Goal: Contribute content: Add original content to the website for others to see

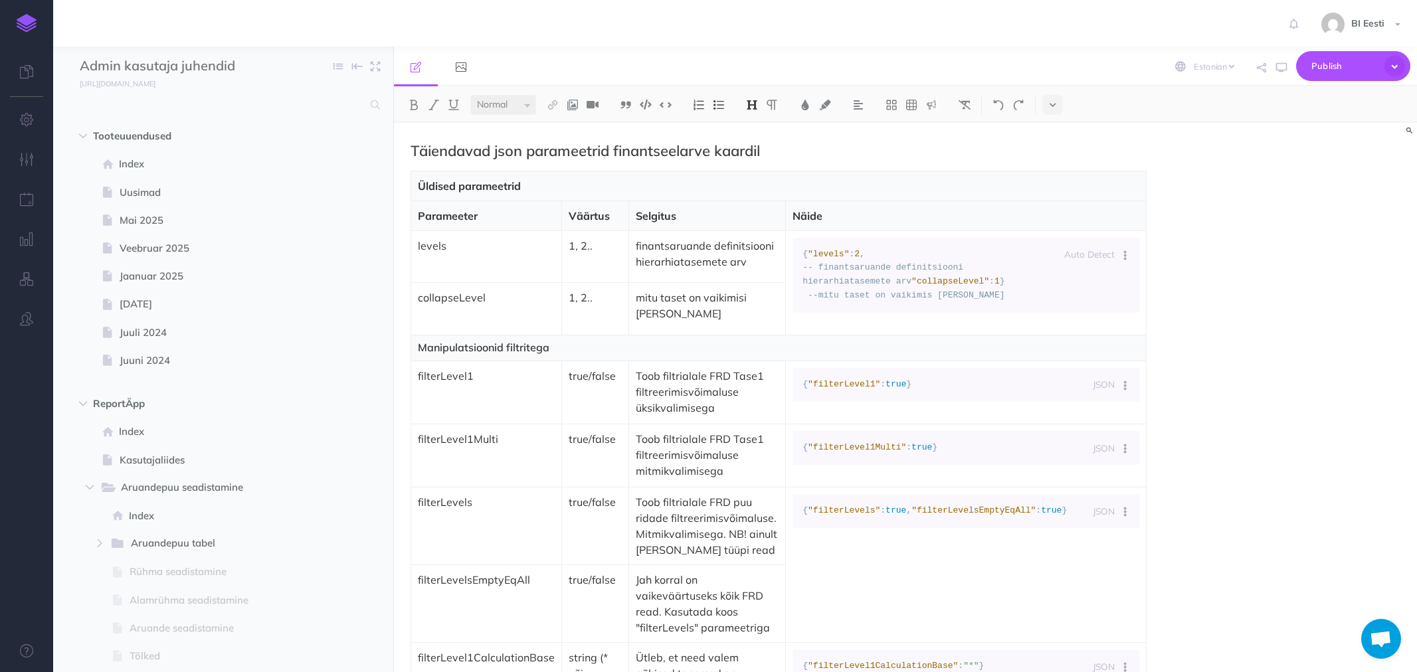
select select "et"
select select "null"
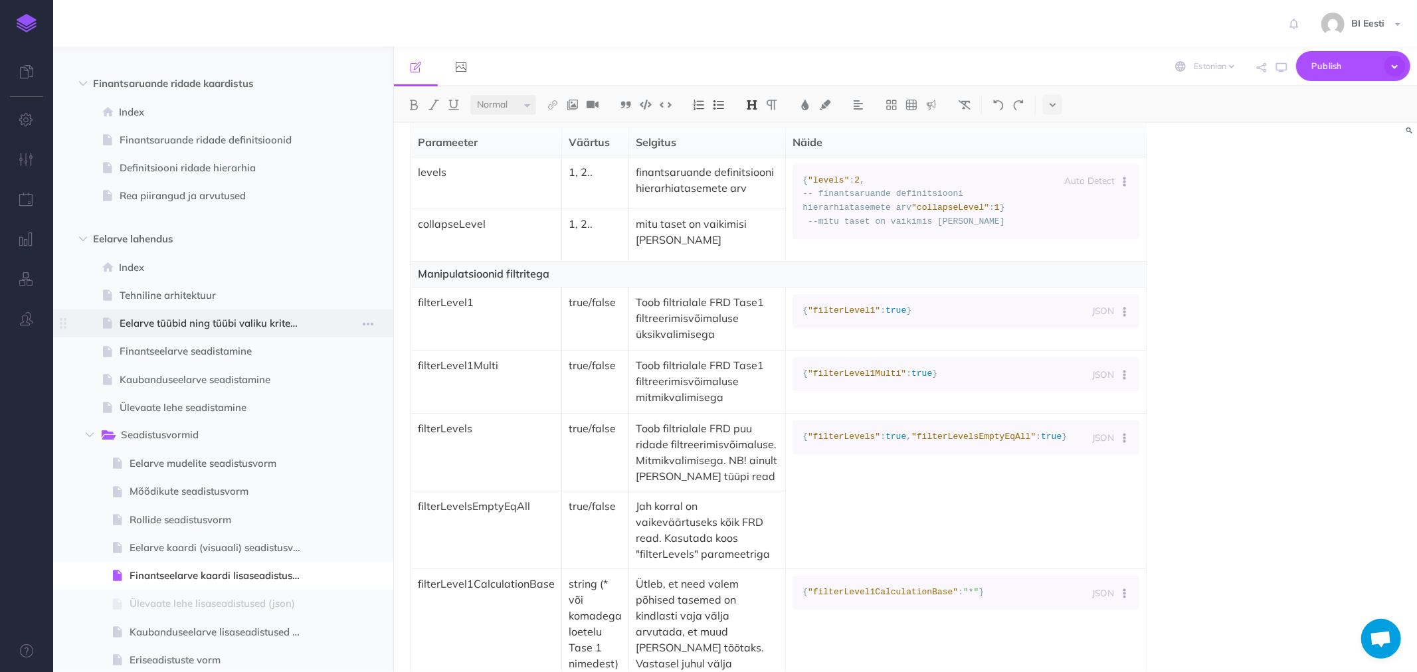
scroll to position [314, 0]
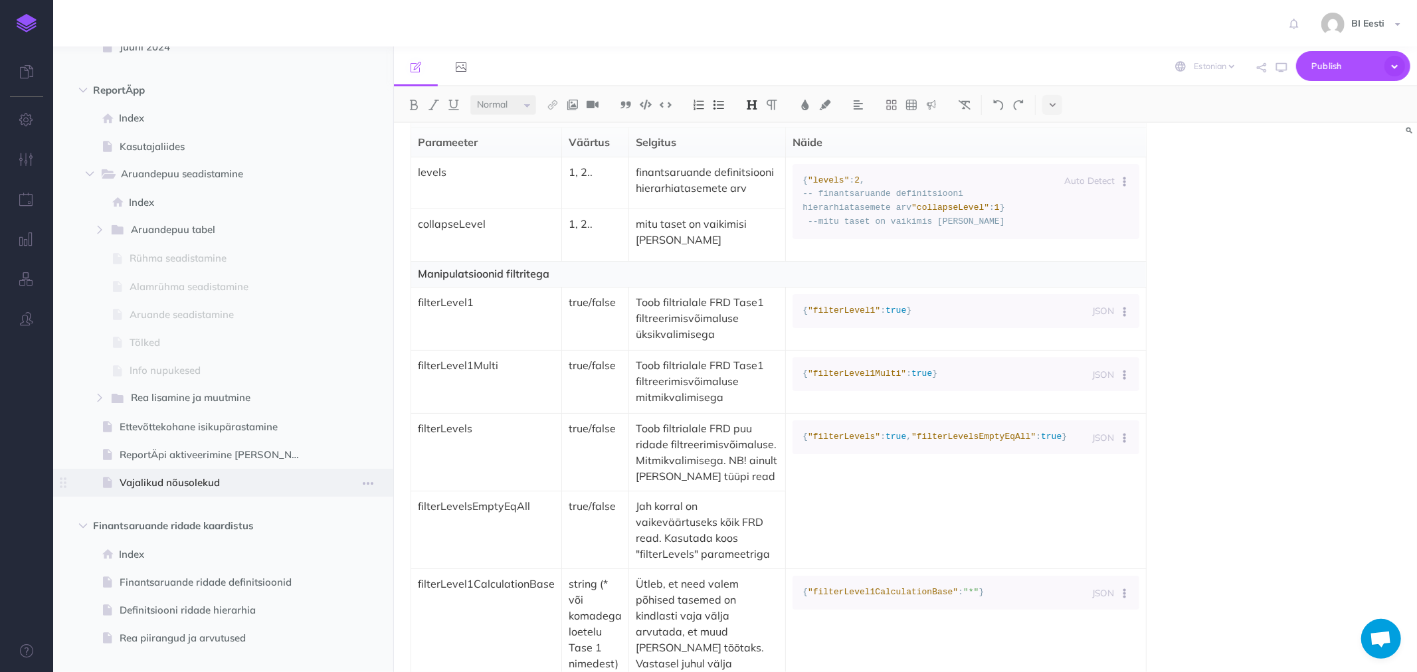
click at [148, 482] on span "Vajalikud nõusolekud" at bounding box center [217, 483] width 194 height 16
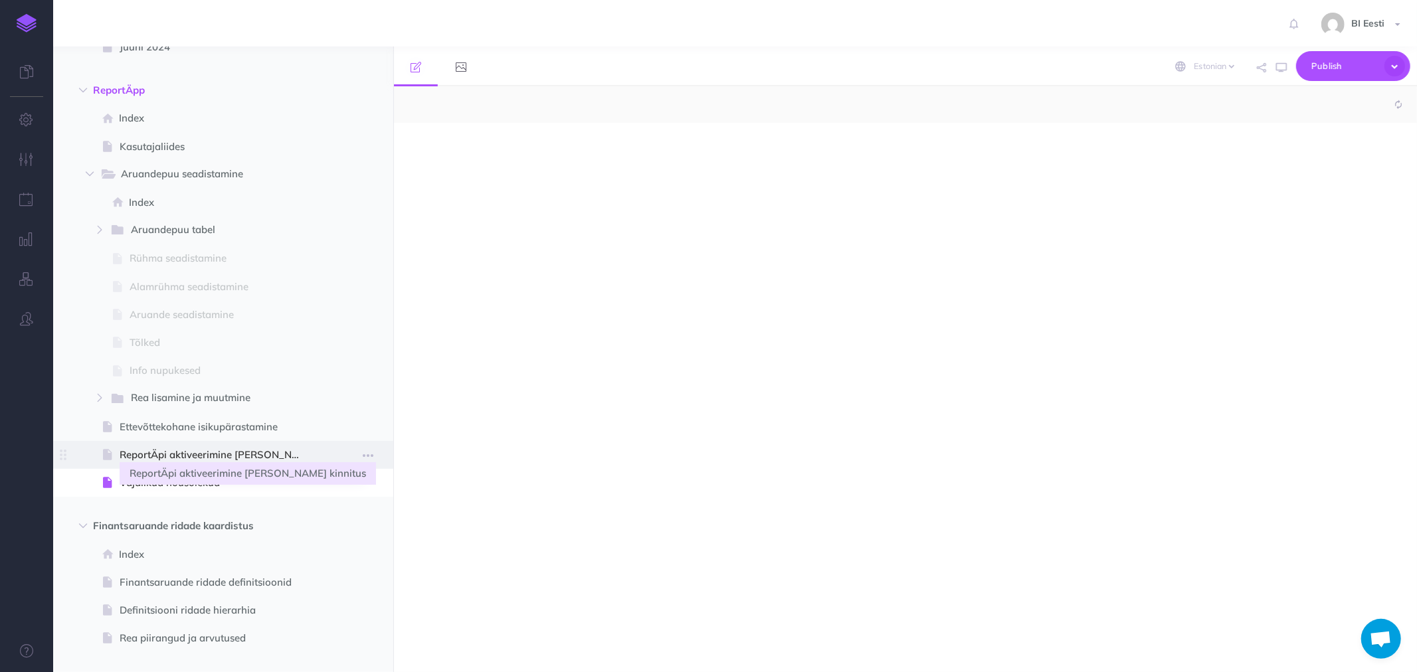
click at [166, 450] on span "ReportÄpi aktiveerimine ja Azure kinnitus" at bounding box center [217, 455] width 194 height 16
select select "null"
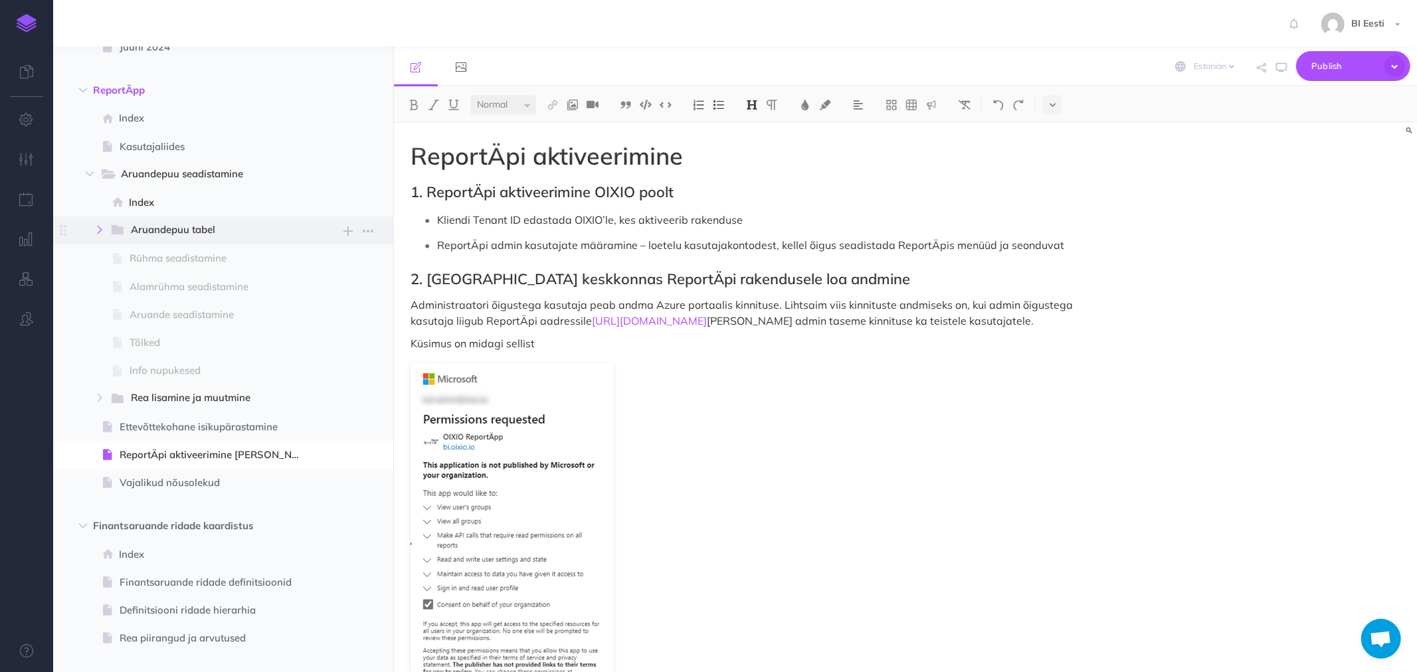
click at [98, 226] on icon "button" at bounding box center [100, 230] width 8 height 8
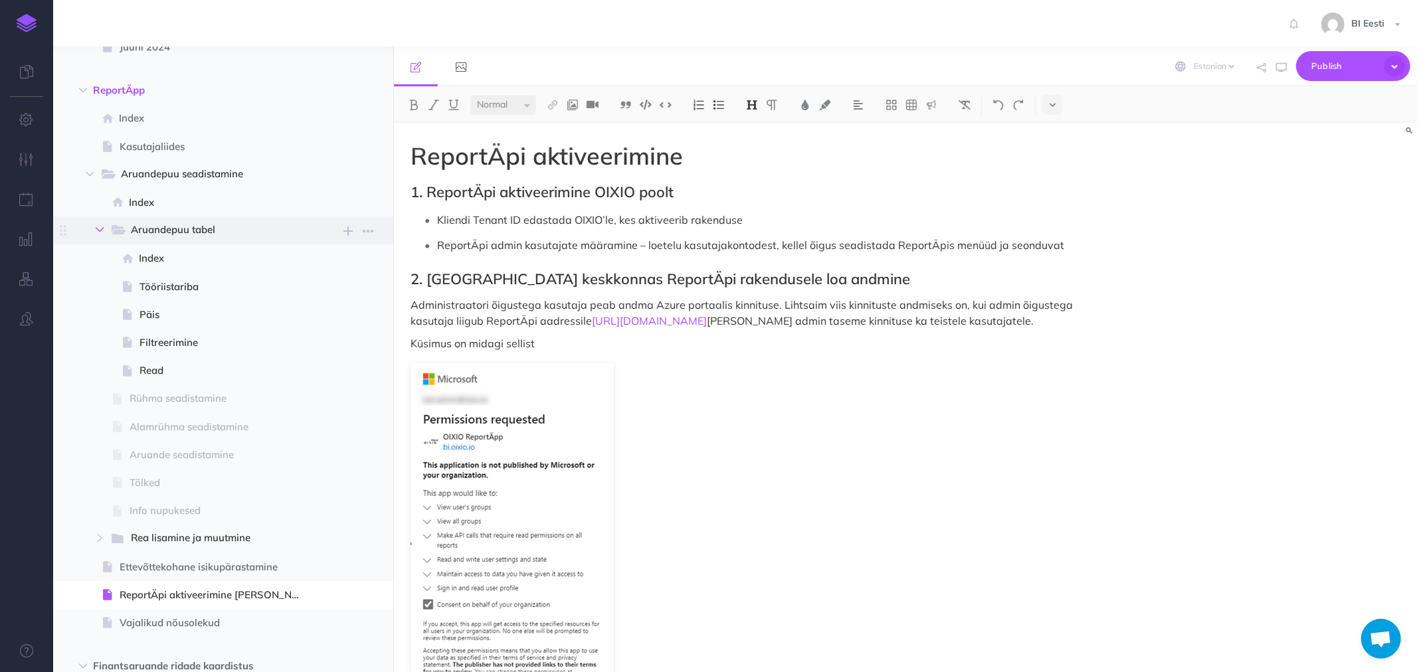
click at [102, 230] on icon "button" at bounding box center [100, 230] width 8 height 8
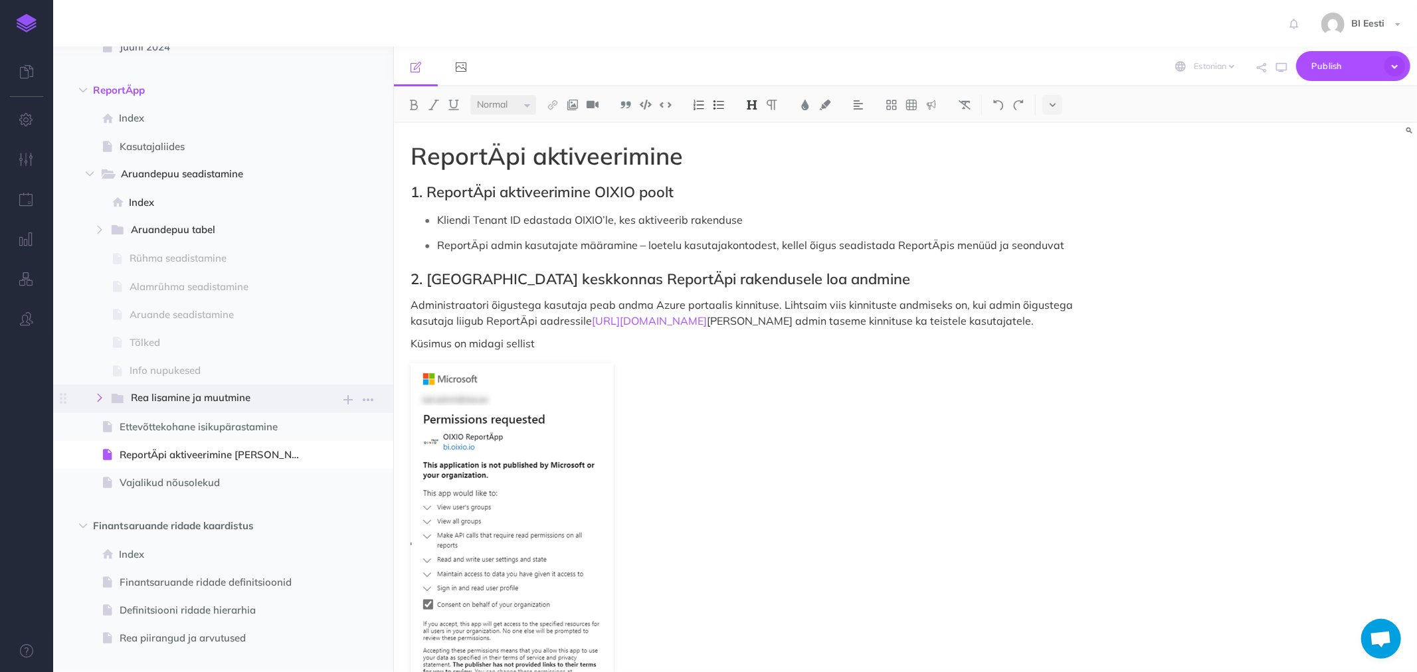
click at [102, 397] on icon "button" at bounding box center [100, 398] width 8 height 8
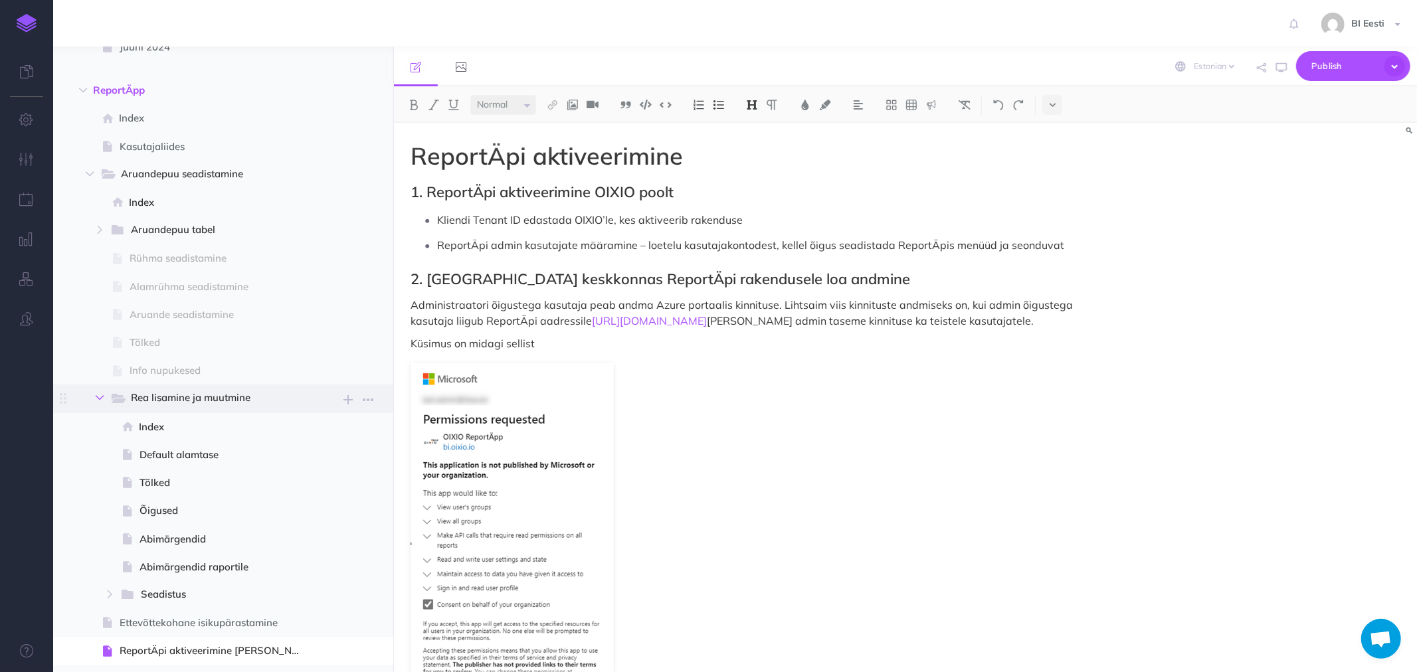
click at [102, 397] on icon "button" at bounding box center [100, 398] width 8 height 8
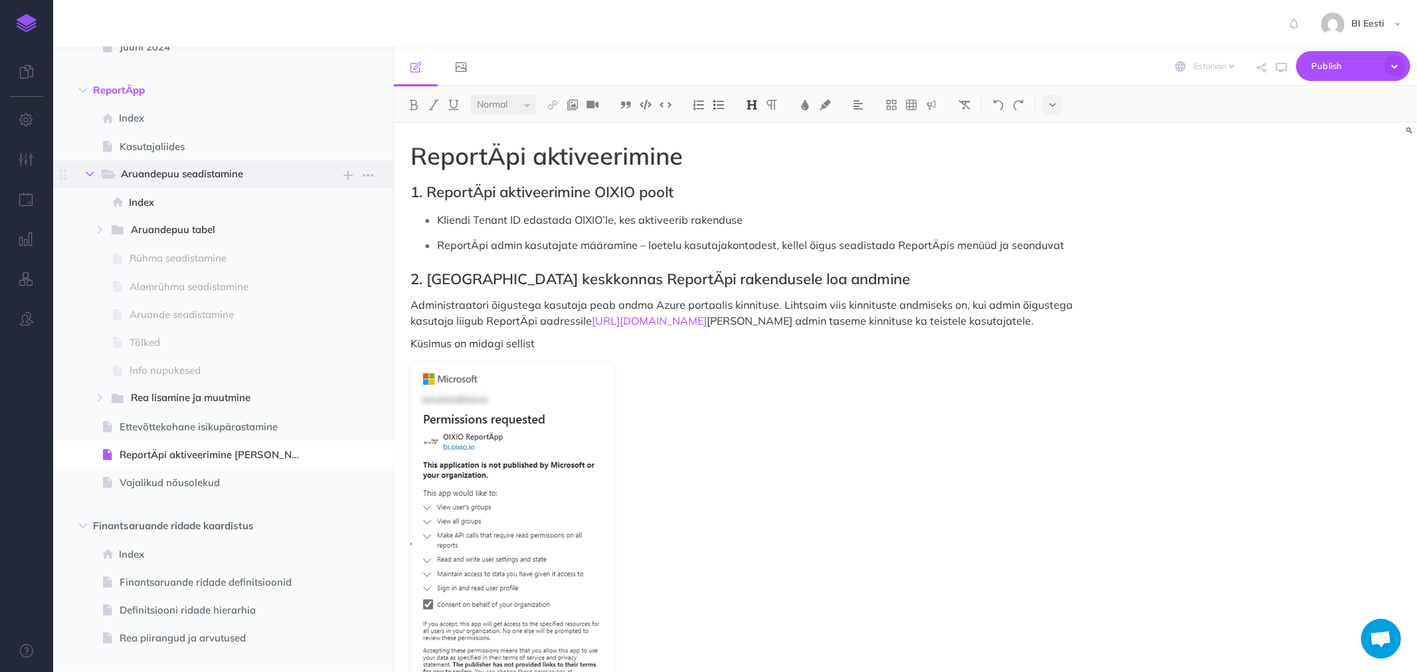
click at [90, 175] on icon "button" at bounding box center [90, 174] width 8 height 8
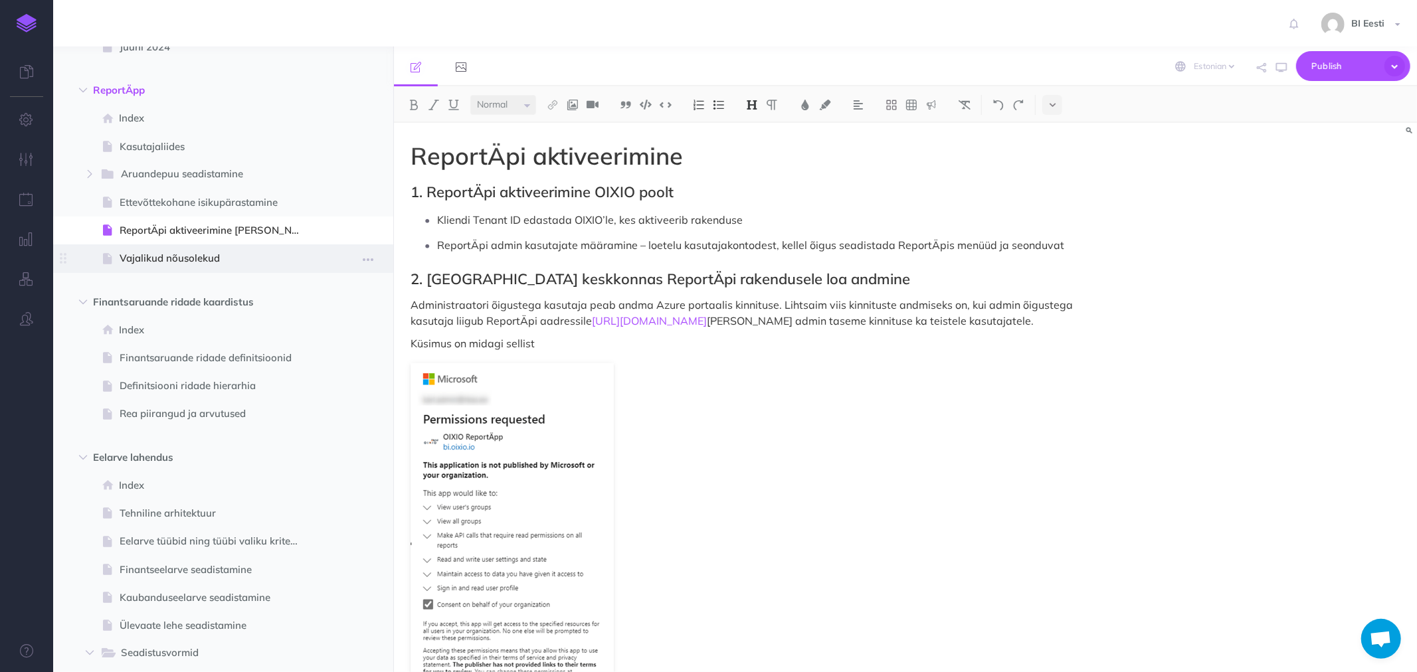
click at [177, 255] on span "Vajalikud nõusolekud" at bounding box center [217, 258] width 194 height 16
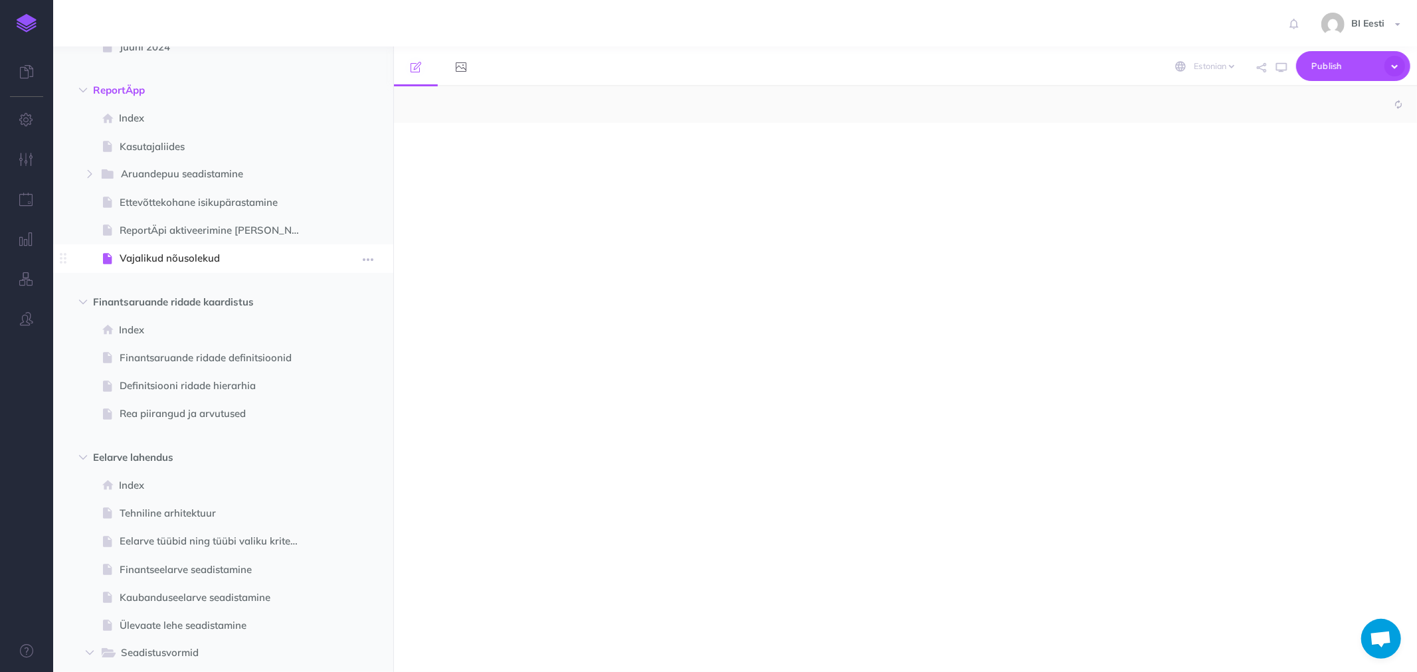
select select "null"
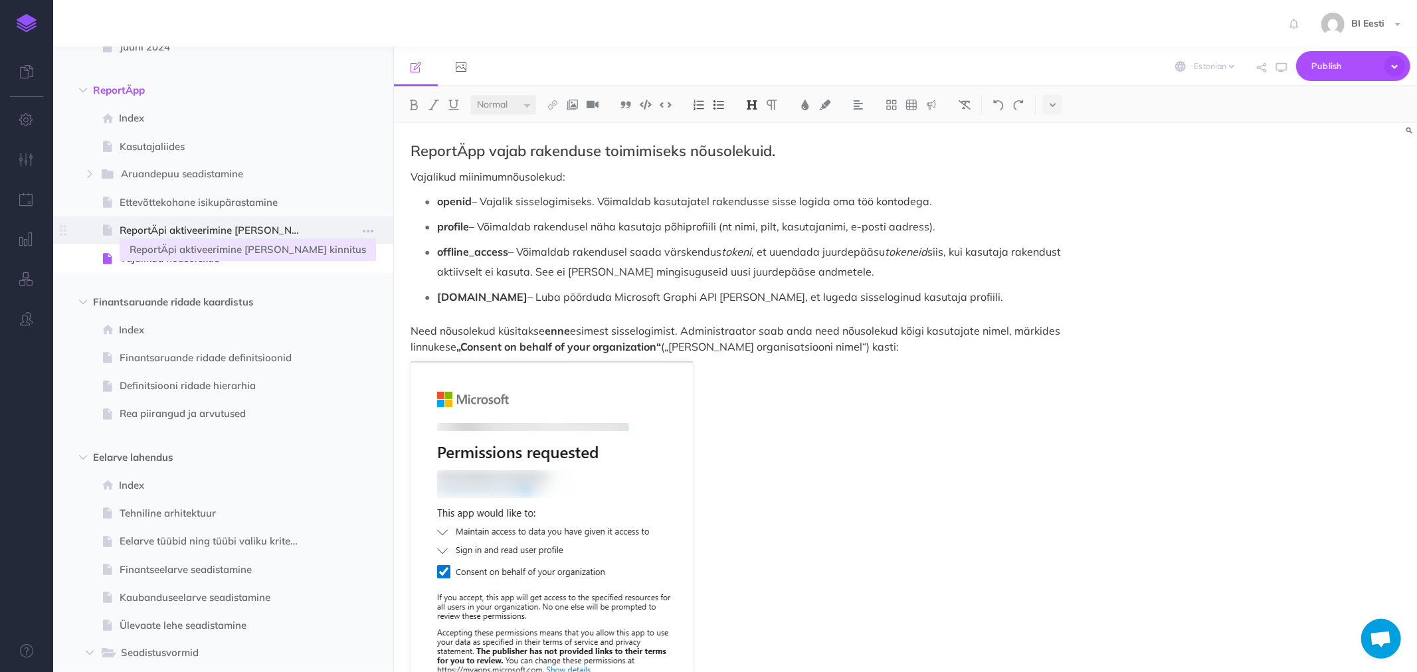
click at [181, 230] on span "ReportÄpi aktiveerimine ja Azure kinnitus" at bounding box center [217, 231] width 194 height 16
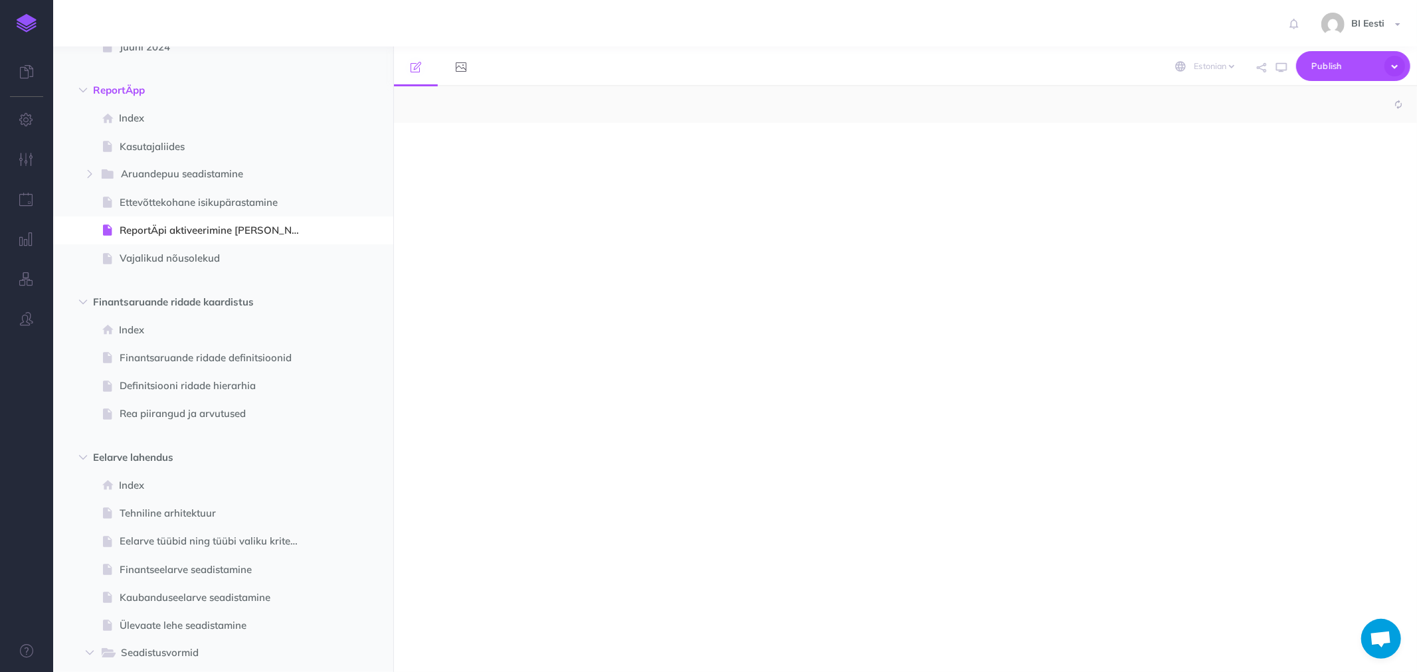
select select "null"
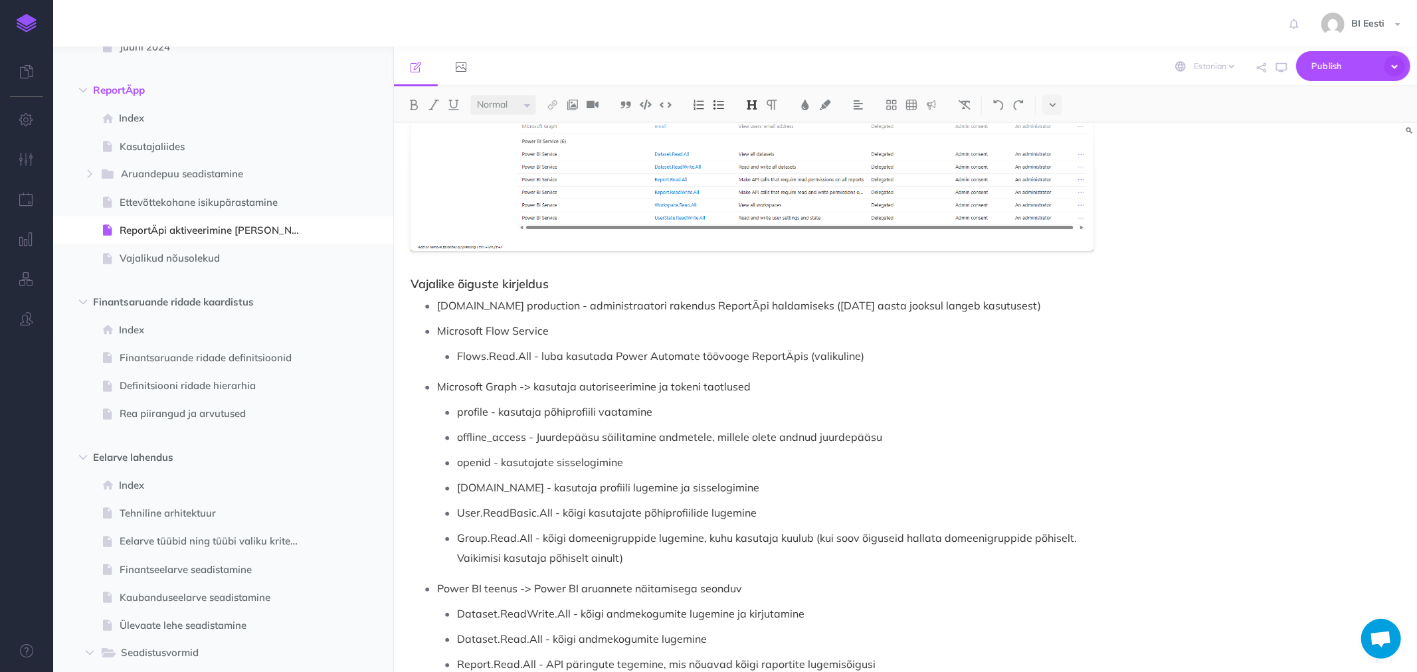
scroll to position [3801, 0]
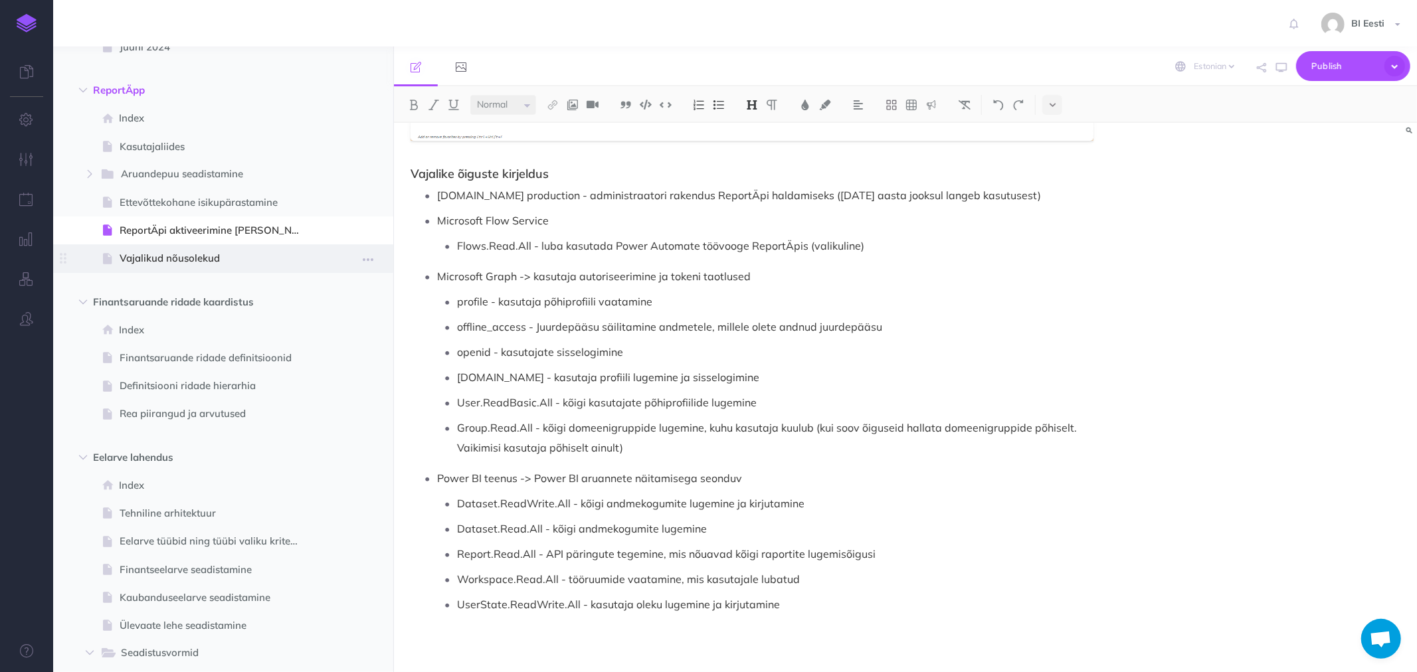
click at [181, 259] on span "Vajalikud nõusolekud" at bounding box center [217, 258] width 194 height 16
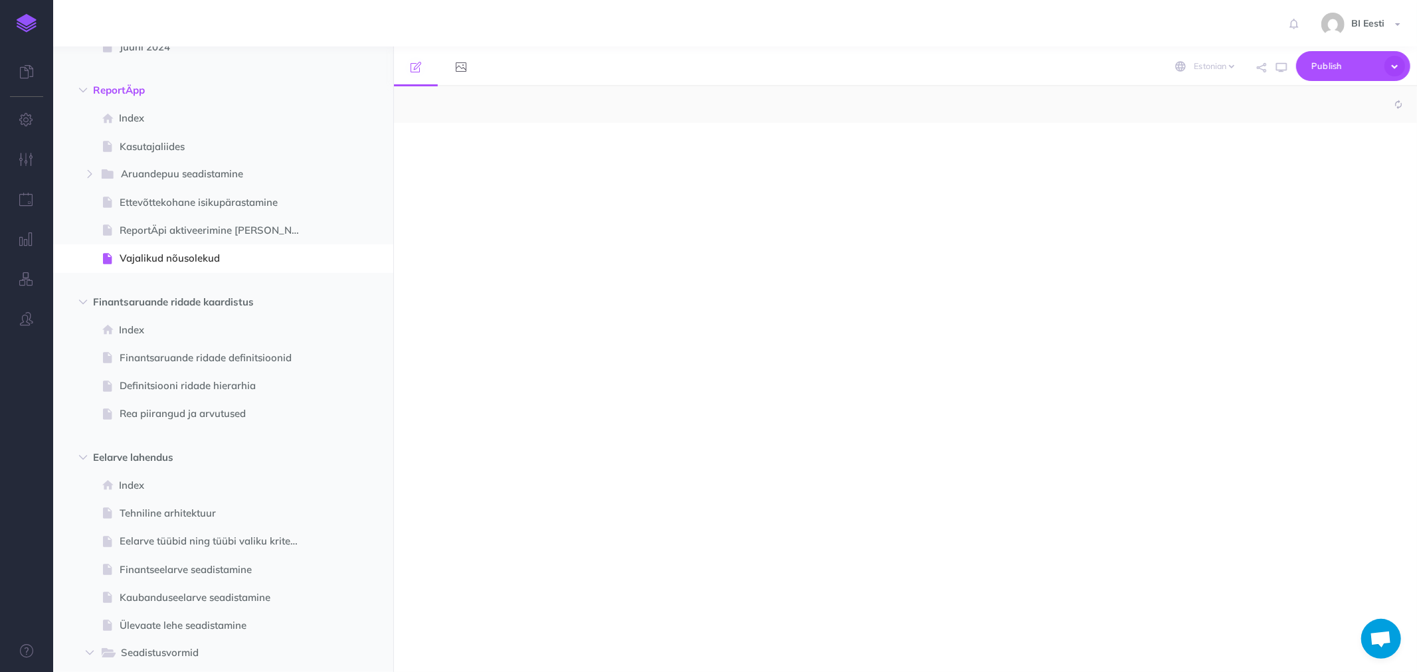
select select "null"
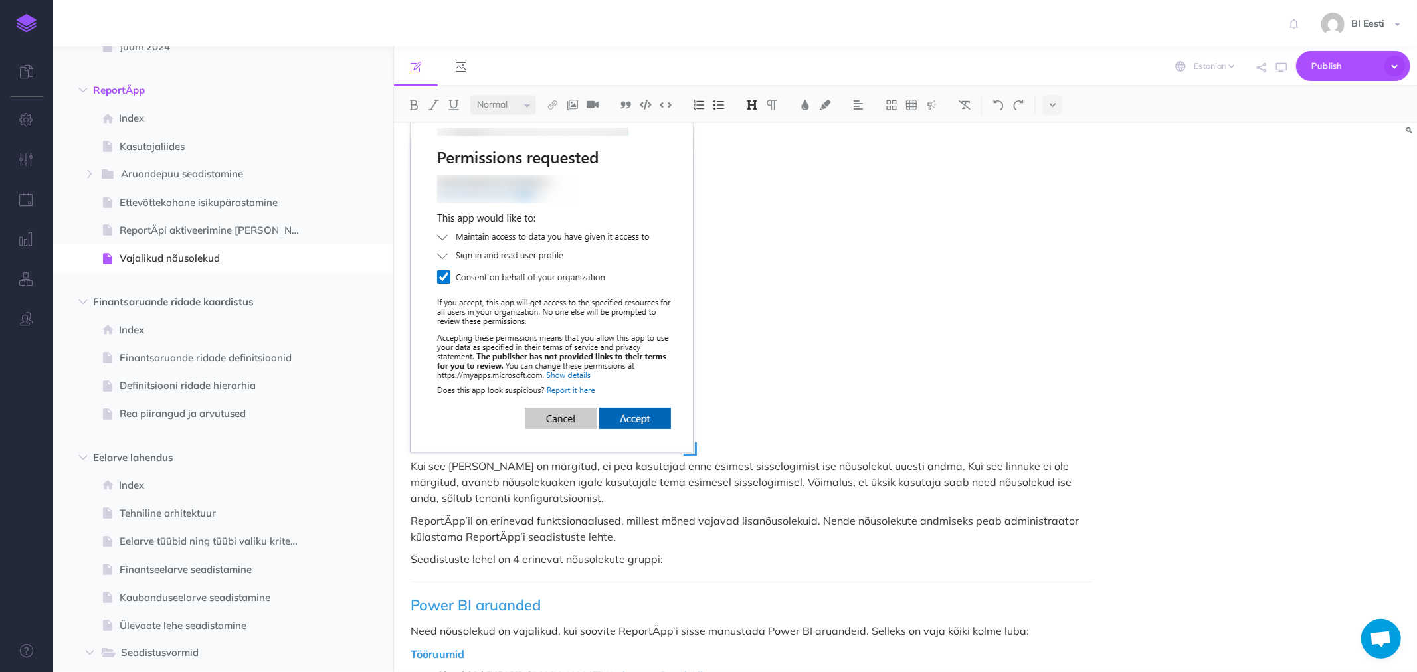
scroll to position [516, 0]
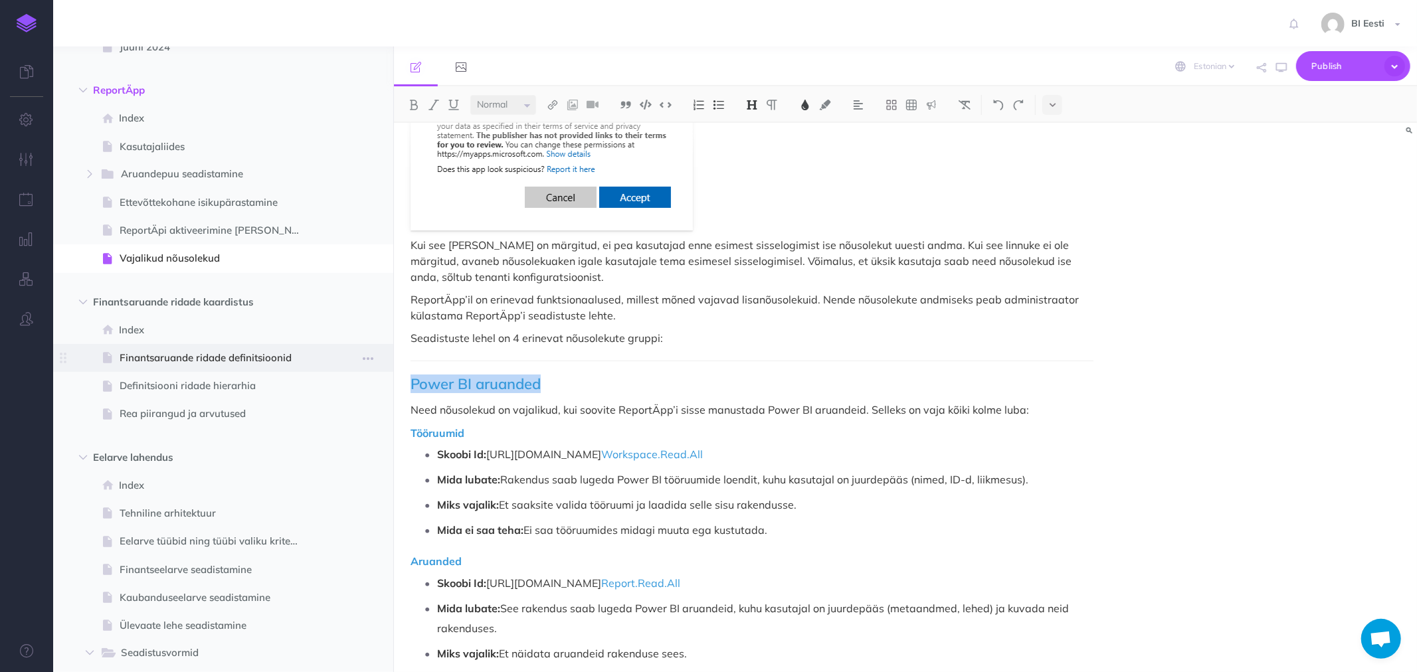
drag, startPoint x: 514, startPoint y: 383, endPoint x: 371, endPoint y: 367, distance: 144.4
click at [371, 367] on div "Admin kasutaja juhendid Collapse all Expand all Expand to root folders https://…" at bounding box center [735, 360] width 1364 height 626
click at [751, 104] on img at bounding box center [752, 105] width 12 height 11
click at [799, 220] on p at bounding box center [752, 37] width 683 height 385
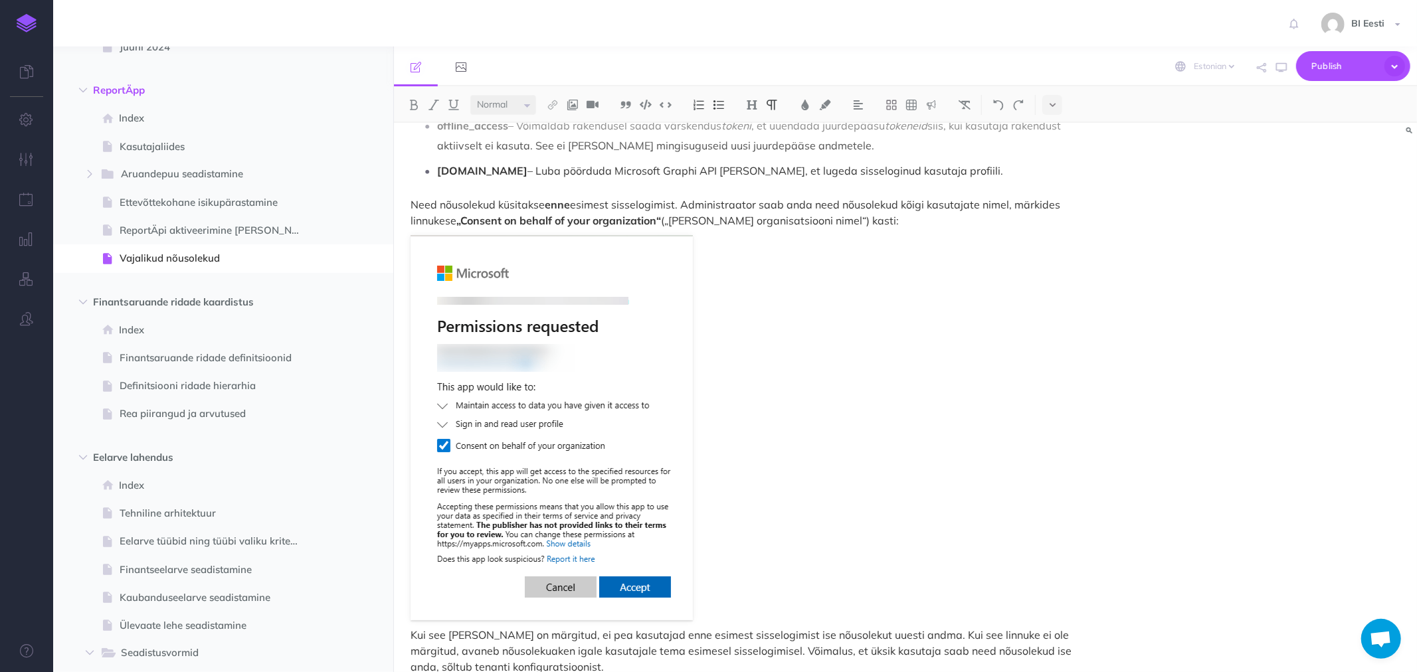
scroll to position [0, 0]
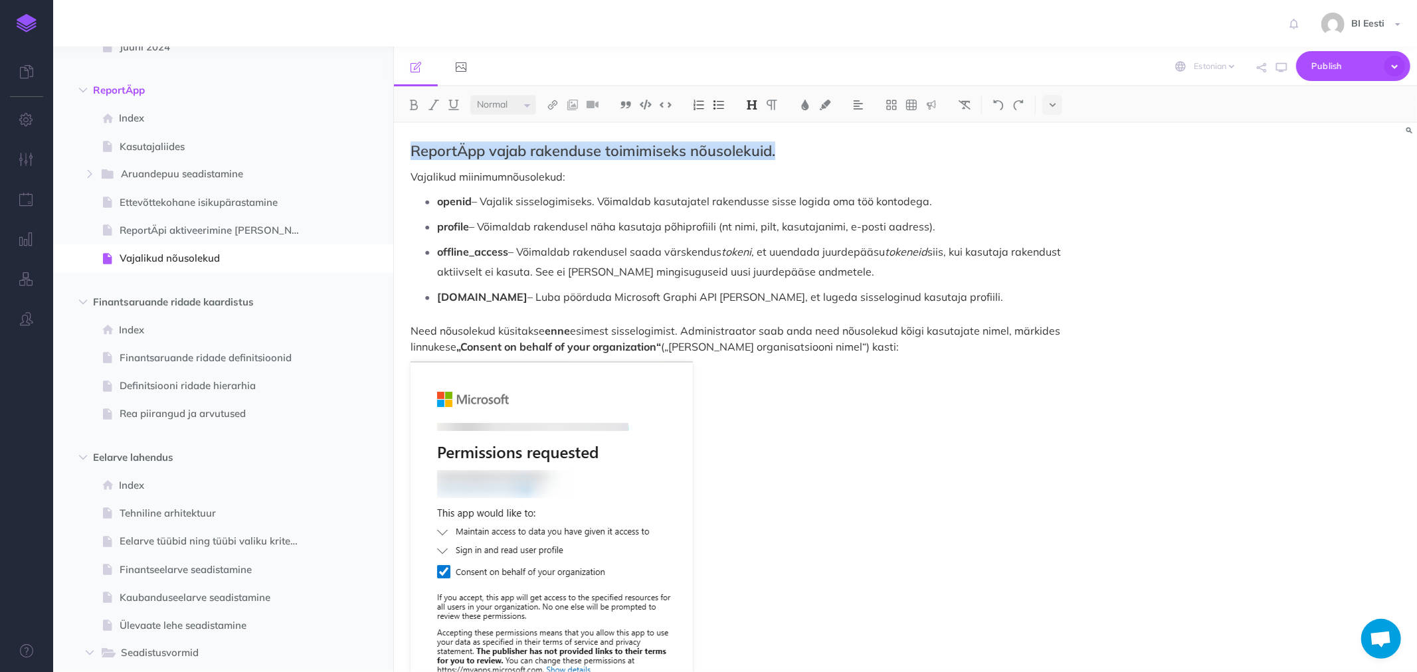
drag, startPoint x: 698, startPoint y: 154, endPoint x: 444, endPoint y: 153, distance: 254.5
click at [392, 155] on div "Admin kasutaja juhendid Collapse all Expand all Expand to root folders https://…" at bounding box center [735, 360] width 1364 height 626
click at [758, 101] on img at bounding box center [752, 105] width 12 height 11
click at [751, 126] on button "H1" at bounding box center [752, 128] width 20 height 20
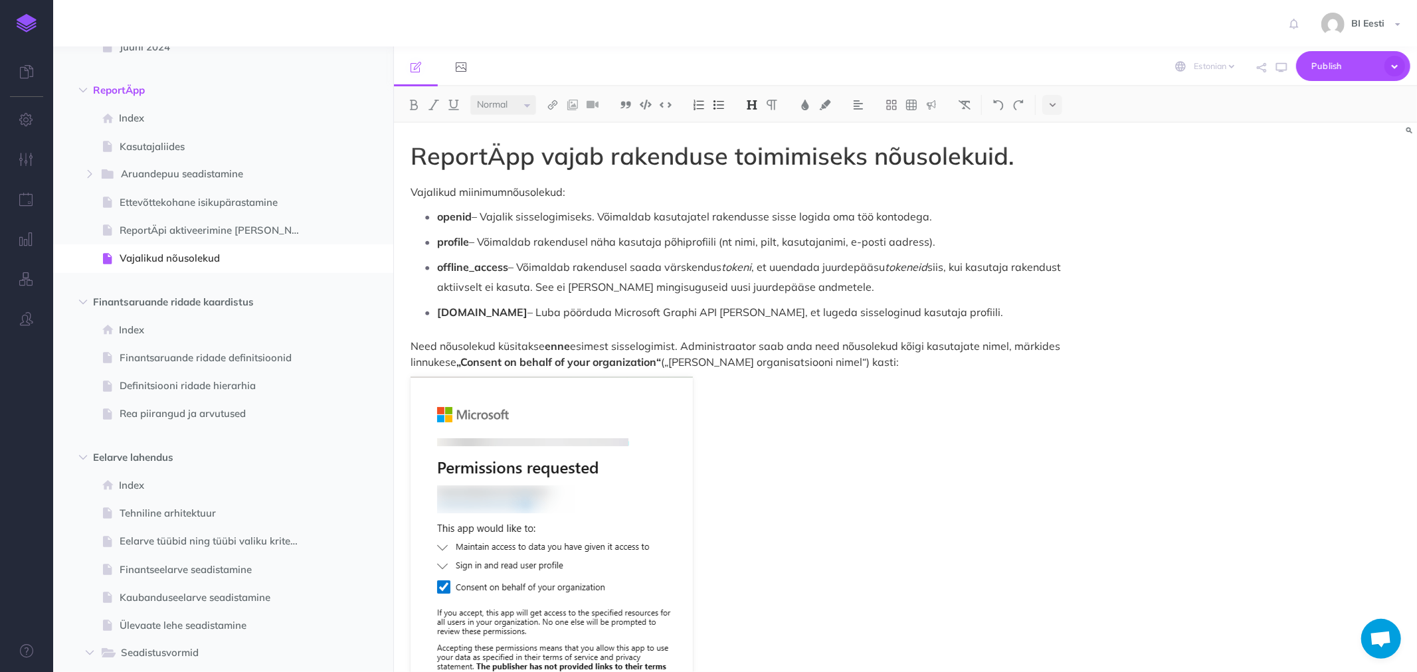
click at [627, 217] on p "openid – Vajalik sisselogimiseks. Võimaldab kasutajatel rakendusse sisse logida…" at bounding box center [765, 217] width 656 height 20
click at [1019, 168] on h1 "ReportÄpp vajab rakenduse toimimiseks nõusolekuid." at bounding box center [752, 156] width 683 height 27
click at [555, 347] on strong "enne" at bounding box center [557, 346] width 25 height 13
drag, startPoint x: 546, startPoint y: 344, endPoint x: 646, endPoint y: 342, distance: 99.7
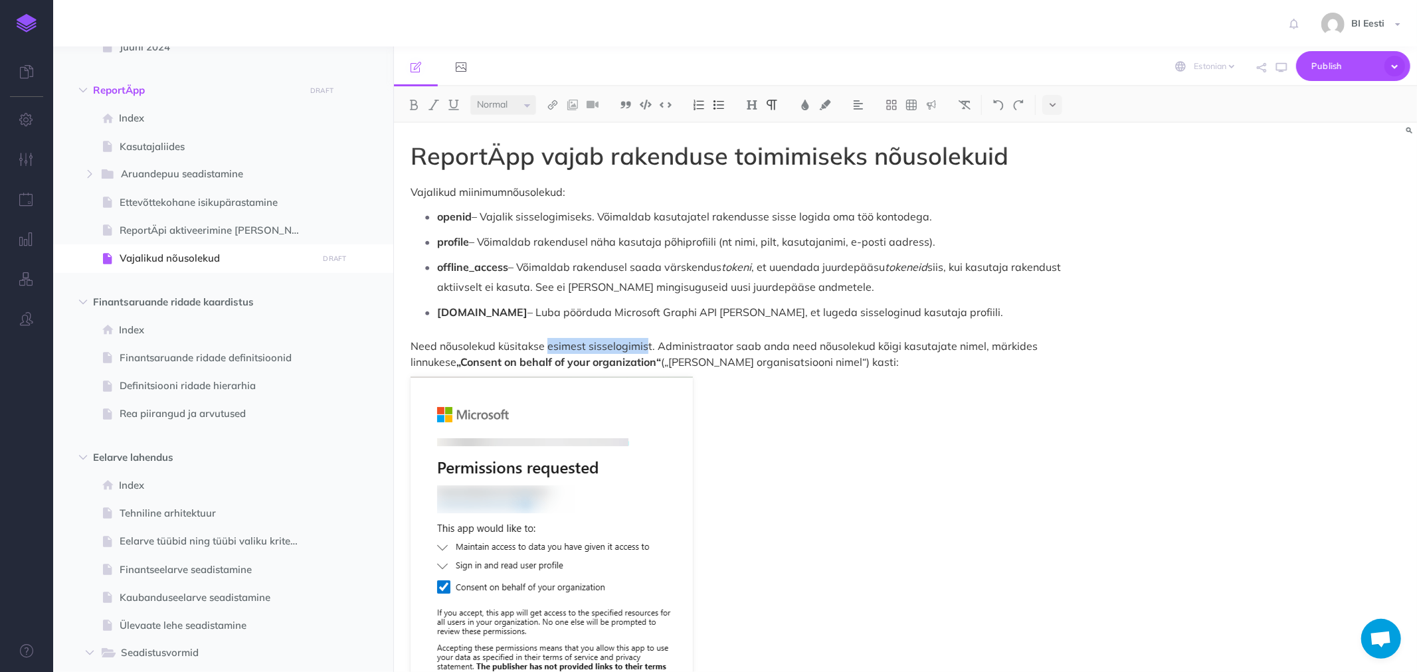
click at [646, 342] on p "Need nõusolekud küsitakse esimest sisselogimist. Administraator saab anda need …" at bounding box center [752, 354] width 683 height 32
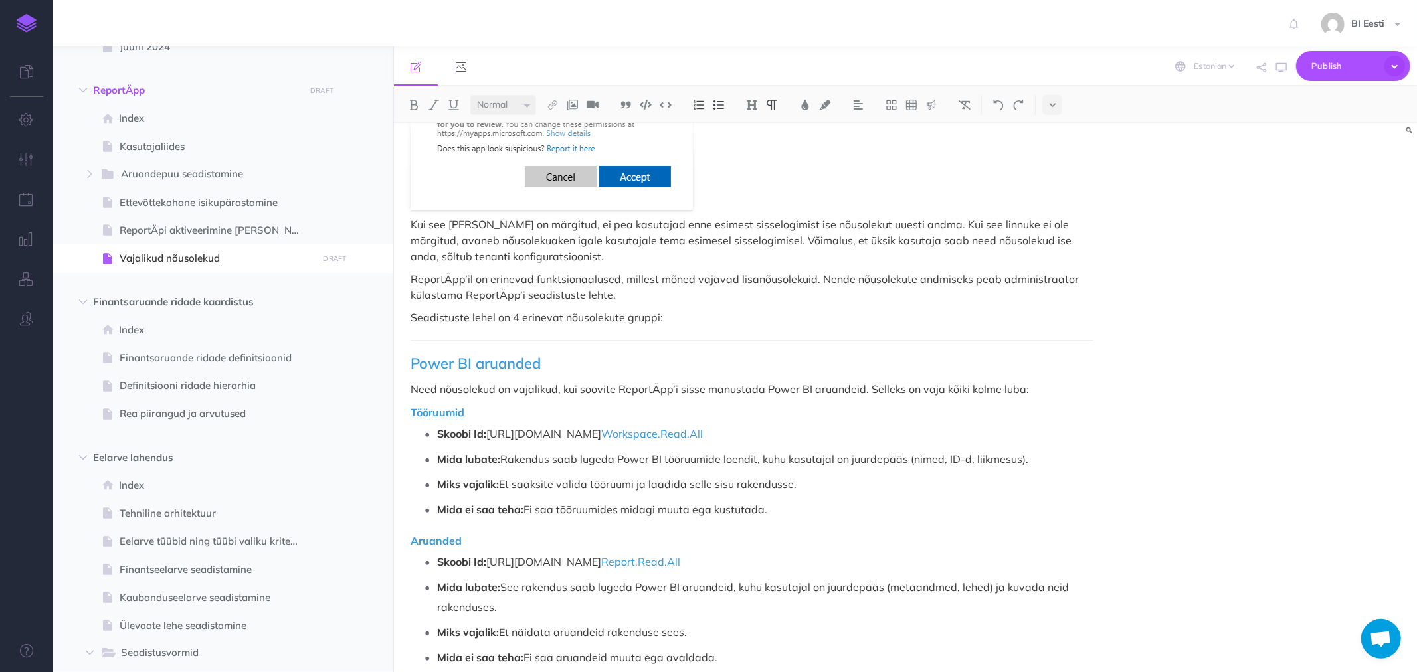
scroll to position [590, 0]
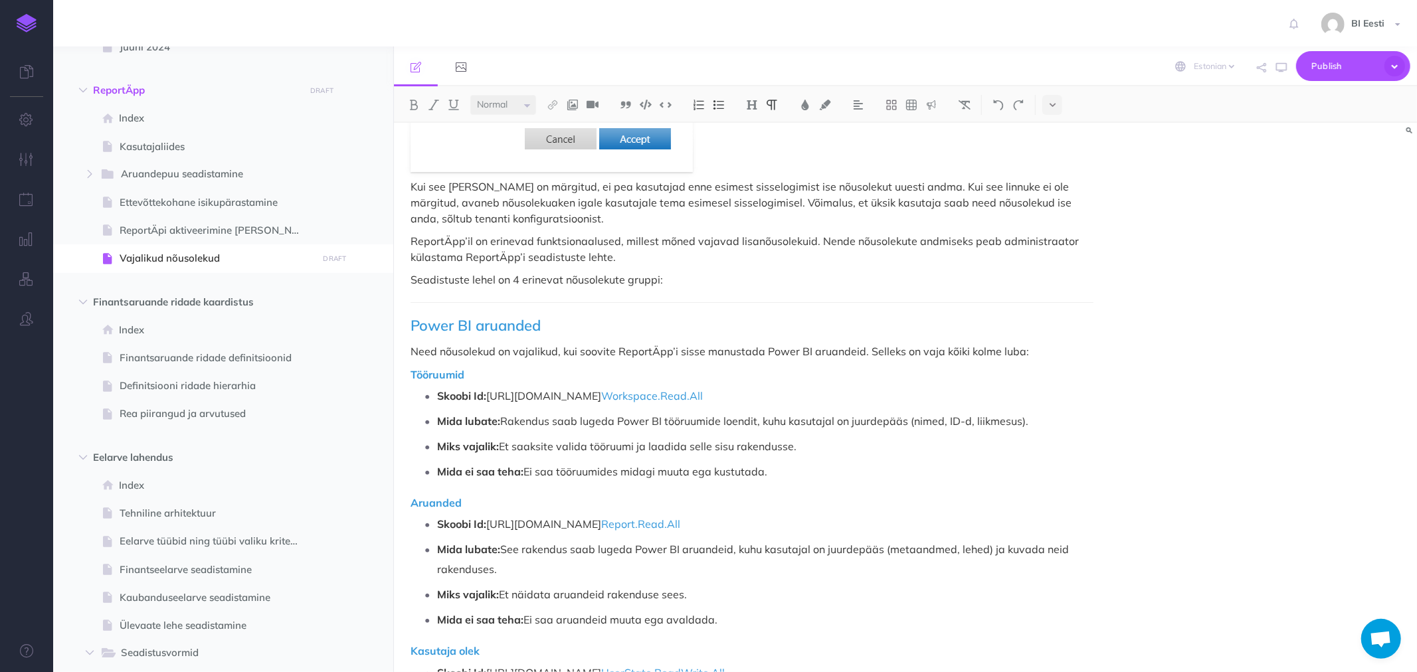
click at [549, 254] on p "ReportÄpp’il on erinevad funktsionaalused, millest mõned vajavad lisanõusolekui…" at bounding box center [752, 249] width 683 height 32
click at [553, 104] on img at bounding box center [553, 105] width 12 height 11
click at [553, 130] on icon at bounding box center [552, 128] width 11 height 9
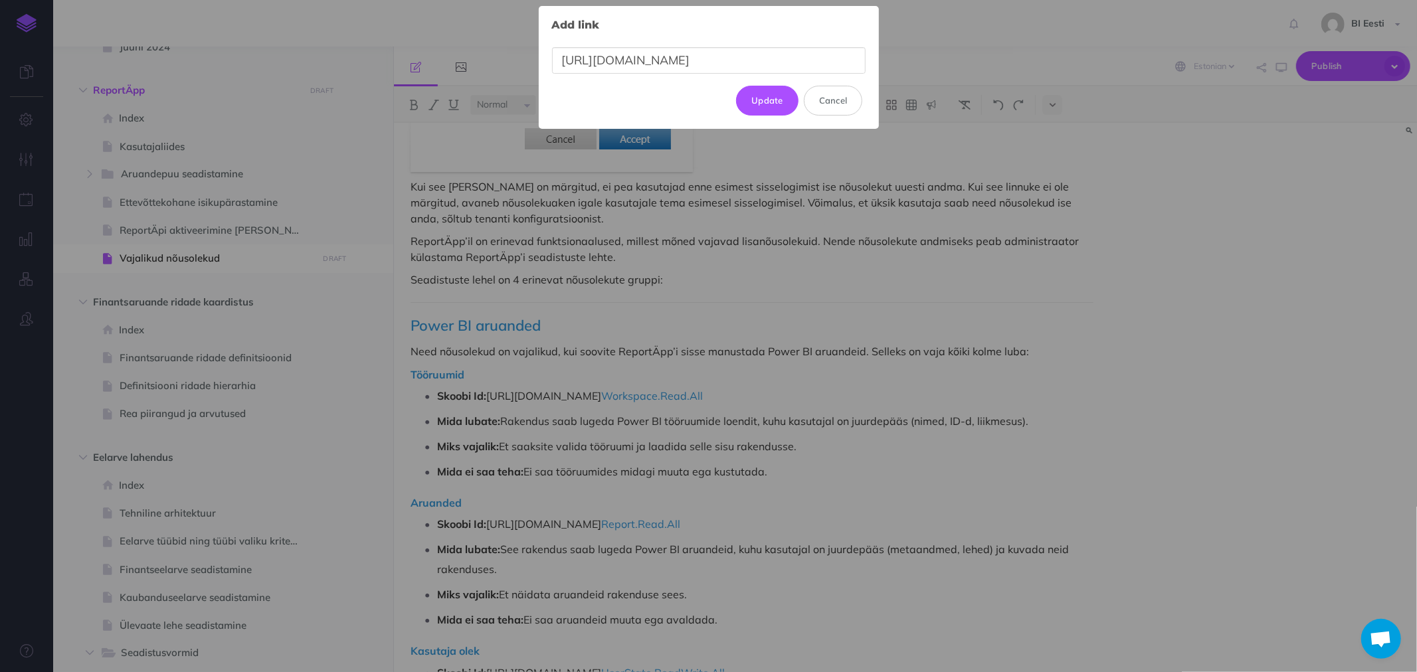
click at [675, 61] on input "https://reportapp-pre.oixio.io/adminSetup" at bounding box center [709, 60] width 314 height 27
type input "https://reportapp.oixio.io/adminSetup"
click at [768, 101] on button "Update" at bounding box center [767, 100] width 62 height 29
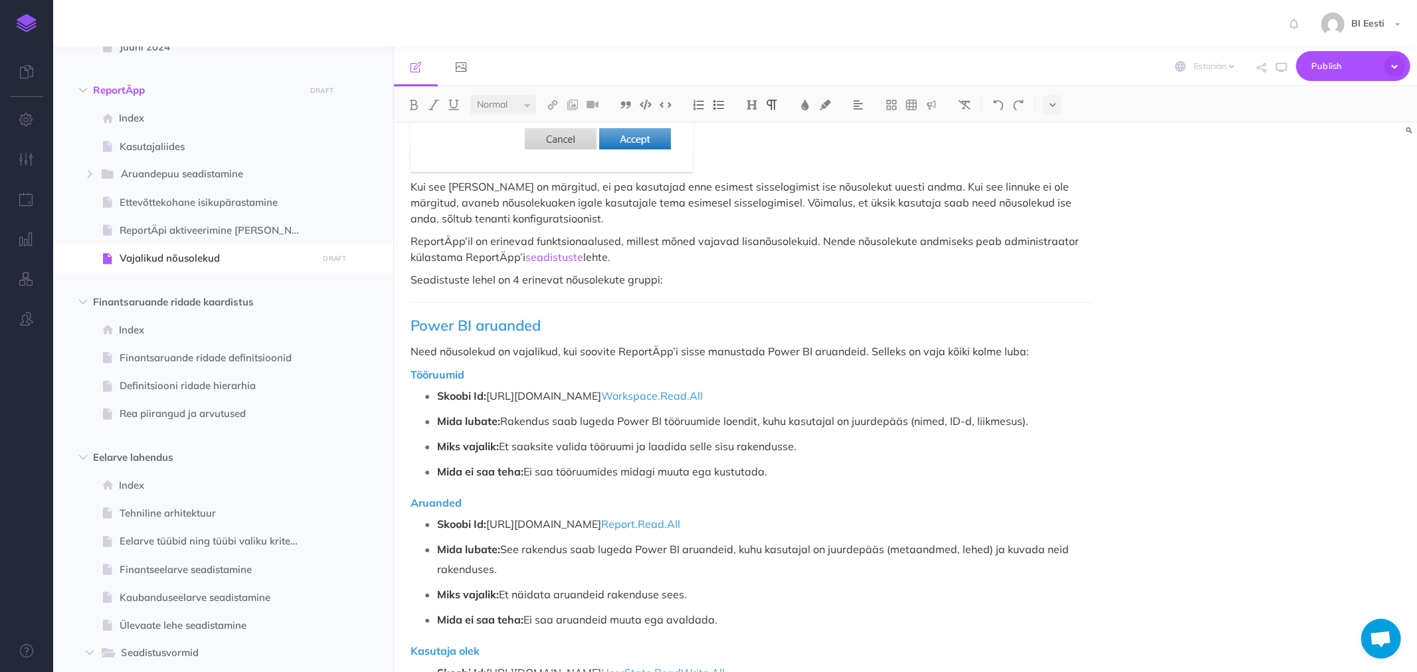
click at [555, 282] on p "Seadistuste lehel on 4 erinevat nõusolekute gruppi:" at bounding box center [752, 280] width 683 height 16
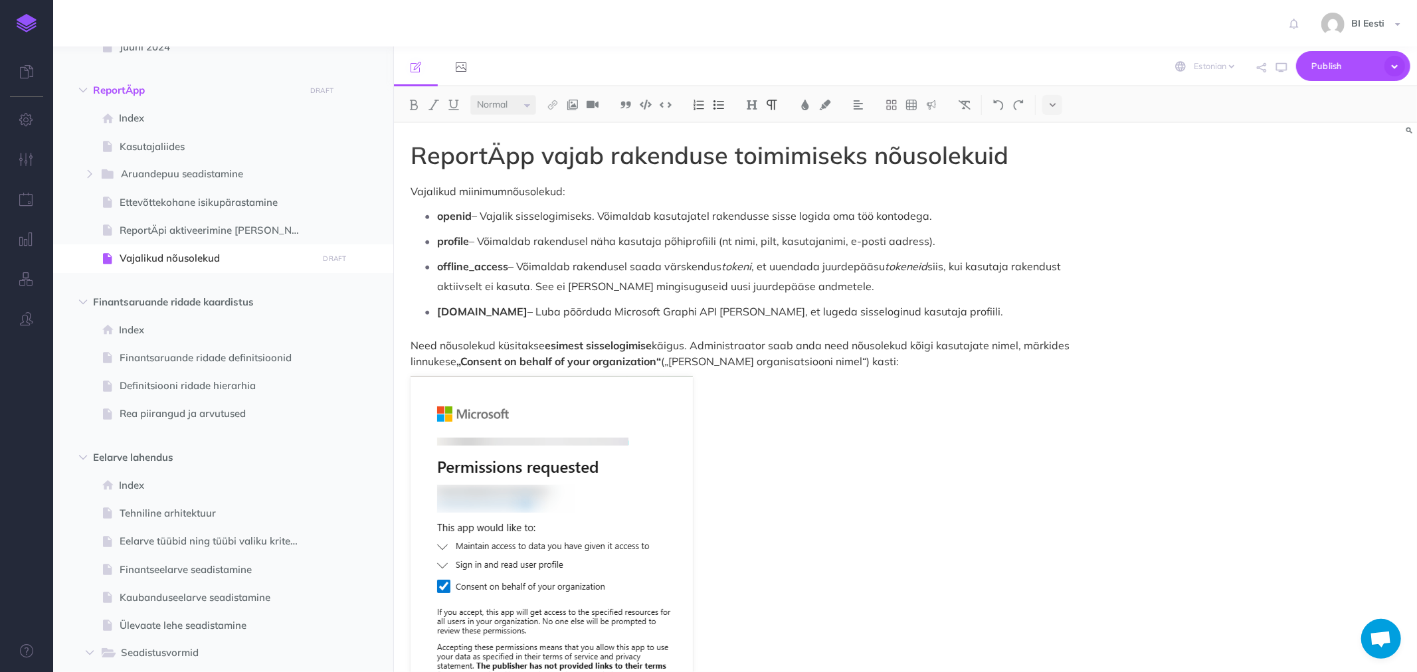
scroll to position [0, 0]
click at [569, 189] on p "Vajalikud miinimumnõusolekud:" at bounding box center [752, 192] width 683 height 16
click at [411, 191] on p "Vajalikud miinimumnõusolekud on loetletud allpool. Ilma nendeta ReportÄpp ei tö…" at bounding box center [752, 192] width 683 height 16
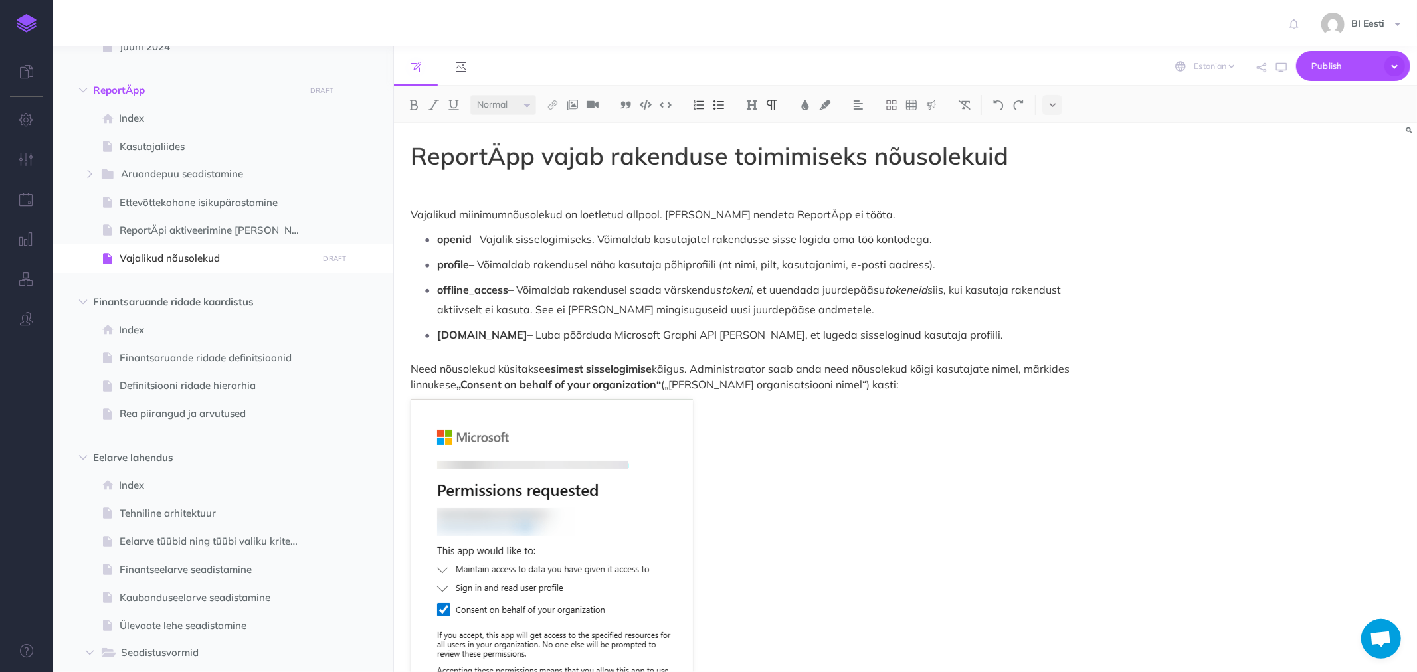
click at [428, 186] on p at bounding box center [752, 192] width 683 height 16
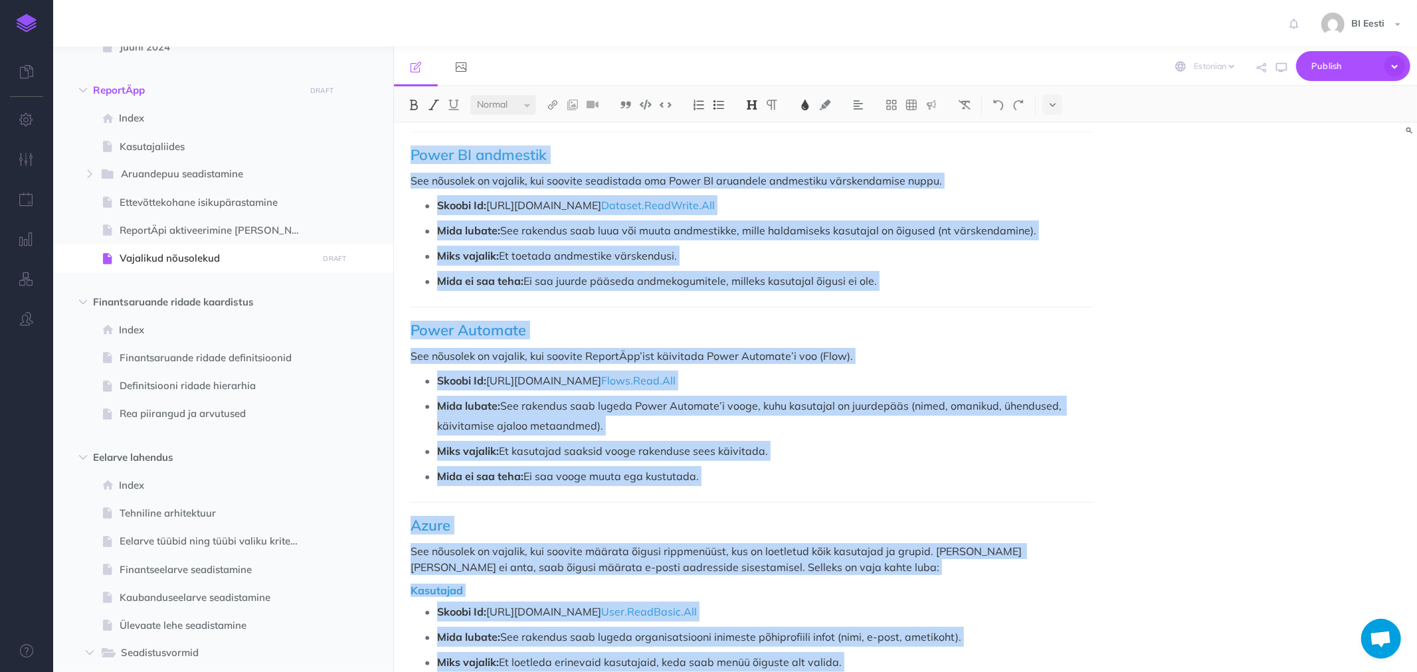
scroll to position [1513, 0]
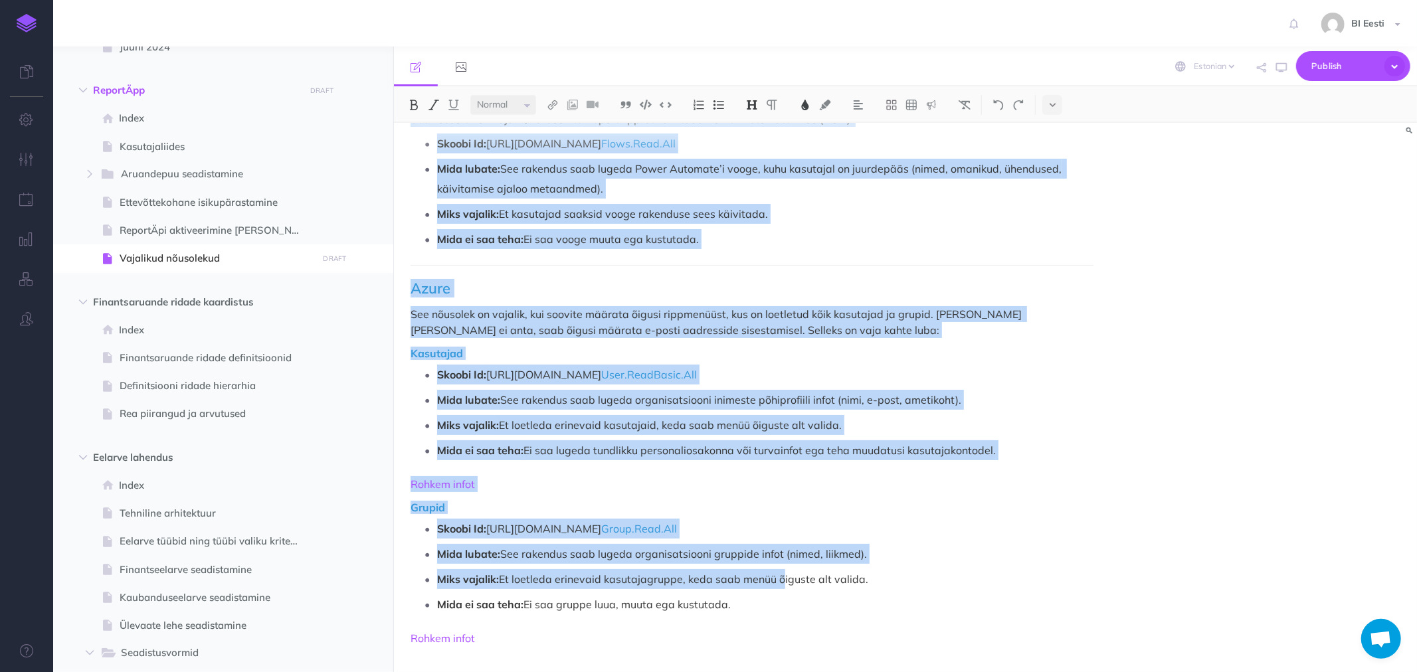
drag, startPoint x: 408, startPoint y: 154, endPoint x: 772, endPoint y: 602, distance: 577.2
copy div "ReportÄpp vajab rakenduse toimimiseks nõusolekuid Vajalikud miinimumnõusolekud …"
click at [738, 239] on p "Mida ei saa teha: Ei saa vooge muuta ega kustutada." at bounding box center [765, 239] width 656 height 20
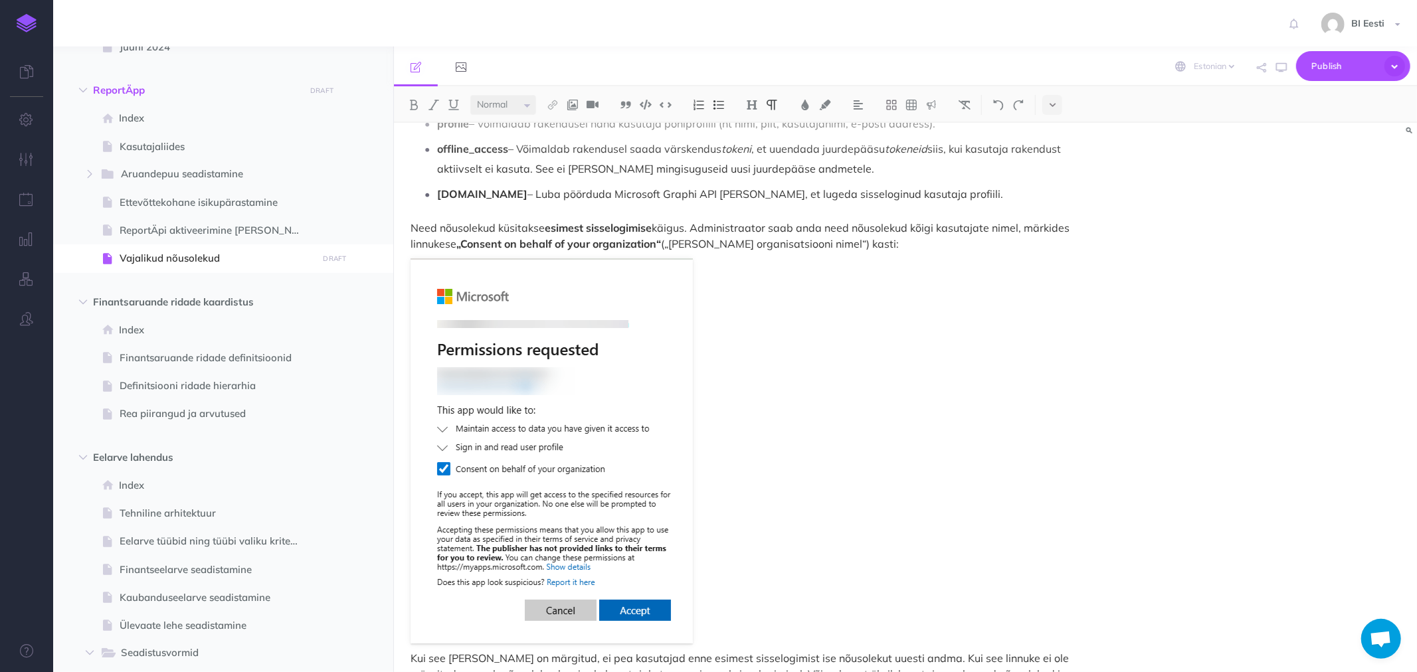
scroll to position [0, 0]
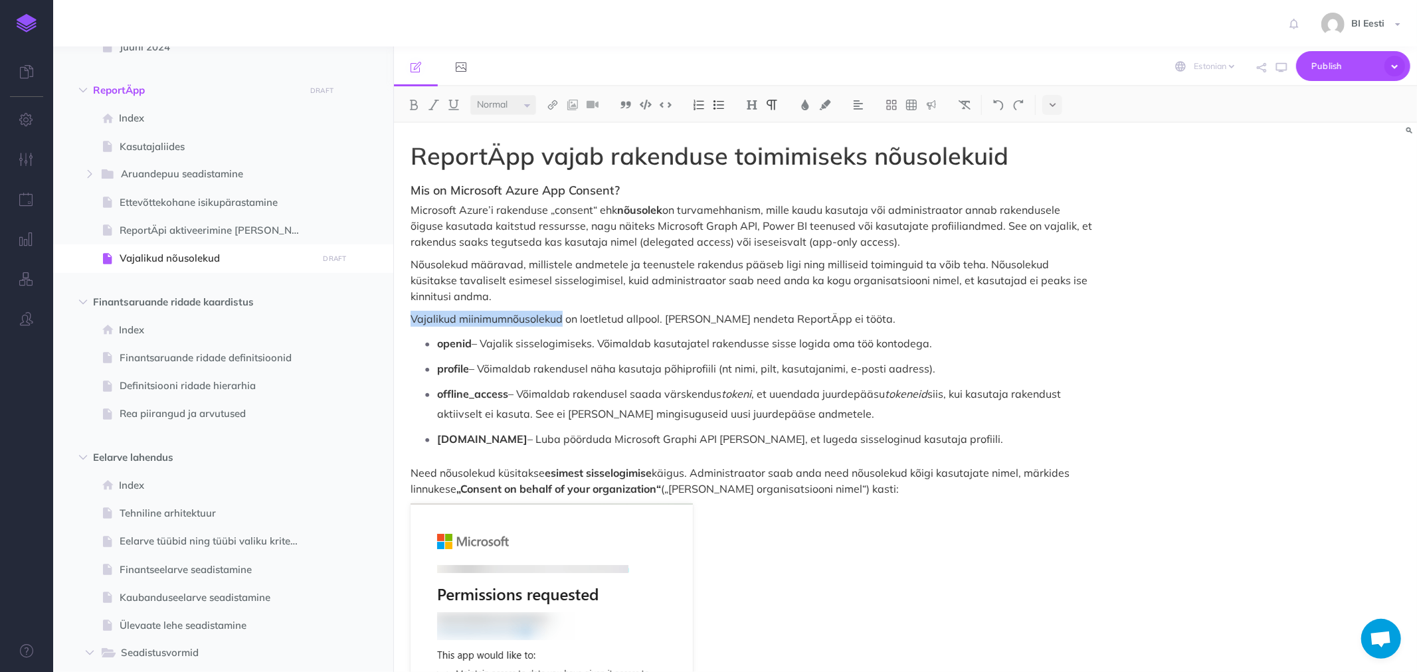
drag, startPoint x: 409, startPoint y: 318, endPoint x: 561, endPoint y: 318, distance: 152.8
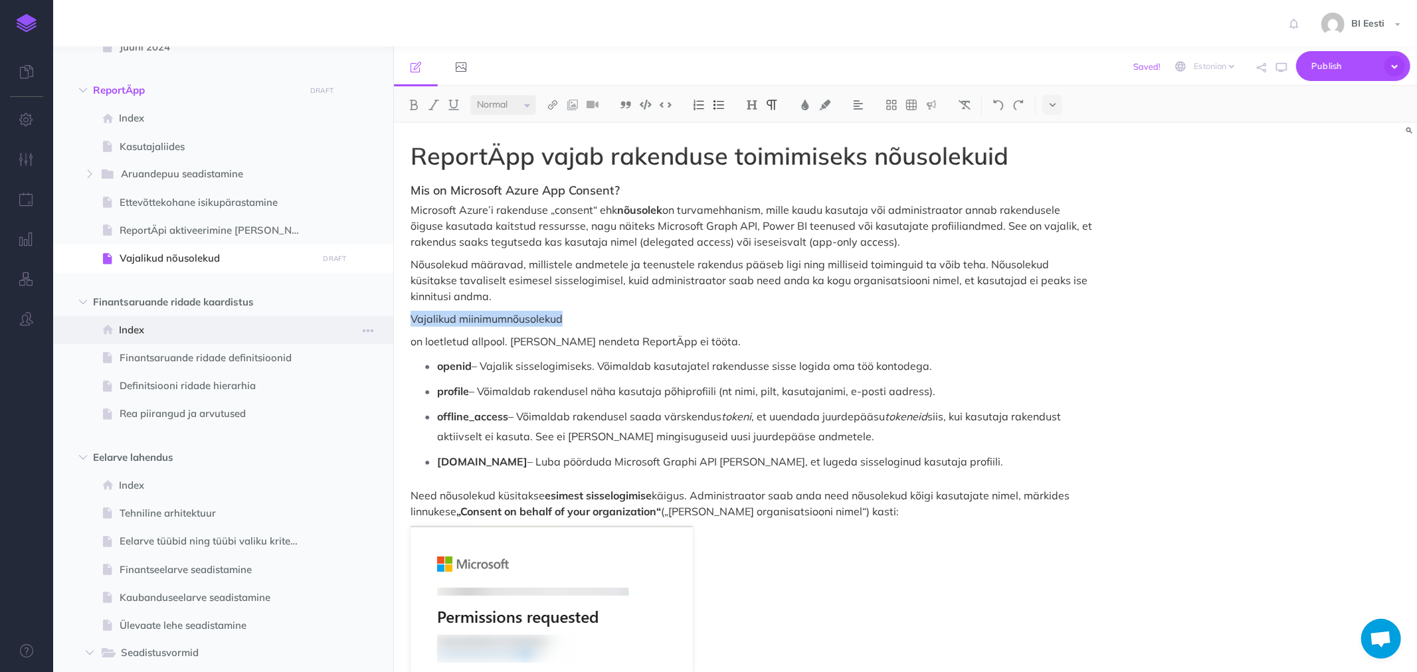
drag, startPoint x: 560, startPoint y: 319, endPoint x: 382, endPoint y: 315, distance: 178.1
click at [382, 315] on div "Admin kasutaja juhendid Collapse all Expand all Expand to root folders https://…" at bounding box center [735, 360] width 1364 height 626
click at [751, 103] on img at bounding box center [752, 105] width 12 height 11
click at [754, 151] on button "H2" at bounding box center [752, 148] width 20 height 20
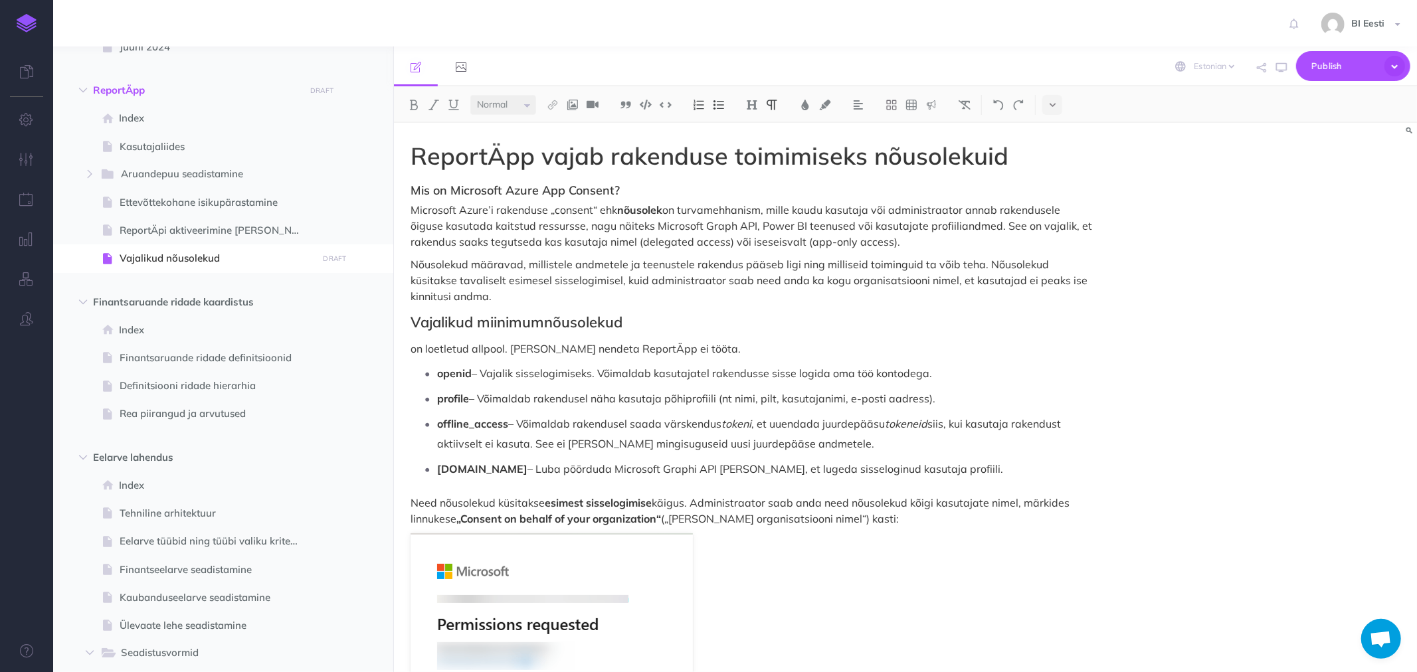
click at [539, 352] on p "on loetletud allpool. Ilma nendeta ReportÄpp ei tööta." at bounding box center [752, 349] width 683 height 16
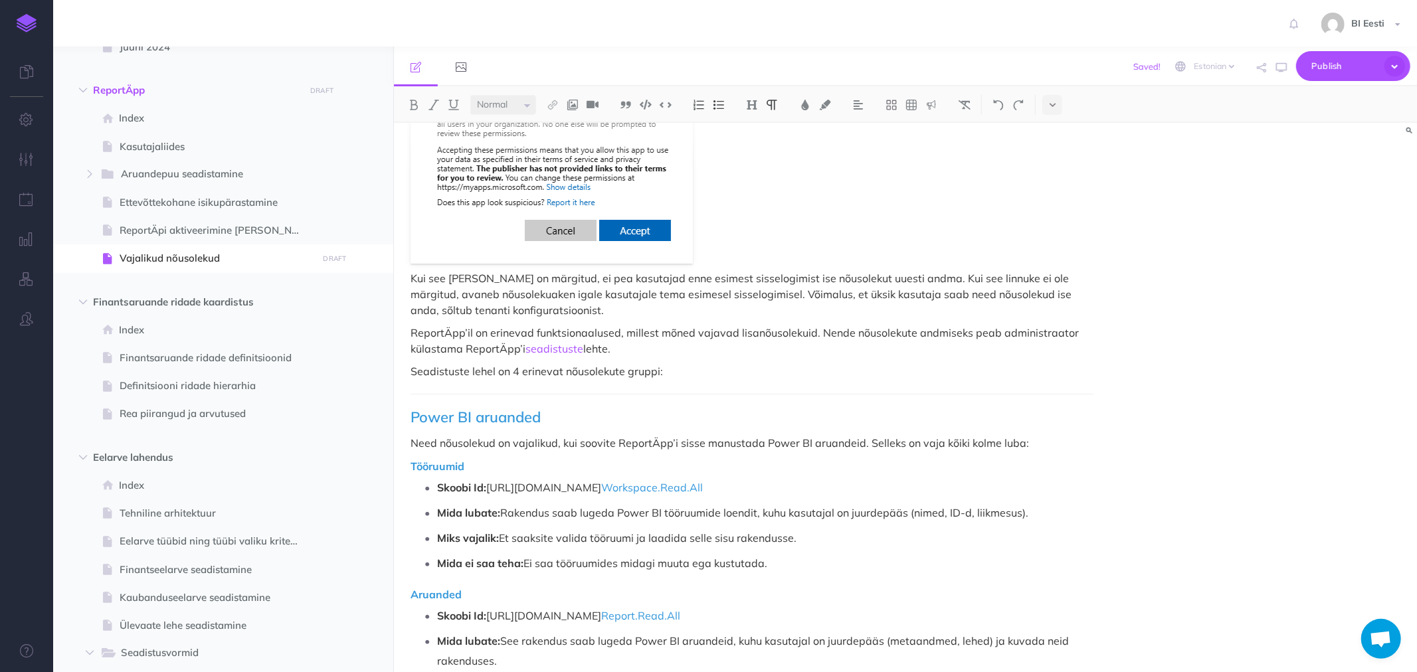
scroll to position [812, 0]
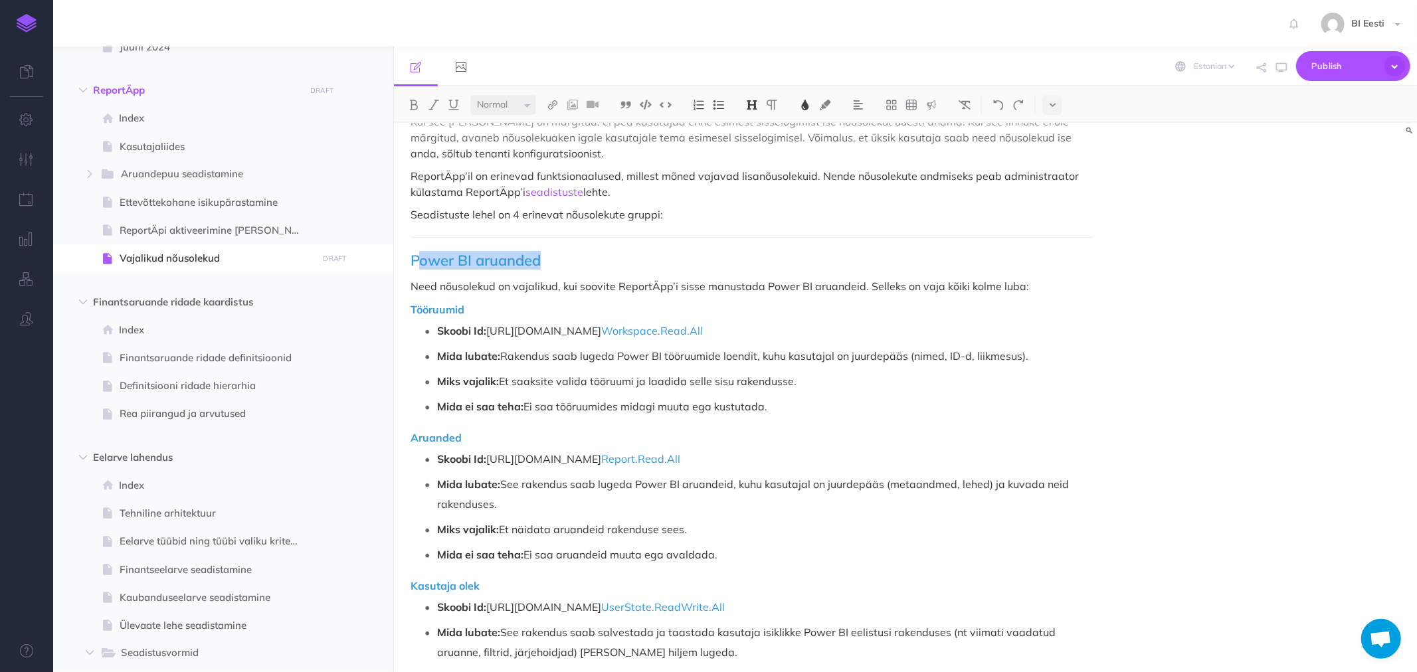
drag, startPoint x: 540, startPoint y: 259, endPoint x: 416, endPoint y: 263, distance: 123.6
click at [416, 263] on h2 "Power BI aruanded" at bounding box center [752, 260] width 683 height 16
click at [417, 260] on span "Power BI aruanded" at bounding box center [476, 260] width 130 height 19
drag, startPoint x: 408, startPoint y: 260, endPoint x: 552, endPoint y: 260, distance: 144.2
click at [552, 260] on div "ReportÄpp vajab rakenduse toimimiseks nõusolekuid Mis on Microsoft Azure App Co…" at bounding box center [752, 409] width 716 height 2197
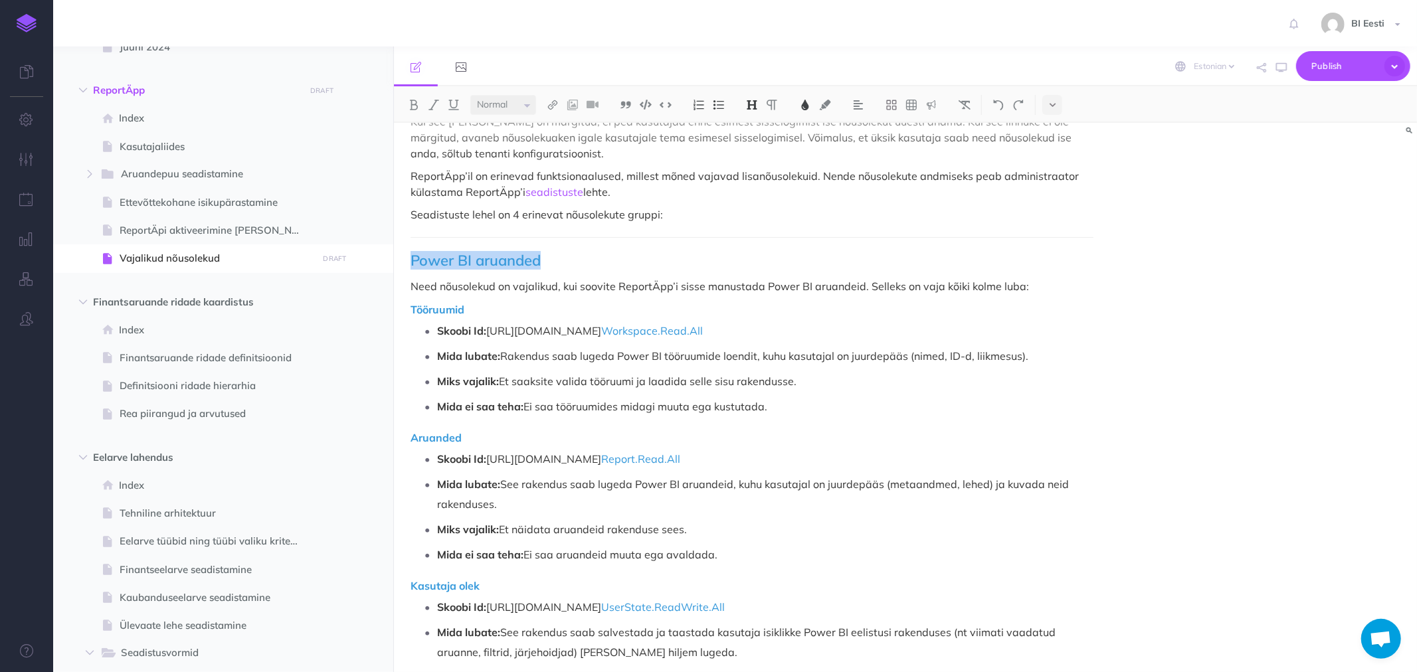
click at [758, 101] on img at bounding box center [752, 105] width 12 height 11
click at [758, 149] on button "H2" at bounding box center [752, 148] width 20 height 20
click at [758, 105] on img at bounding box center [752, 105] width 12 height 11
click at [759, 150] on button "H2" at bounding box center [752, 148] width 20 height 20
click at [580, 278] on p "Need nõusolekud on vajalikud, kui soovite ReportÄpp’i sisse manustada Power BI …" at bounding box center [752, 286] width 683 height 16
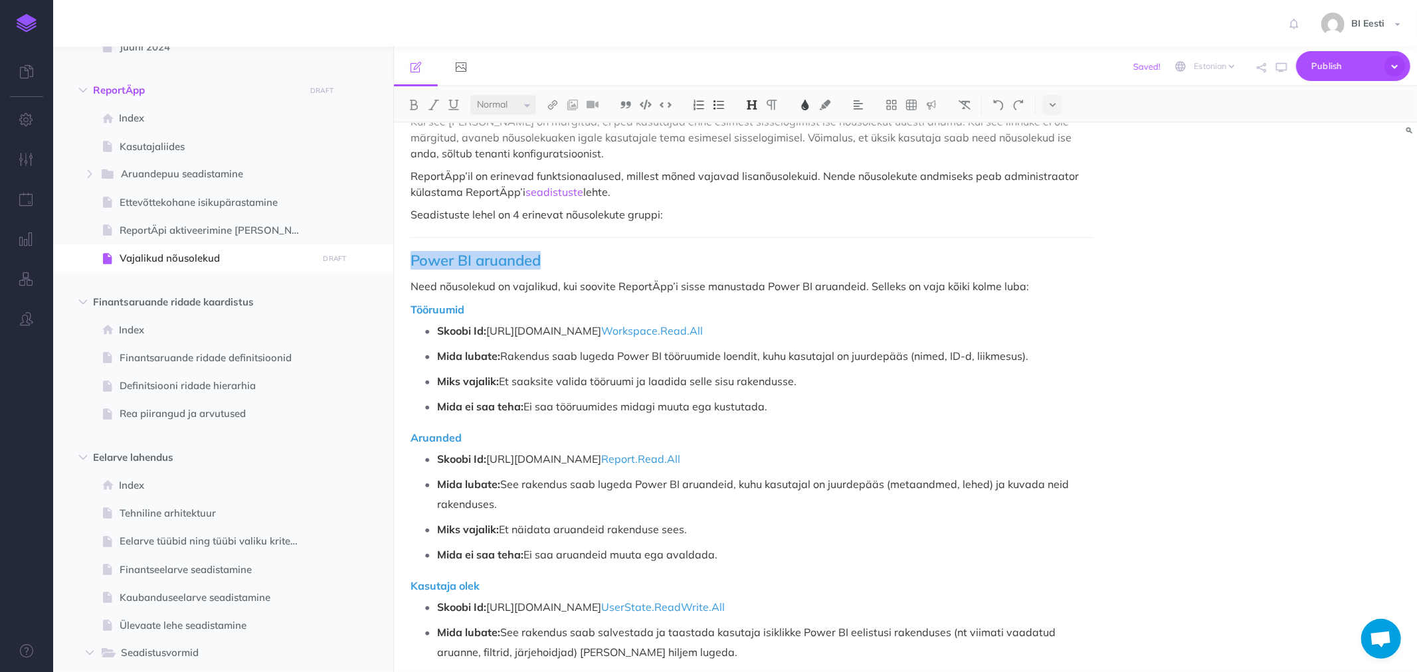
drag, startPoint x: 473, startPoint y: 268, endPoint x: 515, endPoint y: 260, distance: 42.5
click at [409, 258] on div "ReportÄpp vajab rakenduse toimimiseks nõusolekuid Mis on Microsoft Azure App Co…" at bounding box center [752, 409] width 716 height 2197
click at [515, 254] on span "Power BI aruanded" at bounding box center [476, 260] width 130 height 19
copy span "aruanded"
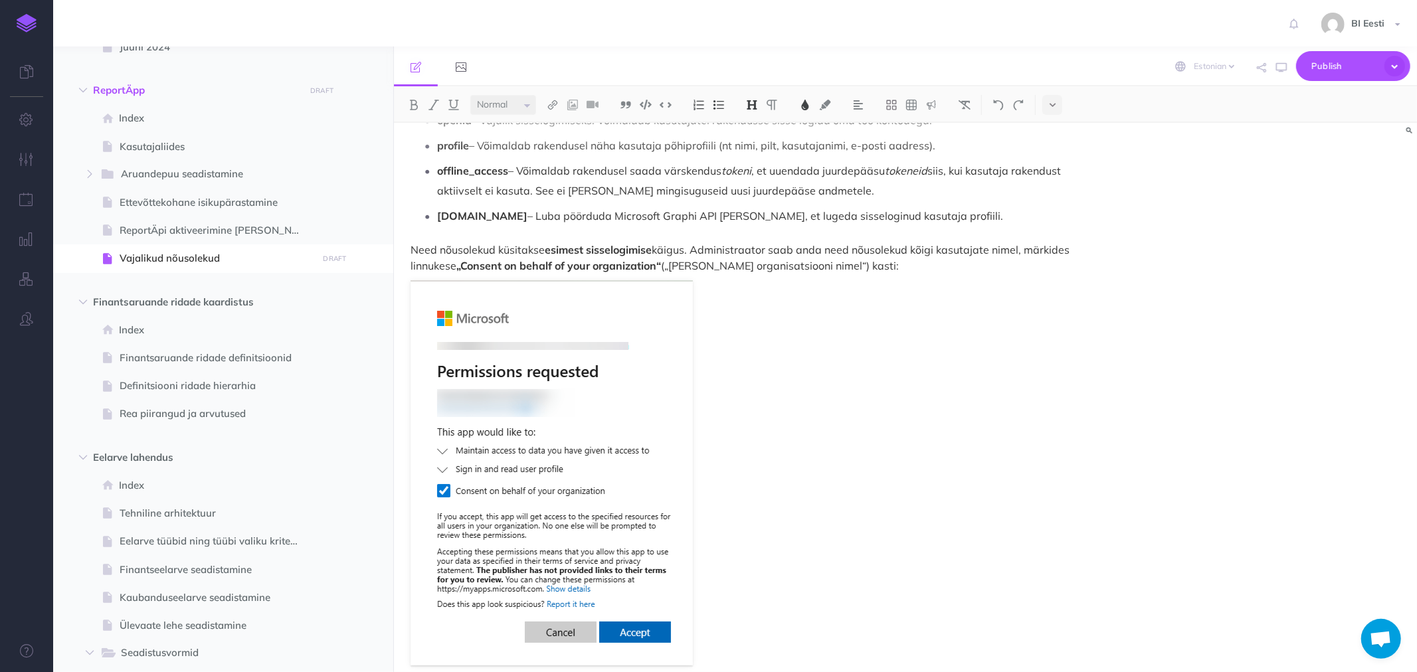
scroll to position [74, 0]
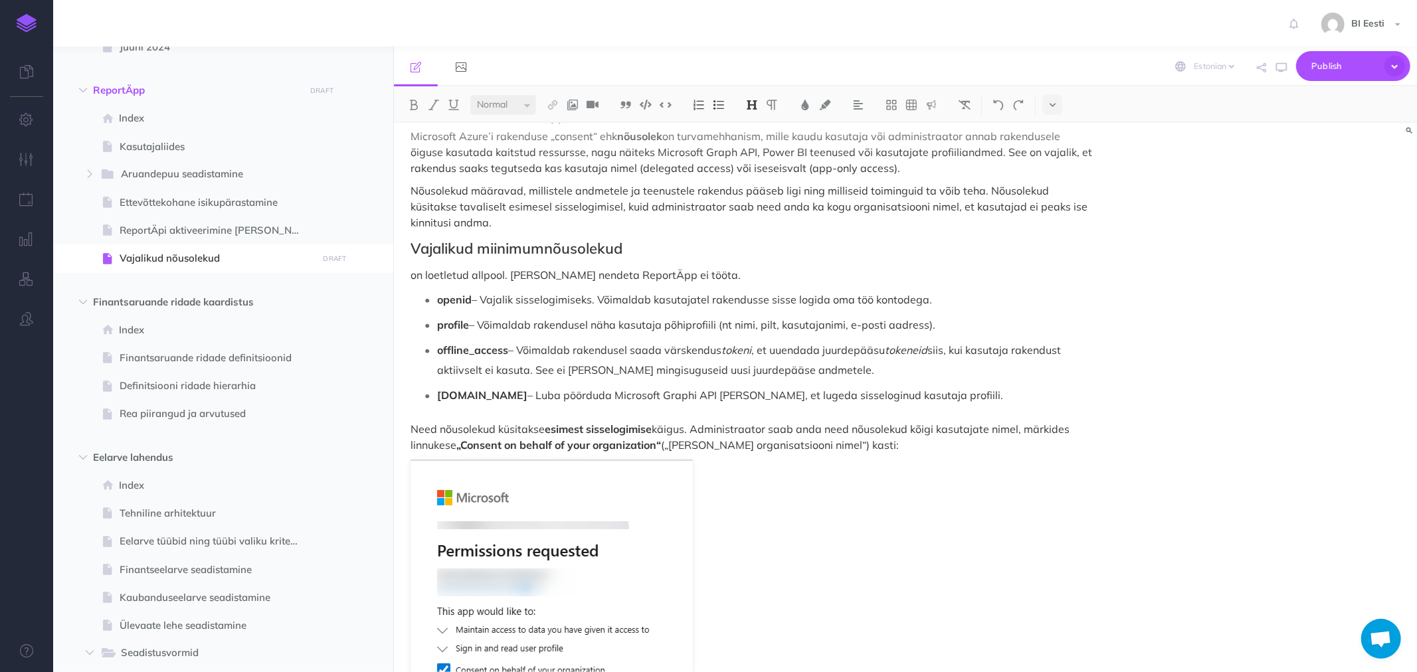
drag, startPoint x: 414, startPoint y: 247, endPoint x: 425, endPoint y: 247, distance: 11.3
click at [415, 247] on h2 "Vajalikud miinimumnõusolekud" at bounding box center [752, 249] width 683 height 16
click at [420, 248] on span "aruanded" at bounding box center [443, 248] width 65 height 19
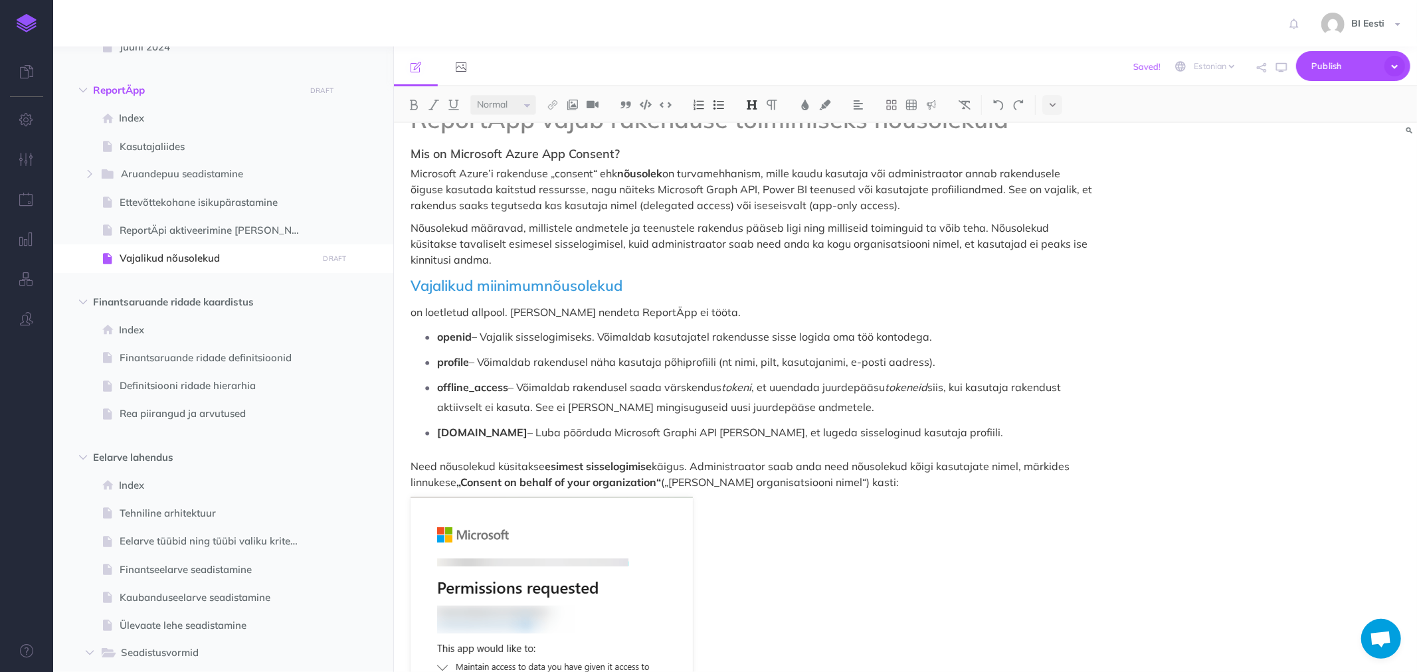
scroll to position [0, 0]
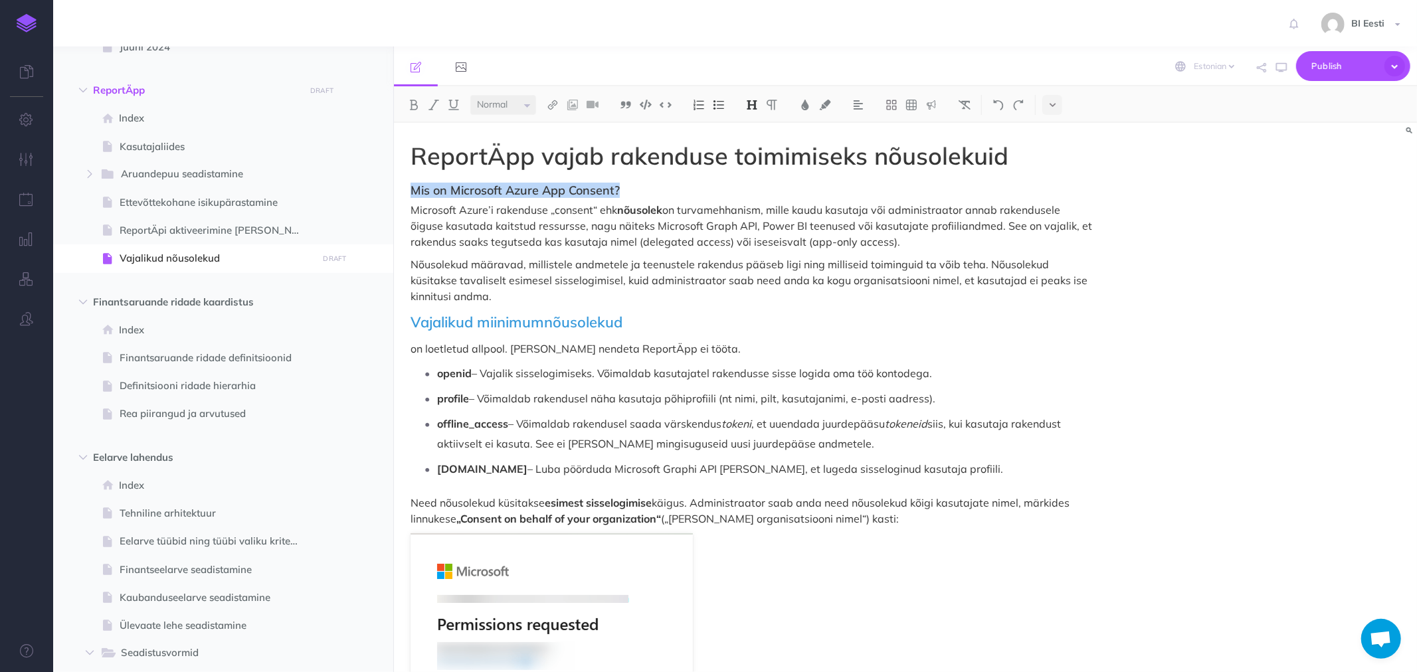
drag, startPoint x: 545, startPoint y: 191, endPoint x: 405, endPoint y: 195, distance: 140.3
click at [472, 264] on p "Nõusolekud määravad, millistele andmetele ja teenustele rakendus pääseb ligi ni…" at bounding box center [752, 280] width 683 height 48
click at [566, 230] on p "Microsoft Azure’i rakenduse „consent“ ehk nõusolek on turvamehhanism, mille kau…" at bounding box center [752, 226] width 683 height 48
click at [1270, 64] on button "button" at bounding box center [1262, 68] width 16 height 39
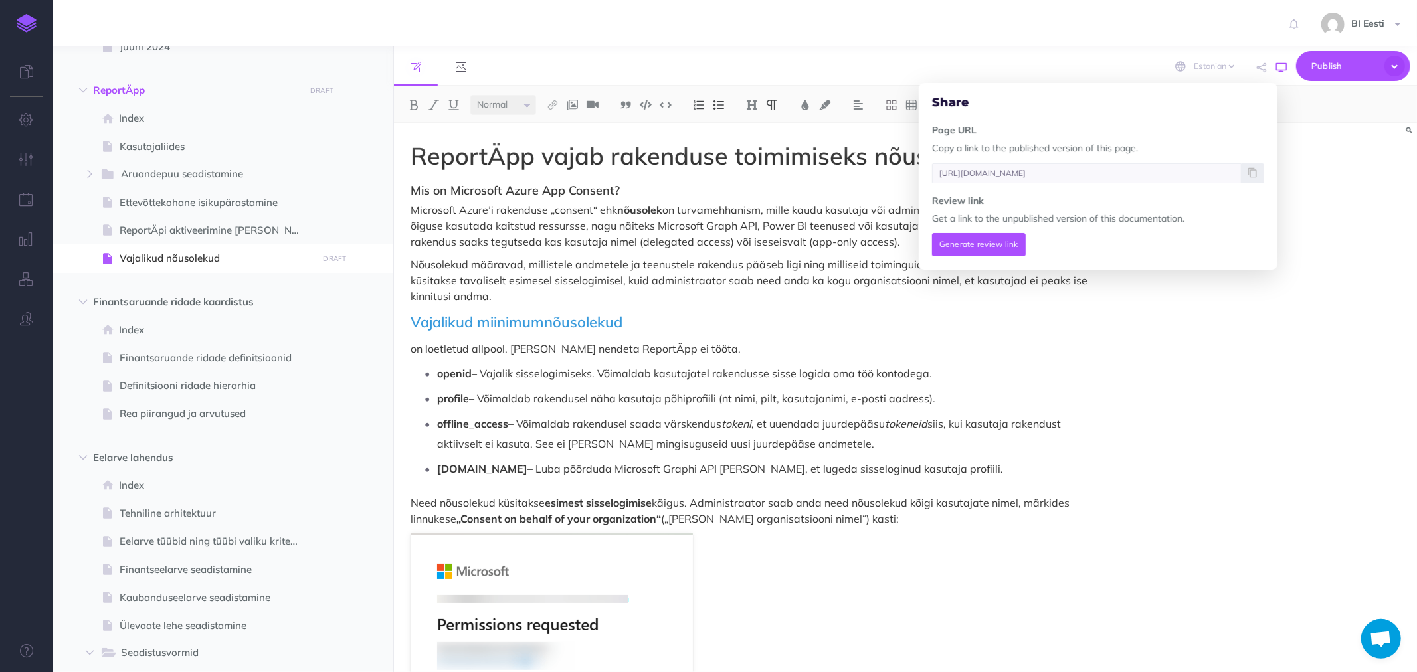
click at [1278, 62] on icon "button" at bounding box center [1281, 67] width 11 height 11
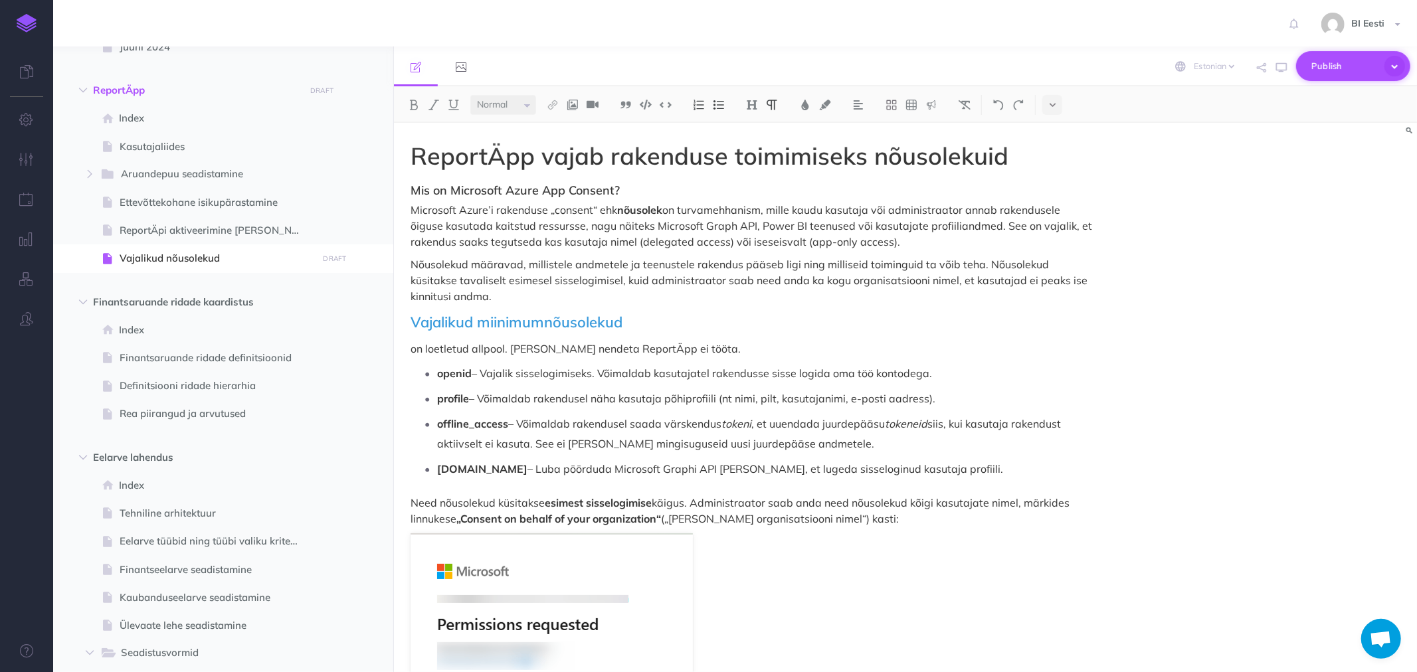
click at [1327, 67] on span "Publish" at bounding box center [1345, 66] width 66 height 21
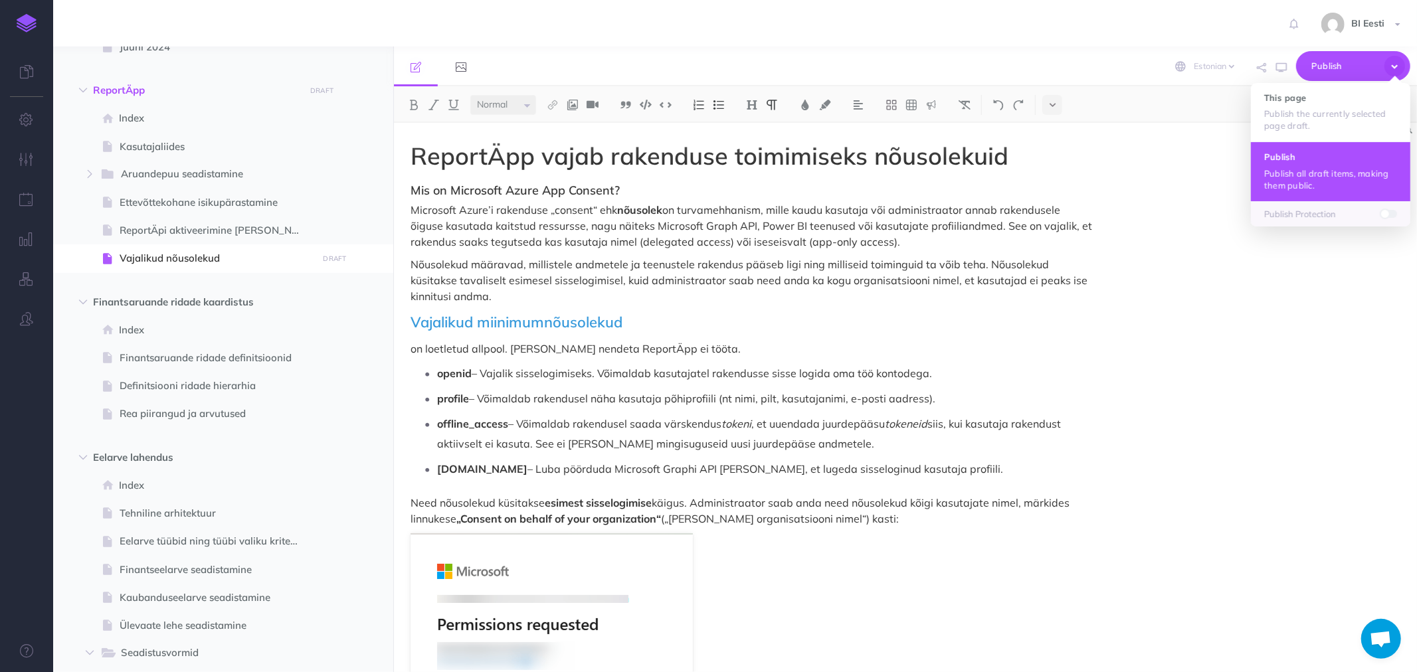
click at [1302, 170] on p "Publish all draft items, making them public." at bounding box center [1330, 179] width 133 height 24
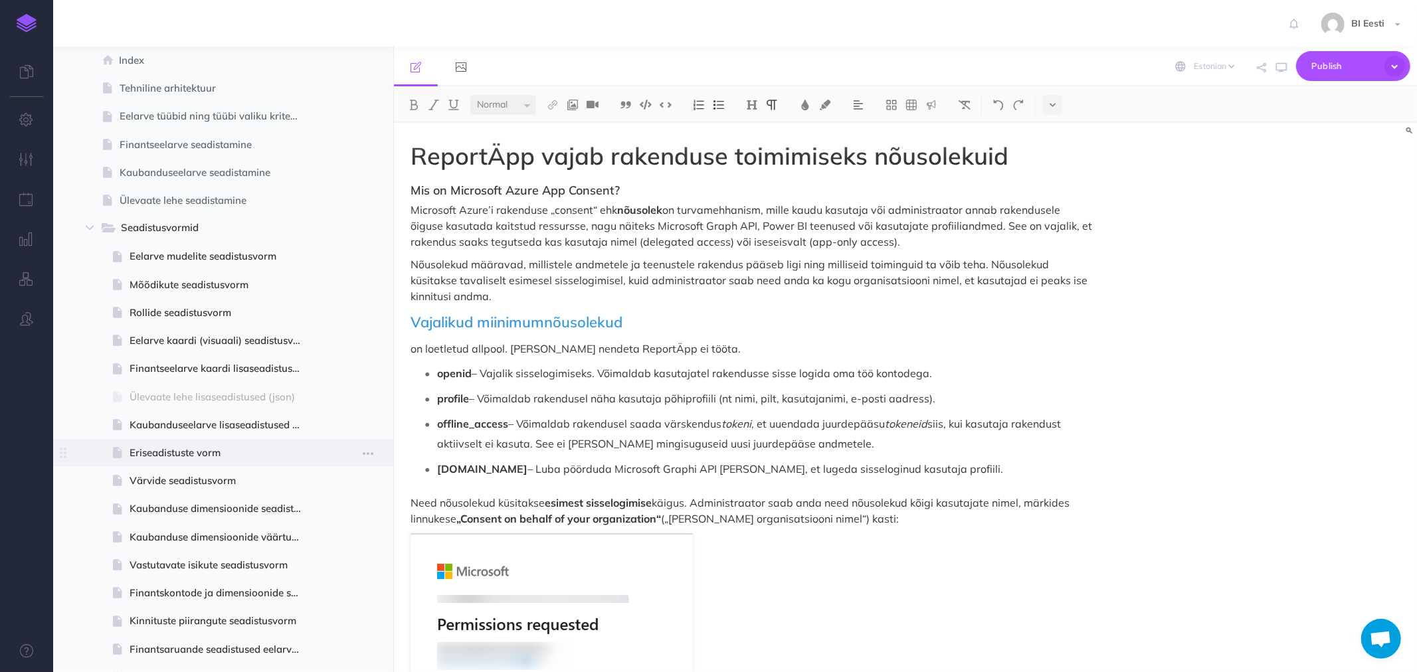
scroll to position [533, 0]
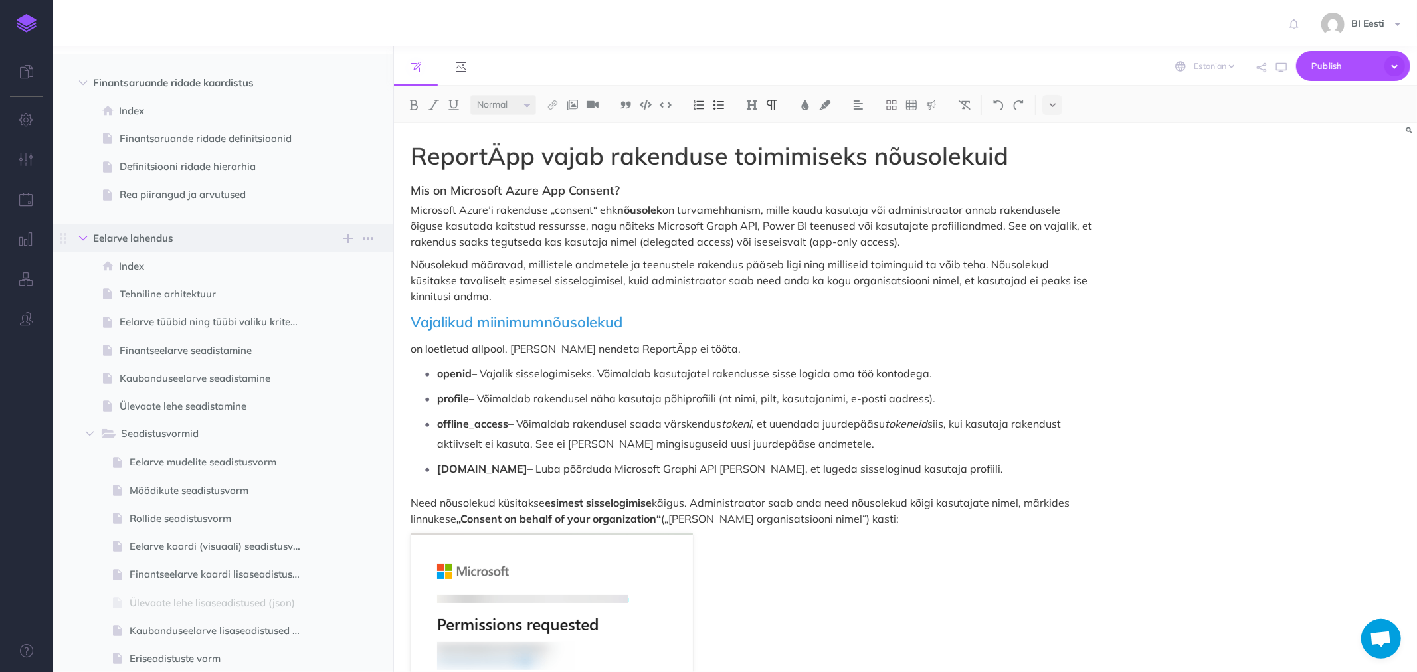
click at [84, 238] on icon "button" at bounding box center [83, 239] width 8 height 8
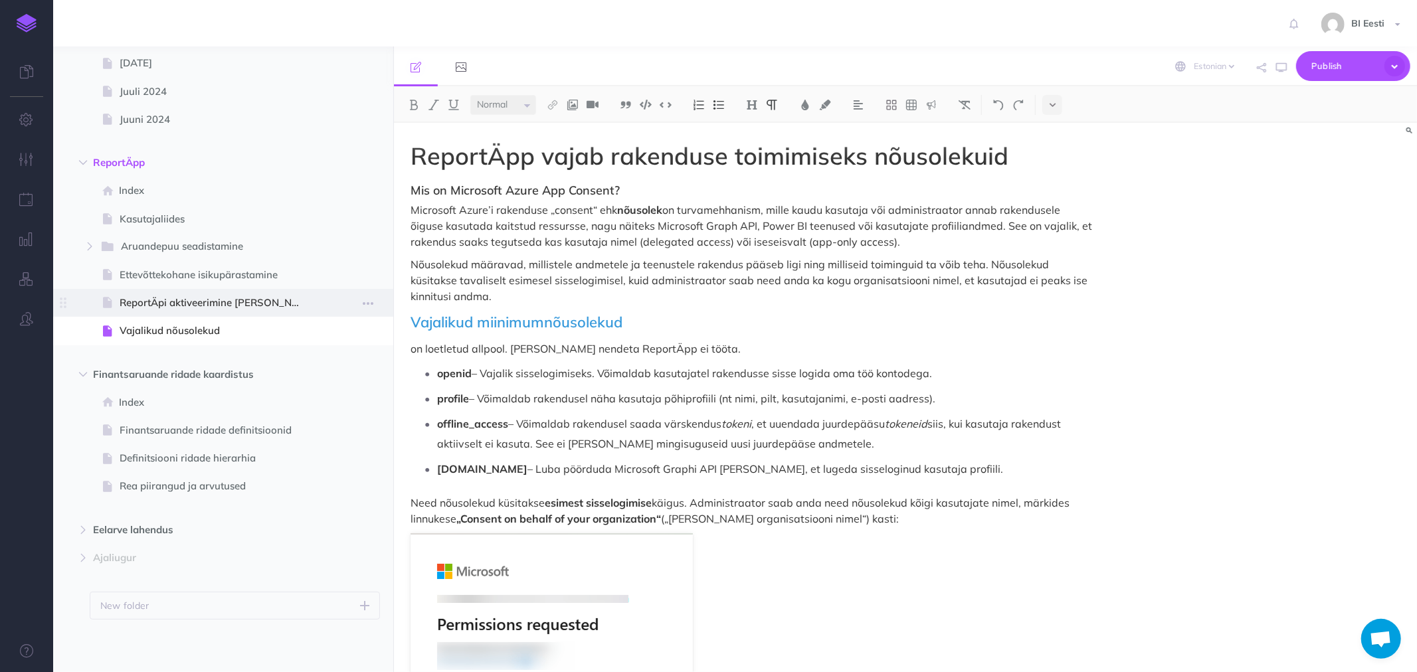
click at [179, 293] on span at bounding box center [223, 303] width 340 height 28
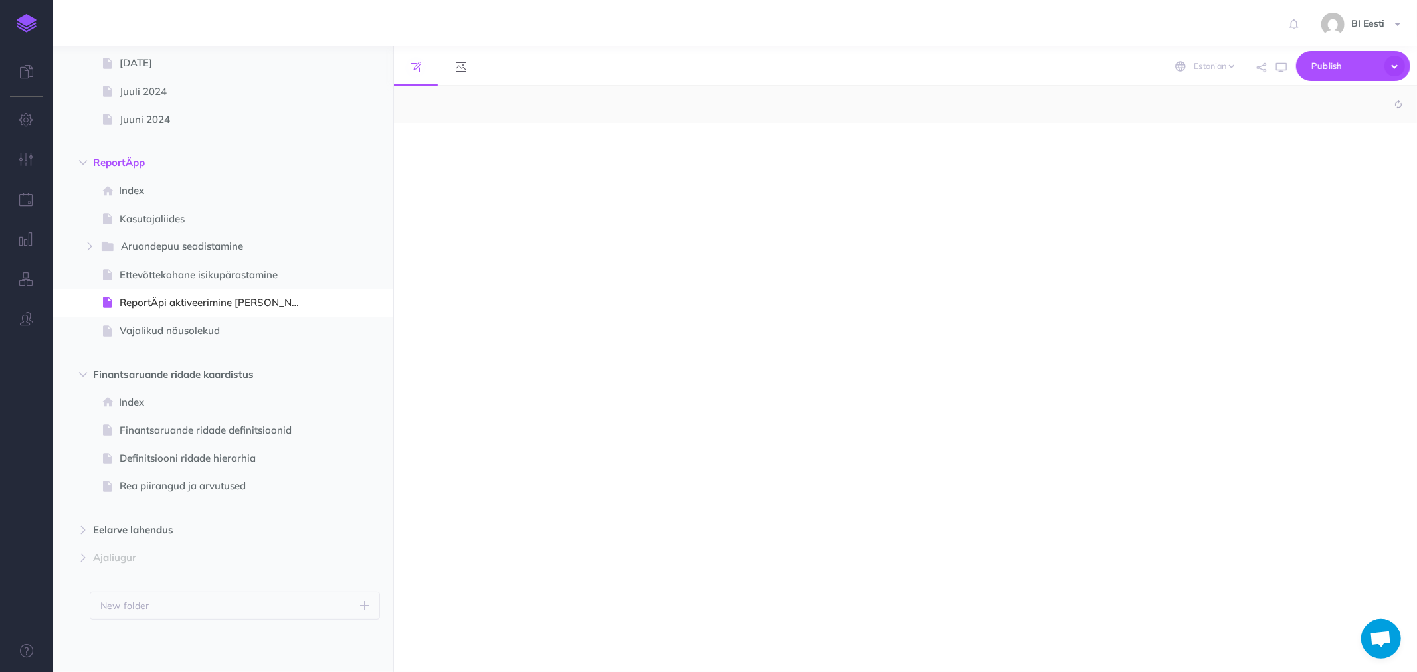
select select "null"
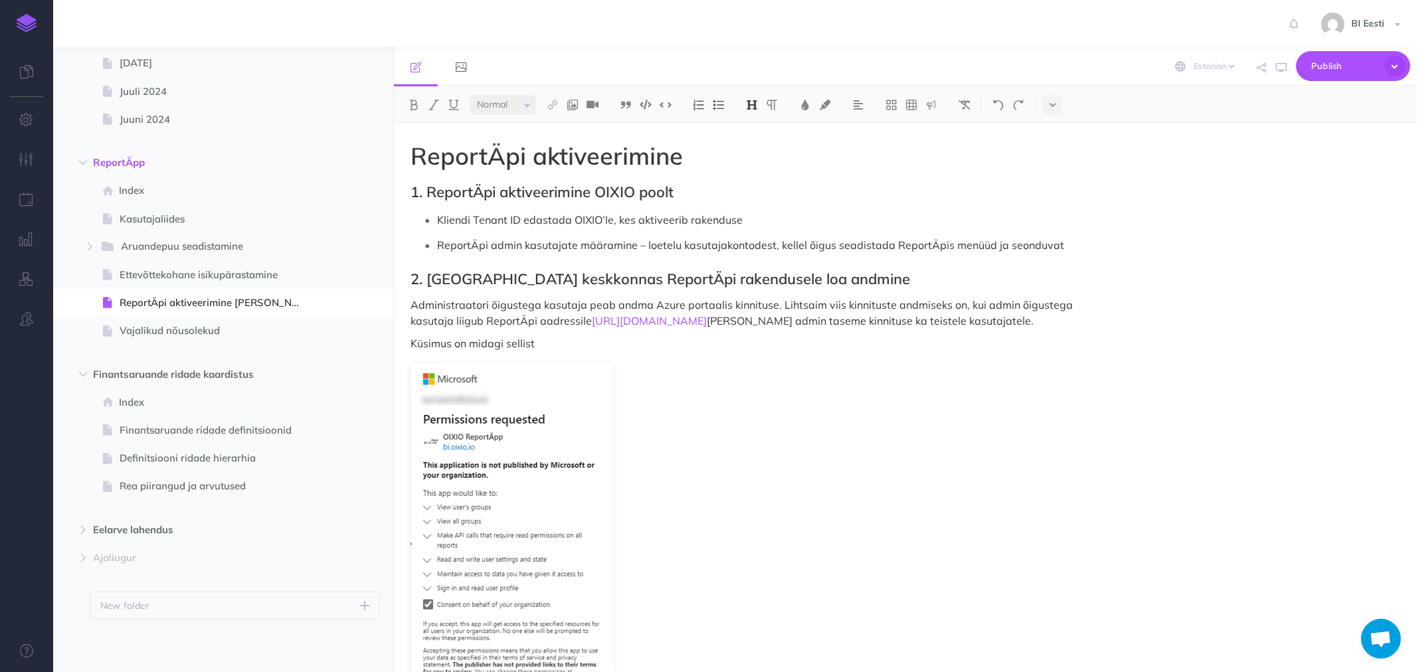
scroll to position [443, 0]
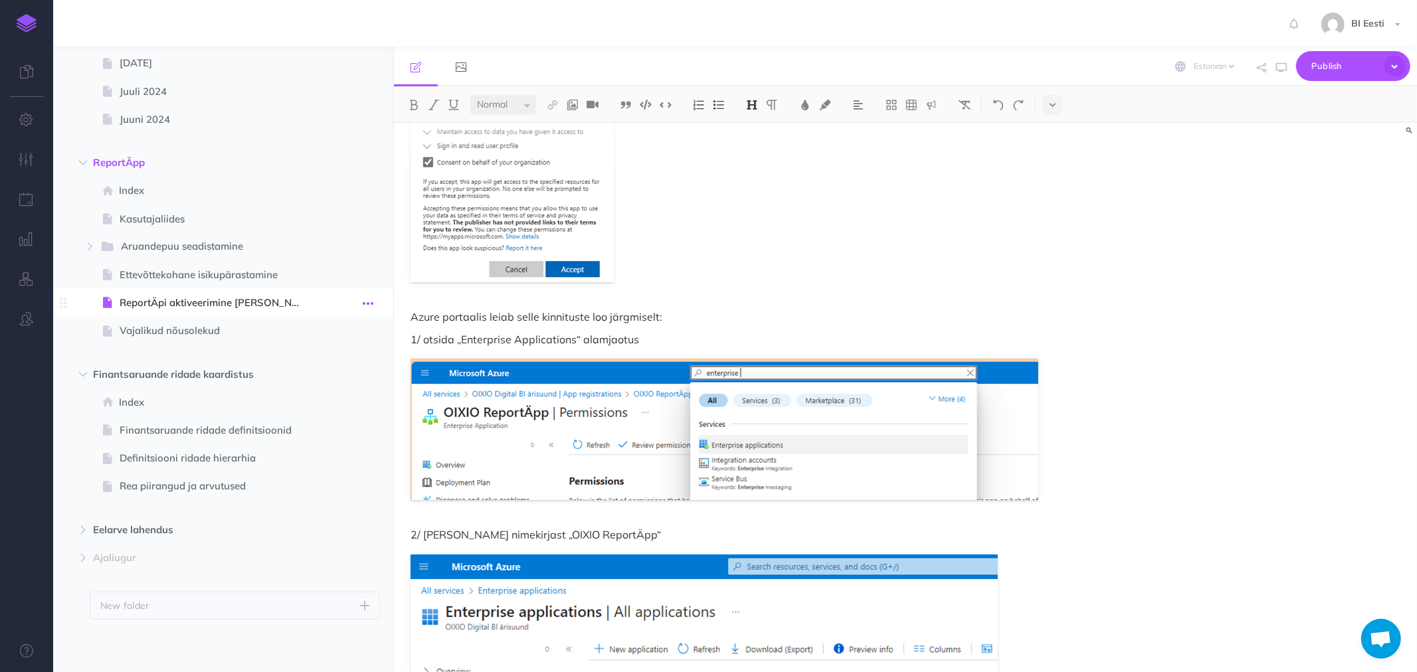
click at [370, 302] on icon "button" at bounding box center [368, 304] width 11 height 16
click at [315, 393] on link "Settings" at bounding box center [330, 393] width 100 height 22
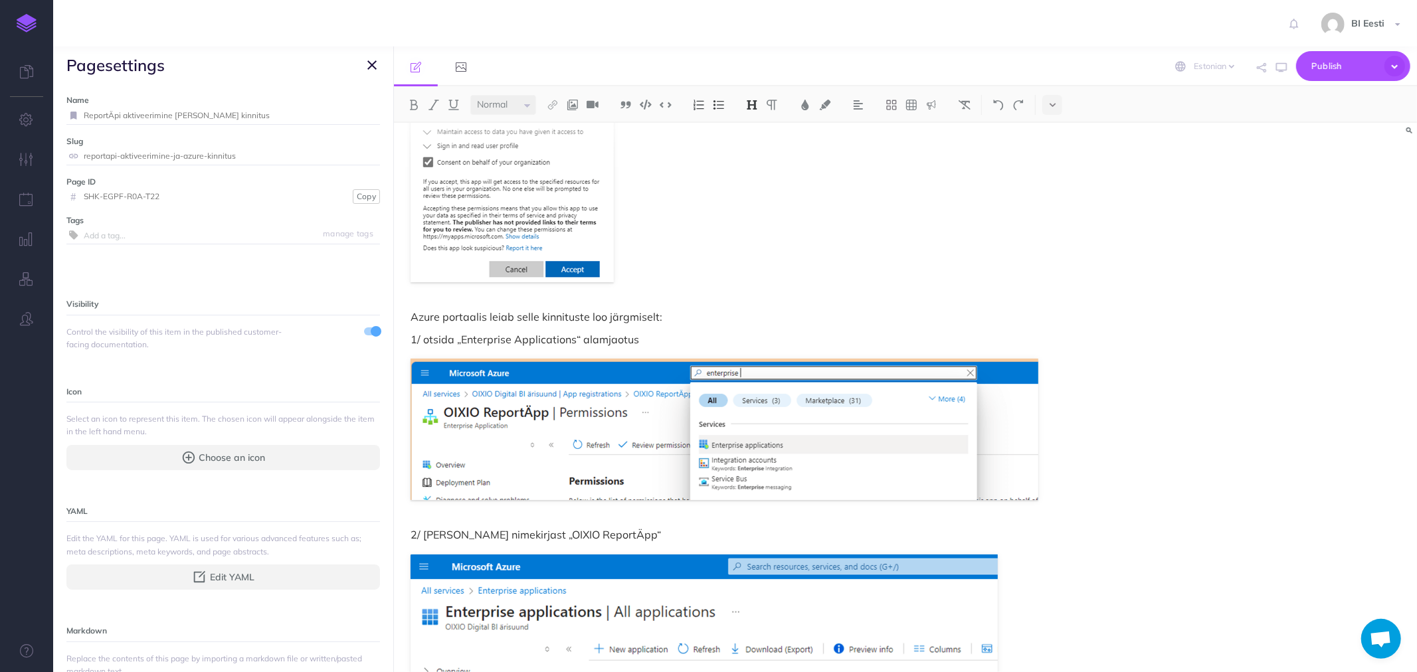
click at [364, 329] on span at bounding box center [372, 332] width 16 height 8
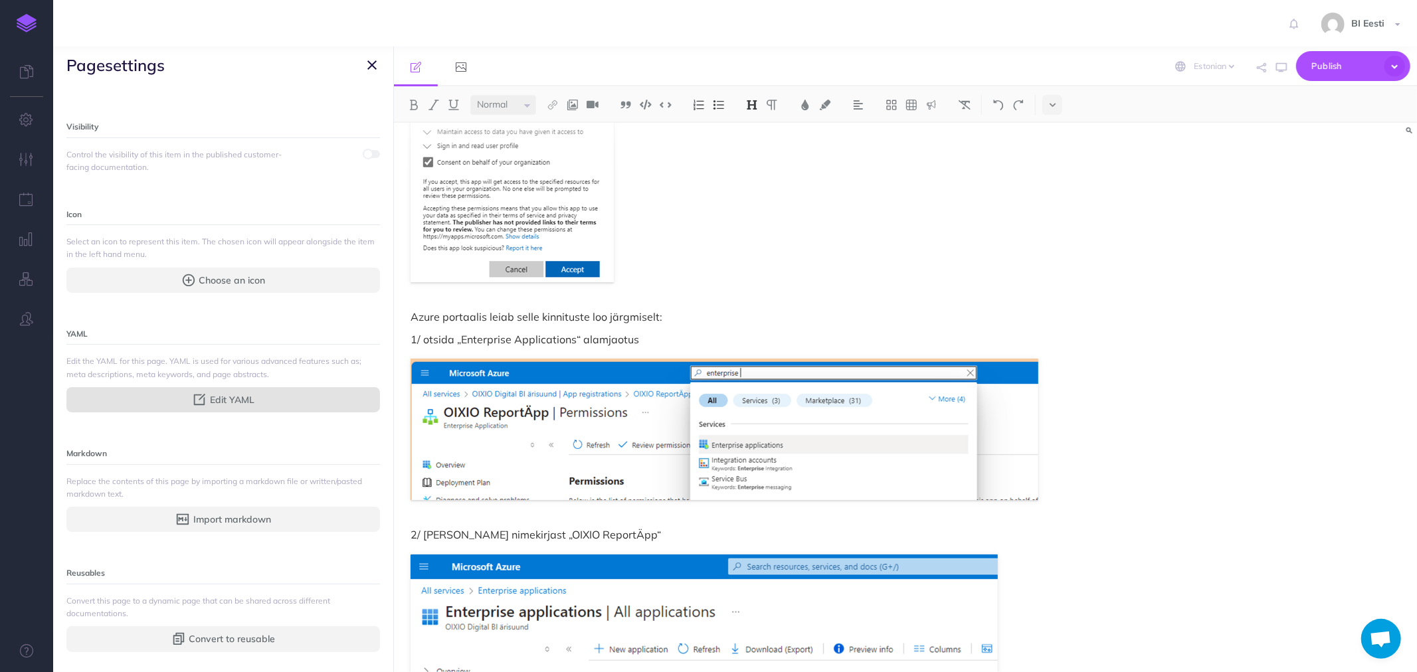
scroll to position [187, 0]
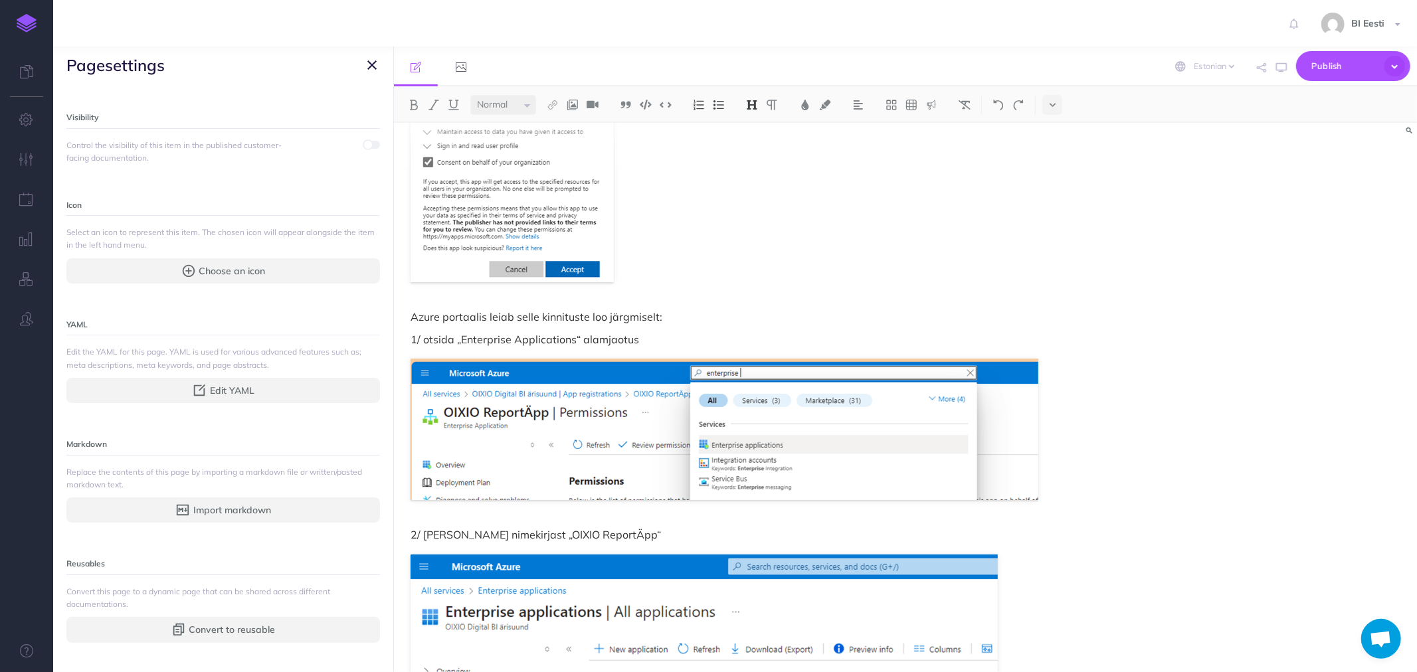
click at [377, 64] on button "button" at bounding box center [372, 65] width 16 height 16
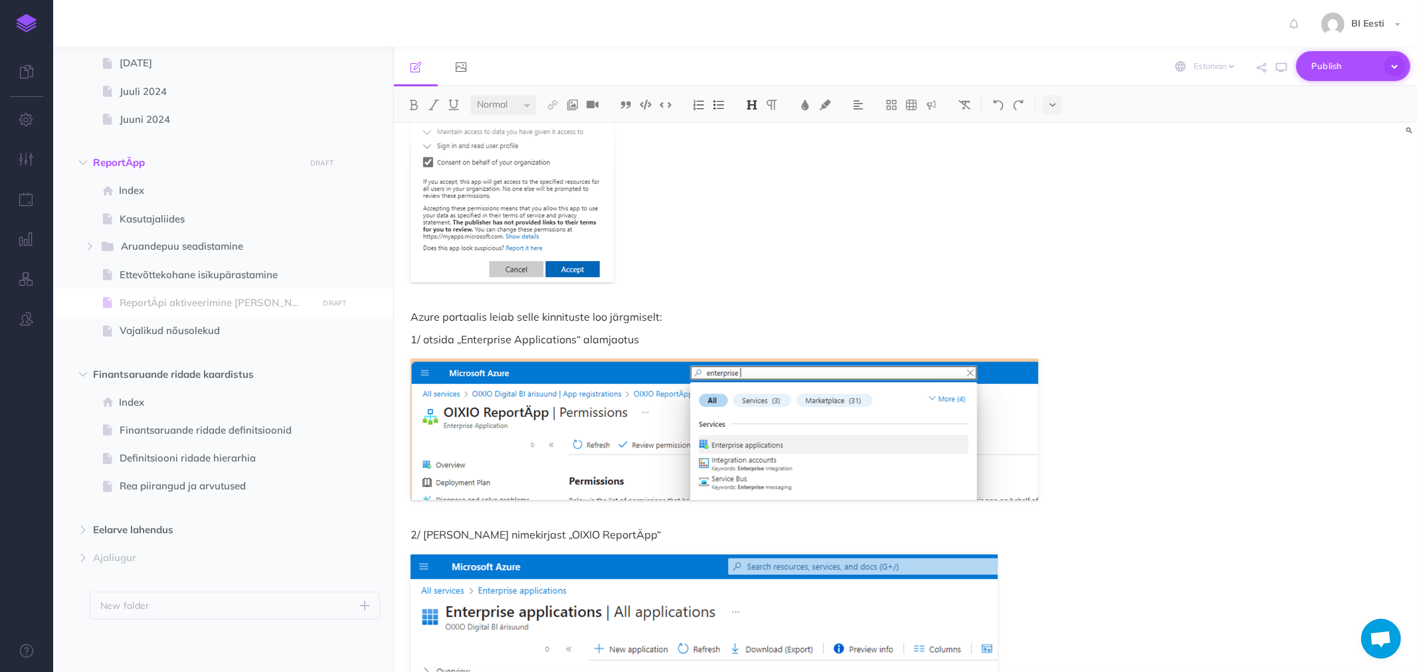
click at [1332, 70] on span "Publish" at bounding box center [1345, 66] width 66 height 21
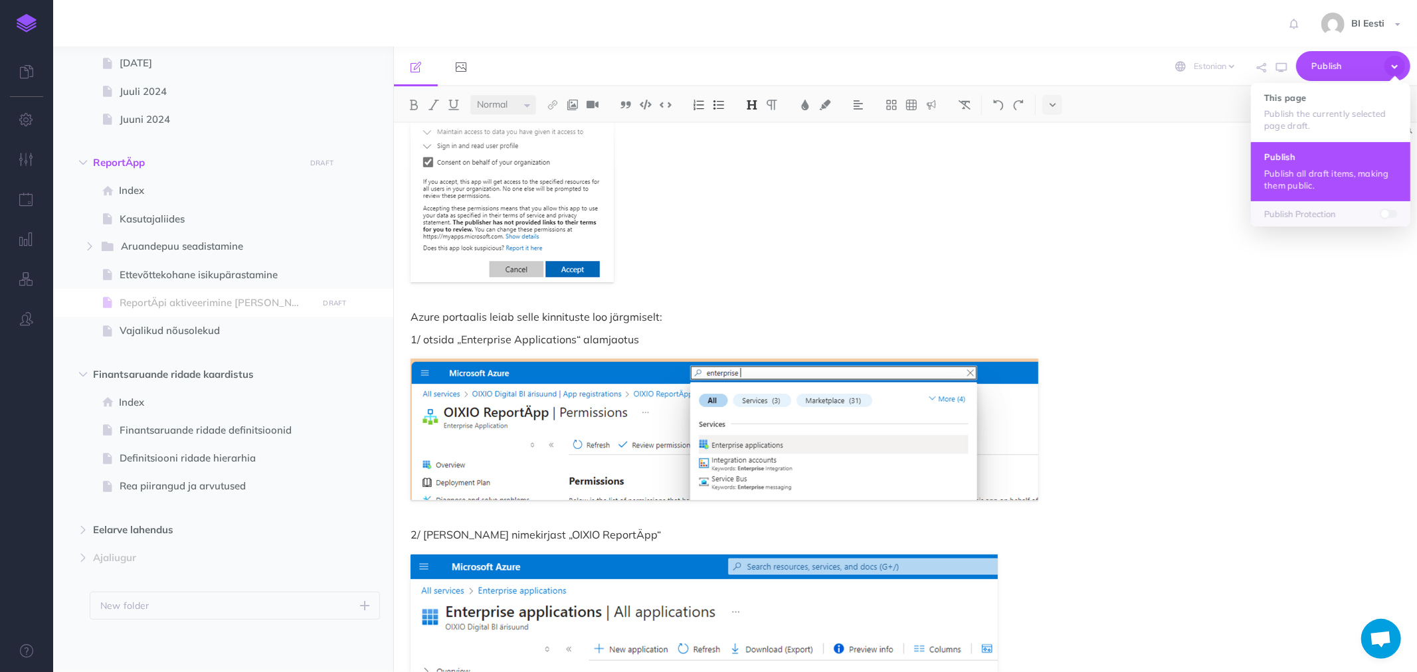
click at [1280, 169] on p "Publish all draft items, making them public." at bounding box center [1330, 179] width 133 height 24
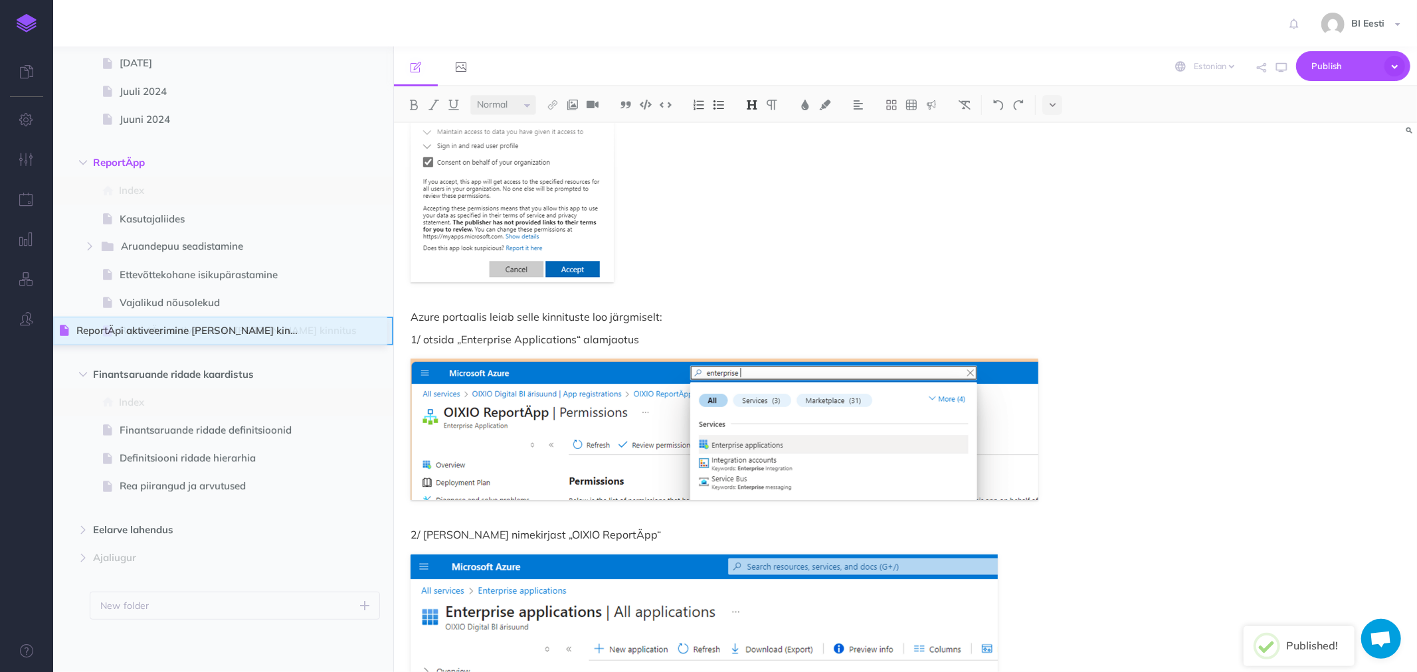
drag, startPoint x: 63, startPoint y: 302, endPoint x: 61, endPoint y: 330, distance: 28.0
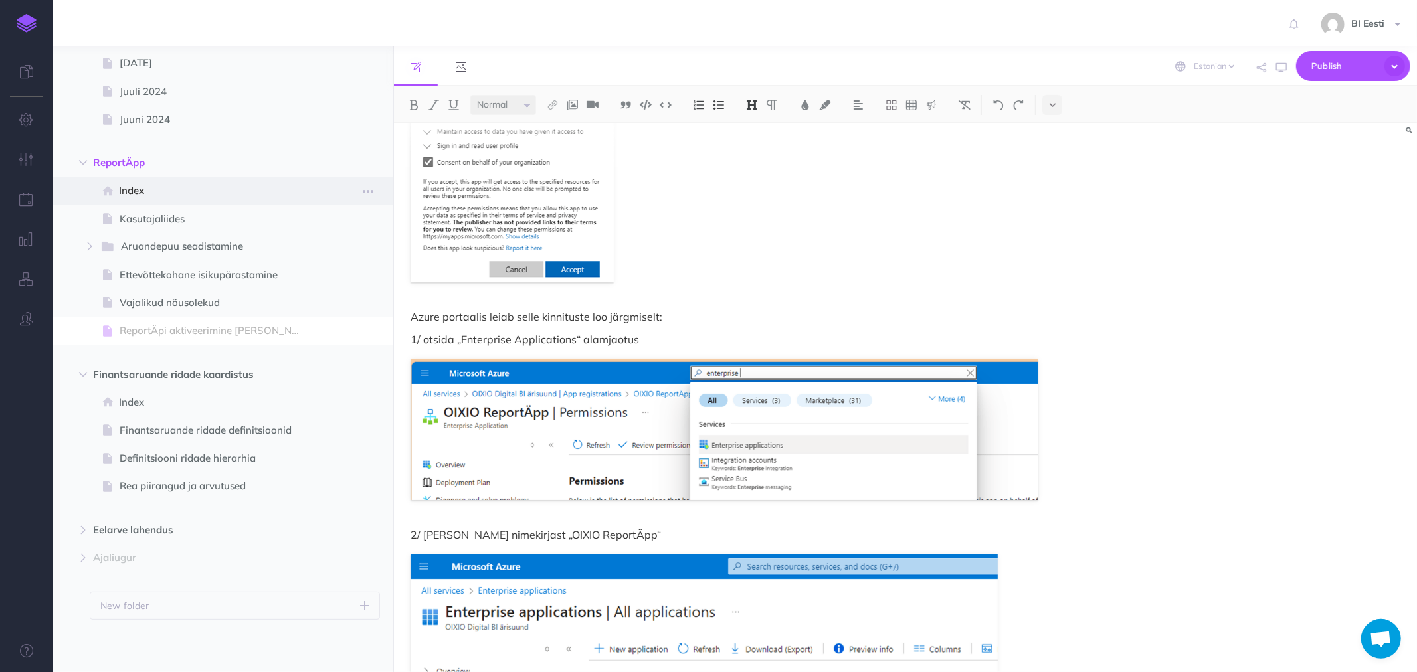
click at [130, 185] on span "Index" at bounding box center [216, 191] width 195 height 16
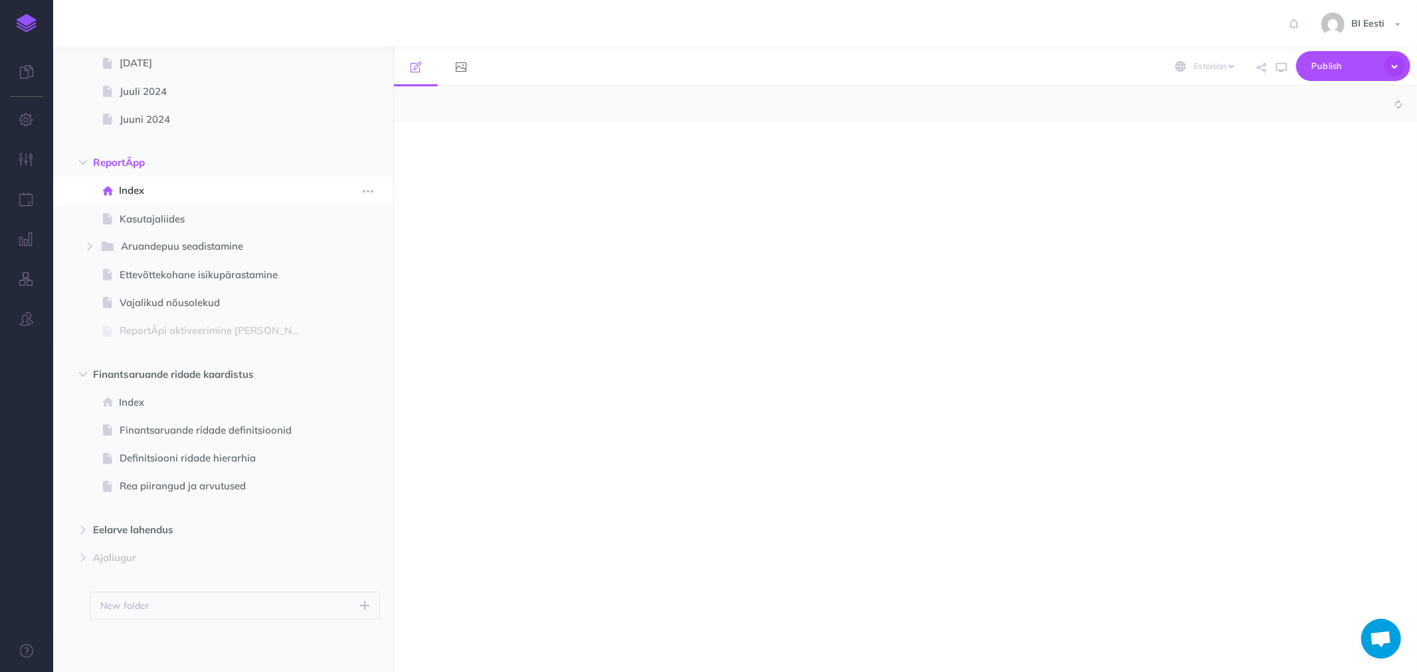
select select "null"
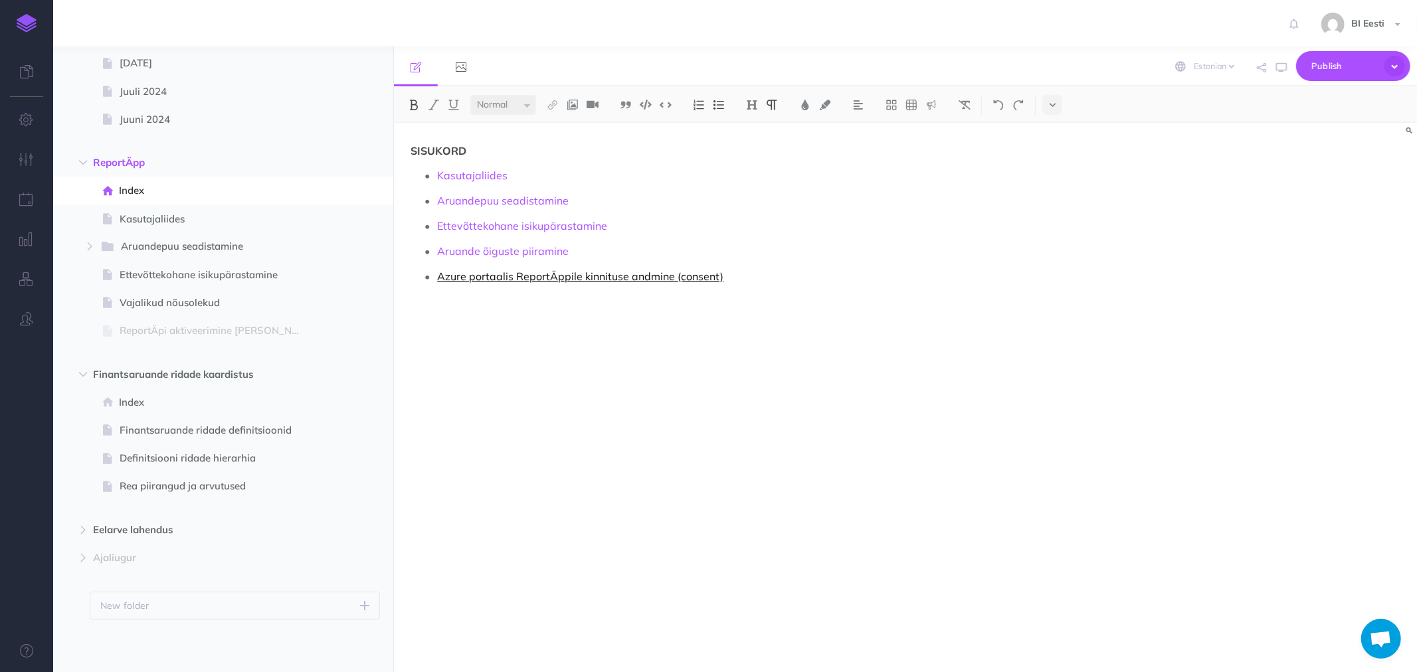
click at [466, 276] on link "Azure portaalis ReportÄppile kinnituse andmine (consent)" at bounding box center [580, 276] width 286 height 13
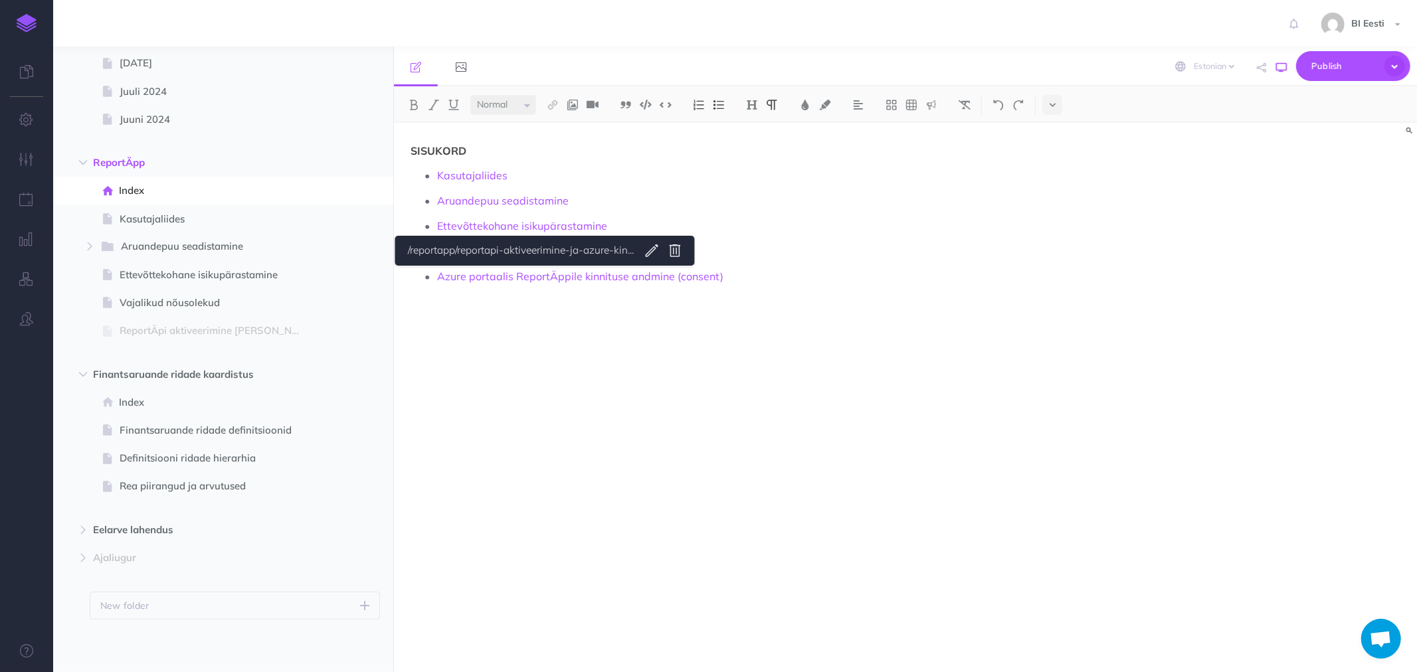
click at [1280, 68] on icon "button" at bounding box center [1281, 67] width 11 height 11
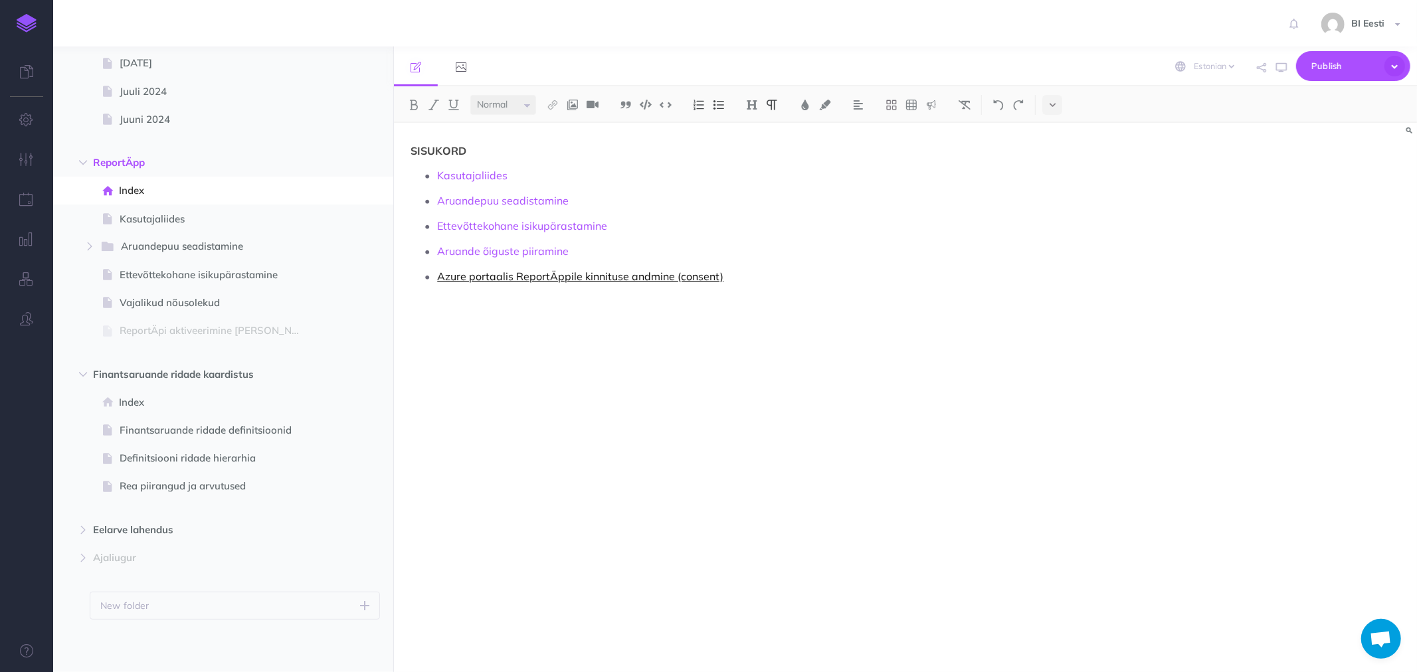
click at [583, 275] on link "Azure portaalis ReportÄppile kinnituse andmine (consent)" at bounding box center [580, 276] width 286 height 13
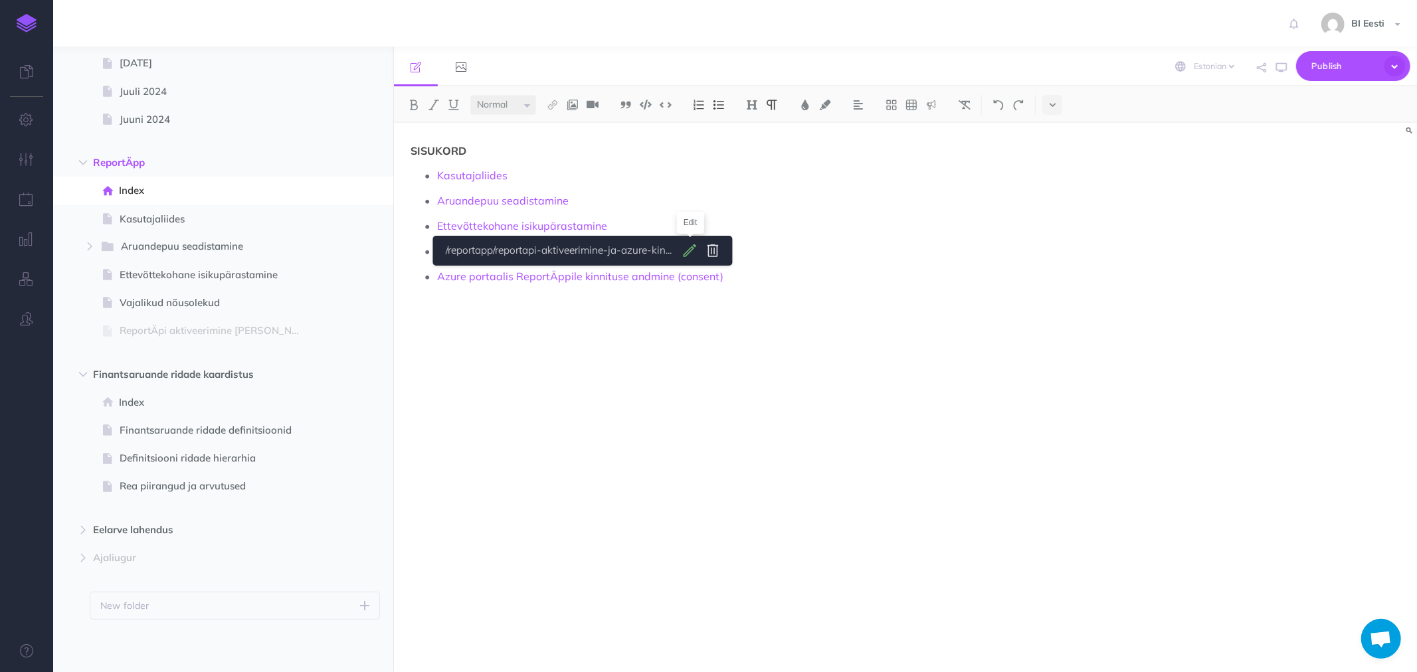
click at [692, 250] on body "Toggle Navigation BI Eesti Settings Account Settings Teams BI Support Documenta…" at bounding box center [708, 336] width 1417 height 672
select select
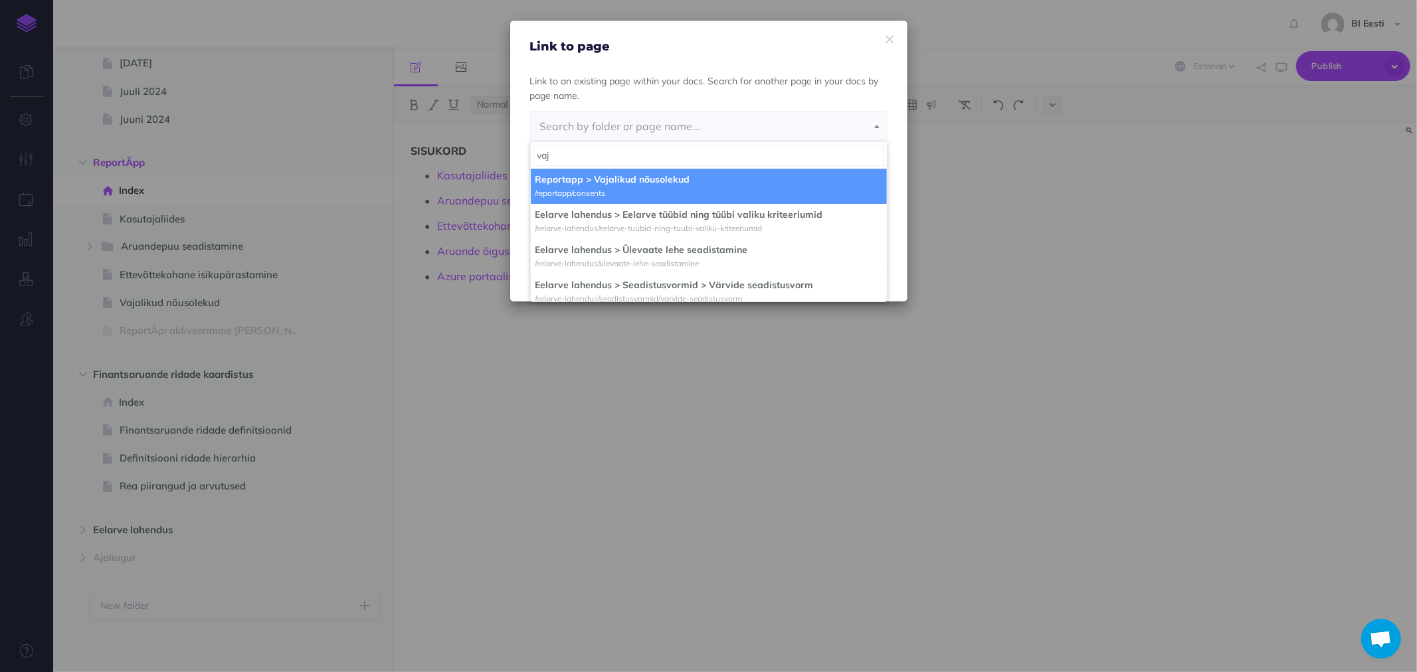
type input "vaja"
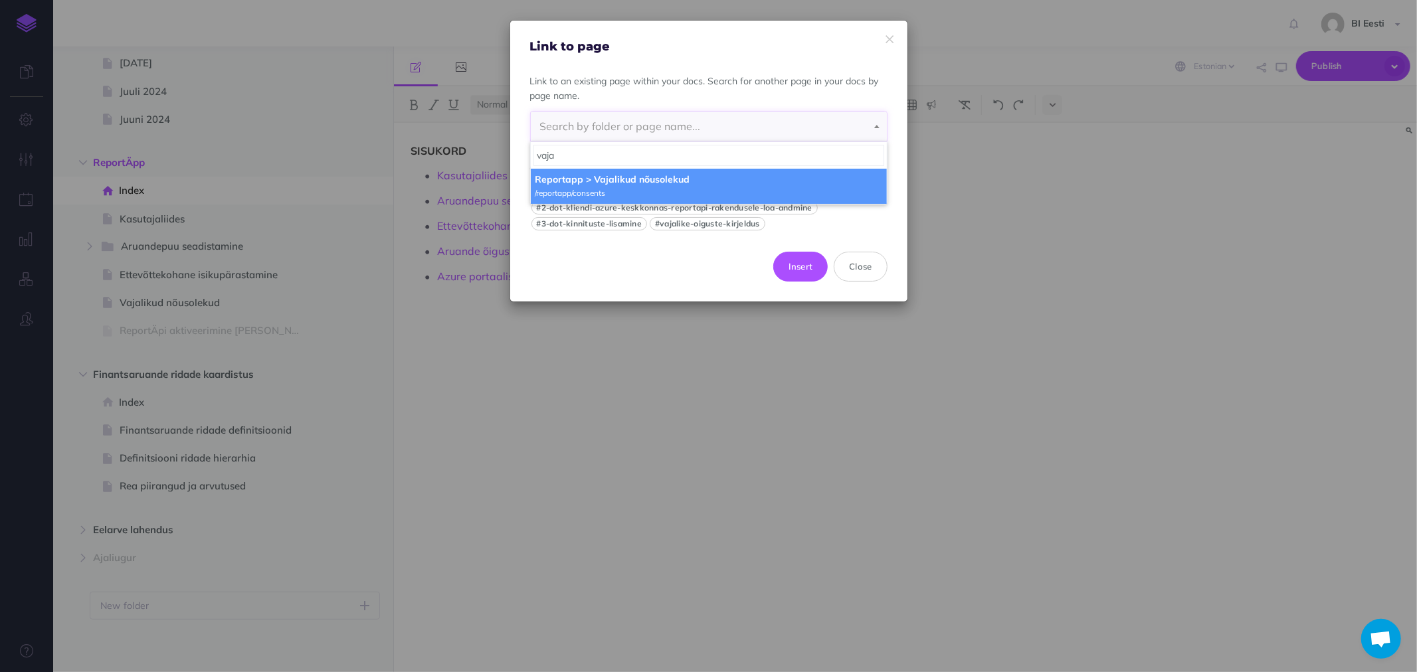
select select "7H1-AYMC-JP0-QFW"
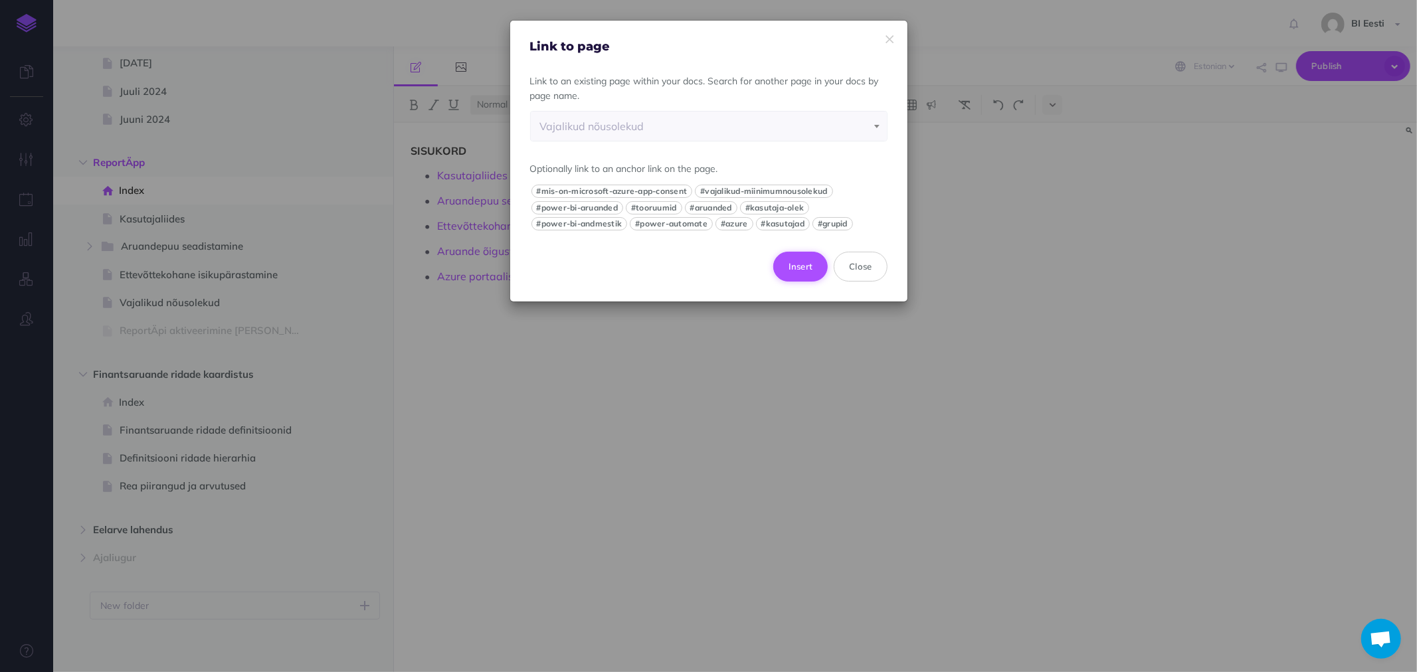
click at [784, 263] on button "Insert" at bounding box center [800, 266] width 55 height 29
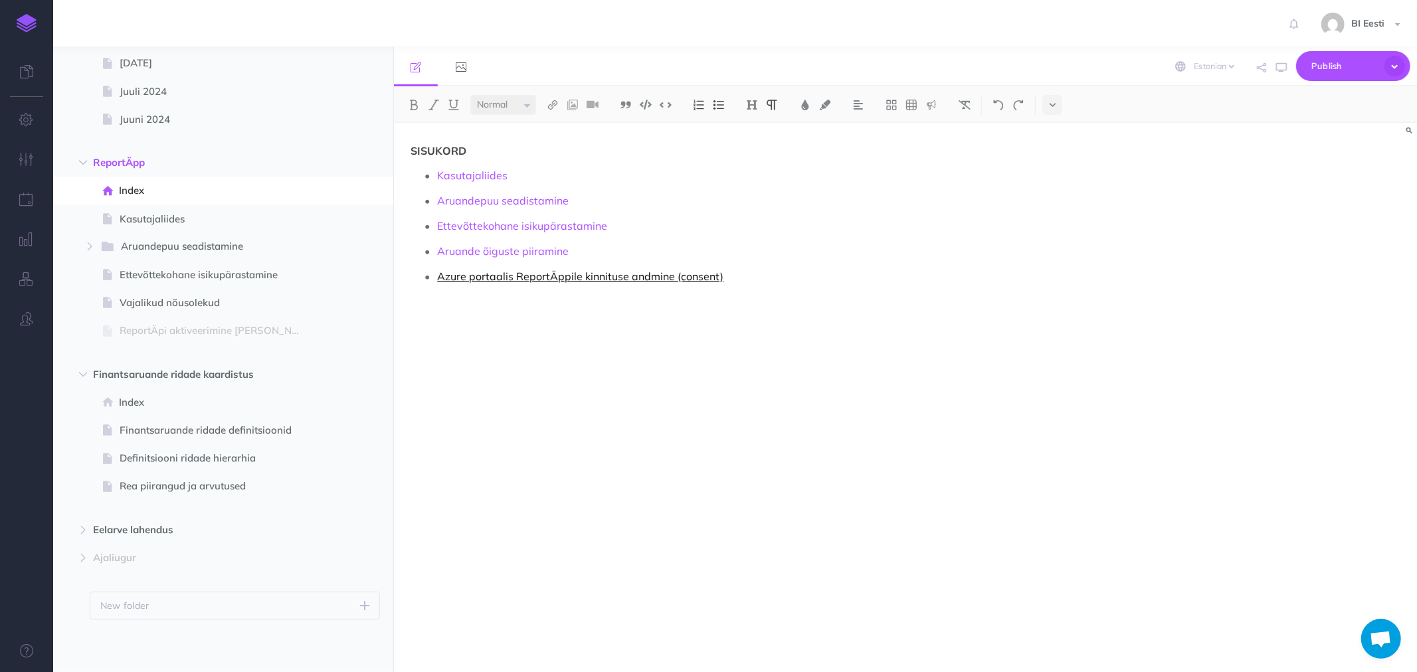
click at [467, 276] on link "Azure portaalis ReportÄppile kinnituse andmine (consent)" at bounding box center [580, 276] width 286 height 13
drag, startPoint x: 459, startPoint y: 274, endPoint x: 672, endPoint y: 276, distance: 212.6
click at [672, 276] on link "Azure portaalis ReportÄppile kinnituse andmine (consent)" at bounding box center [580, 276] width 286 height 13
click at [163, 300] on span "Vajalikud nõusolekud" at bounding box center [217, 303] width 194 height 16
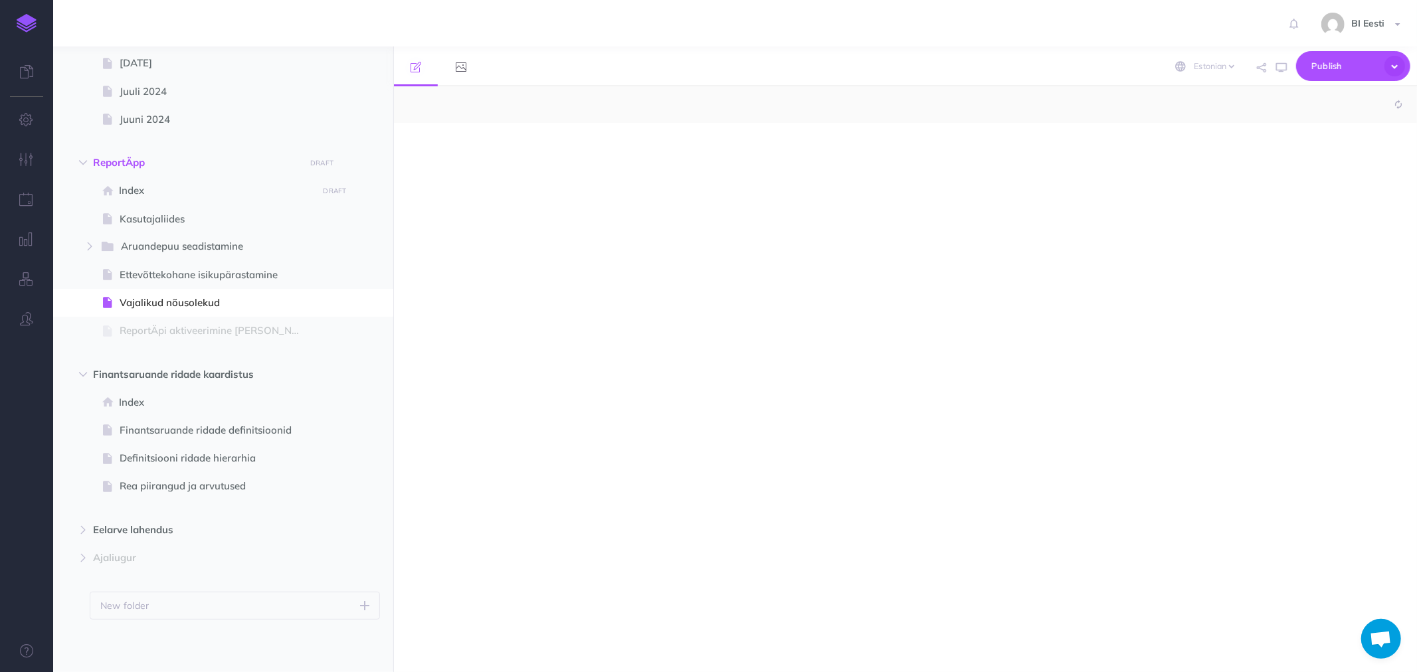
select select "null"
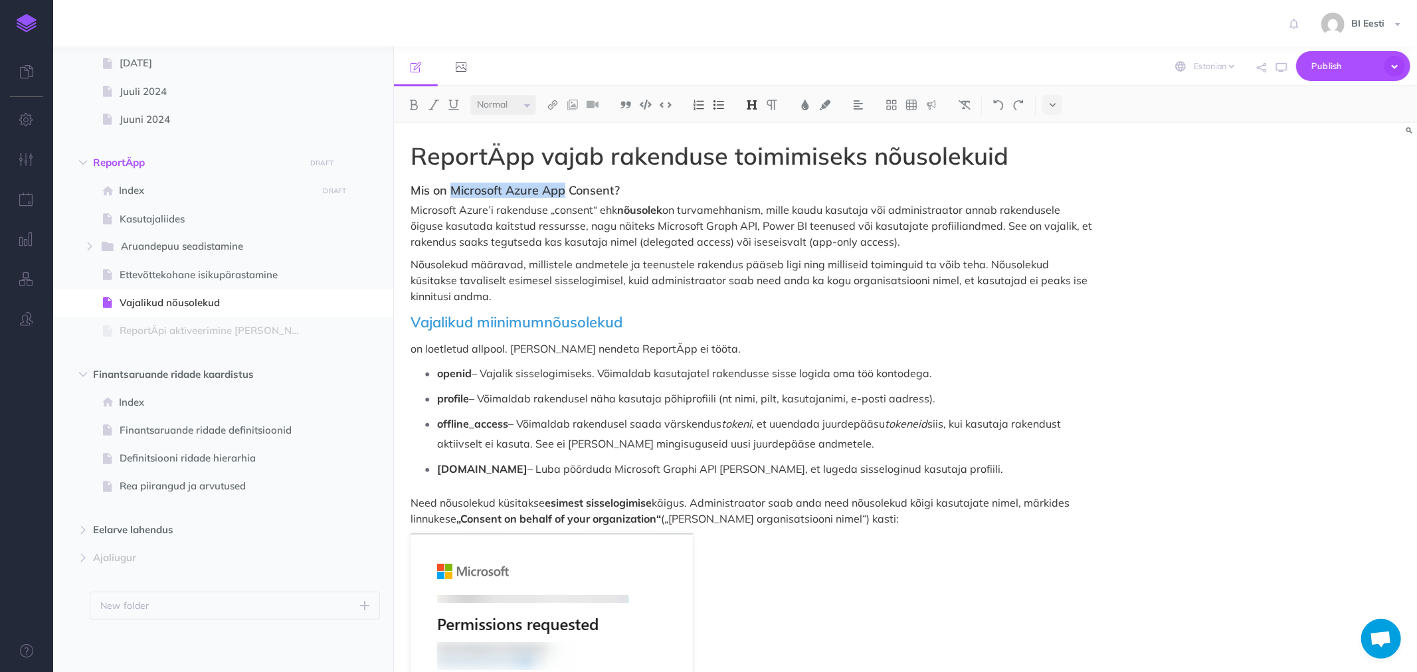
drag, startPoint x: 450, startPoint y: 188, endPoint x: 565, endPoint y: 189, distance: 114.9
click at [565, 189] on h3 "Mis on Microsoft Azure App Consent?" at bounding box center [752, 190] width 683 height 13
drag, startPoint x: 613, startPoint y: 190, endPoint x: 454, endPoint y: 187, distance: 159.5
click at [454, 187] on h3 "Mis on Microsoft Azure App Consent?" at bounding box center [752, 190] width 683 height 13
copy h3 "Microsoft Azure App Consent"
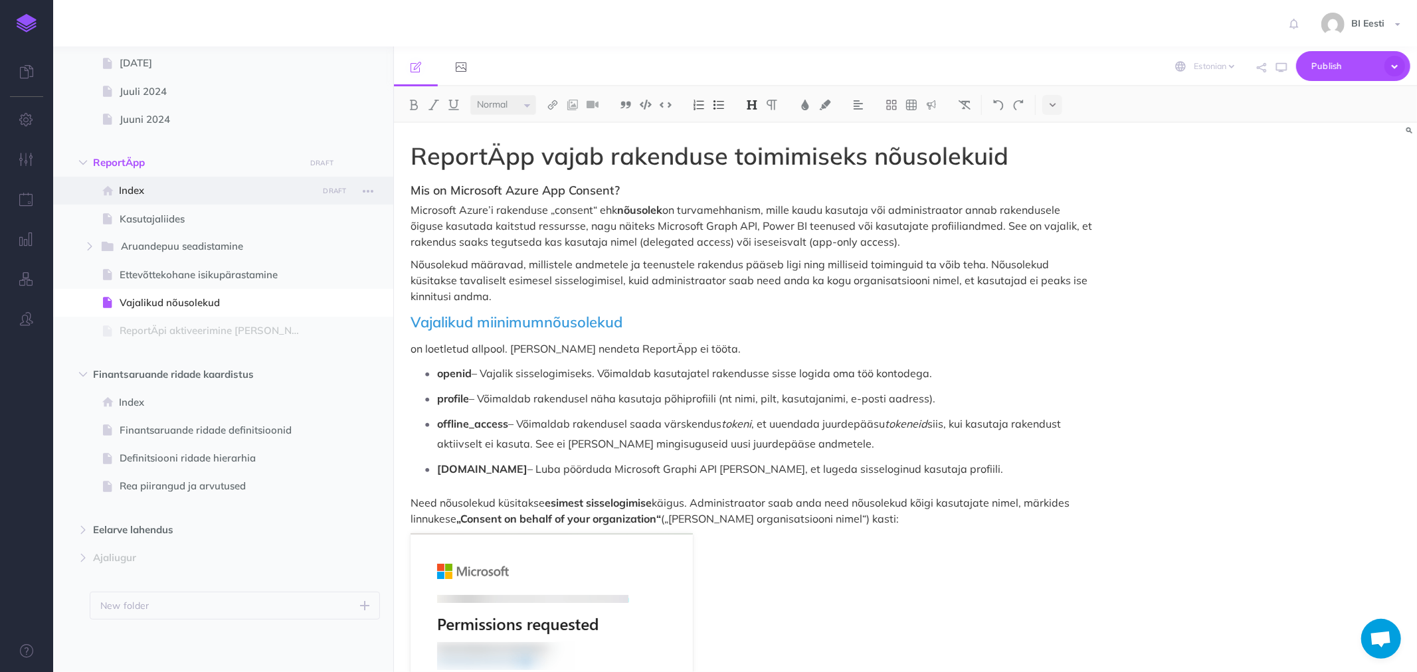
click at [167, 194] on span "Index" at bounding box center [216, 191] width 195 height 16
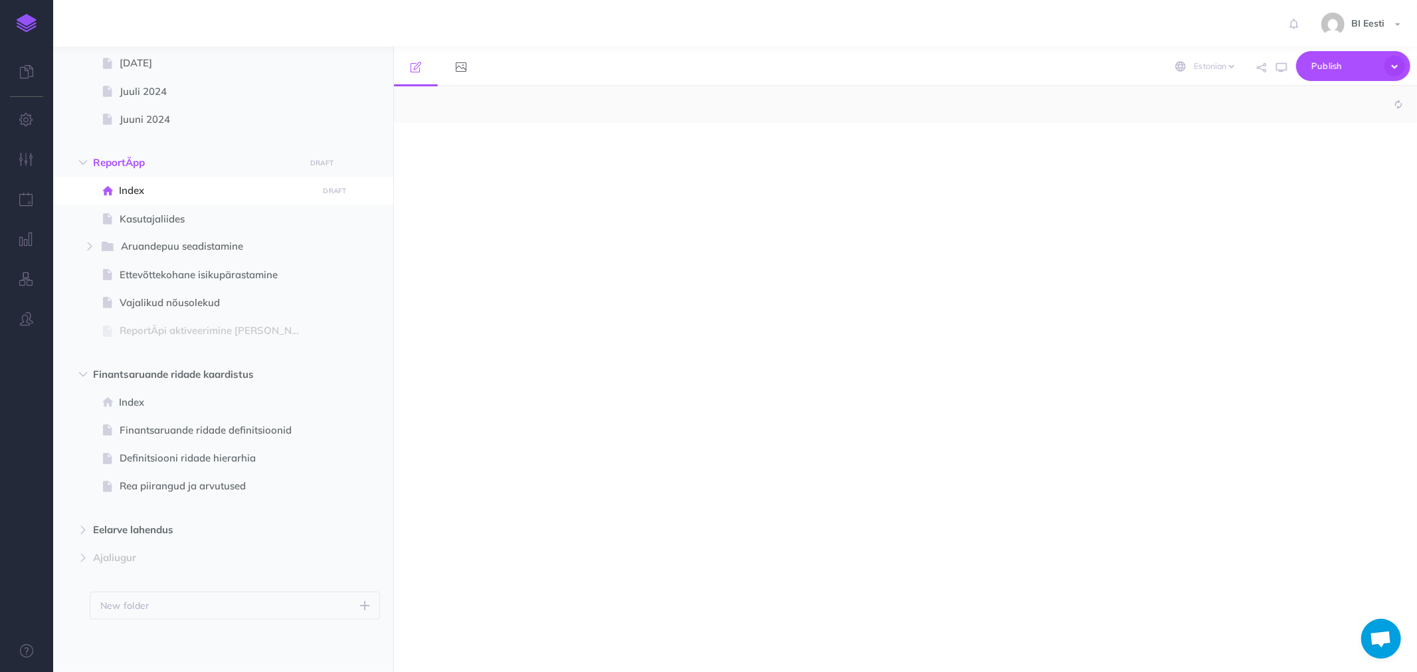
select select "null"
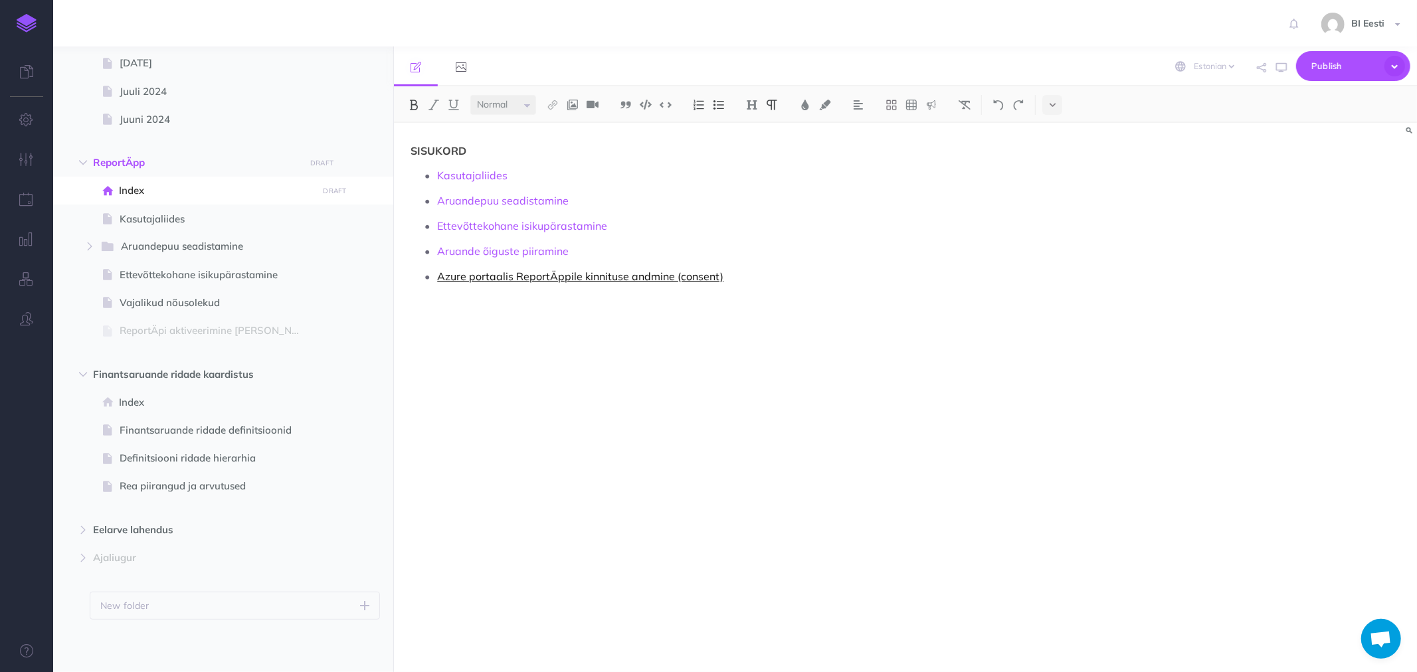
click at [440, 275] on link "Azure portaalis ReportÄppile kinnituse andmine (consent)" at bounding box center [580, 276] width 286 height 13
paste div
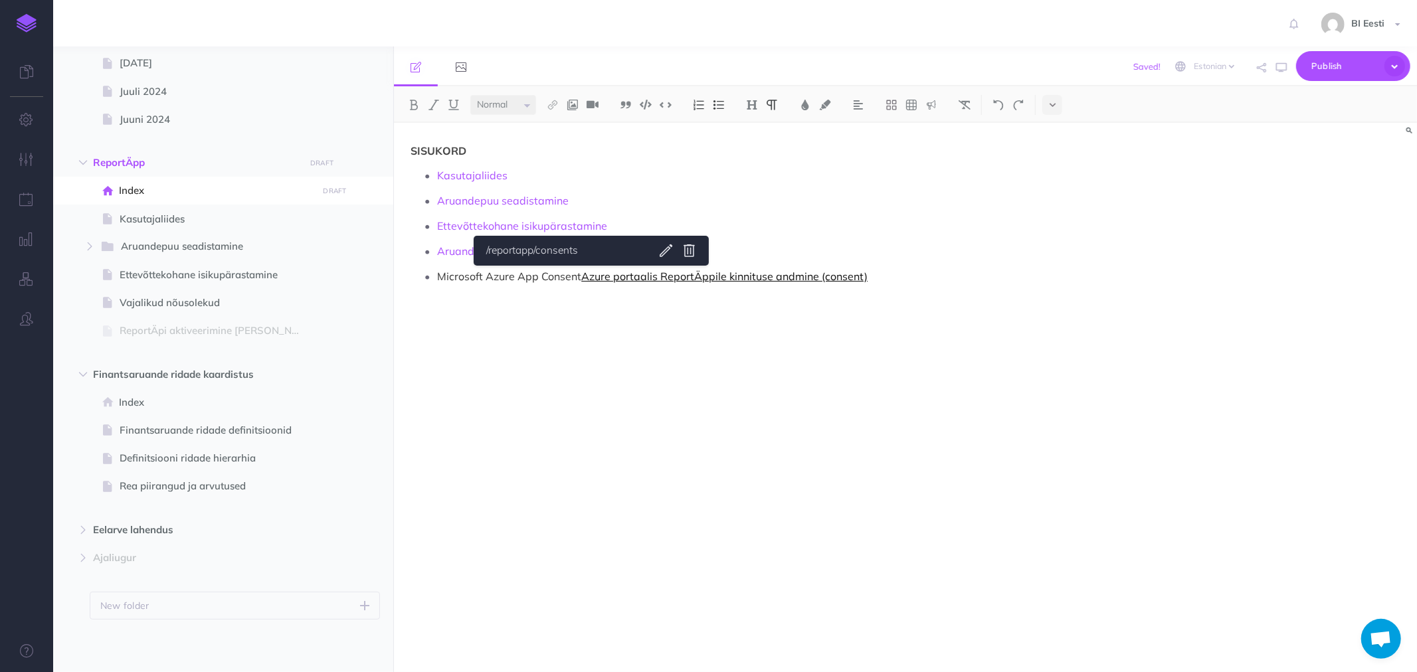
click at [589, 276] on link "Azure portaalis ReportÄppile kinnituse andmine (consent)" at bounding box center [724, 276] width 286 height 13
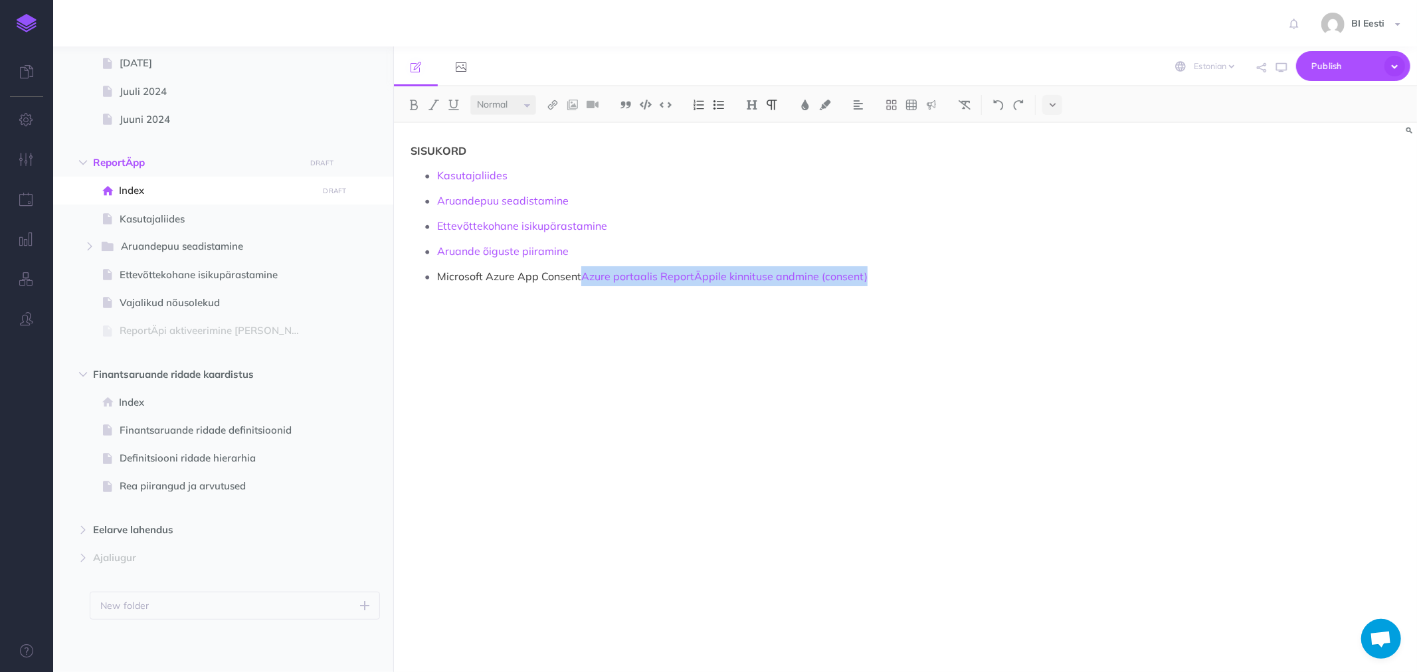
drag, startPoint x: 587, startPoint y: 277, endPoint x: 868, endPoint y: 275, distance: 281.7
click at [868, 275] on p "Microsoft Azure App Consent Azure portaalis ReportÄppile kinnituse andmine (con…" at bounding box center [765, 276] width 656 height 20
click at [439, 274] on p "Microsoft Azure App Consent)" at bounding box center [765, 276] width 656 height 20
drag, startPoint x: 437, startPoint y: 271, endPoint x: 700, endPoint y: 280, distance: 263.9
click at [700, 280] on li "Vajalikud nõusolekud (Microsoft Azure App Consent)" at bounding box center [765, 276] width 656 height 20
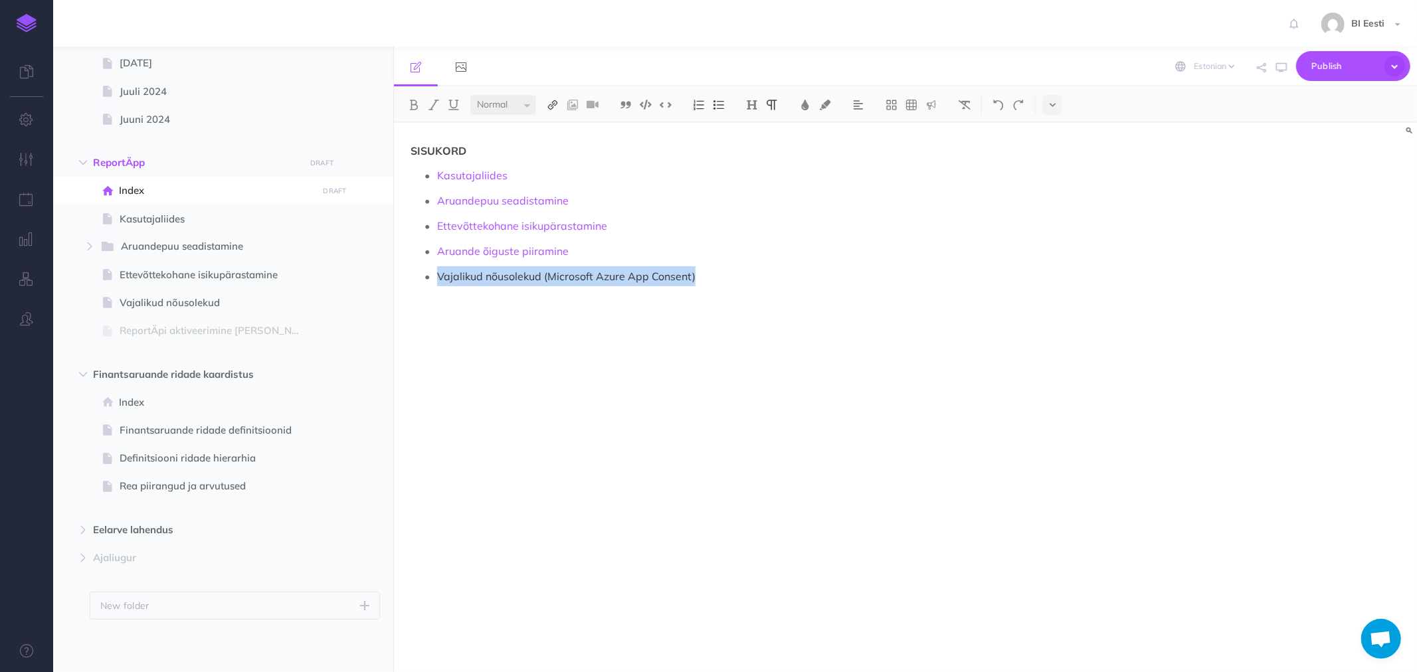
click at [551, 108] on img at bounding box center [553, 105] width 12 height 11
click at [561, 145] on button at bounding box center [553, 148] width 20 height 20
select select
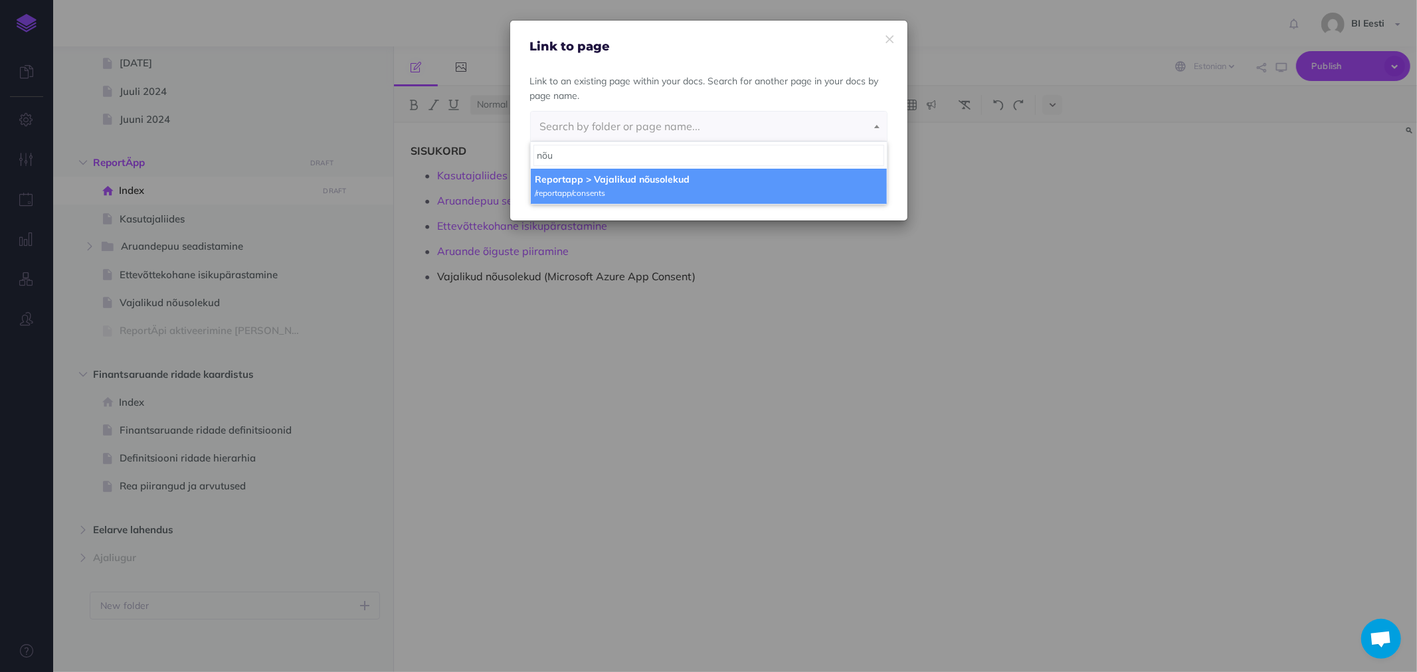
type input "nõu"
select select "7H1-AYMC-JP0-QFW"
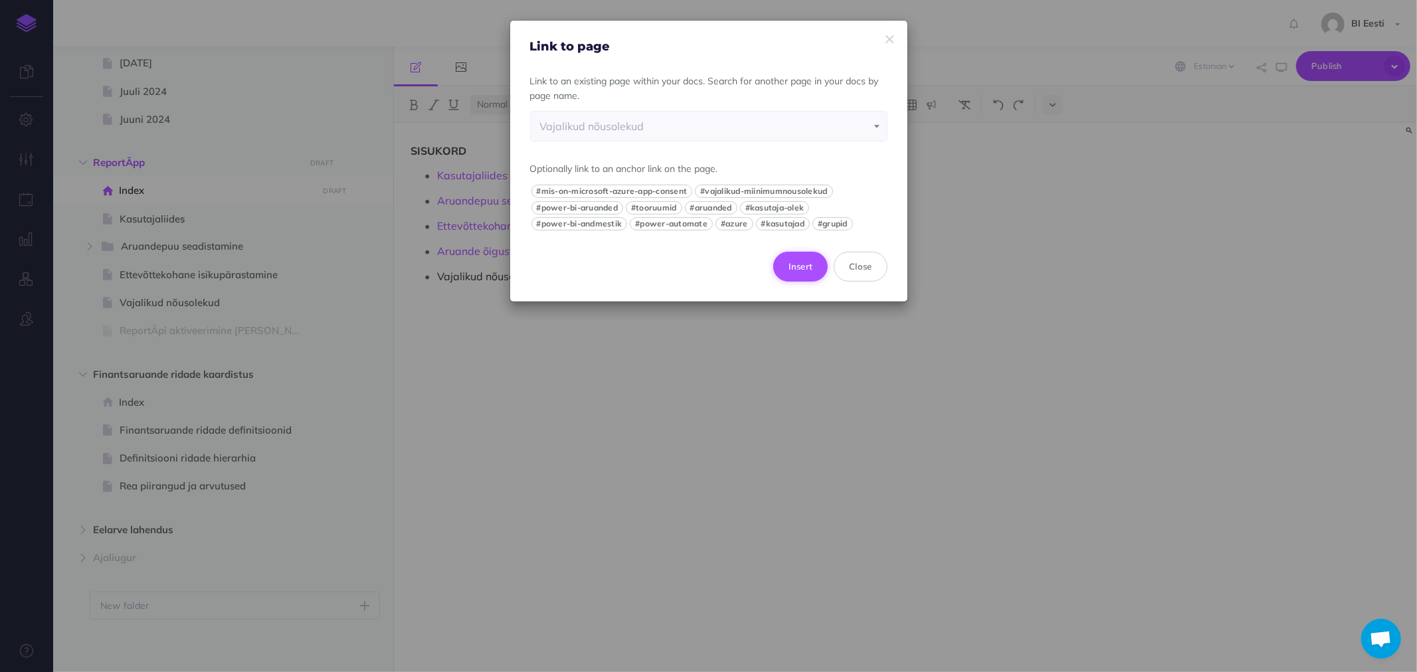
click at [807, 264] on button "Insert" at bounding box center [800, 266] width 55 height 29
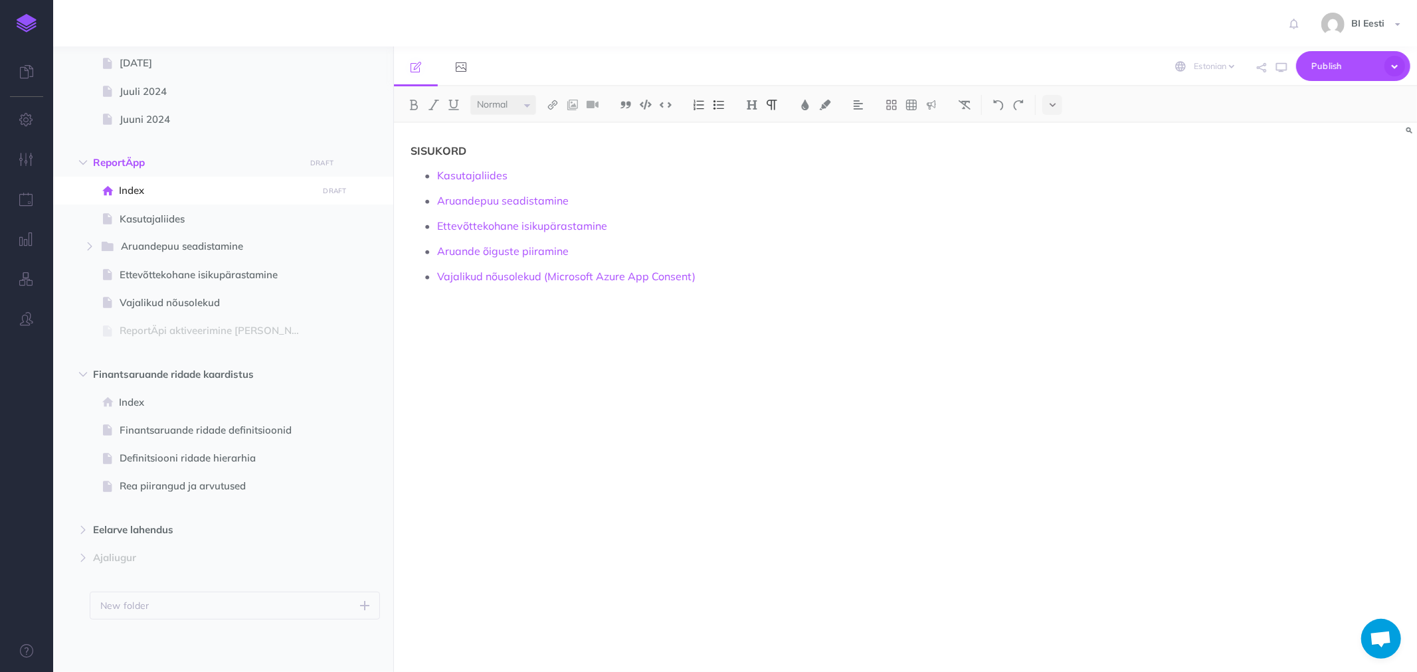
click at [1070, 243] on p "Aruande õiguste piiramine" at bounding box center [765, 251] width 656 height 20
drag, startPoint x: 479, startPoint y: 254, endPoint x: 381, endPoint y: 254, distance: 97.7
click at [381, 254] on div "Admin kasutaja juhendid Collapse all Expand all Expand to root folders https://…" at bounding box center [735, 360] width 1364 height 626
click at [707, 249] on p "Vajalikud nõusolekud (Microsoft Azure App Consent)" at bounding box center [765, 251] width 656 height 20
click at [1364, 64] on span "Publish" at bounding box center [1345, 66] width 66 height 21
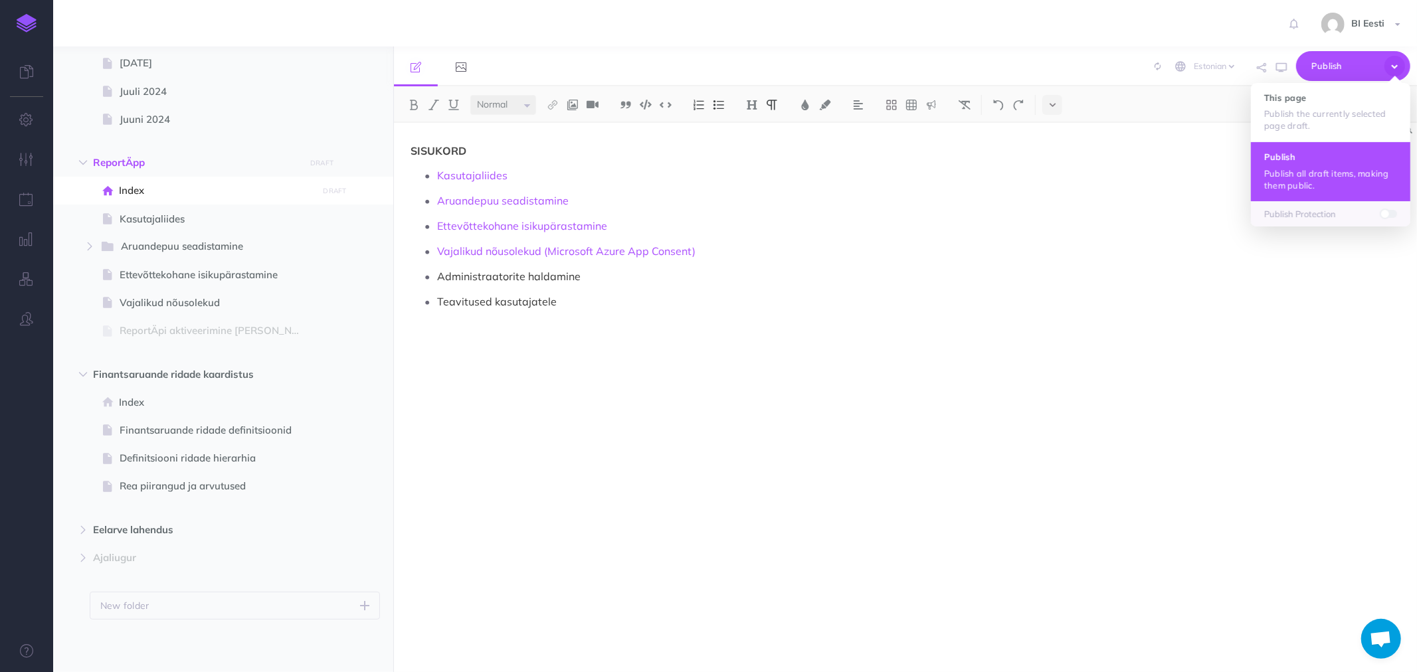
click at [1328, 162] on button "Publish Publish all draft items, making them public." at bounding box center [1330, 171] width 159 height 59
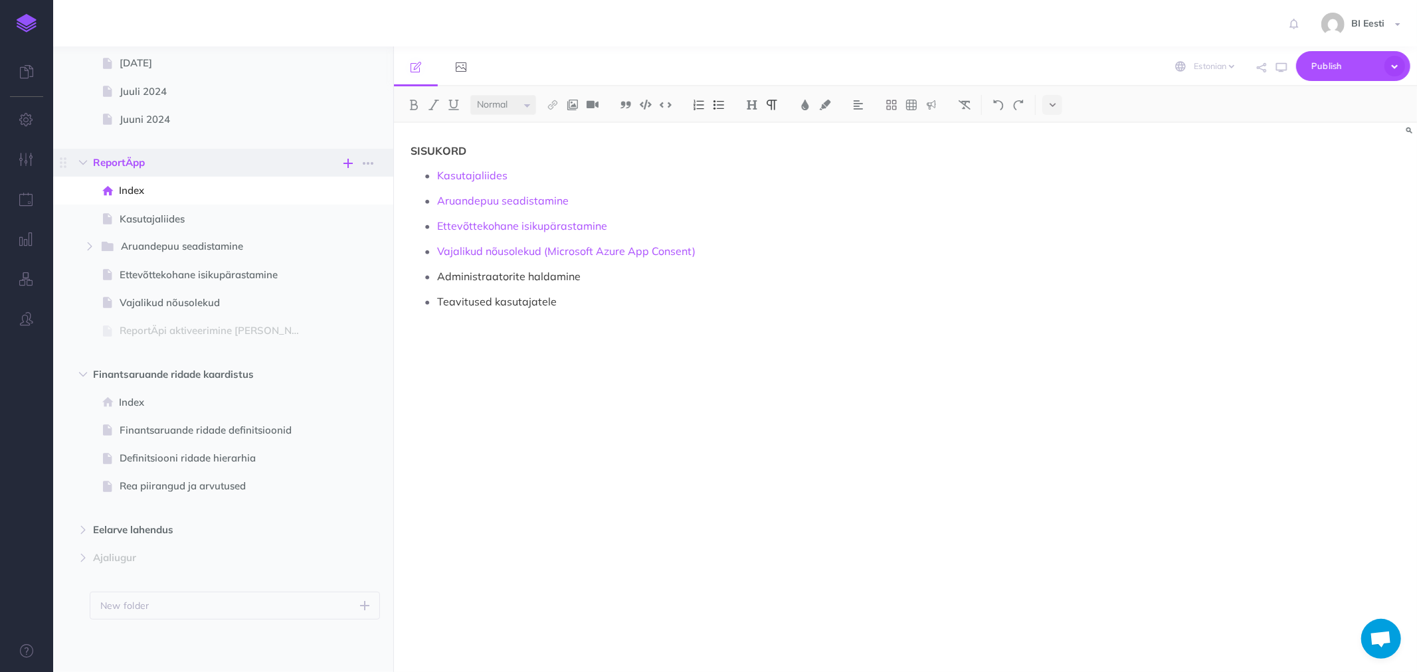
click at [349, 162] on icon "button" at bounding box center [348, 163] width 9 height 16
click at [241, 255] on h4 "New page" at bounding box center [283, 252] width 133 height 9
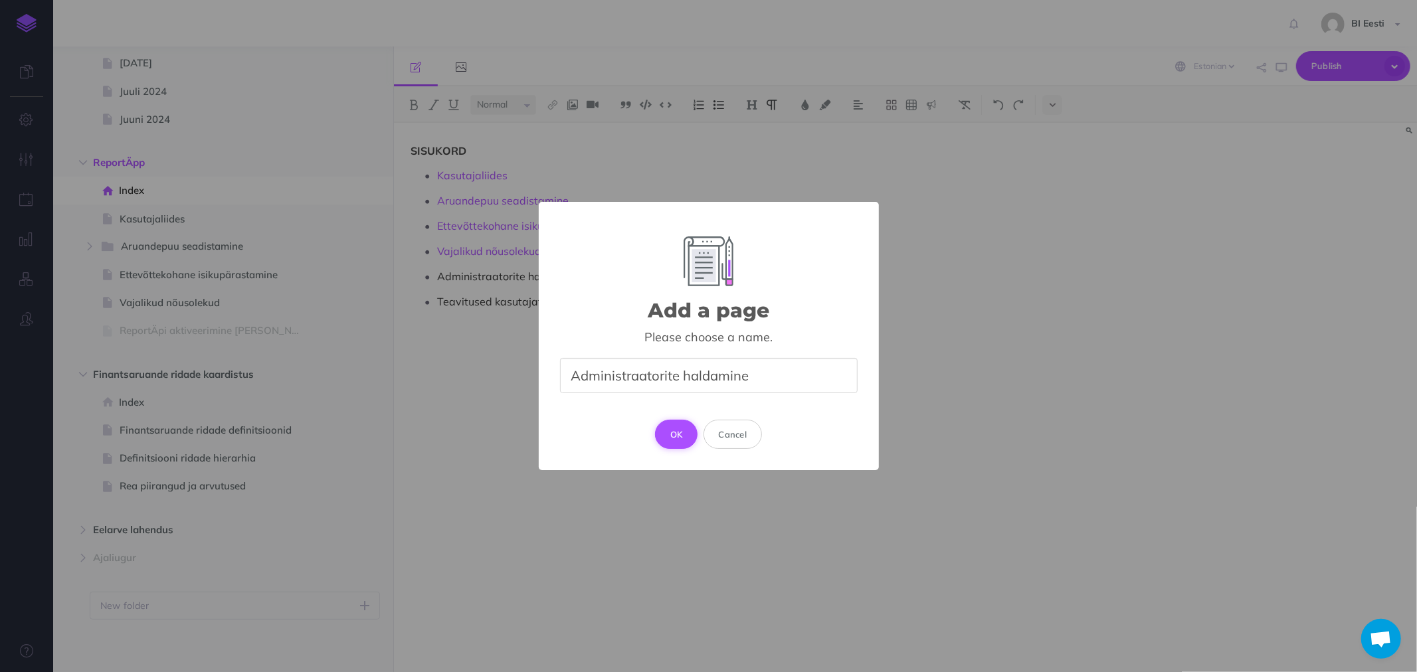
type input "Administraatorite haldamine"
click at [676, 435] on button "OK" at bounding box center [676, 434] width 43 height 29
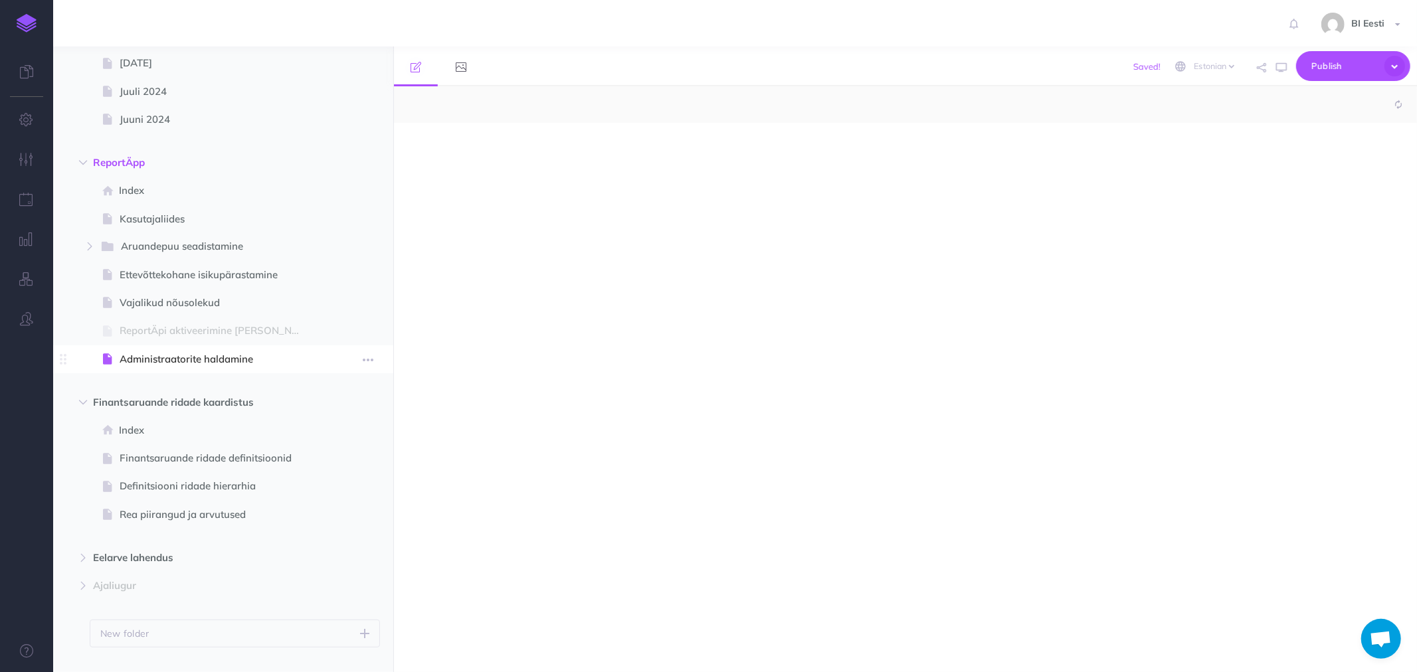
select select "null"
click at [348, 161] on icon "button" at bounding box center [348, 163] width 9 height 16
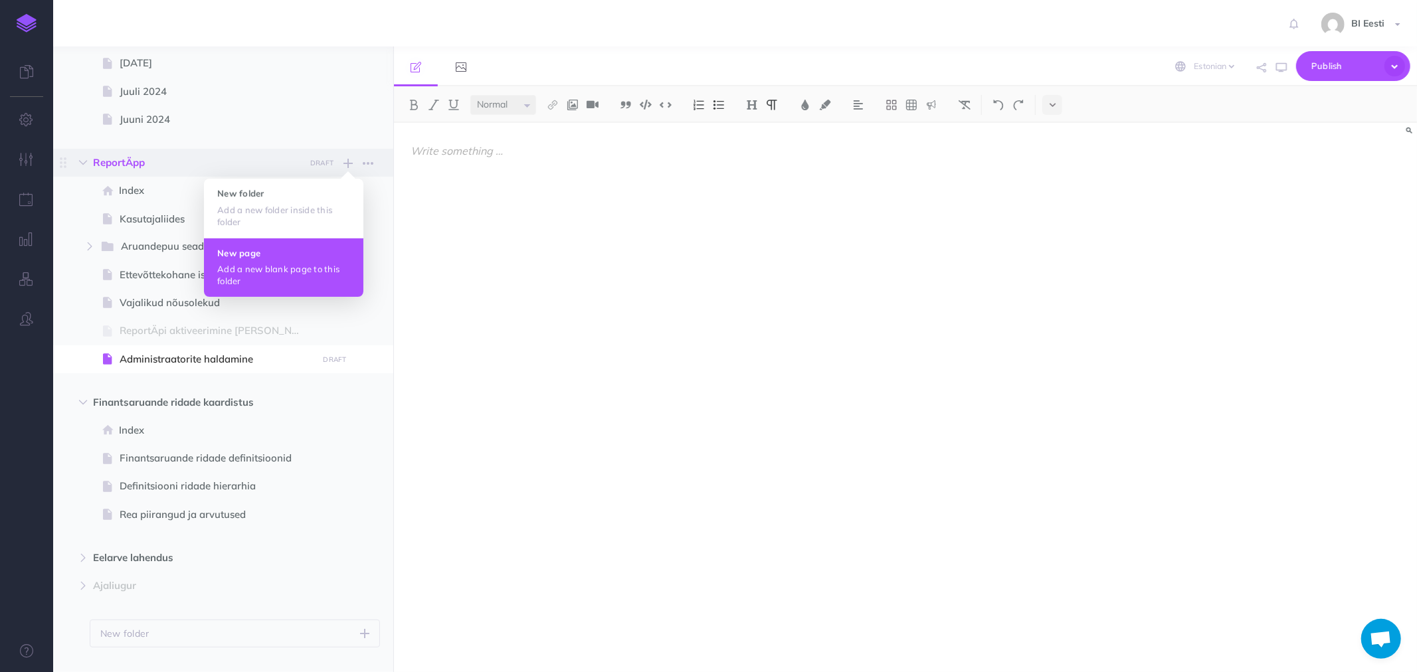
click at [246, 254] on h4 "New page" at bounding box center [283, 252] width 133 height 9
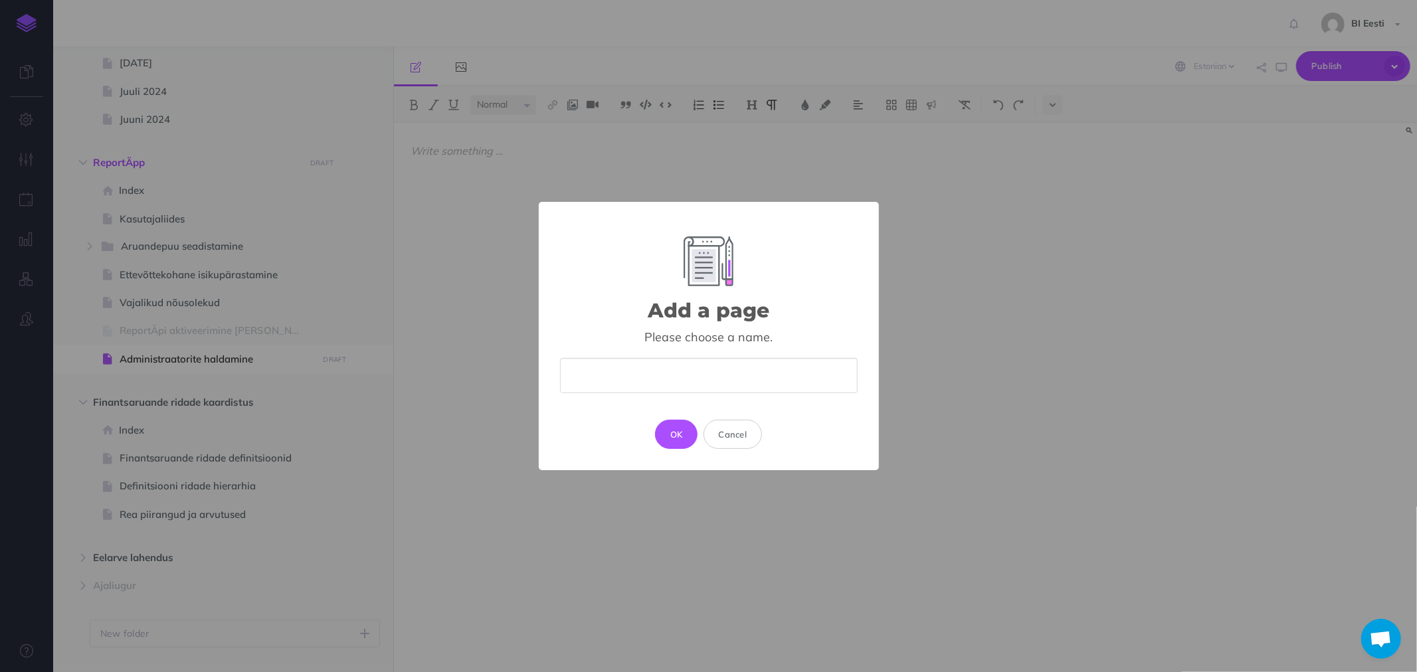
click at [627, 374] on input "text" at bounding box center [709, 375] width 298 height 35
type input "Teavitused kasutajatele"
click at [672, 429] on button "OK" at bounding box center [676, 434] width 43 height 29
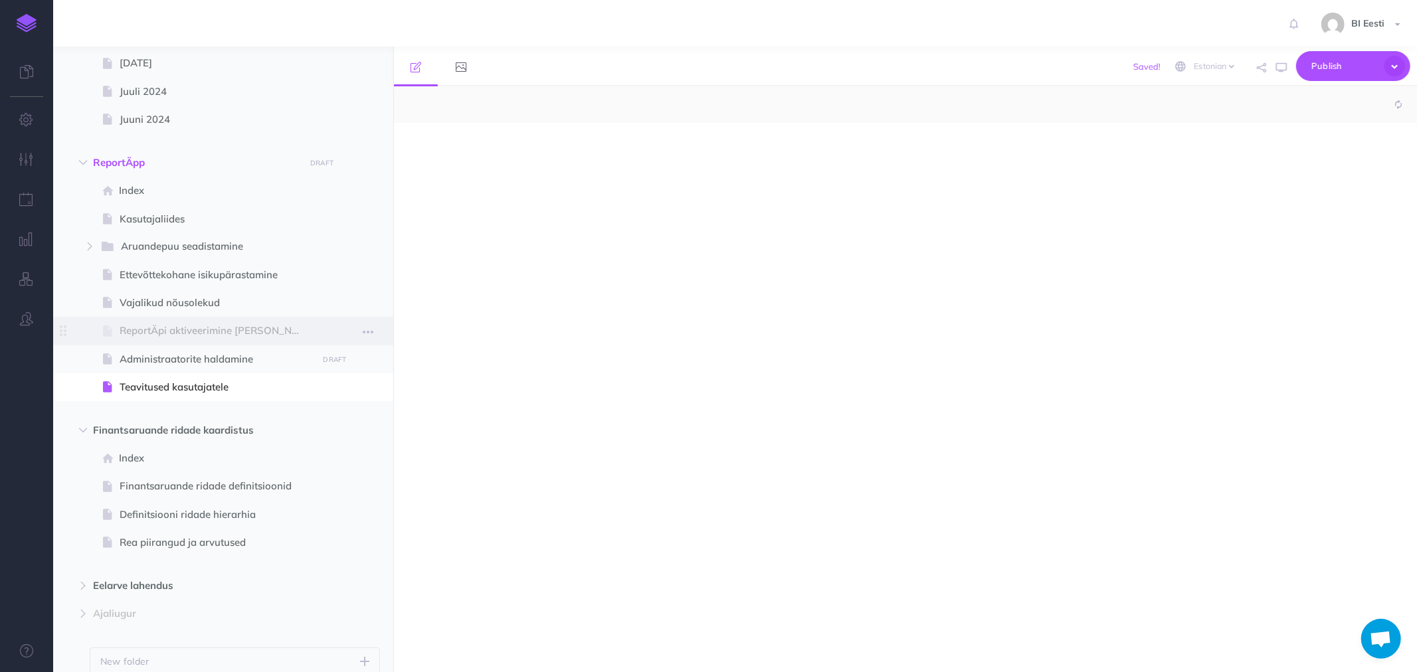
select select "null"
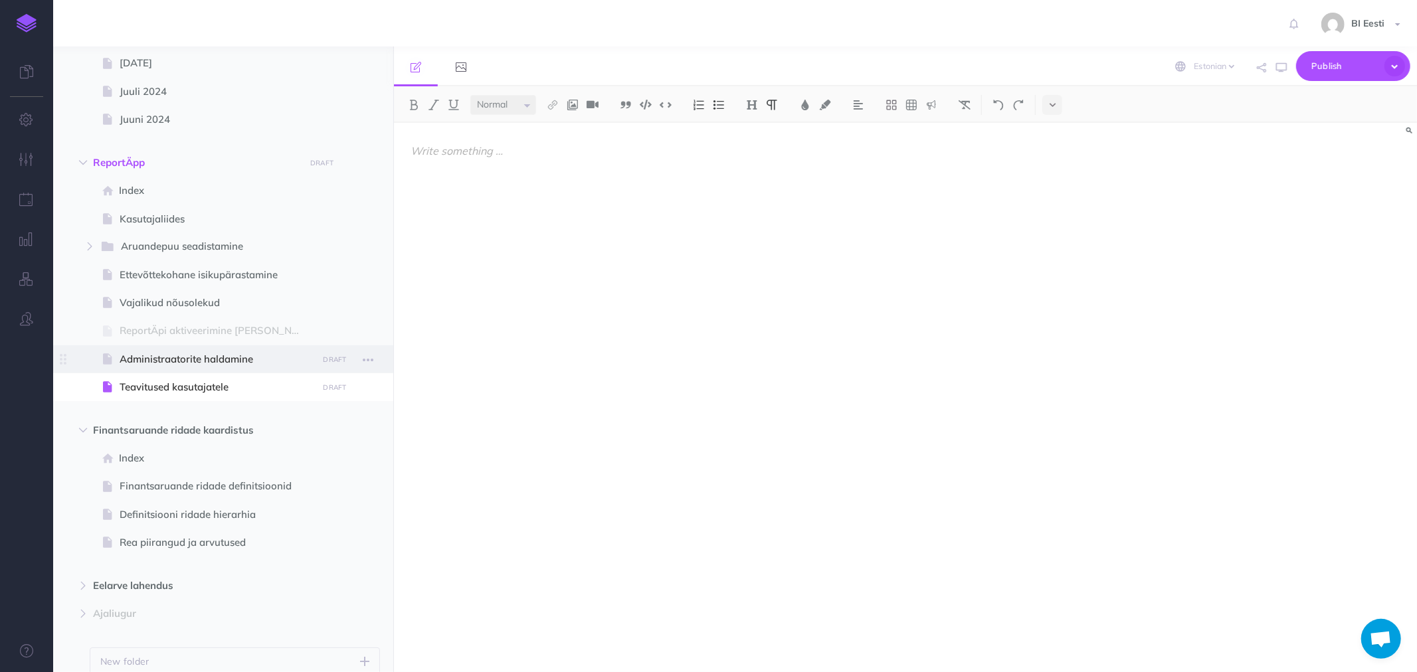
click at [201, 359] on span "Administraatorite haldamine" at bounding box center [217, 359] width 194 height 16
select select "null"
click at [432, 149] on p at bounding box center [752, 151] width 683 height 16
click at [754, 108] on img at bounding box center [752, 105] width 12 height 11
click at [752, 148] on button "H2" at bounding box center [752, 148] width 20 height 20
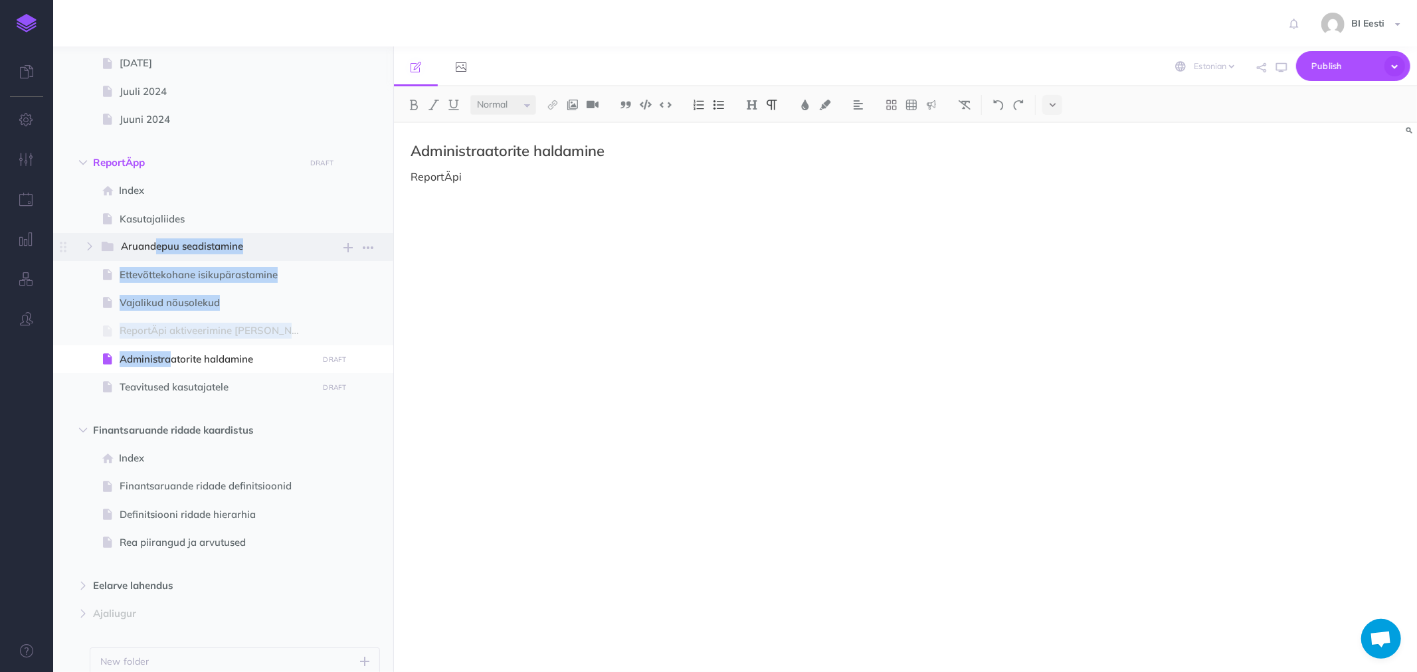
drag, startPoint x: 144, startPoint y: 355, endPoint x: 130, endPoint y: 318, distance: 40.0
click at [144, 256] on ul "Index Page history Notes manager Duplicate Settings Delete Kasutajaliides Page …" at bounding box center [235, 292] width 290 height 230
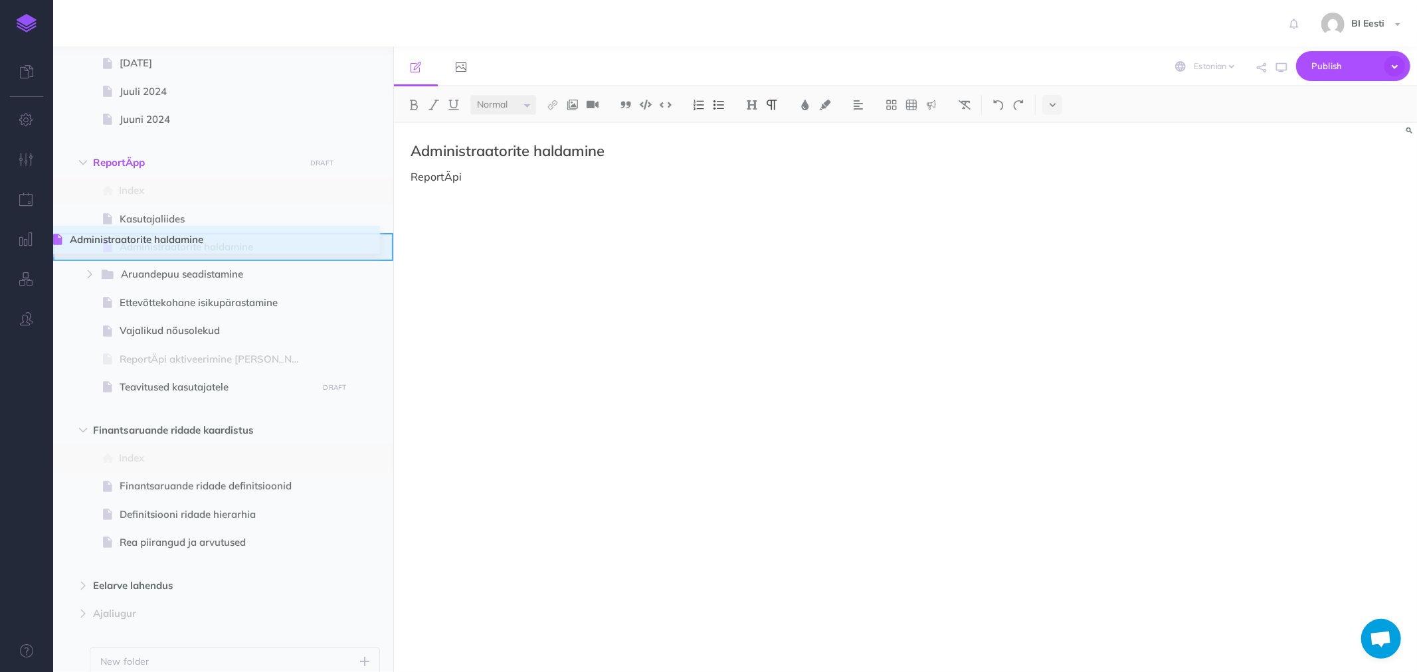
drag, startPoint x: 62, startPoint y: 363, endPoint x: 54, endPoint y: 244, distance: 119.2
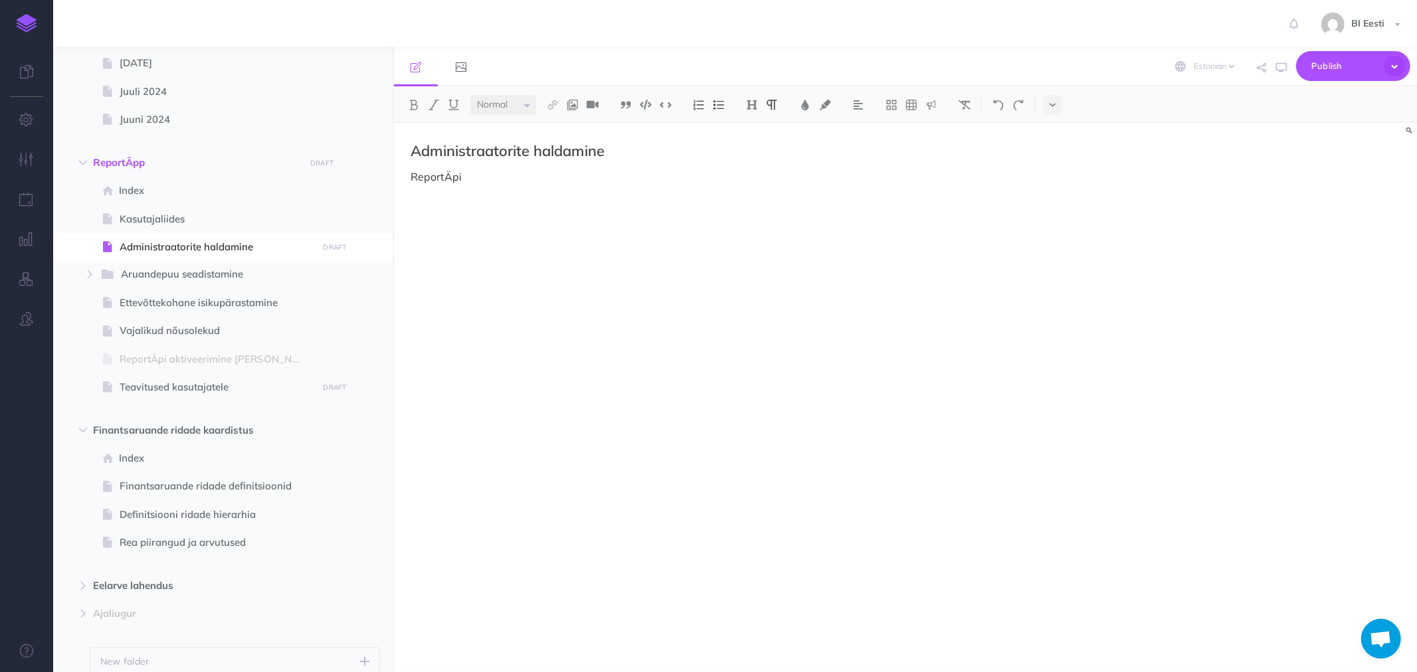
click at [647, 323] on div "Administraatorite haldamine ReportÄpi" at bounding box center [752, 391] width 716 height 536
click at [466, 181] on p "ReportÄpi" at bounding box center [752, 177] width 683 height 16
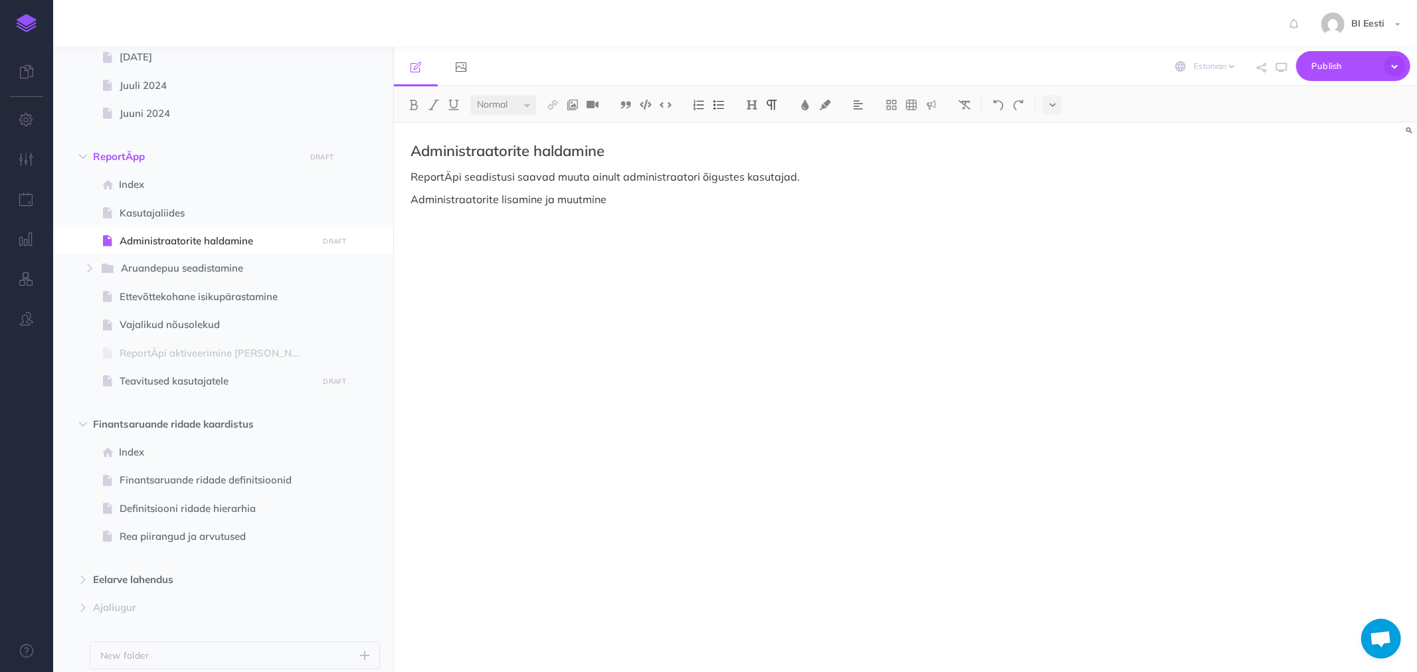
scroll to position [223, 0]
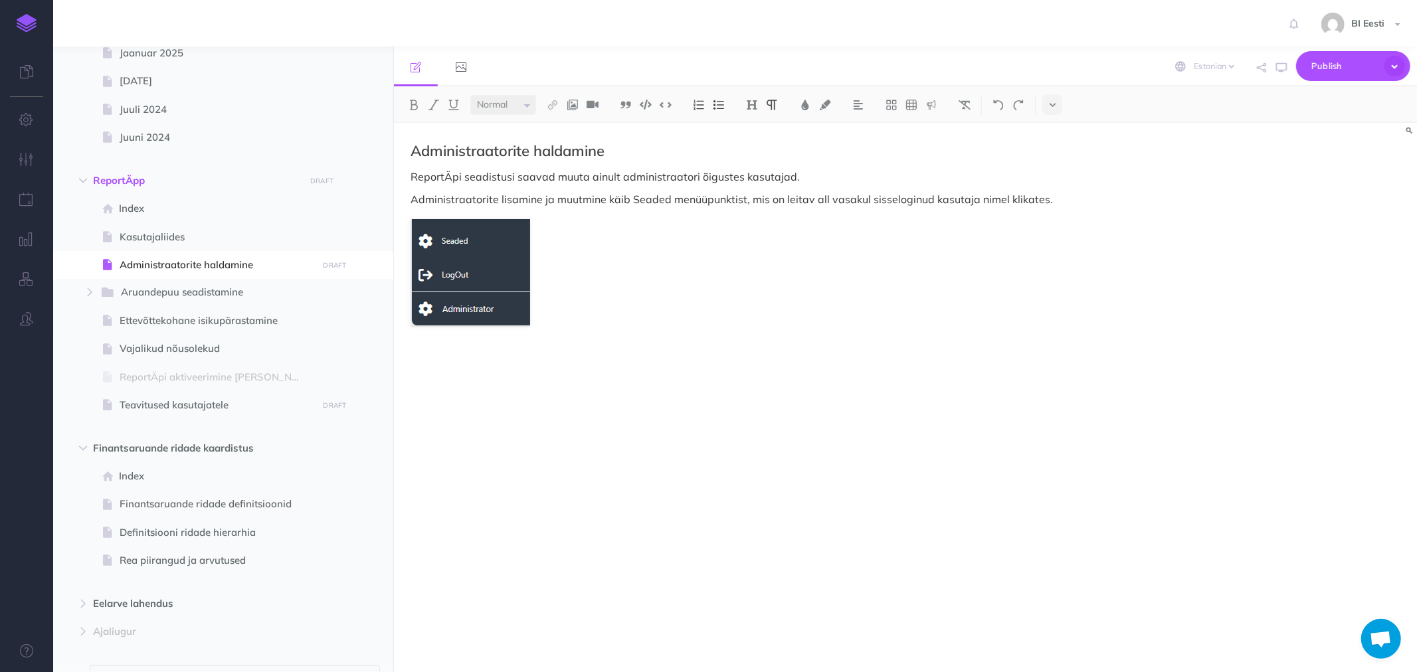
click at [813, 173] on p "ReportÄpi seadistusi saavad muuta ainult administraatori õigustes kasutajad." at bounding box center [752, 177] width 683 height 16
click at [484, 276] on img at bounding box center [471, 272] width 120 height 106
click at [569, 288] on figure at bounding box center [752, 272] width 683 height 106
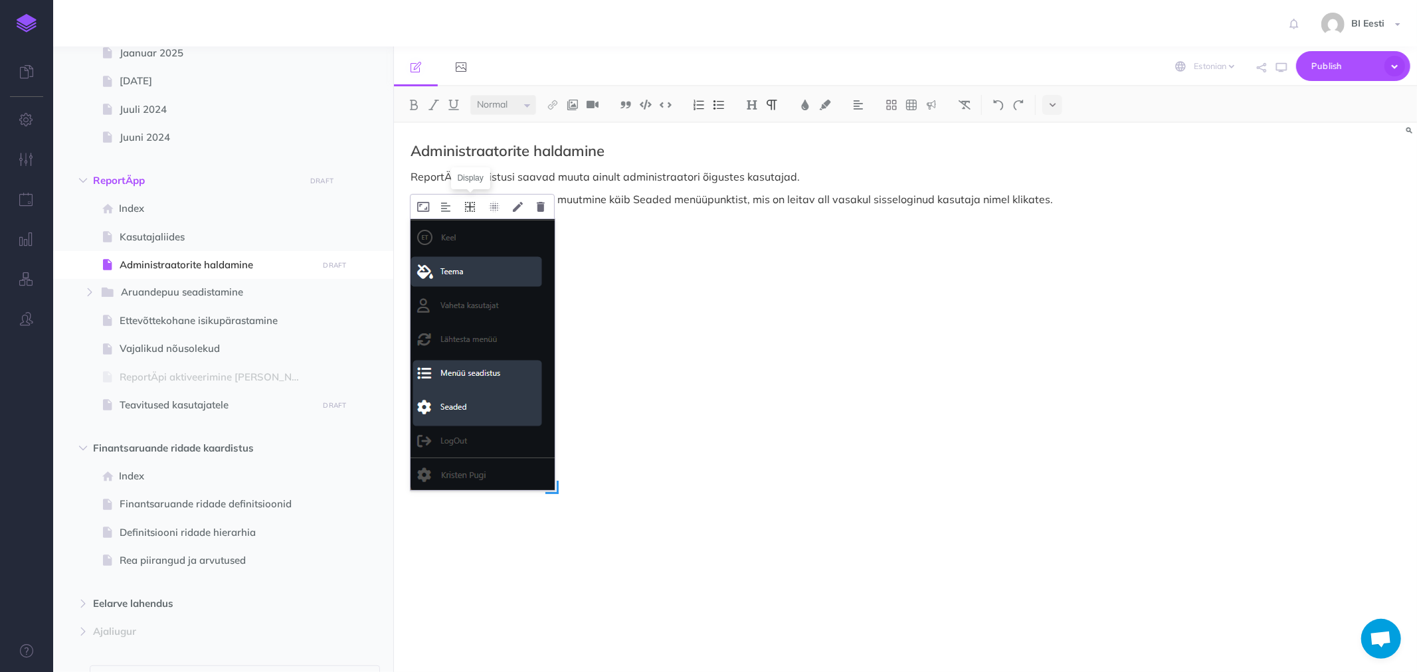
click at [473, 207] on icon at bounding box center [470, 207] width 10 height 10
click at [472, 270] on icon at bounding box center [470, 268] width 24 height 21
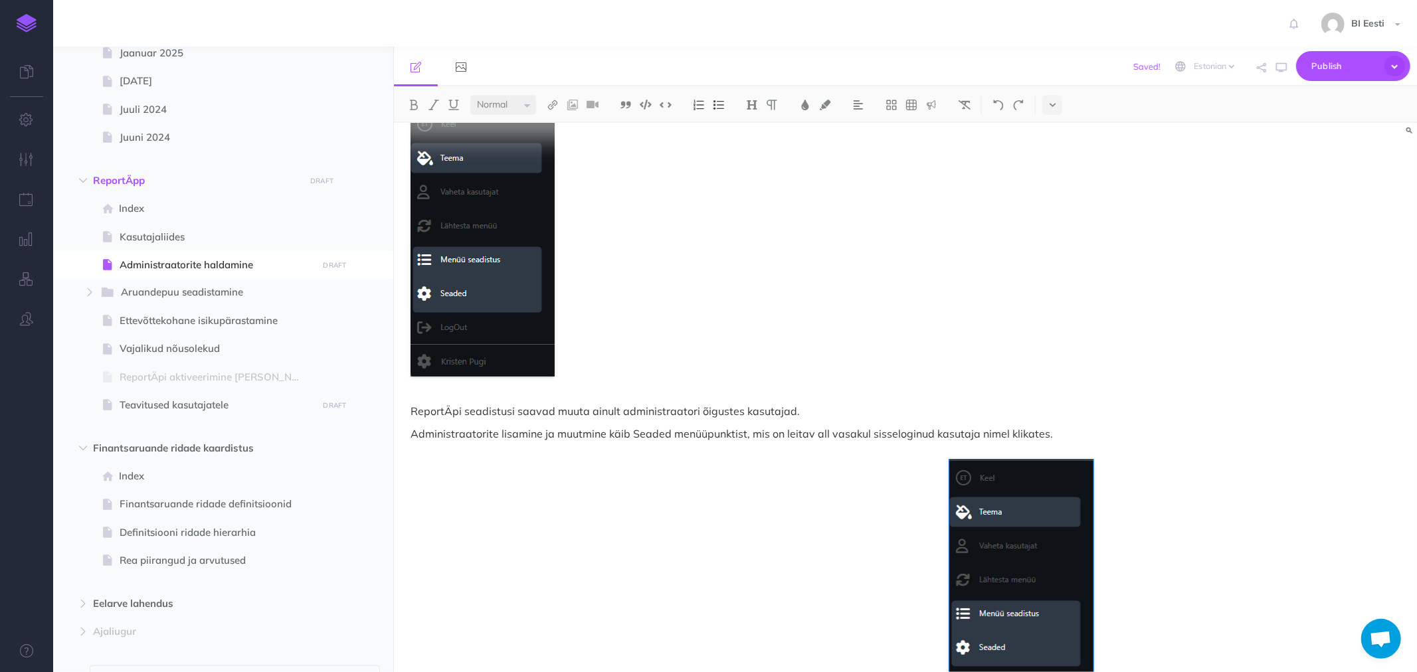
scroll to position [127, 0]
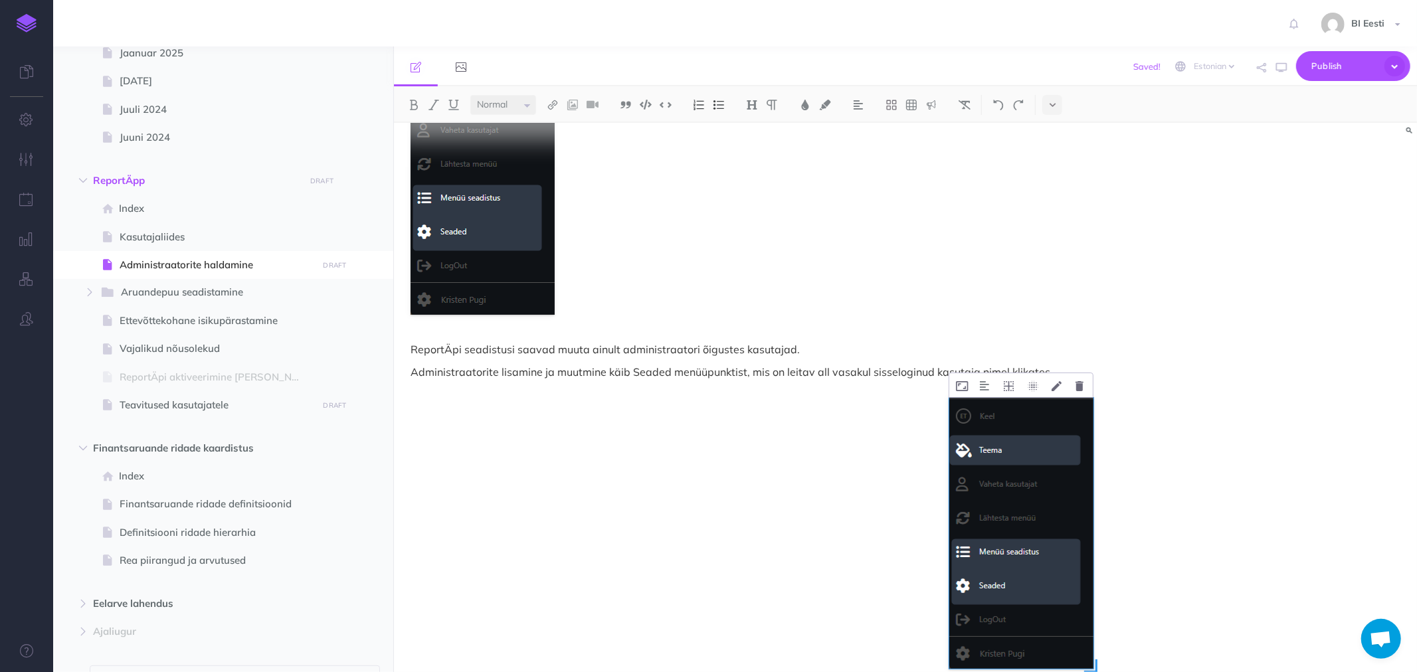
click at [1014, 450] on img at bounding box center [1021, 533] width 144 height 271
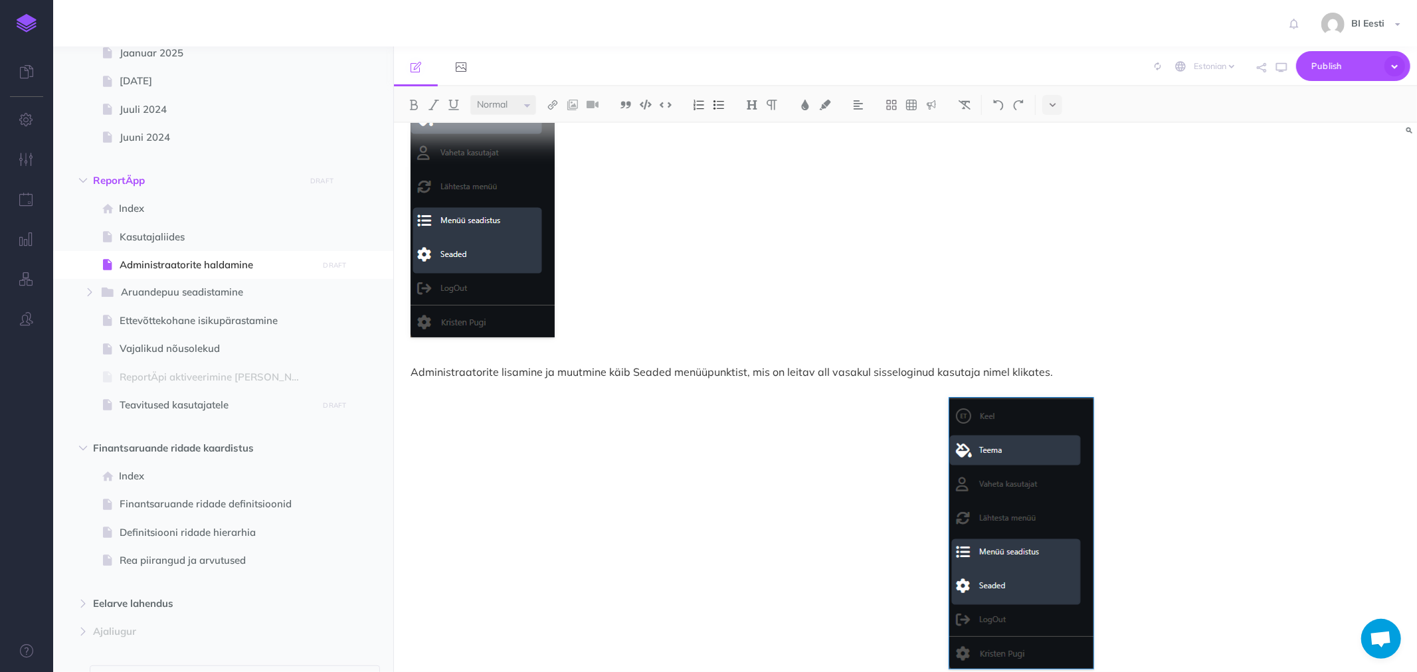
scroll to position [0, 0]
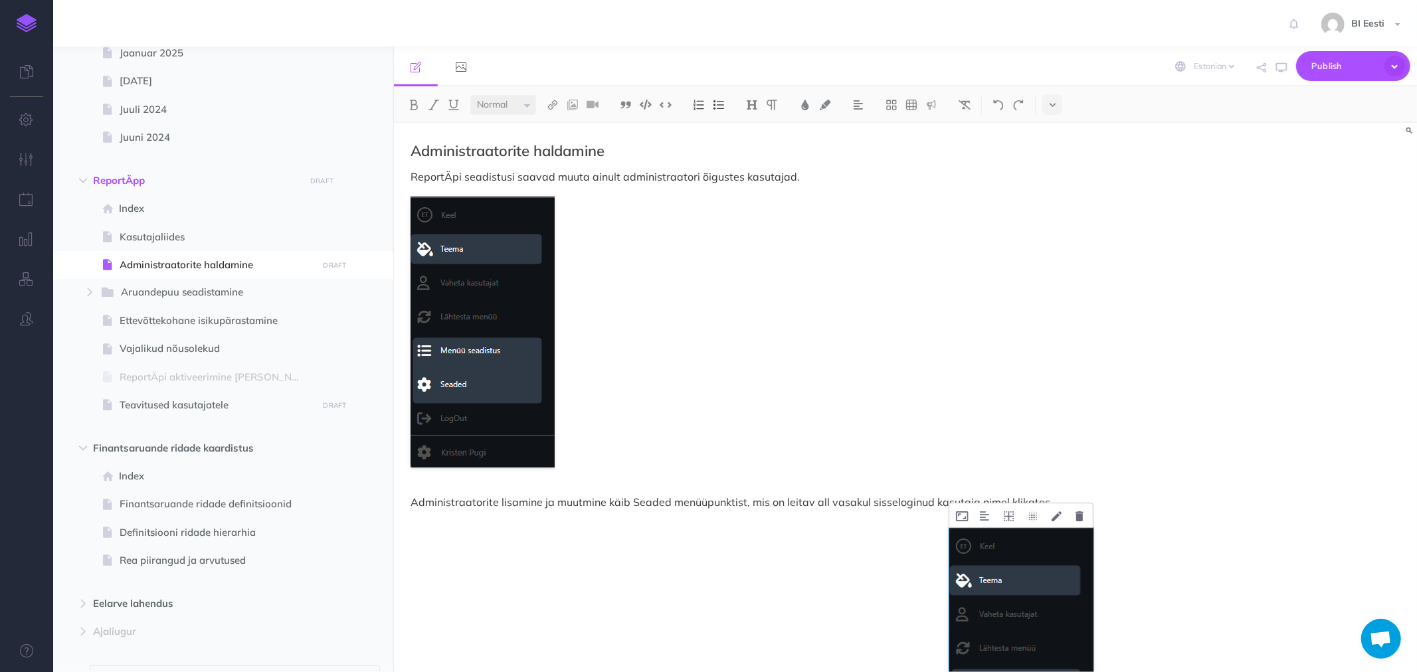
click at [1051, 591] on img at bounding box center [1021, 663] width 144 height 271
click at [1080, 512] on icon at bounding box center [1080, 517] width 8 height 10
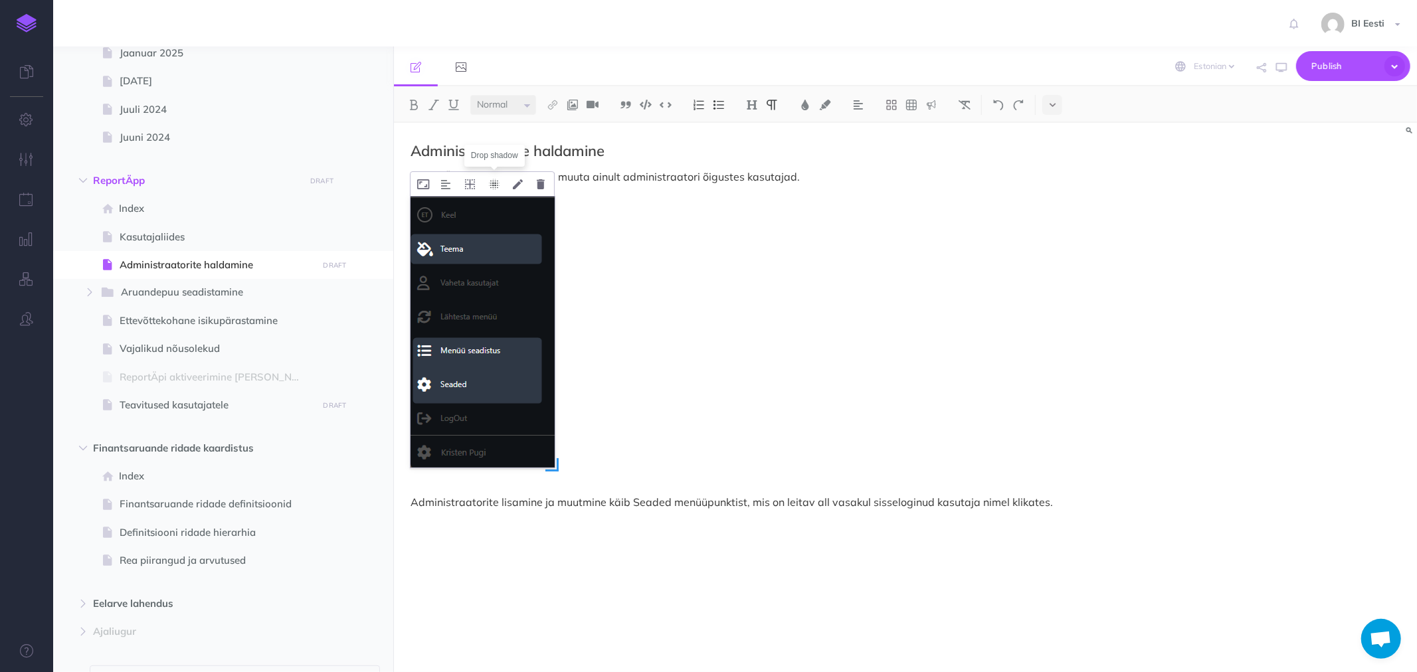
click at [490, 181] on icon at bounding box center [494, 184] width 11 height 10
click at [494, 181] on icon at bounding box center [494, 184] width 11 height 10
click at [473, 182] on icon at bounding box center [470, 184] width 10 height 10
click at [473, 247] on icon at bounding box center [470, 246] width 24 height 21
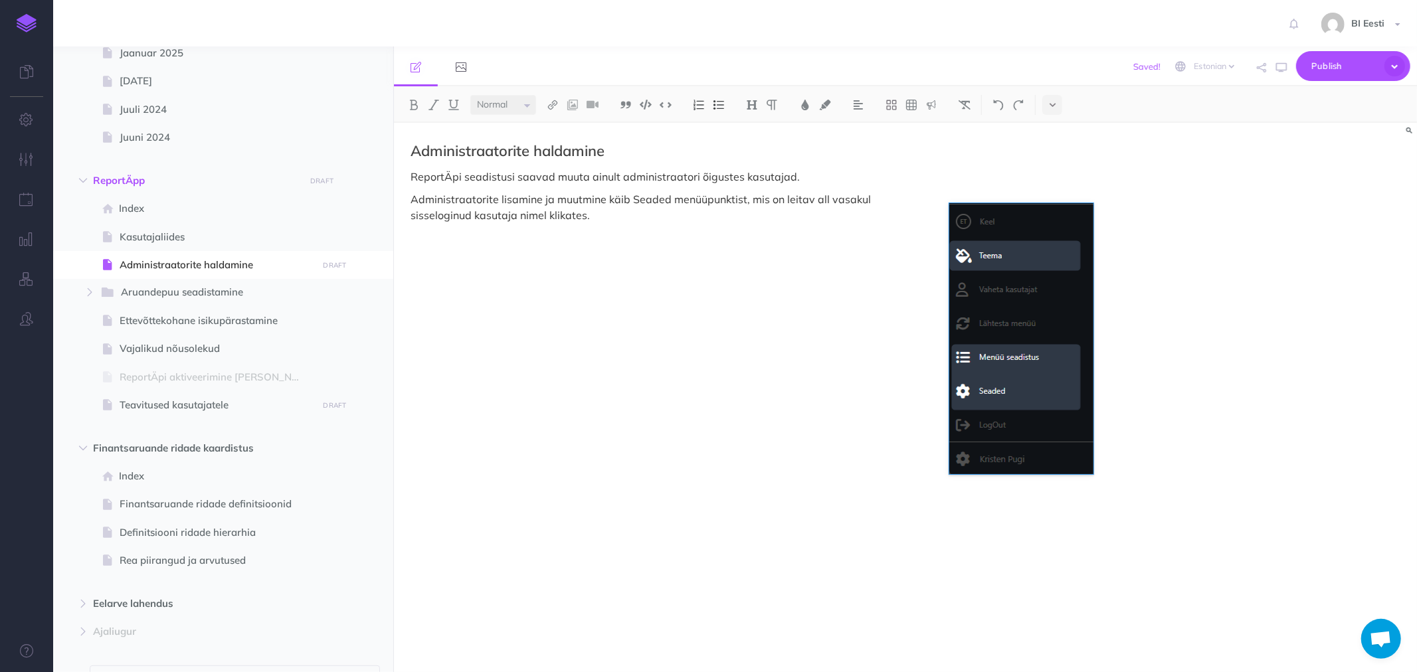
click at [555, 221] on p "Administraatorite lisamine ja muutmine käib Seaded menüüpunktist, mis on leitav…" at bounding box center [752, 207] width 683 height 32
click at [1001, 256] on img at bounding box center [1021, 338] width 144 height 271
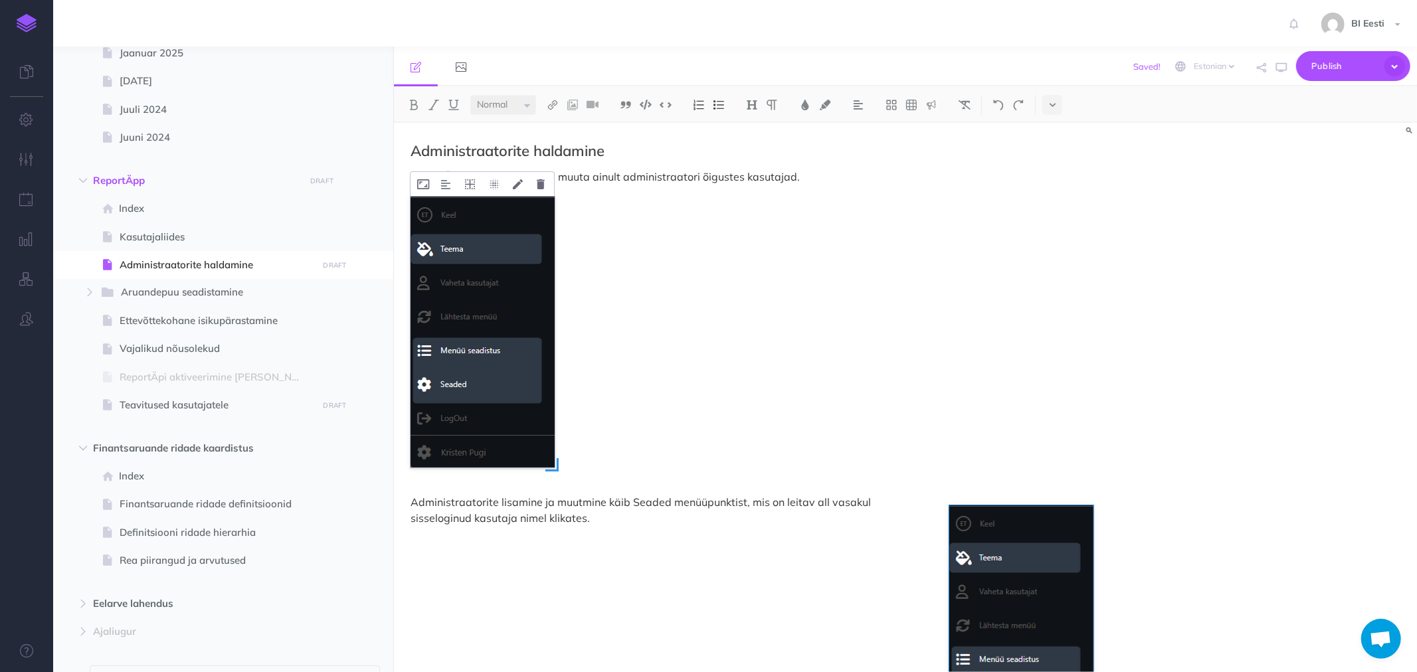
click at [501, 357] on img at bounding box center [483, 332] width 144 height 271
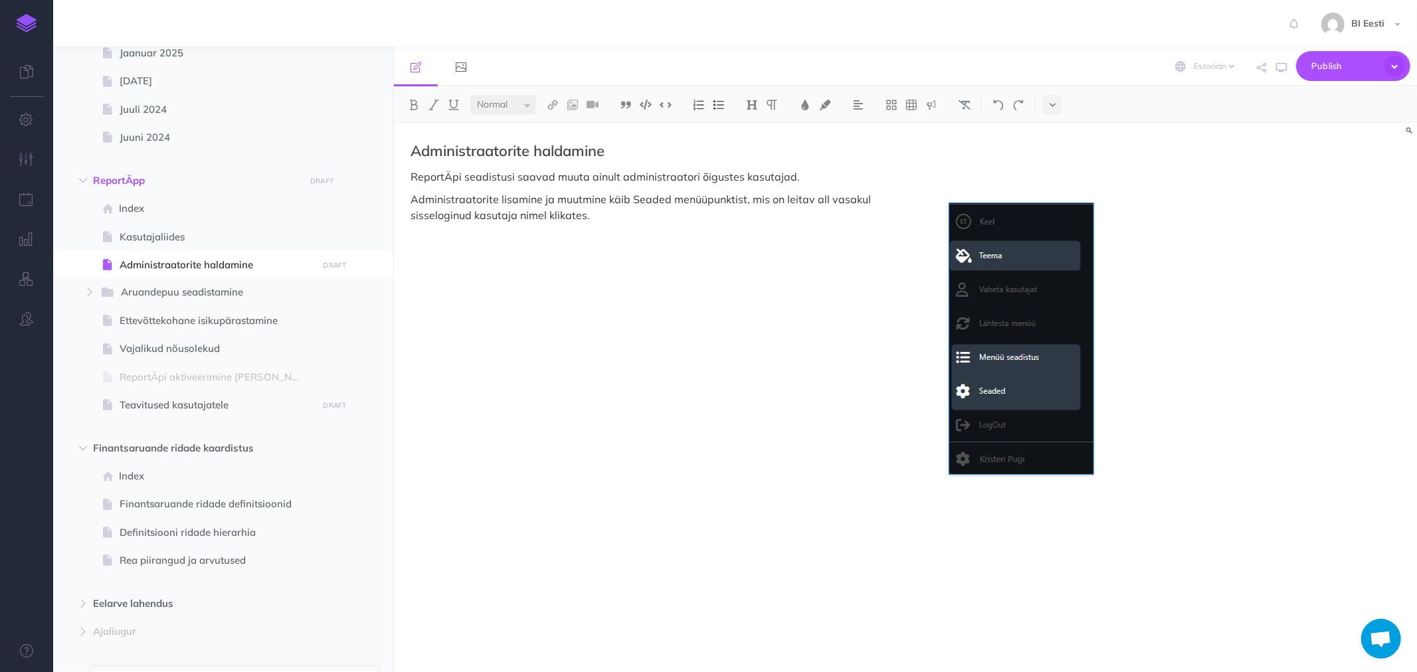
click at [552, 206] on p "Administraatorite lisamine ja muutmine käib Seaded menüüpunktist, mis on leitav…" at bounding box center [752, 207] width 683 height 32
click at [521, 226] on div "Administraatorite haldamine ReportÄpi seadistusi saavad muuta ainult administra…" at bounding box center [752, 391] width 716 height 536
click at [812, 175] on p "ReportÄpi seadistusi saavad muuta ainult administraatori õigustes kasutajad." at bounding box center [752, 177] width 683 height 16
click at [514, 175] on p "ReportÄpi seadistusi saavad muuta ainult administraatori õigustes kasutajad." at bounding box center [752, 177] width 683 height 16
click at [551, 176] on p "ReportÄpi seadistusi, nagu Teemad, Aruandepuusaavad muuta ainult administraator…" at bounding box center [752, 177] width 683 height 16
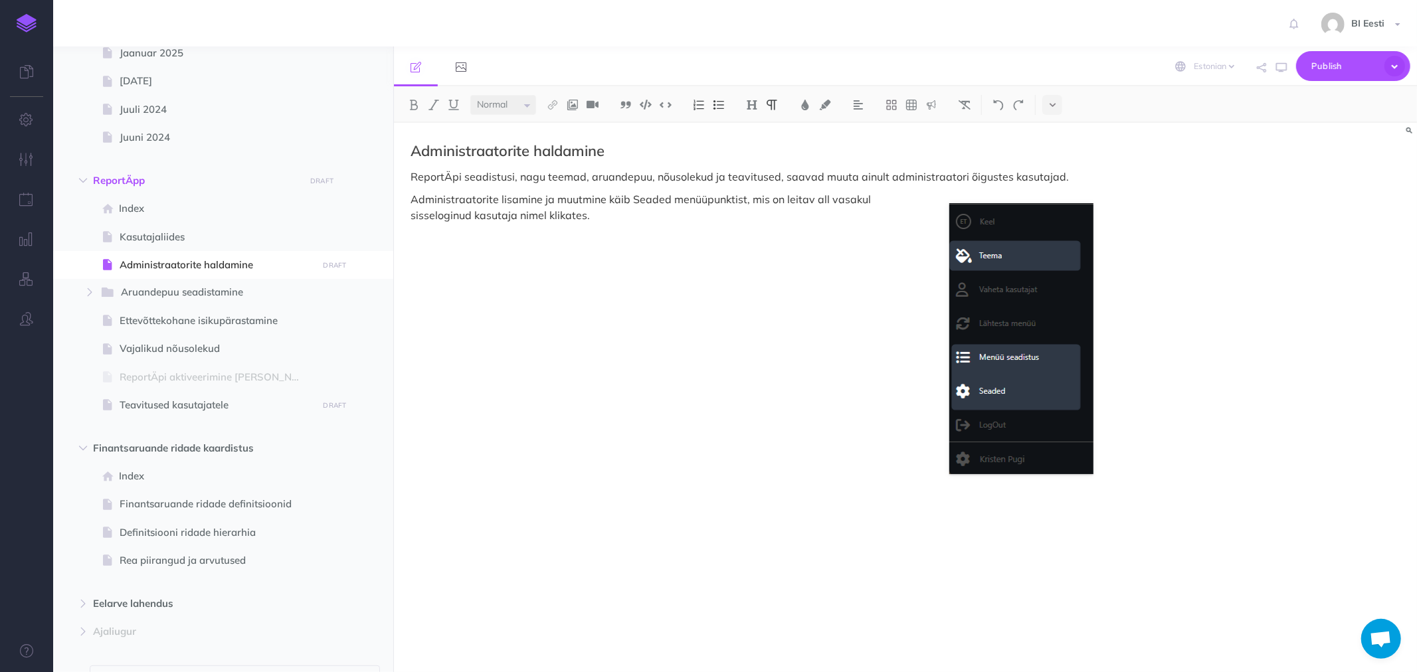
click at [558, 176] on p "ReportÄpi seadistusi, nagu teemad, aruandepuu, nõusolekud ja teavitused, saavad…" at bounding box center [752, 177] width 683 height 16
click at [554, 100] on img at bounding box center [553, 105] width 12 height 11
click at [553, 144] on icon at bounding box center [552, 148] width 11 height 9
select select
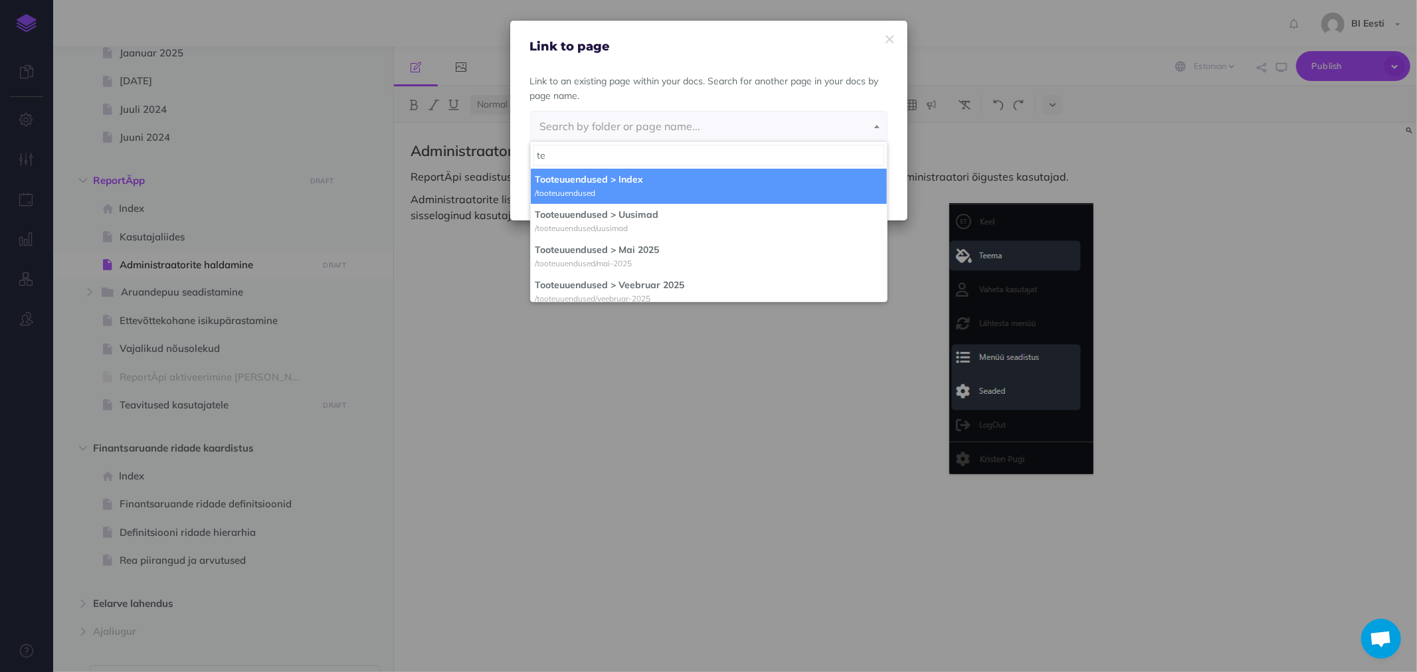
type input "t"
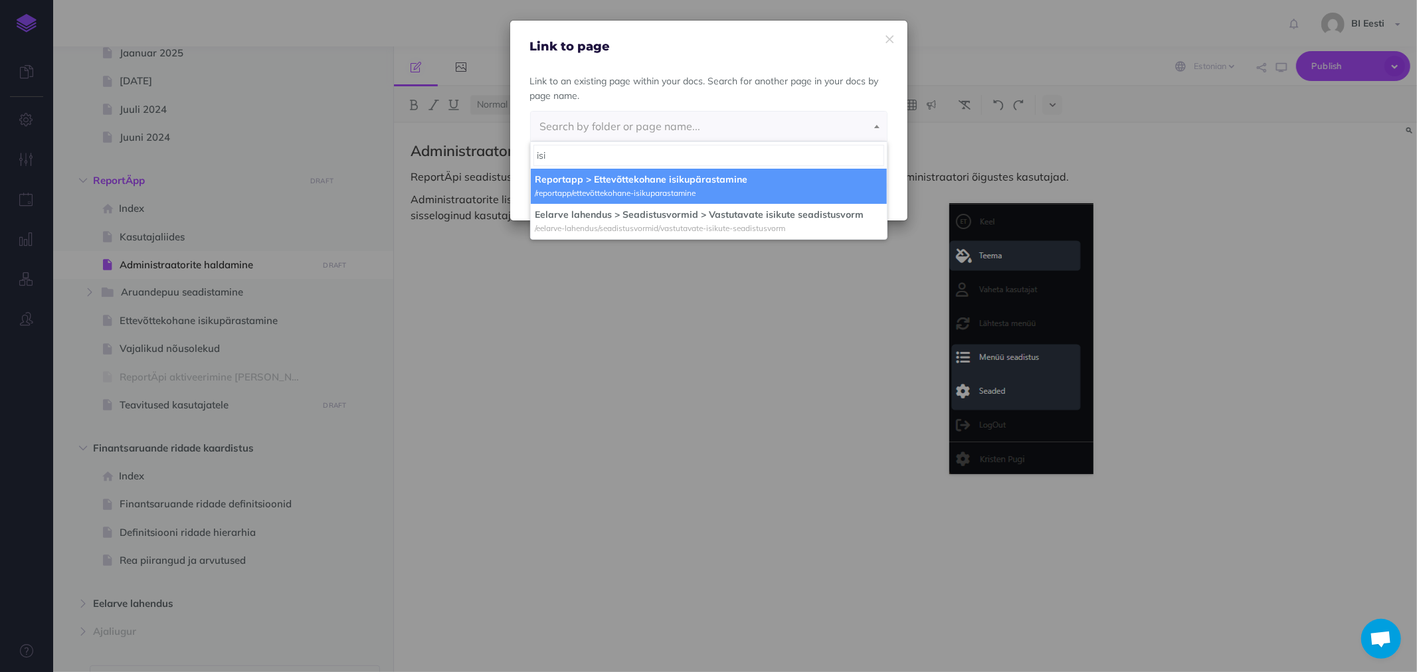
type input "isi"
select select "C3Y-BIQ1-IB8-MFY"
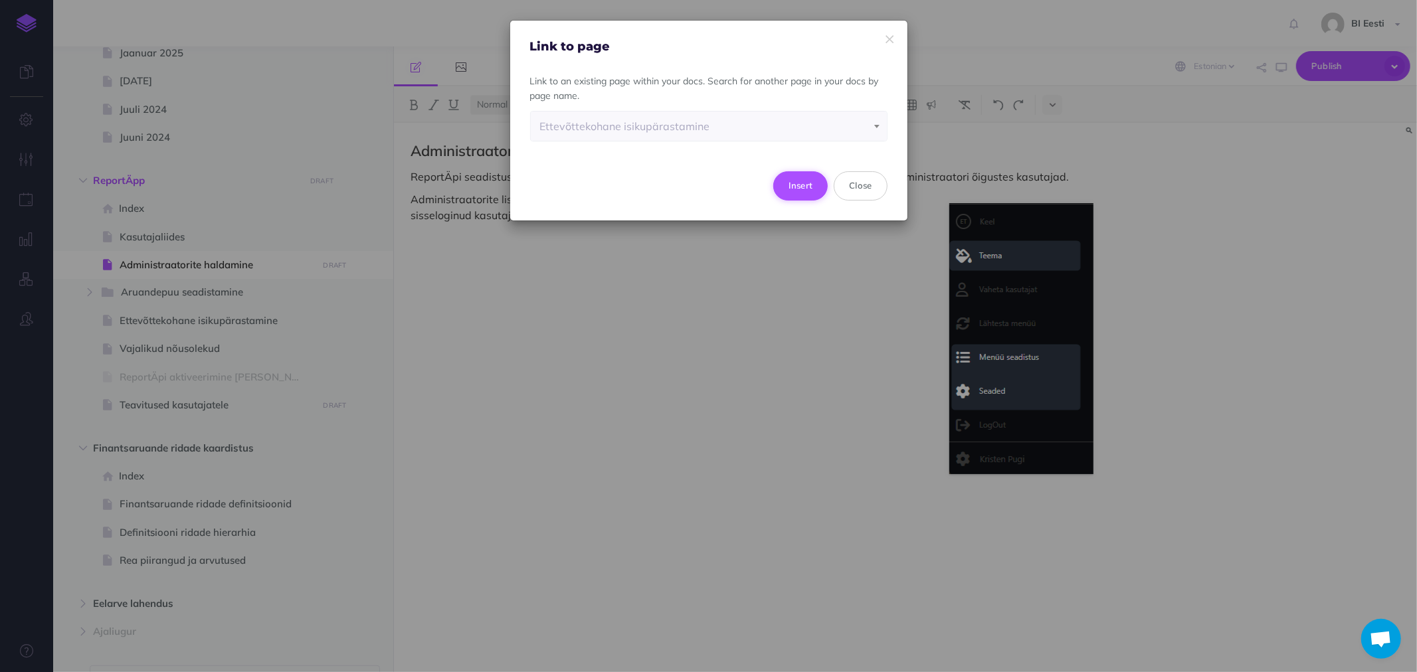
click at [809, 182] on button "Insert" at bounding box center [800, 185] width 55 height 29
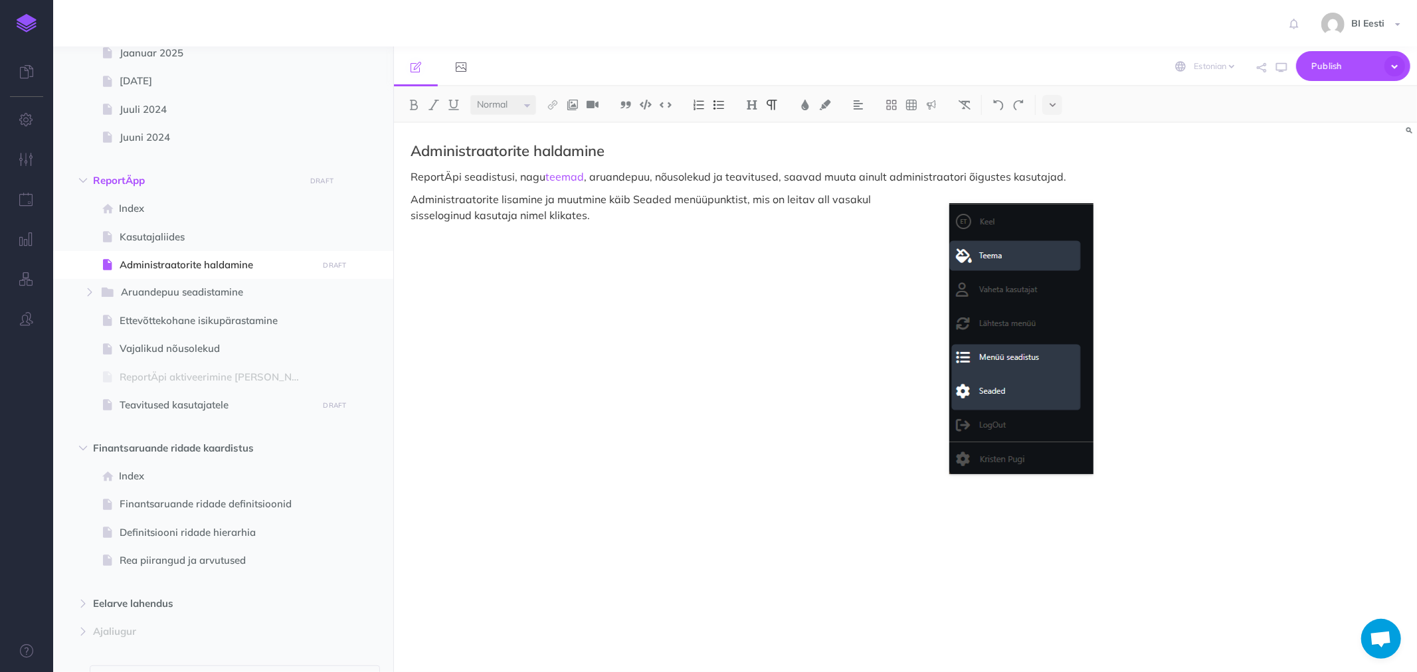
click at [617, 180] on p "ReportÄpi seadistusi, nagu teemad , aruandepuu, nõusolekud ja teavitused, saava…" at bounding box center [752, 177] width 683 height 16
click at [551, 104] on img at bounding box center [553, 105] width 12 height 11
click at [553, 150] on icon at bounding box center [552, 148] width 11 height 9
select select
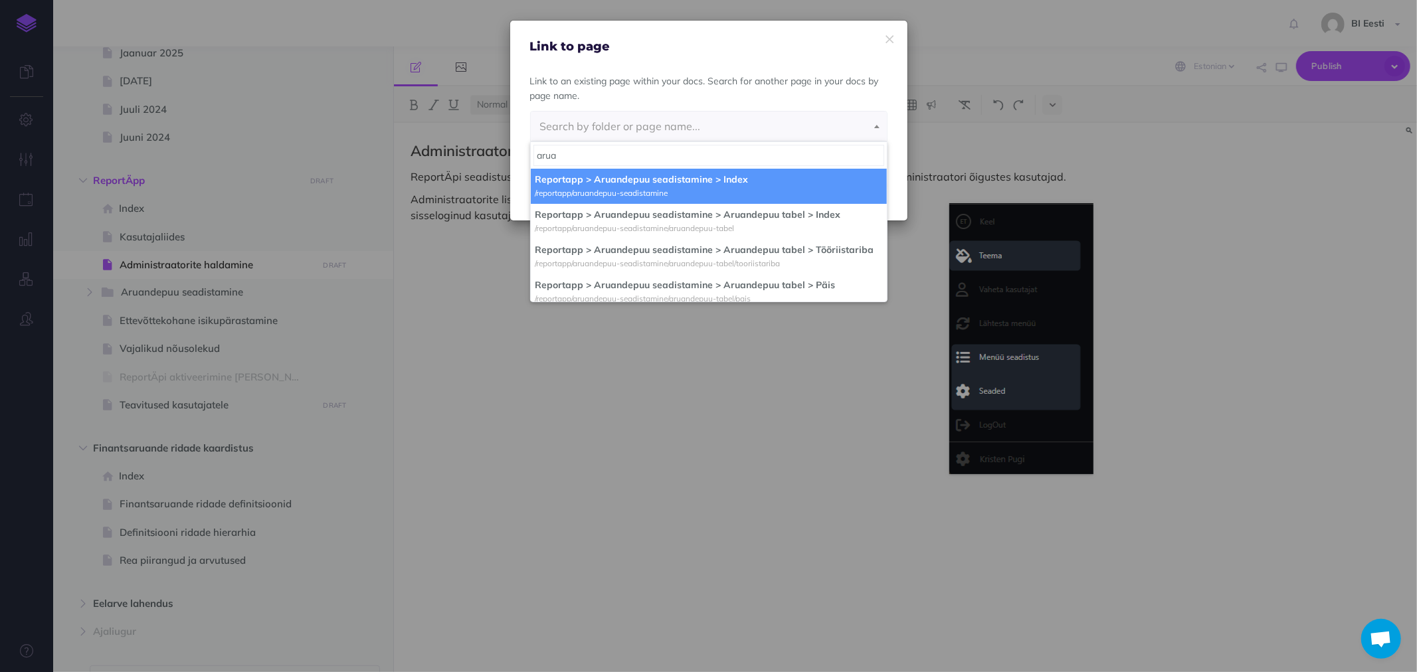
type input "aruan"
select select "4TO-X4Q6-DBG-WMM"
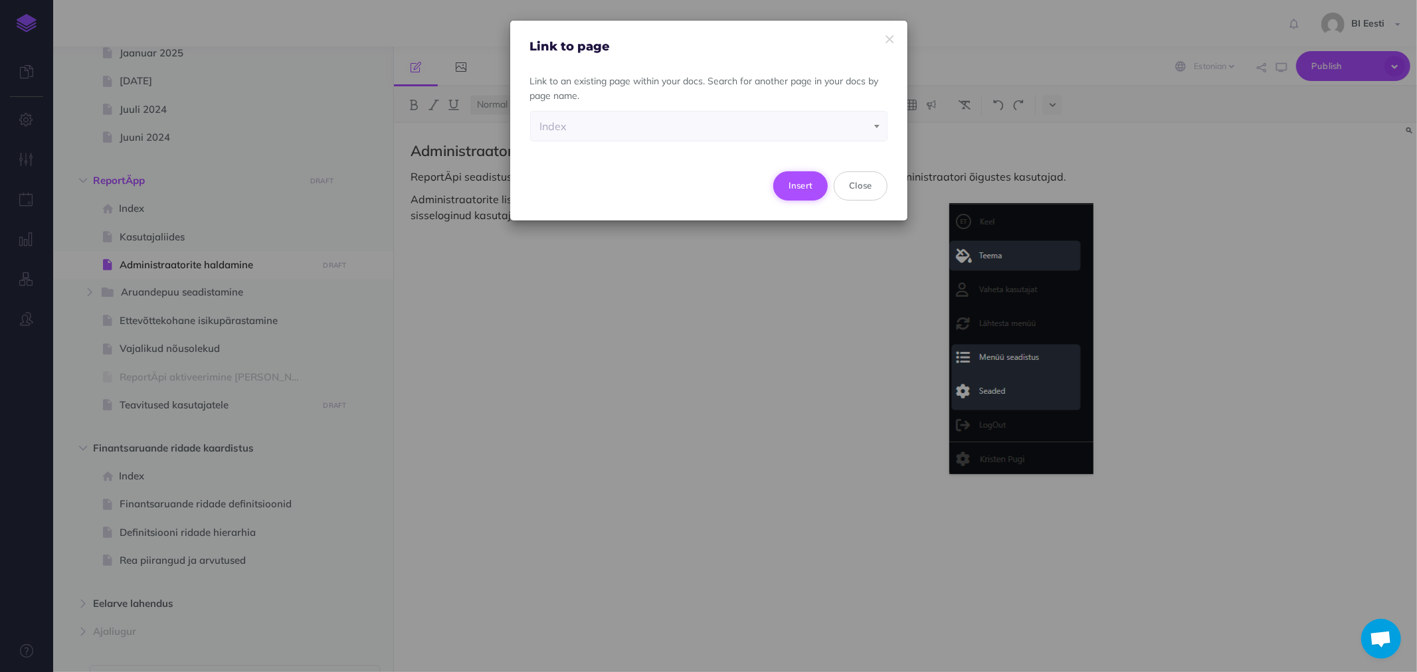
click at [814, 187] on button "Insert" at bounding box center [800, 185] width 55 height 29
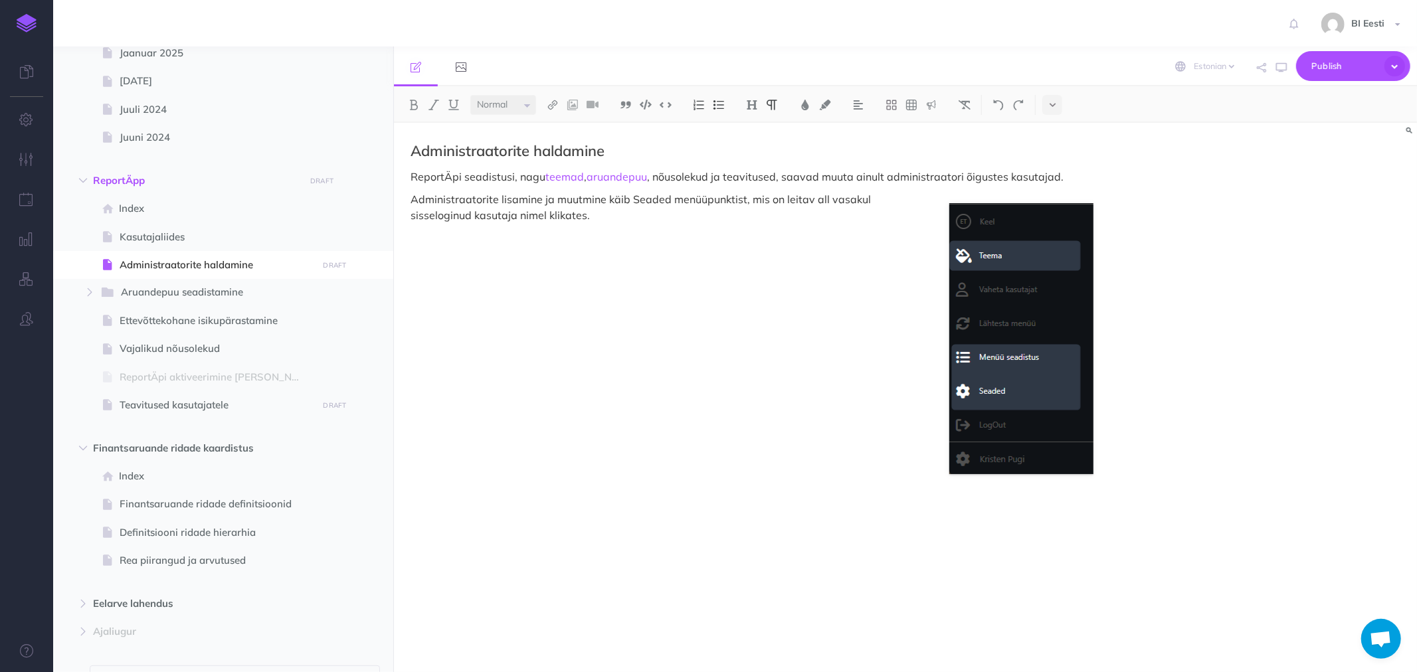
click at [693, 177] on p "ReportÄpi seadistusi, nagu teemad , aruandepuu , nõusolekud ja teavitused, saav…" at bounding box center [752, 177] width 683 height 16
click at [553, 109] on img at bounding box center [553, 105] width 12 height 11
click at [549, 145] on icon at bounding box center [552, 148] width 11 height 9
select select
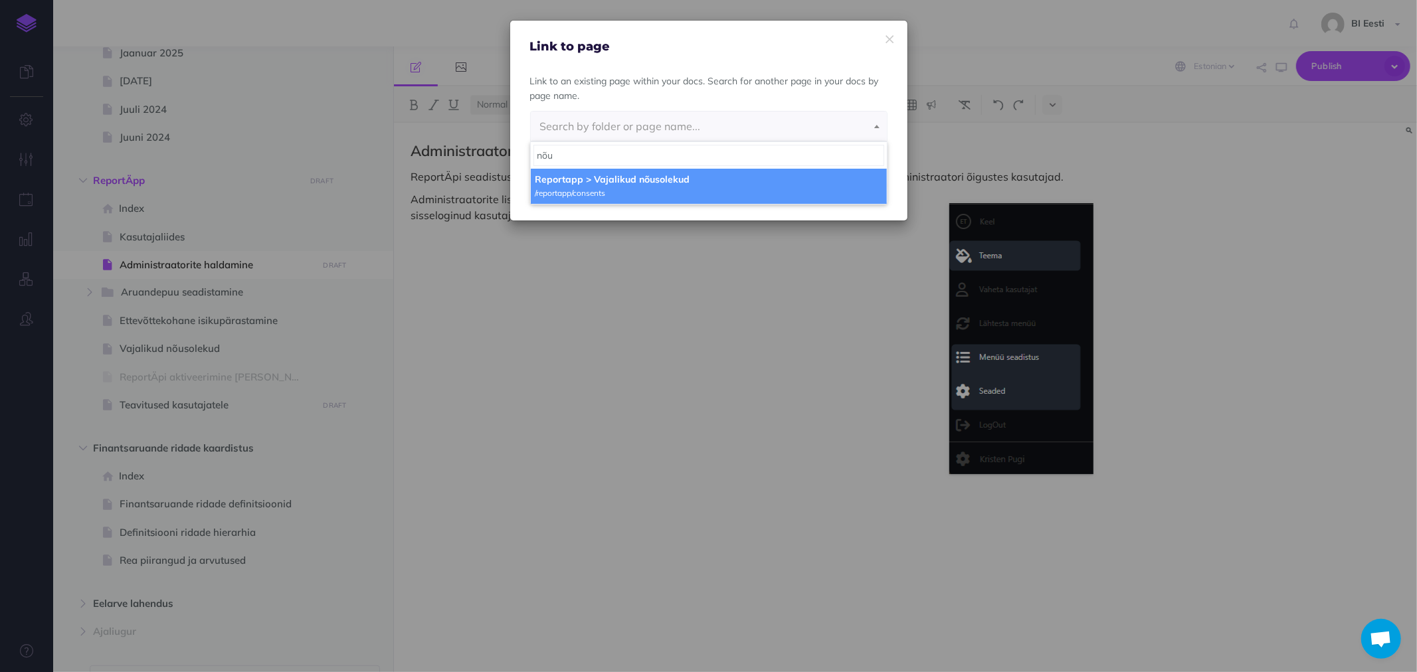
type input "nõu"
select select "7H1-AYMC-JP0-QFW"
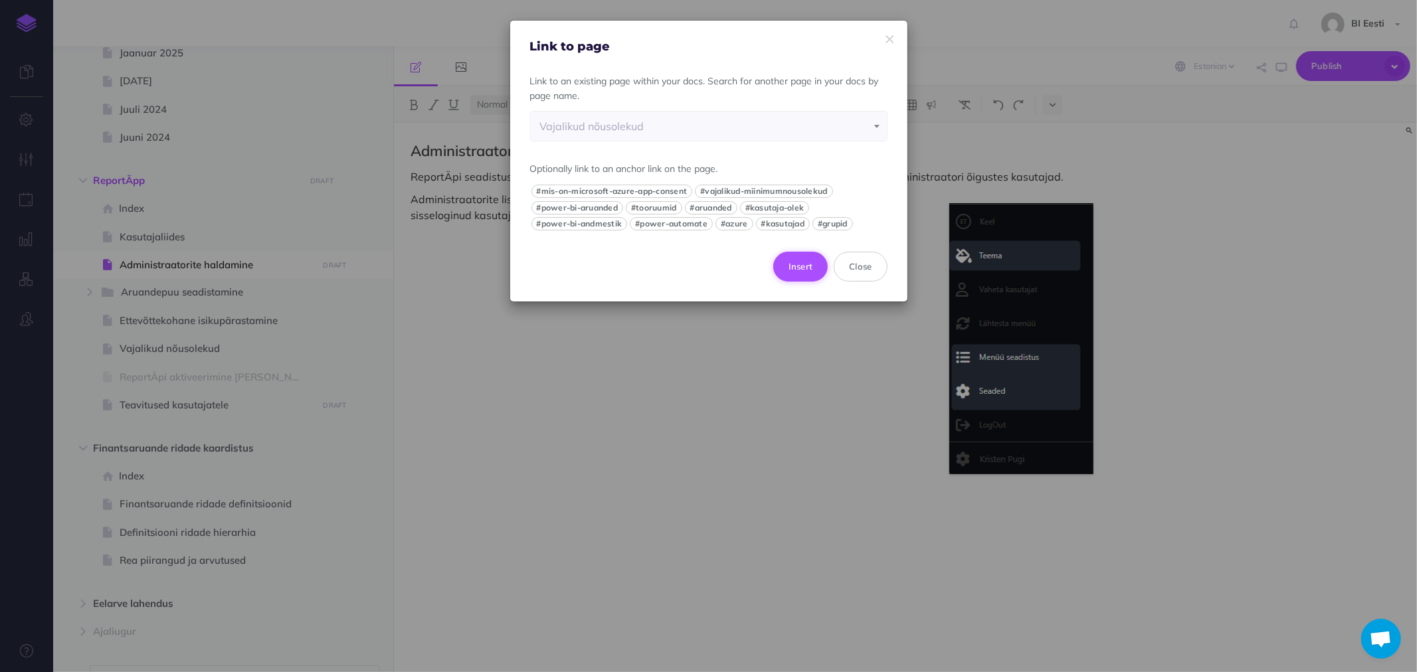
click at [798, 258] on button "Insert" at bounding box center [800, 266] width 55 height 29
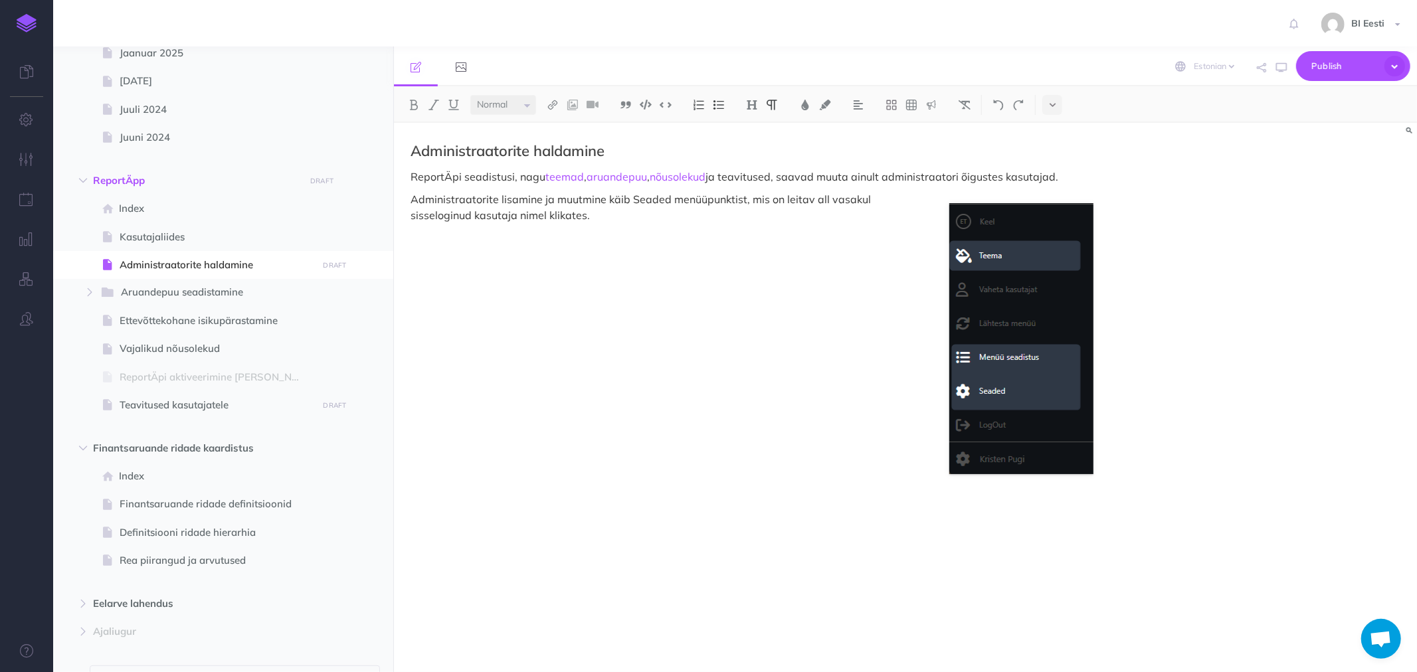
click at [756, 179] on p "ReportÄpi seadistusi, nagu teemad , aruandepuu , nõusolekud ja teavitused, saav…" at bounding box center [752, 177] width 683 height 16
click at [550, 101] on img at bounding box center [553, 105] width 12 height 11
click at [558, 151] on icon at bounding box center [552, 148] width 11 height 9
select select
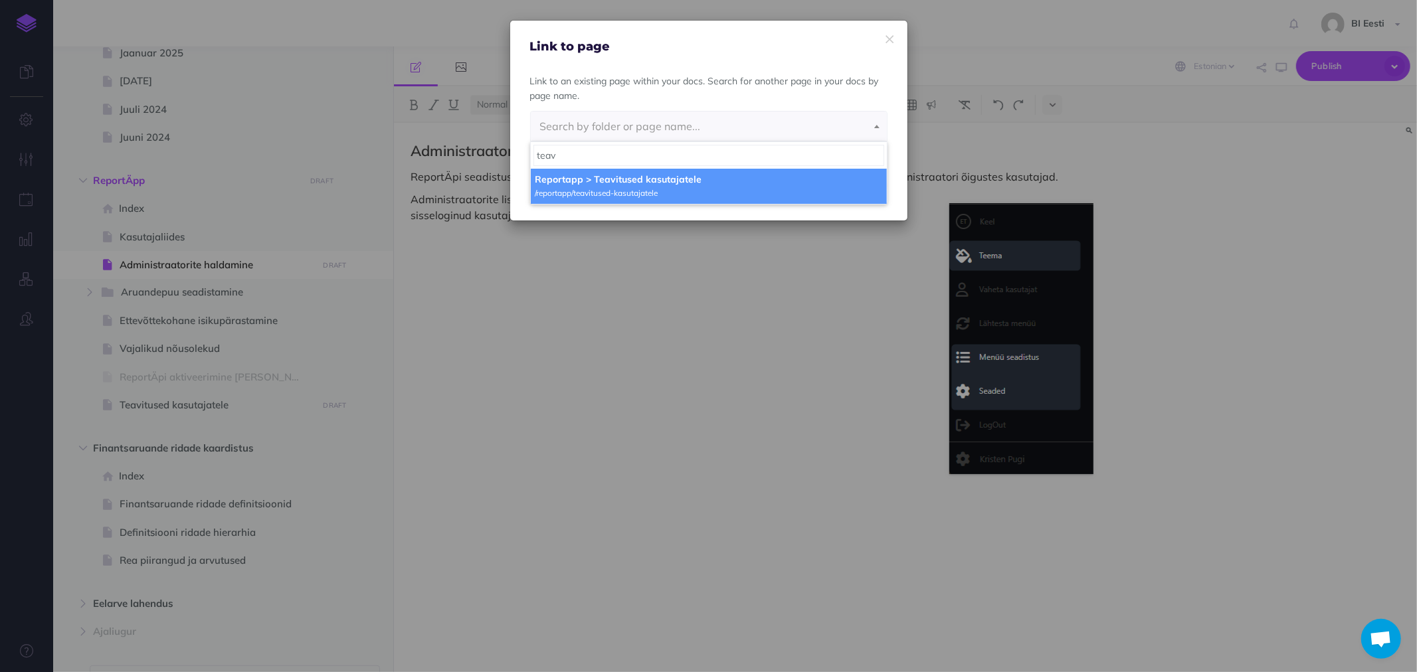
type input "teav"
select select "M1E-PB0C-4Q7-KKF"
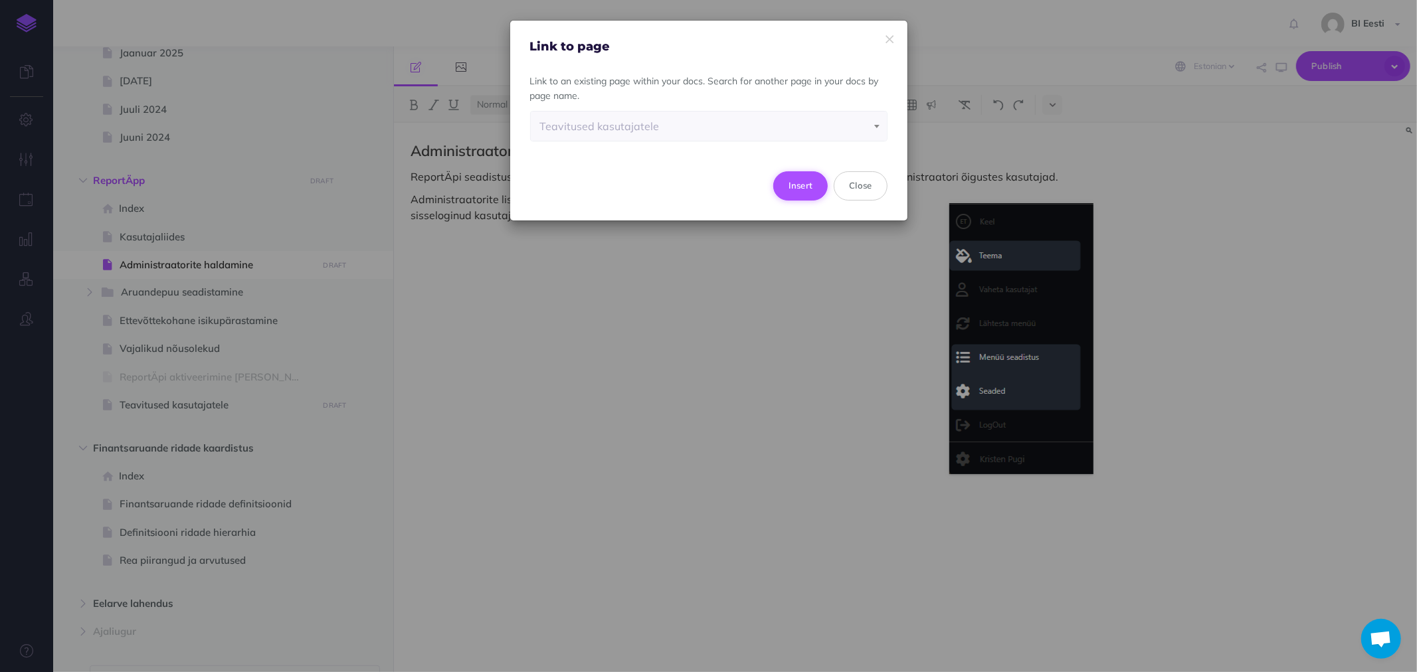
click at [808, 191] on button "Insert" at bounding box center [800, 185] width 55 height 29
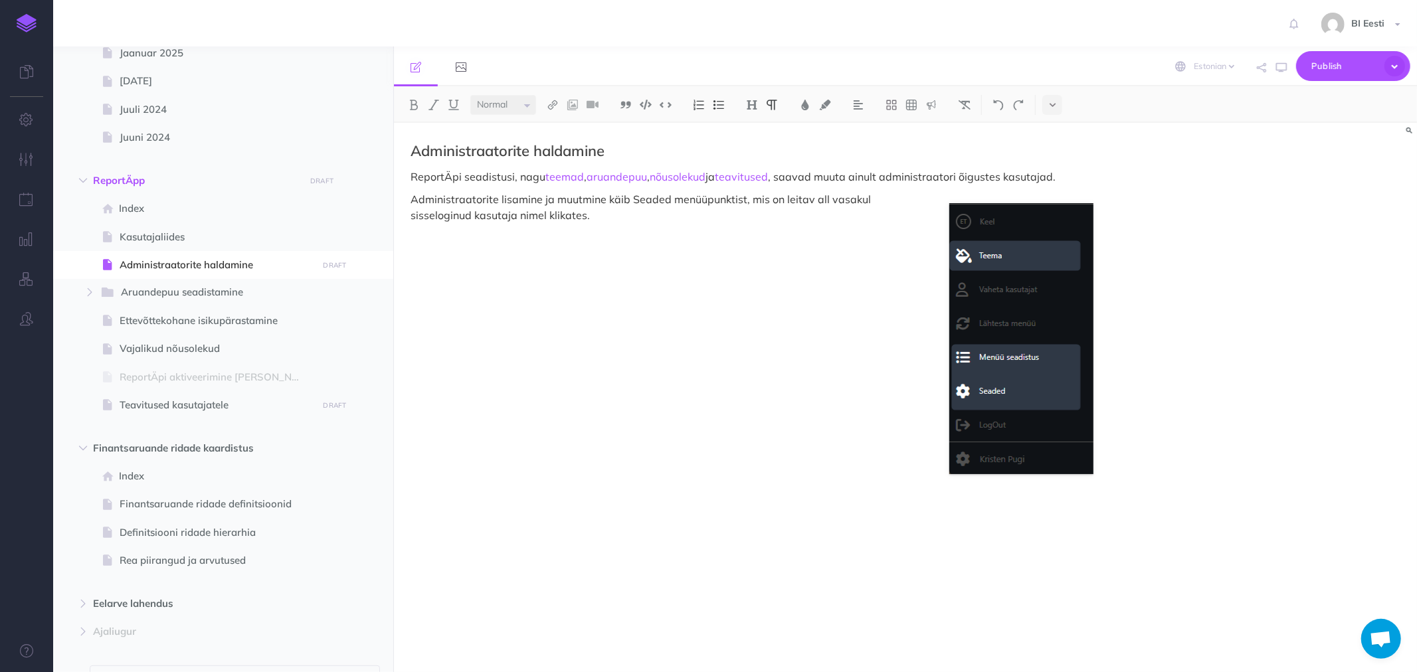
click at [812, 197] on p "Administraatorite lisamine ja muutmine käib Seaded menüüpunktist, mis on leitav…" at bounding box center [752, 207] width 683 height 32
click at [550, 211] on p "Administraatorite lisamine ja muutmine käib Seaded menüüpunktist, mis on leitav…" at bounding box center [752, 207] width 683 height 32
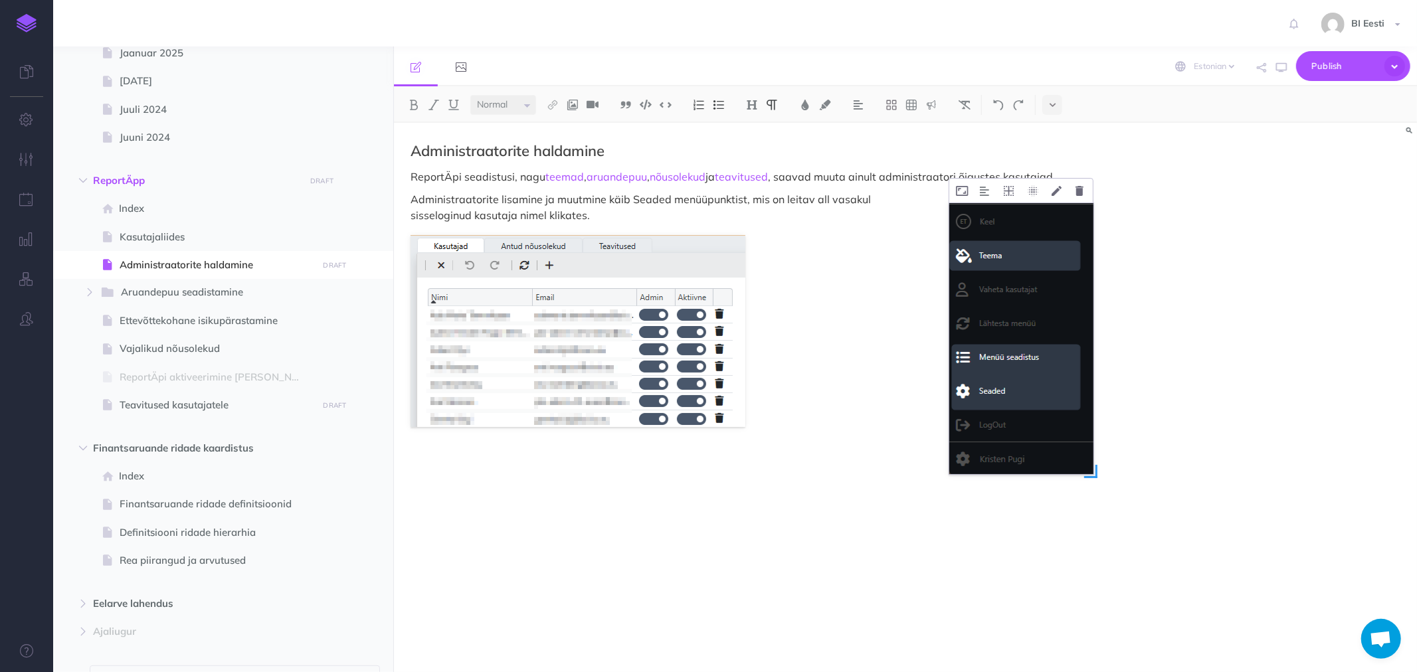
click at [995, 267] on img at bounding box center [1021, 338] width 144 height 271
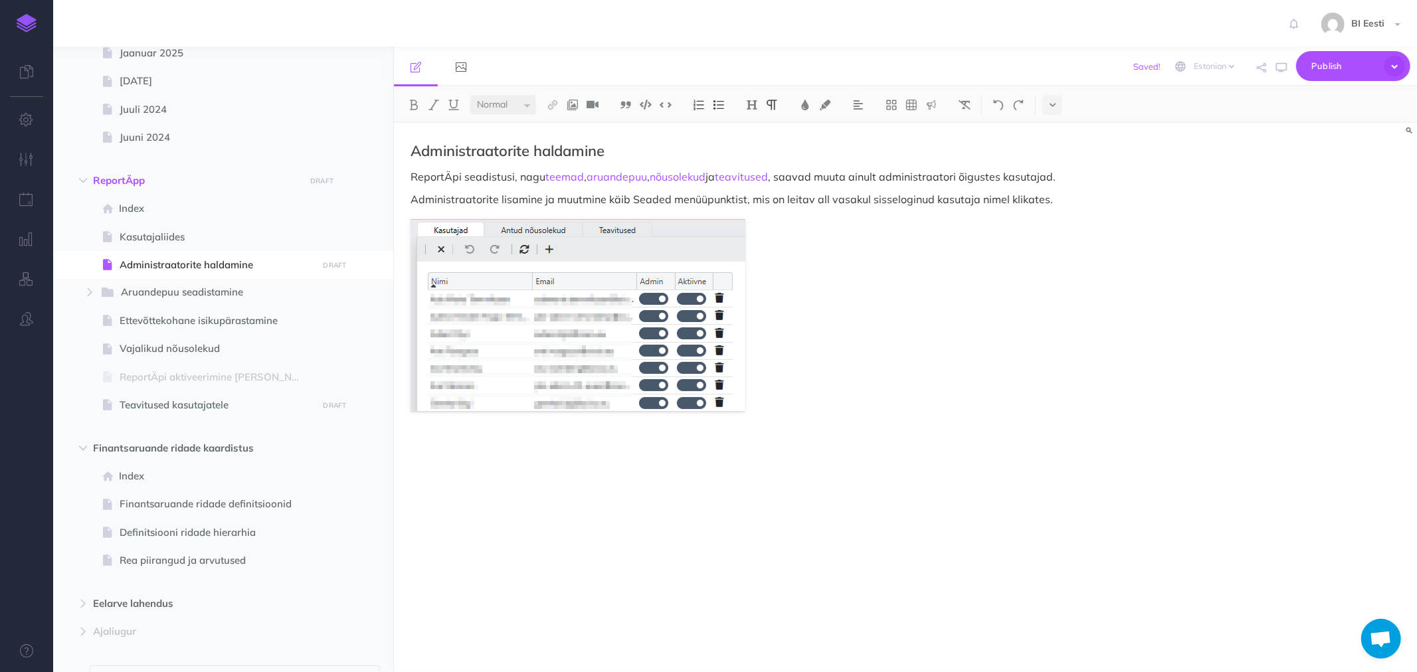
click at [610, 196] on p "Administraatorite lisamine ja muutmine käib Seaded menüüpunktist, mis on leitav…" at bounding box center [752, 199] width 683 height 16
click at [636, 197] on p "Administraatorite lisamine ja muutmine on leitav Seaded menüüpunktist, mis on l…" at bounding box center [752, 199] width 683 height 16
click at [1072, 195] on p "Administraatorite lisamine ja muutmine käib Seaded menüüpunktist, mis on leitav…" at bounding box center [752, 199] width 683 height 16
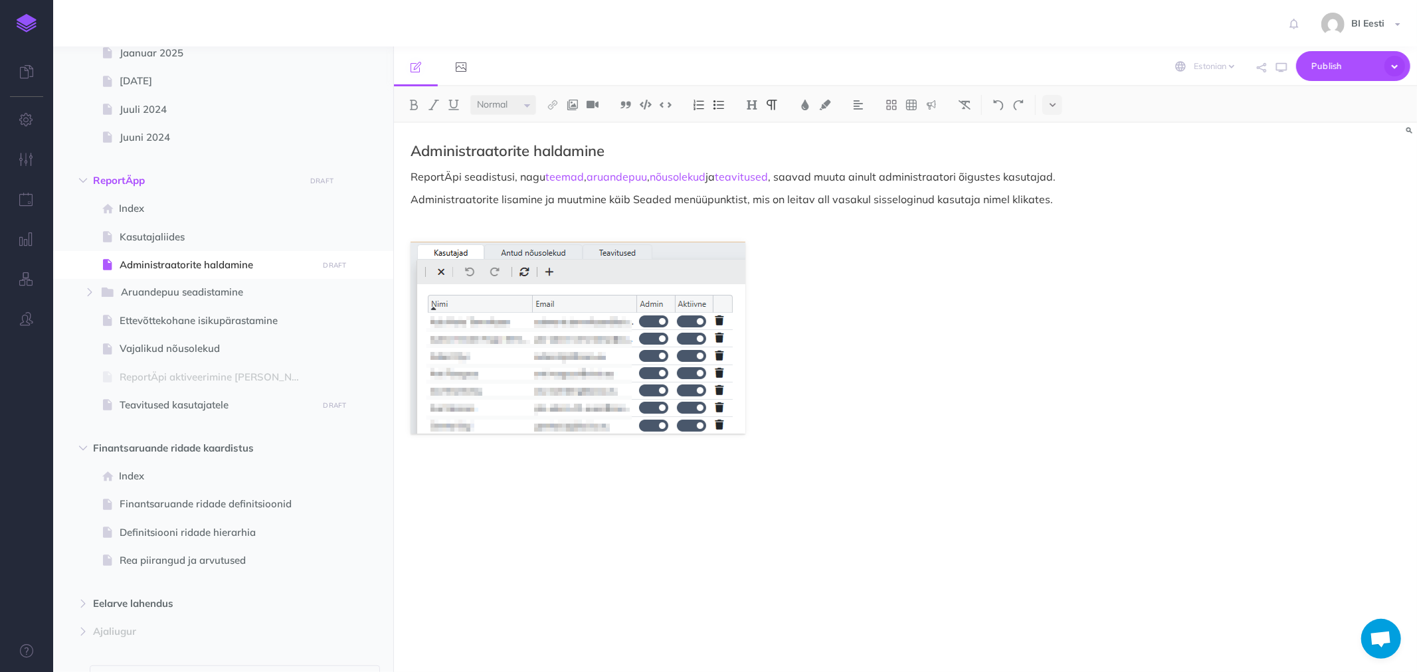
click at [443, 221] on p at bounding box center [752, 222] width 683 height 16
click at [609, 219] on p "Muutmisreziimi minekuks tuleb klikata" at bounding box center [752, 222] width 683 height 16
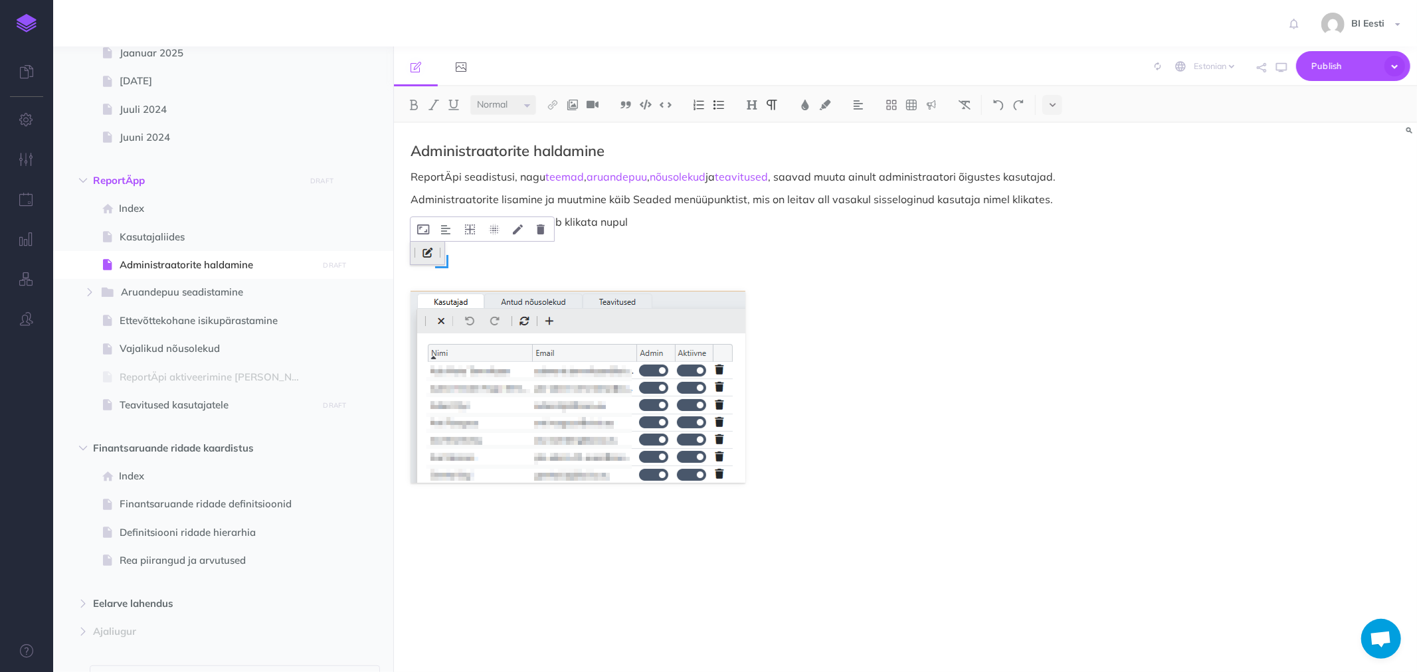
click at [437, 257] on img at bounding box center [428, 253] width 34 height 23
click at [470, 231] on icon at bounding box center [470, 230] width 10 height 10
click at [470, 290] on icon at bounding box center [470, 291] width 24 height 21
click at [1086, 315] on img at bounding box center [1077, 313] width 34 height 23
click at [473, 225] on icon at bounding box center [470, 230] width 10 height 10
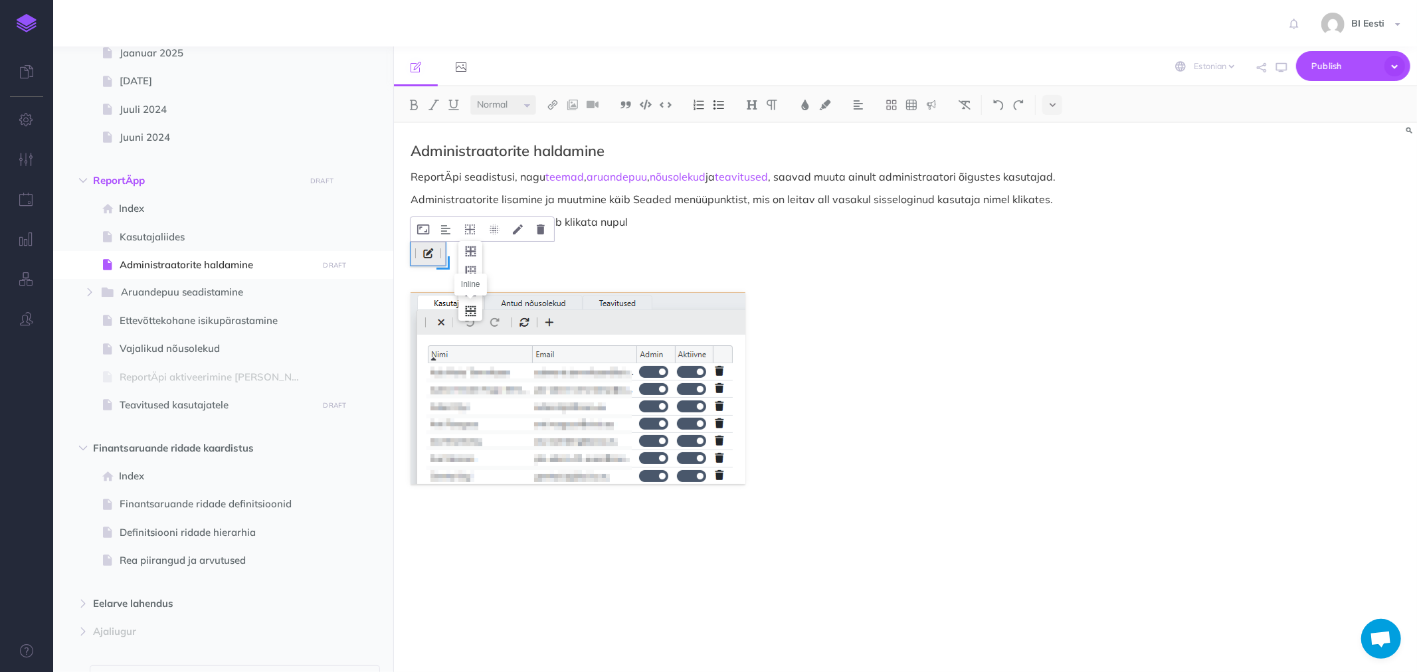
click at [470, 310] on icon at bounding box center [470, 311] width 24 height 21
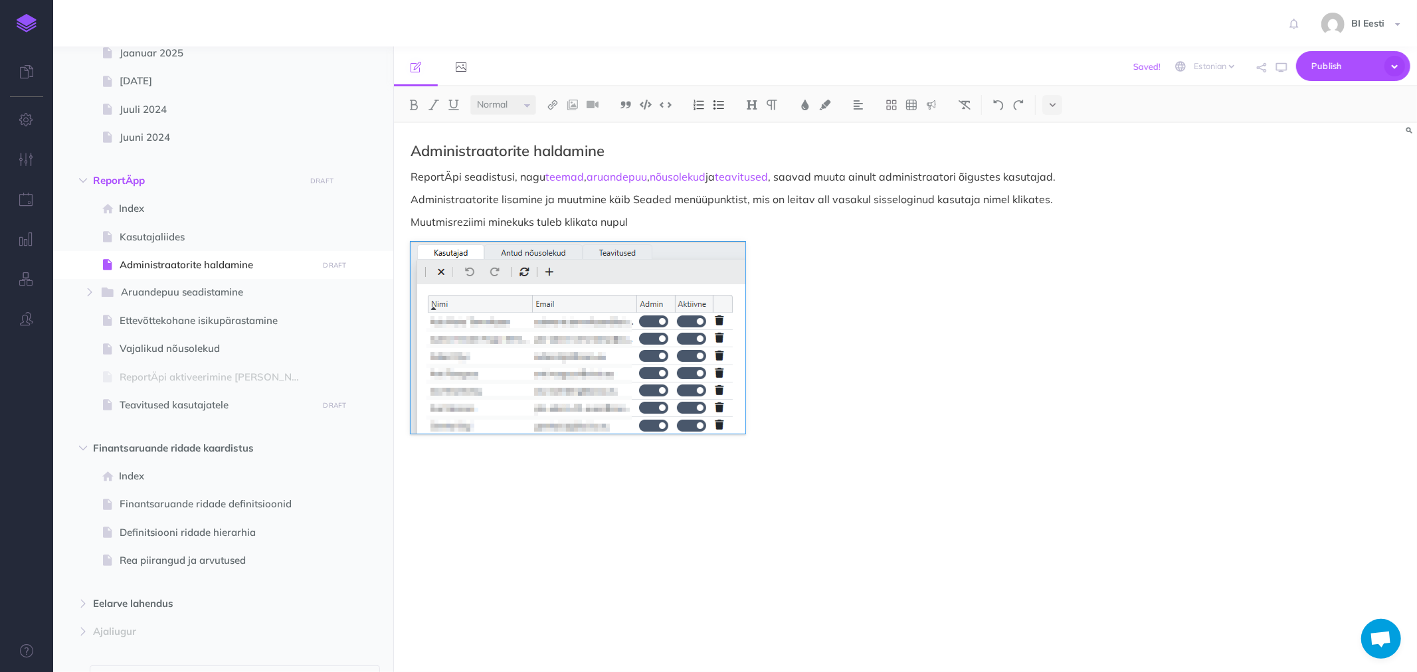
click at [807, 273] on figure at bounding box center [752, 338] width 683 height 192
click at [661, 223] on p "Muutmisreziimi minekuks tuleb klikata nupul" at bounding box center [752, 222] width 683 height 16
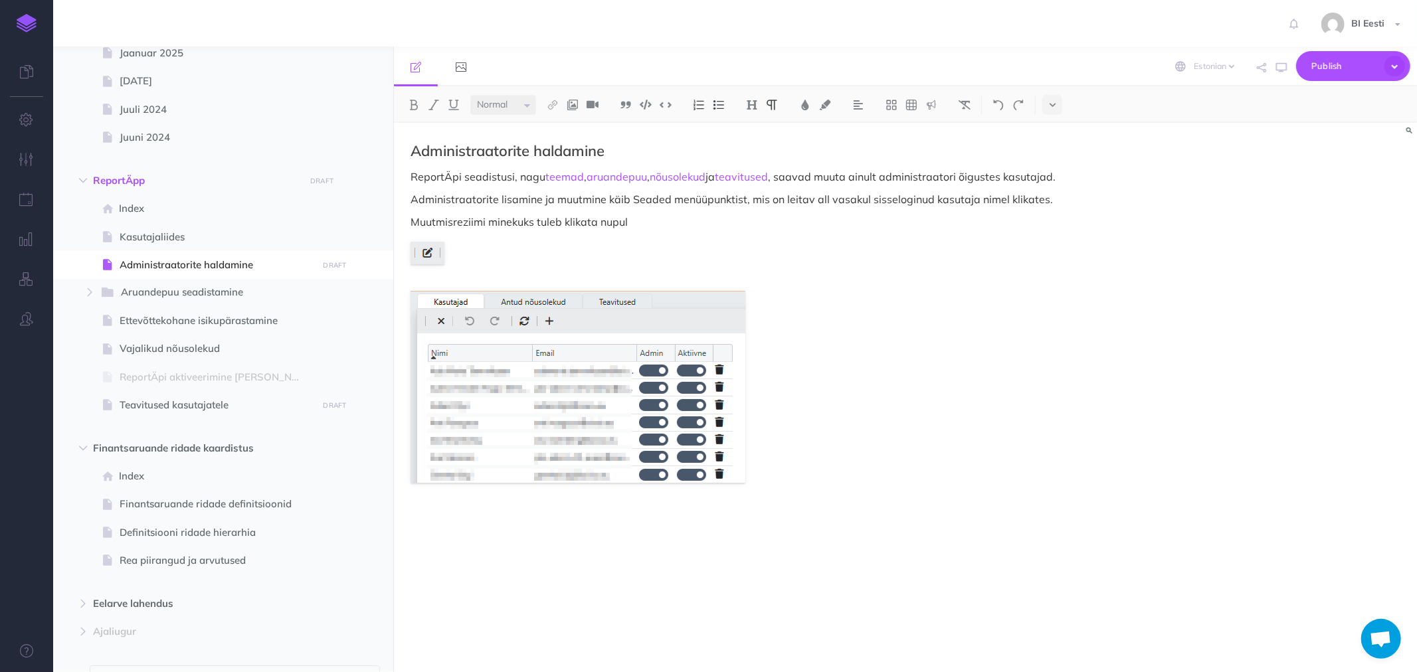
click at [489, 254] on figure at bounding box center [752, 253] width 683 height 23
click at [485, 244] on figure at bounding box center [752, 253] width 683 height 23
click at [666, 221] on p "Muutmisreziimi minekuks tuleb klikata nupul" at bounding box center [752, 222] width 683 height 16
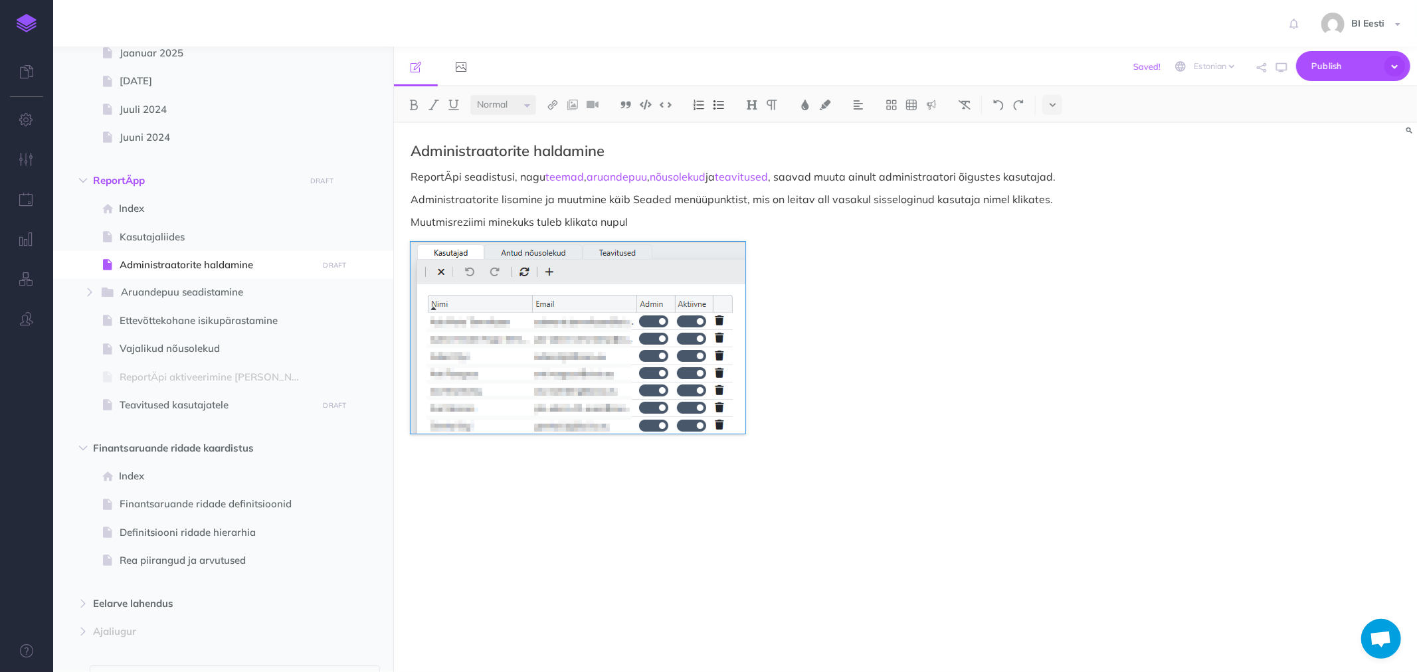
click at [599, 222] on p "Muutmisreziimi minekuks tuleb klikata nupul" at bounding box center [752, 222] width 683 height 16
drag, startPoint x: 602, startPoint y: 220, endPoint x: 671, endPoint y: 220, distance: 69.1
click at [671, 220] on p "Muutmisreziimi minekuks tuleb klikata muutmnupul" at bounding box center [752, 222] width 683 height 16
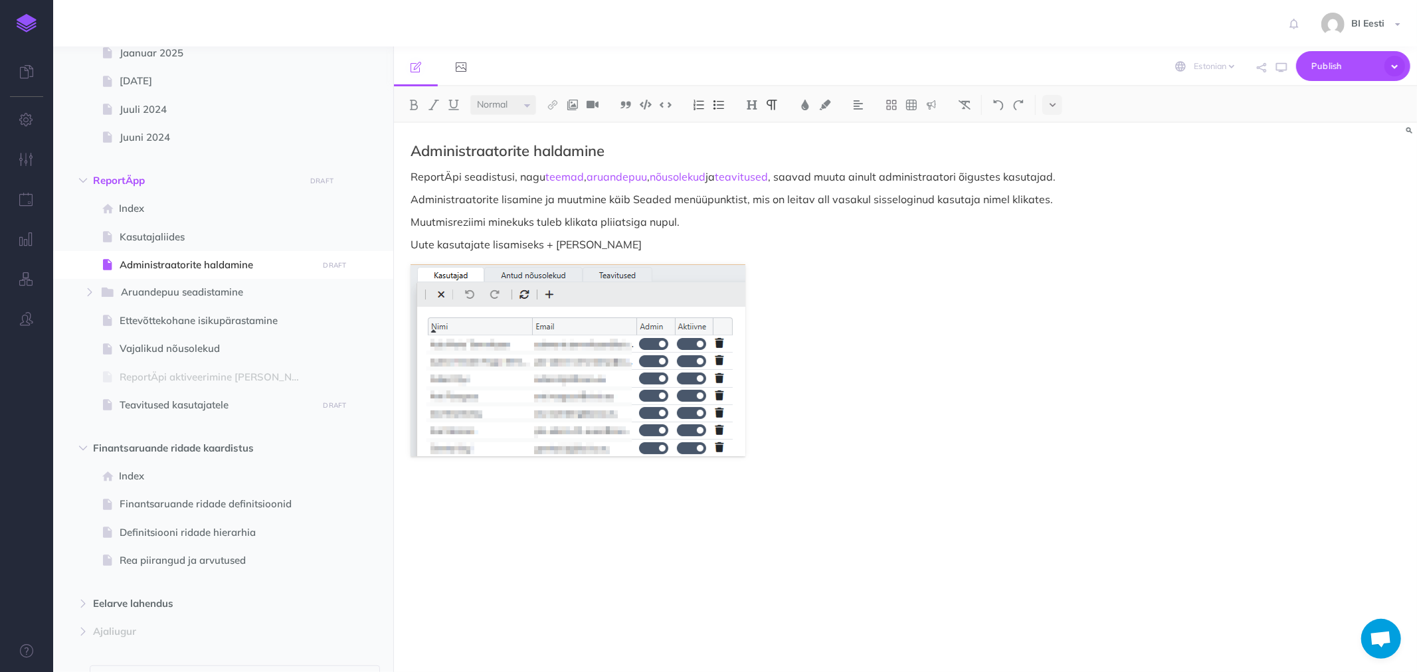
click at [585, 242] on p "Uute kasutajate lisamiseks + märk" at bounding box center [752, 245] width 683 height 16
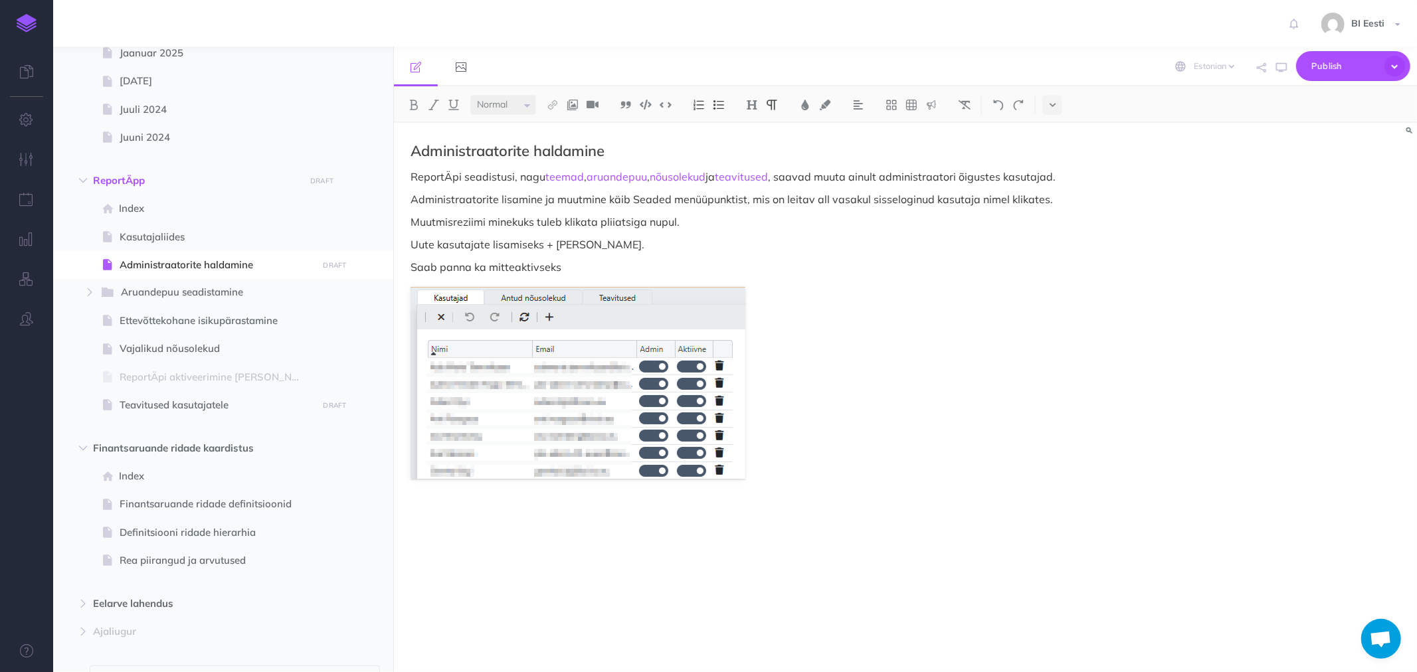
click at [532, 266] on p "Saab panna ka mitteaktivseks" at bounding box center [752, 267] width 683 height 16
click at [562, 266] on p "Saab panna ka mitteaktiivseks" at bounding box center [752, 267] width 683 height 16
click at [411, 267] on p "Saab panna ka mitteaktiivseks, kui on soov ajutiselt administraatori õigused är…" at bounding box center [752, 267] width 683 height 16
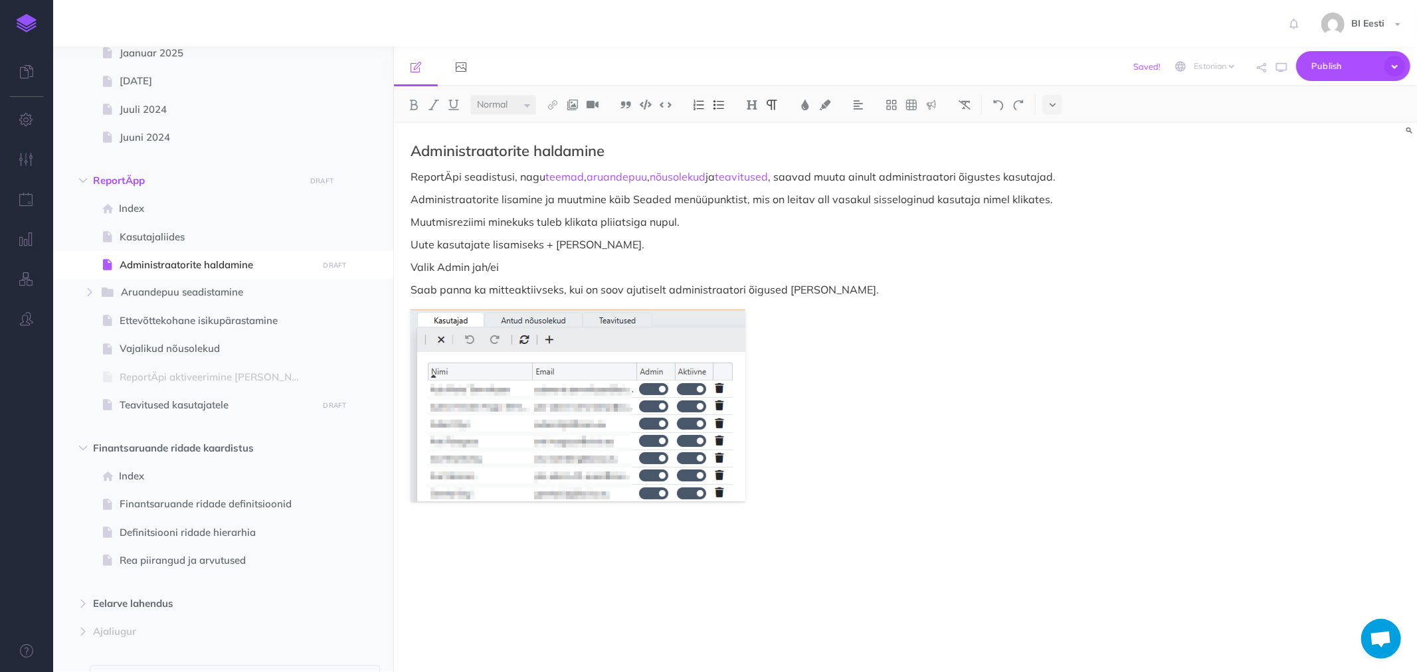
click at [469, 264] on p "Valik Admin jah/ei" at bounding box center [752, 267] width 683 height 16
click at [533, 270] on p "Valik Admin = jah/ei" at bounding box center [752, 267] width 683 height 16
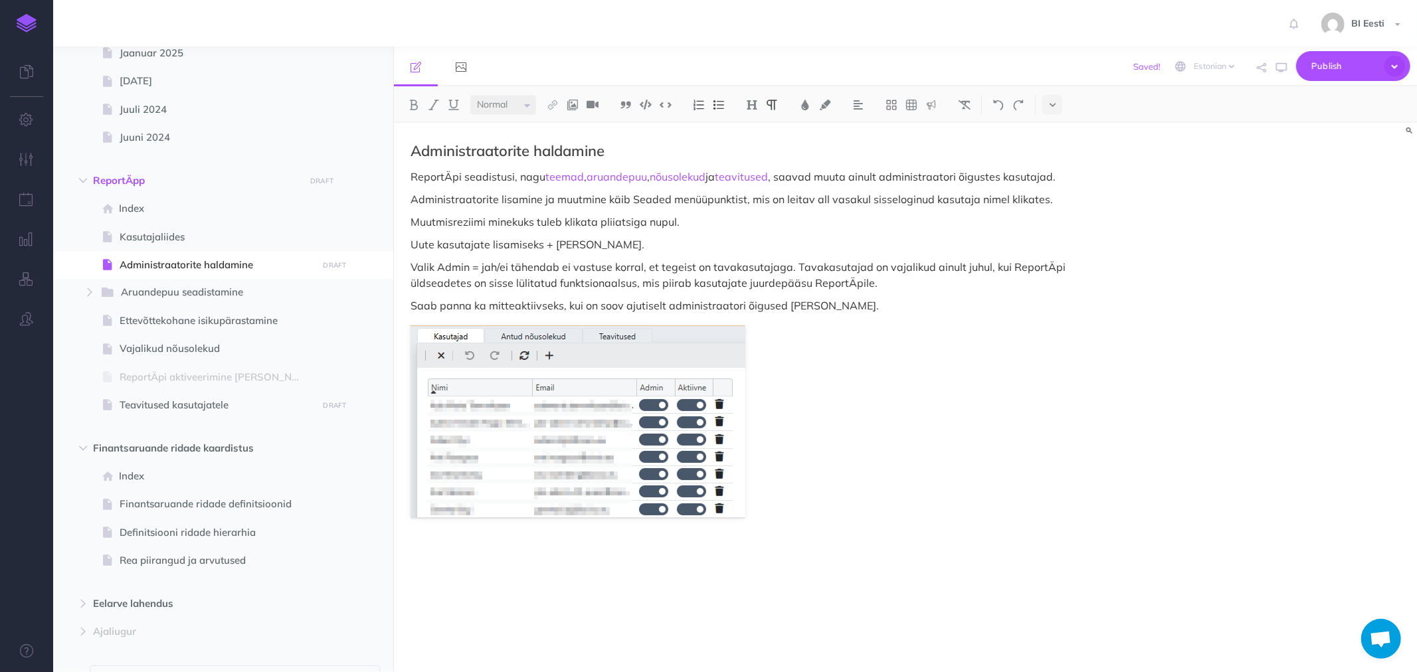
click at [887, 283] on p "Valik Admin = jah/ei tähendab ei vastuse korral, et tegeist on tavakasutajaga. …" at bounding box center [752, 275] width 683 height 32
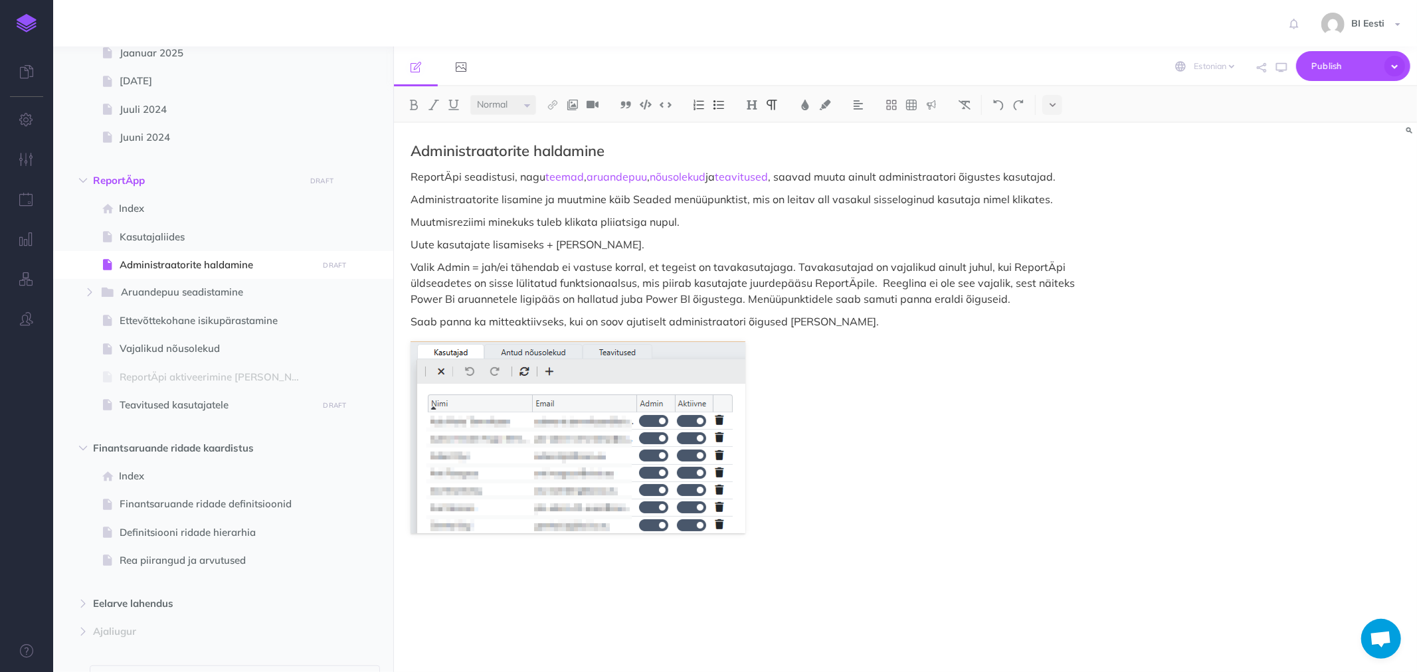
click at [506, 267] on p "Valik Admin = jah/ei tähendab ei vastuse korral, et tegeist on tavakasutajaga. …" at bounding box center [752, 283] width 683 height 48
click at [435, 268] on p "Valik Admin = jah/ei, tähendab ei vastuse korral, et tegeist on tavakasutajaga.…" at bounding box center [752, 283] width 683 height 48
click at [685, 266] on p "Valik, Admin = jah/ei, tähendab ei vastuse korral, et tegeist on tavakasutajaga…" at bounding box center [752, 283] width 683 height 48
click at [1011, 294] on p "Valik, Admin = jah/ei, tähendab ei vastuse korral, et tegemist on tavakasutajag…" at bounding box center [752, 283] width 683 height 48
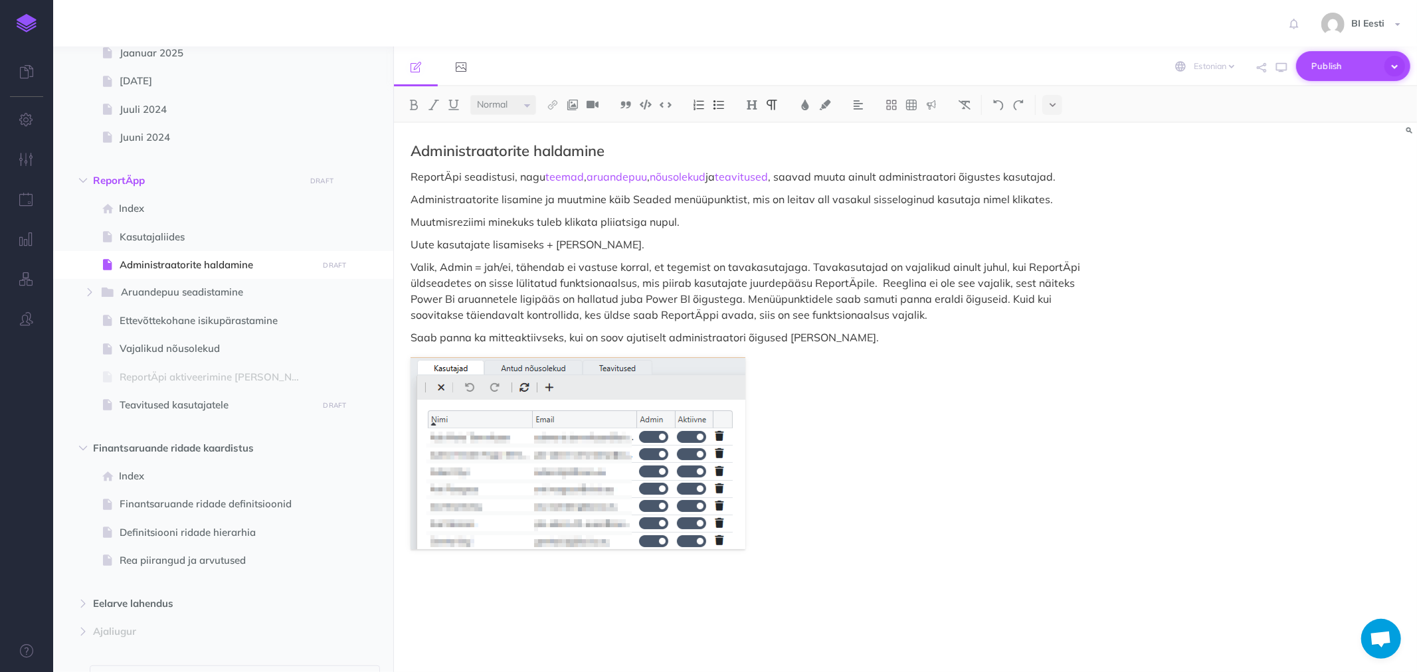
click at [1329, 66] on span "Publish" at bounding box center [1345, 66] width 66 height 21
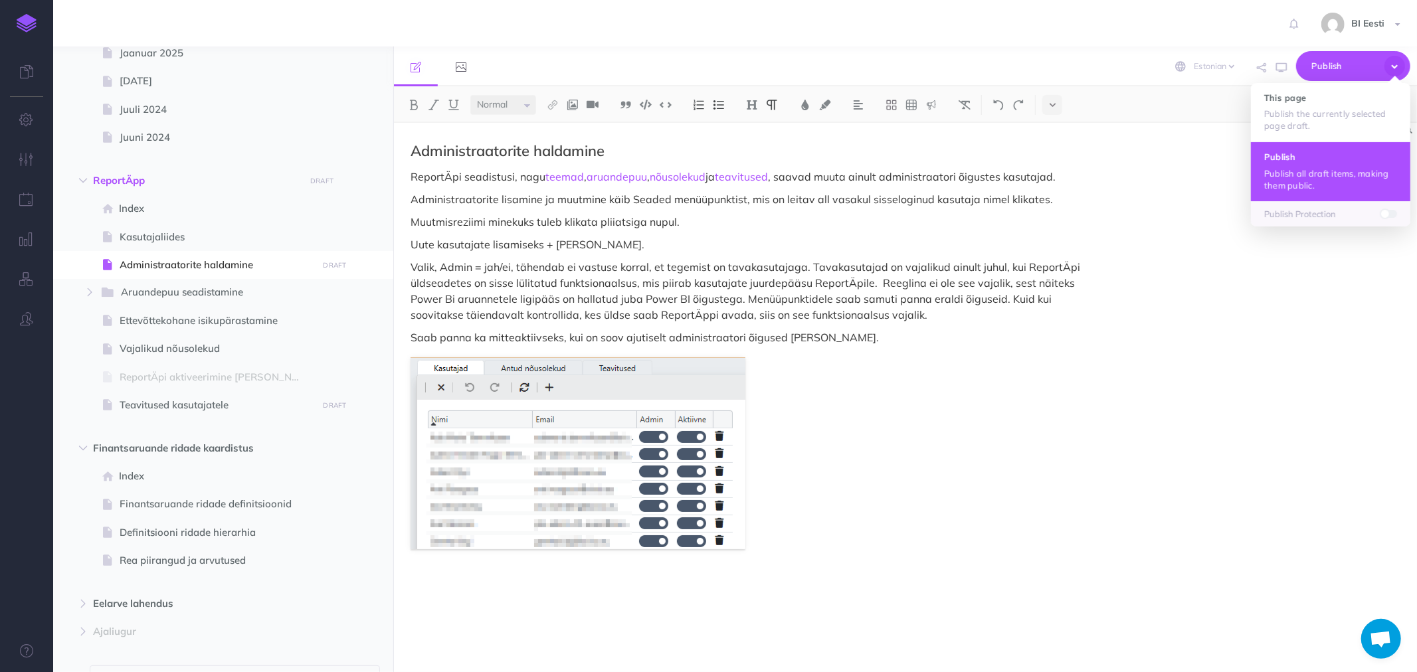
click at [1310, 167] on p "Publish all draft items, making them public." at bounding box center [1330, 179] width 133 height 24
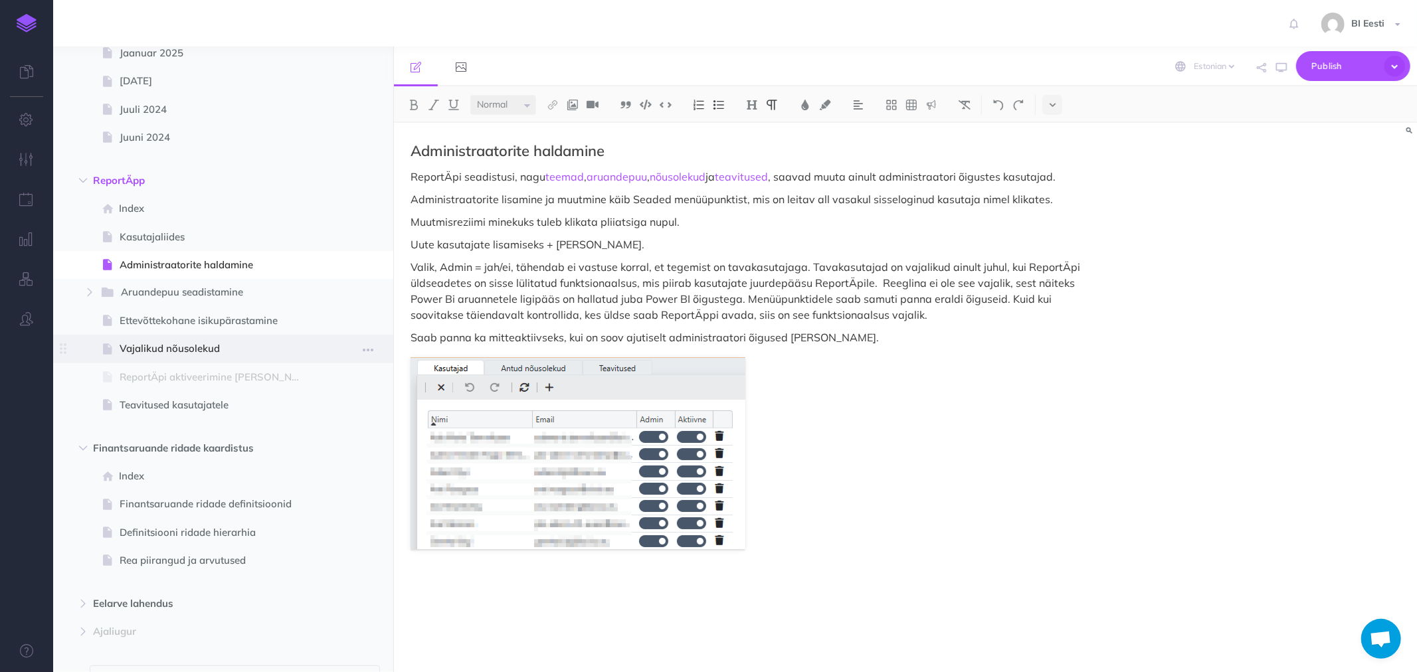
click at [138, 349] on span "Vajalikud nõusolekud" at bounding box center [217, 349] width 194 height 16
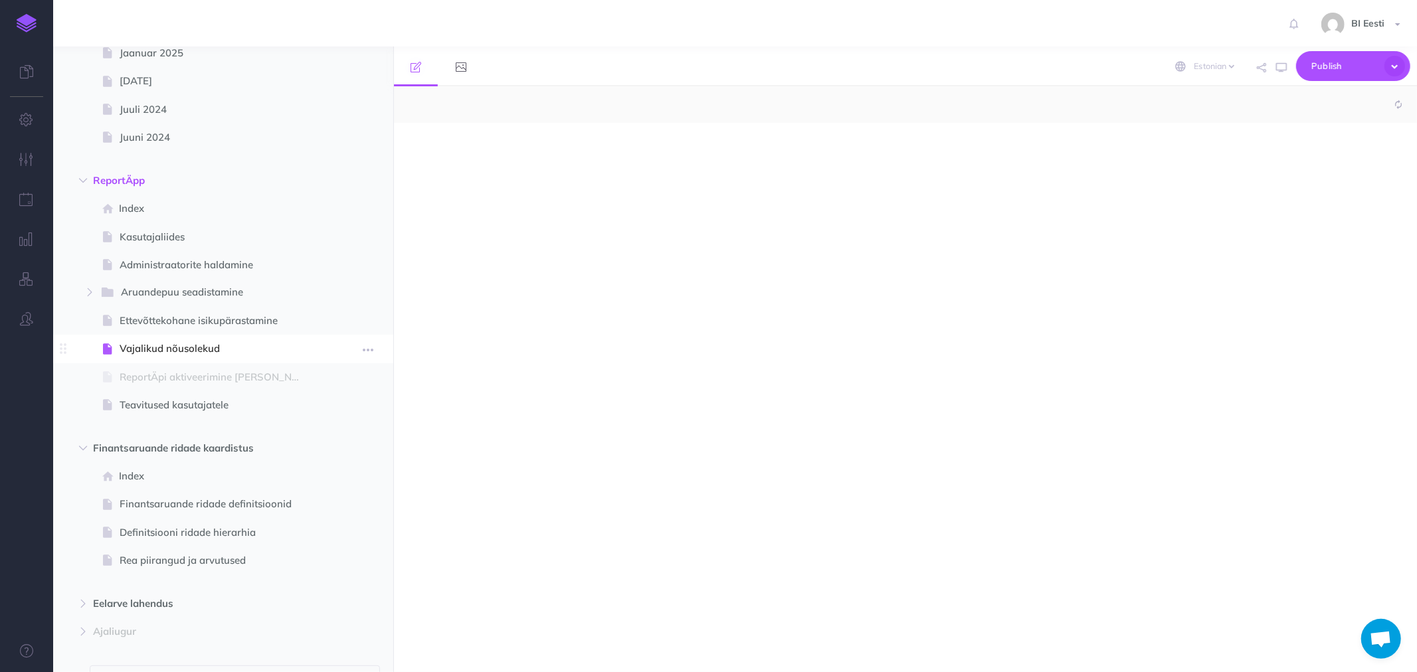
select select "null"
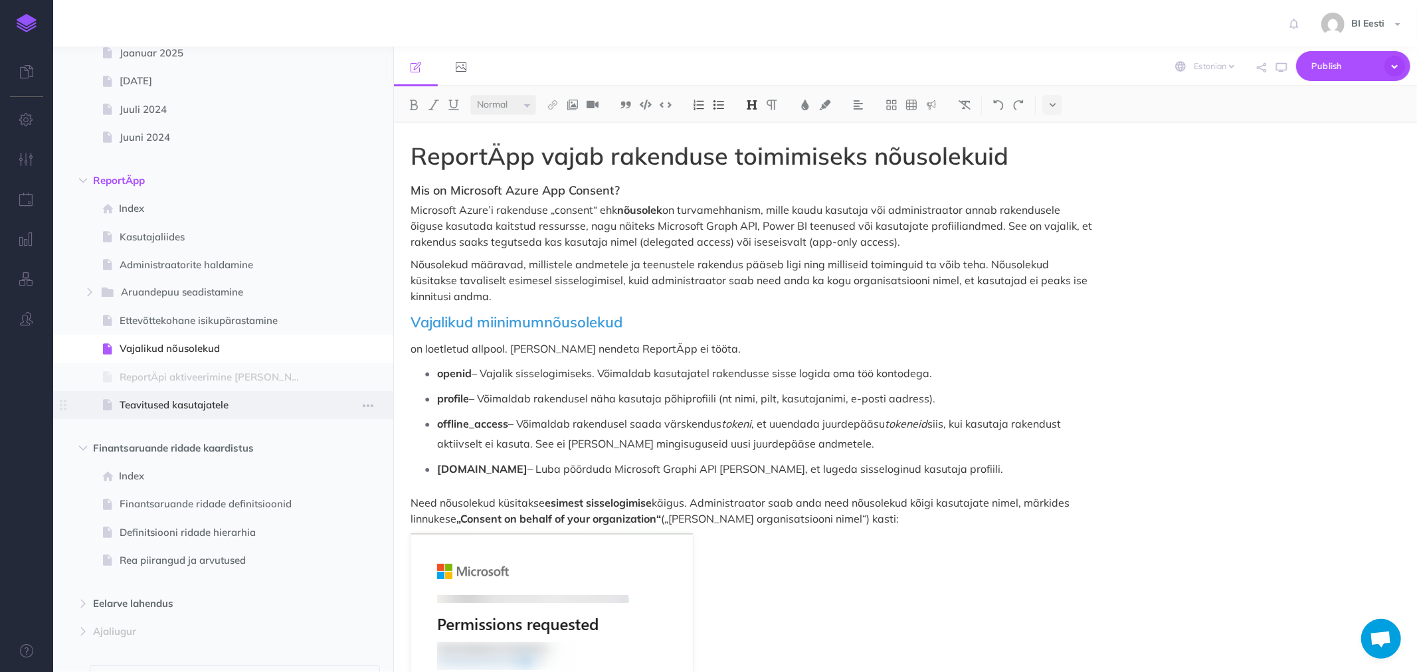
click at [161, 402] on span "Teavitused kasutajatele" at bounding box center [217, 405] width 194 height 16
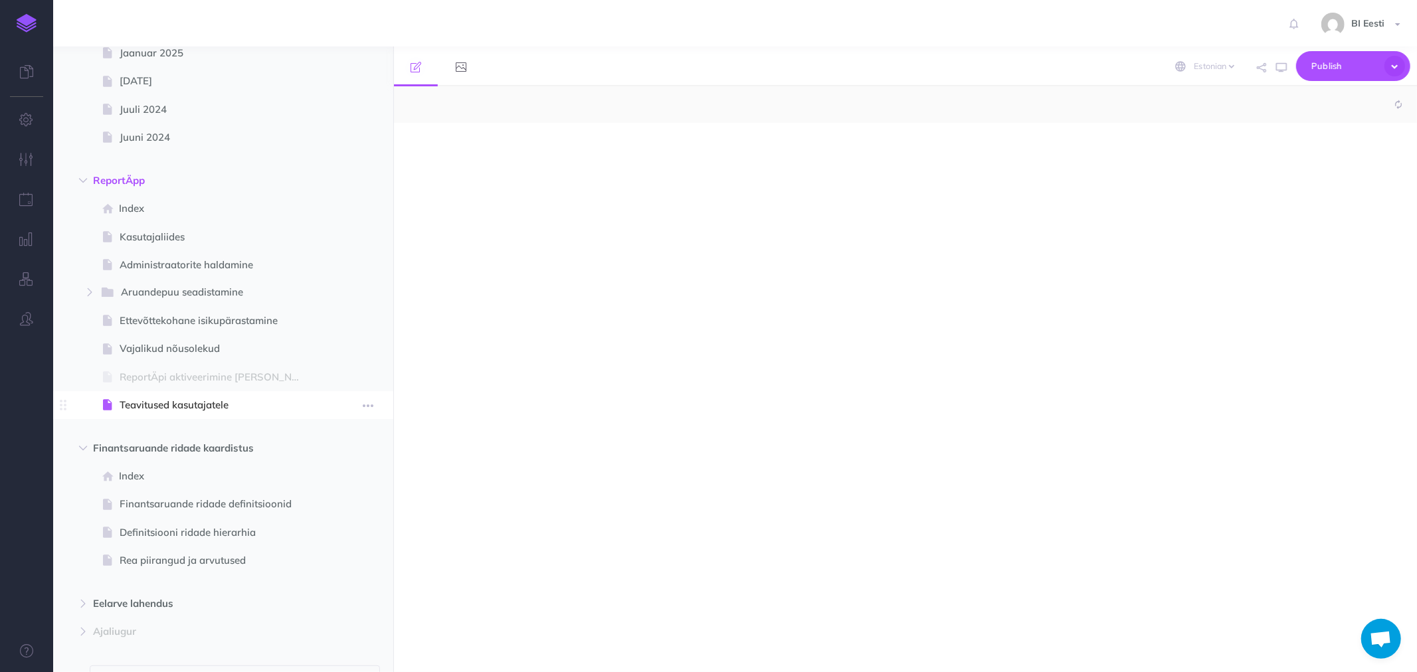
select select "null"
click at [450, 161] on div at bounding box center [752, 391] width 716 height 536
click at [475, 155] on p at bounding box center [752, 151] width 683 height 16
click at [747, 102] on img at bounding box center [752, 105] width 12 height 11
click at [758, 149] on button "H2" at bounding box center [752, 148] width 20 height 20
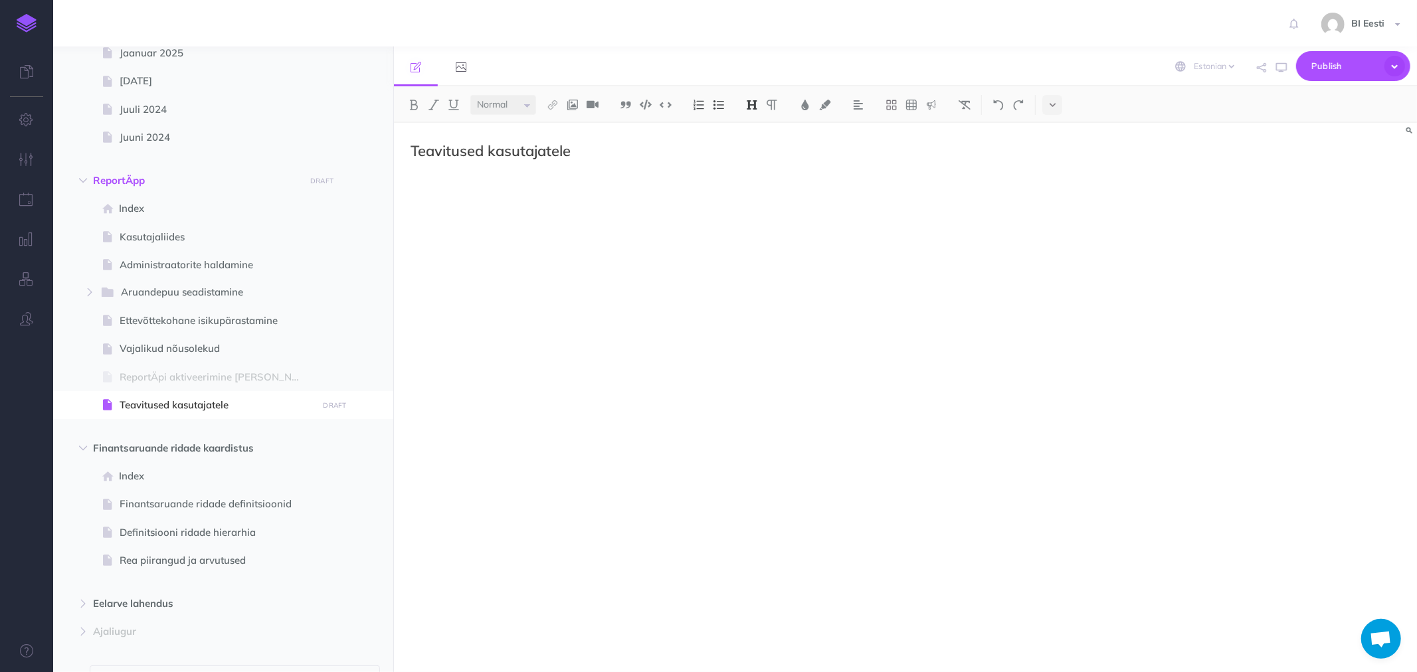
click at [450, 199] on div "Teavitused kasutajatele" at bounding box center [752, 391] width 716 height 536
click at [450, 151] on h2 "Teavitused kasutajatele" at bounding box center [752, 151] width 683 height 16
click at [441, 182] on p at bounding box center [752, 177] width 683 height 16
click at [904, 176] on p "On võimalus ReportÄpi avalehele lisada teavitusi, informeerimaks kasutajaid näi…" at bounding box center [752, 177] width 683 height 16
click at [1020, 177] on p "On võimalus ReportÄpi avalehele lisada teavitusi, informeerimaks kasutajaid näi…" at bounding box center [752, 177] width 683 height 16
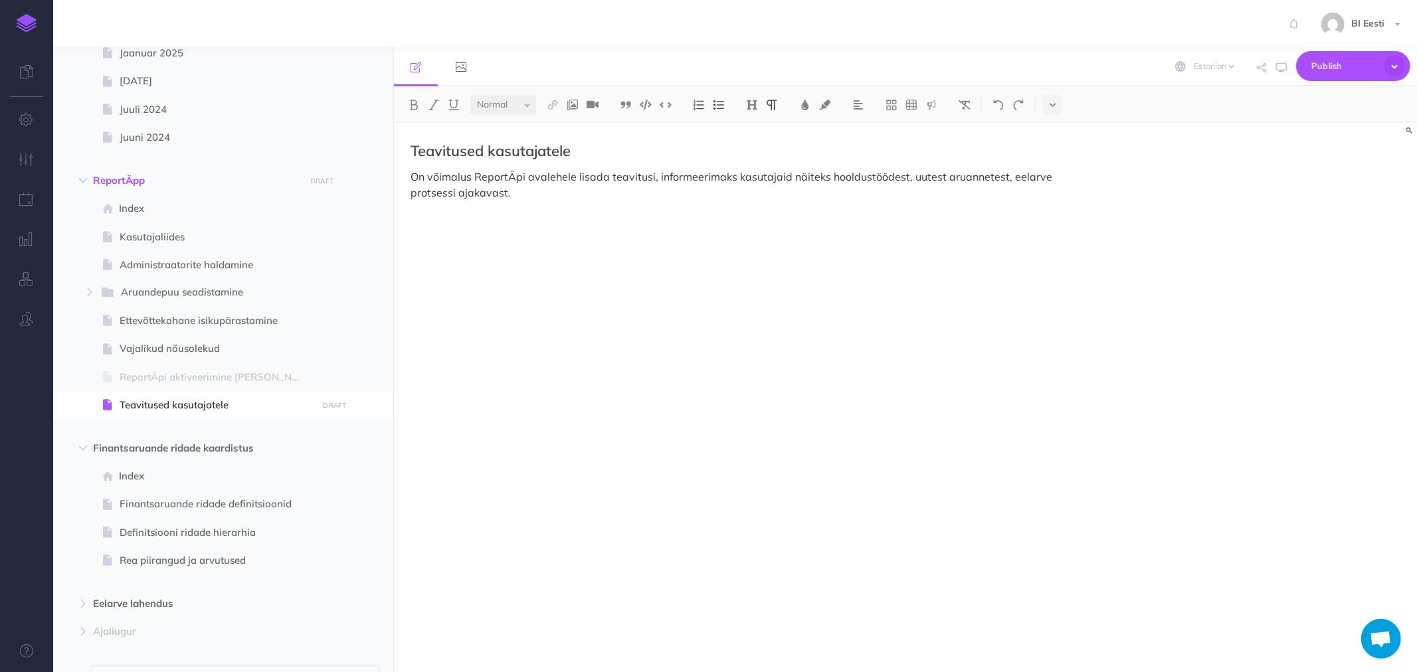
click at [480, 190] on p "On võimalus ReportÄpi avalehele lisada teavitusi, informeerimaks kasutajaid näi…" at bounding box center [752, 185] width 683 height 32
click at [437, 213] on p at bounding box center [752, 215] width 683 height 16
drag, startPoint x: 415, startPoint y: 215, endPoint x: 424, endPoint y: 211, distance: 9.5
click at [415, 215] on p at bounding box center [752, 215] width 683 height 16
click at [428, 213] on p at bounding box center [752, 215] width 683 height 16
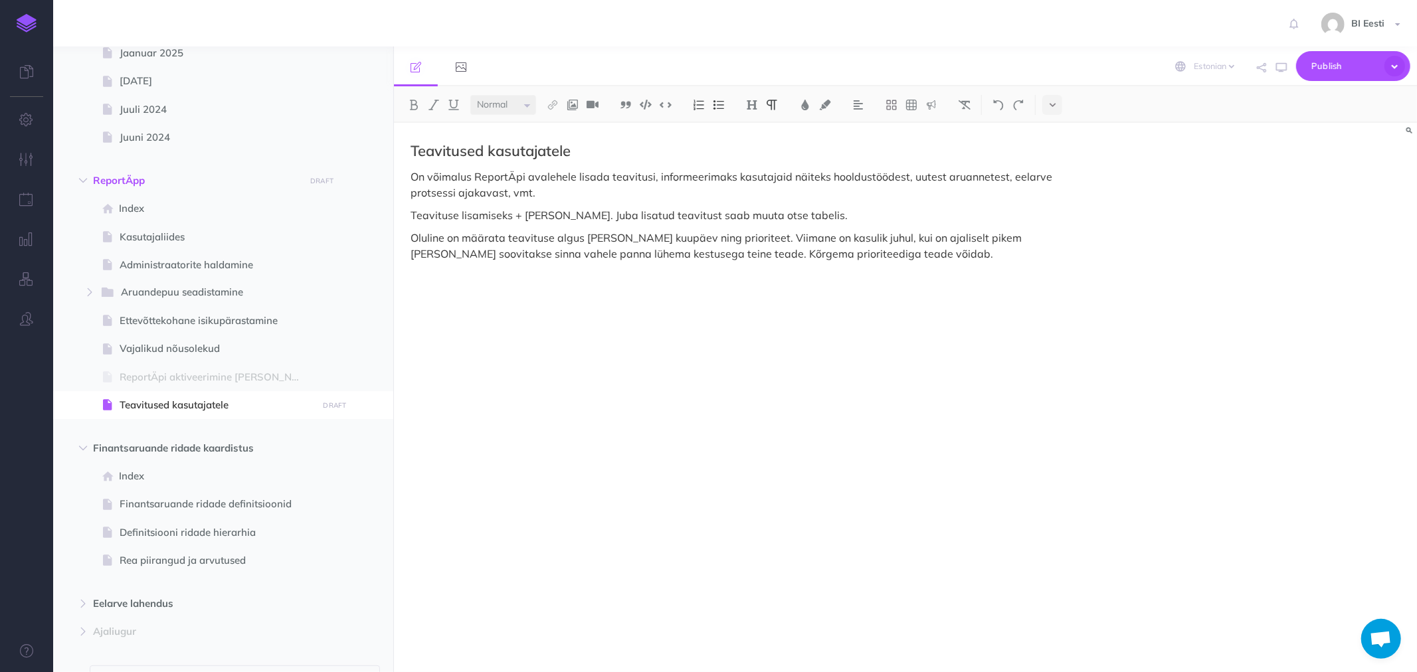
click at [480, 297] on div "Teavitused kasutajatele On võimalus ReportÄpi avalehele lisada teavitusi, infor…" at bounding box center [752, 391] width 716 height 536
click at [820, 254] on p "Oluline on määrata teavituse algus ja lõpu kuupäev ning prioriteet. Viimane on …" at bounding box center [752, 246] width 683 height 32
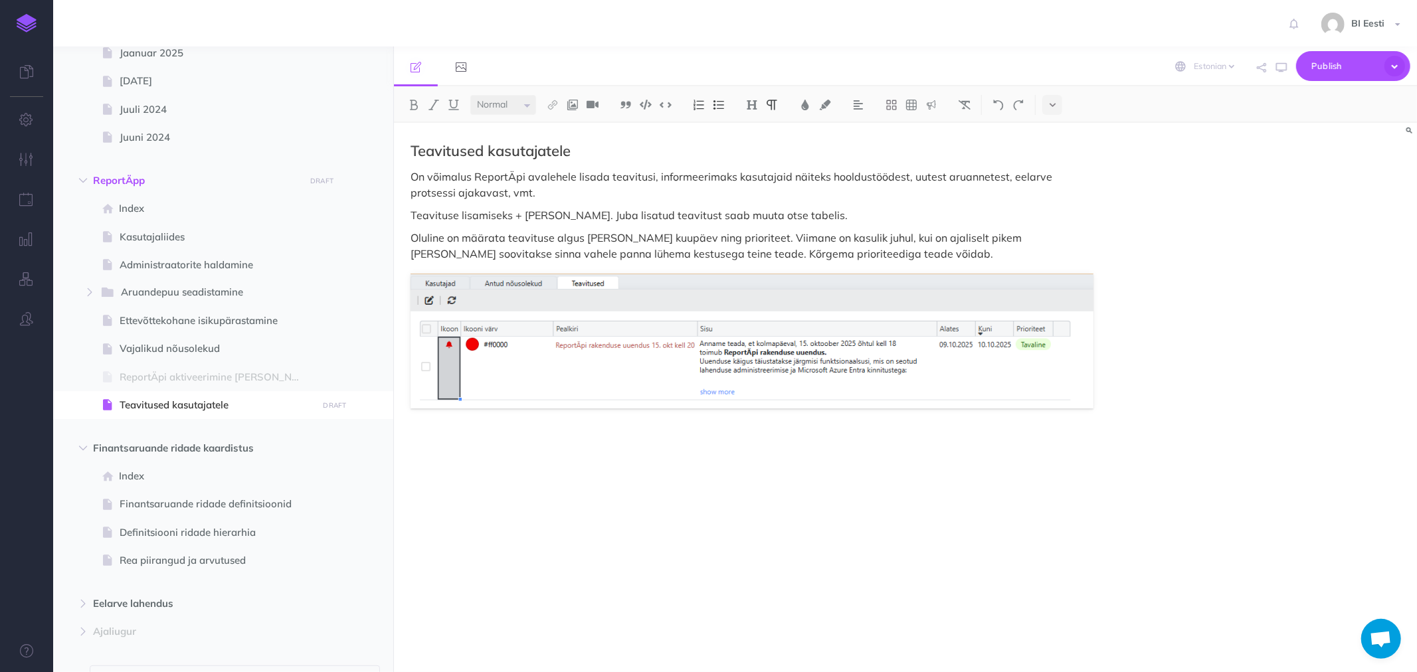
click at [1122, 405] on div "Teavitused kasutajatele On võimalus ReportÄpi avalehele lisada teavitusi, infor…" at bounding box center [905, 397] width 1023 height 549
click at [1101, 401] on div "Teavitused kasutajatele On võimalus ReportÄpi avalehele lisada teavitusi, infor…" at bounding box center [752, 391] width 716 height 536
click at [1102, 397] on div "Teavitused kasutajatele On võimalus ReportÄpi avalehele lisada teavitusi, infor…" at bounding box center [752, 391] width 716 height 536
click at [606, 452] on div "Teavitused kasutajatele On võimalus ReportÄpi avalehele lisada teavitusi, infor…" at bounding box center [752, 391] width 716 height 536
click at [419, 476] on div "Teavitused kasutajatele On võimalus ReportÄpi avalehele lisada teavitusi, infor…" at bounding box center [752, 391] width 716 height 536
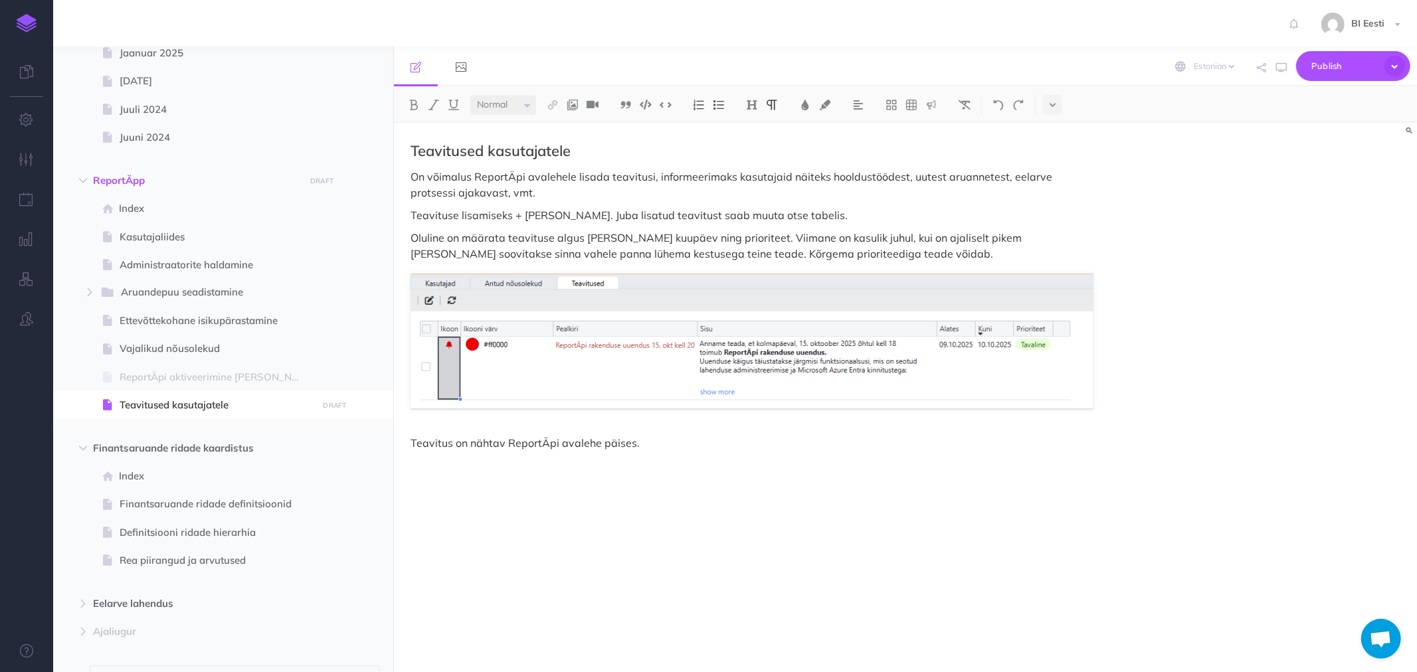
click at [641, 442] on p "Teavitus on nähtav ReportÄpi avalehe päises." at bounding box center [752, 443] width 683 height 16
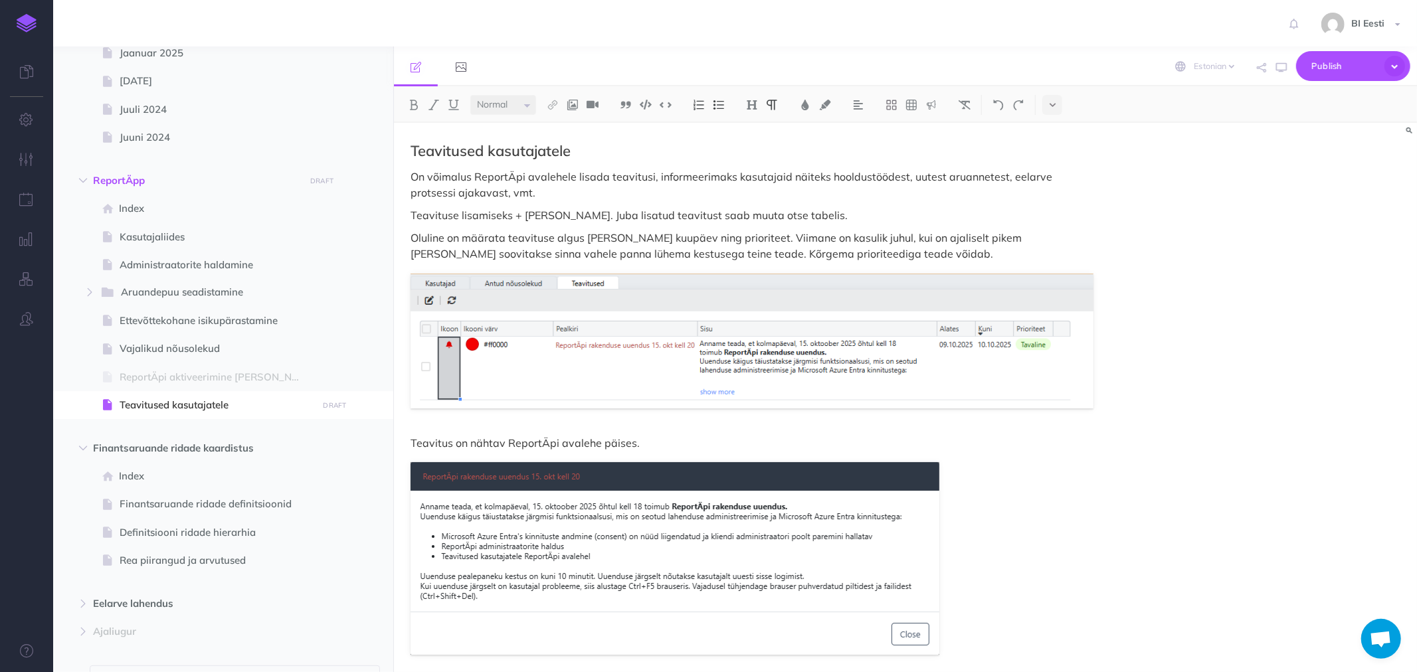
click at [673, 443] on p "Teavitus on nähtav ReportÄpi avalehe päises." at bounding box center [752, 443] width 683 height 16
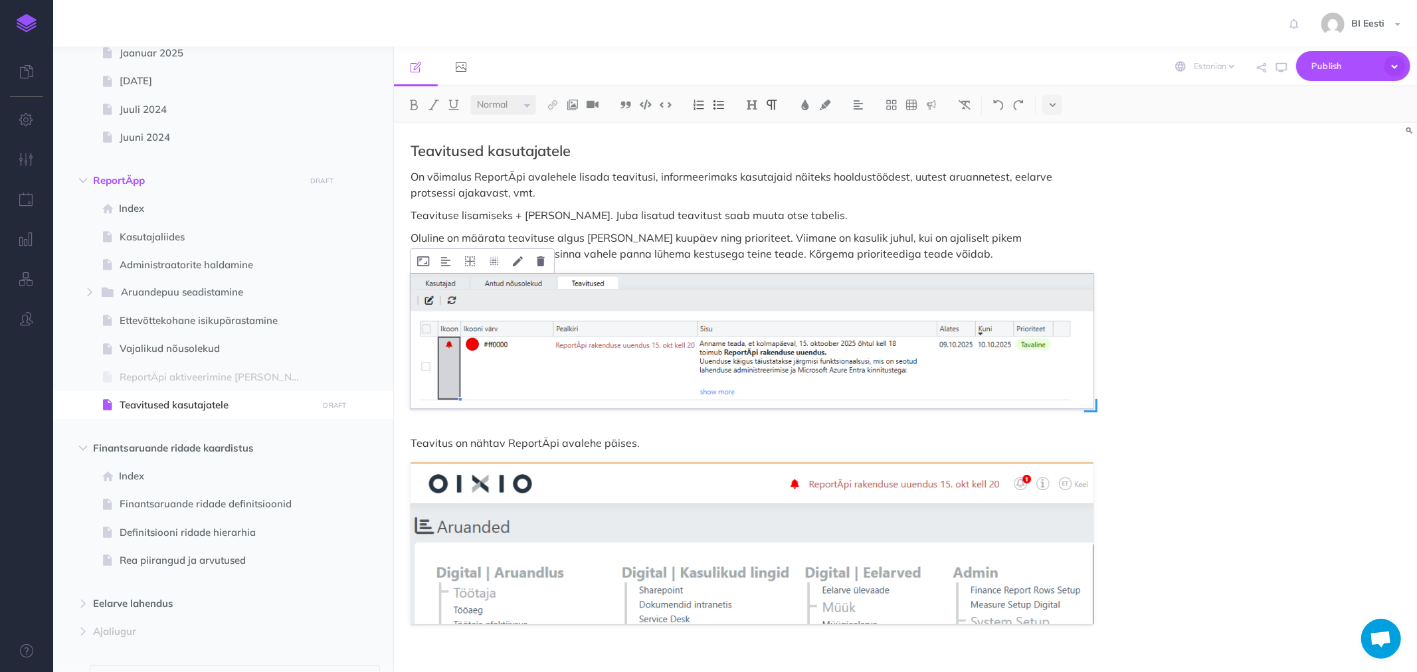
click at [749, 375] on img at bounding box center [752, 341] width 683 height 135
click at [827, 493] on img at bounding box center [752, 543] width 683 height 162
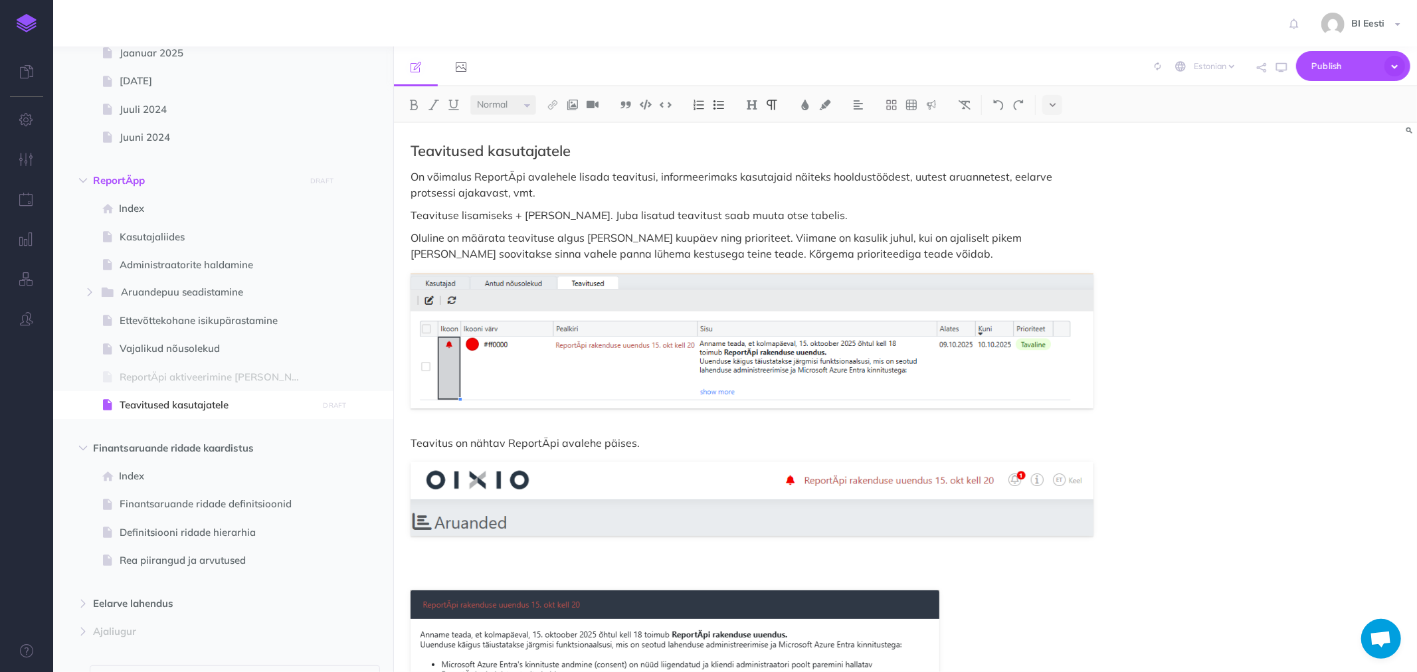
click at [429, 563] on p at bounding box center [752, 571] width 683 height 16
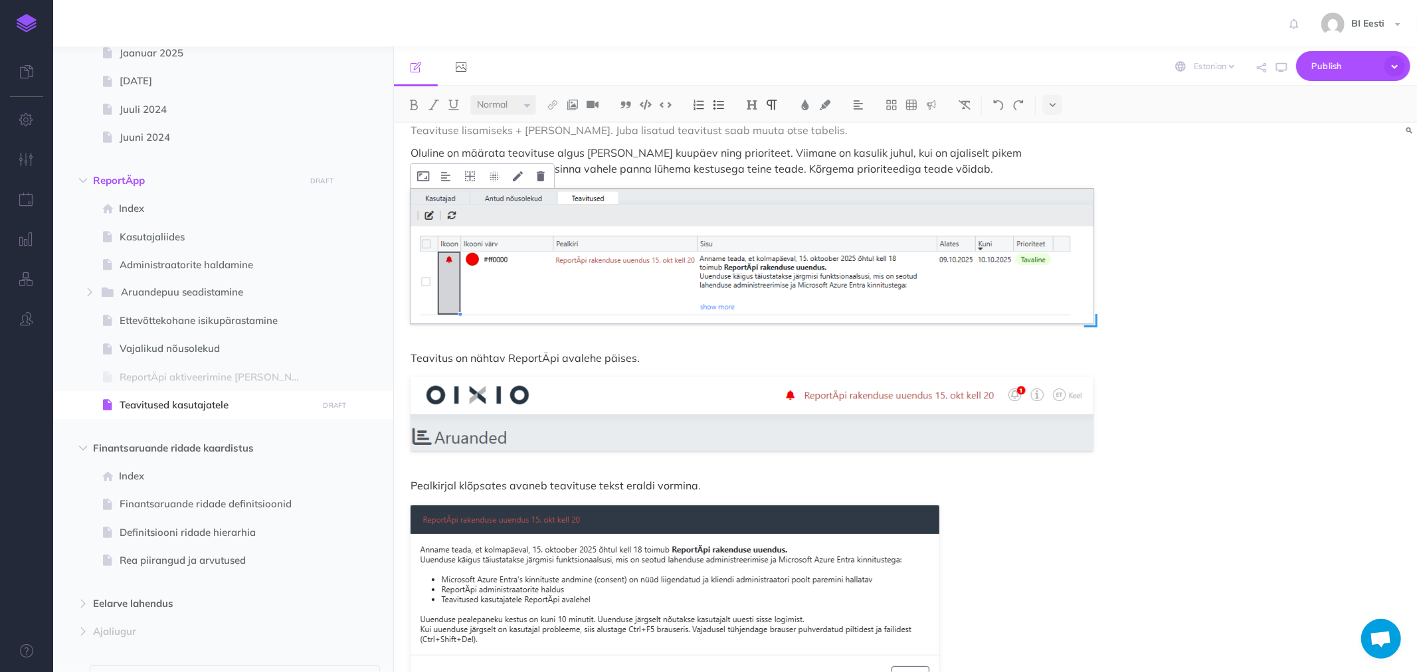
scroll to position [179, 0]
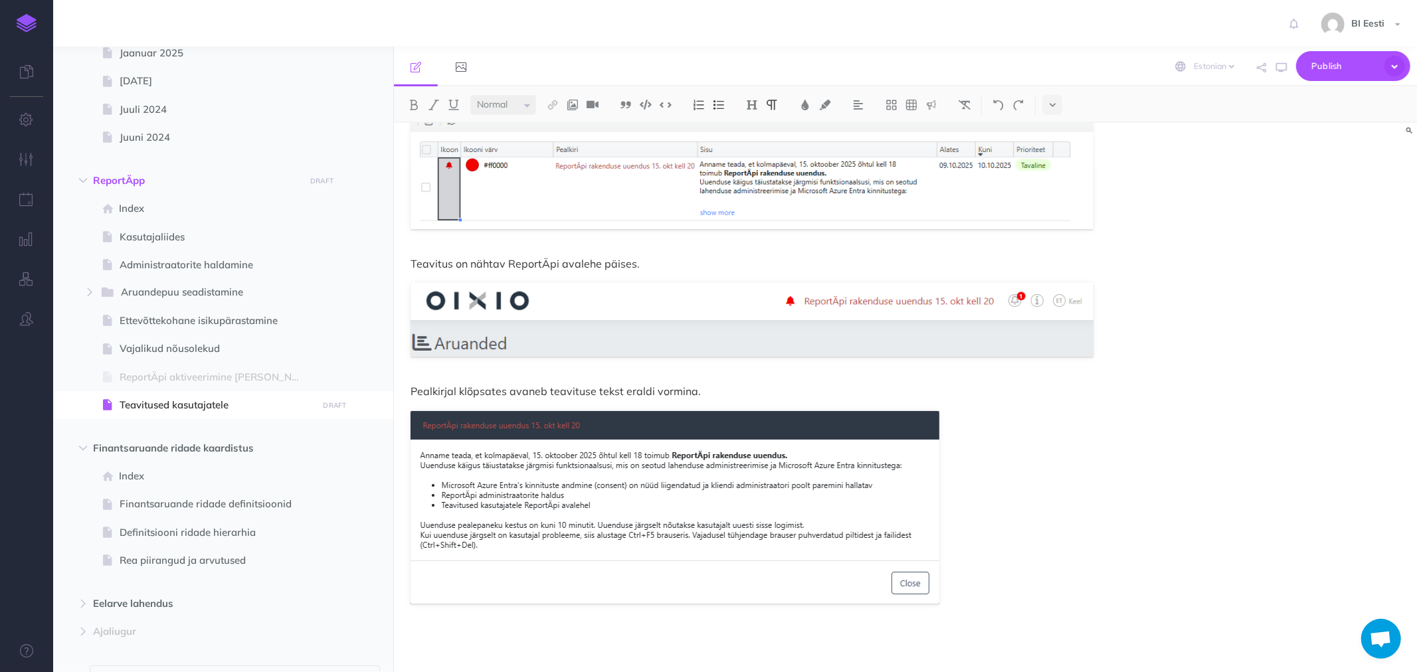
click at [466, 633] on p at bounding box center [752, 639] width 683 height 16
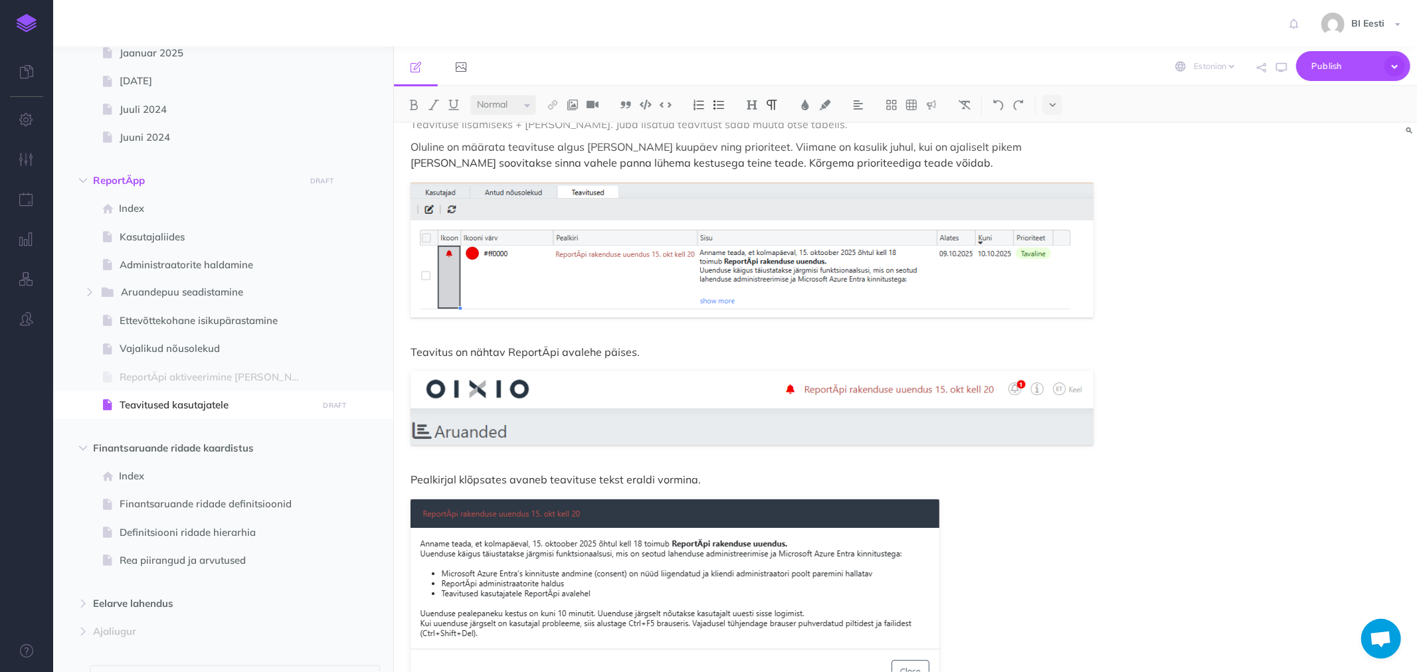
scroll to position [0, 0]
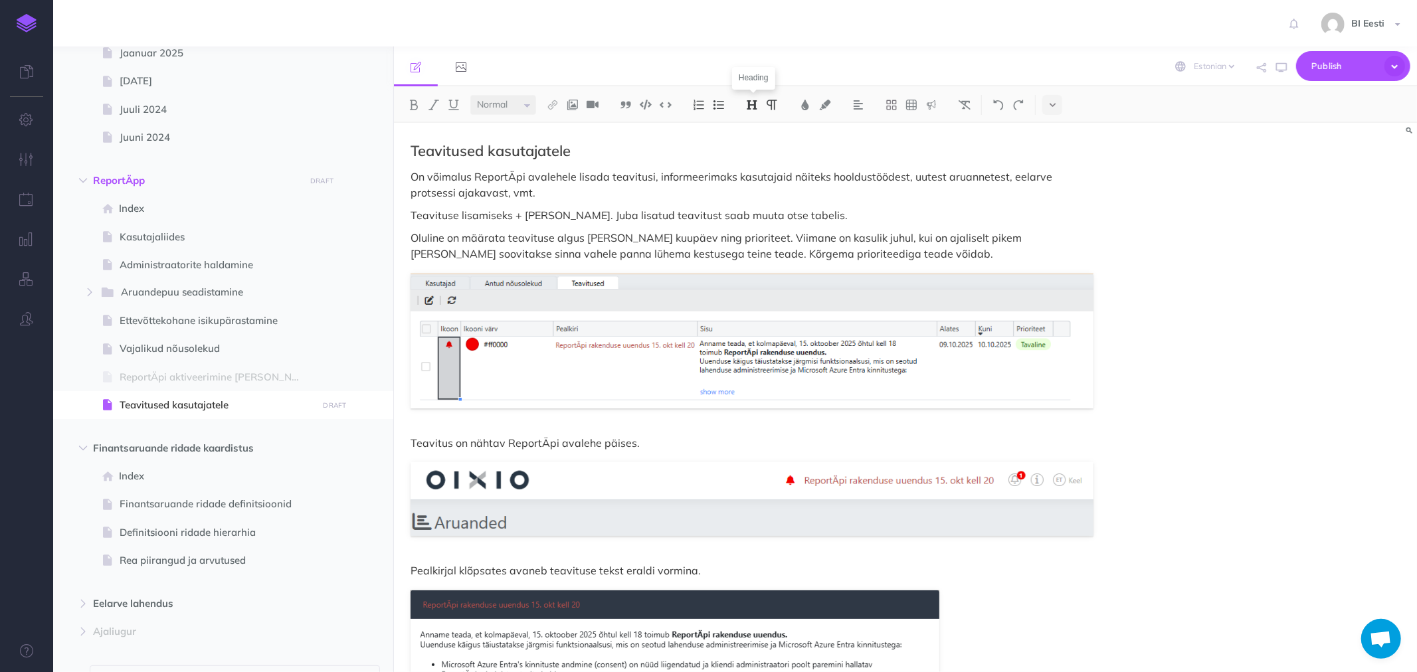
click at [754, 103] on img at bounding box center [752, 105] width 12 height 11
click at [748, 163] on button "H3" at bounding box center [752, 168] width 20 height 20
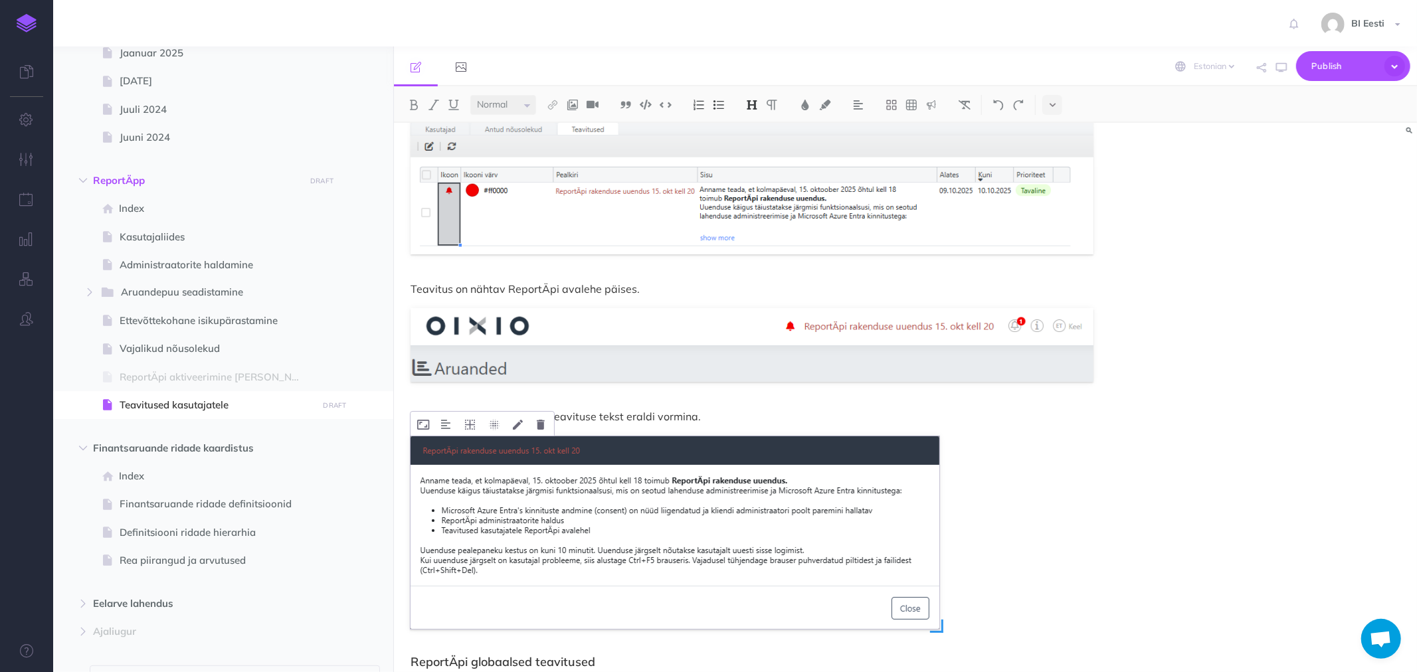
scroll to position [197, 0]
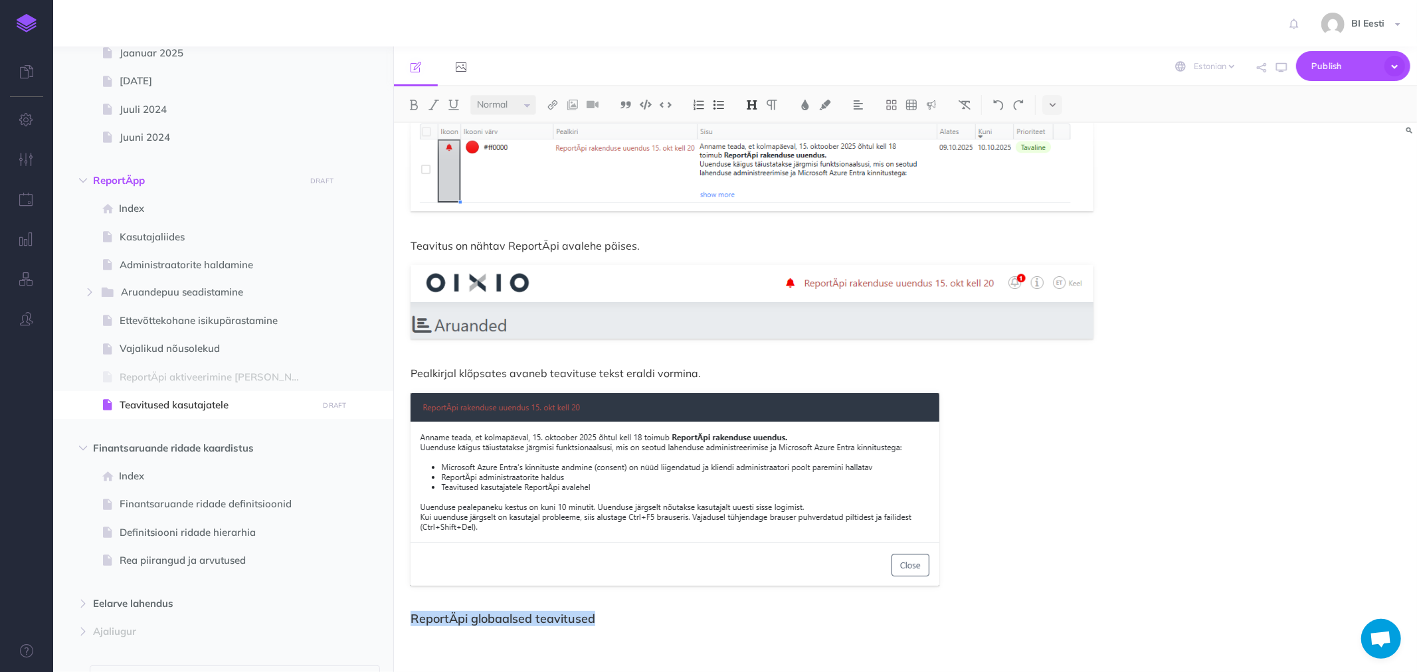
drag, startPoint x: 616, startPoint y: 621, endPoint x: 412, endPoint y: 615, distance: 204.1
click at [412, 615] on h3 "ReportÄpi globaalsed teavitused" at bounding box center [752, 619] width 683 height 13
click at [758, 105] on img at bounding box center [752, 105] width 12 height 11
click at [758, 148] on button "H2" at bounding box center [752, 148] width 20 height 20
click at [532, 652] on p at bounding box center [752, 647] width 683 height 16
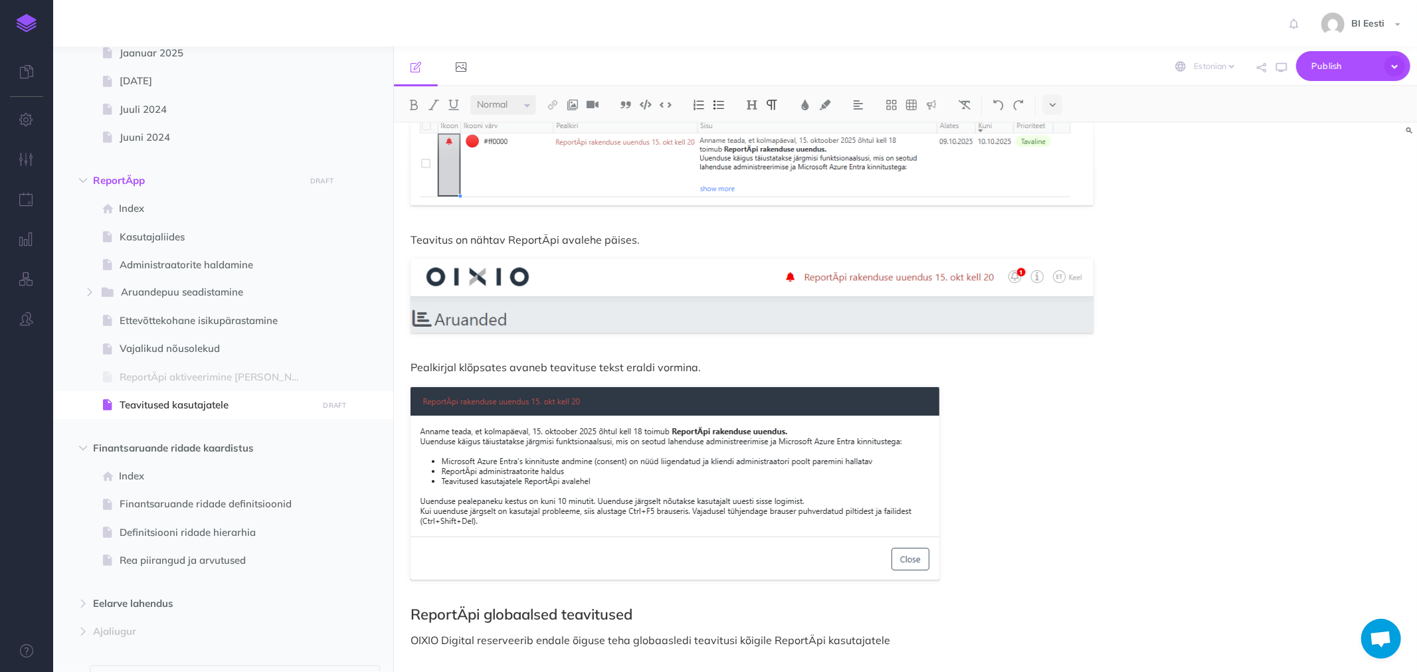
scroll to position [205, 0]
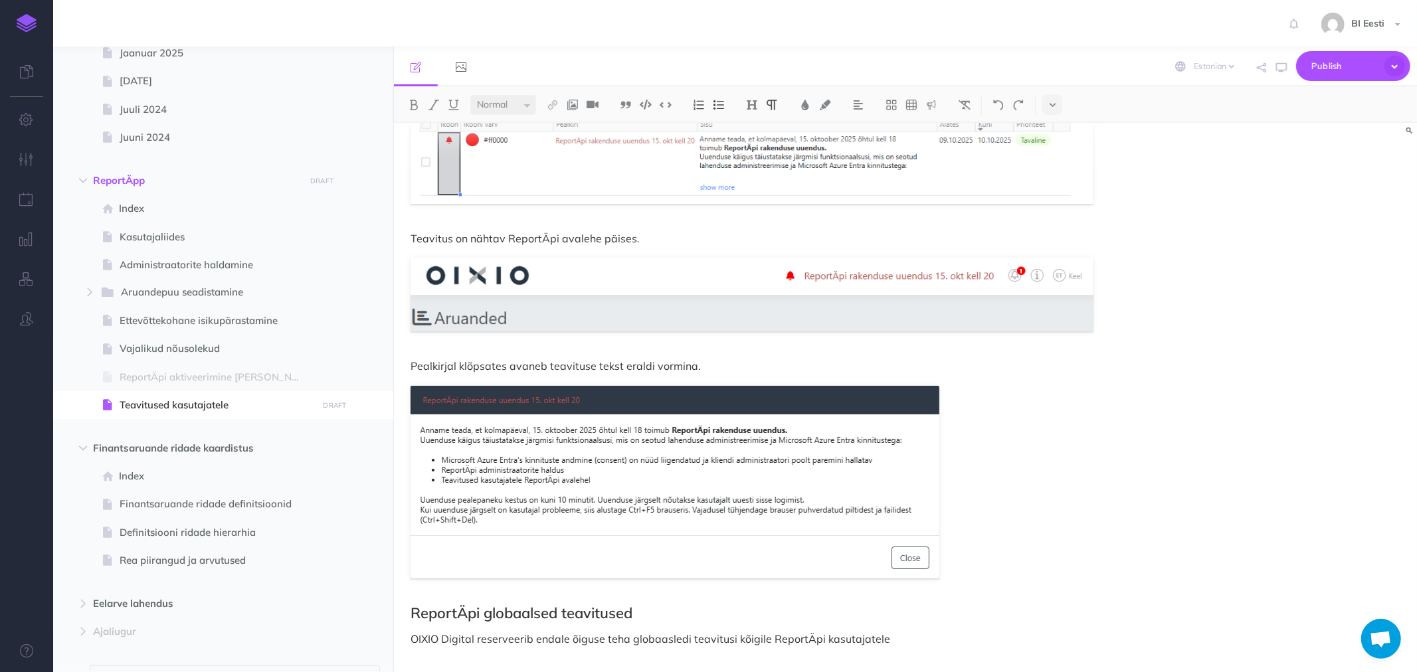
click at [671, 639] on p "OIXIO Digital reserveerib endale õiguse teha globaasledi teavitusi kõigile Repo…" at bounding box center [752, 639] width 683 height 16
click at [893, 636] on p "OIXIO Digital reserveerib endale õiguse teha globaalseid teavitusi kõigile Repo…" at bounding box center [752, 639] width 683 height 16
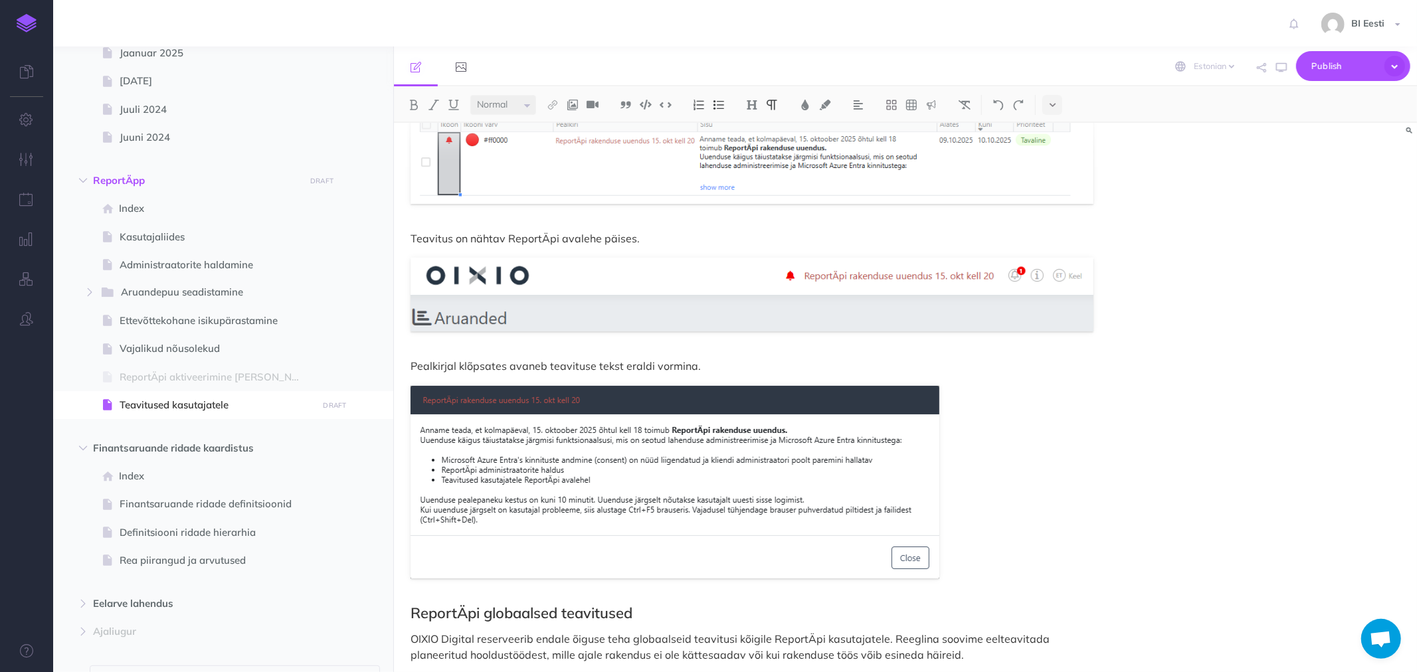
click at [594, 652] on p "OIXIO Digital reserveerib endale õiguse teha globaalseid teavitusi kõigile Repo…" at bounding box center [752, 647] width 683 height 32
click at [951, 648] on p "OIXIO Digital reserveerib endale õiguse teha globaalseid teavitusi kõigile Repo…" at bounding box center [752, 647] width 683 height 32
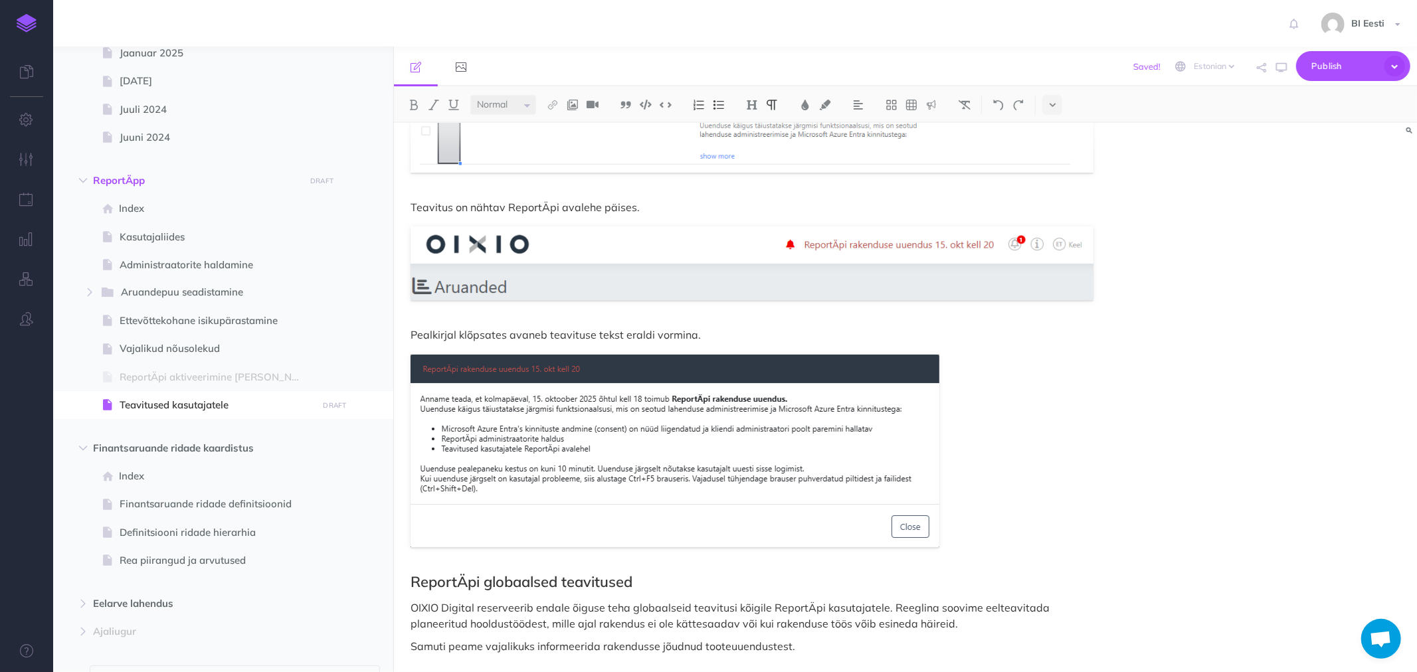
scroll to position [244, 0]
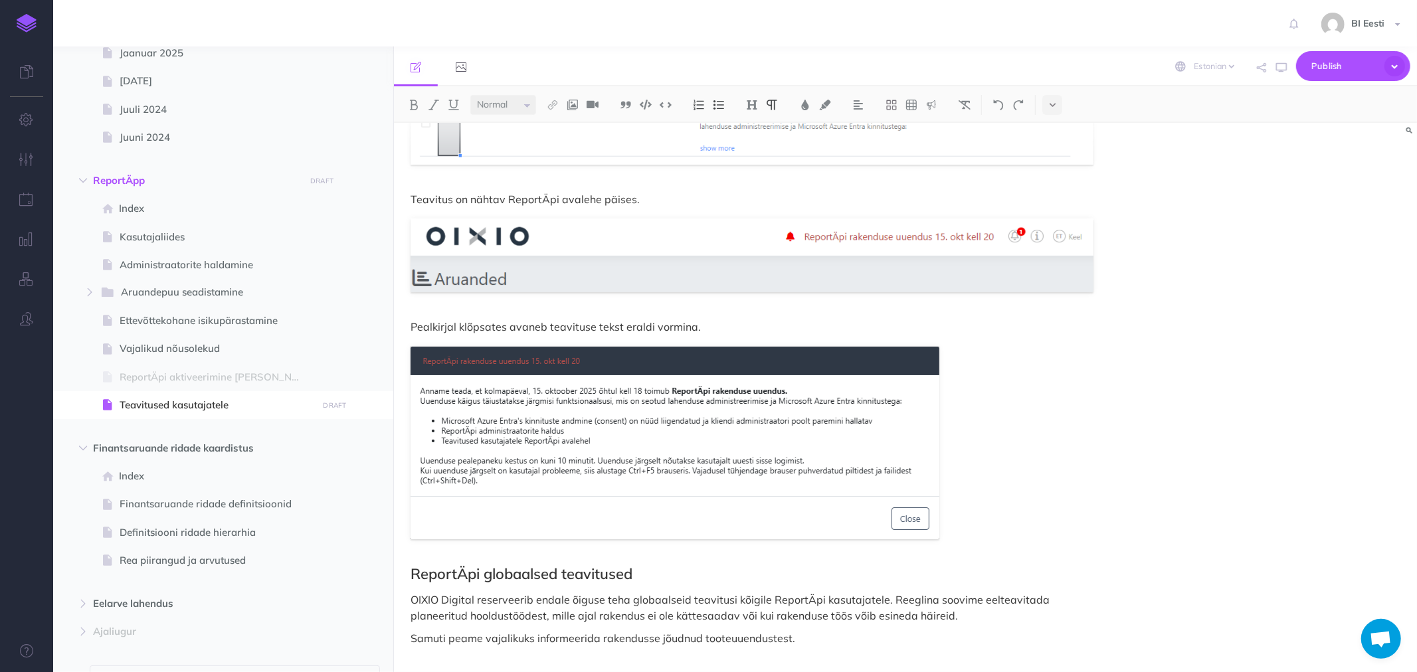
click at [462, 639] on p "Samuti peame vajalikuks informeerida rakendusse jõudnud tooteuuendustest." at bounding box center [752, 639] width 683 height 16
click at [829, 642] on p "Samuti võime pidada vajalikuks informeerida rakendusse jõudnud tooteuuendustest." at bounding box center [752, 639] width 683 height 16
click at [1339, 60] on span "Publish" at bounding box center [1345, 66] width 66 height 21
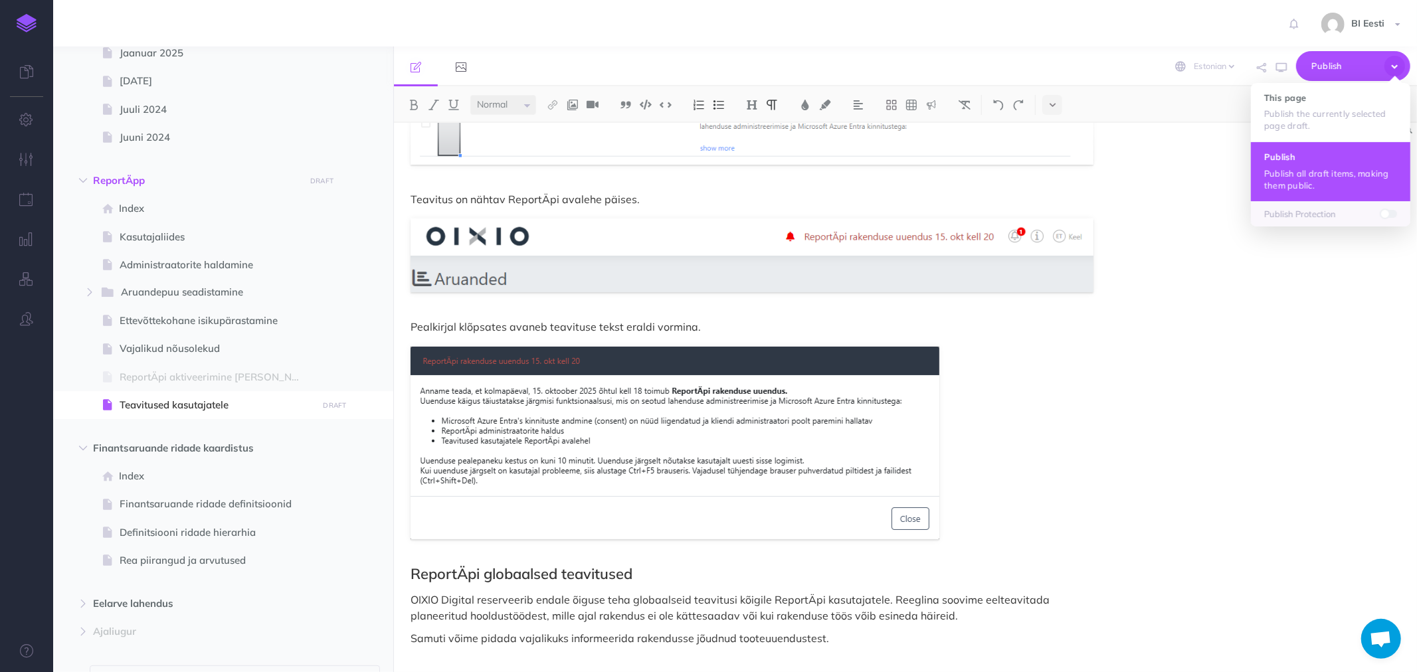
click at [1318, 155] on h4 "Publish" at bounding box center [1330, 156] width 133 height 9
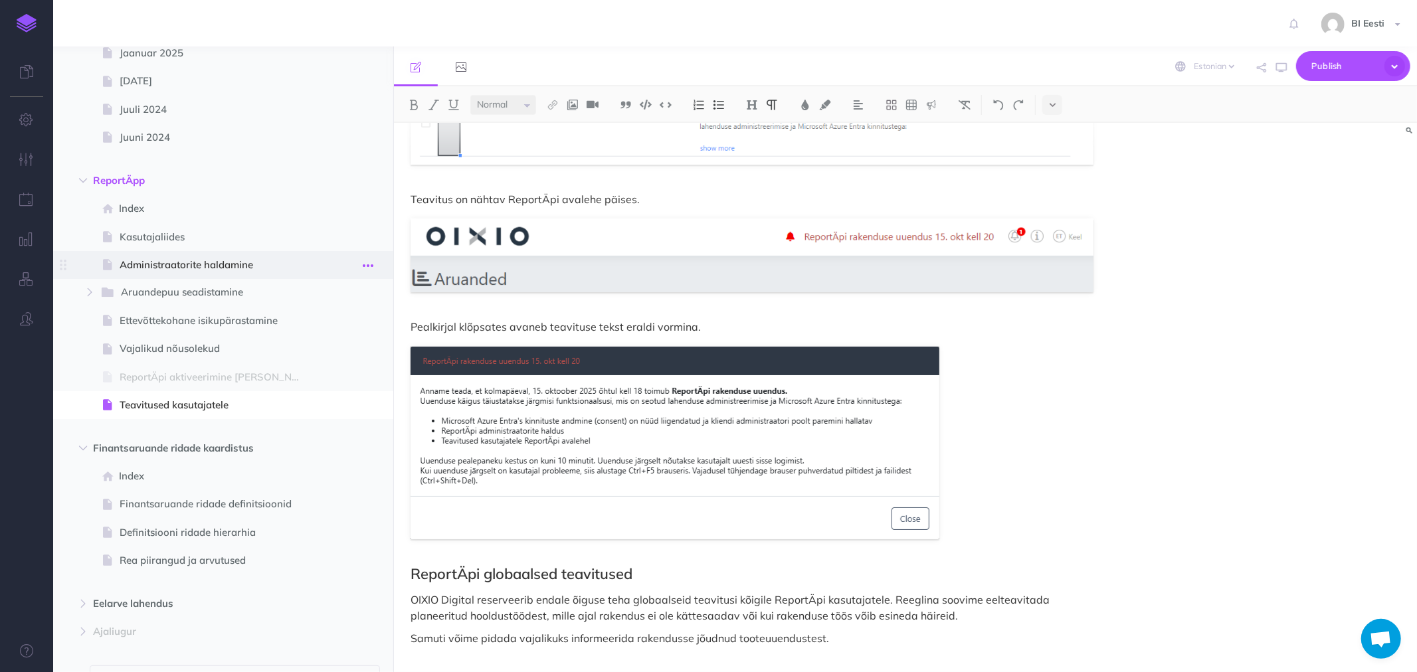
click at [369, 262] on icon "button" at bounding box center [368, 266] width 11 height 16
click at [316, 355] on link "Settings" at bounding box center [330, 355] width 100 height 22
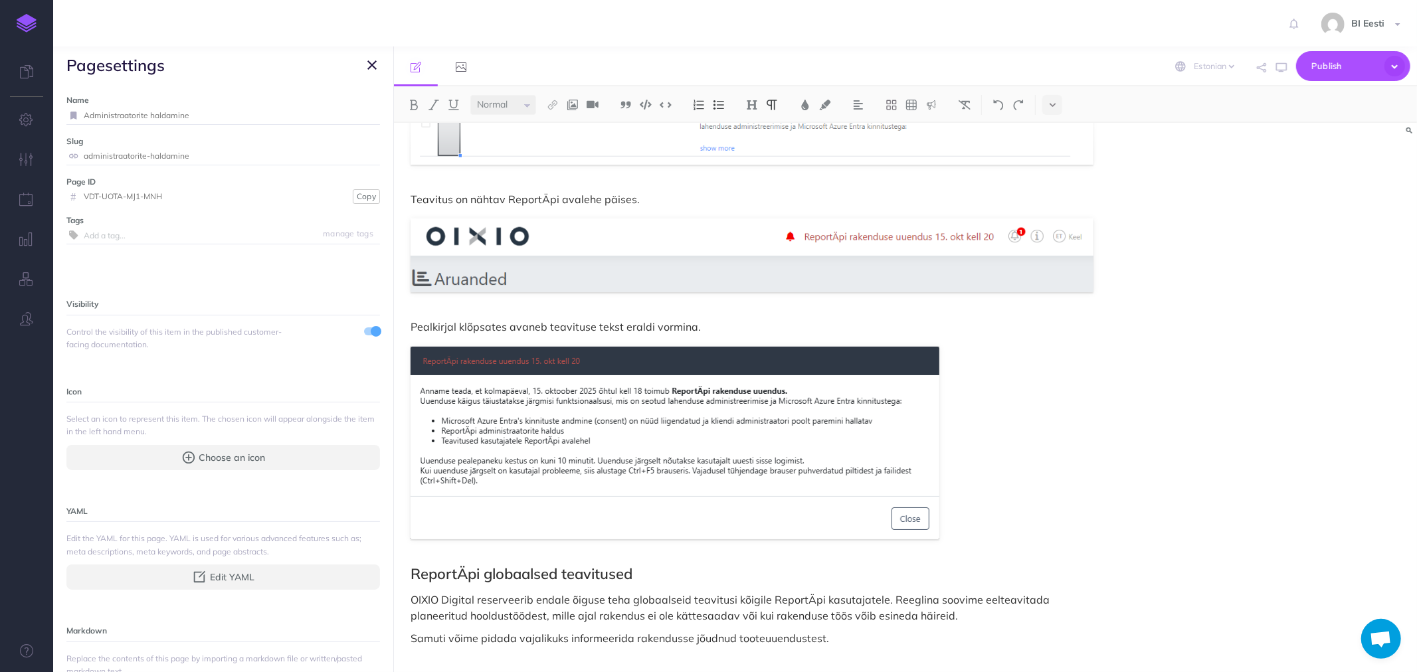
click at [96, 236] on input "text" at bounding box center [232, 235] width 296 height 17
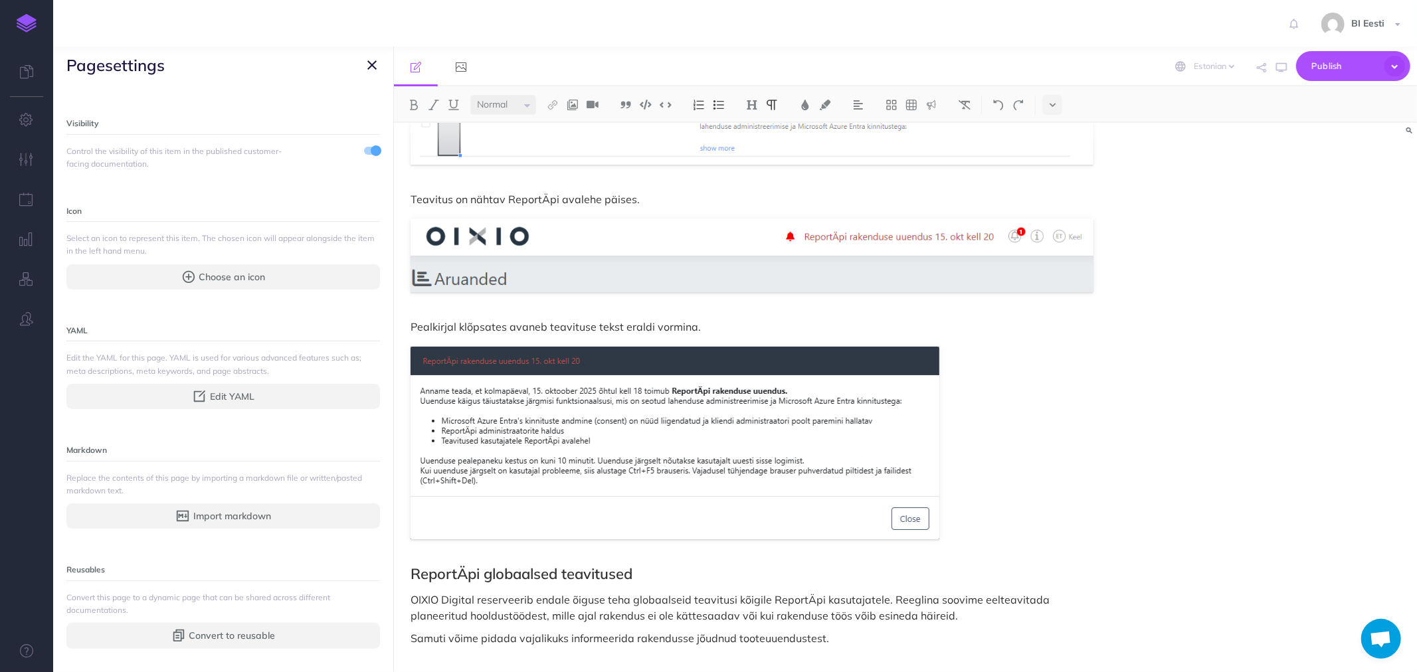
scroll to position [215, 0]
click at [183, 269] on icon "button" at bounding box center [188, 271] width 12 height 12
select select
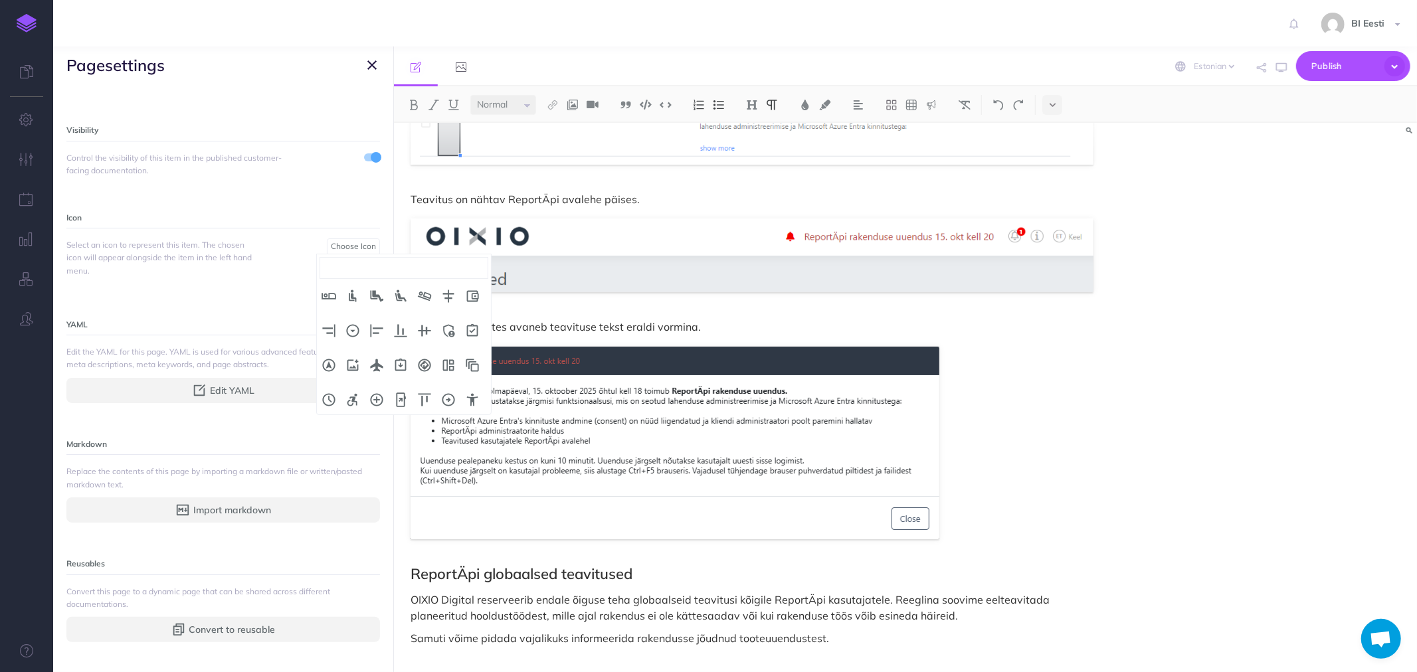
scroll to position [0, 0]
type input "i"
type input "n"
drag, startPoint x: 328, startPoint y: 269, endPoint x: 302, endPoint y: 271, distance: 26.7
click at [302, 271] on body "Toggle Navigation BI Eesti Settings Account Settings Teams BI Support Documenta…" at bounding box center [708, 336] width 1417 height 672
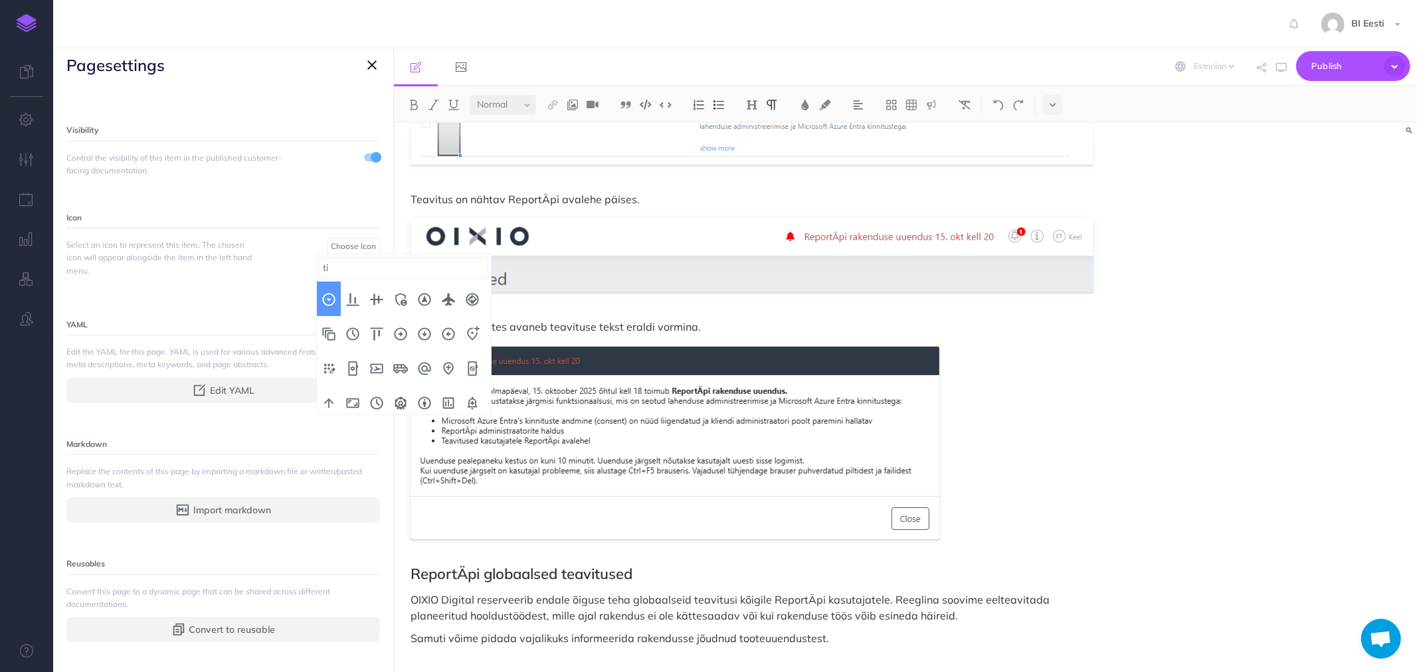
type input "t"
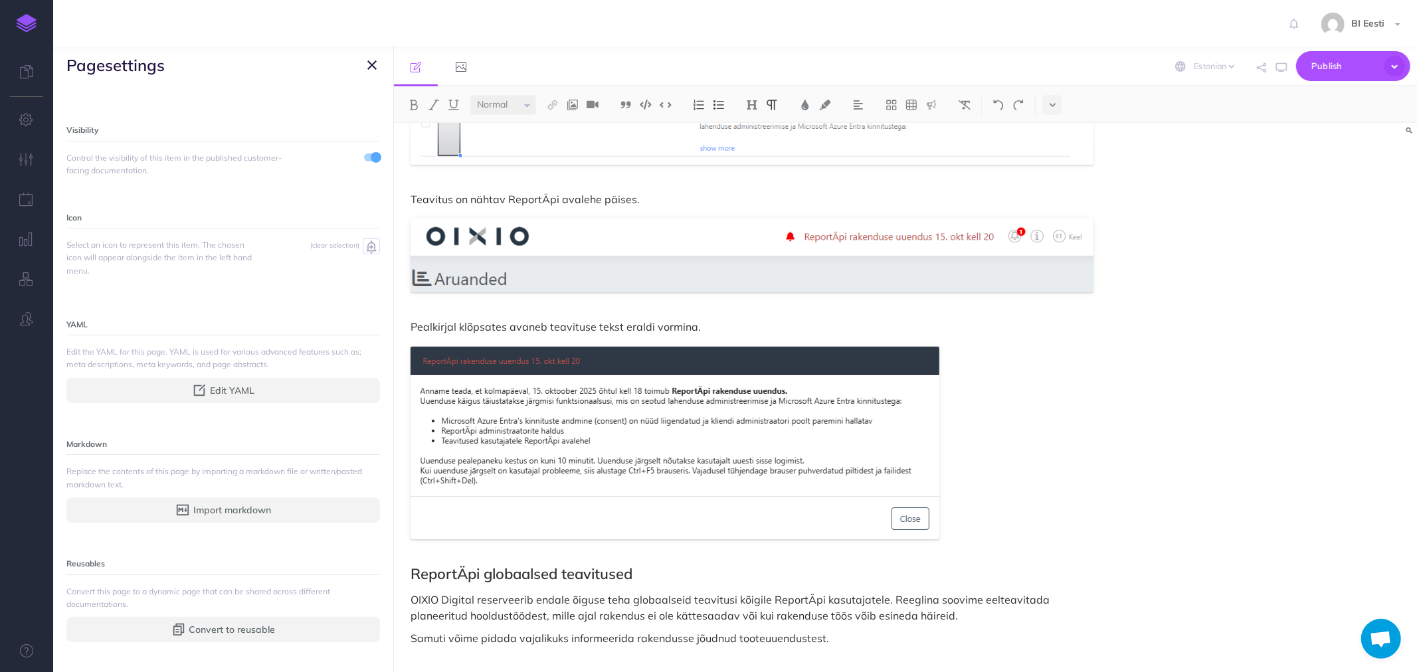
select select "add_alert"
click at [374, 61] on icon "button" at bounding box center [371, 65] width 9 height 16
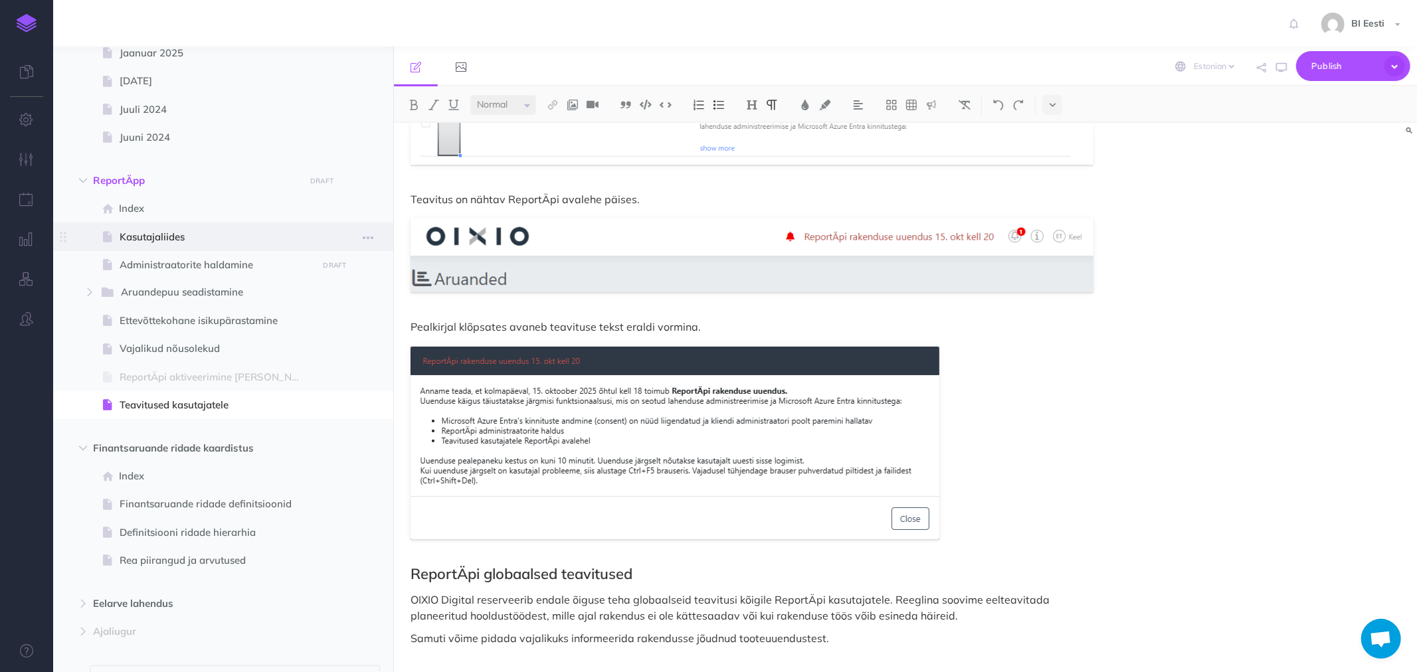
click at [301, 236] on span "Kasutajaliides" at bounding box center [217, 237] width 194 height 16
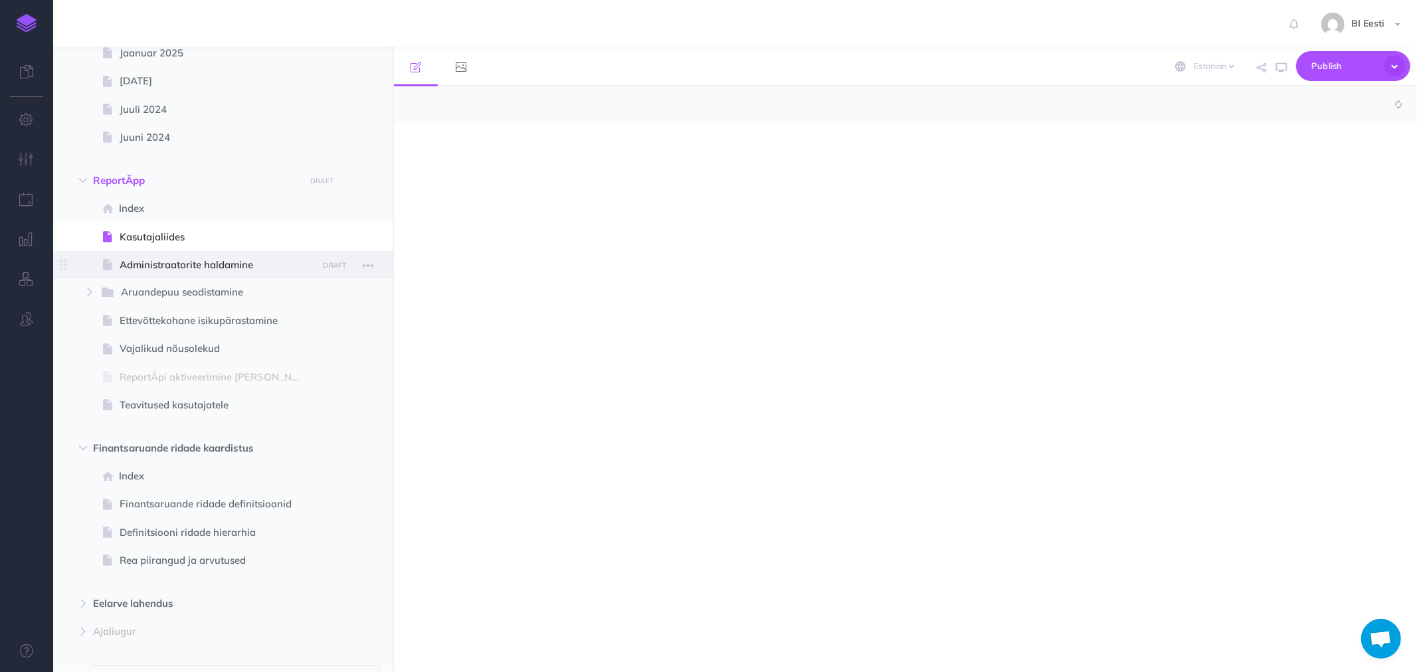
click at [292, 266] on span "Administraatorite haldamine" at bounding box center [217, 265] width 194 height 16
select select "null"
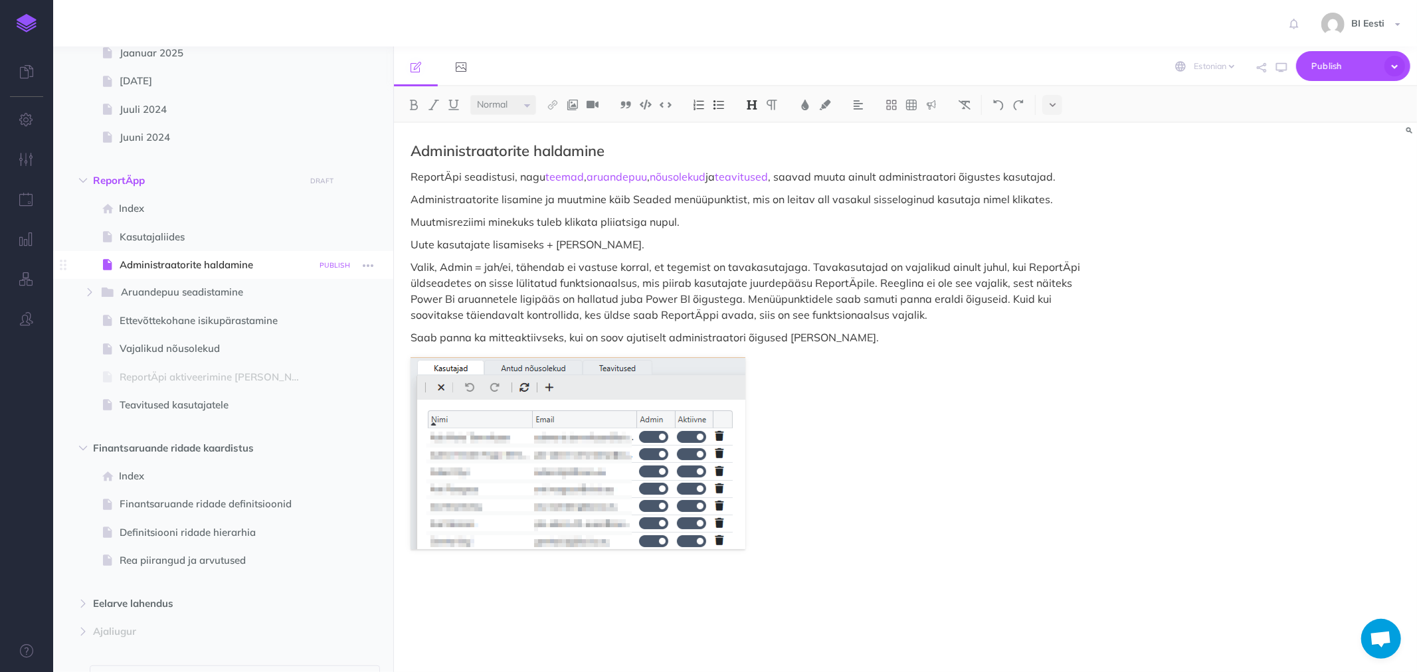
click at [342, 266] on small "PUBLISH" at bounding box center [335, 265] width 31 height 9
click at [324, 375] on button "Publish" at bounding box center [323, 378] width 43 height 23
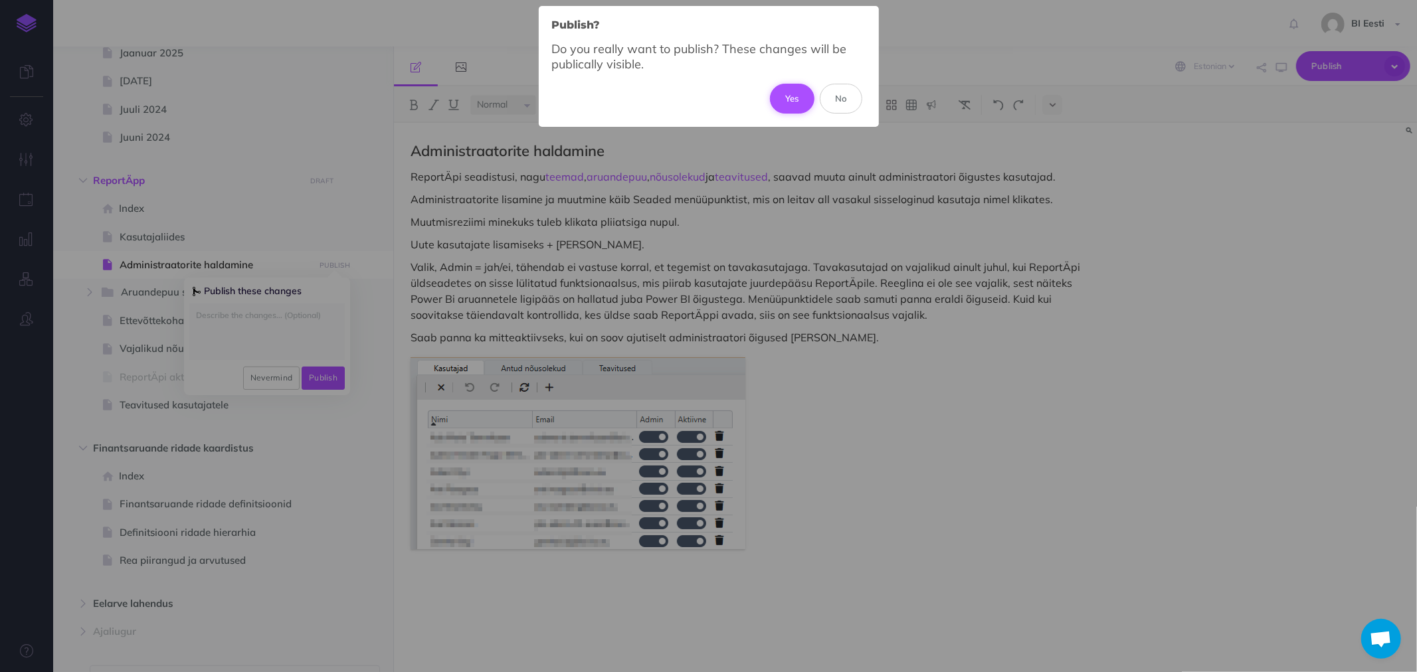
click at [789, 90] on button "Yes" at bounding box center [792, 98] width 45 height 29
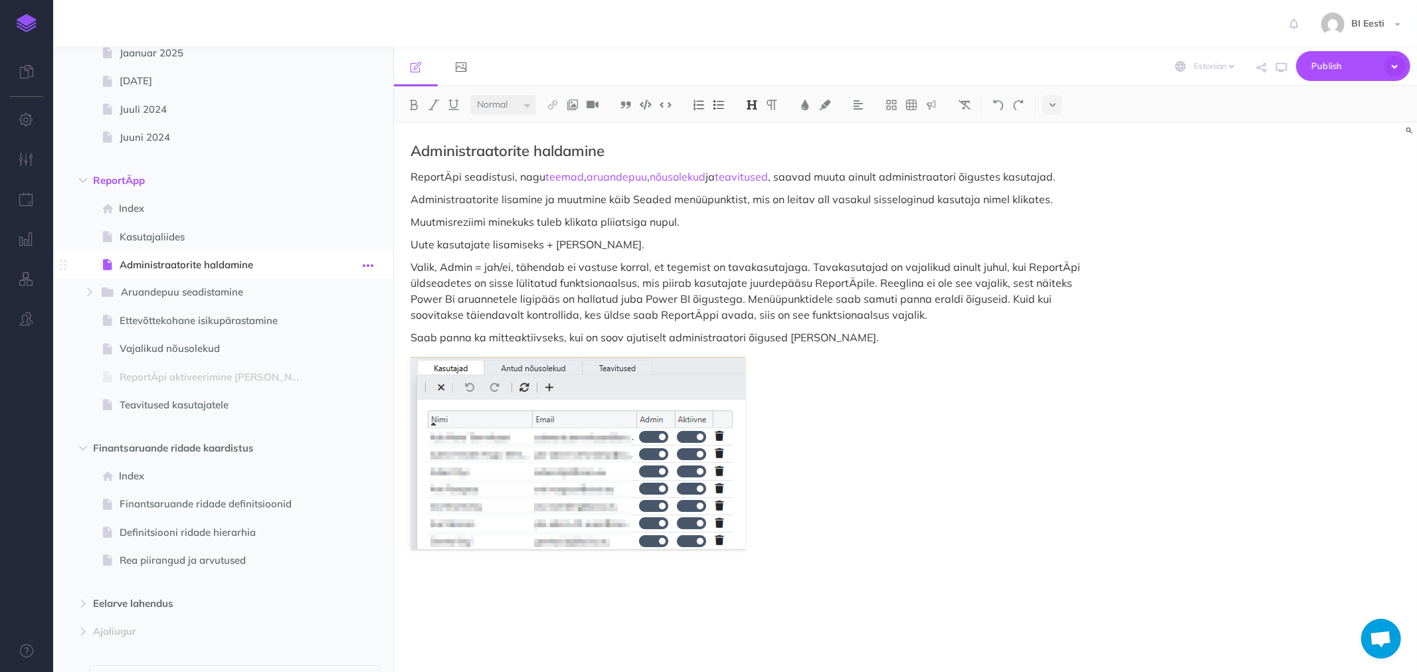
click at [366, 262] on icon "button" at bounding box center [368, 266] width 11 height 16
click at [323, 350] on link "Settings" at bounding box center [330, 355] width 100 height 22
select select "add_alert"
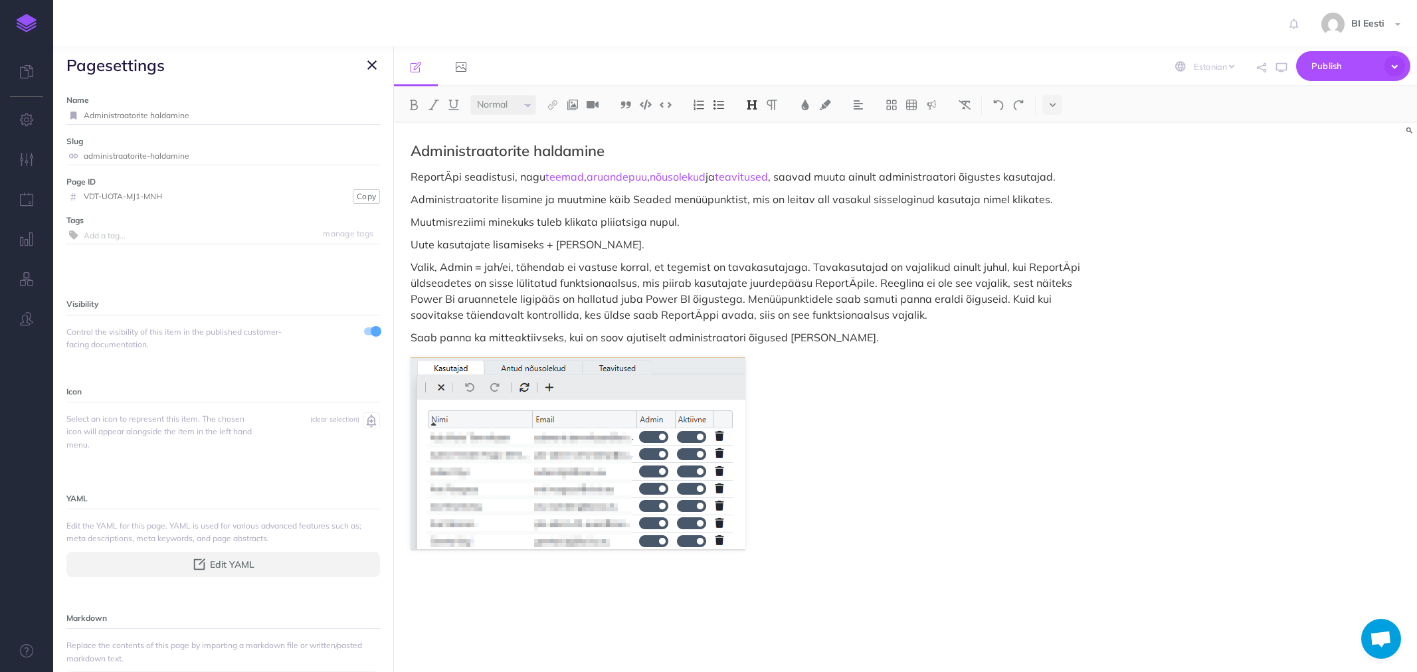
select select "add_alert"
select select "et"
select select "null"
click at [363, 424] on icon "add_alert" at bounding box center [371, 421] width 16 height 16
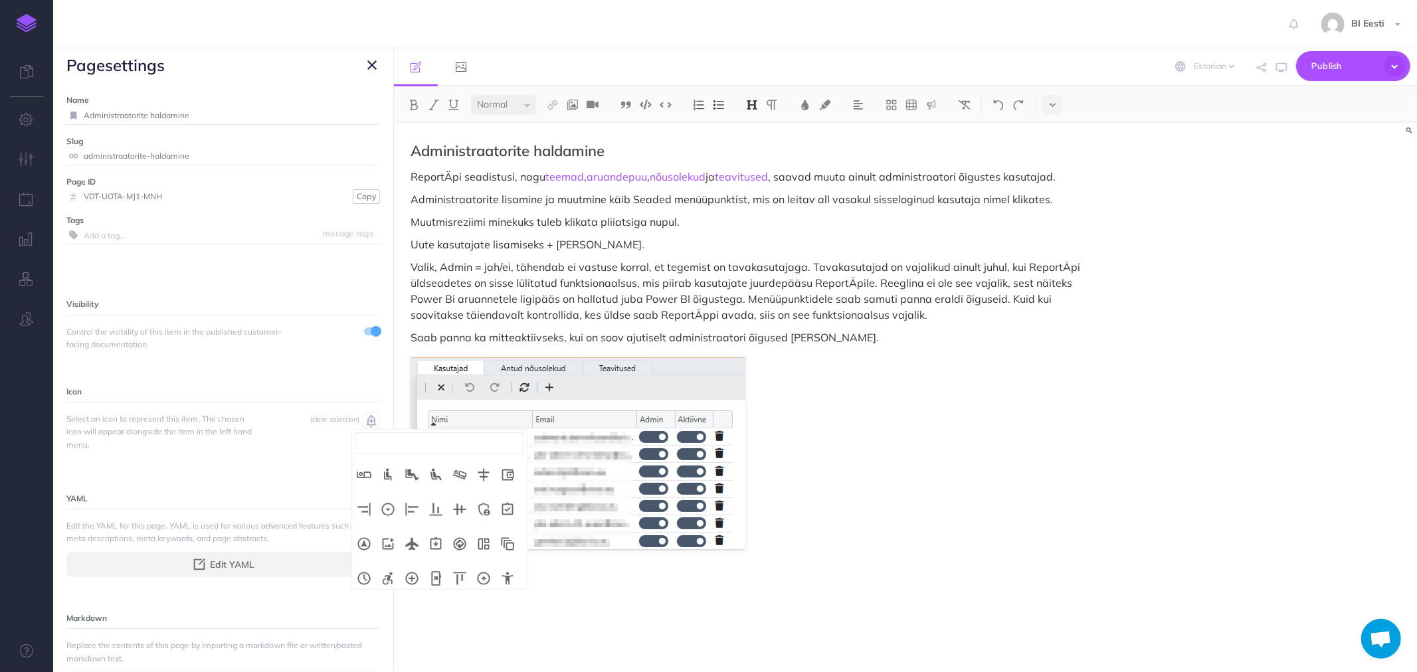
scroll to position [448, 0]
click at [331, 423] on small "(clear selection)" at bounding box center [334, 419] width 49 height 9
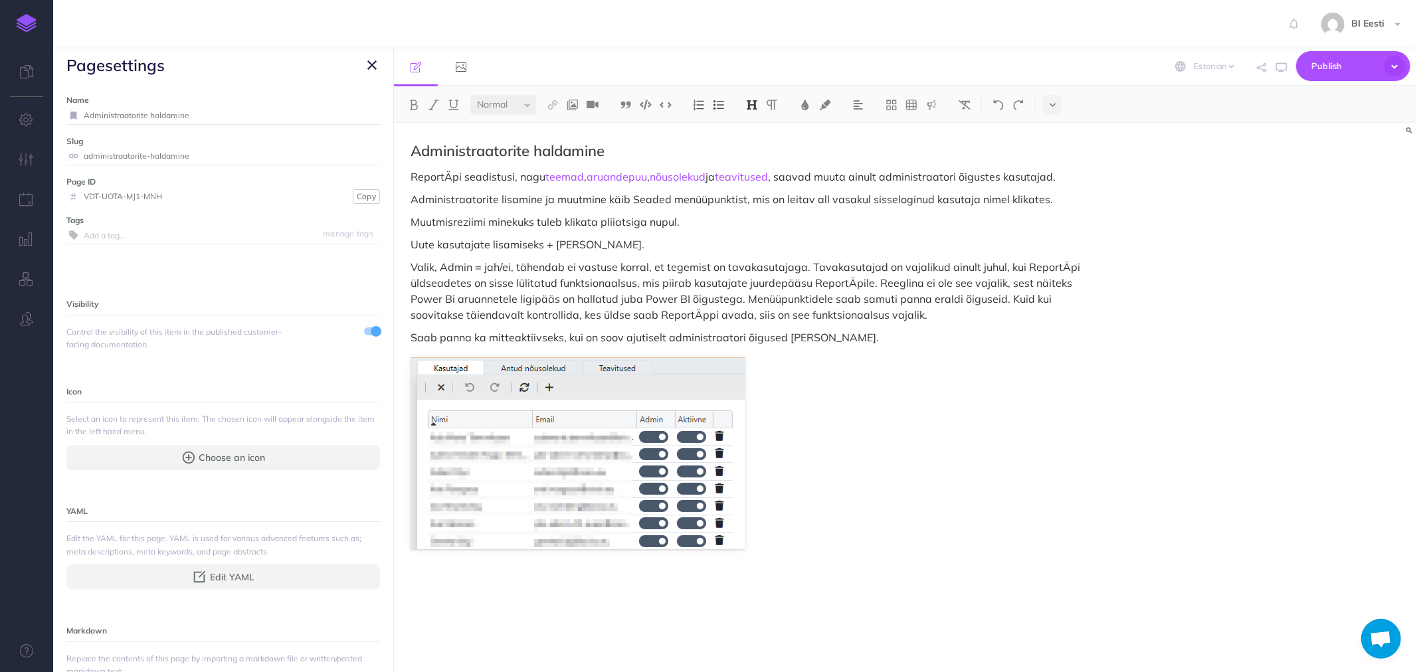
click at [204, 115] on input "Administraatorite haldamine" at bounding box center [232, 115] width 296 height 17
type input "Administraatorite haldamine 🔖"
click at [355, 116] on small "Save" at bounding box center [363, 115] width 17 height 10
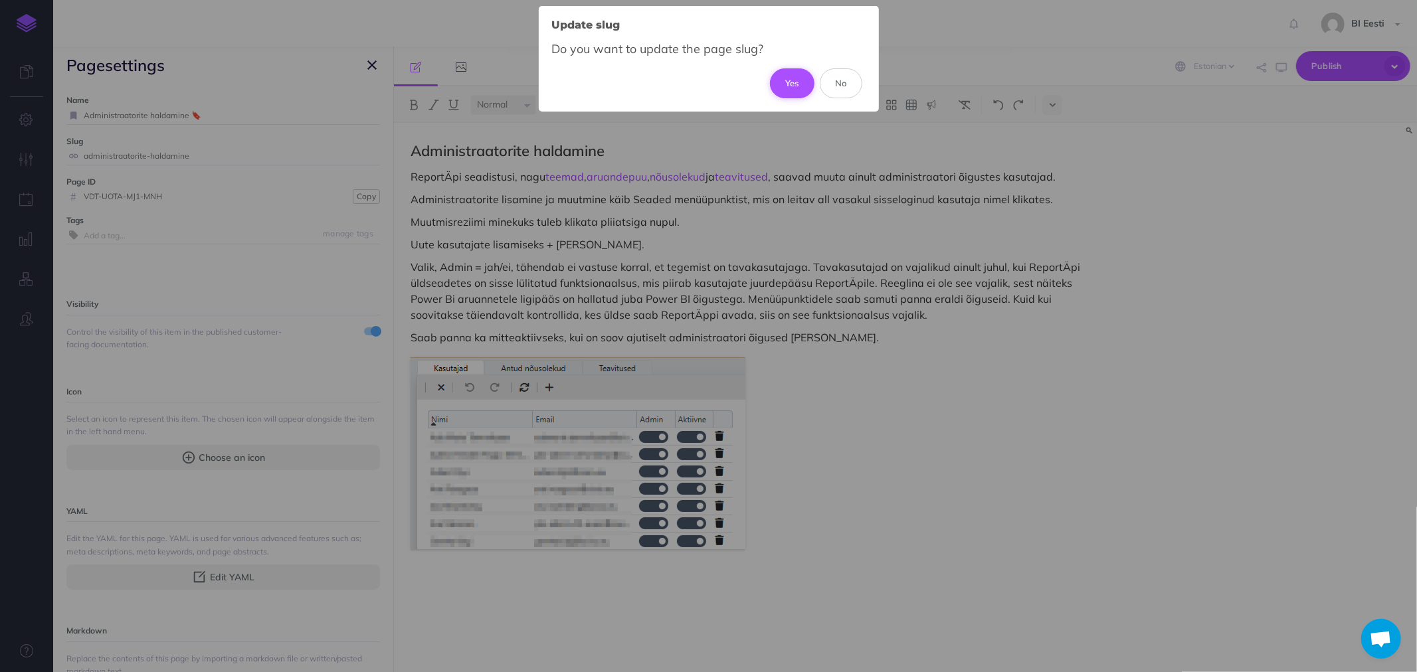
click at [780, 80] on button "Yes" at bounding box center [792, 82] width 45 height 29
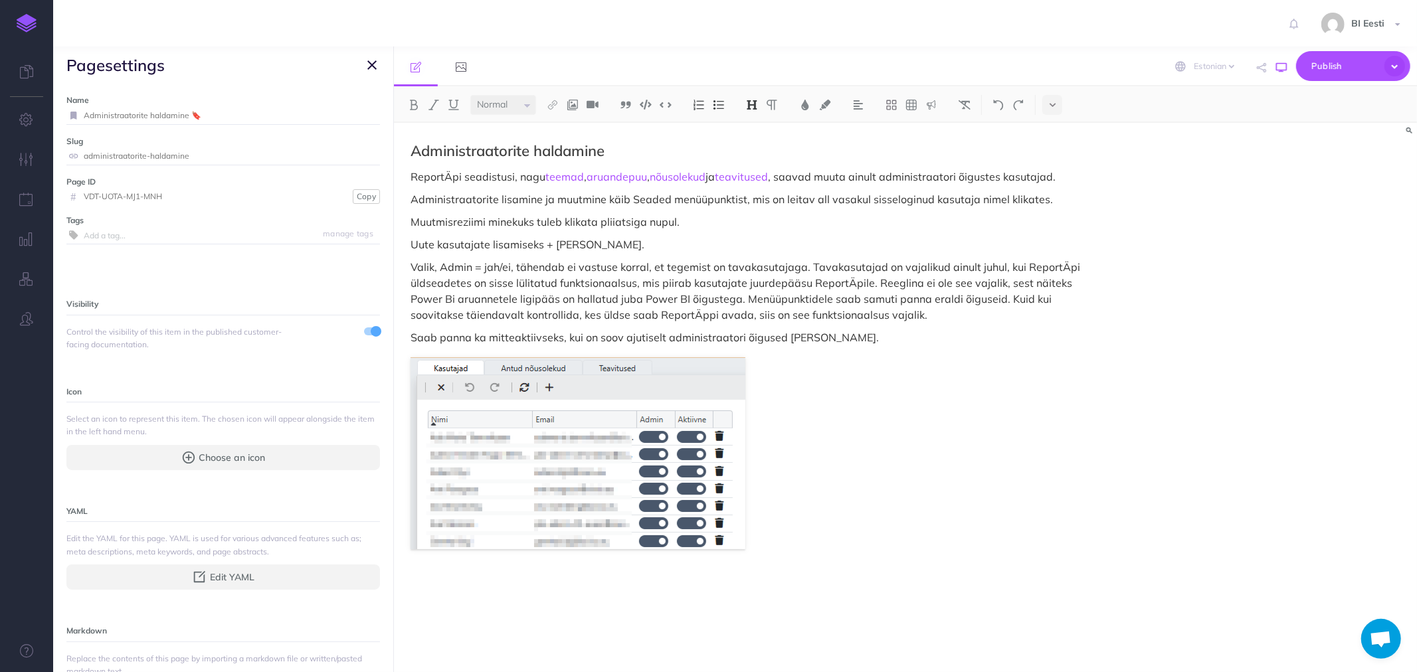
click at [1282, 70] on icon "button" at bounding box center [1281, 67] width 11 height 11
click at [371, 61] on icon "button" at bounding box center [371, 65] width 9 height 16
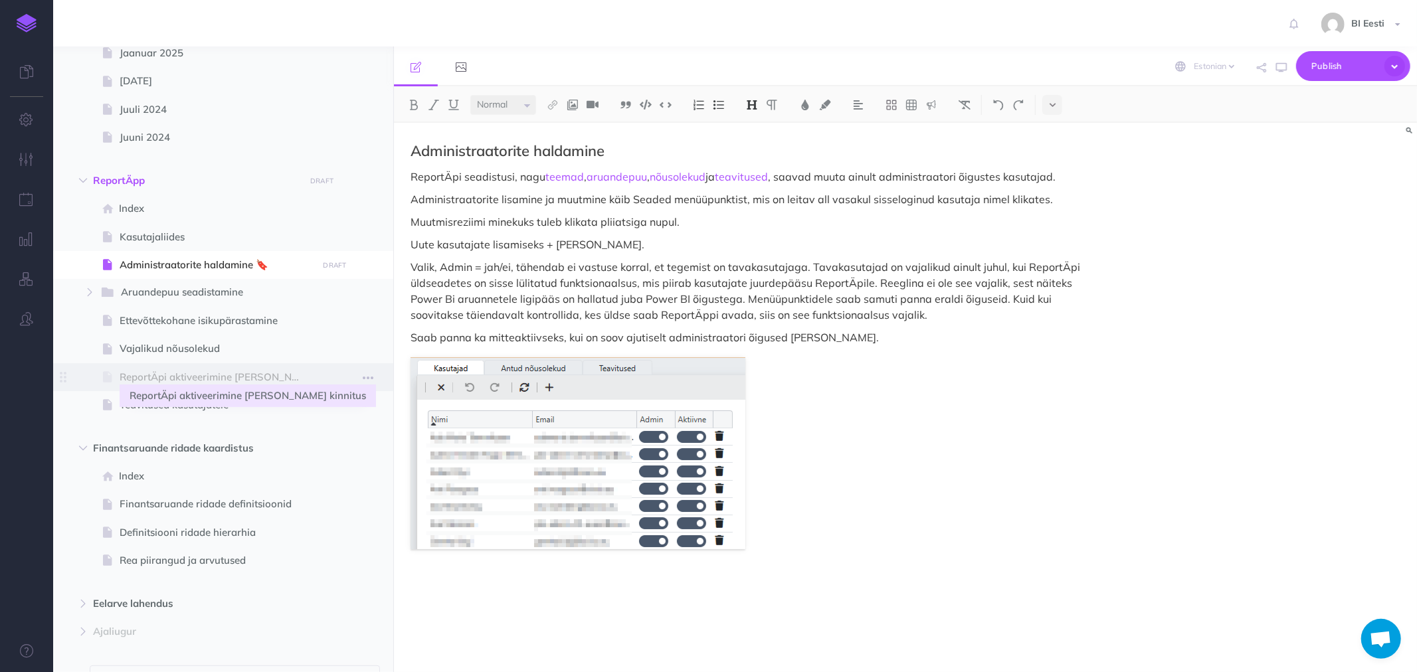
click at [257, 374] on span "ReportÄpi aktiveerimine ja Azure kinnitus" at bounding box center [217, 377] width 194 height 16
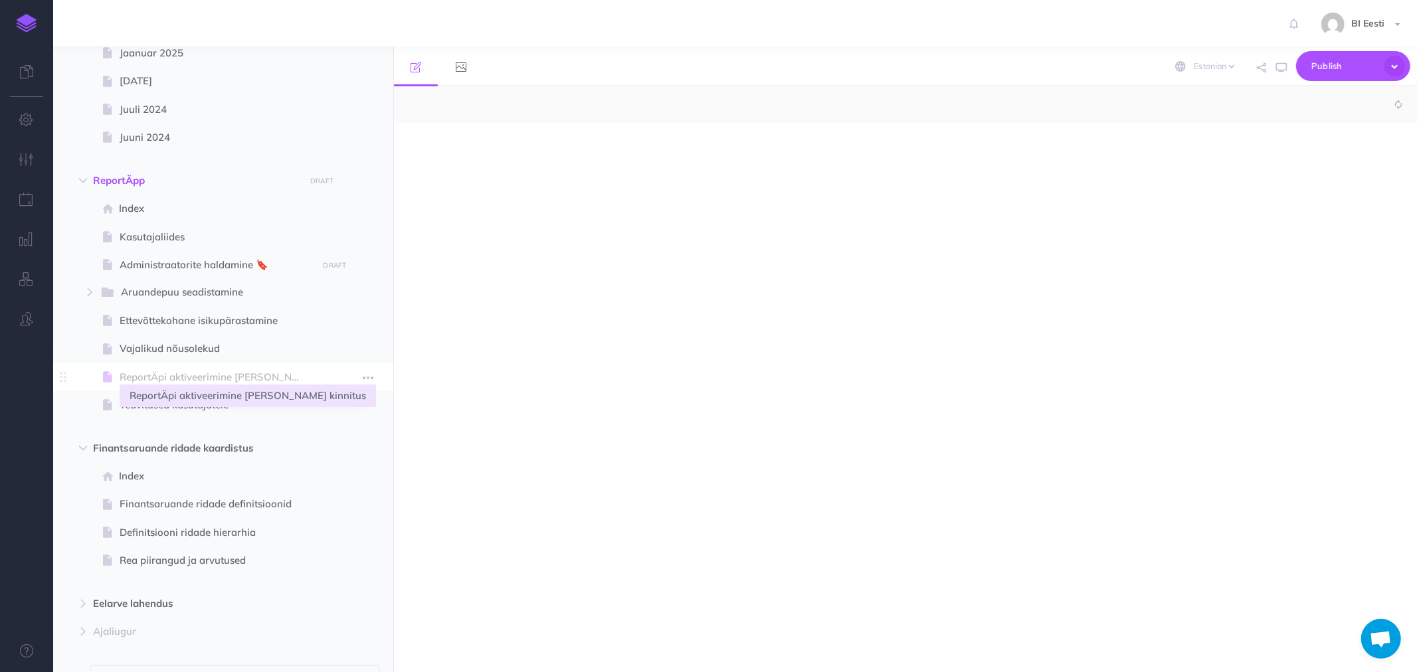
select select "null"
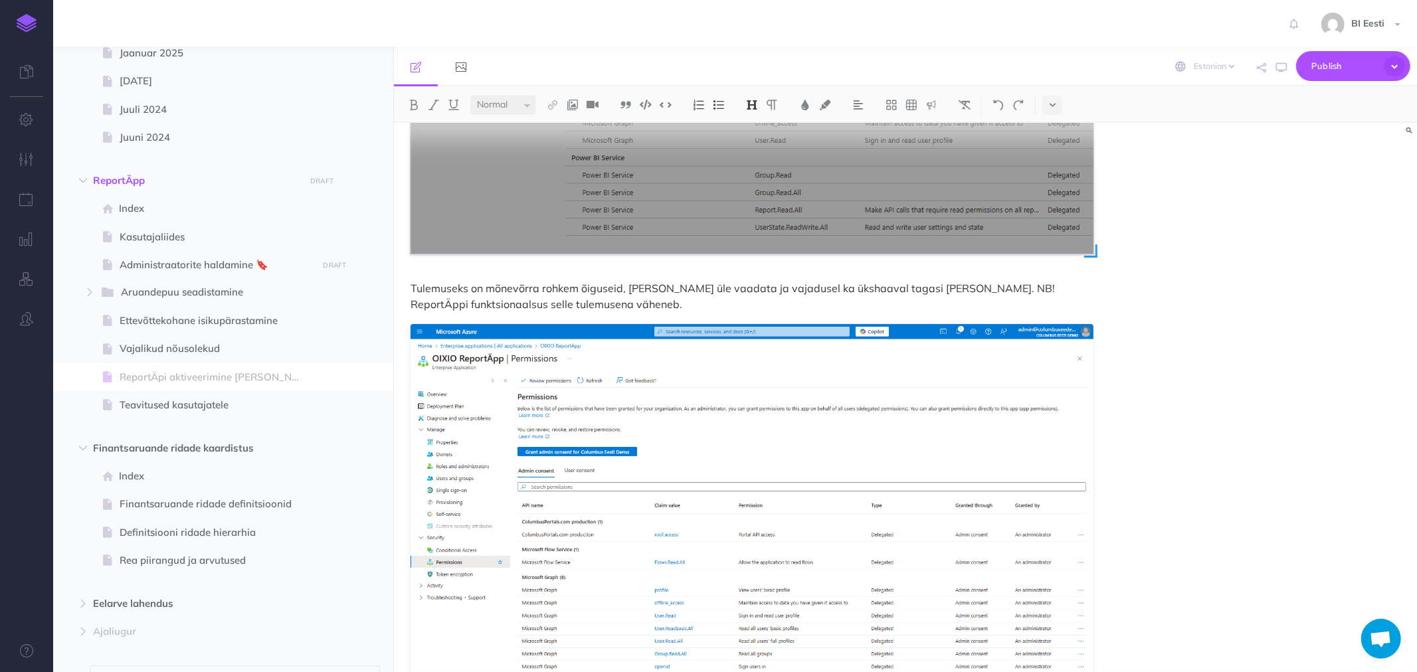
scroll to position [2989, 0]
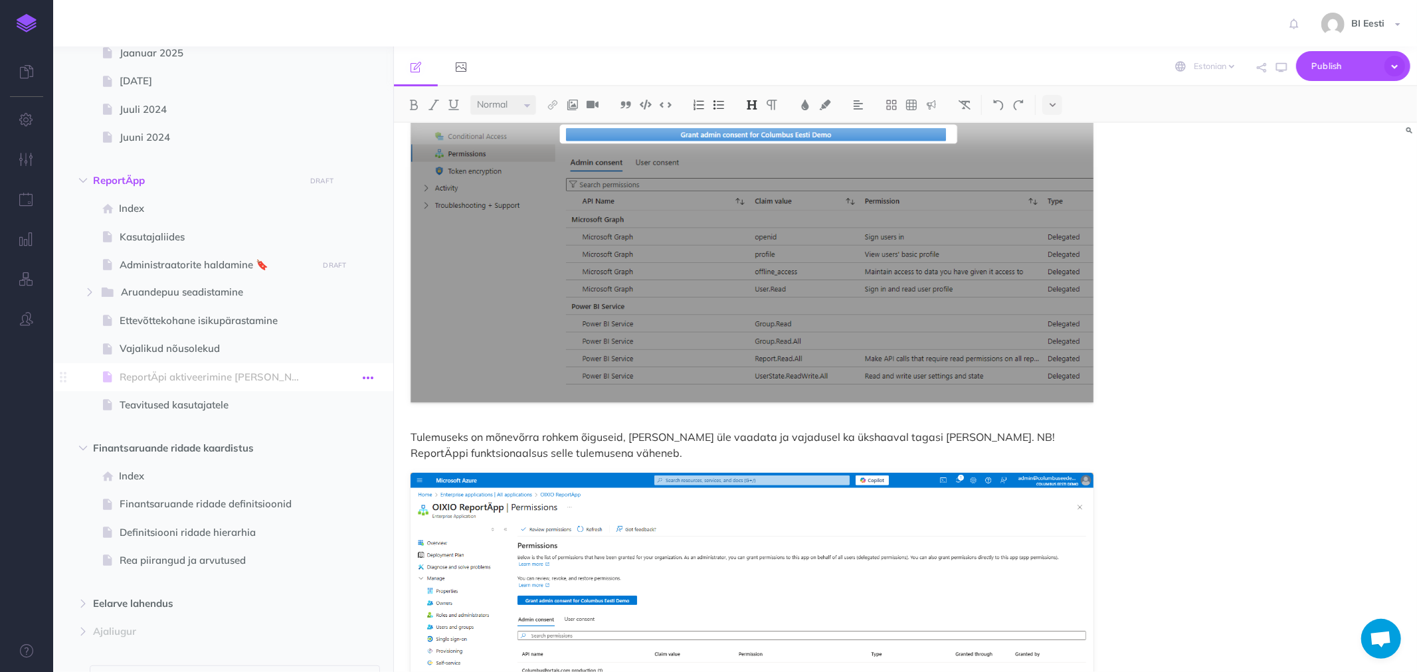
click at [373, 373] on button "button" at bounding box center [368, 377] width 24 height 17
click at [442, 439] on p "Tulemuseks on mõnevõrra rohkem õiguseid, mida saad üle vaadata ja vajadusel ka …" at bounding box center [752, 445] width 683 height 32
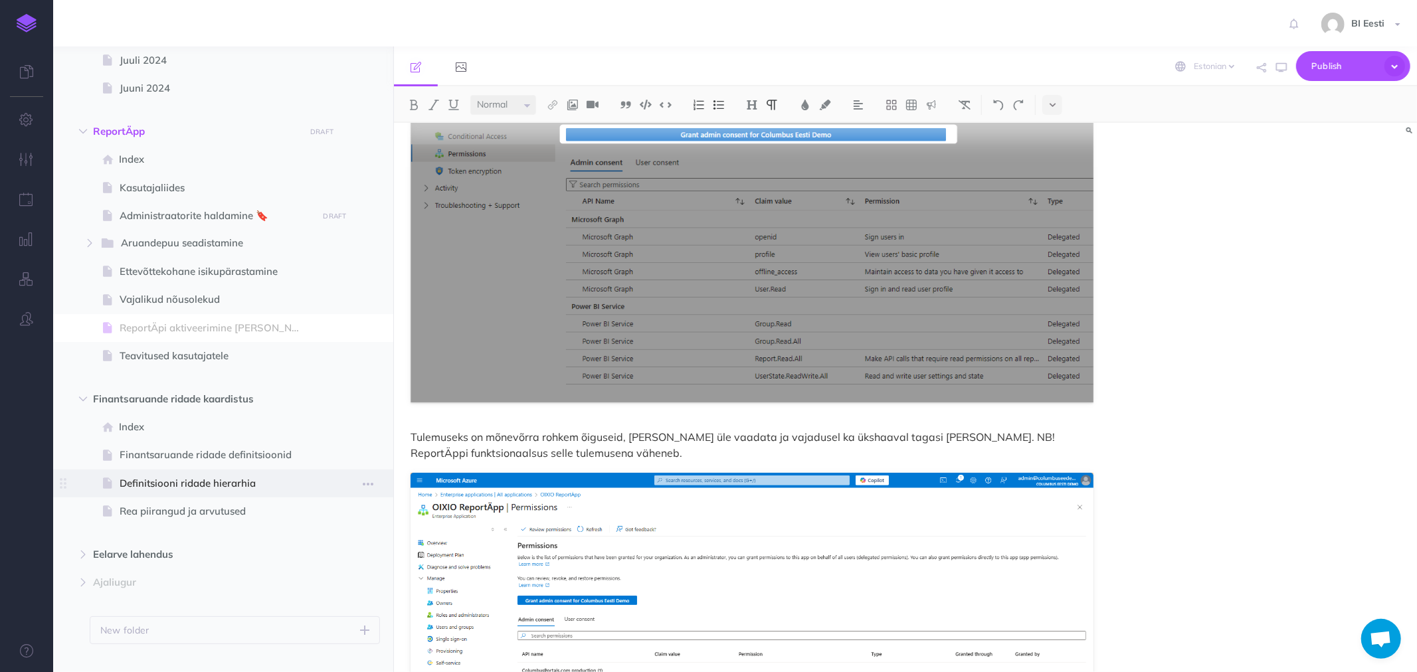
scroll to position [297, 0]
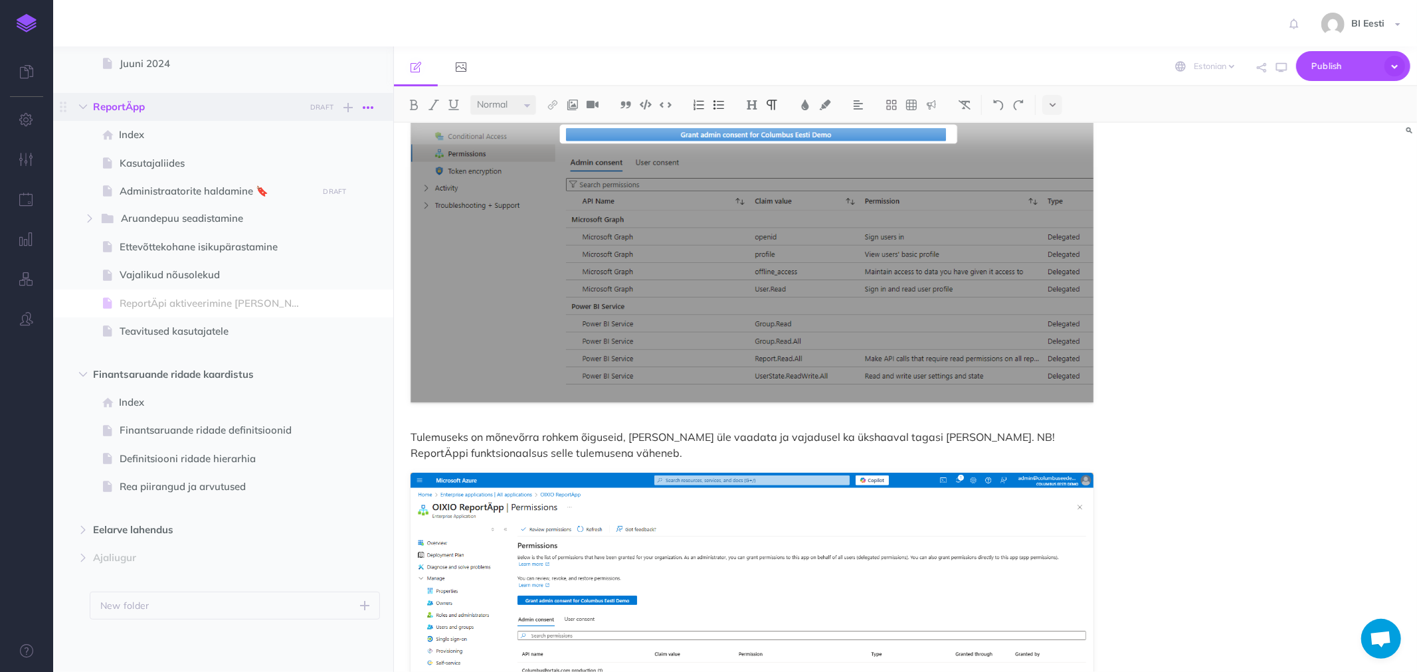
click at [369, 106] on icon "button" at bounding box center [368, 108] width 11 height 16
click at [327, 174] on link "Settings" at bounding box center [330, 174] width 100 height 22
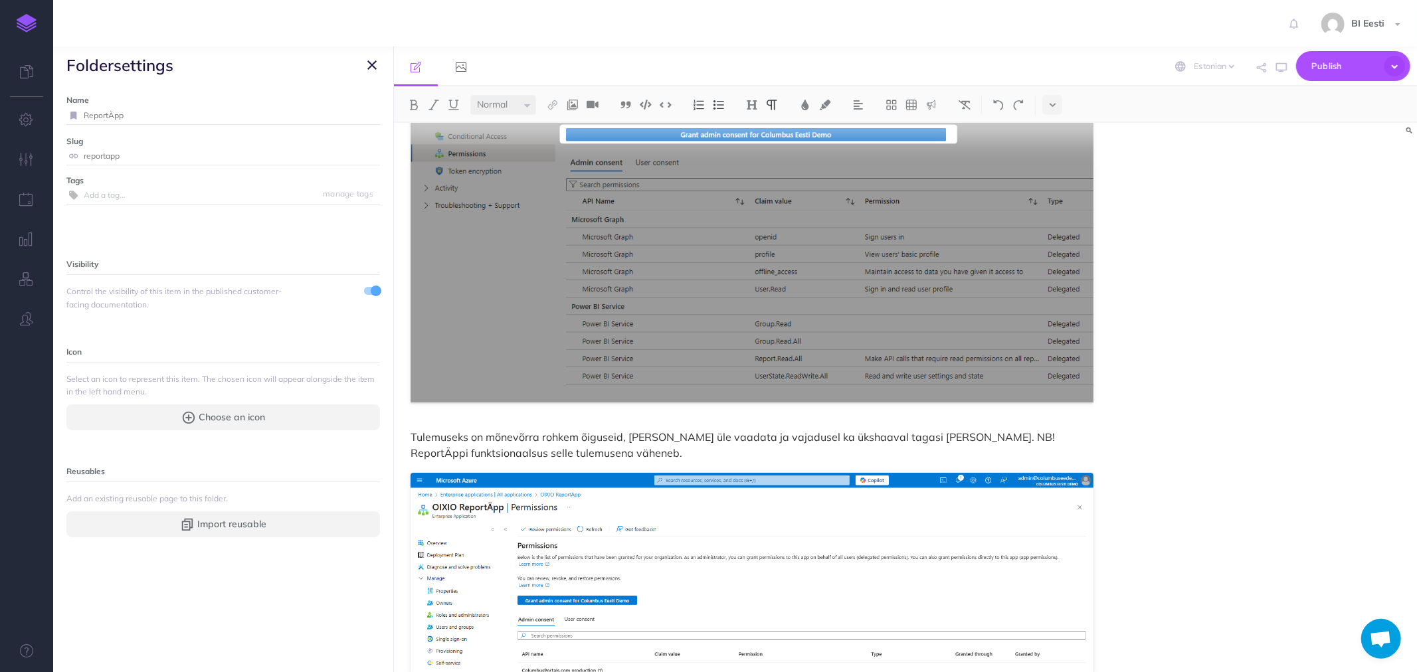
click at [371, 62] on icon "button" at bounding box center [371, 65] width 9 height 16
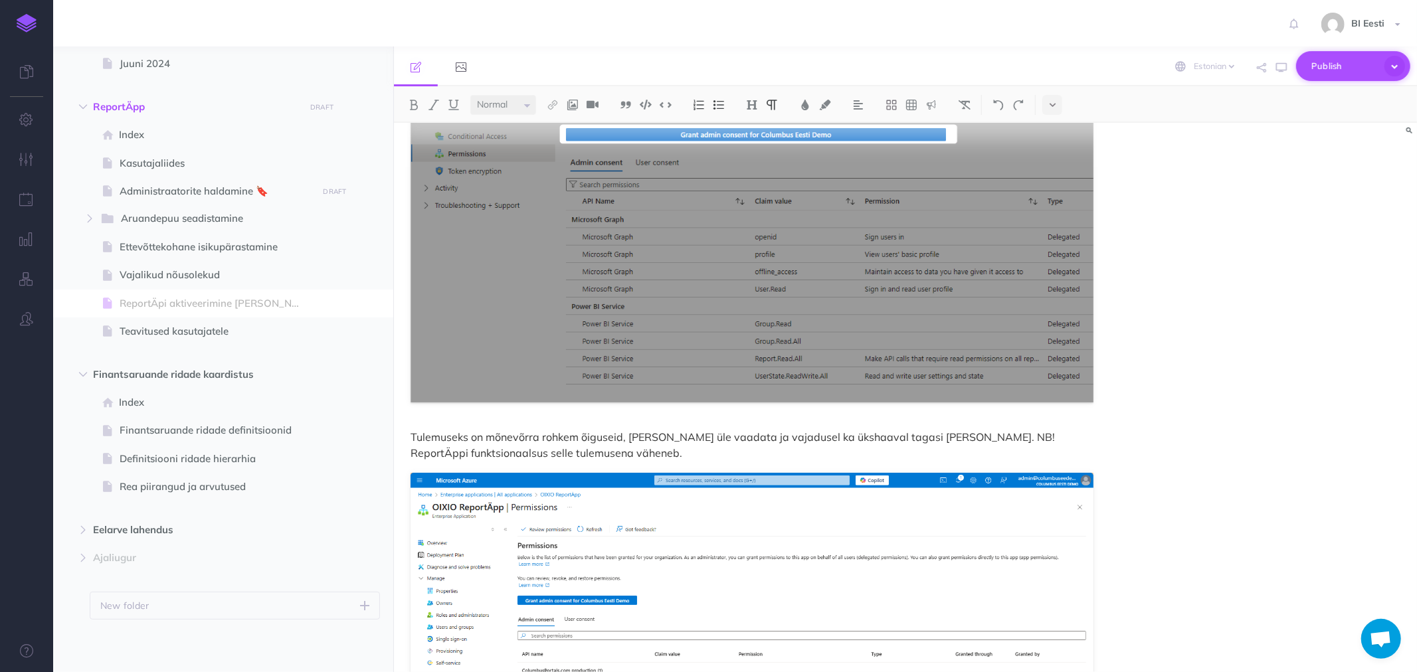
click at [1330, 69] on span "Publish" at bounding box center [1345, 66] width 66 height 21
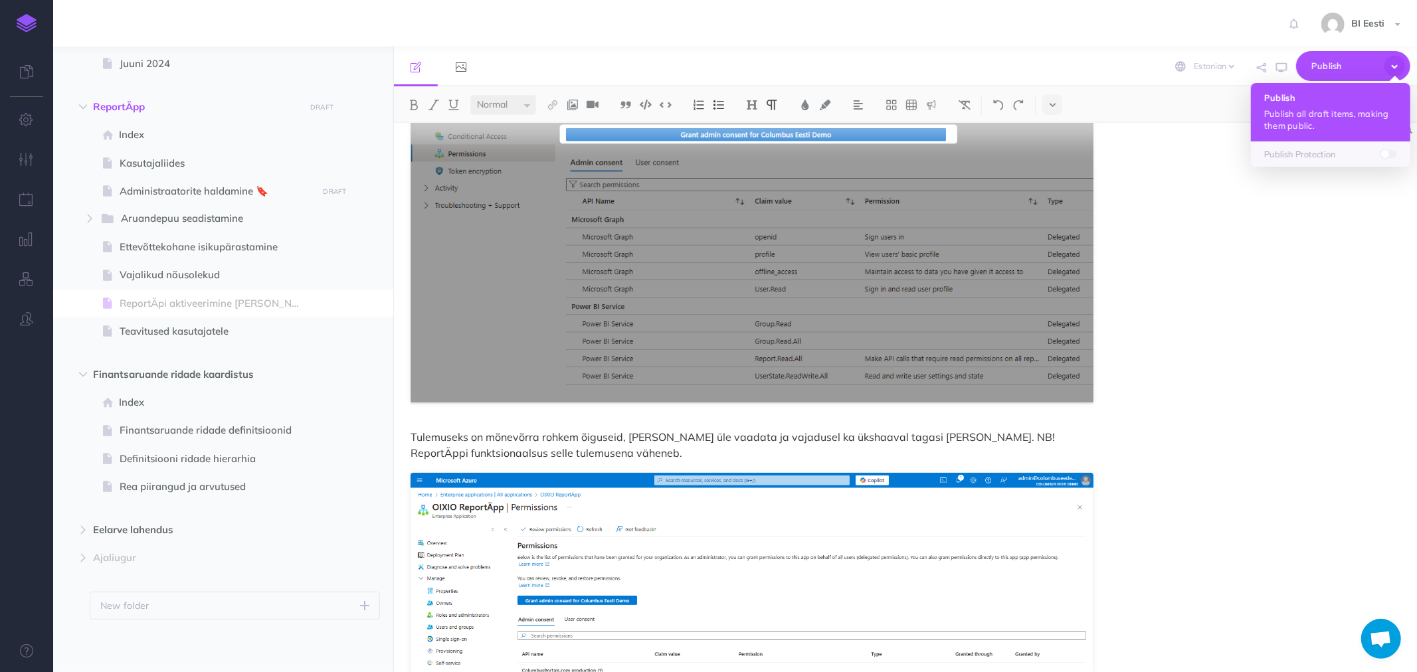
click at [1310, 105] on button "Publish Publish all draft items, making them public." at bounding box center [1330, 112] width 159 height 58
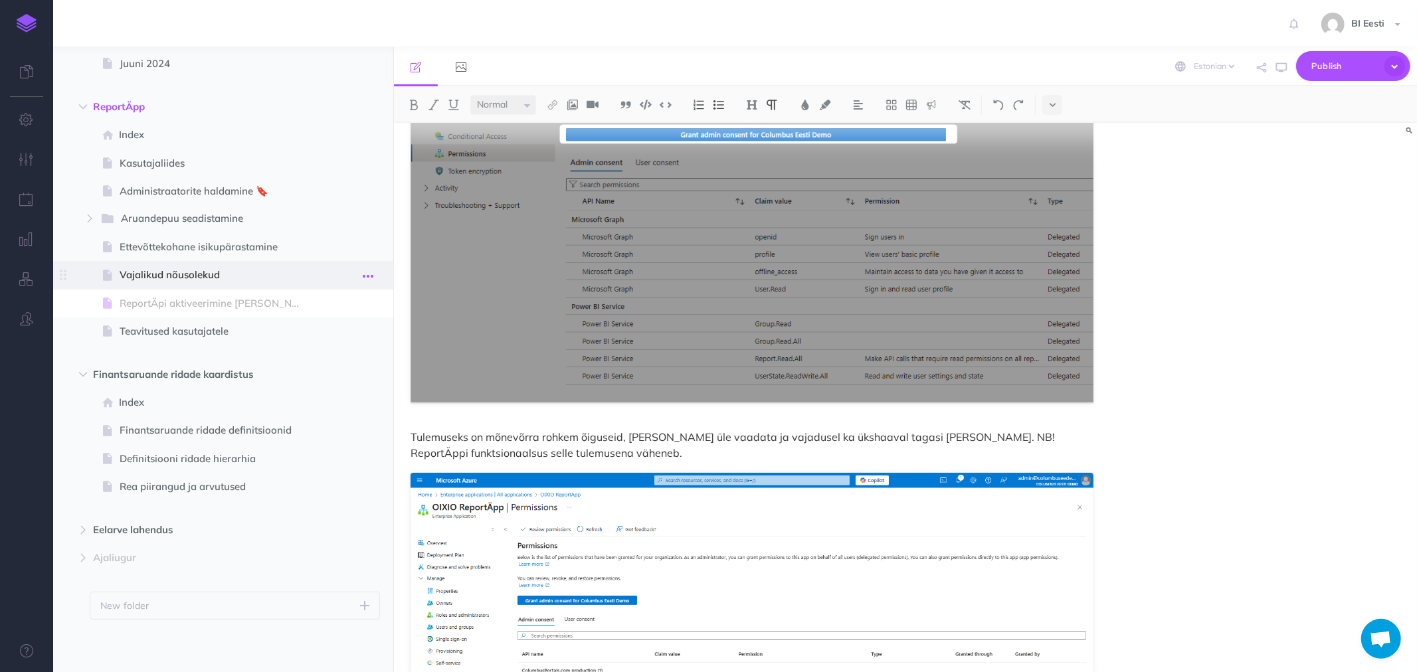
click at [366, 274] on icon "button" at bounding box center [368, 276] width 11 height 16
click at [324, 362] on link "Settings" at bounding box center [330, 365] width 100 height 22
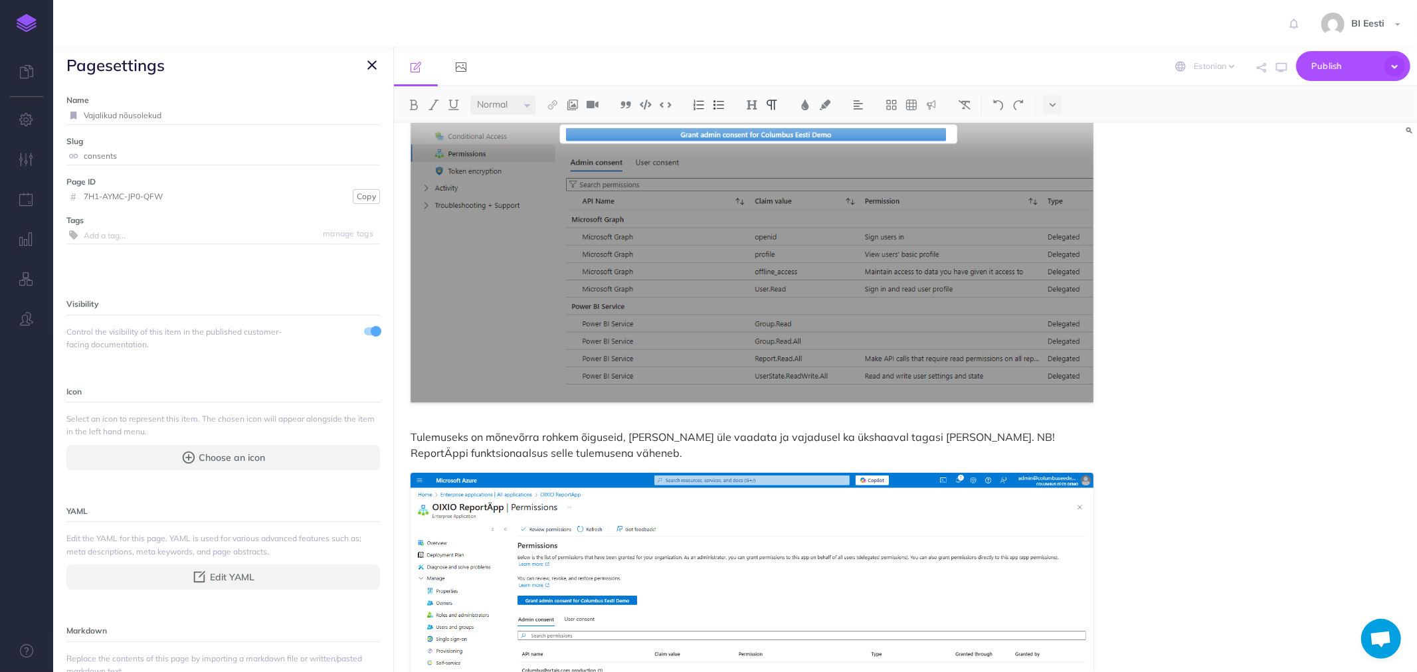
click at [231, 109] on input "Vajalikud nõusolekud" at bounding box center [232, 115] width 296 height 17
type input "Vajalikud nõusolekud 🔖"
click at [355, 116] on small "Save" at bounding box center [363, 115] width 17 height 10
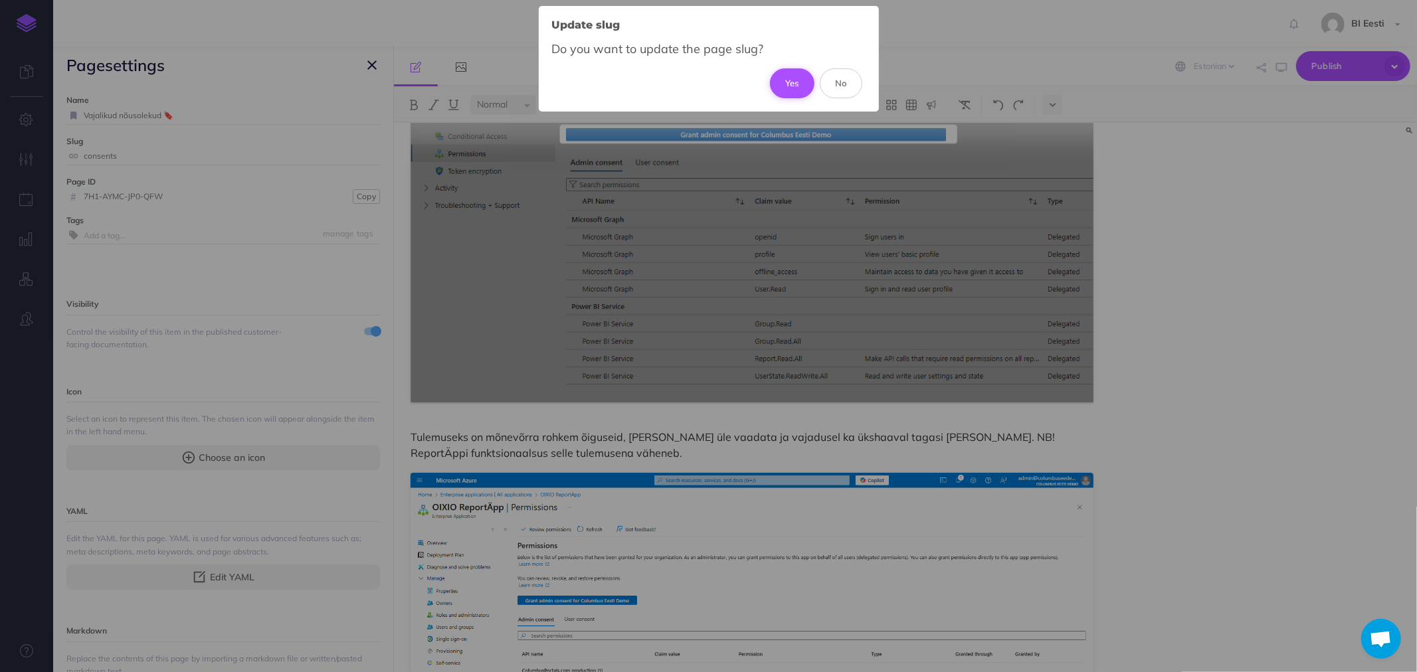
click at [794, 80] on button "Yes" at bounding box center [792, 82] width 45 height 29
type input "vajalikud-nousolekud"
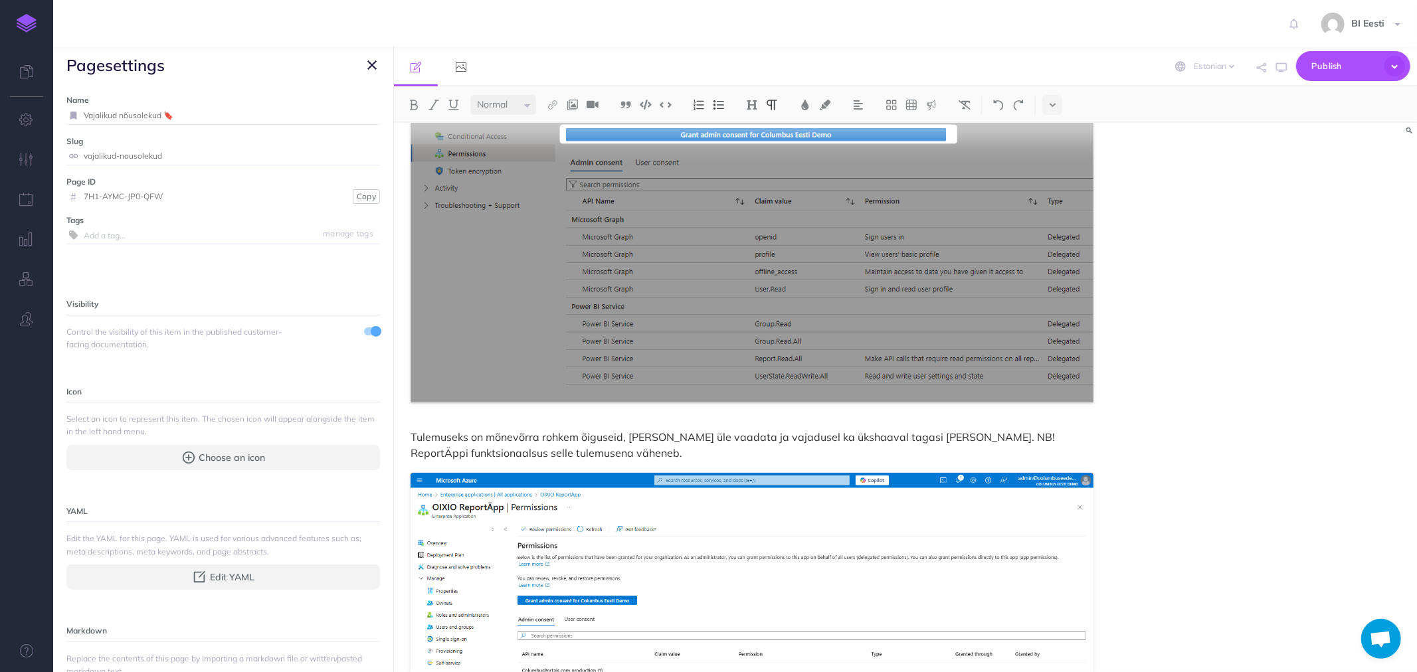
click at [373, 64] on icon "button" at bounding box center [371, 65] width 9 height 16
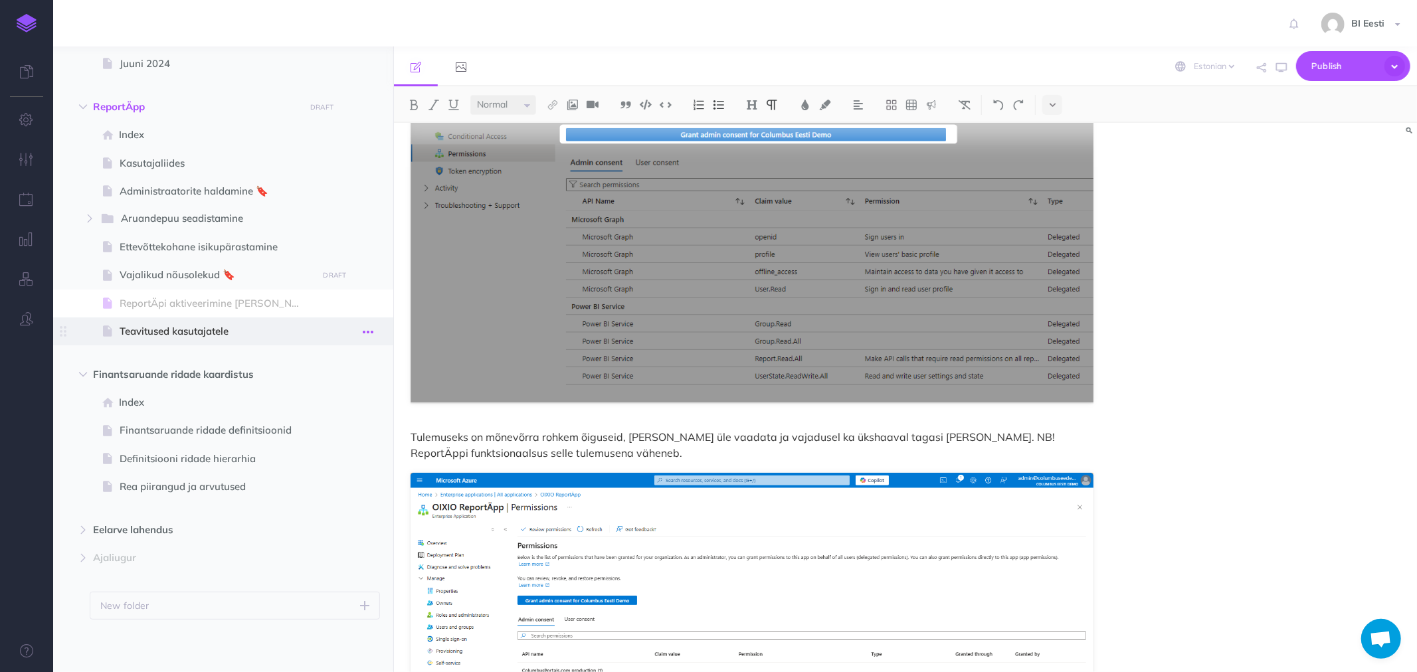
click at [364, 326] on icon "button" at bounding box center [368, 332] width 11 height 16
drag, startPoint x: 322, startPoint y: 422, endPoint x: 323, endPoint y: 397, distance: 25.3
click at [322, 422] on link "Settings" at bounding box center [330, 422] width 100 height 22
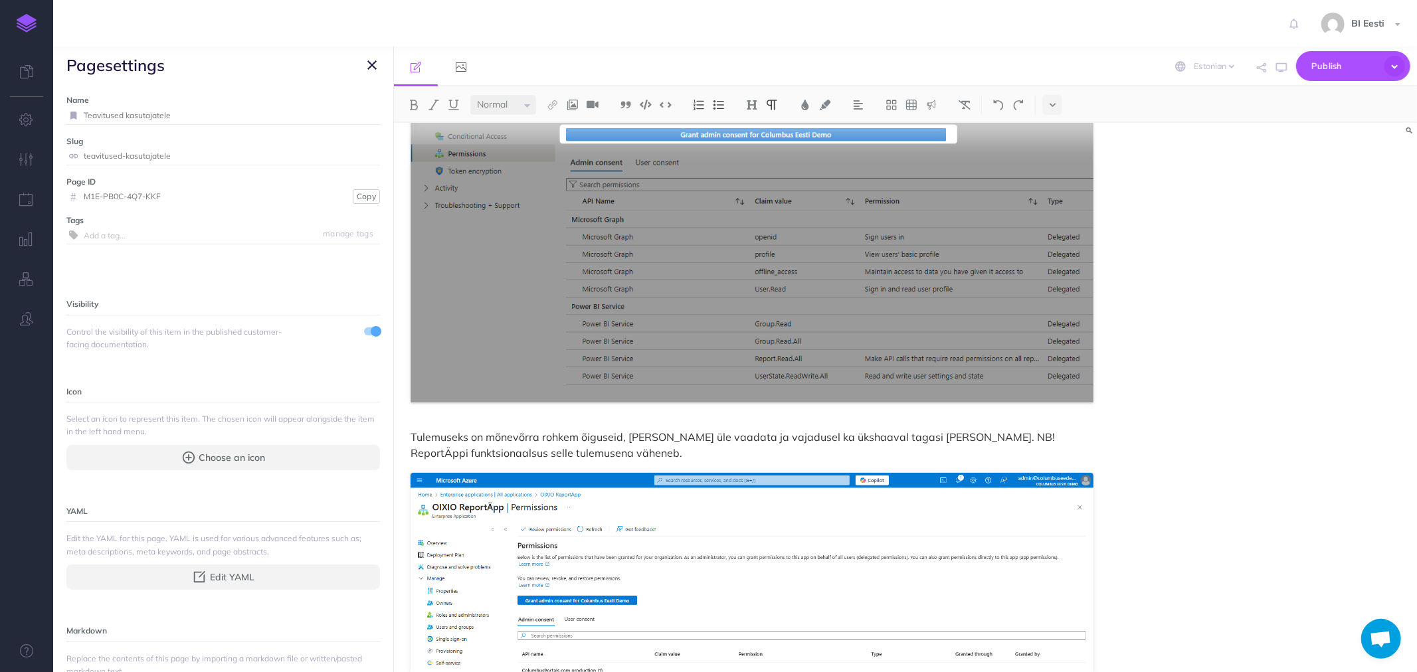
click at [235, 115] on input "Teavitused kasutajatele" at bounding box center [232, 115] width 296 height 17
type input "Teavitused kasutajatele🔖"
click at [355, 115] on small "Save" at bounding box center [363, 115] width 17 height 10
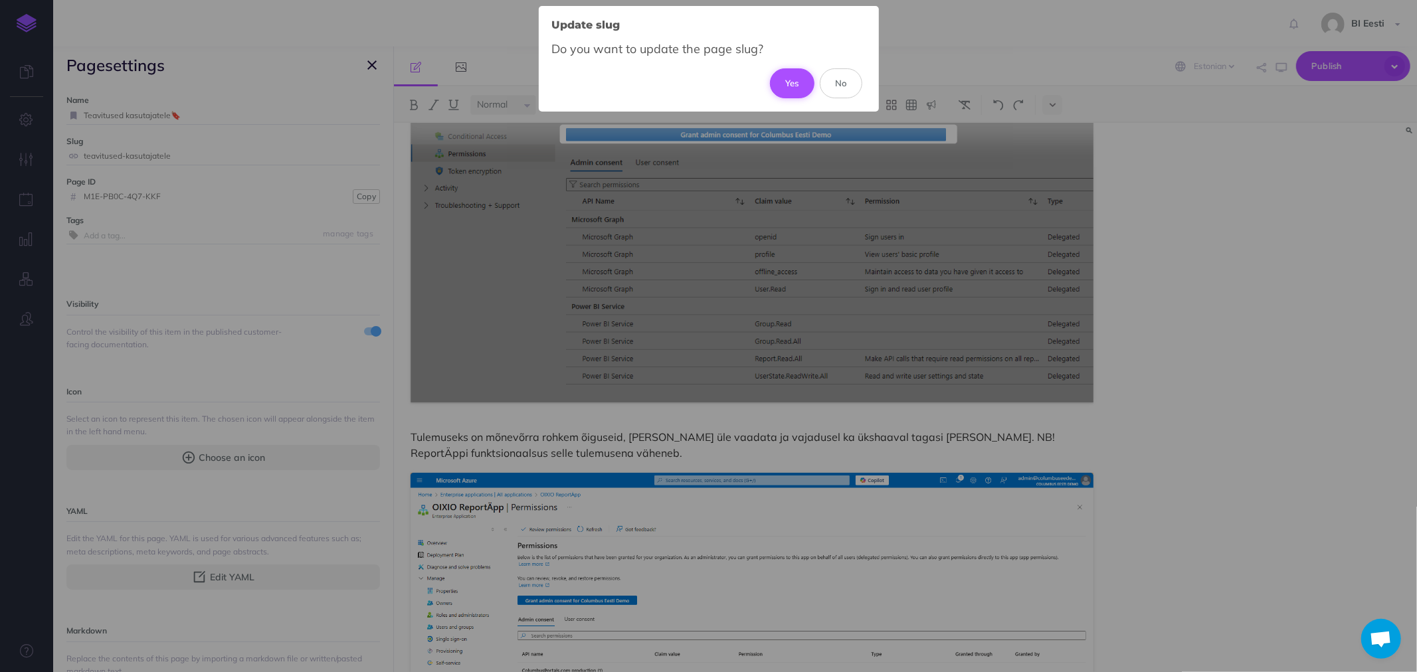
click at [805, 82] on button "Yes" at bounding box center [792, 82] width 45 height 29
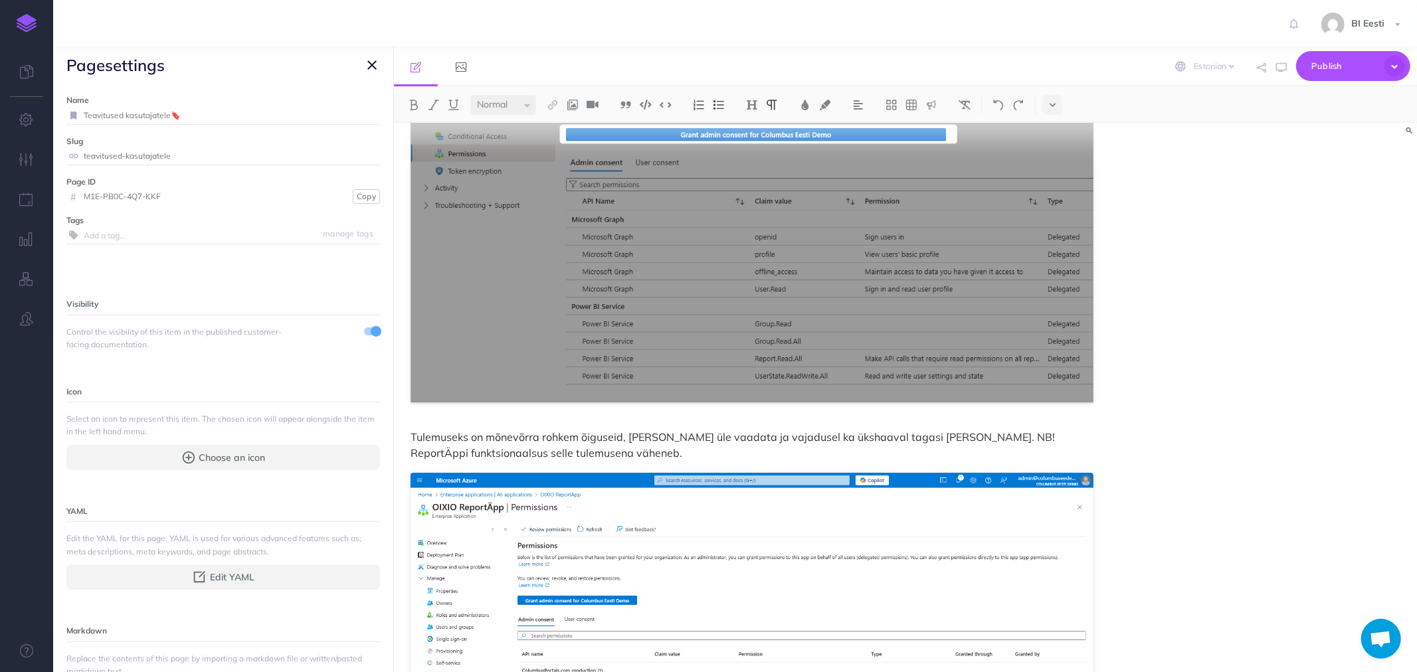
click at [372, 61] on icon "button" at bounding box center [371, 65] width 9 height 16
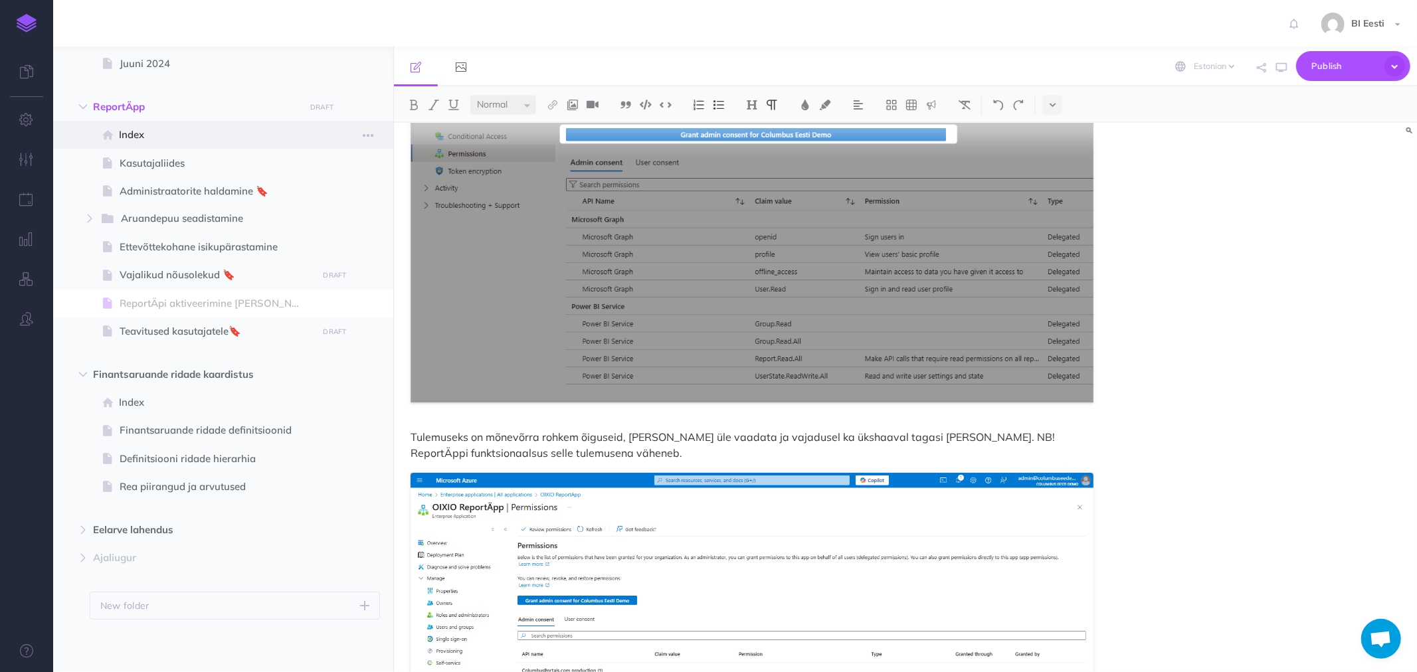
click at [197, 138] on span "Index" at bounding box center [216, 135] width 195 height 16
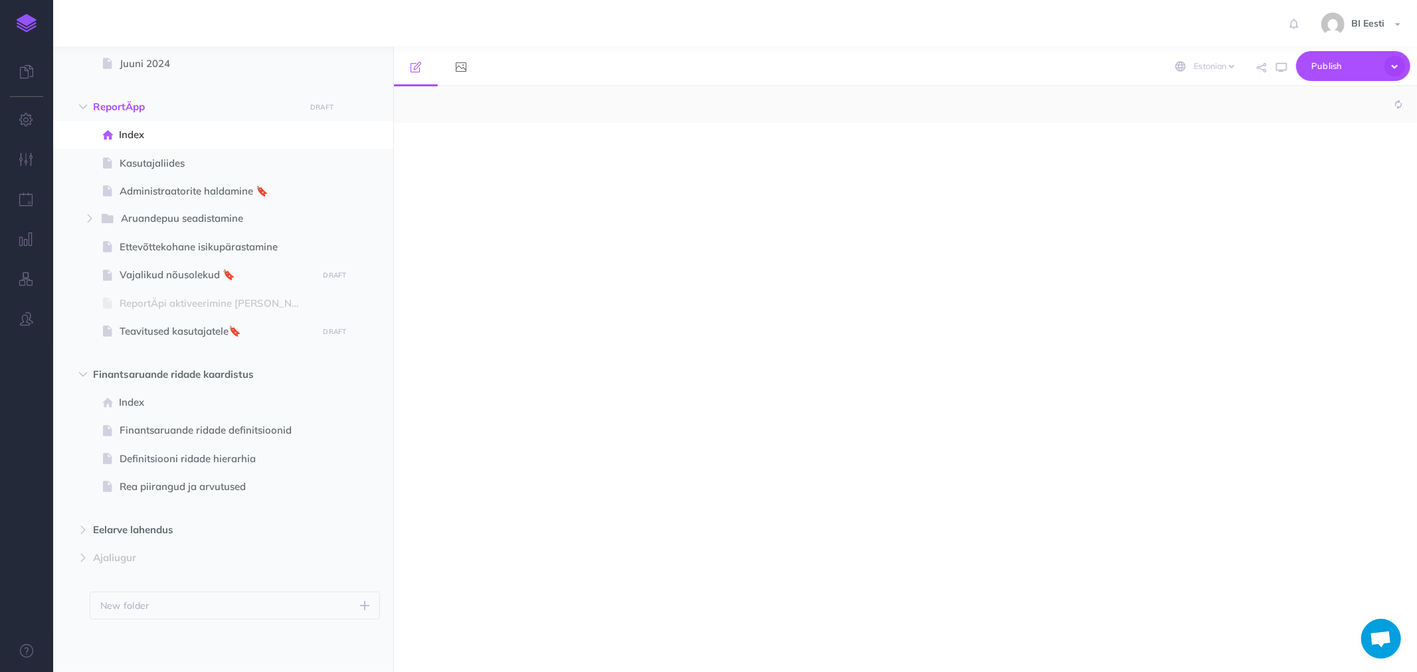
select select "null"
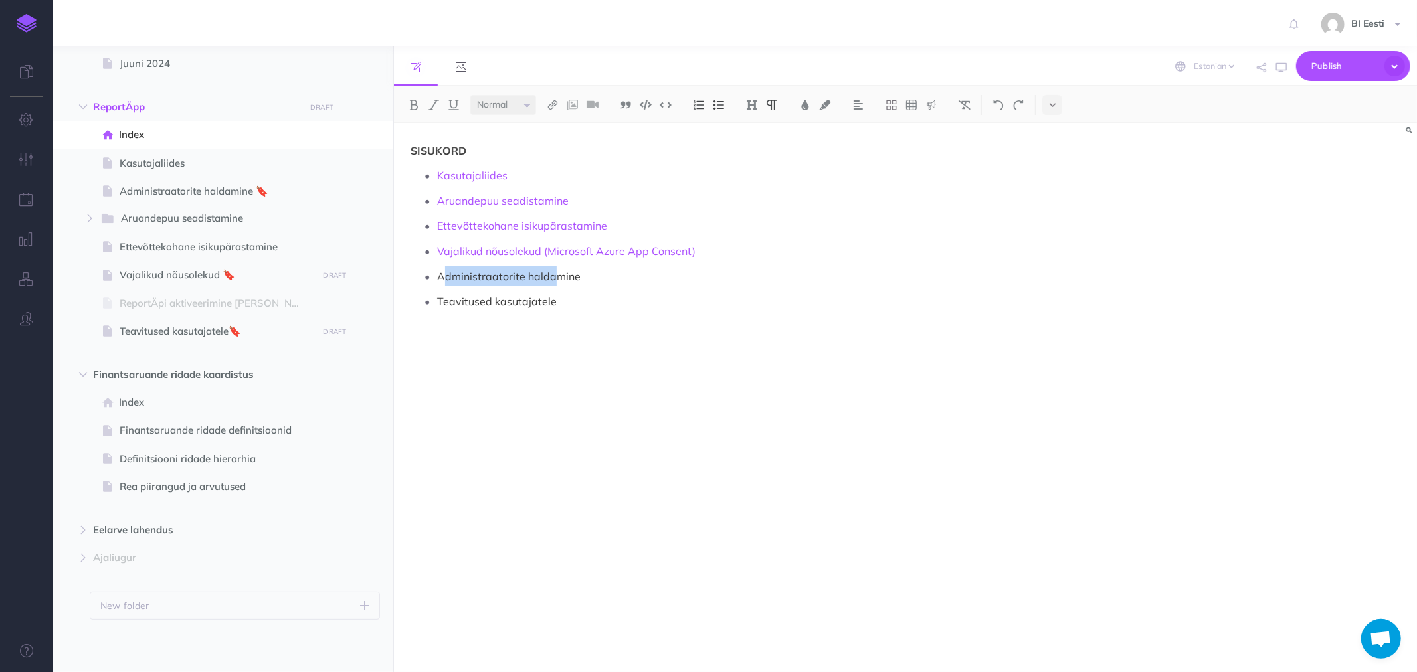
drag, startPoint x: 443, startPoint y: 278, endPoint x: 555, endPoint y: 280, distance: 113.0
click at [555, 280] on p "Administraatorite haldamine" at bounding box center [765, 276] width 656 height 20
drag, startPoint x: 579, startPoint y: 276, endPoint x: 437, endPoint y: 277, distance: 142.2
click at [437, 277] on p "Administraatorite haldamine" at bounding box center [765, 276] width 656 height 20
click at [553, 102] on img at bounding box center [553, 105] width 12 height 11
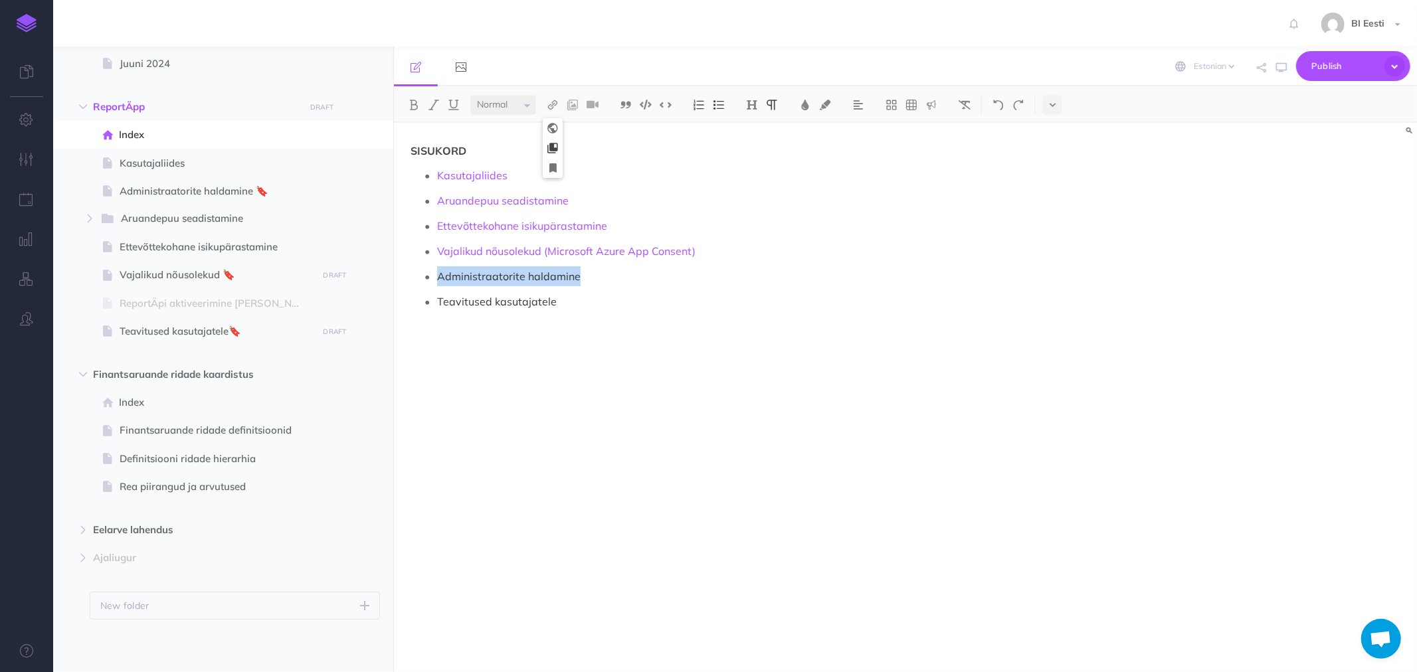
click at [555, 144] on icon at bounding box center [552, 148] width 11 height 9
select select
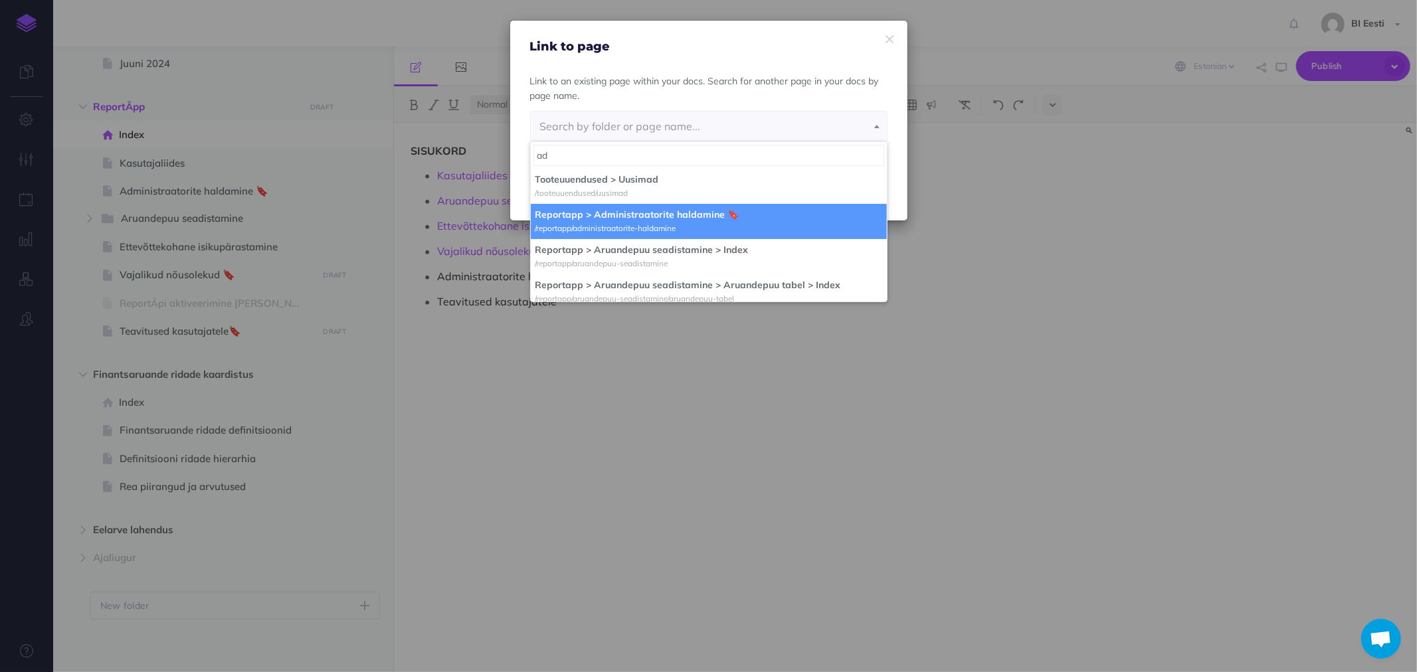
type input "ad"
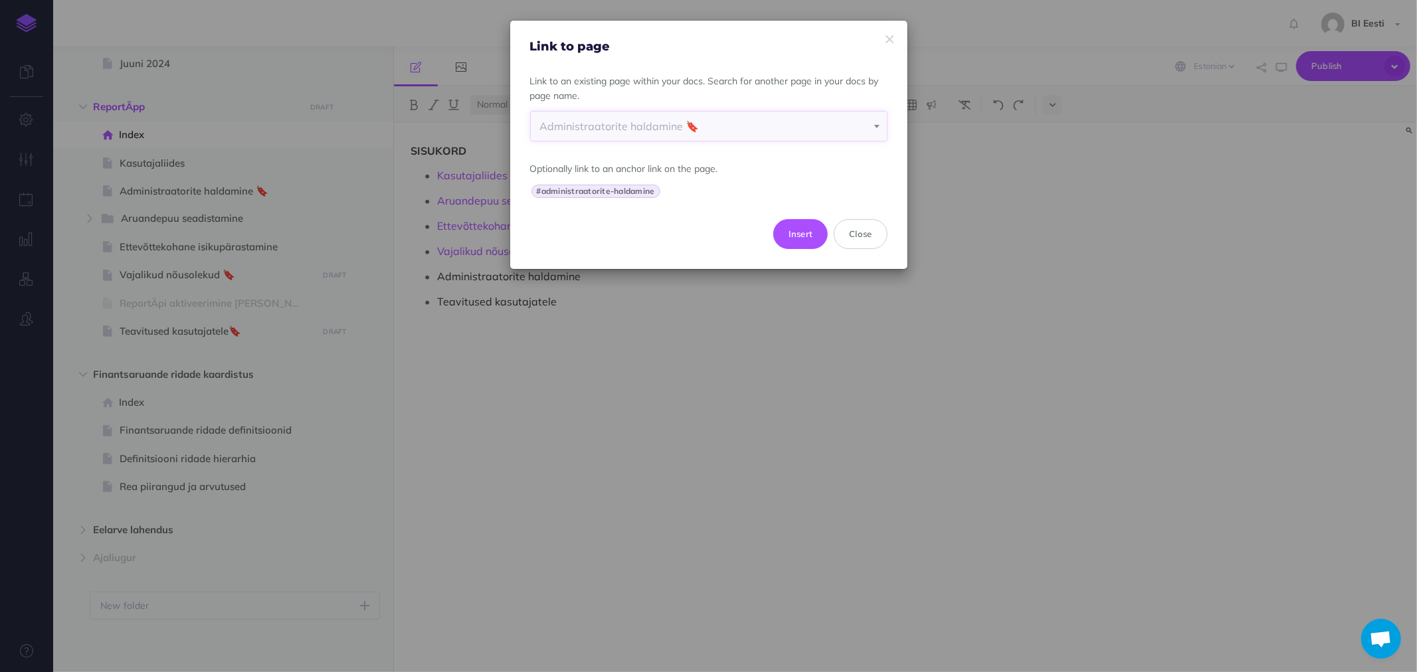
select select "VDT-UOTA-MJ1-MNH"
click at [794, 234] on button "Insert" at bounding box center [800, 233] width 55 height 29
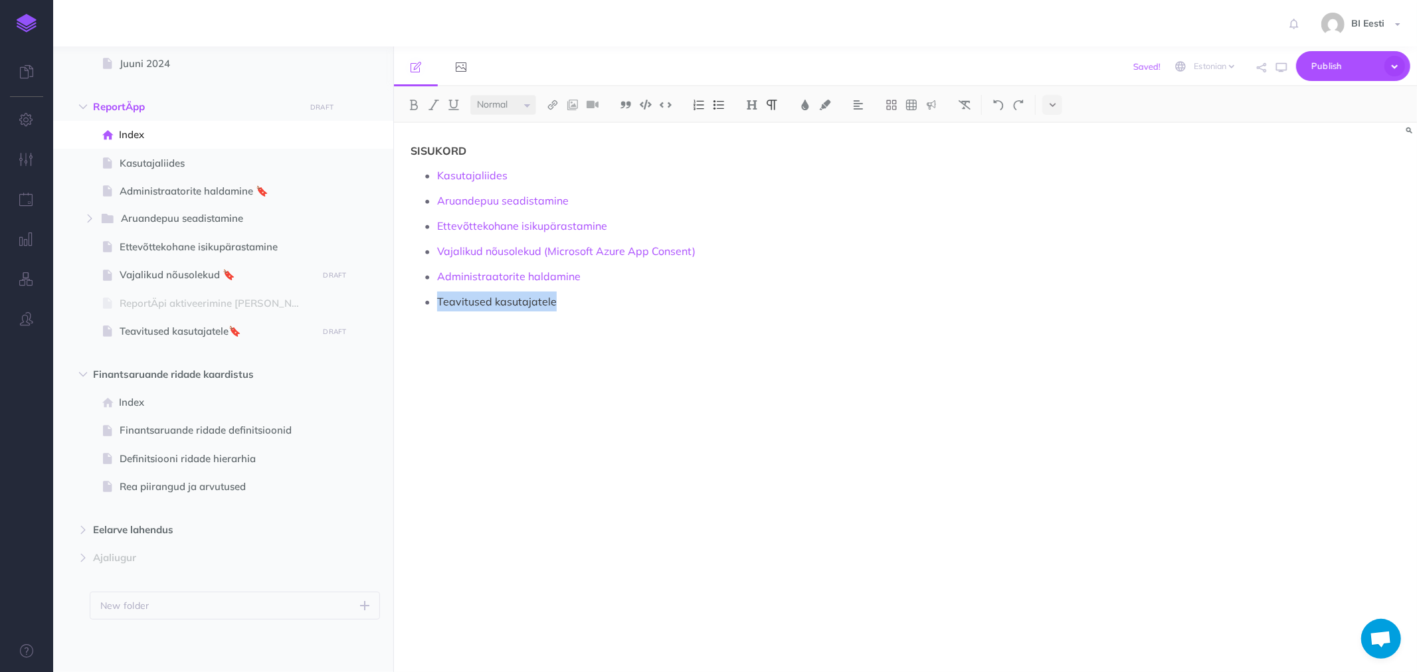
drag, startPoint x: 553, startPoint y: 300, endPoint x: 429, endPoint y: 306, distance: 124.4
click at [437, 306] on li "Teavitused kasutajatele" at bounding box center [765, 302] width 656 height 20
click at [554, 104] on img at bounding box center [553, 105] width 12 height 11
click at [555, 144] on icon at bounding box center [552, 148] width 11 height 9
select select
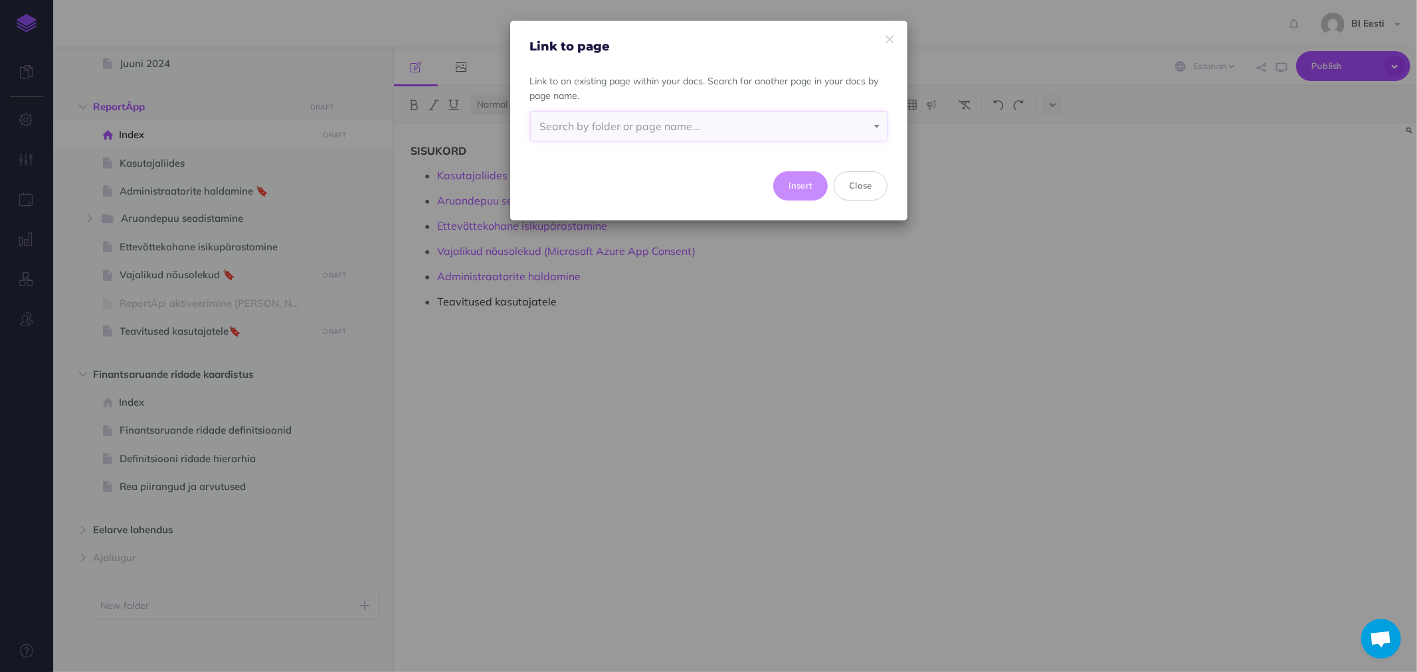
click at [593, 124] on span "Search by folder or page name..." at bounding box center [620, 126] width 161 height 13
click at [595, 124] on span "Search by folder or page name..." at bounding box center [620, 126] width 161 height 13
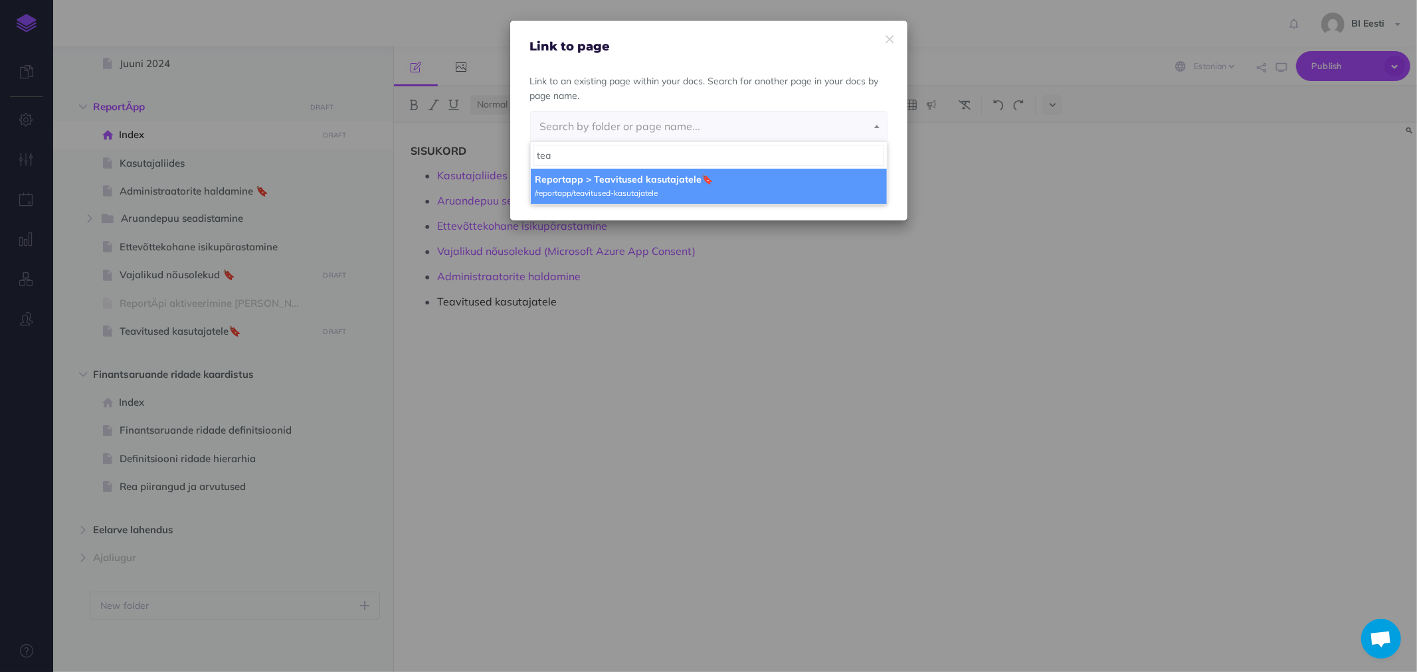
type input "tea"
select select "M1E-PB0C-4Q7-KKF"
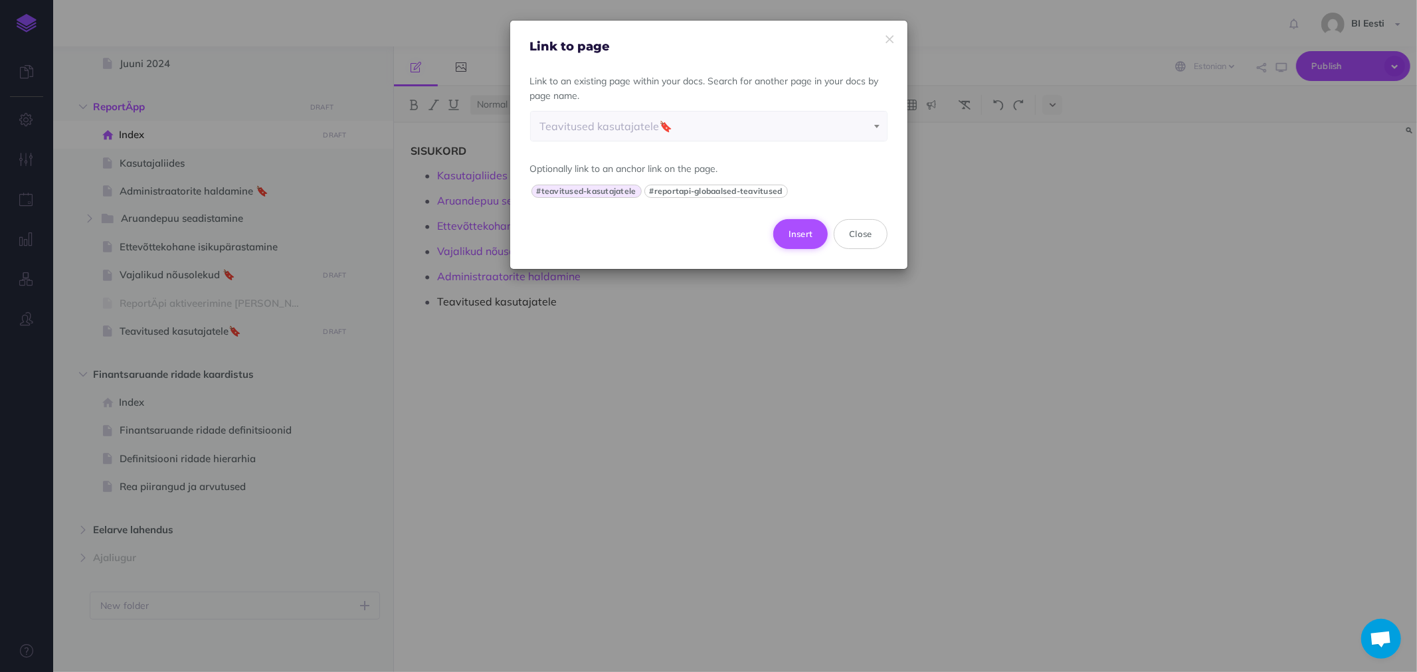
click at [800, 233] on button "Insert" at bounding box center [800, 233] width 55 height 29
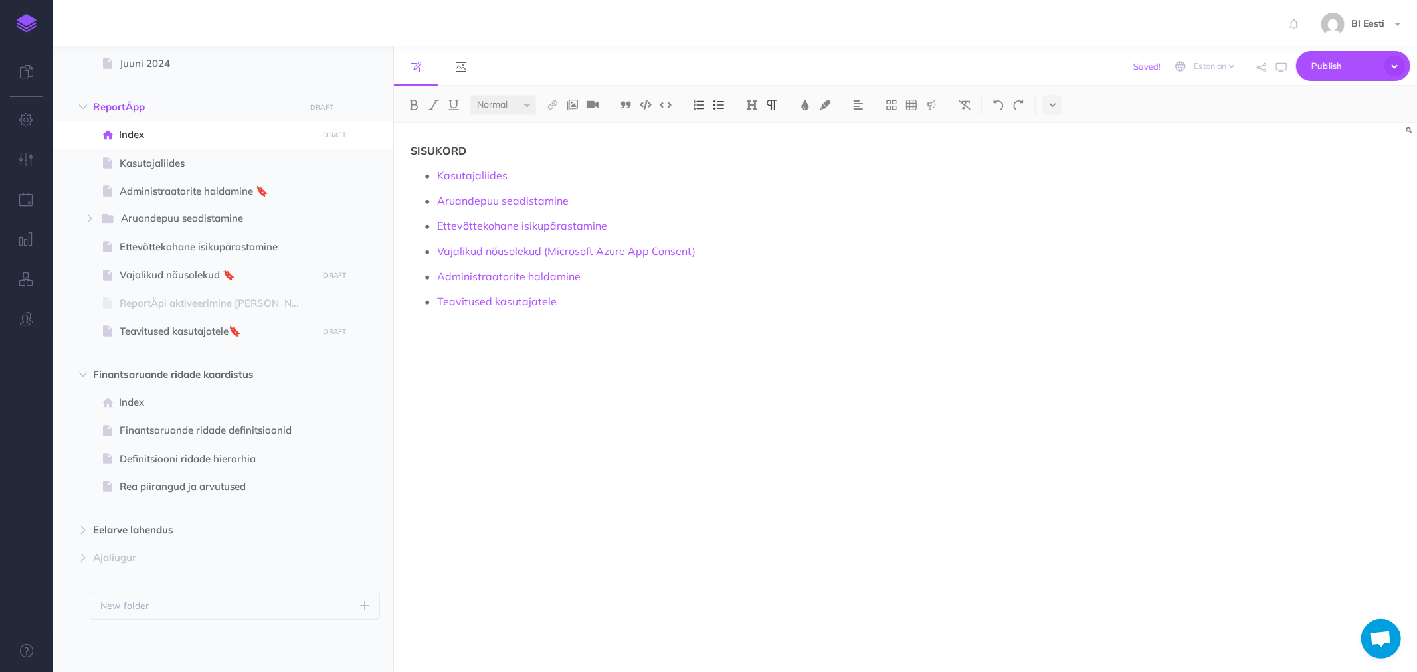
click at [1059, 322] on div "SISUKORD Kasutajaliides Aruandepuu seadistamine Ettevõttekohane isikupärastamin…" at bounding box center [752, 391] width 716 height 536
click at [611, 225] on p "Ettevõttekohane isikupärastamine" at bounding box center [765, 226] width 656 height 20
click at [571, 198] on p "Aruandepuu seadistamine" at bounding box center [765, 201] width 656 height 20
click at [706, 250] on p "Vajalikud nõusolekud (Microsoft Azure App Consent)" at bounding box center [765, 251] width 656 height 20
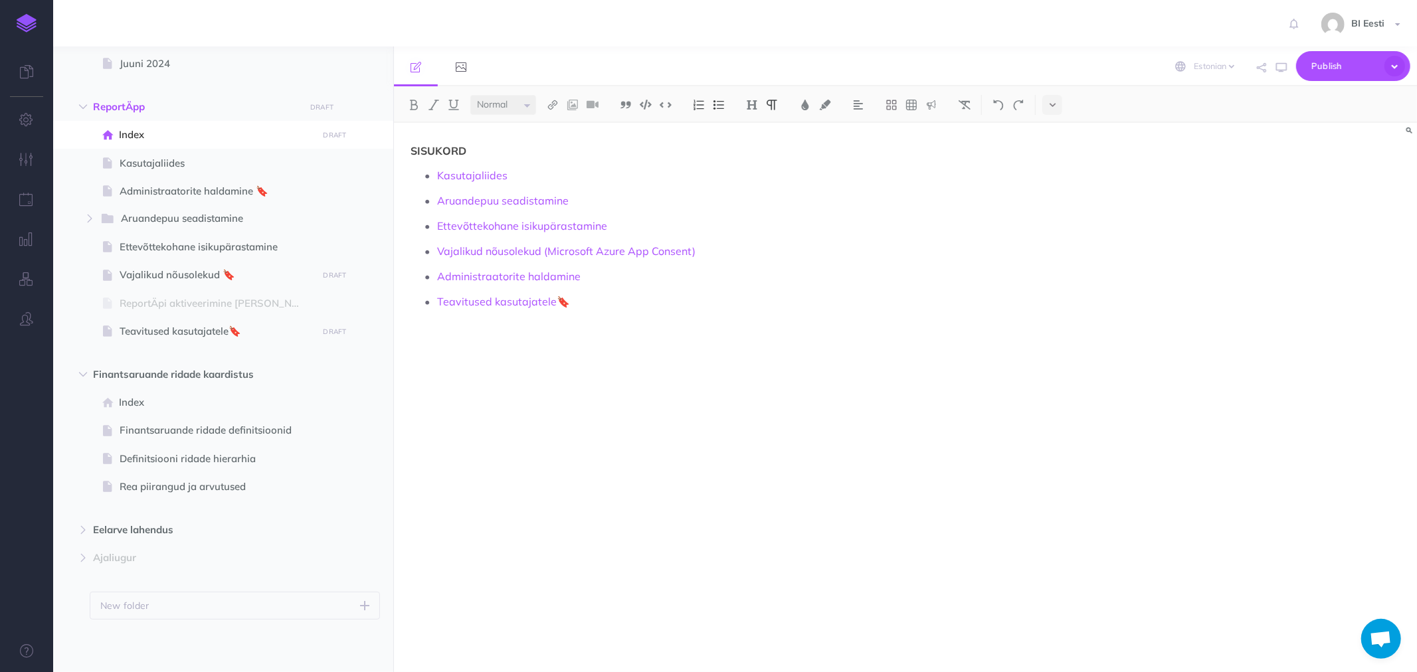
click at [704, 250] on p "Vajalikud nõusolekud (Microsoft Azure App Consent)" at bounding box center [765, 251] width 656 height 20
click at [599, 276] on p "Administraatorite haldamine" at bounding box center [765, 276] width 656 height 20
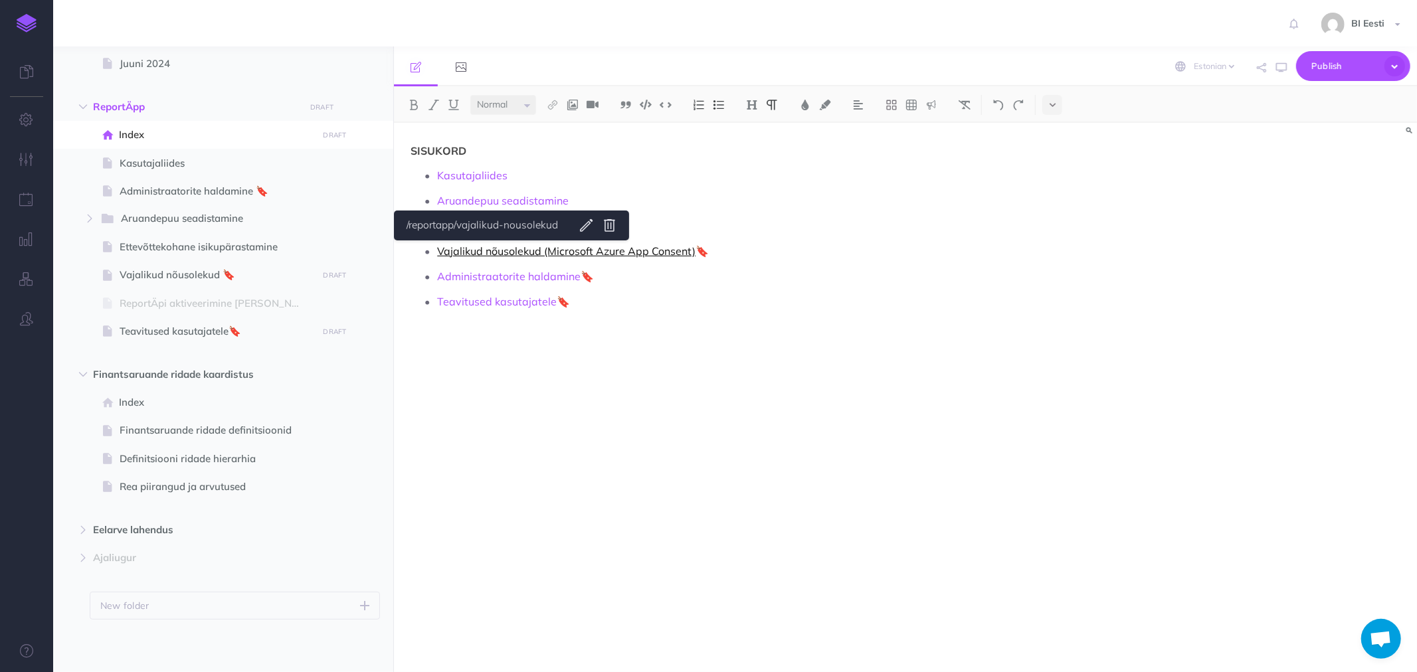
click at [479, 253] on link "Vajalikud nõusolekud (Microsoft Azure App Consent)" at bounding box center [566, 251] width 258 height 13
click at [545, 395] on div "SISUKORD Kasutajaliides Aruandepuu seadistamine Ettevõttekohane isikupärastamin…" at bounding box center [752, 391] width 716 height 536
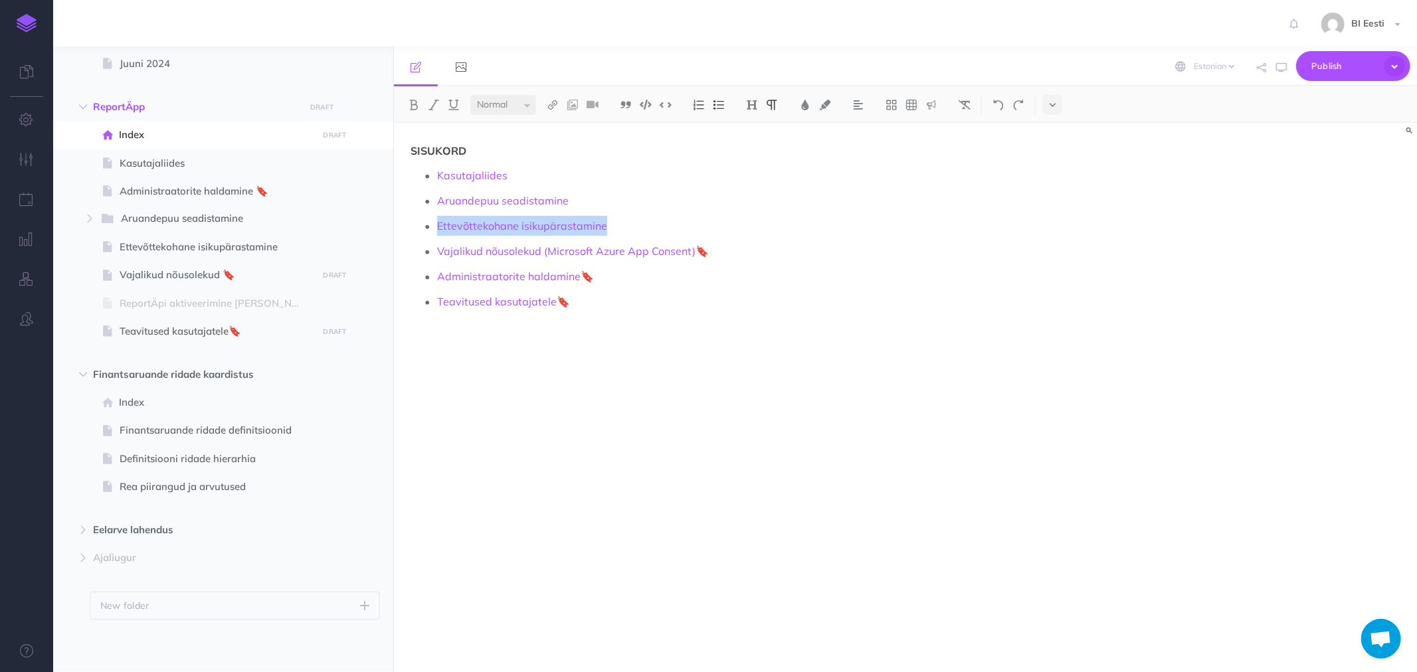
drag, startPoint x: 427, startPoint y: 251, endPoint x: 430, endPoint y: 222, distance: 29.4
click at [430, 222] on ul "Kasutajaliides Aruandepuu seadistamine Ettevõttekohane isikupärastamine Vajalik…" at bounding box center [755, 238] width 676 height 146
click at [844, 391] on div "SISUKORD Kasutajaliides Aruandepuu seadistamine Ettevõttekohane isikupärastamin…" at bounding box center [752, 391] width 716 height 536
click at [1347, 65] on span "Publish" at bounding box center [1345, 66] width 66 height 21
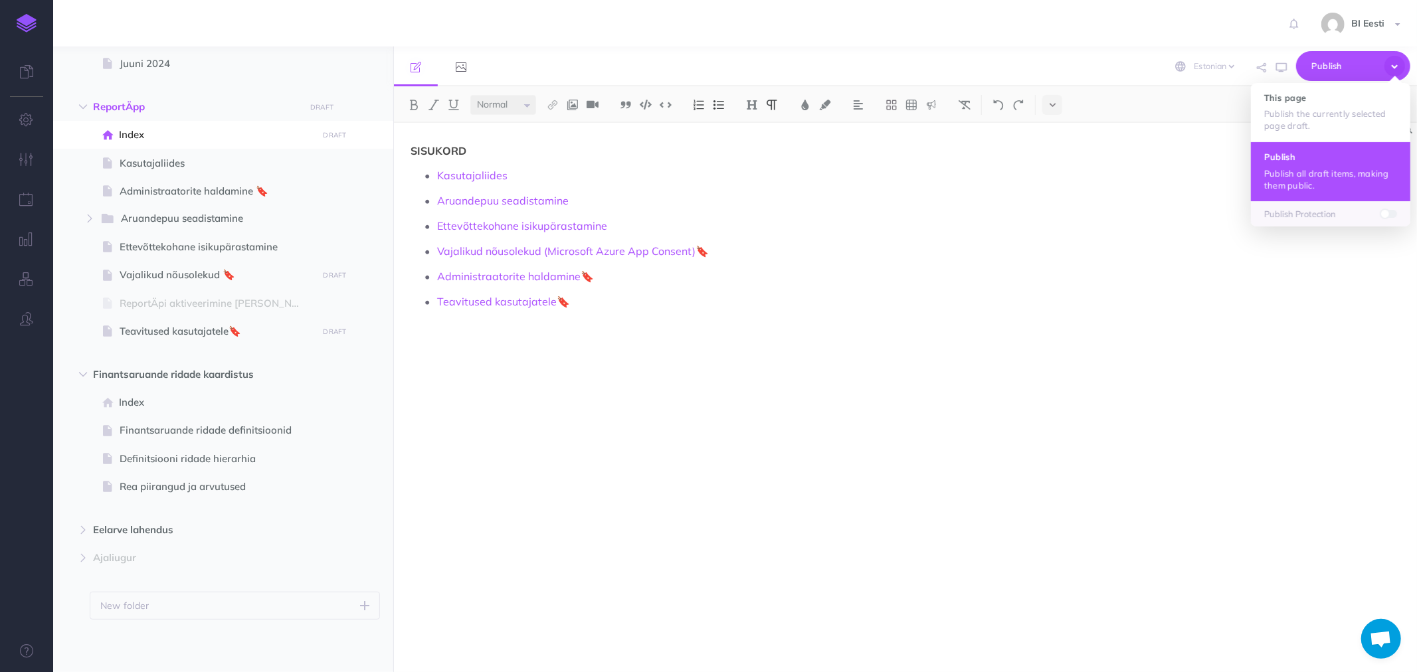
click at [1312, 186] on p "Publish all draft items, making them public." at bounding box center [1330, 179] width 133 height 24
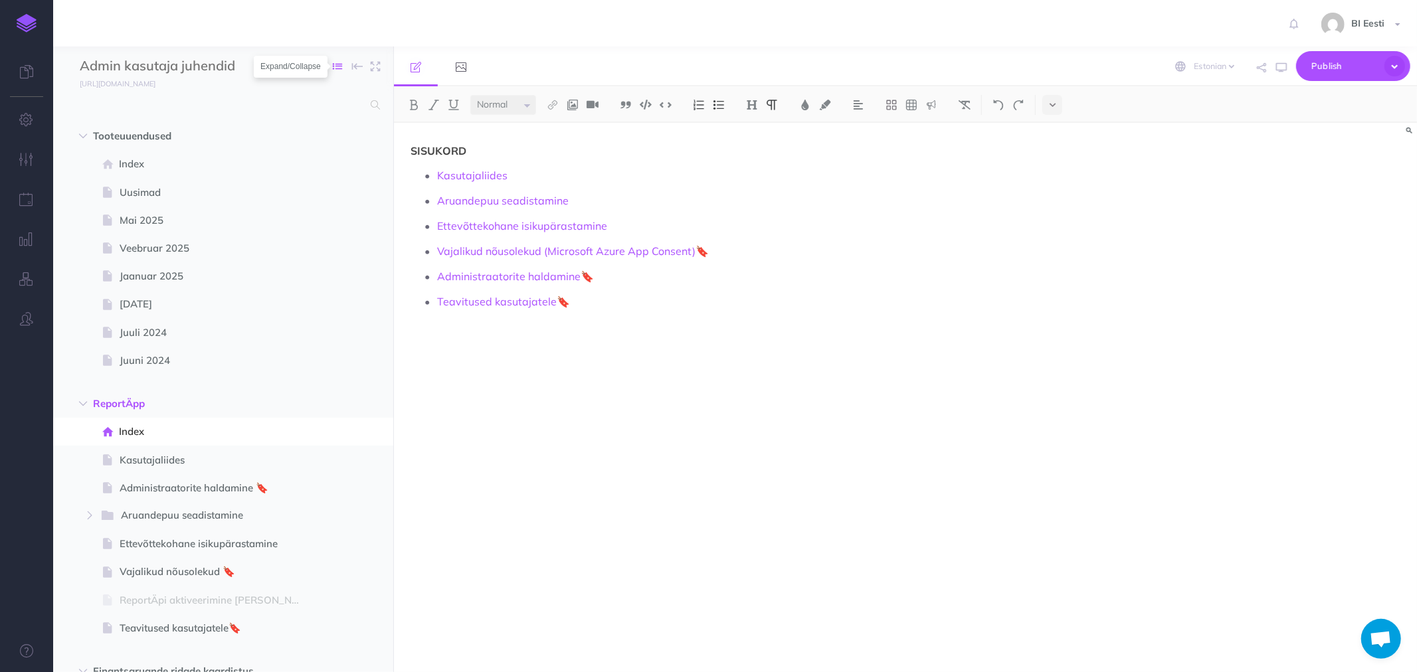
click at [336, 68] on icon "button" at bounding box center [338, 66] width 9 height 9
click at [155, 83] on small "https://admin-juhend.snazzydocs.com" at bounding box center [118, 83] width 76 height 9
click at [23, 114] on icon "button" at bounding box center [27, 119] width 14 height 13
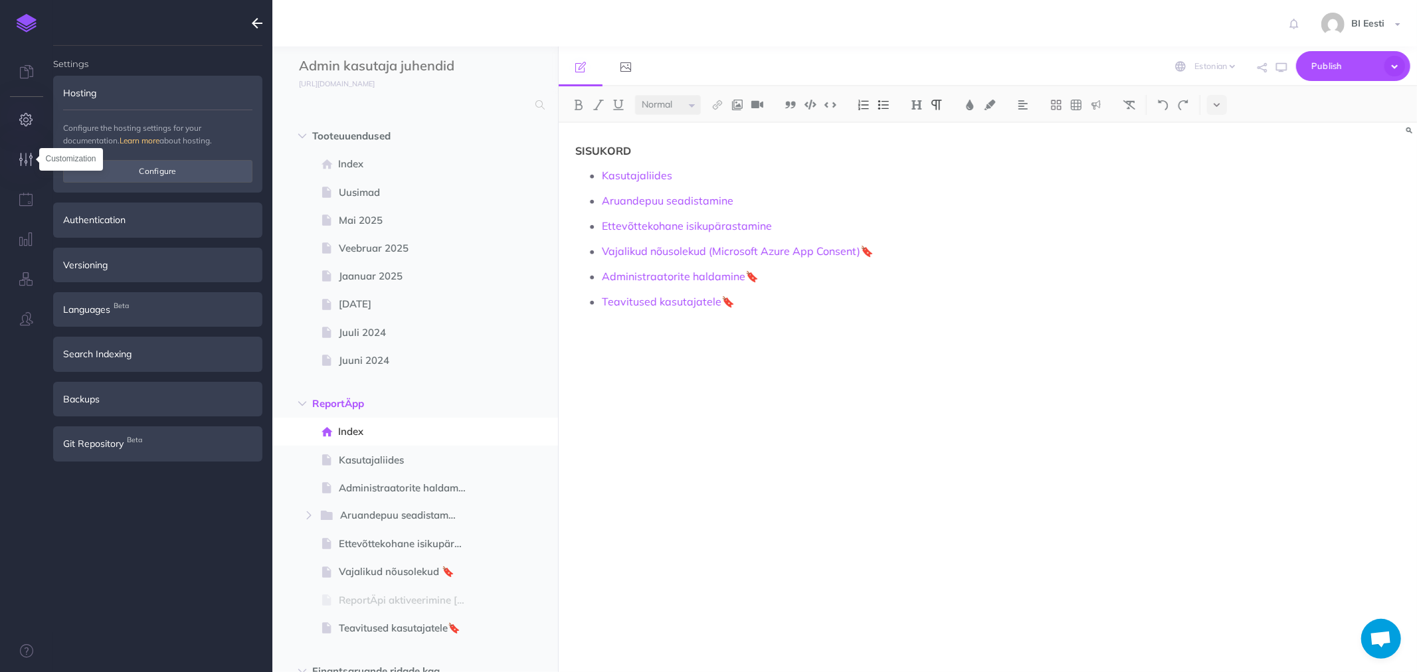
click at [31, 155] on icon "button" at bounding box center [27, 159] width 14 height 13
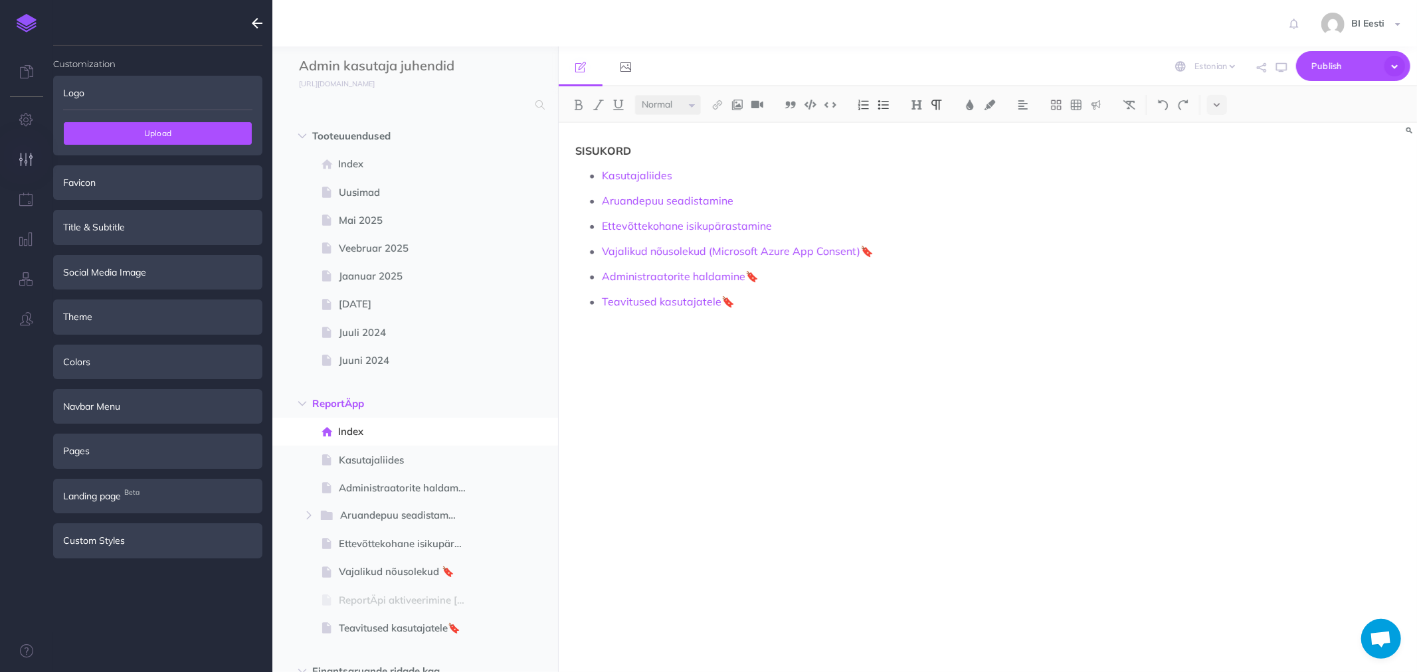
click at [151, 126] on span "Upload" at bounding box center [158, 133] width 188 height 23
click at [136, 135] on span "Upload" at bounding box center [158, 133] width 188 height 23
type input "C:\fakepath\oixio_Digital_logo_rgb-1-768x136.png"
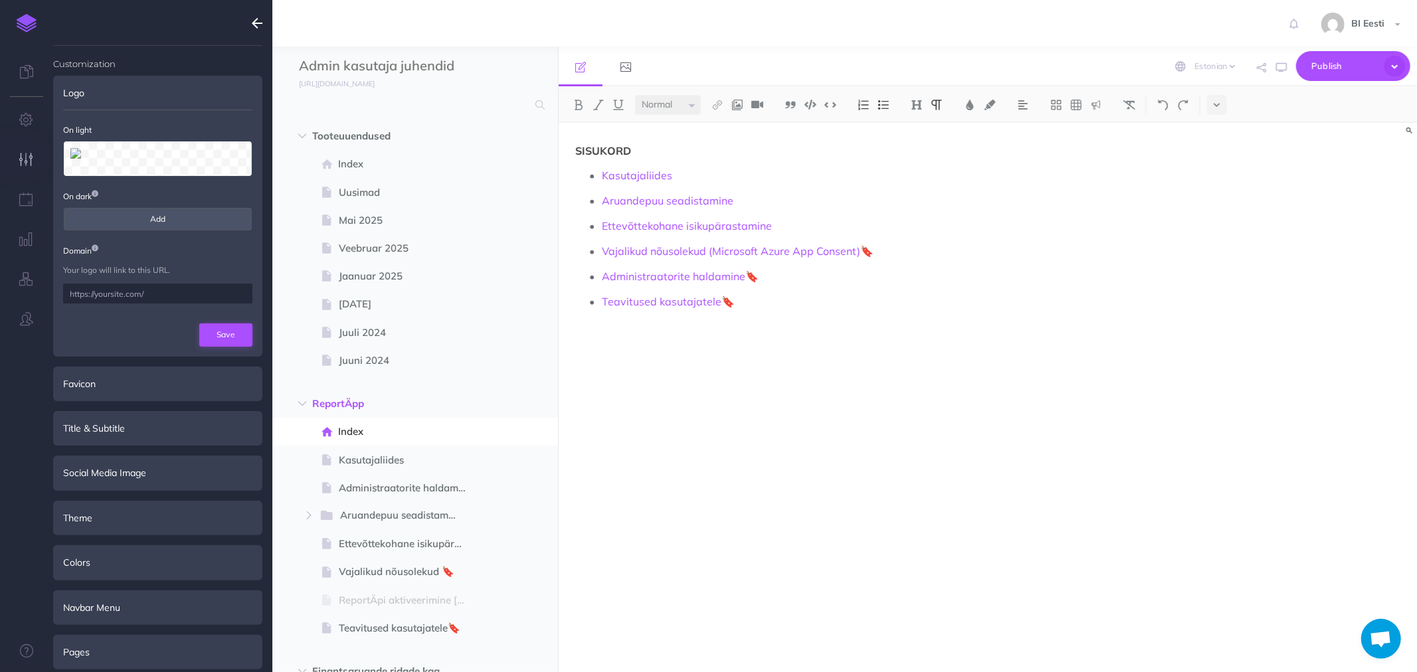
click at [234, 336] on button "Save" at bounding box center [225, 335] width 53 height 23
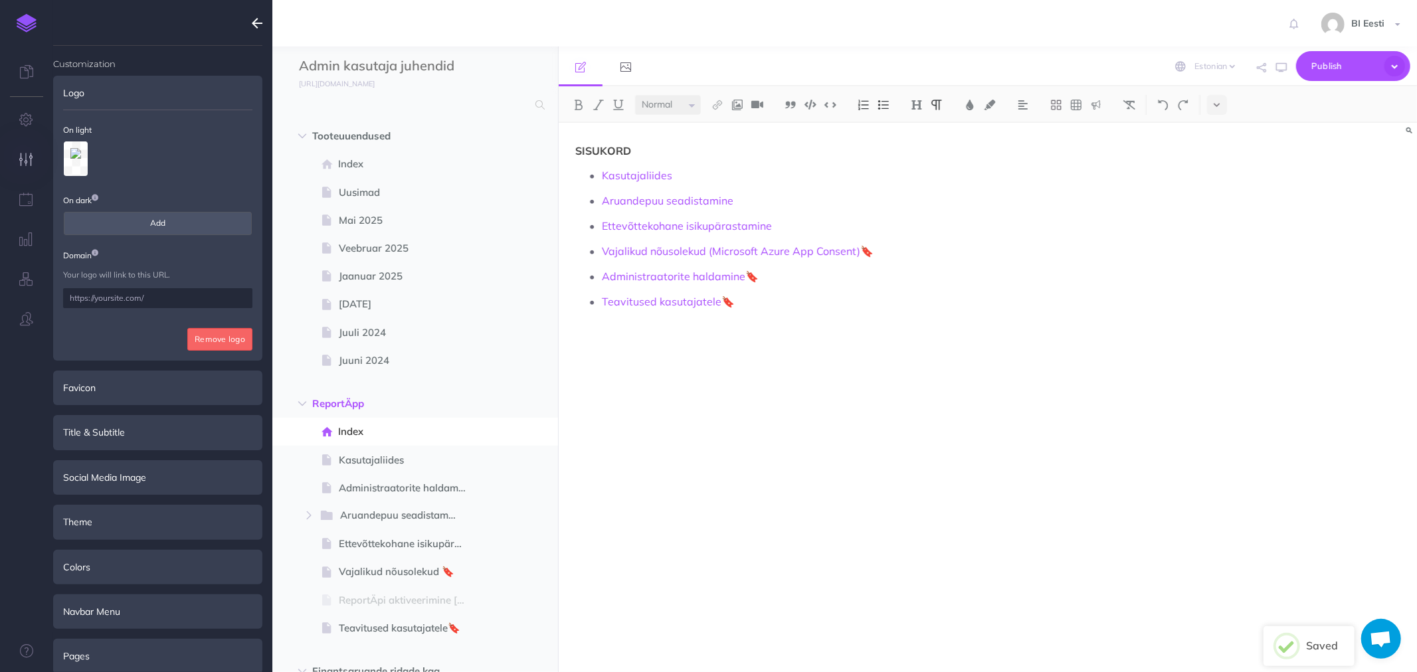
drag, startPoint x: 155, startPoint y: 297, endPoint x: 60, endPoint y: 295, distance: 94.4
click at [60, 295] on li "Logo On light On dark Add Domain Your logo will link to this URL. Remove logo" at bounding box center [157, 218] width 209 height 285
click at [82, 298] on input "text" at bounding box center [157, 298] width 189 height 20
click at [145, 300] on input "text" at bounding box center [157, 298] width 189 height 20
drag, startPoint x: 118, startPoint y: 299, endPoint x: 66, endPoint y: 302, distance: 51.9
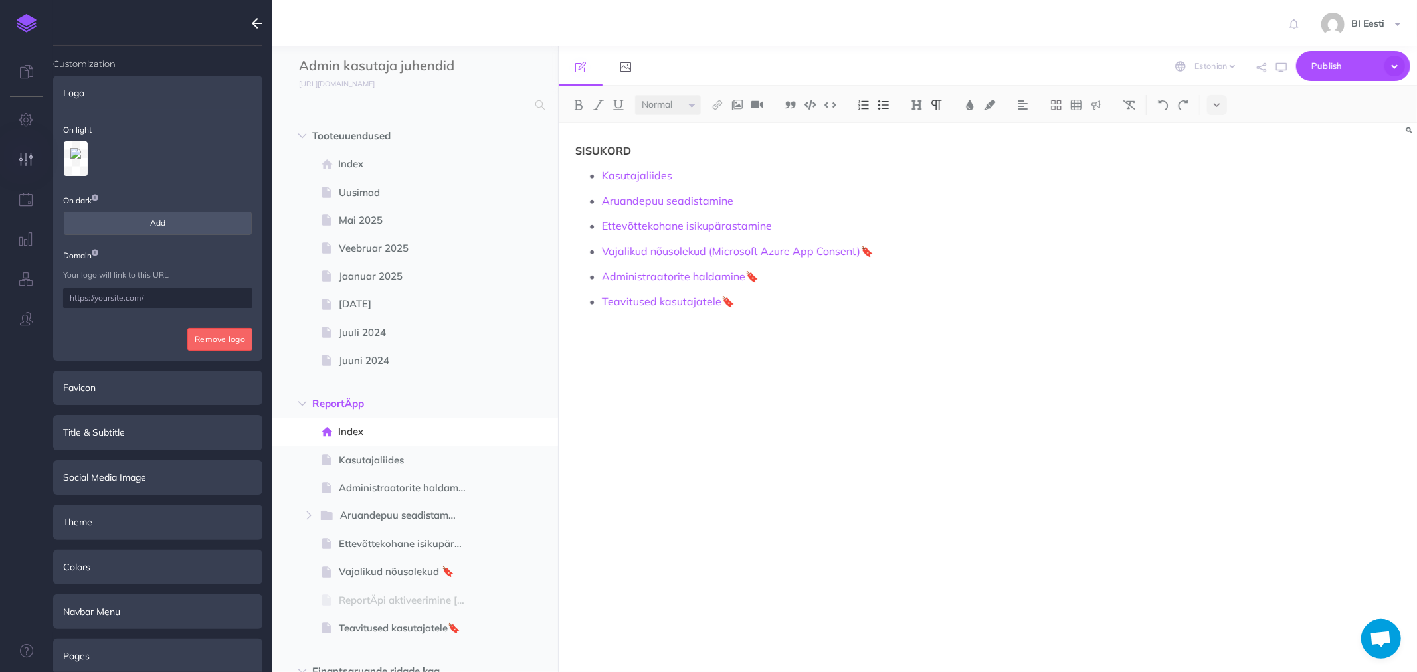
click at [66, 302] on input "text" at bounding box center [157, 298] width 189 height 20
paste input "https://oixio.eu/et/"
type input "https://oixio.eu/et/"
click at [227, 341] on button "Save" at bounding box center [225, 339] width 53 height 23
click at [1343, 70] on span "Publish" at bounding box center [1345, 66] width 66 height 21
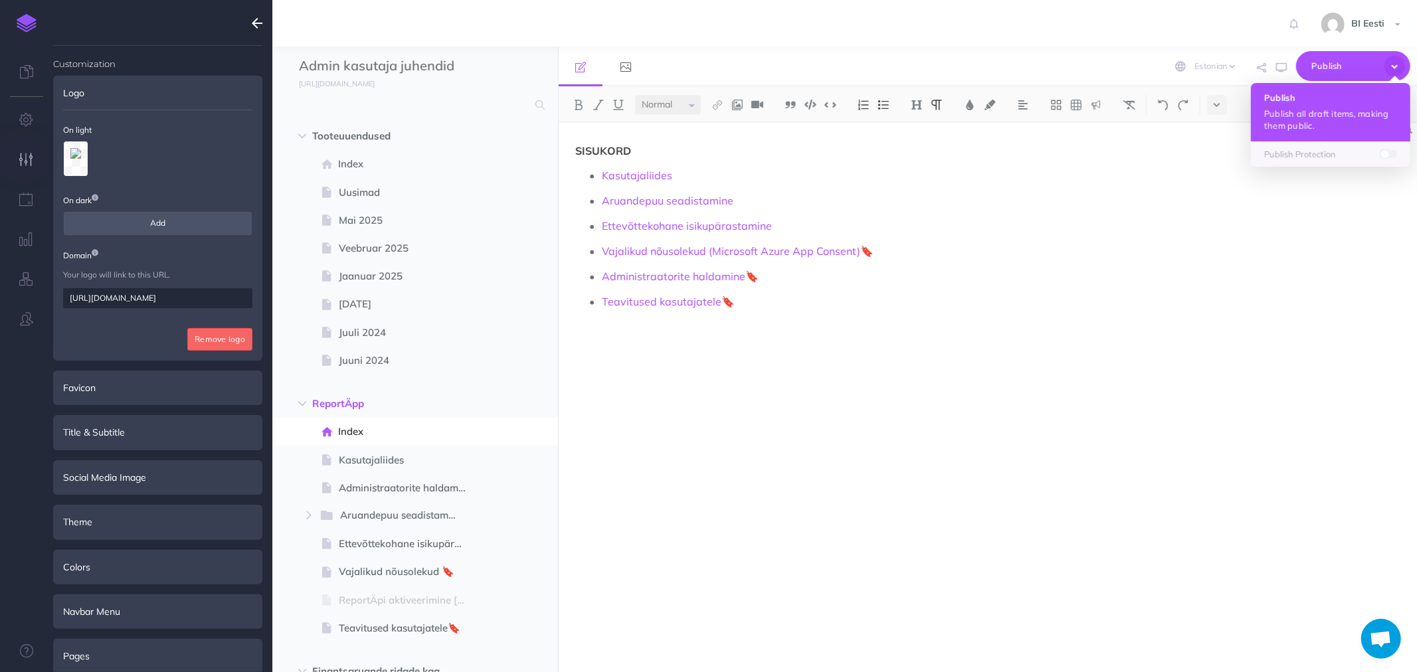
click at [1330, 116] on p "Publish all draft items, making them public." at bounding box center [1330, 120] width 133 height 24
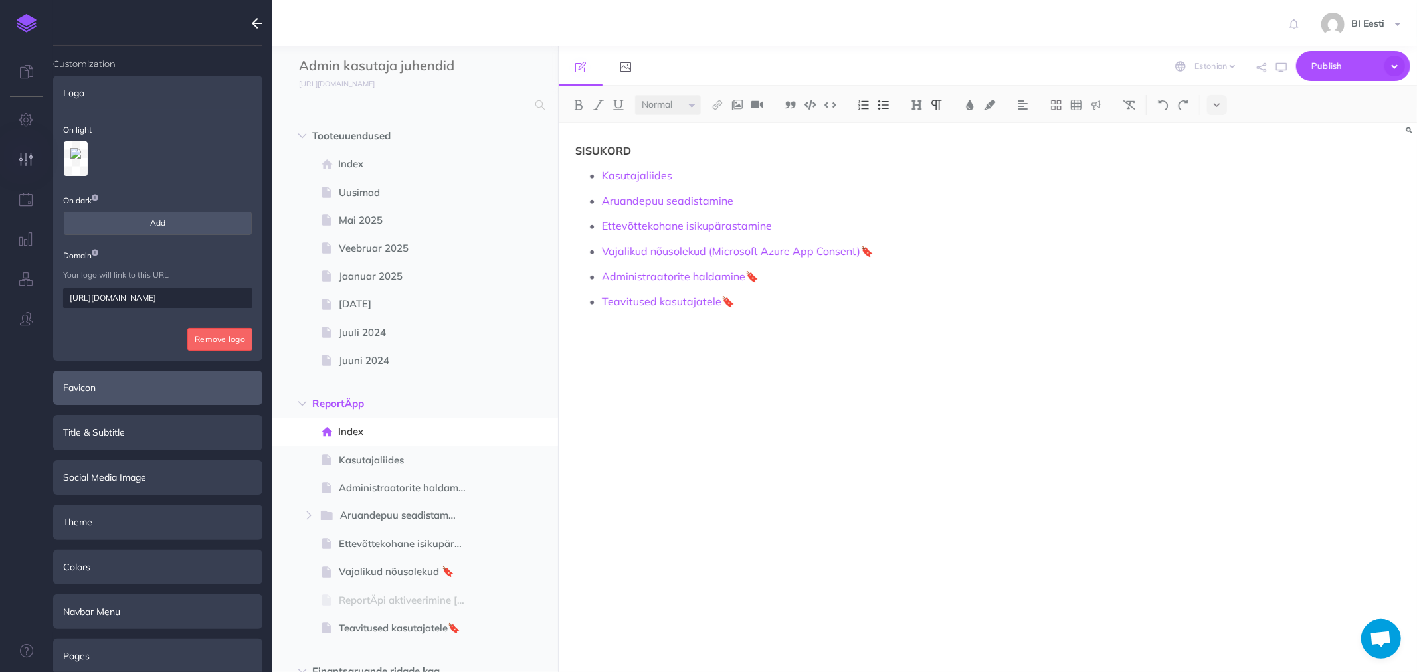
click at [102, 389] on div "Favicon" at bounding box center [157, 388] width 209 height 35
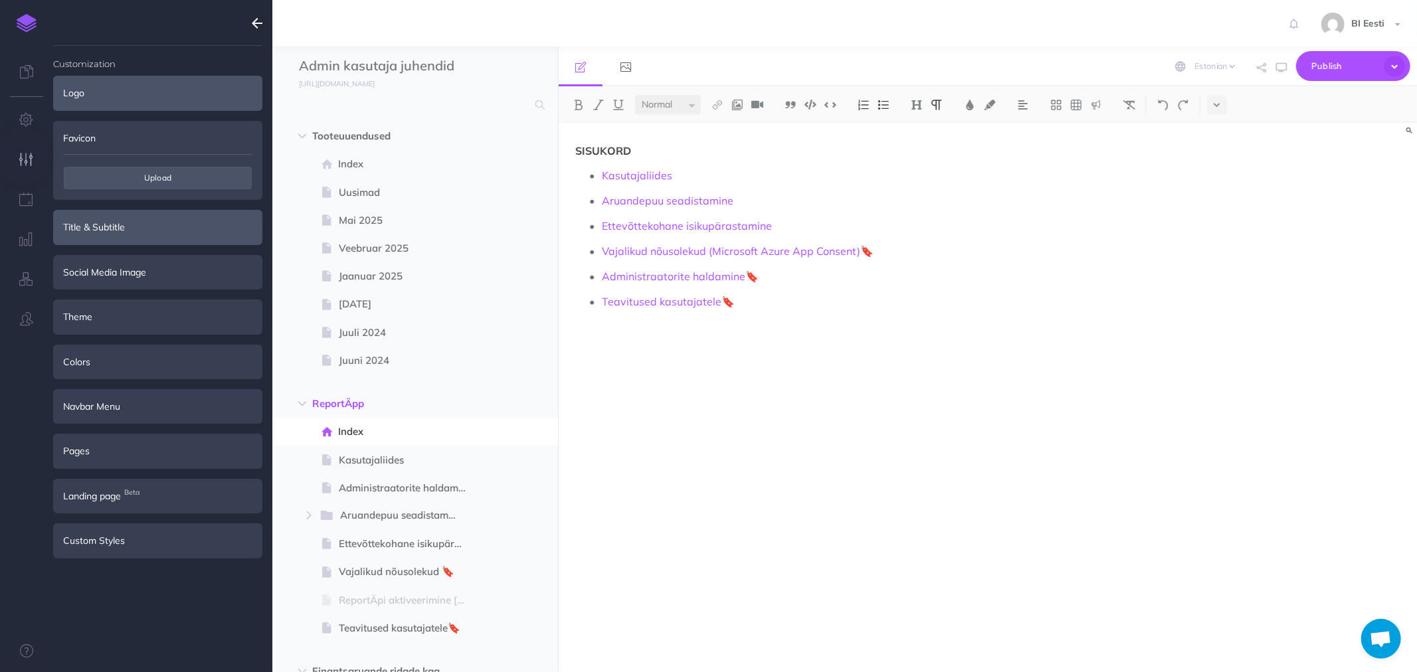
click at [110, 227] on div "Title & Subtitle" at bounding box center [157, 227] width 209 height 35
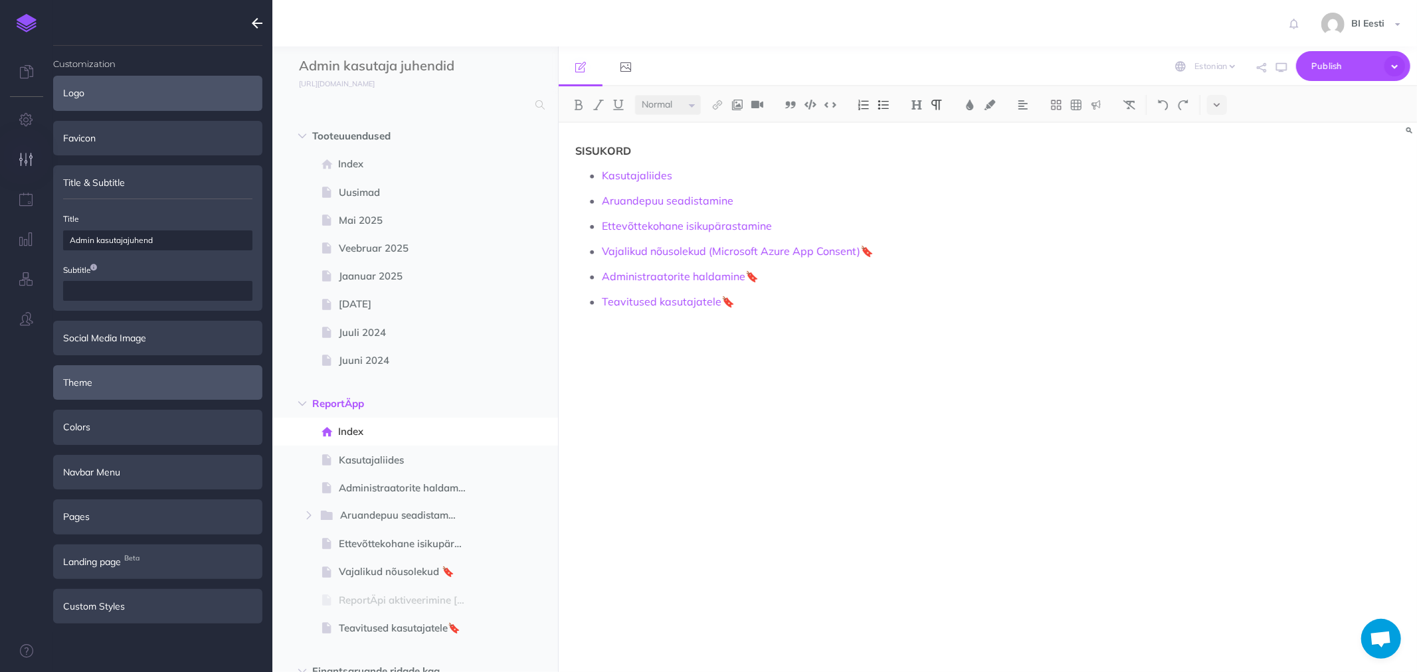
click at [107, 377] on div "Theme" at bounding box center [157, 382] width 209 height 35
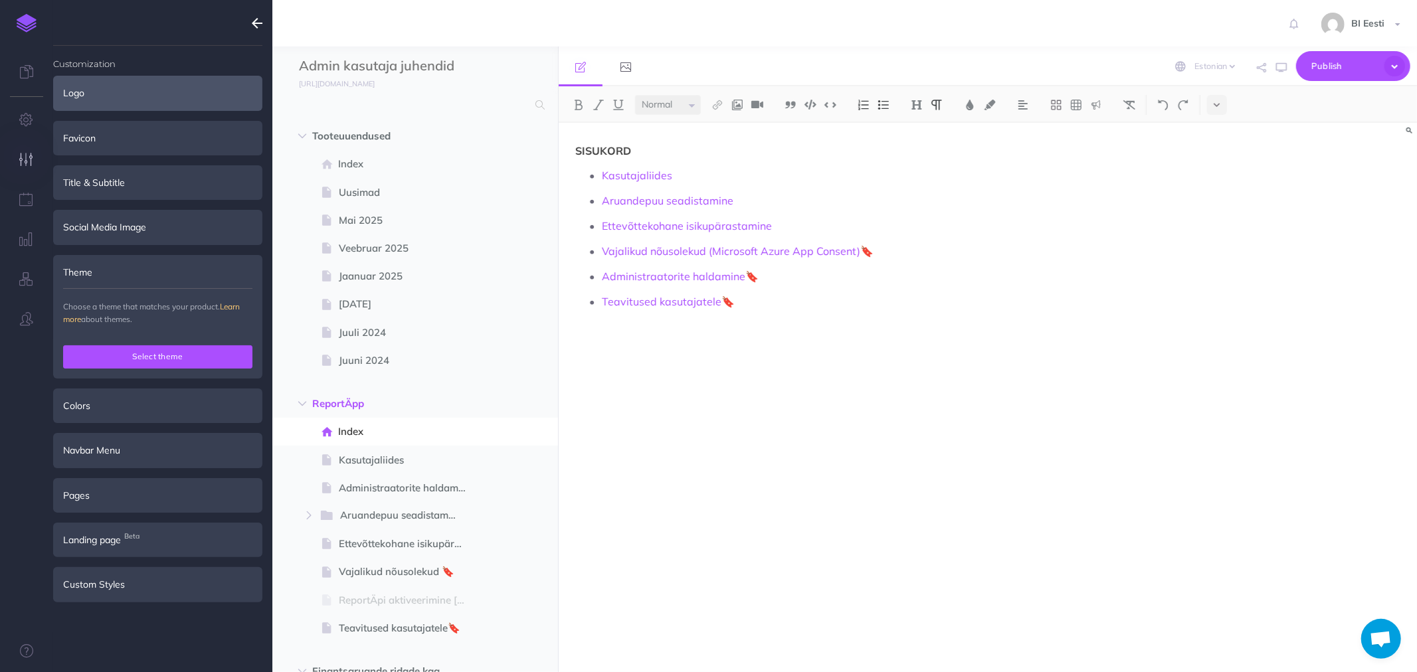
click at [142, 353] on button "Select theme" at bounding box center [157, 357] width 189 height 23
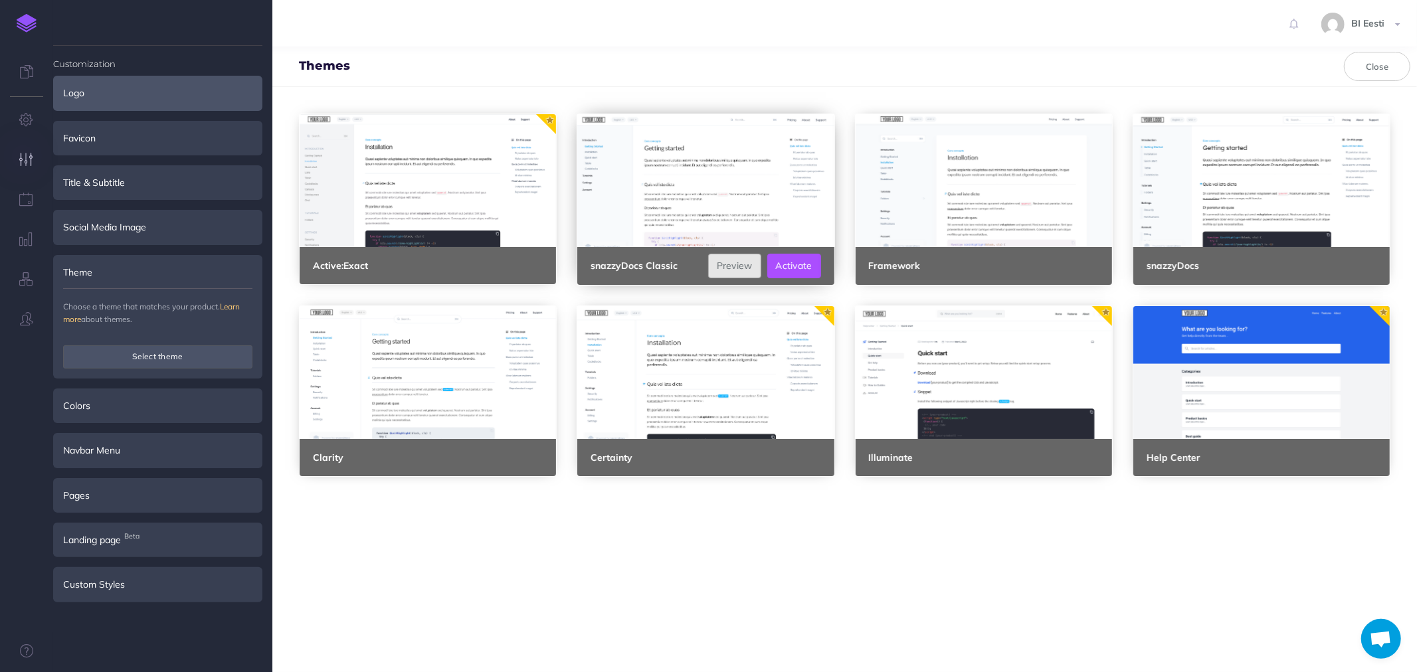
click at [736, 264] on link "Preview" at bounding box center [734, 266] width 53 height 24
click at [1011, 264] on link "Preview" at bounding box center [1012, 266] width 53 height 24
click at [1289, 264] on link "Preview" at bounding box center [1290, 266] width 53 height 24
click at [1286, 456] on link "Preview" at bounding box center [1290, 458] width 53 height 24
click at [1008, 456] on link "Preview" at bounding box center [1012, 458] width 53 height 24
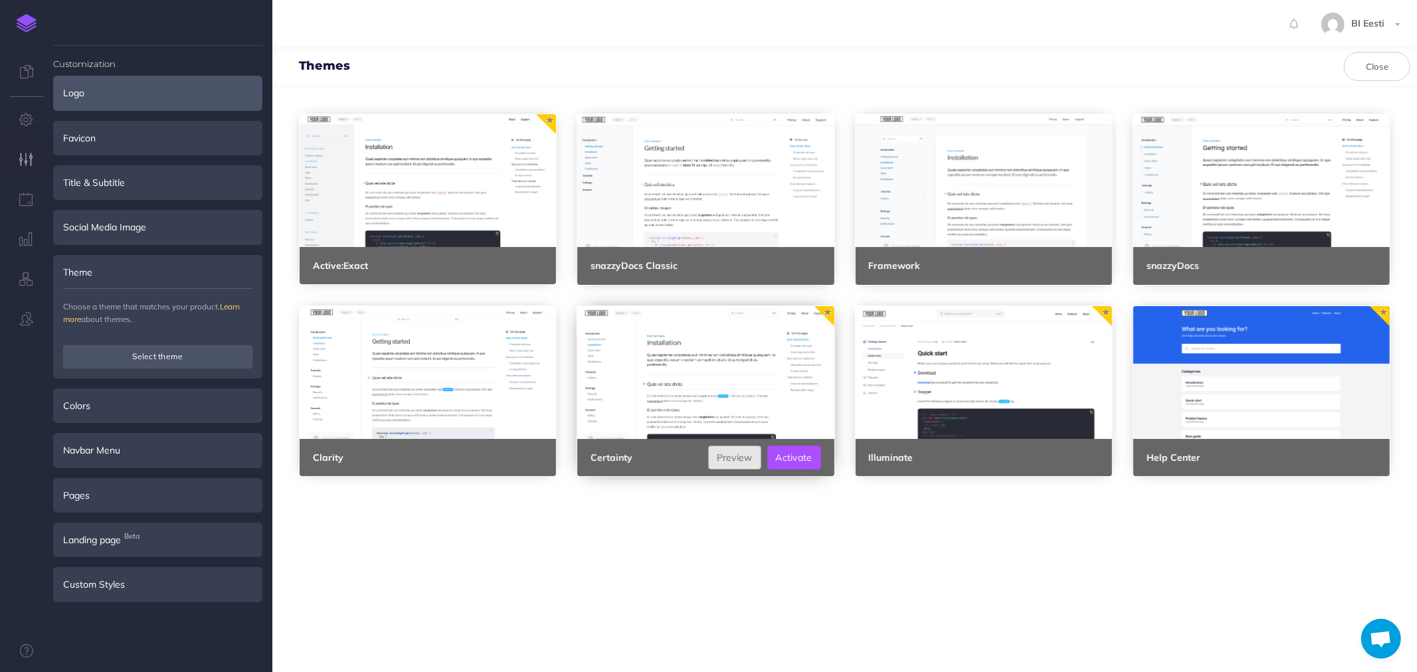
click at [742, 461] on link "Preview" at bounding box center [734, 458] width 53 height 24
click at [411, 268] on div "Active: Exact" at bounding box center [428, 265] width 256 height 37
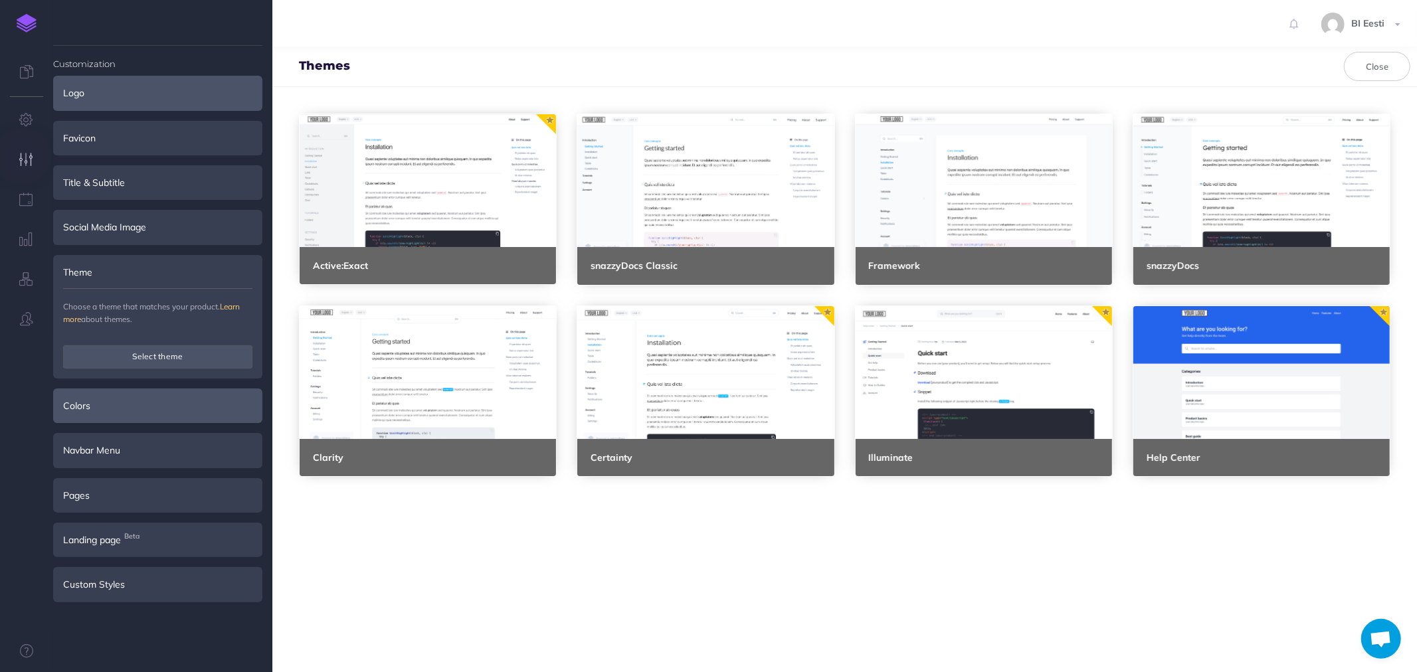
click at [122, 403] on div "Colors" at bounding box center [157, 406] width 209 height 35
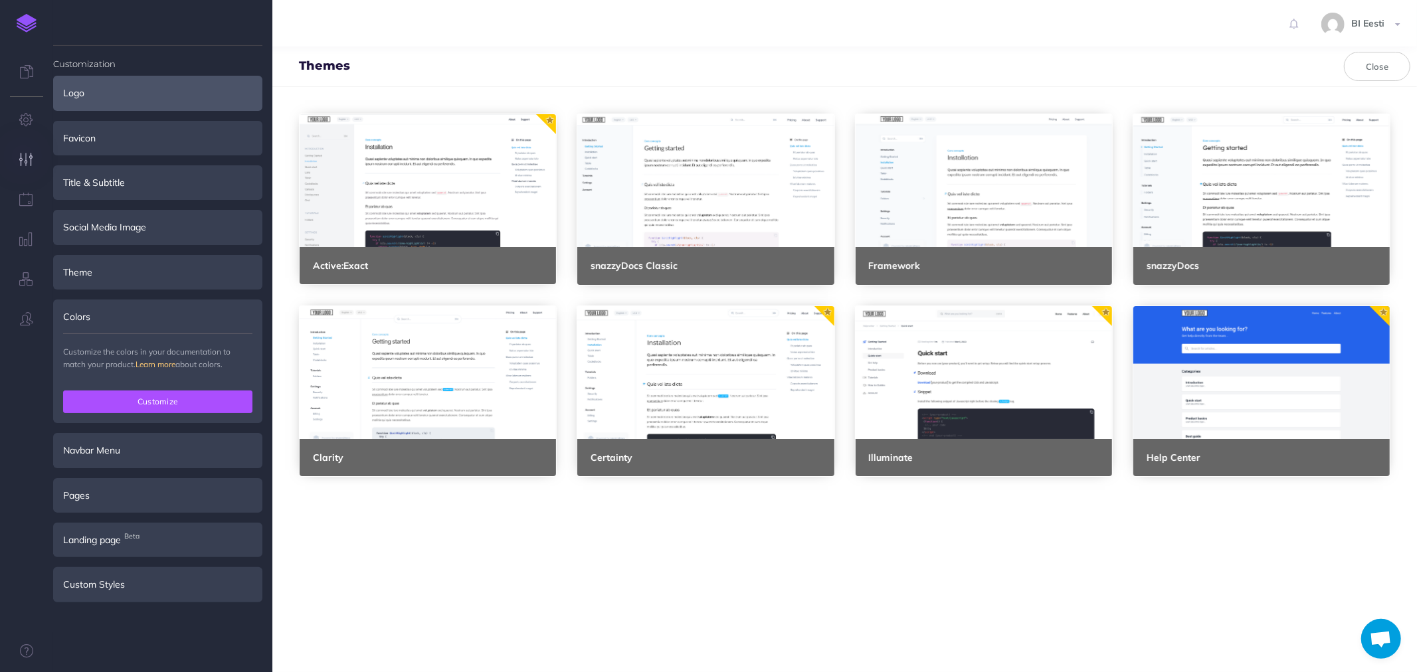
click at [144, 399] on button "Customize" at bounding box center [157, 402] width 189 height 23
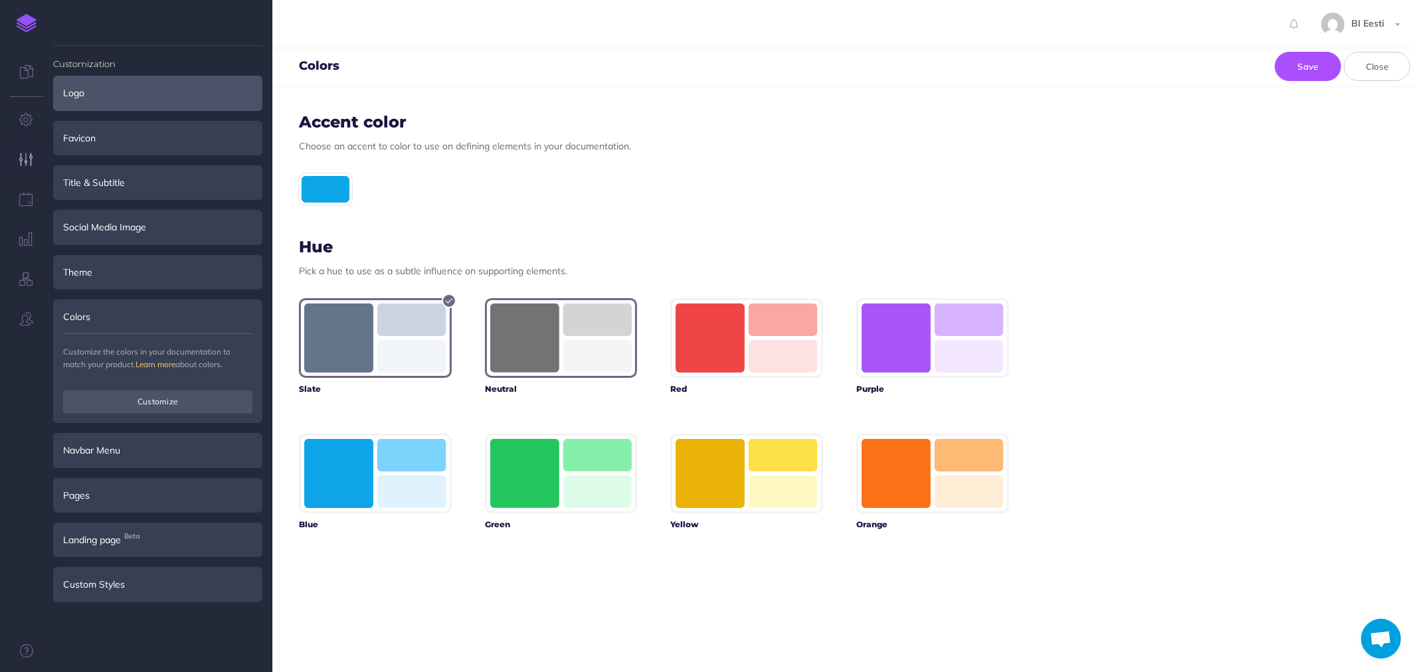
click at [542, 335] on rect "button" at bounding box center [524, 338] width 69 height 69
click at [322, 194] on div at bounding box center [325, 189] width 53 height 32
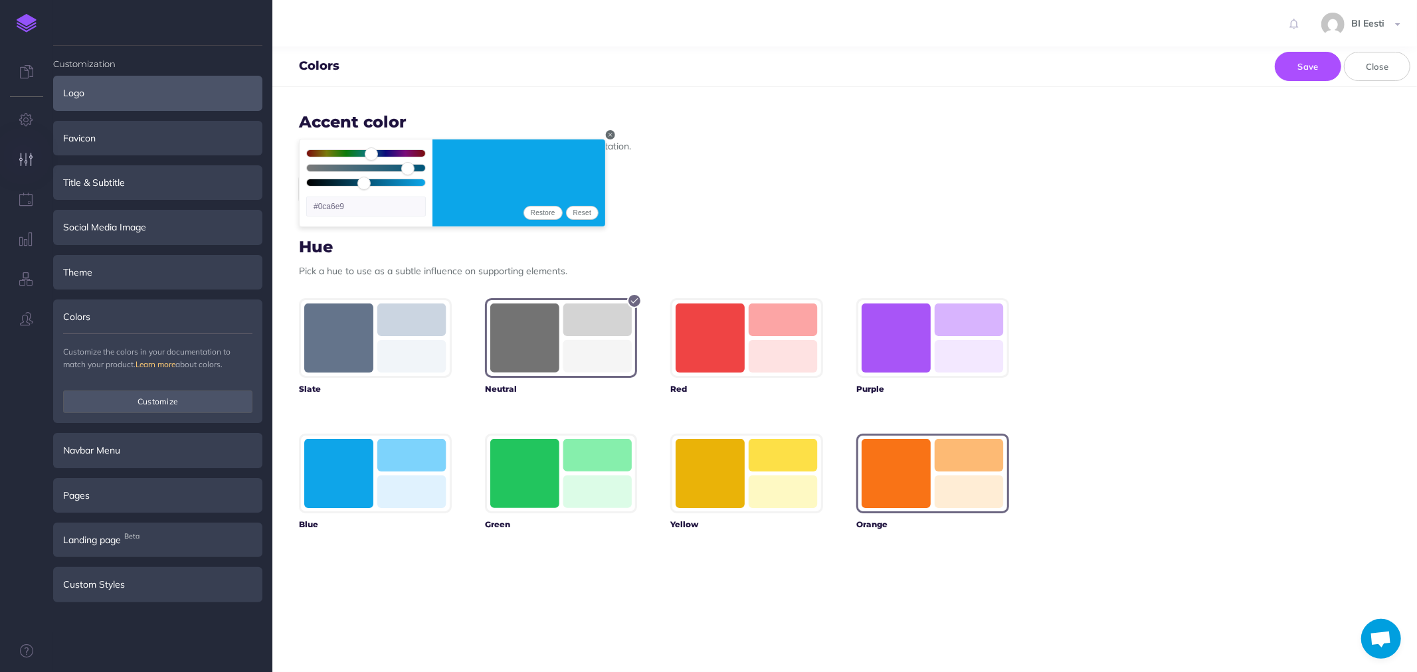
click at [898, 462] on rect "button" at bounding box center [896, 473] width 69 height 69
click at [712, 184] on div "#0ca6e9 Restore Reset" at bounding box center [654, 189] width 710 height 32
click at [367, 355] on rect "button" at bounding box center [338, 338] width 69 height 69
click at [541, 348] on rect "button" at bounding box center [524, 338] width 69 height 69
click at [341, 336] on rect "button" at bounding box center [338, 338] width 69 height 69
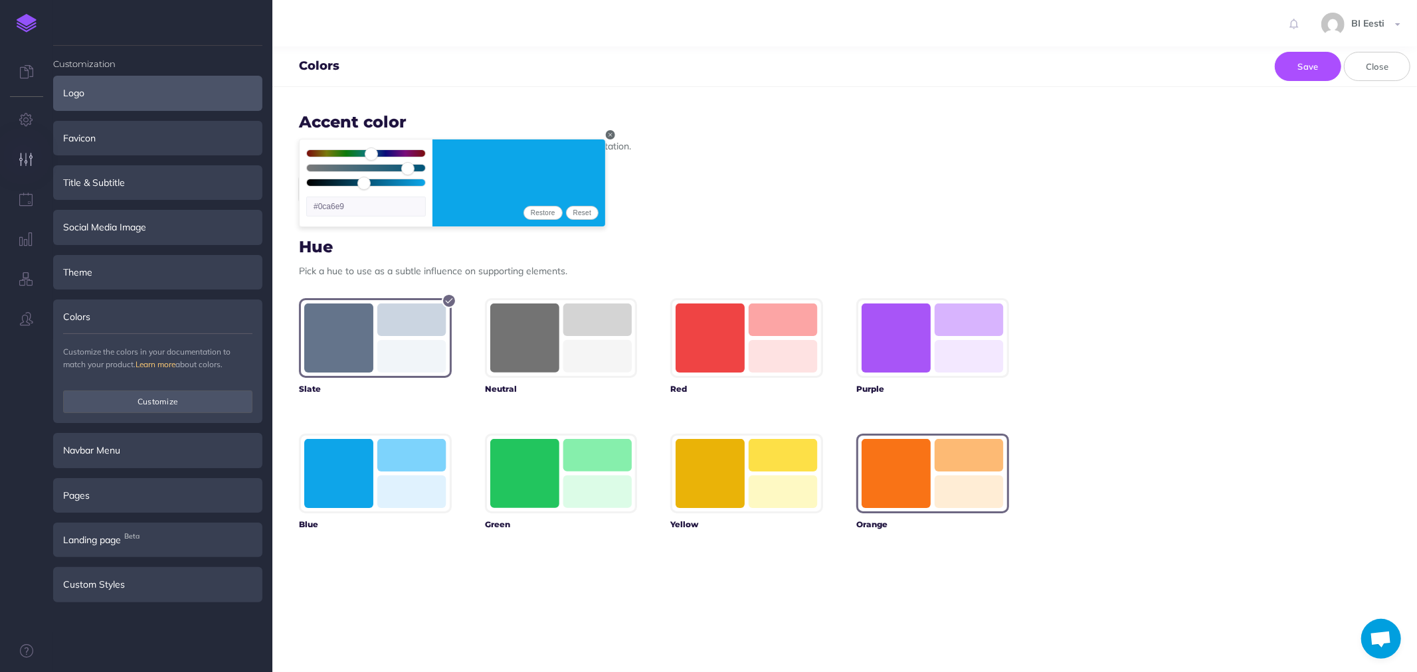
click at [881, 474] on rect "button" at bounding box center [896, 473] width 69 height 69
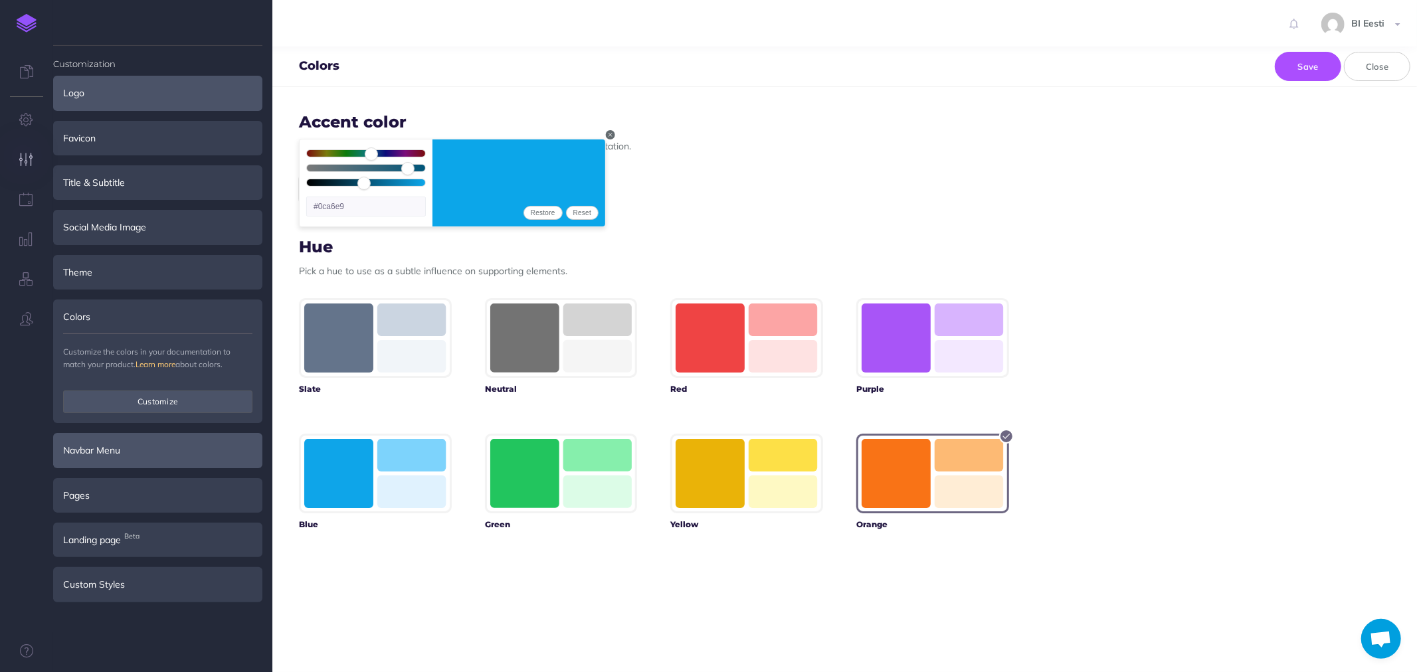
click at [173, 449] on div "Navbar Menu" at bounding box center [157, 450] width 209 height 35
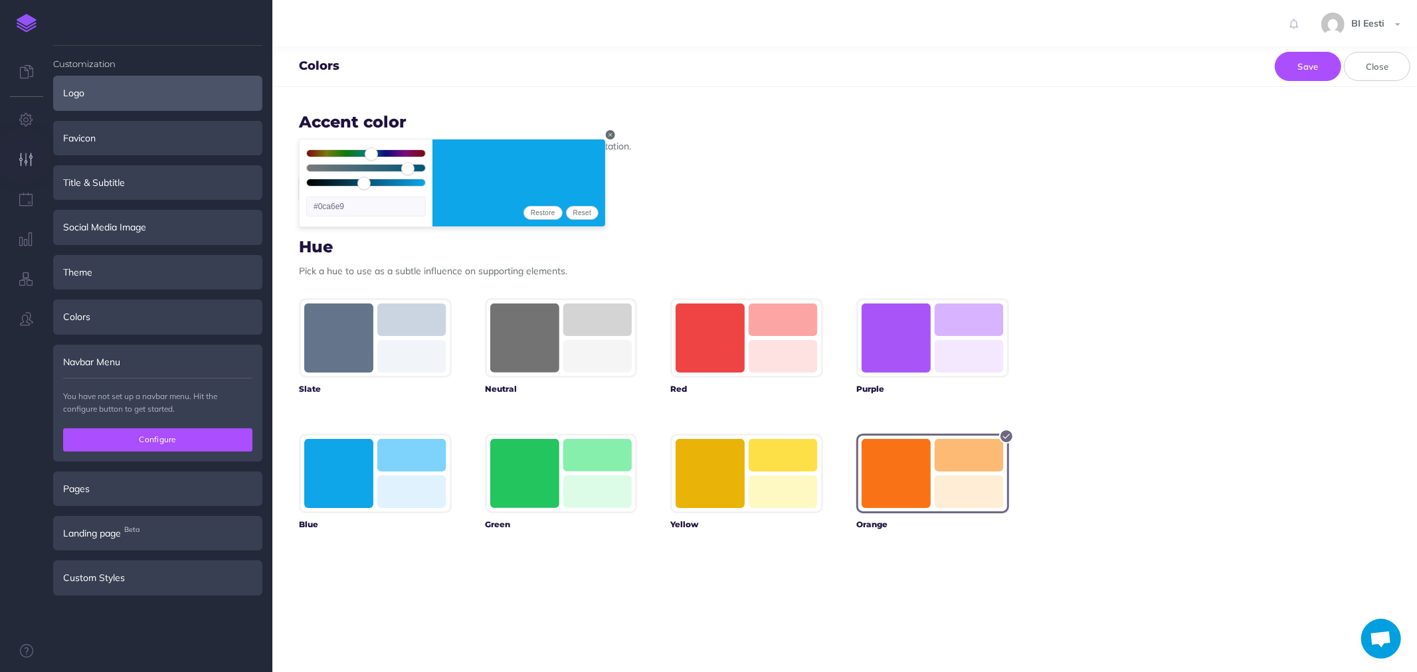
click at [171, 437] on button "Configure" at bounding box center [157, 440] width 189 height 23
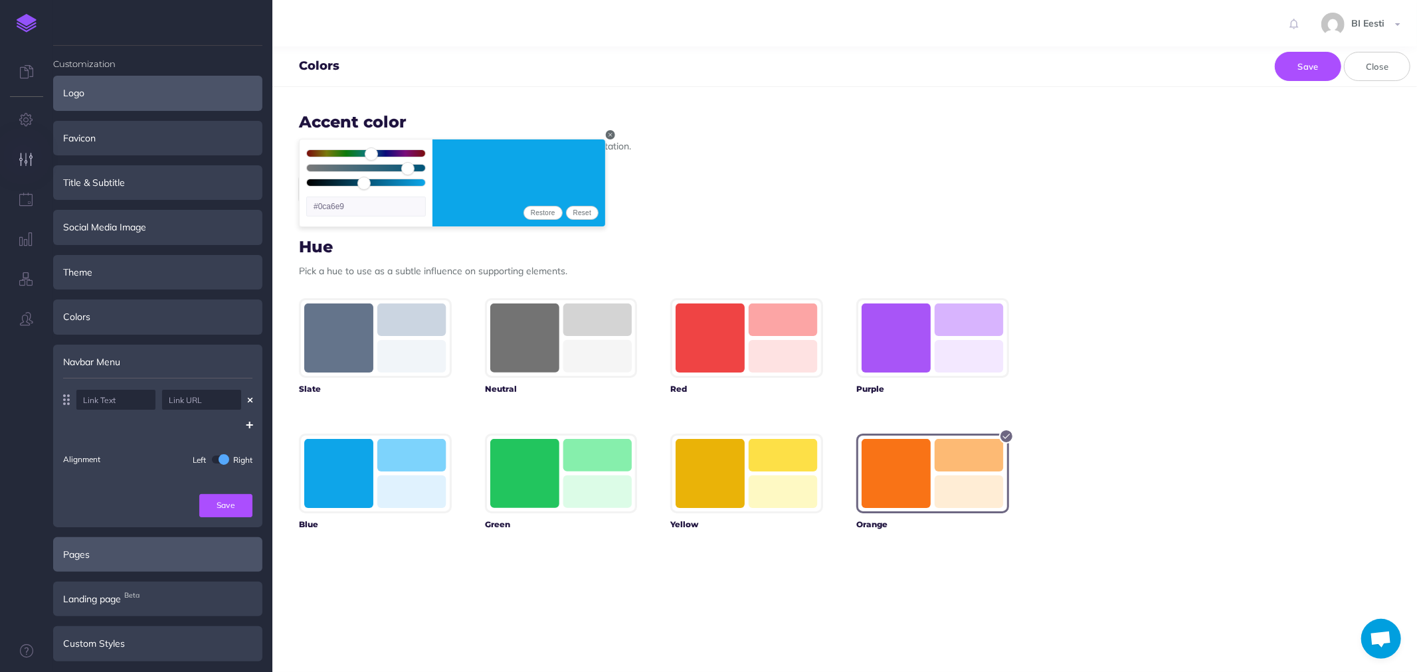
scroll to position [2, 0]
click at [104, 545] on div "Pages" at bounding box center [157, 553] width 209 height 35
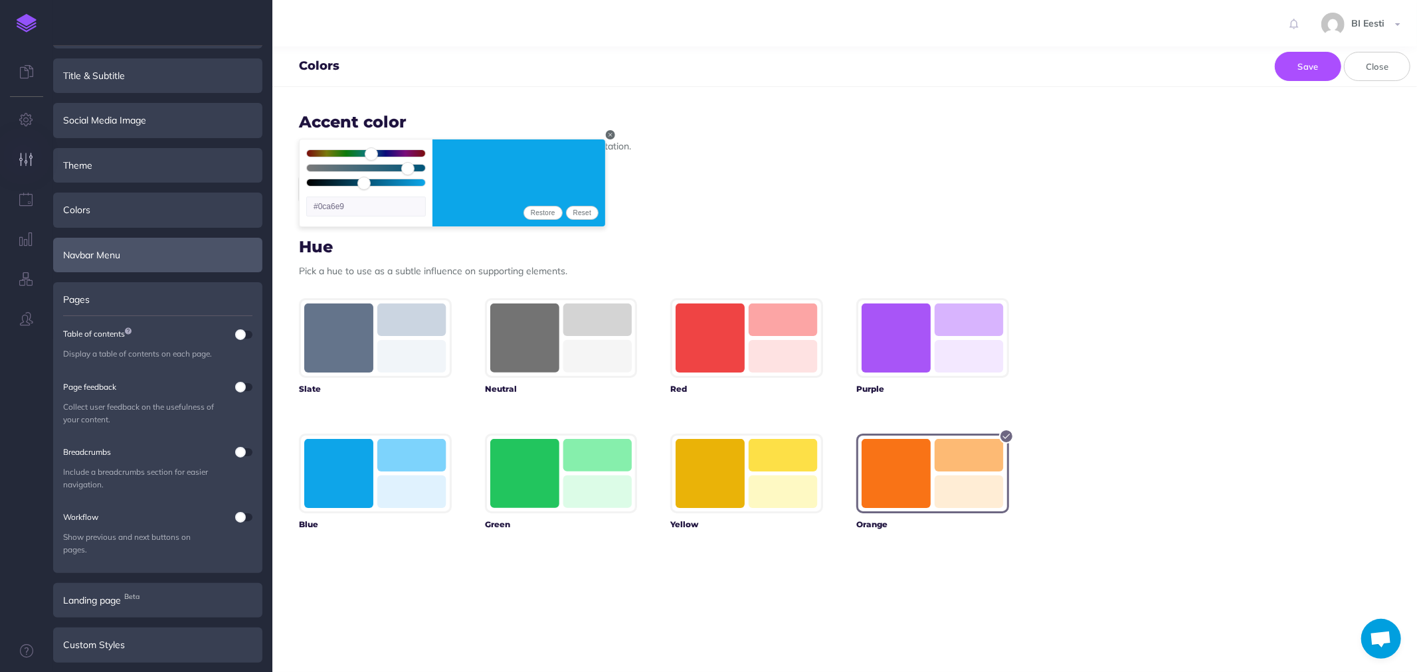
scroll to position [109, 0]
click at [94, 598] on span "Landing page Beta" at bounding box center [92, 598] width 58 height 15
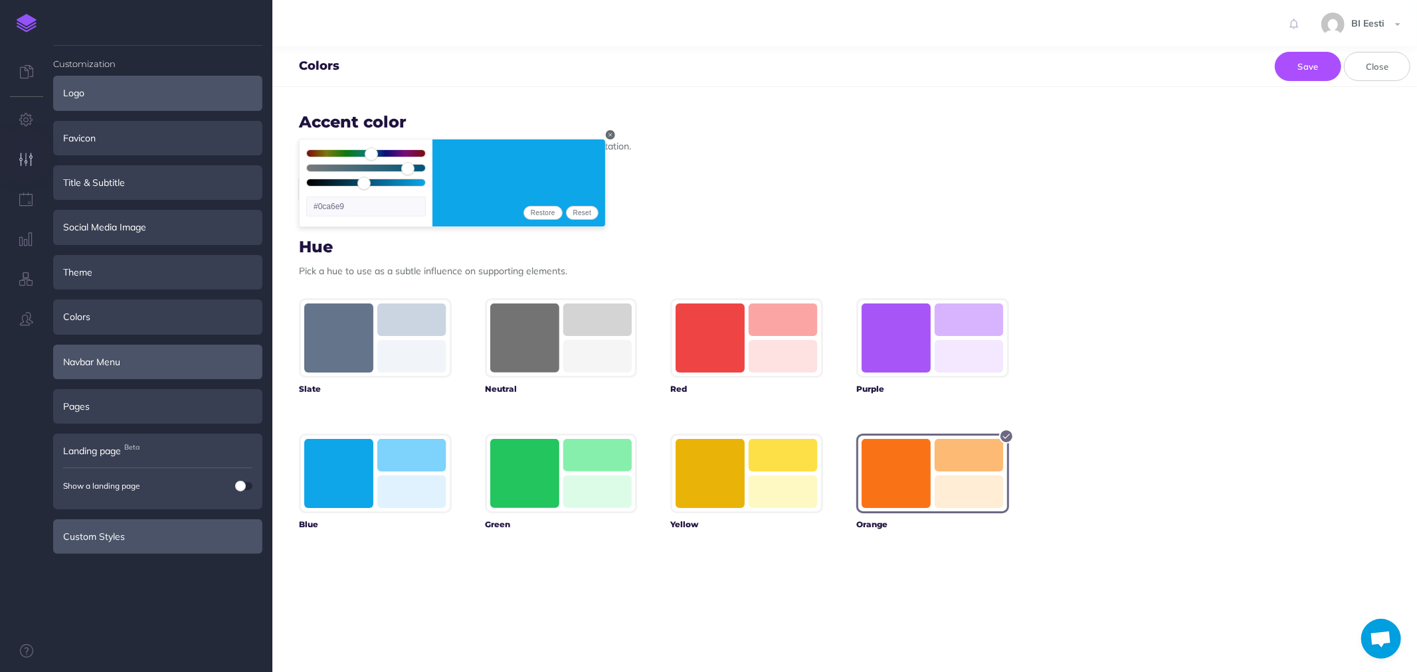
click at [92, 536] on div "Custom Styles" at bounding box center [157, 537] width 209 height 35
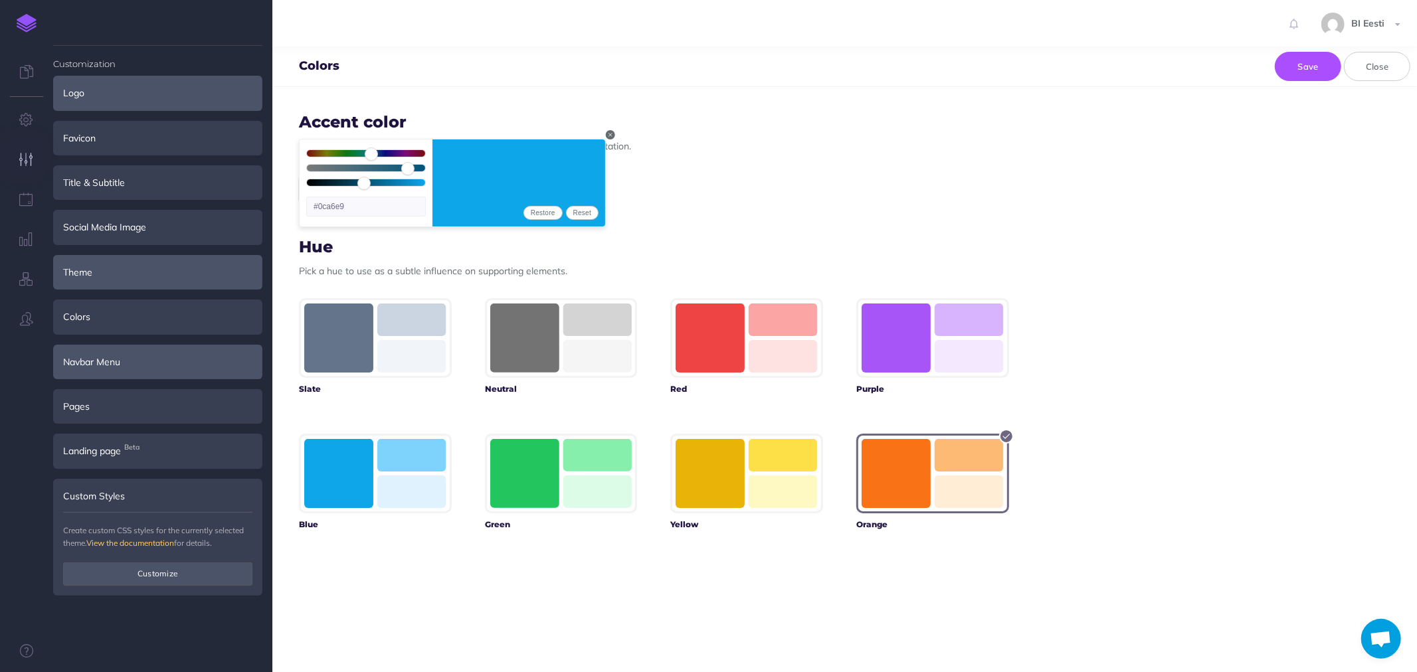
click at [78, 276] on div "Theme" at bounding box center [157, 272] width 209 height 35
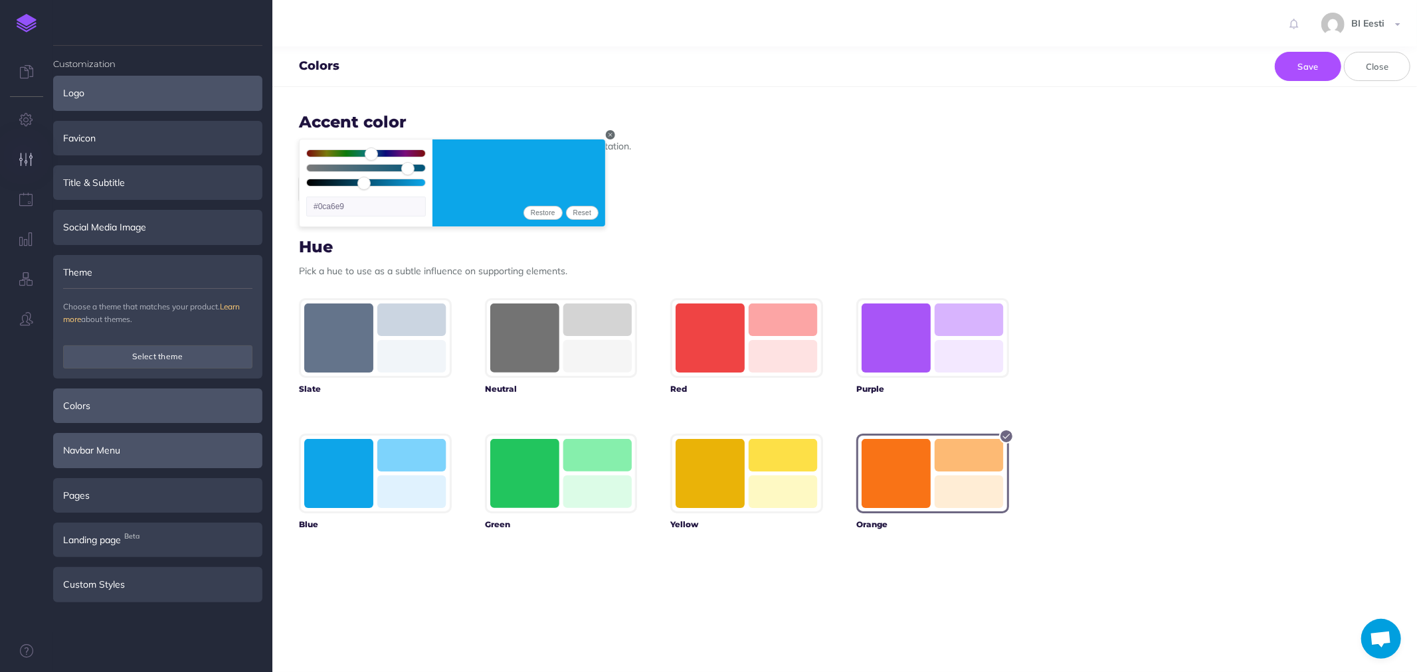
click at [108, 409] on div "Colors" at bounding box center [157, 406] width 209 height 35
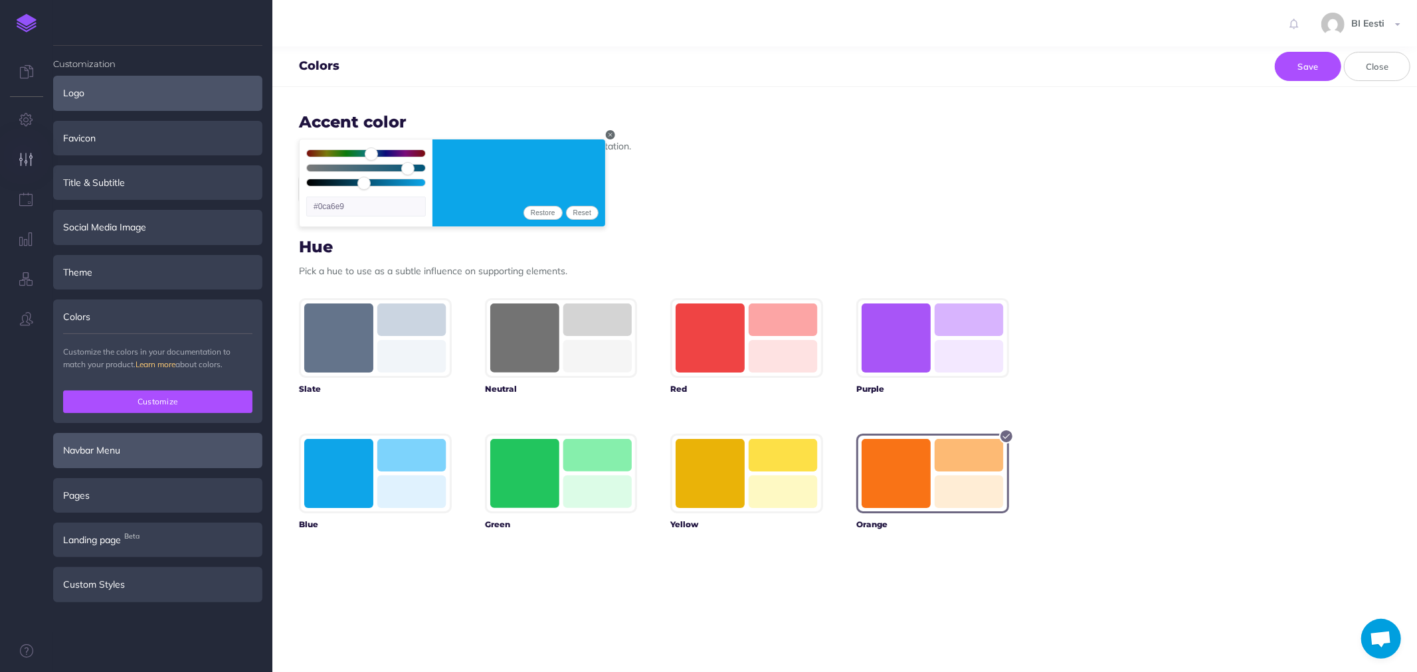
click at [181, 395] on button "Customize" at bounding box center [157, 402] width 189 height 23
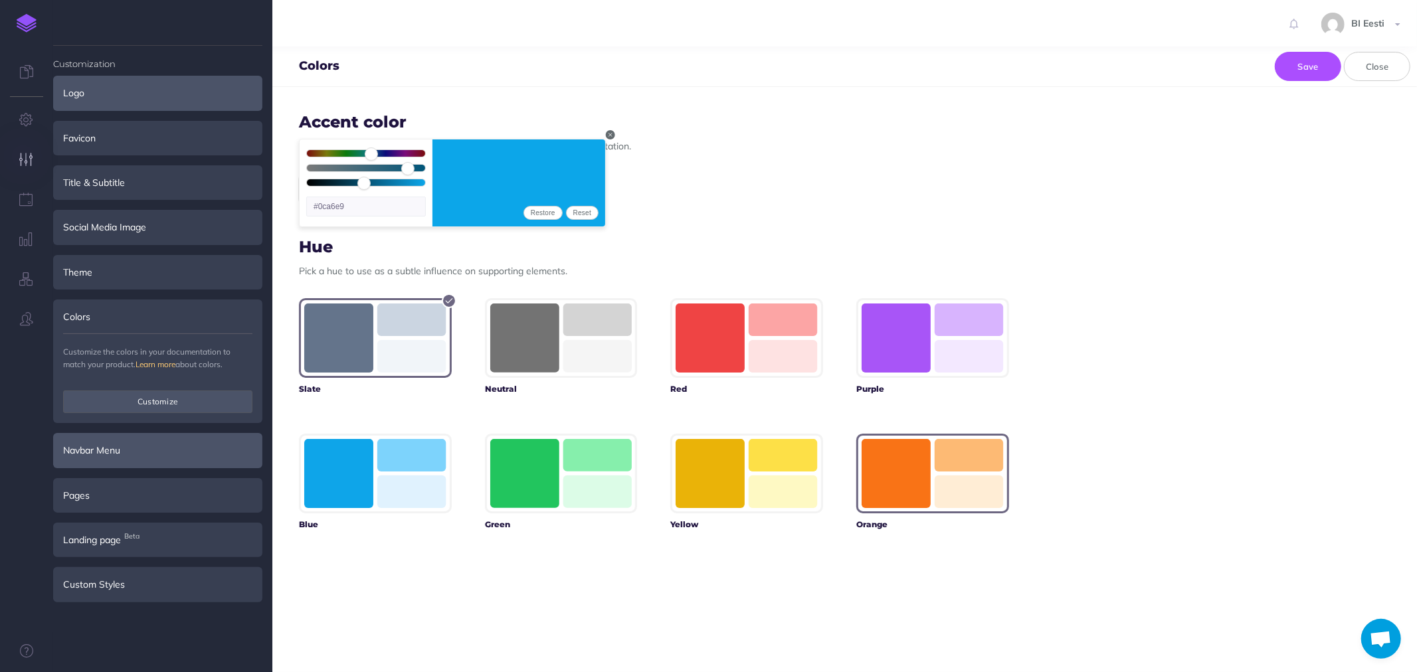
click at [898, 461] on rect "button" at bounding box center [896, 473] width 69 height 69
click at [1303, 64] on button "Save" at bounding box center [1308, 66] width 66 height 29
click at [334, 350] on rect "button" at bounding box center [338, 338] width 69 height 69
click at [1312, 62] on button "Save" at bounding box center [1308, 66] width 66 height 29
drag, startPoint x: 693, startPoint y: 124, endPoint x: 603, endPoint y: 138, distance: 91.3
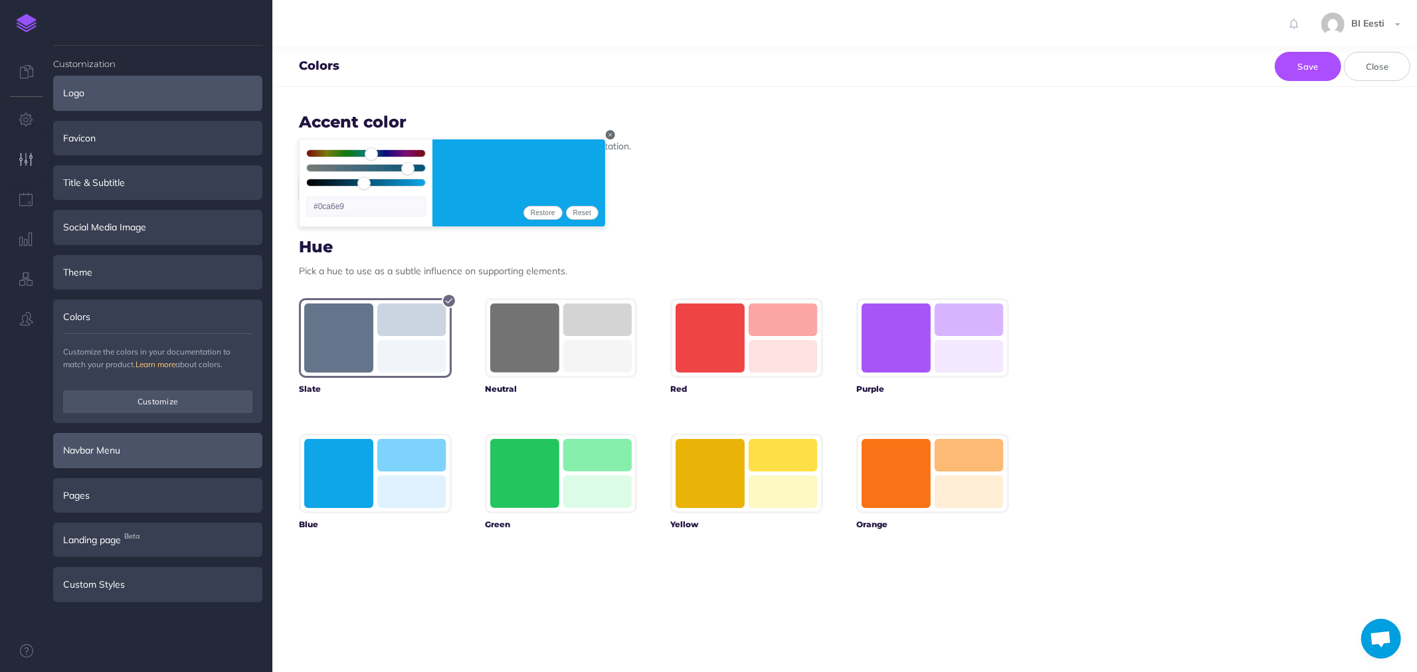
click at [692, 125] on h3 "Accent color" at bounding box center [654, 122] width 710 height 17
click at [612, 133] on icon "button" at bounding box center [610, 135] width 9 height 8
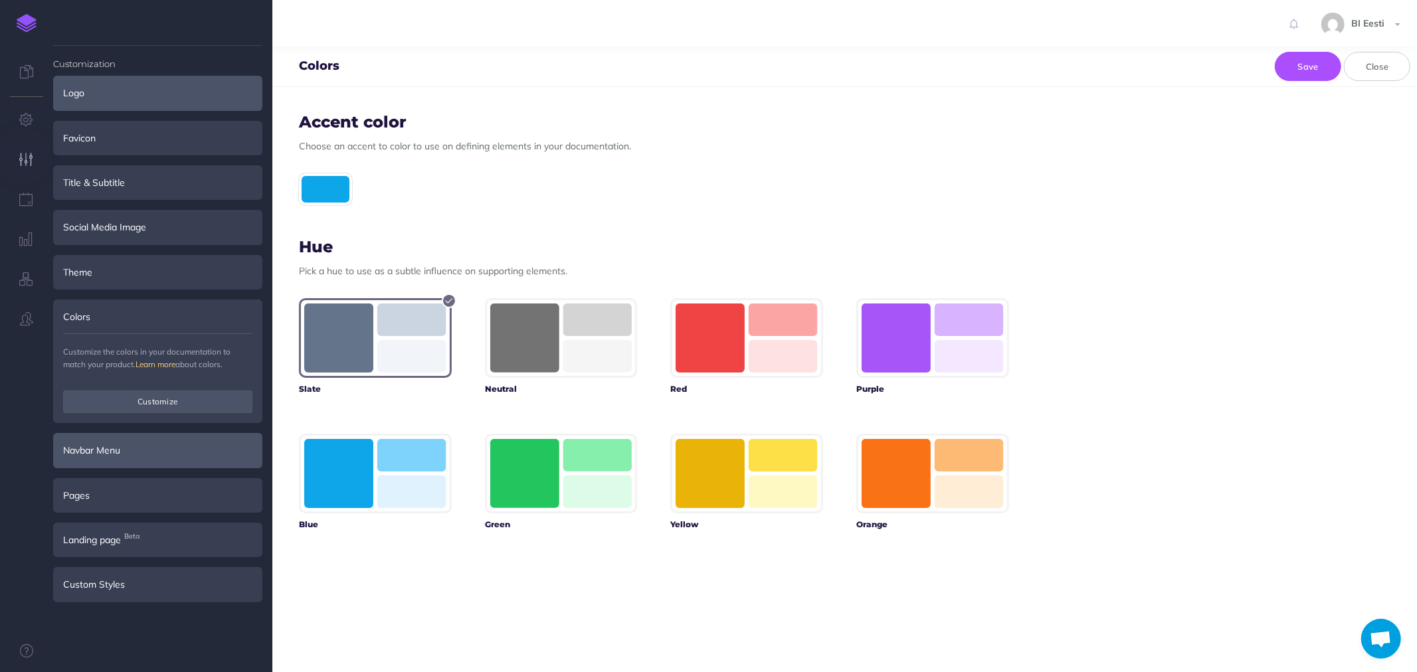
click at [132, 582] on div "Custom Styles" at bounding box center [157, 584] width 209 height 35
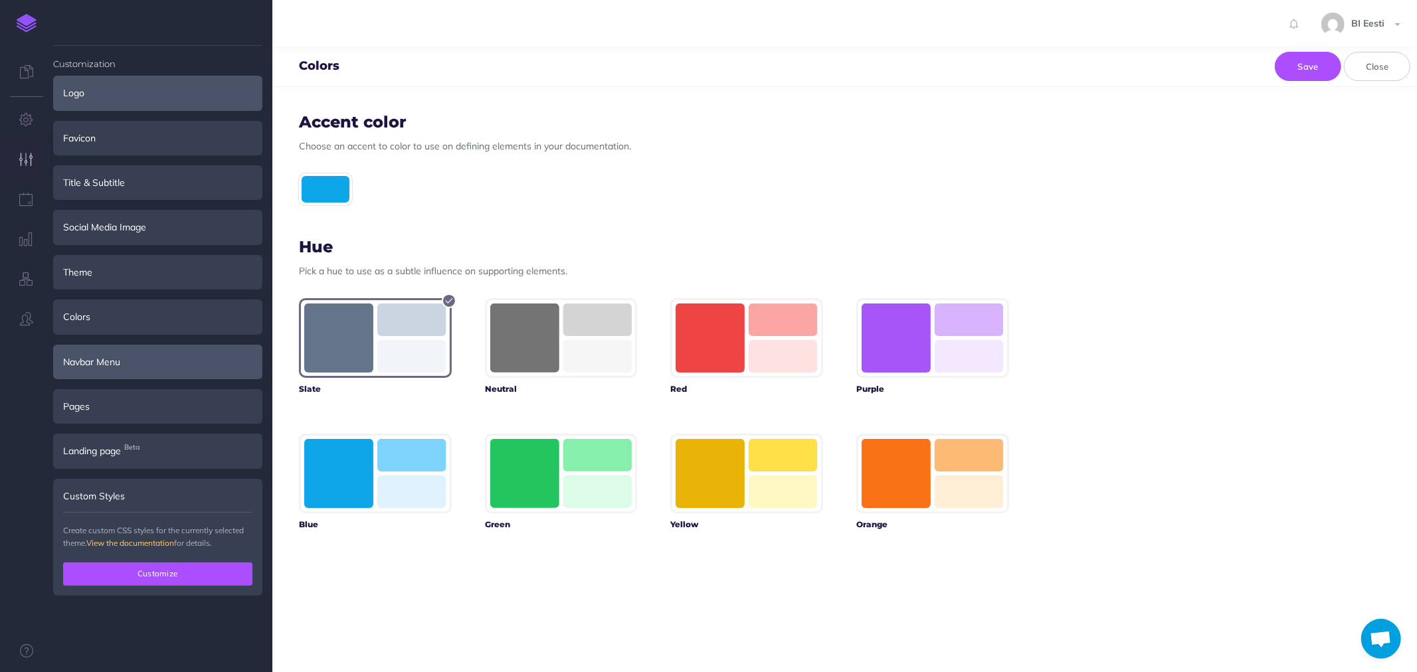
click at [147, 573] on button "Customize" at bounding box center [157, 574] width 189 height 23
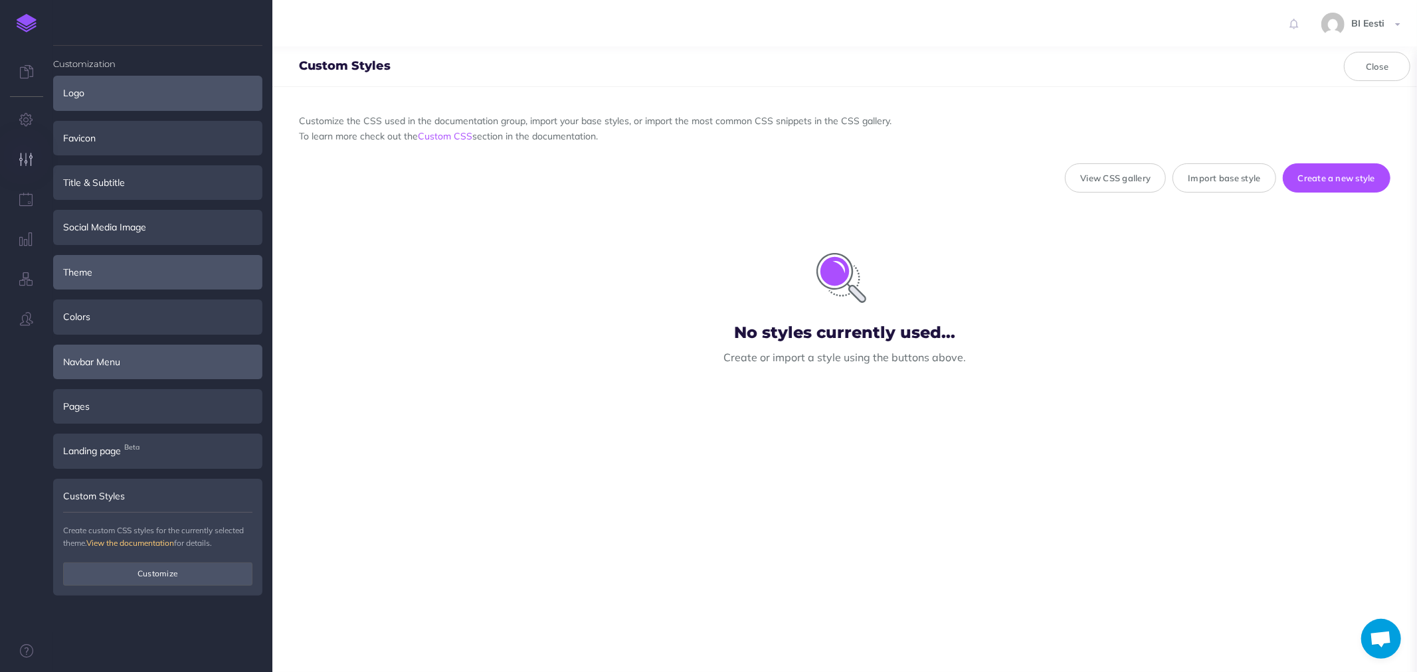
click at [95, 276] on div "Theme" at bounding box center [157, 272] width 209 height 35
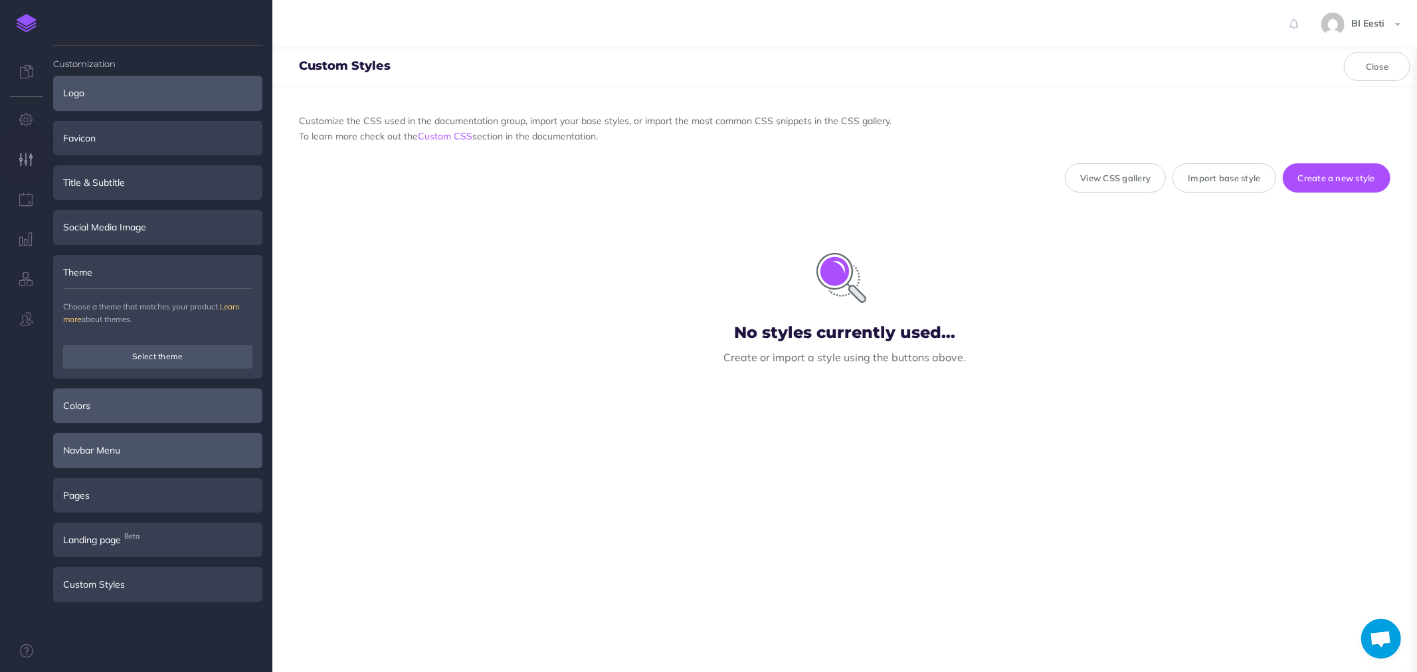
click at [120, 401] on div "Colors" at bounding box center [157, 406] width 209 height 35
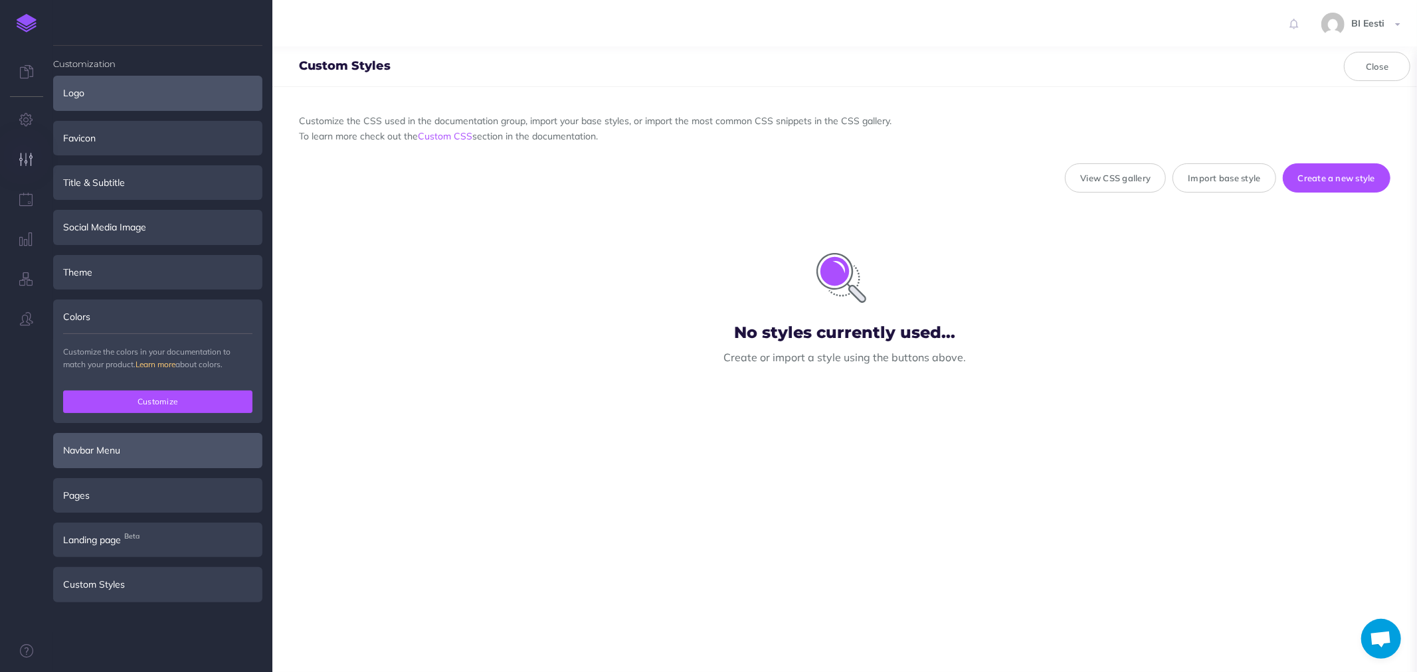
drag, startPoint x: 137, startPoint y: 397, endPoint x: 170, endPoint y: 396, distance: 33.2
click at [137, 396] on button "Customize" at bounding box center [157, 402] width 189 height 23
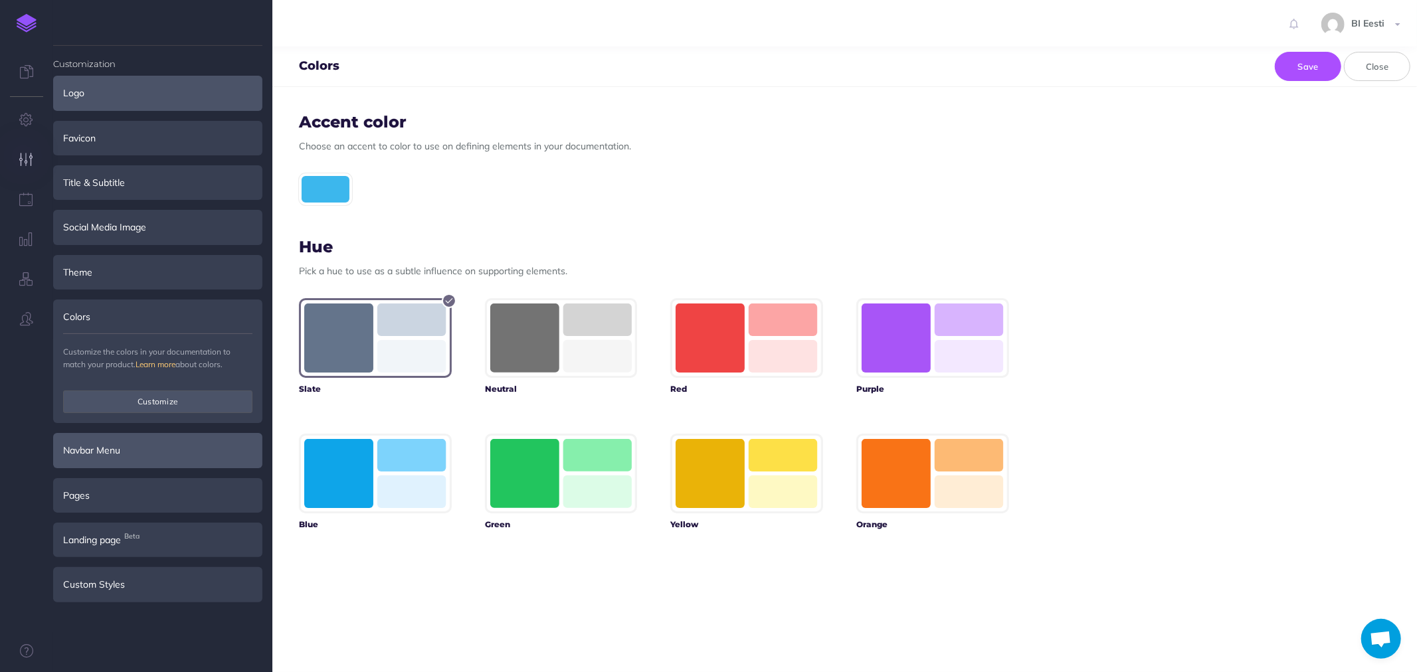
click at [315, 189] on div at bounding box center [325, 189] width 53 height 32
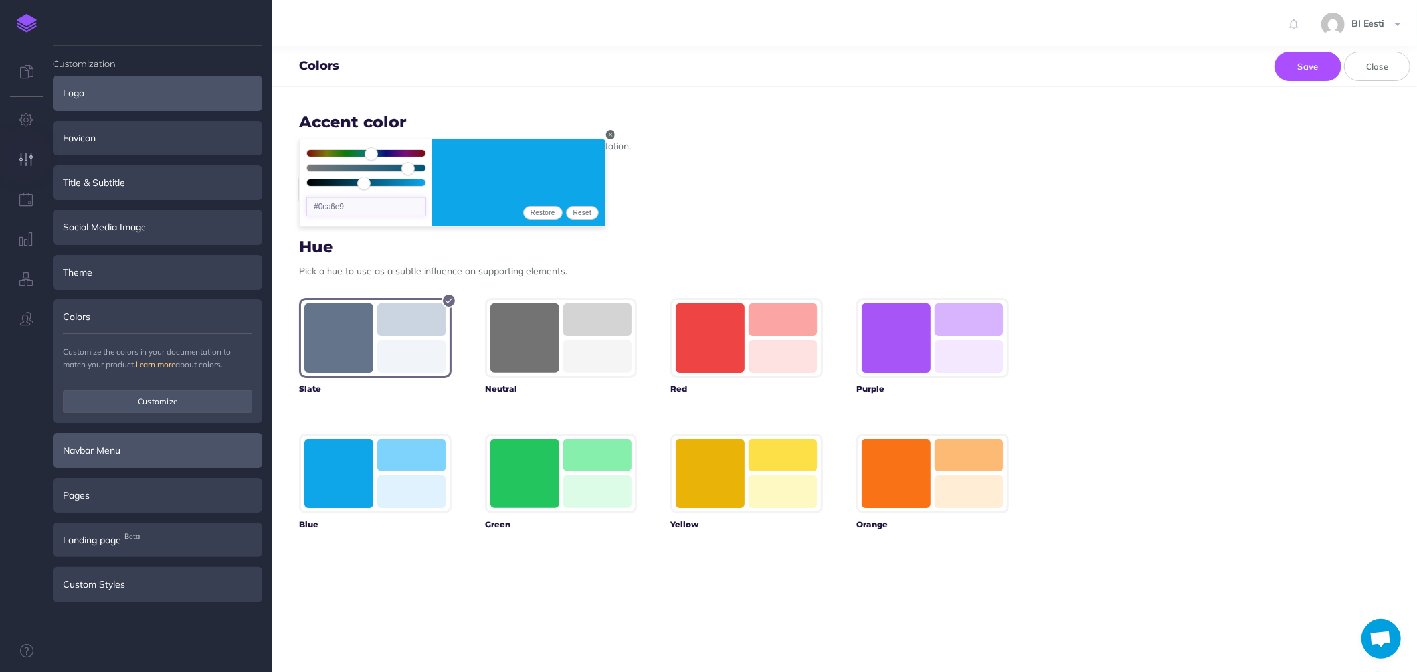
click at [354, 207] on input "#0ca6e9" at bounding box center [366, 207] width 120 height 20
drag, startPoint x: 354, startPoint y: 207, endPoint x: 328, endPoint y: 207, distance: 26.6
click at [328, 207] on input "#0ca6e9" at bounding box center [366, 207] width 120 height 20
paste input "ff6400"
type input "#ff6400"
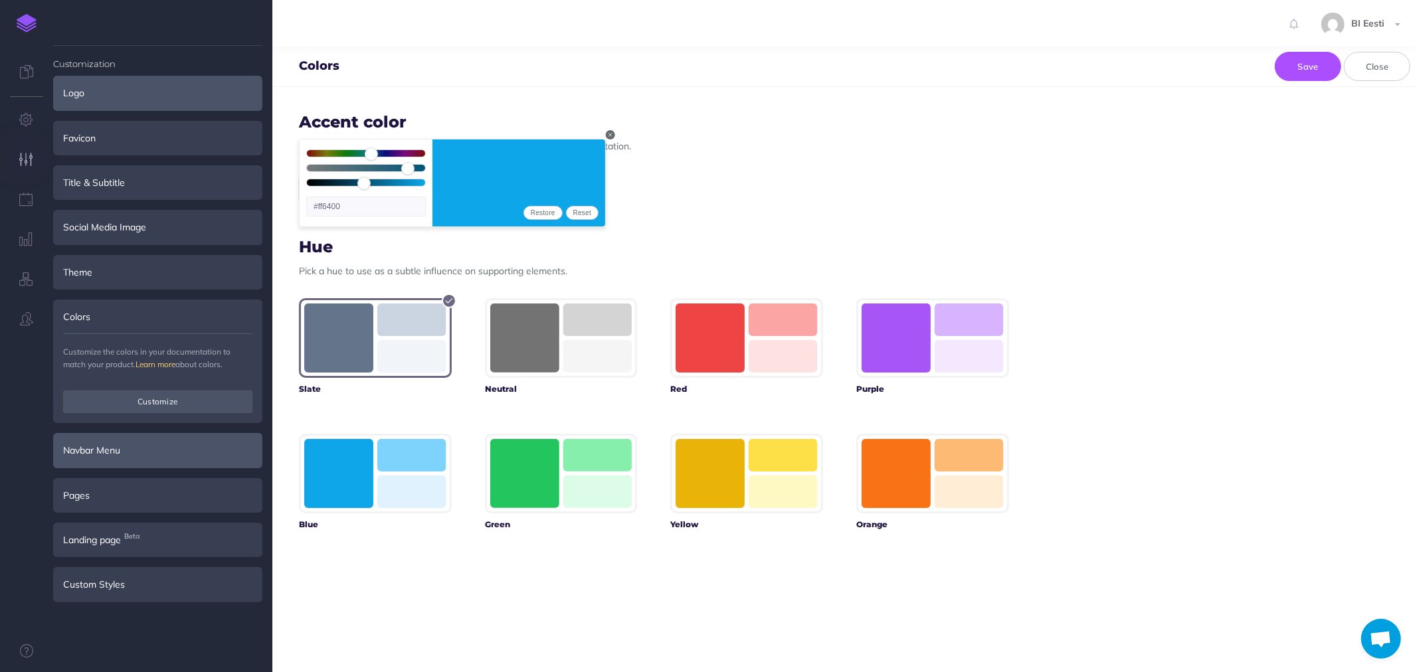
type input "24"
type input "100"
type input "50"
type input "#ff6600"
click at [621, 227] on div "Accent color Choose an accent to color to use on defining elements in your docu…" at bounding box center [653, 379] width 763 height 585
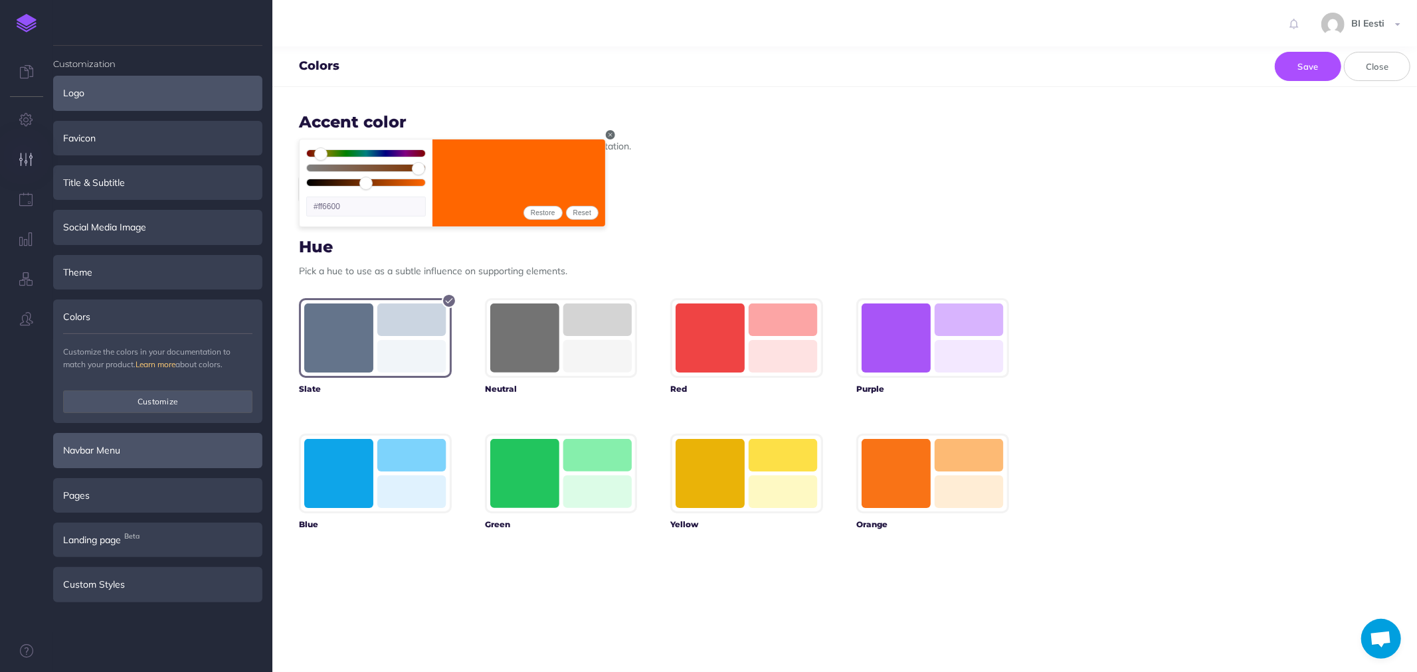
click at [656, 190] on div "#ff6600 Restore Reset" at bounding box center [654, 189] width 710 height 32
click at [612, 135] on icon "button" at bounding box center [610, 135] width 9 height 8
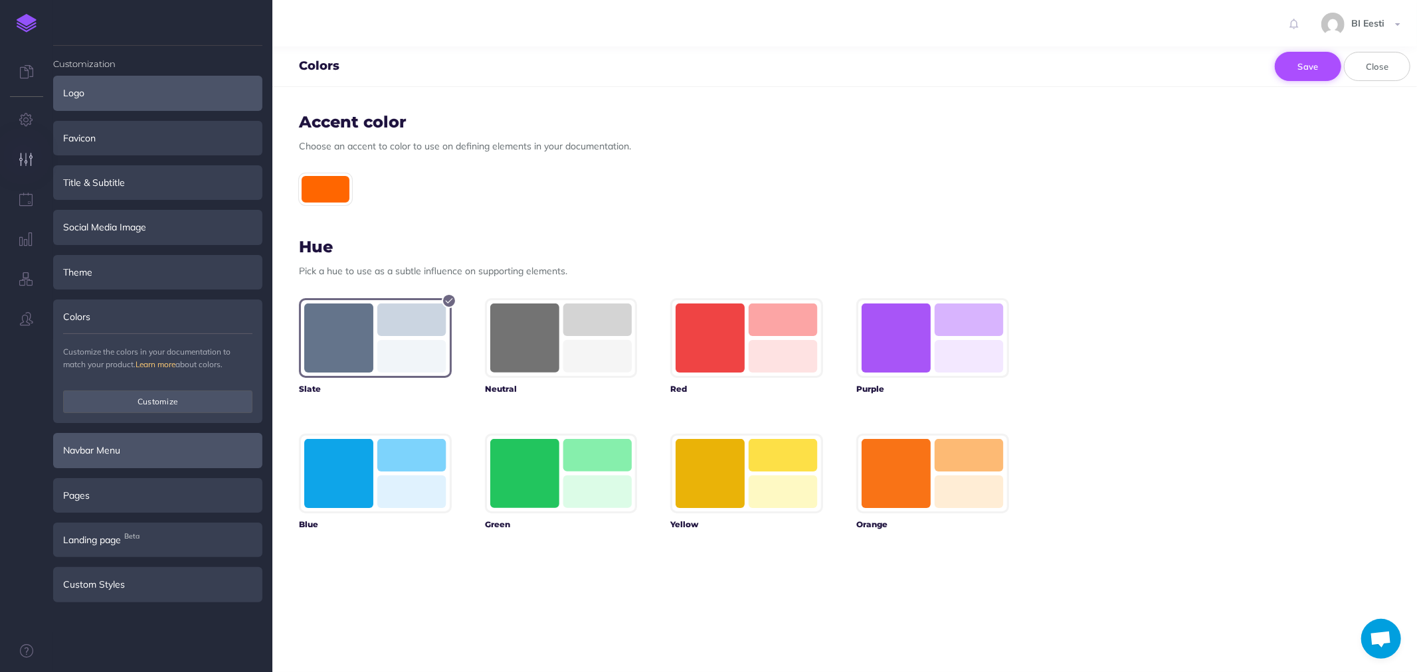
click at [1306, 65] on button "Save" at bounding box center [1308, 66] width 66 height 29
click at [21, 197] on icon "button" at bounding box center [27, 199] width 14 height 13
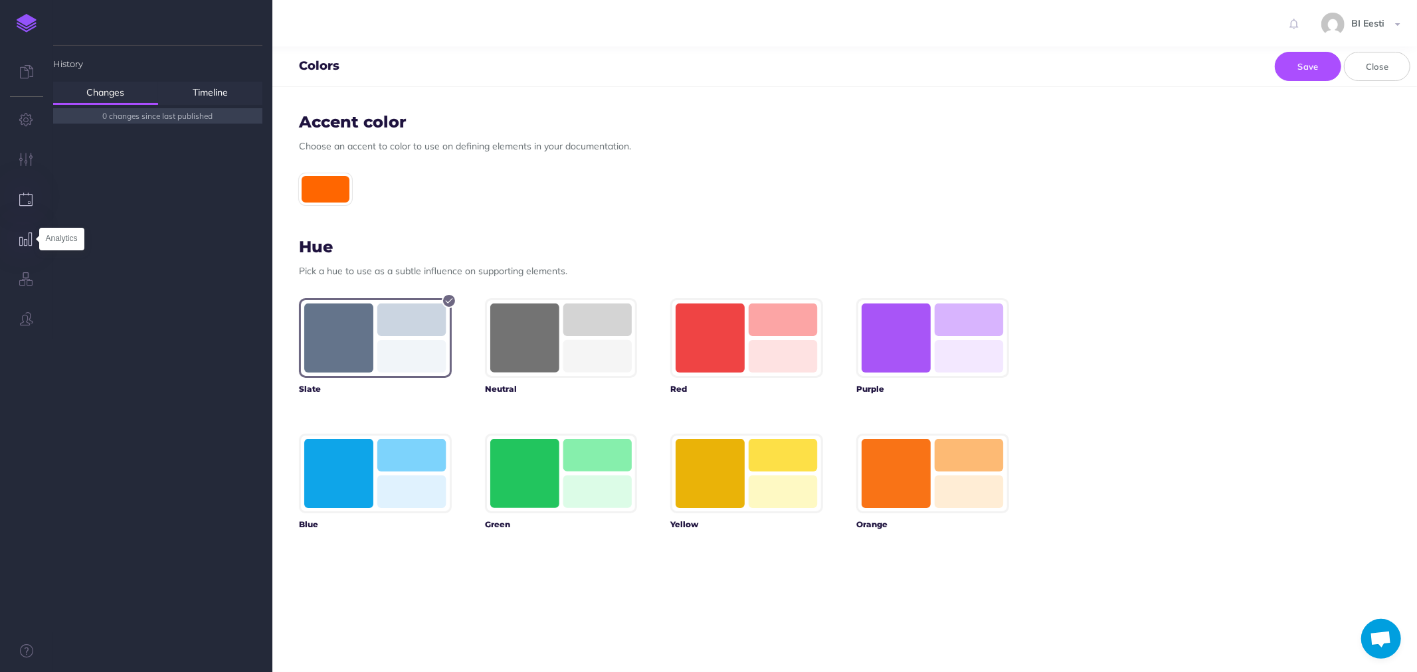
click at [24, 241] on icon "button" at bounding box center [27, 239] width 14 height 13
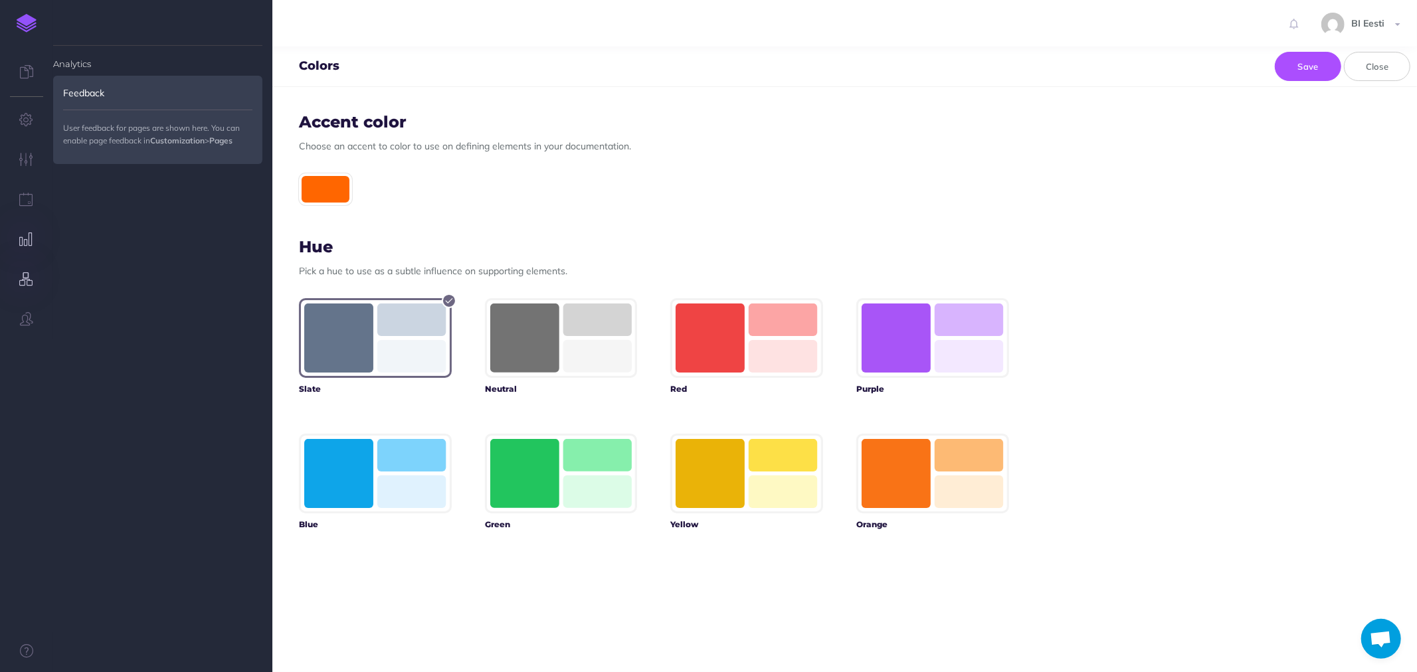
click at [25, 278] on icon "button" at bounding box center [27, 278] width 14 height 13
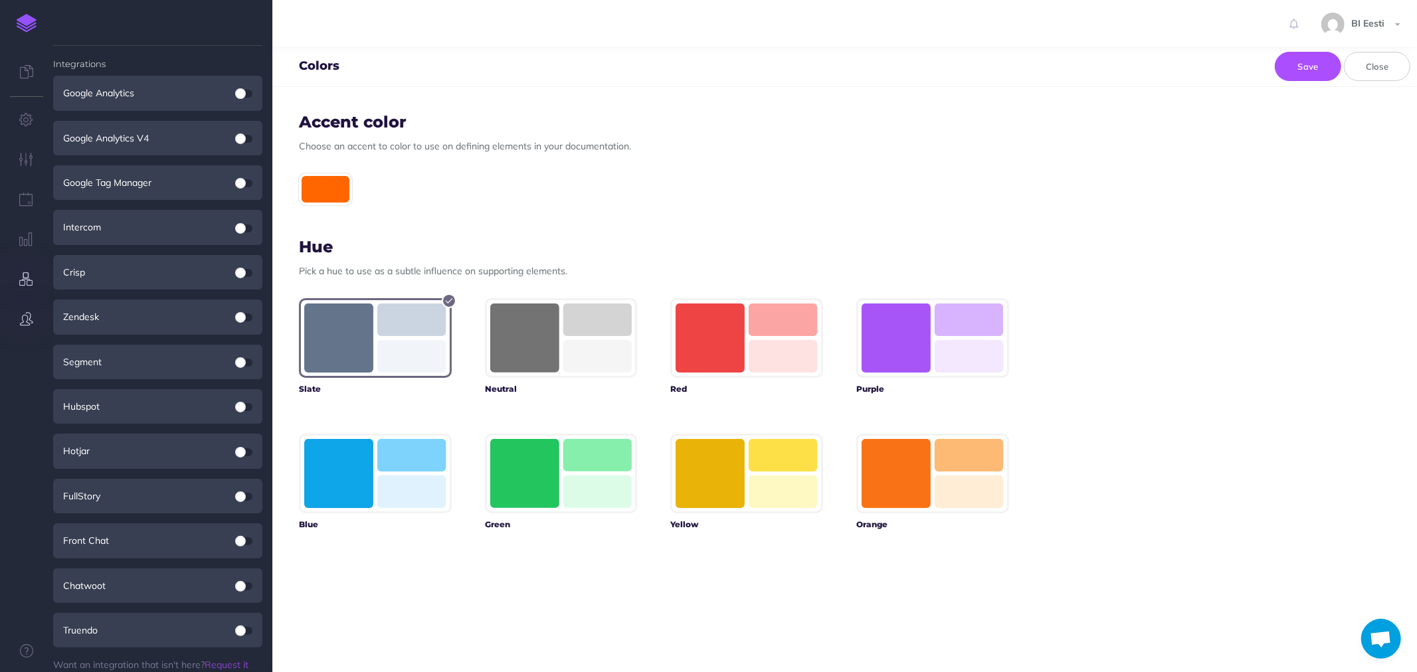
click at [30, 308] on button "button" at bounding box center [26, 320] width 53 height 40
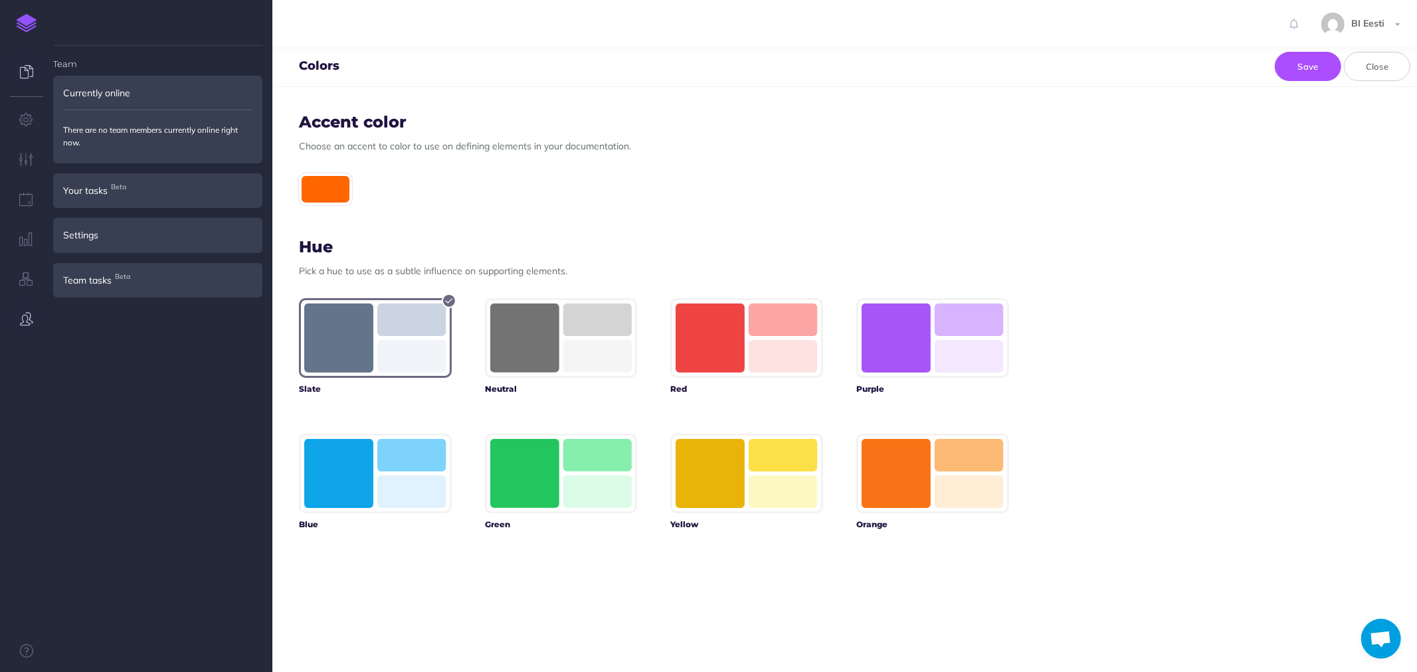
click at [25, 73] on icon at bounding box center [26, 71] width 13 height 13
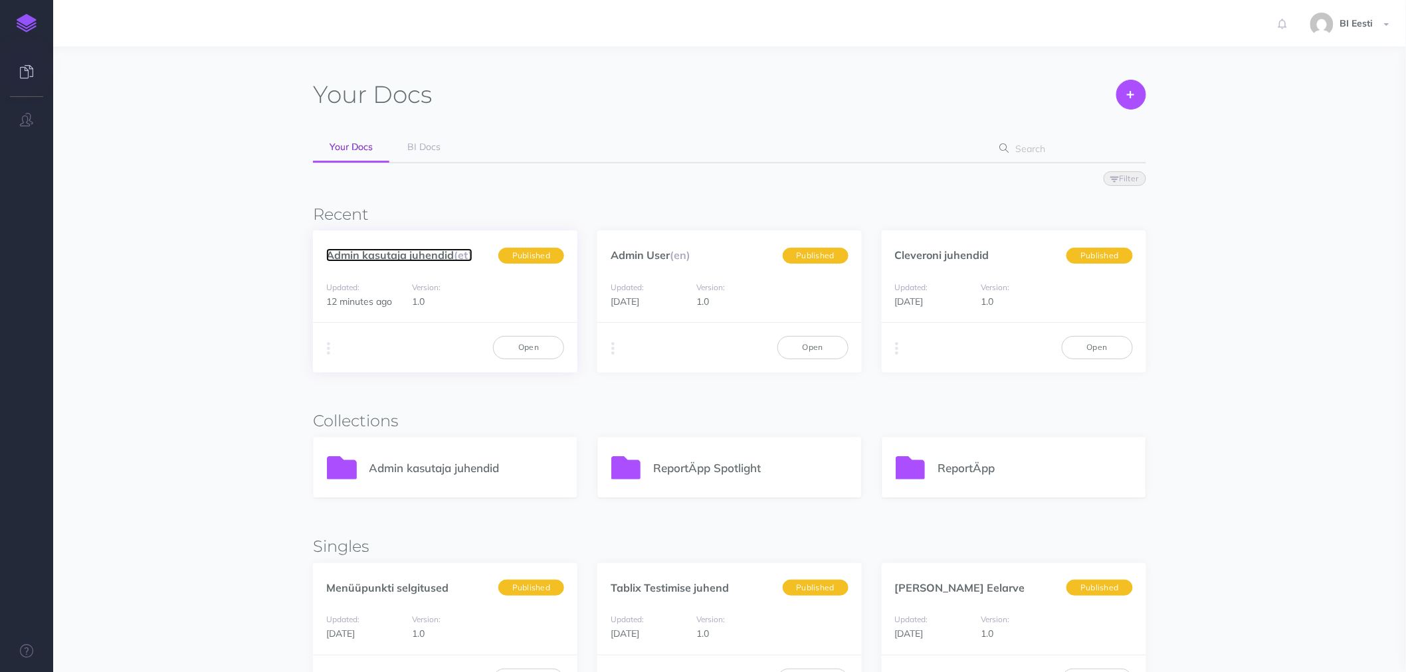
click at [420, 254] on link "Admin kasutaja juhendid (et)" at bounding box center [399, 254] width 146 height 13
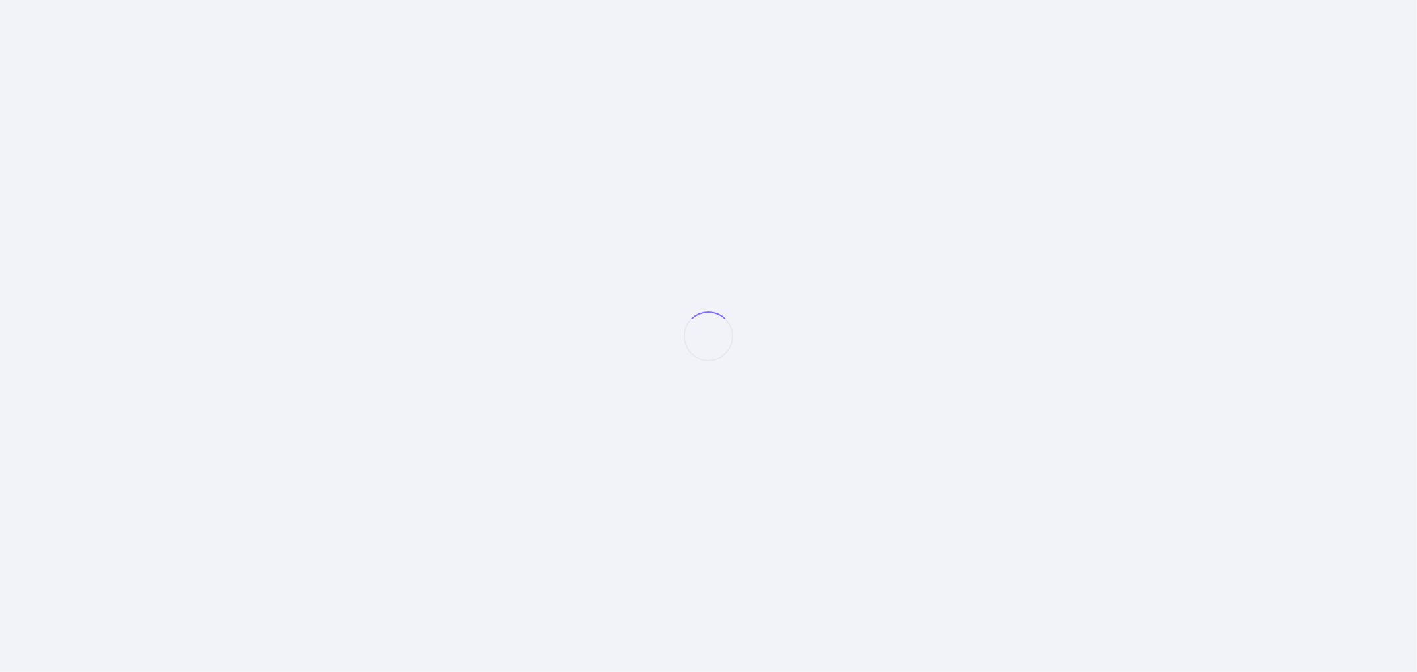
select select "et"
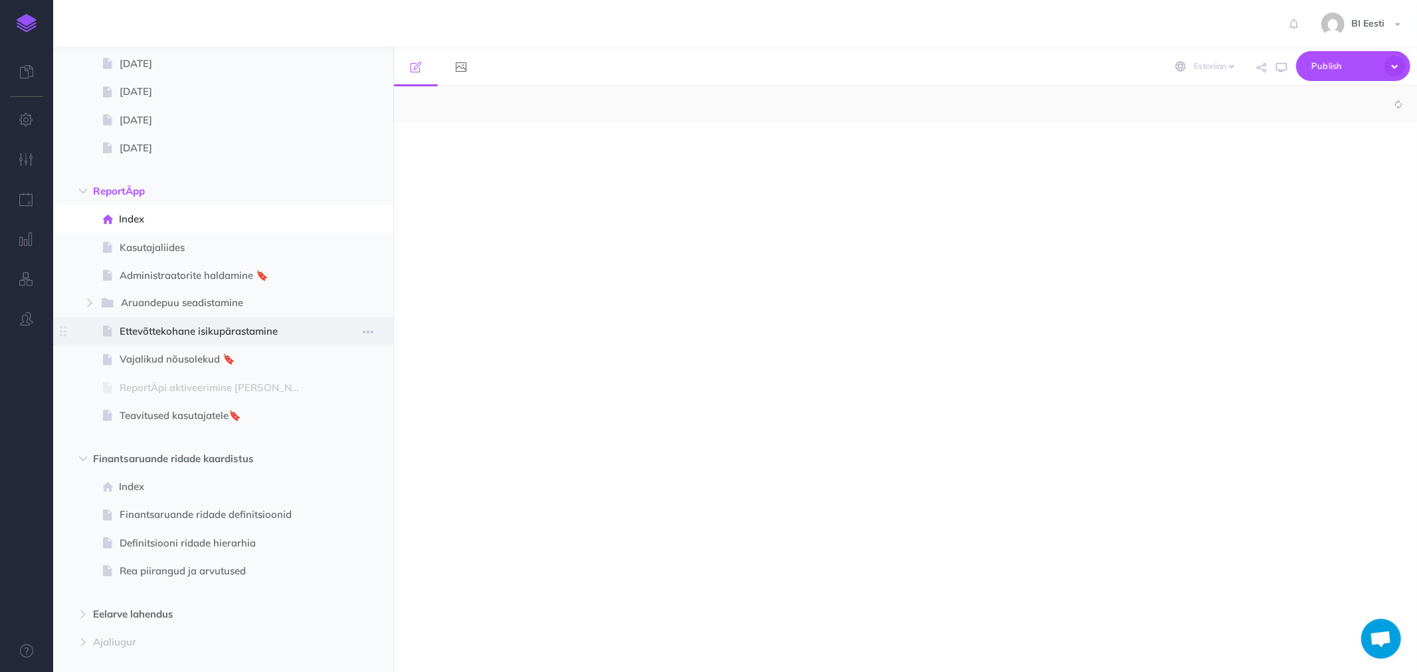
scroll to position [221, 0]
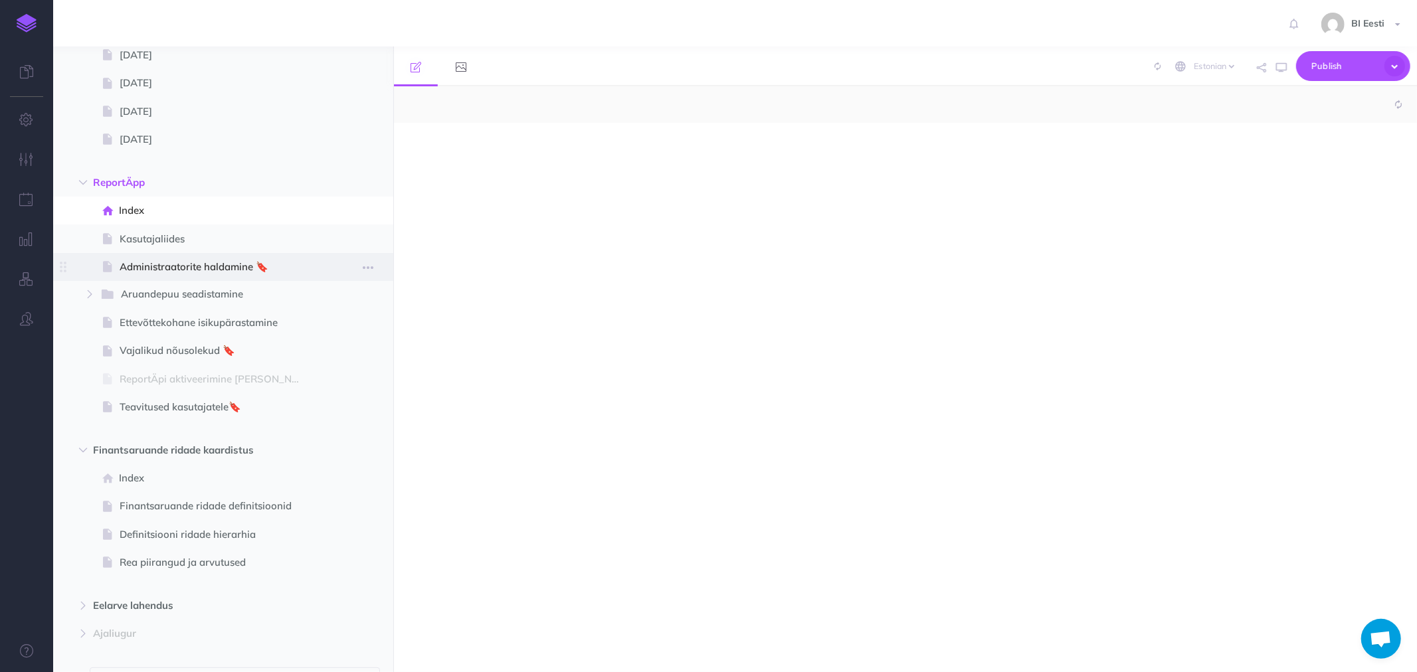
select select "null"
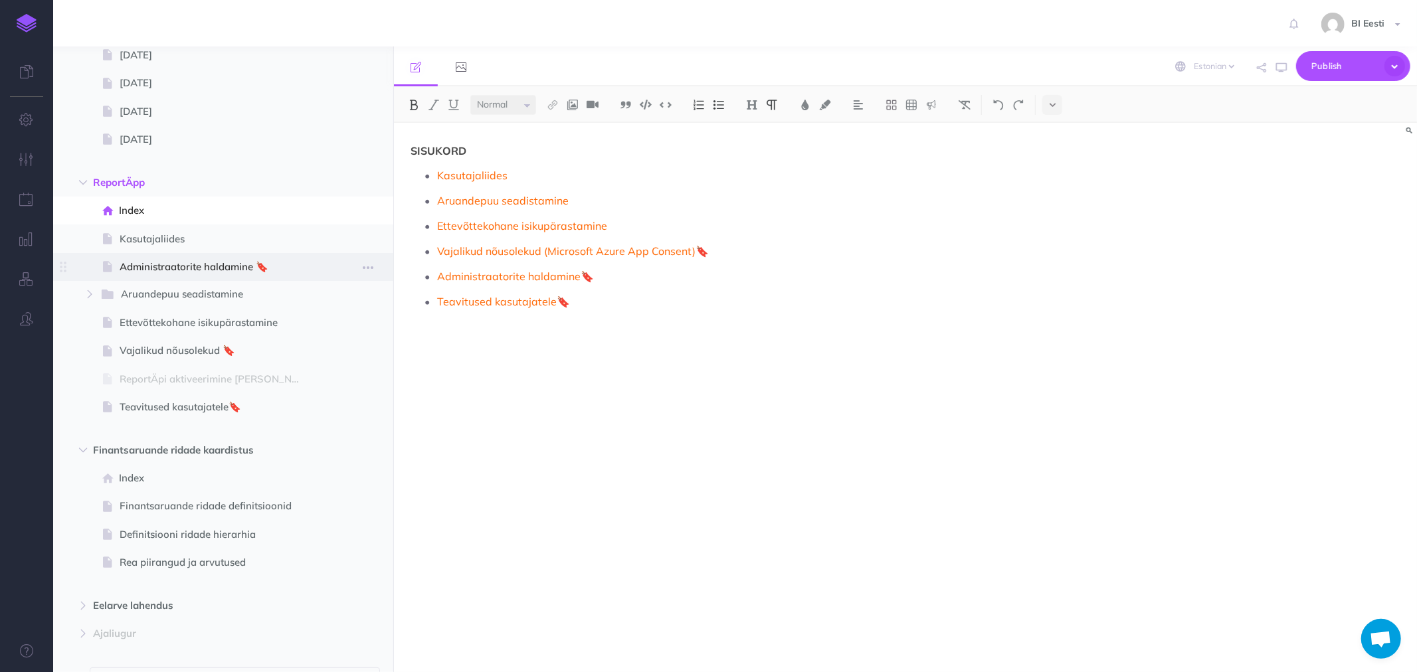
click at [133, 268] on span "Administraatorite haldamine 🔖" at bounding box center [217, 267] width 194 height 16
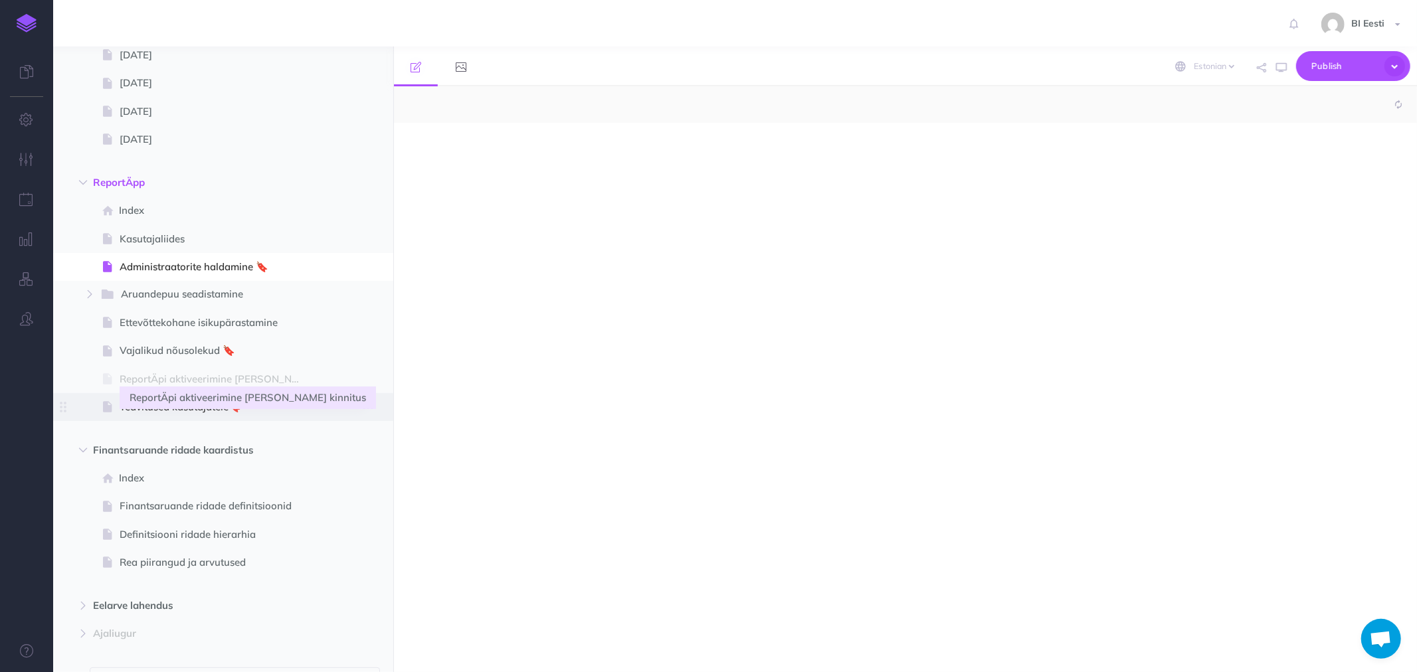
select select "null"
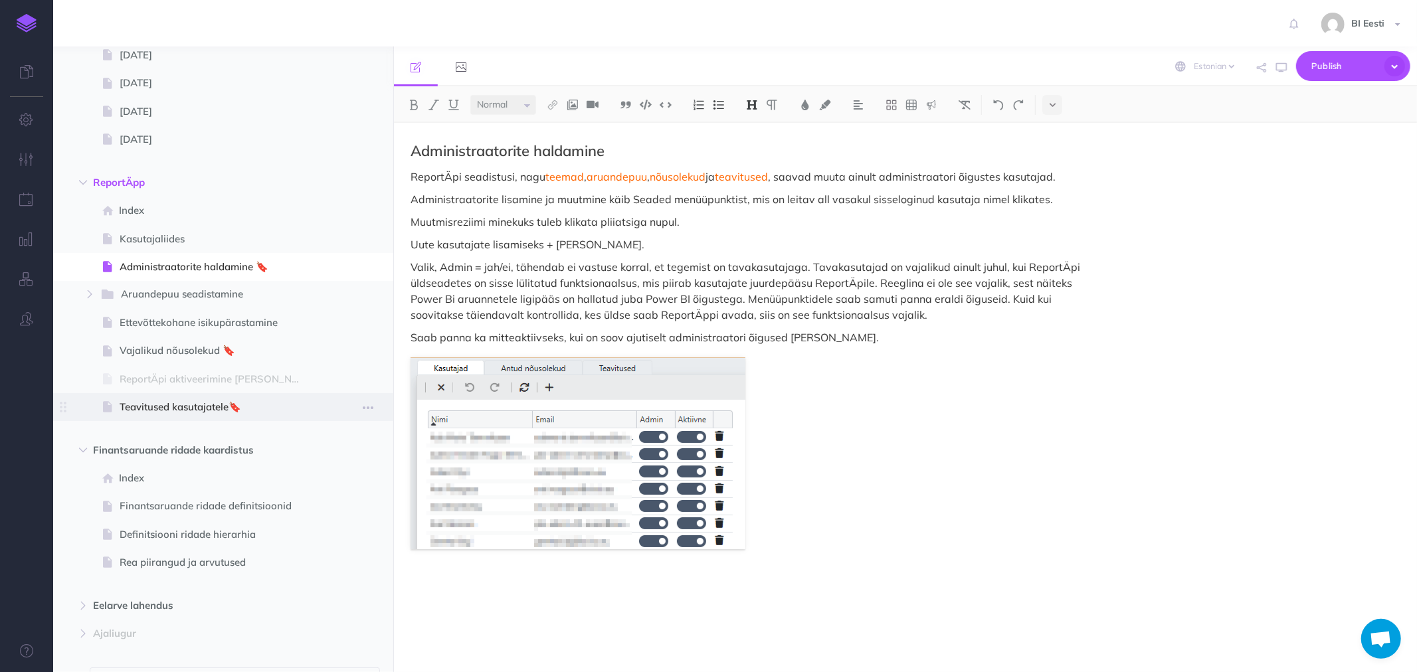
click at [185, 403] on span "Teavitused kasutajatele🔖" at bounding box center [217, 407] width 194 height 16
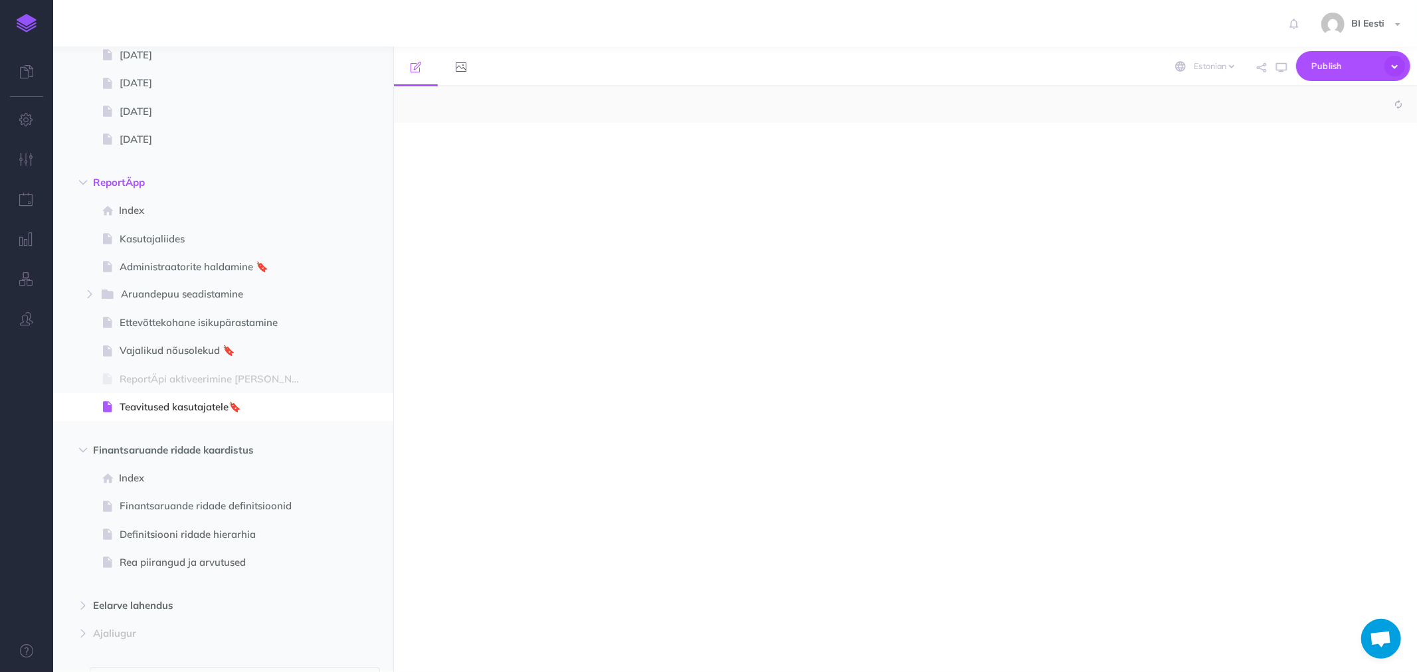
select select "null"
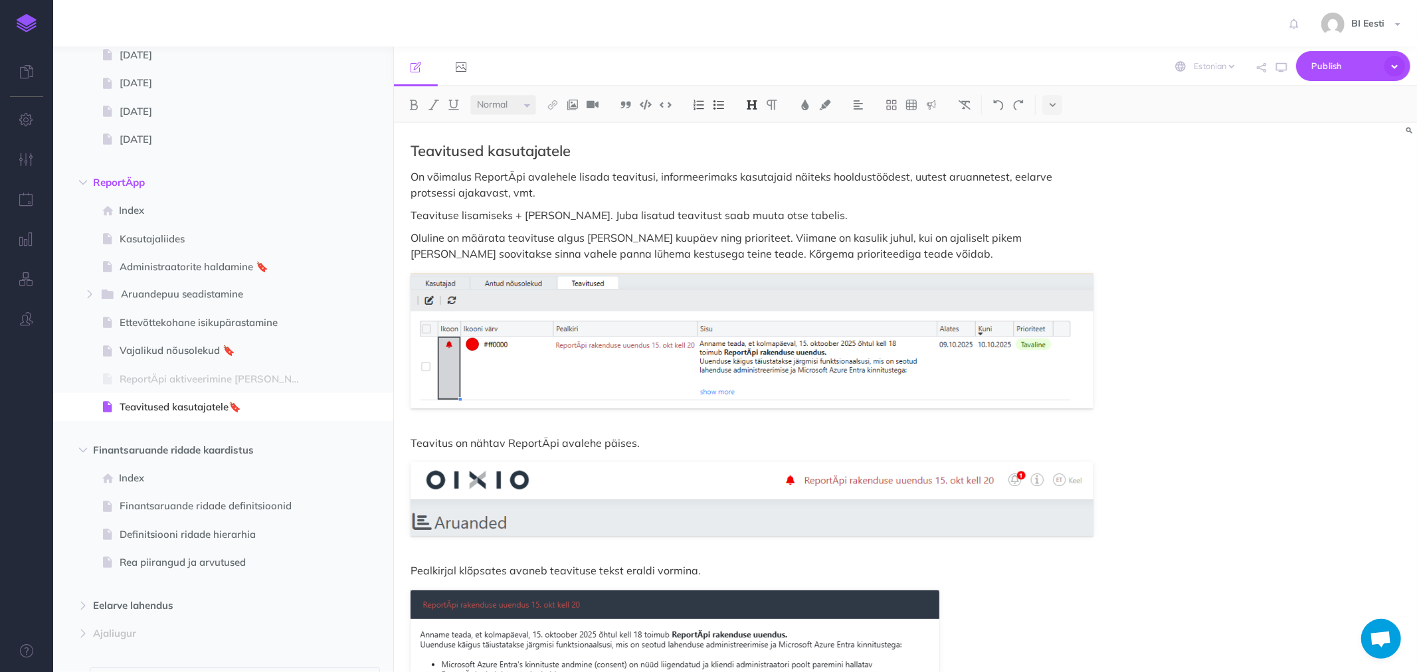
click at [422, 149] on h2 "Teavitused kasutajatele" at bounding box center [752, 151] width 683 height 16
drag, startPoint x: 407, startPoint y: 150, endPoint x: 577, endPoint y: 156, distance: 169.5
click at [577, 156] on div "Teavitused kasutajatele On võimalus ReportÄpi avalehele lisada teavitusi, infor…" at bounding box center [752, 520] width 716 height 794
click at [807, 103] on img at bounding box center [805, 105] width 12 height 11
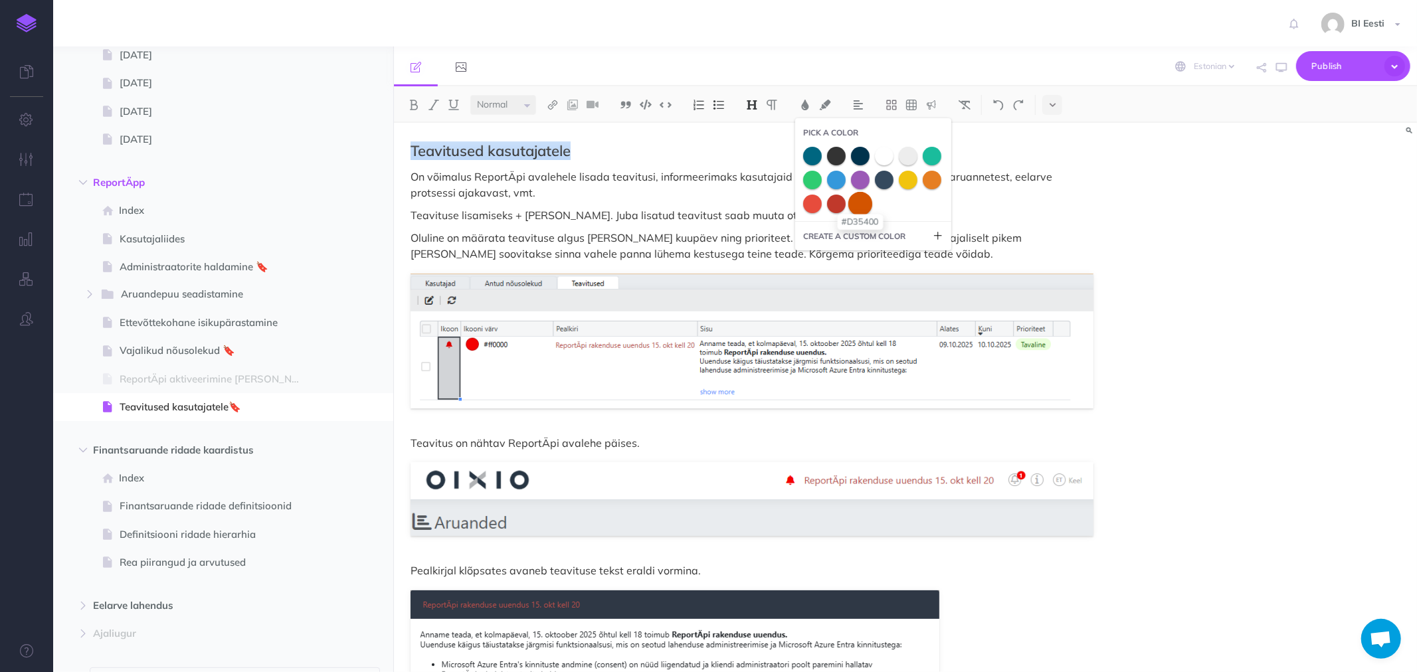
click at [866, 206] on span at bounding box center [860, 203] width 24 height 24
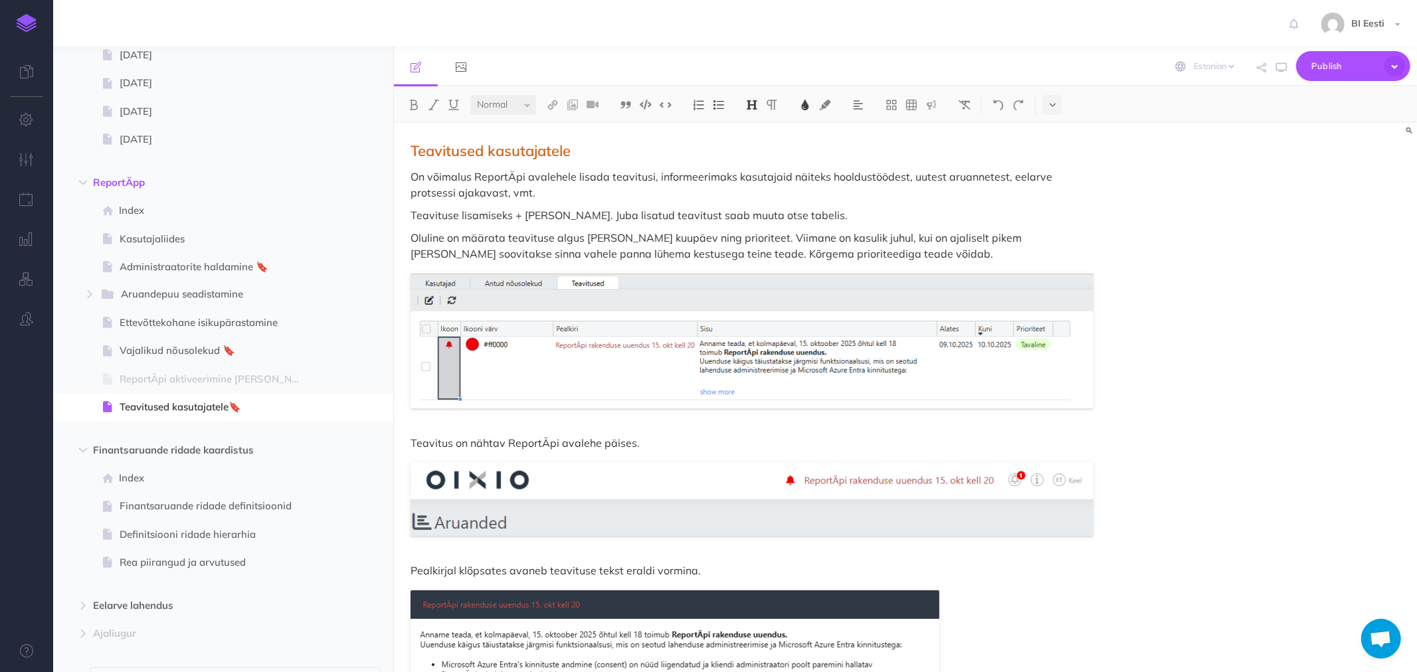
click at [618, 191] on p "On võimalus ReportÄpi avalehele lisada teavitusi, informeerimaks kasutajaid näi…" at bounding box center [752, 185] width 683 height 32
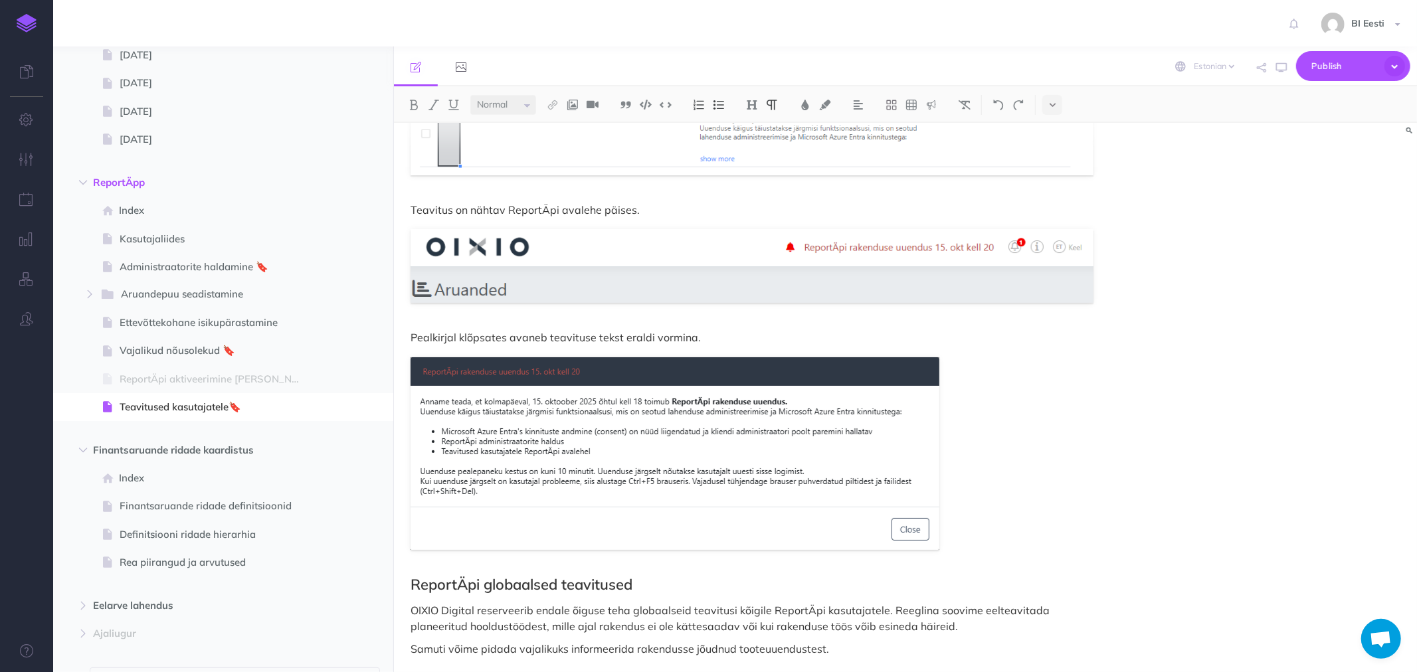
scroll to position [244, 0]
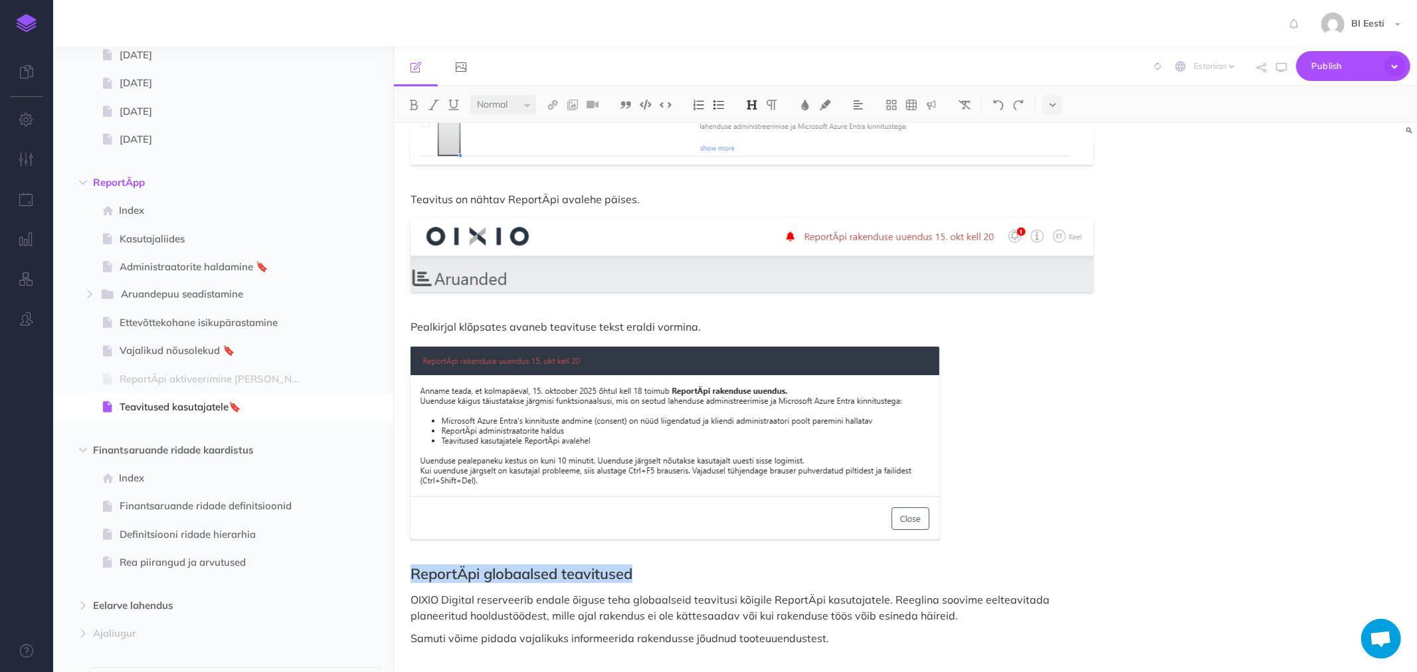
drag, startPoint x: 505, startPoint y: 571, endPoint x: 660, endPoint y: 575, distance: 154.8
click at [660, 575] on h2 "ReportÄpi globaalsed teavitused" at bounding box center [752, 574] width 683 height 16
click at [803, 103] on img at bounding box center [805, 105] width 12 height 11
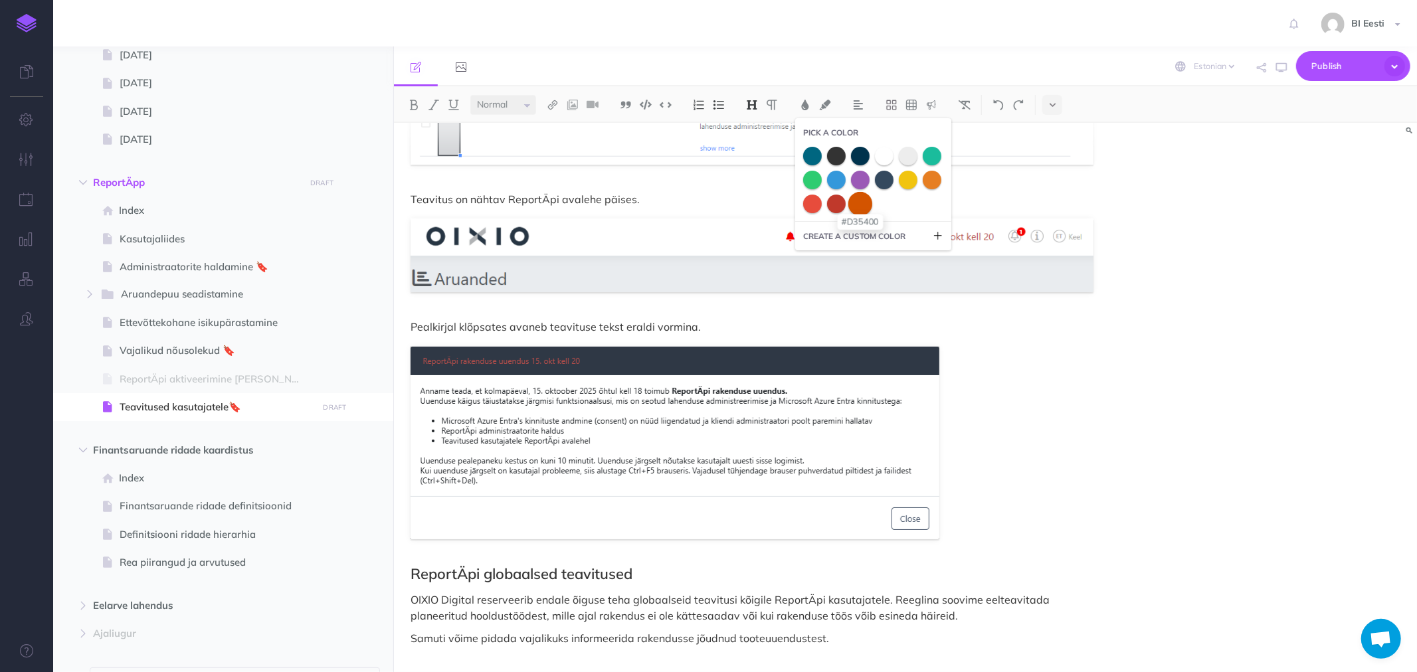
click at [858, 207] on span at bounding box center [860, 203] width 24 height 24
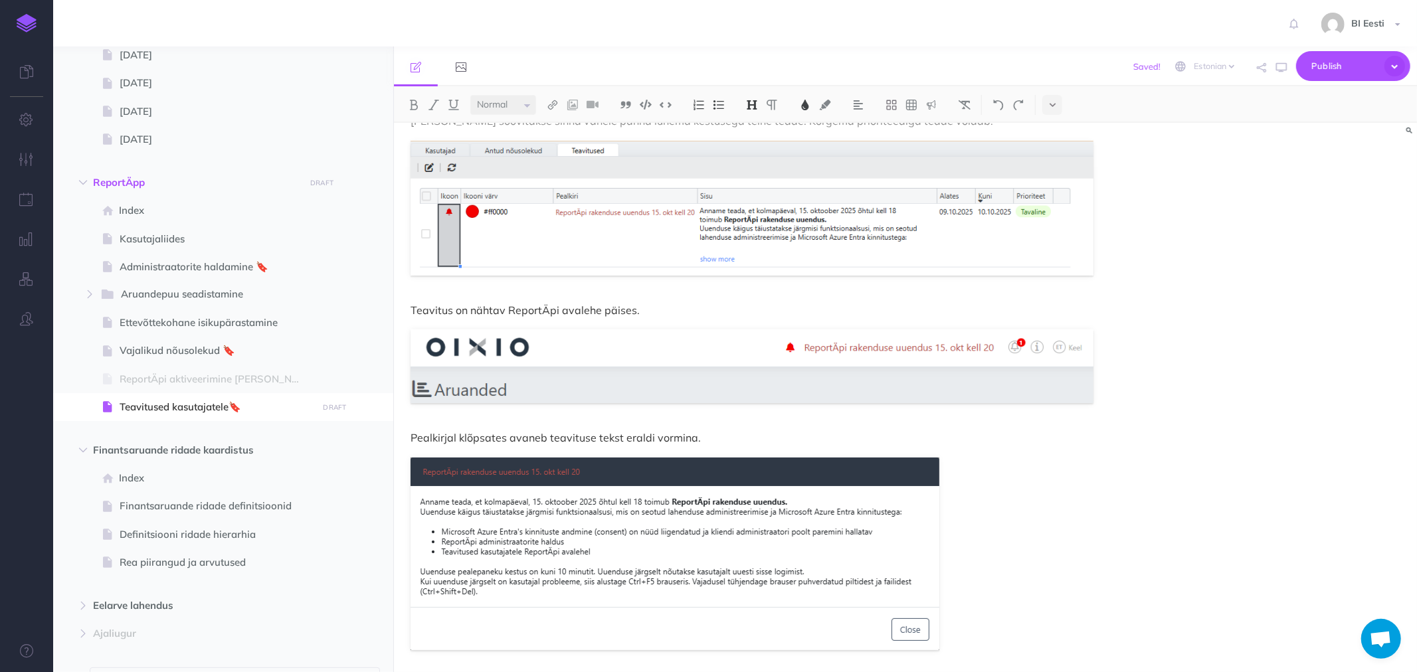
scroll to position [0, 0]
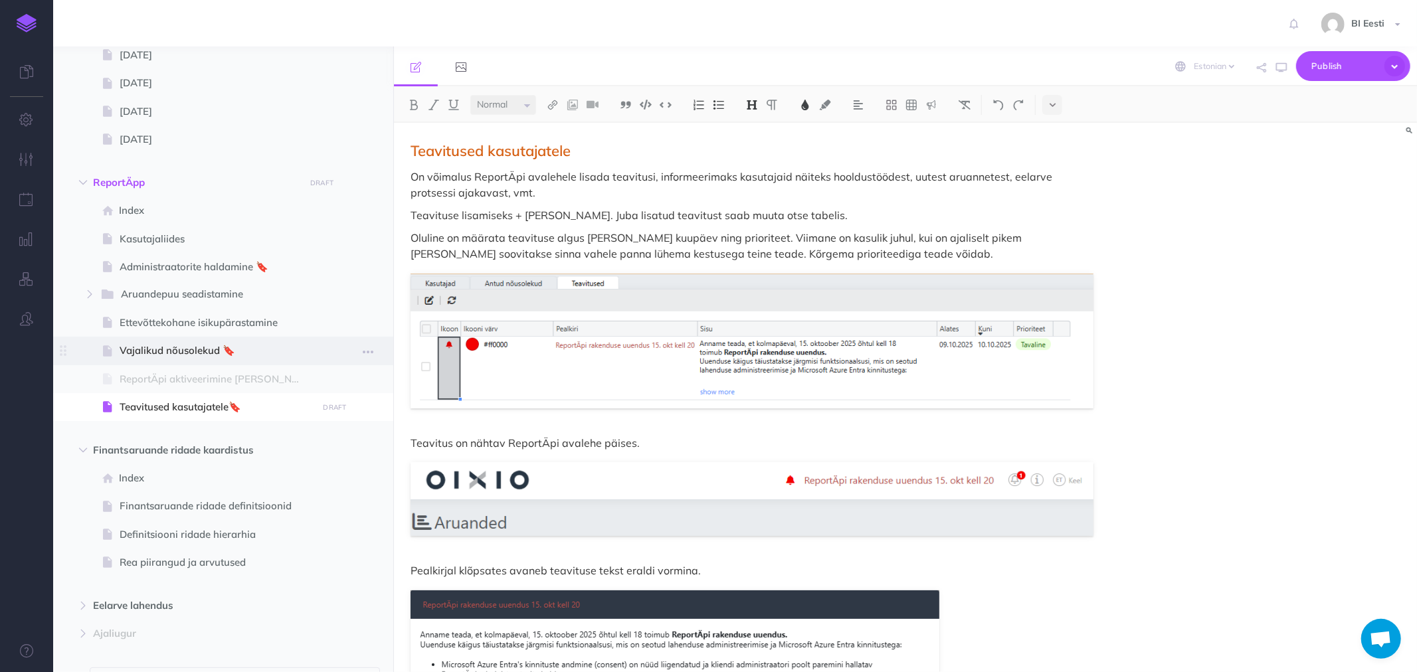
click at [144, 349] on span "Vajalikud nõusolekud 🔖" at bounding box center [217, 351] width 194 height 16
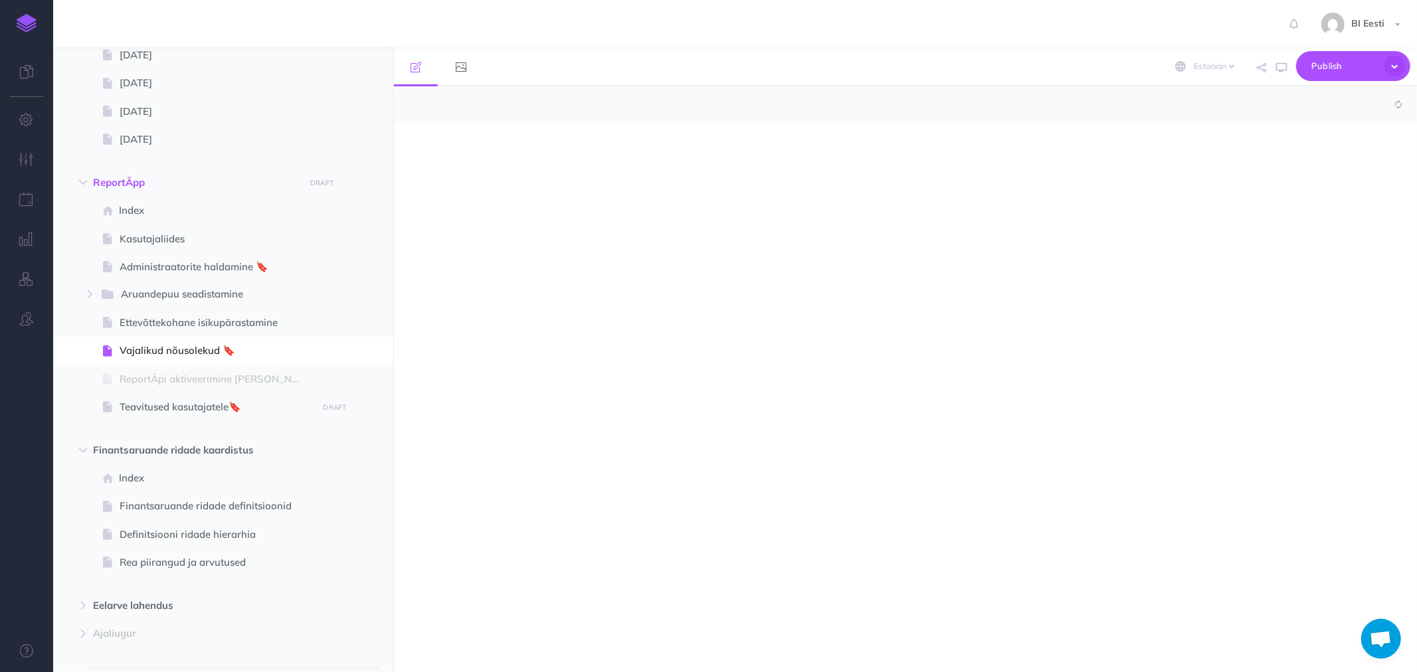
select select "null"
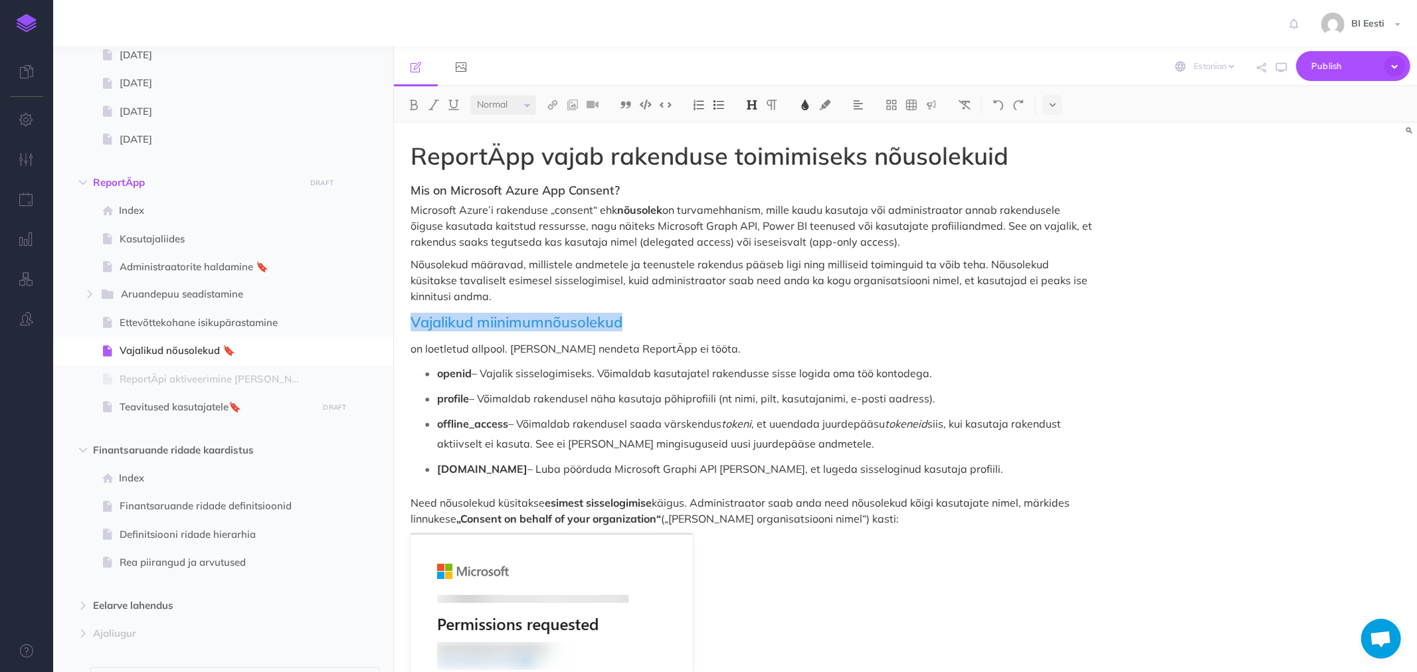
drag, startPoint x: 413, startPoint y: 319, endPoint x: 633, endPoint y: 323, distance: 220.0
click at [633, 323] on h2 "Vajalikud miinimumnõusolekud" at bounding box center [752, 322] width 683 height 16
click at [805, 106] on img at bounding box center [805, 105] width 12 height 11
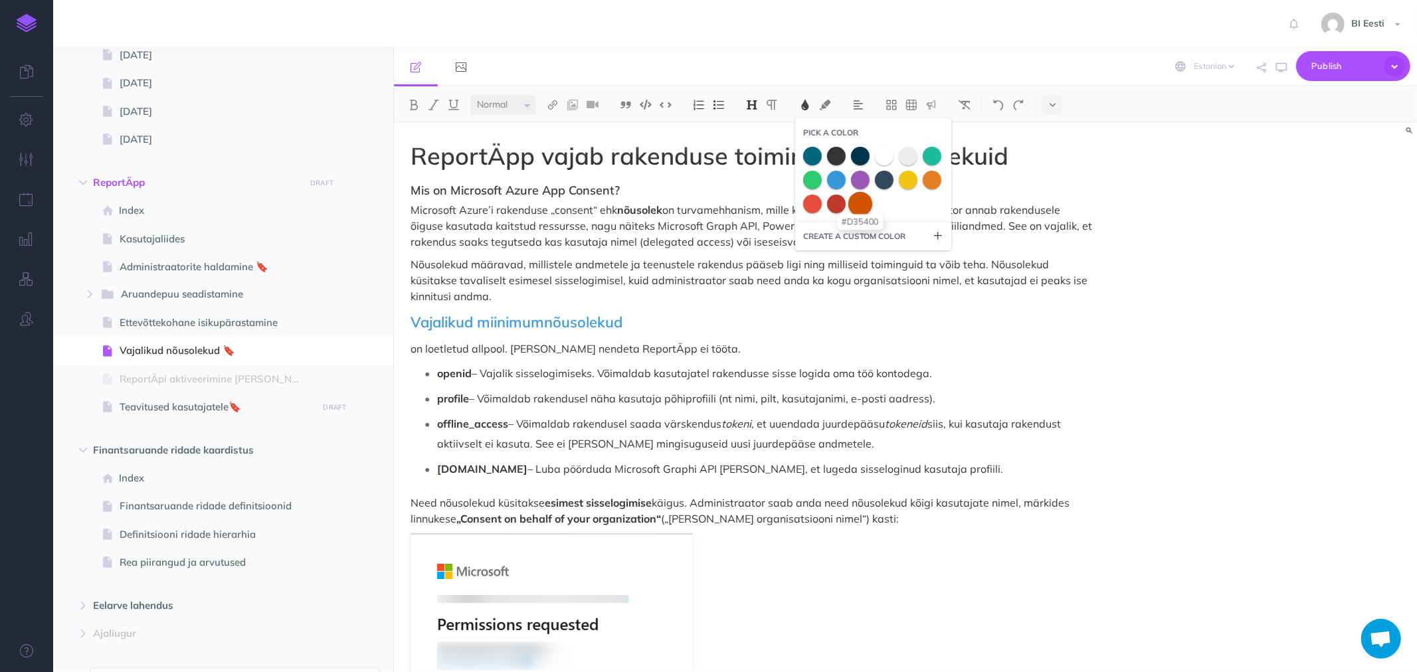
click at [859, 203] on span at bounding box center [860, 203] width 24 height 24
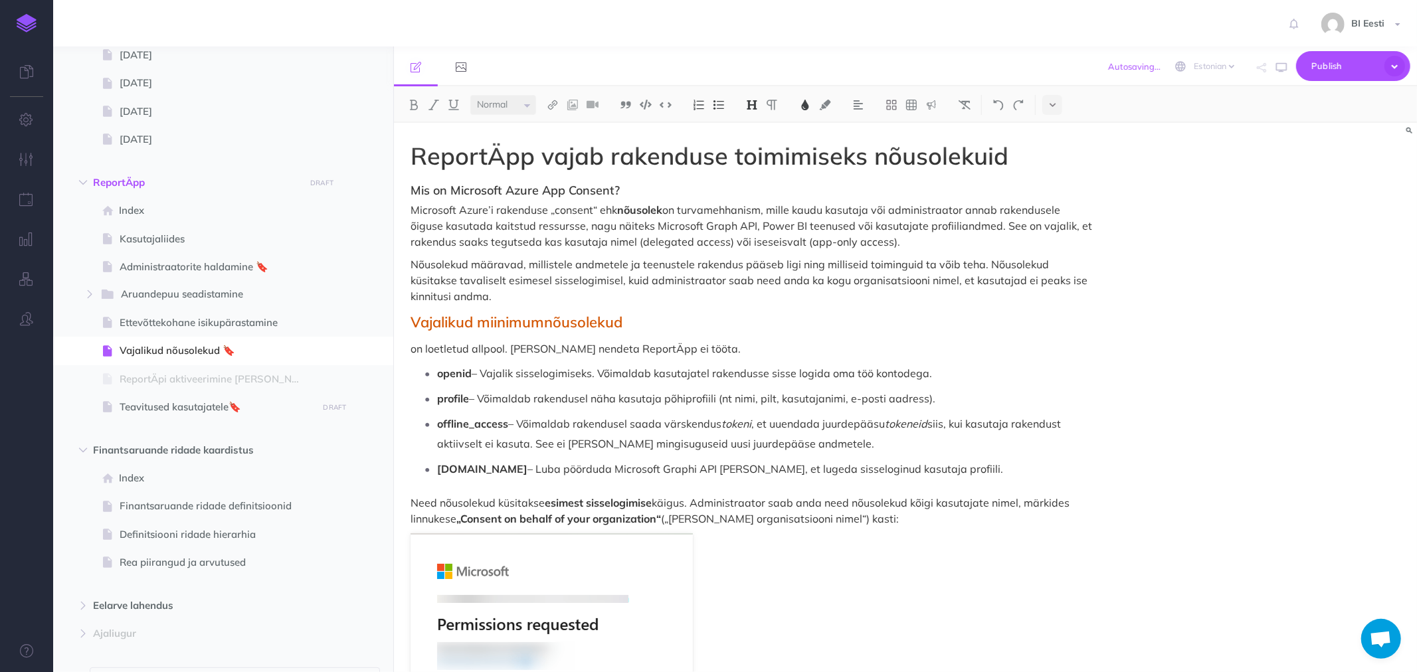
click at [805, 101] on img at bounding box center [805, 105] width 12 height 11
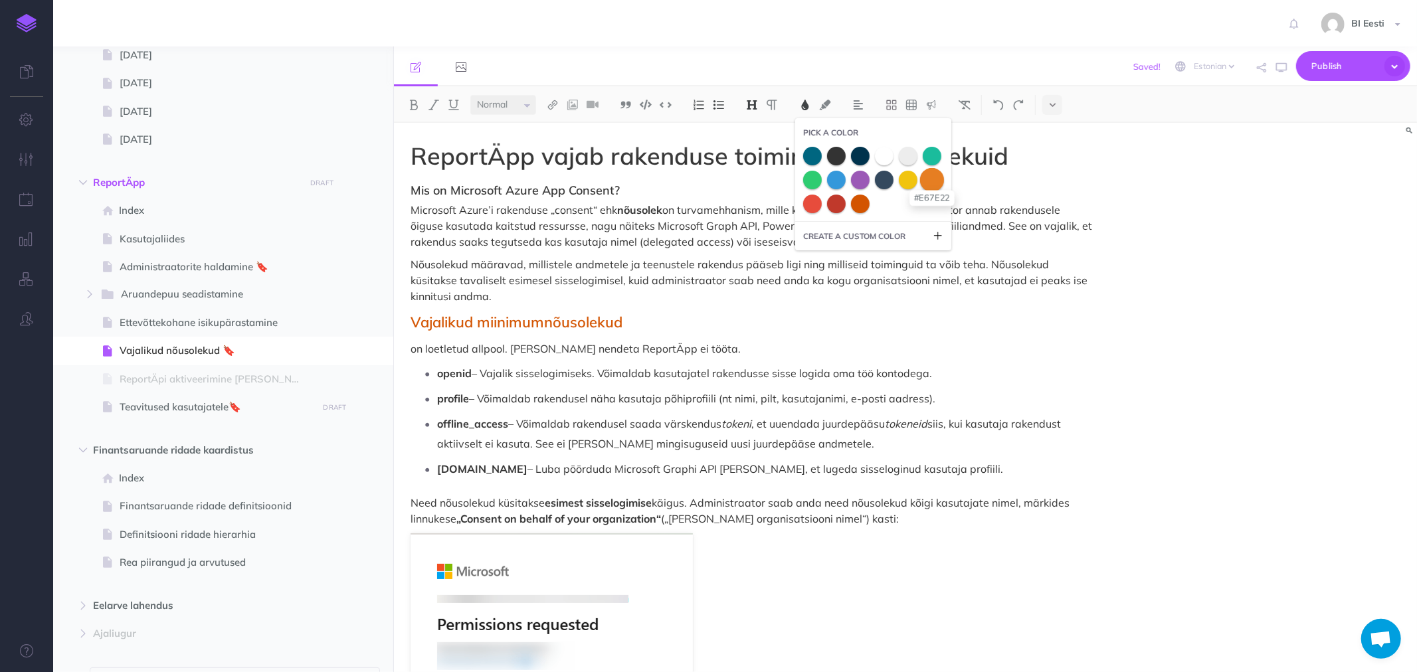
click at [938, 181] on span at bounding box center [932, 179] width 24 height 24
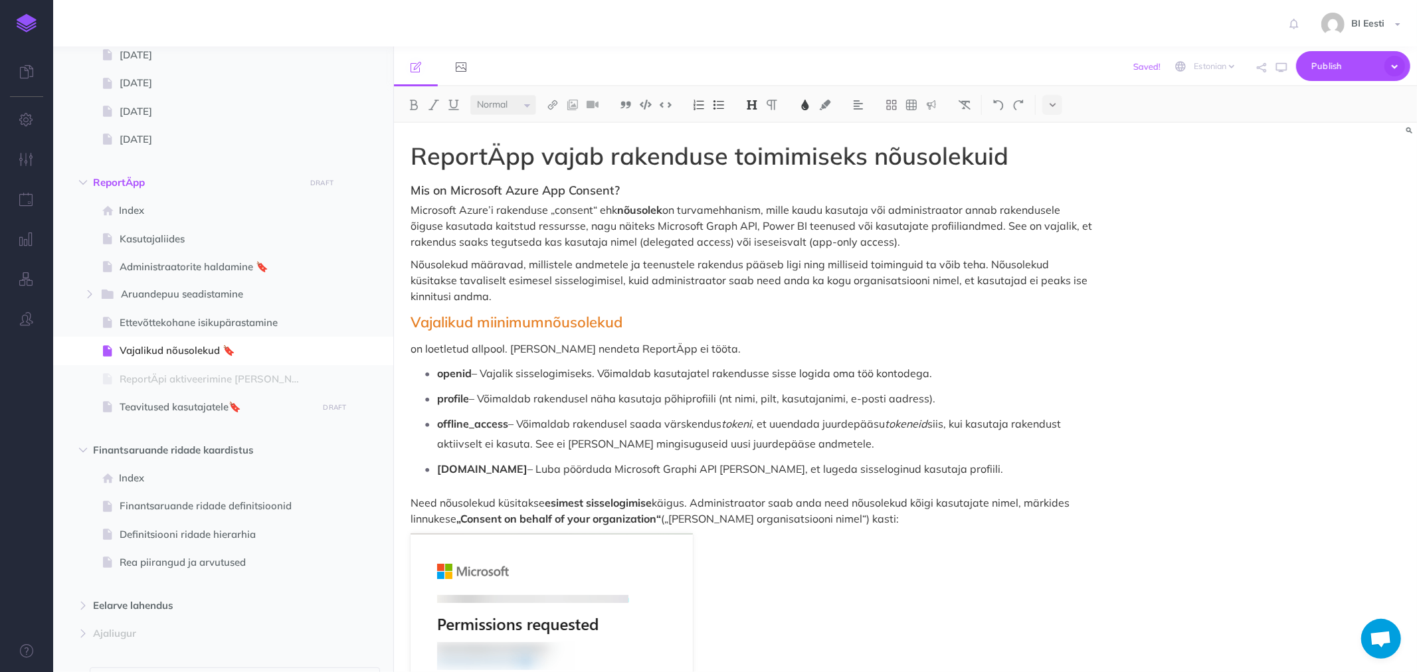
click at [612, 347] on p "on loetletud allpool. Ilma nendeta ReportÄpp ei tööta." at bounding box center [752, 349] width 683 height 16
drag, startPoint x: 409, startPoint y: 187, endPoint x: 632, endPoint y: 189, distance: 222.6
click at [758, 104] on img at bounding box center [752, 105] width 12 height 11
click at [755, 144] on button "H2" at bounding box center [752, 148] width 20 height 20
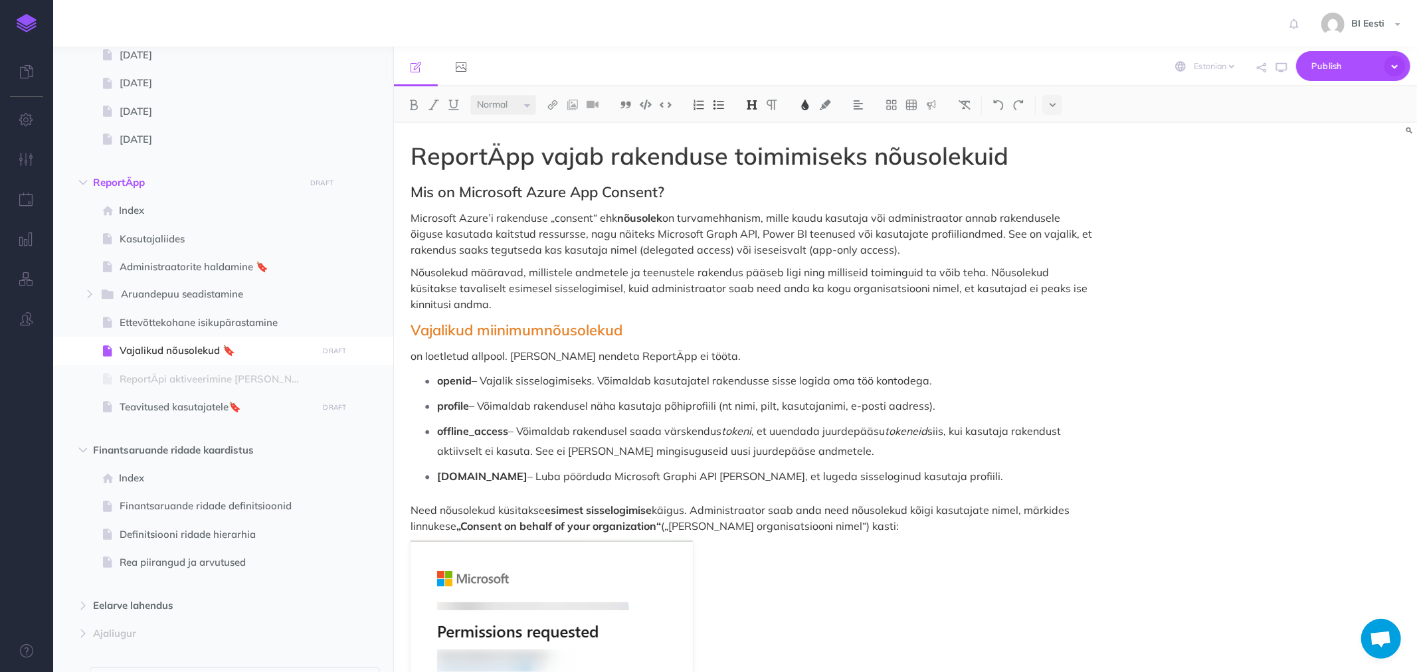
click at [807, 102] on img at bounding box center [805, 105] width 12 height 11
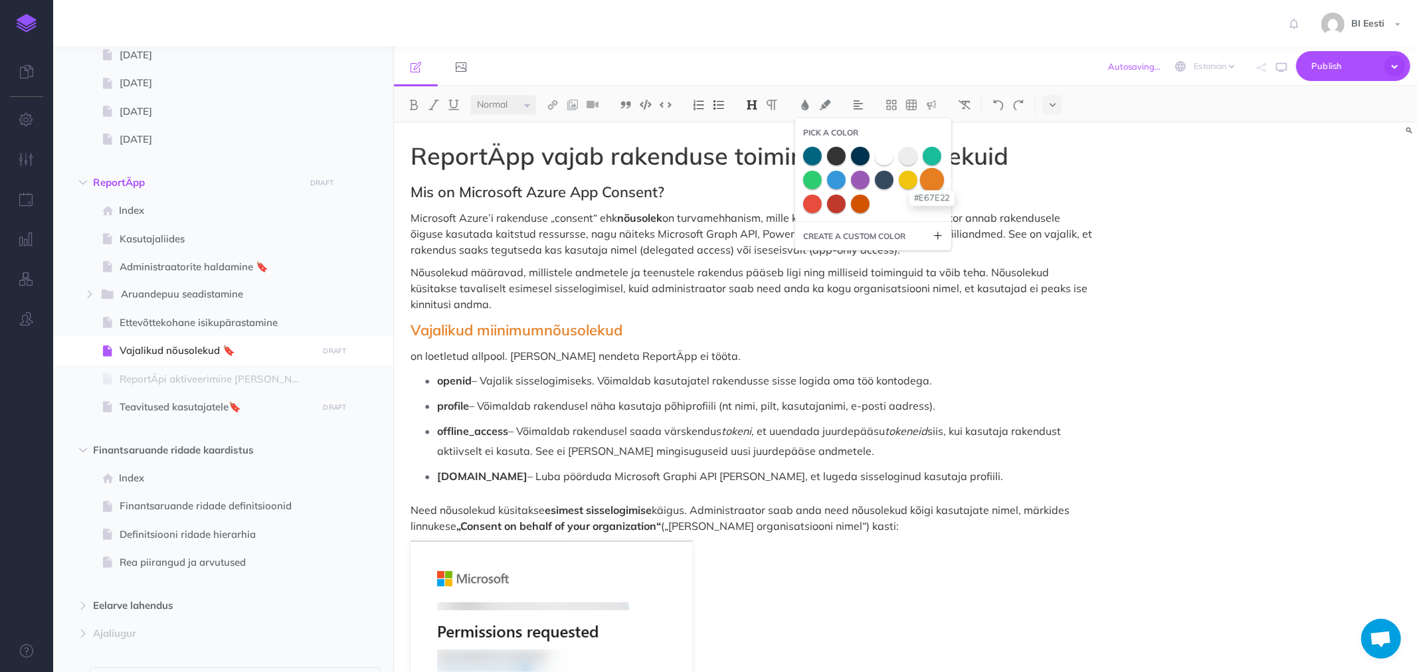
click at [934, 182] on span at bounding box center [932, 179] width 24 height 24
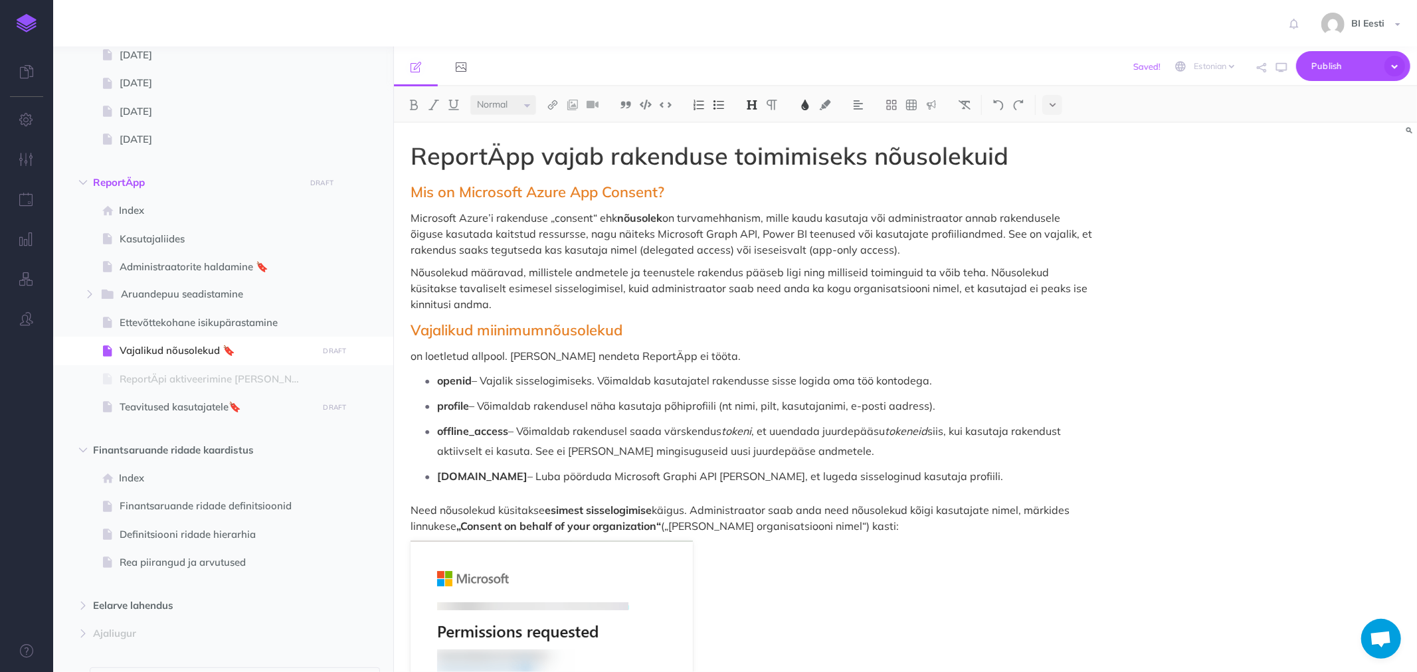
click at [638, 254] on p "Microsoft Azure’i rakenduse „consent“ ehk nõusolek on turvamehhanism, mille kau…" at bounding box center [752, 234] width 683 height 48
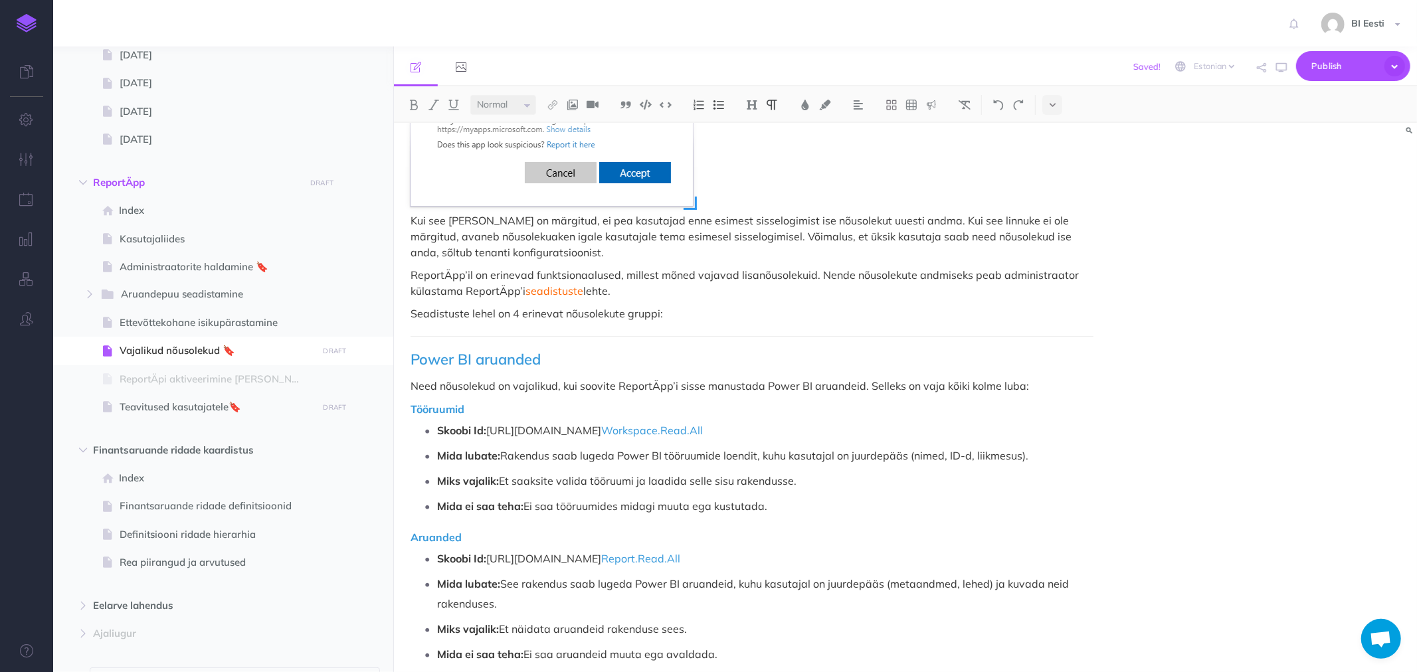
scroll to position [738, 0]
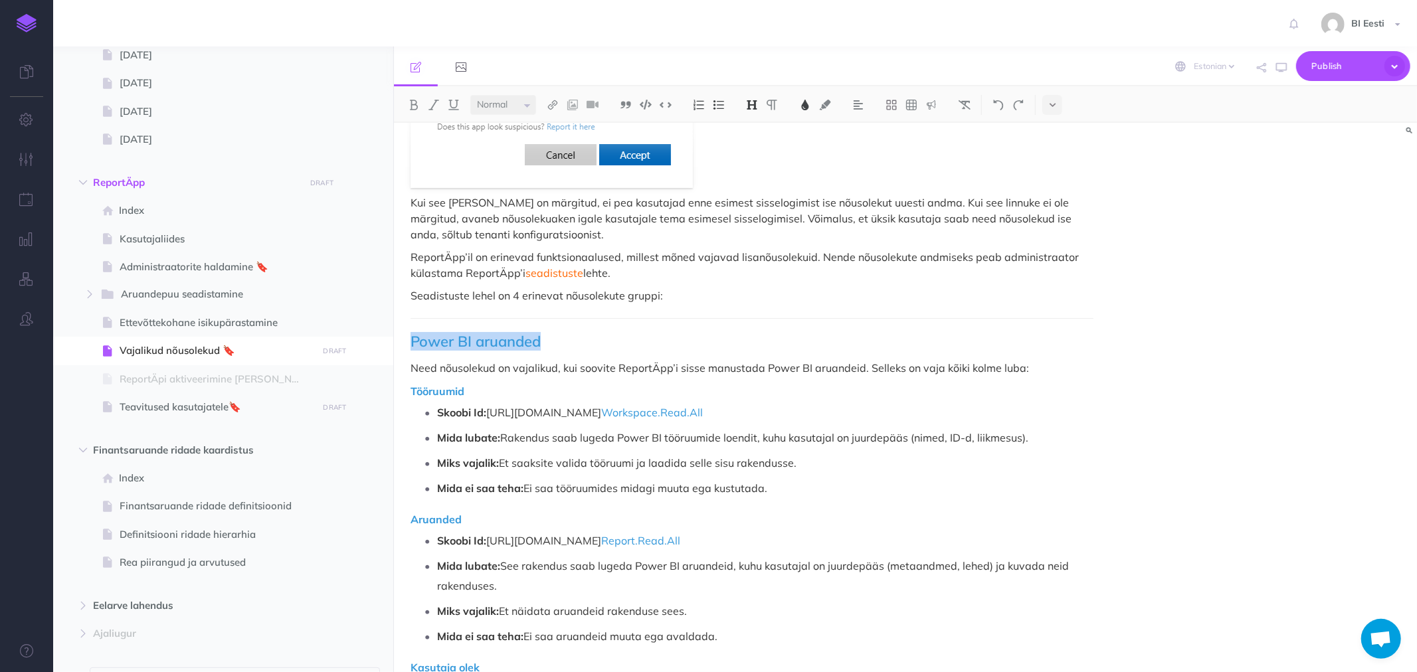
drag, startPoint x: 413, startPoint y: 340, endPoint x: 549, endPoint y: 340, distance: 136.2
click at [547, 343] on h2 "Power BI aruanded" at bounding box center [752, 342] width 683 height 16
click at [803, 106] on img at bounding box center [805, 105] width 12 height 11
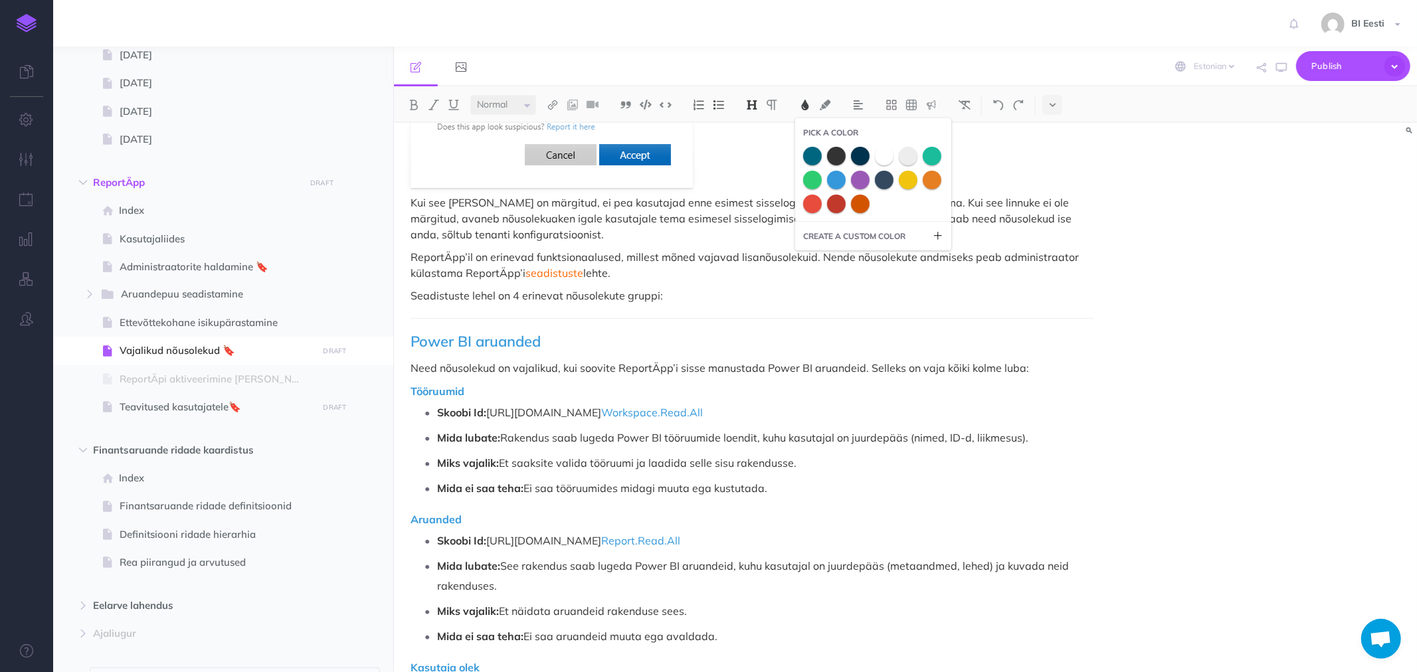
click at [871, 230] on small "CREATE A CUSTOM COLOR" at bounding box center [854, 236] width 102 height 13
drag, startPoint x: 873, startPoint y: 264, endPoint x: 825, endPoint y: 263, distance: 48.5
click at [825, 263] on input "E67E22" at bounding box center [883, 260] width 120 height 20
paste input "ff6400"
type input "ff6400"
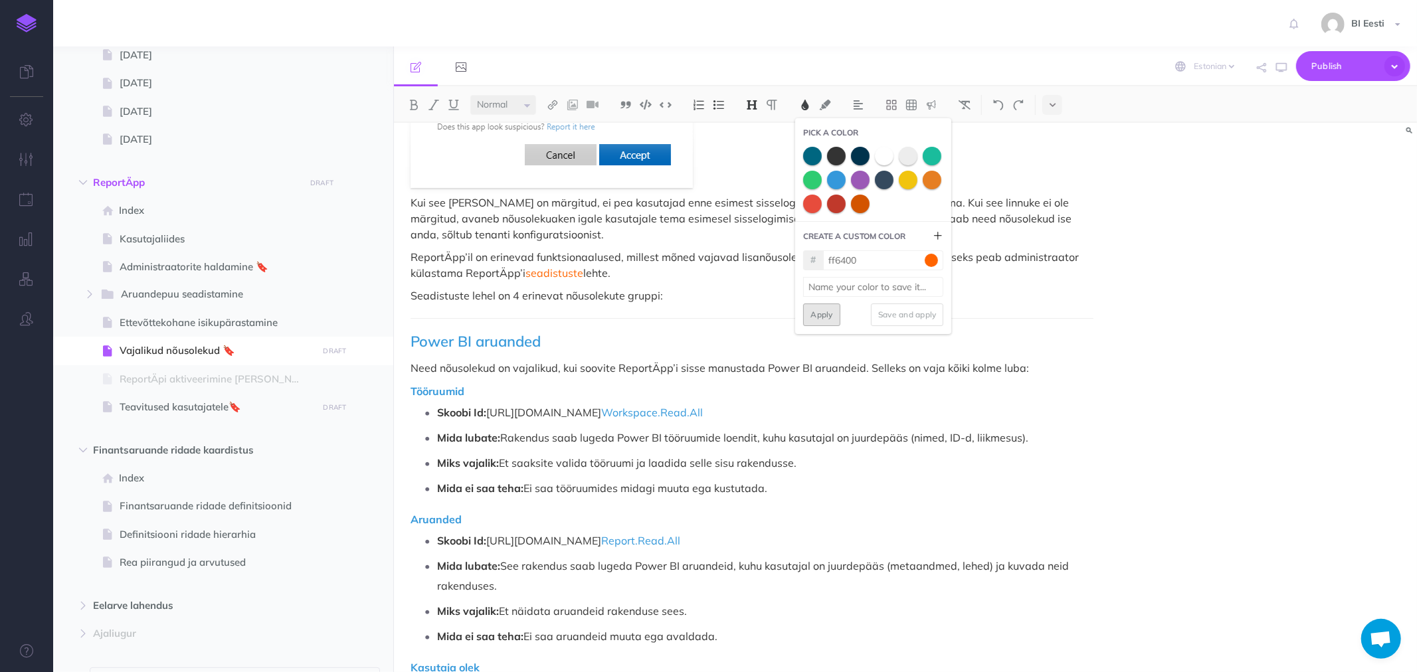
click at [827, 316] on button "Apply" at bounding box center [821, 315] width 37 height 23
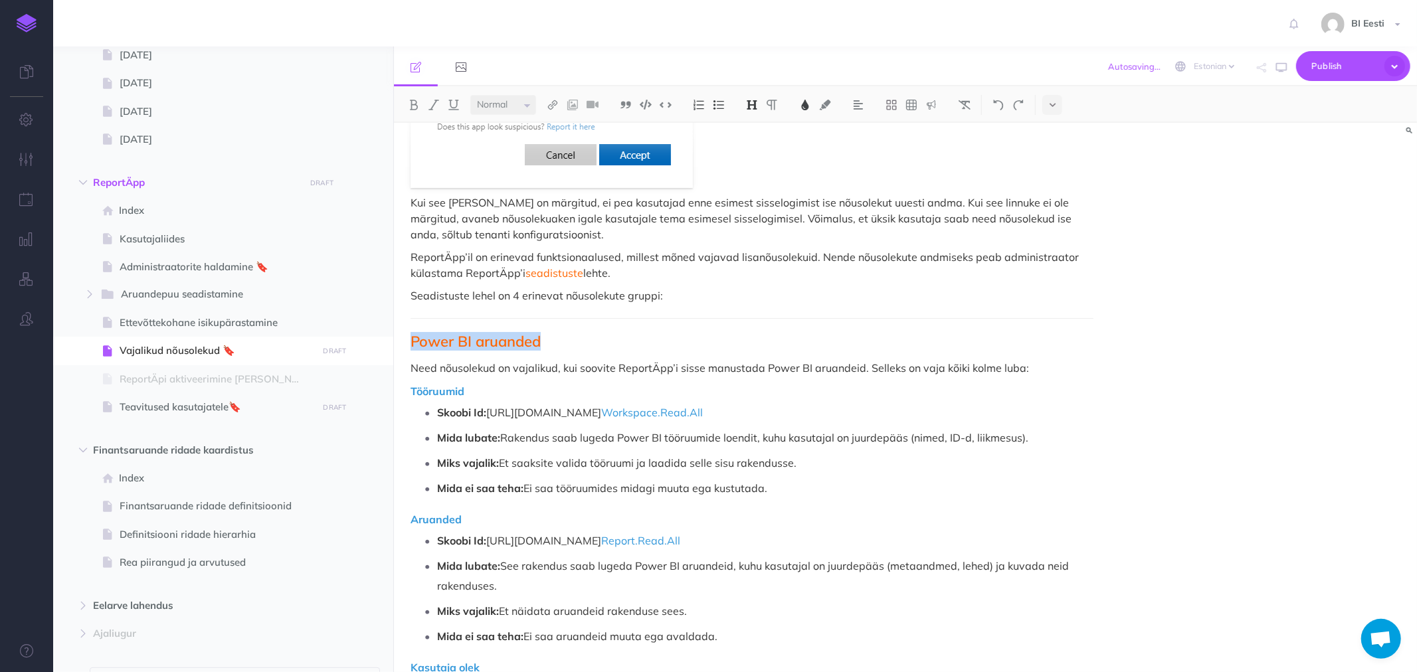
click at [526, 332] on span "Power BI aruanded" at bounding box center [476, 341] width 130 height 19
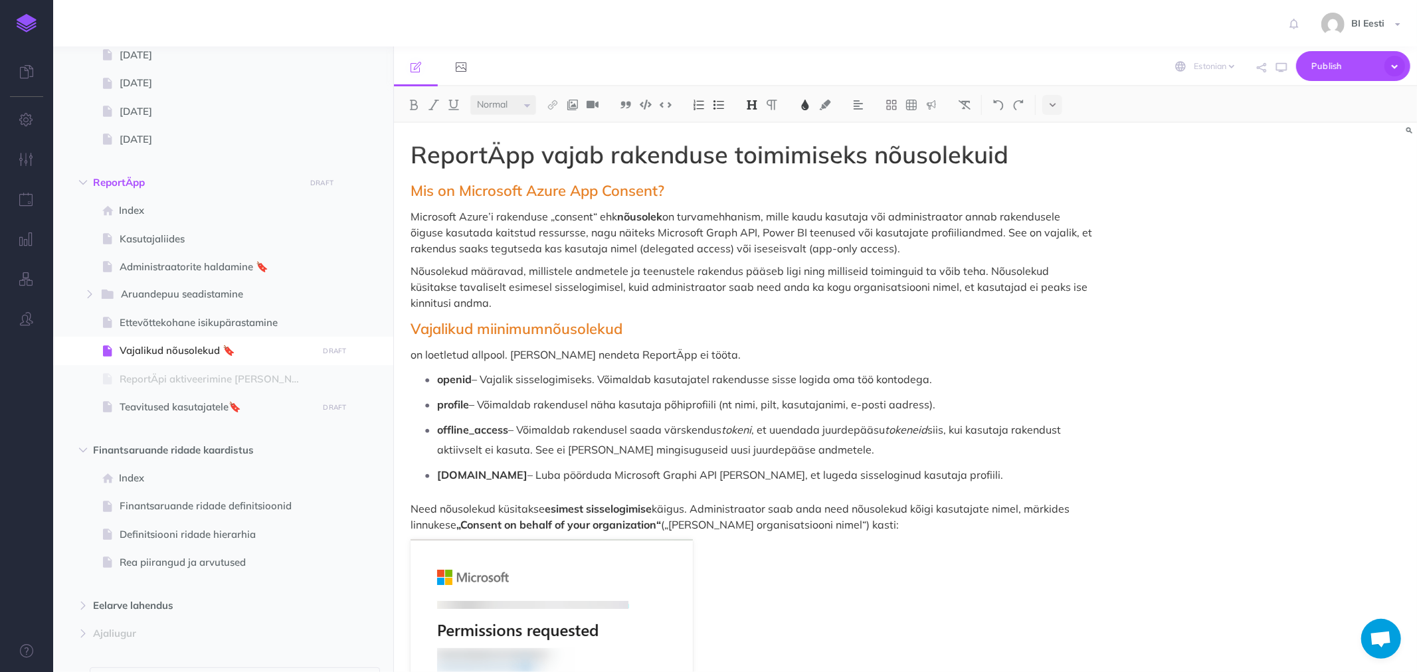
scroll to position [0, 0]
drag, startPoint x: 408, startPoint y: 323, endPoint x: 661, endPoint y: 273, distance: 258.0
click at [807, 100] on img at bounding box center [805, 105] width 12 height 11
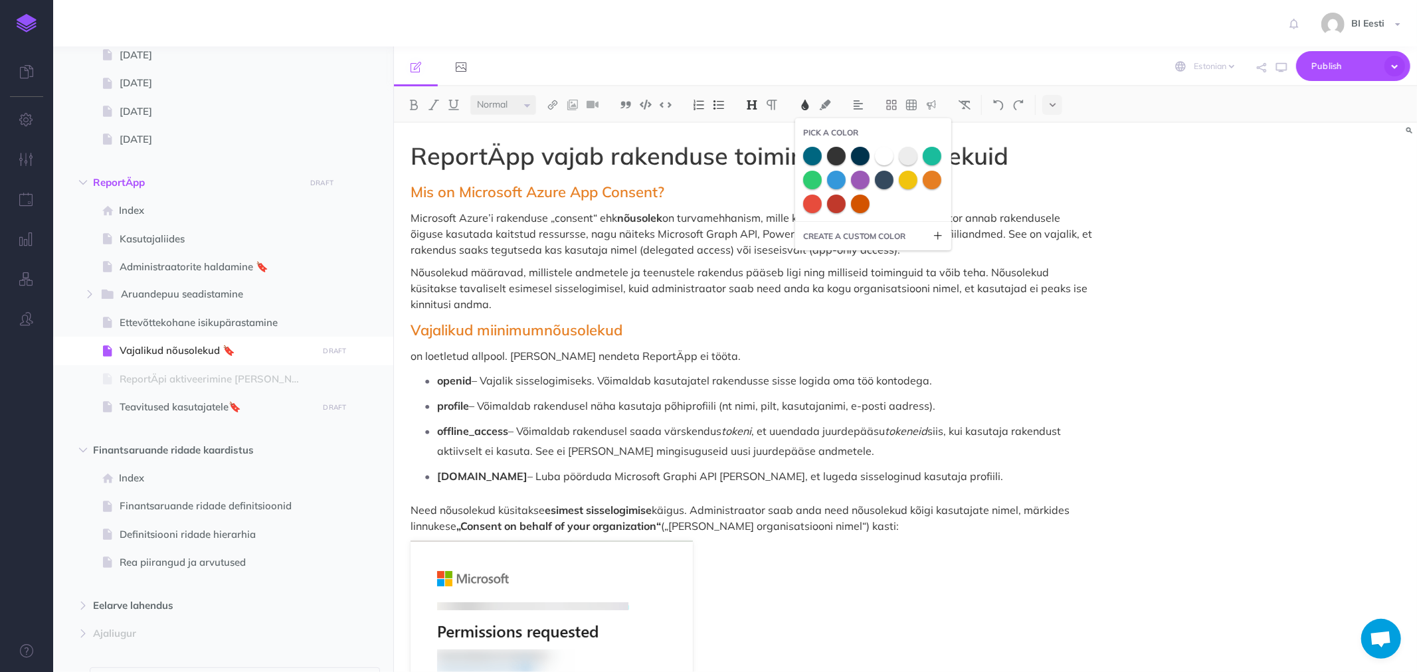
click at [942, 235] on icon at bounding box center [938, 236] width 8 height 8
click at [857, 258] on input "FF6400" at bounding box center [883, 260] width 120 height 20
click at [878, 260] on input "FF6400" at bounding box center [883, 260] width 120 height 20
click at [940, 233] on icon at bounding box center [938, 236] width 8 height 8
click at [938, 235] on icon at bounding box center [938, 236] width 8 height 8
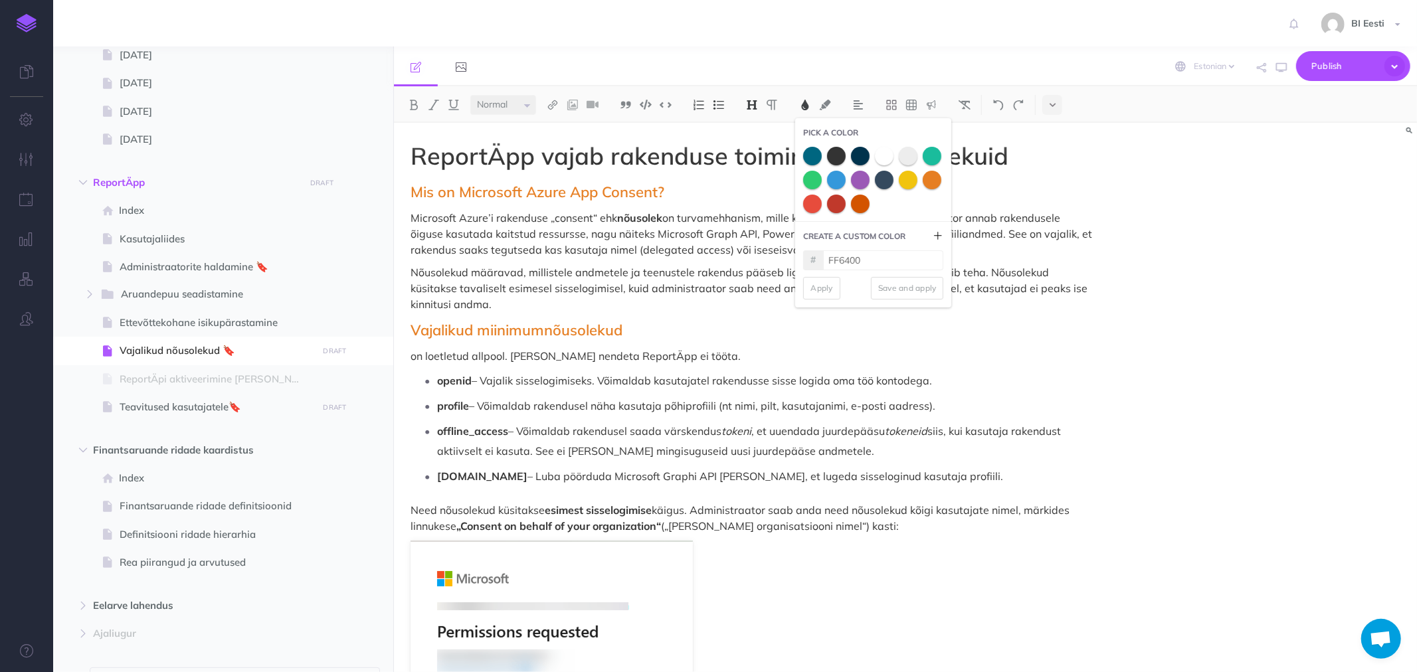
click at [872, 256] on input "FF6400" at bounding box center [883, 260] width 120 height 20
drag, startPoint x: 817, startPoint y: 256, endPoint x: 827, endPoint y: 259, distance: 9.7
click at [819, 257] on div "#" at bounding box center [813, 260] width 20 height 20
click at [862, 261] on input "FF6400" at bounding box center [883, 260] width 120 height 20
click at [870, 233] on small "CREATE A CUSTOM COLOR" at bounding box center [854, 236] width 102 height 13
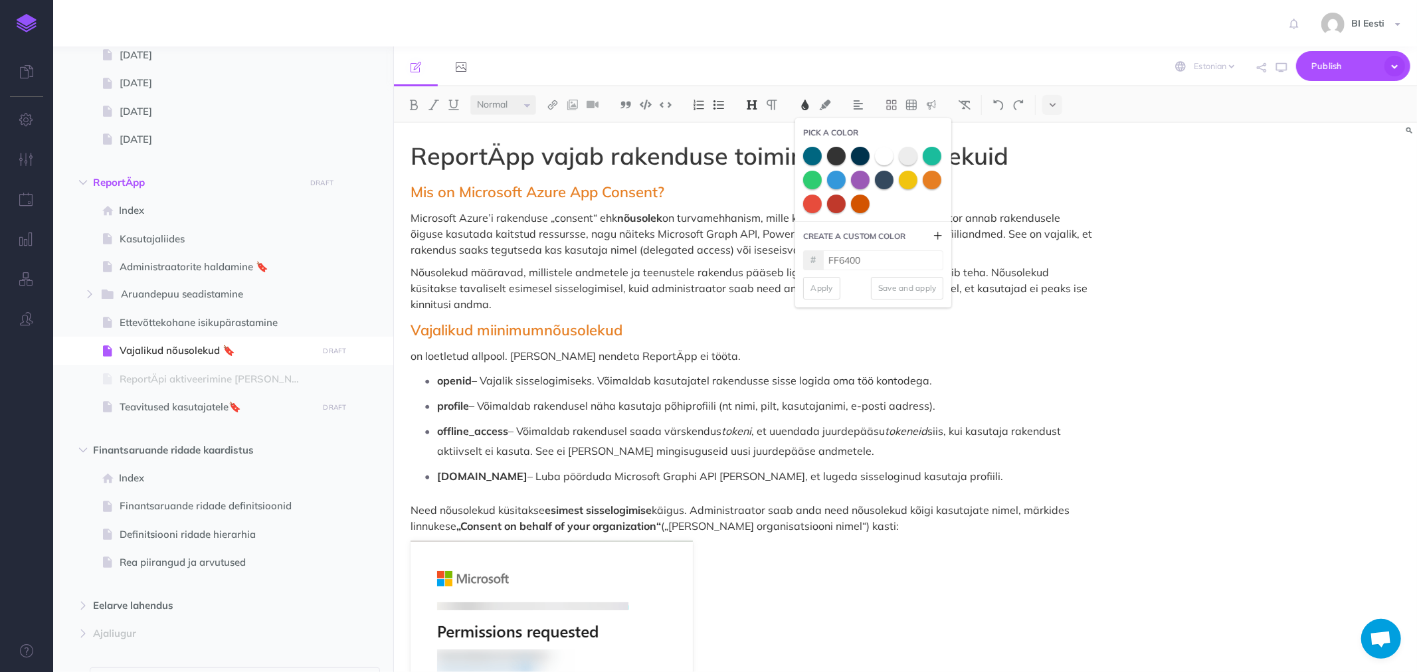
click at [939, 234] on icon at bounding box center [938, 236] width 11 height 11
drag, startPoint x: 854, startPoint y: 334, endPoint x: 853, endPoint y: 324, distance: 10.0
click at [853, 334] on h2 "Vajalikud miinimumnõusolekud" at bounding box center [752, 330] width 683 height 16
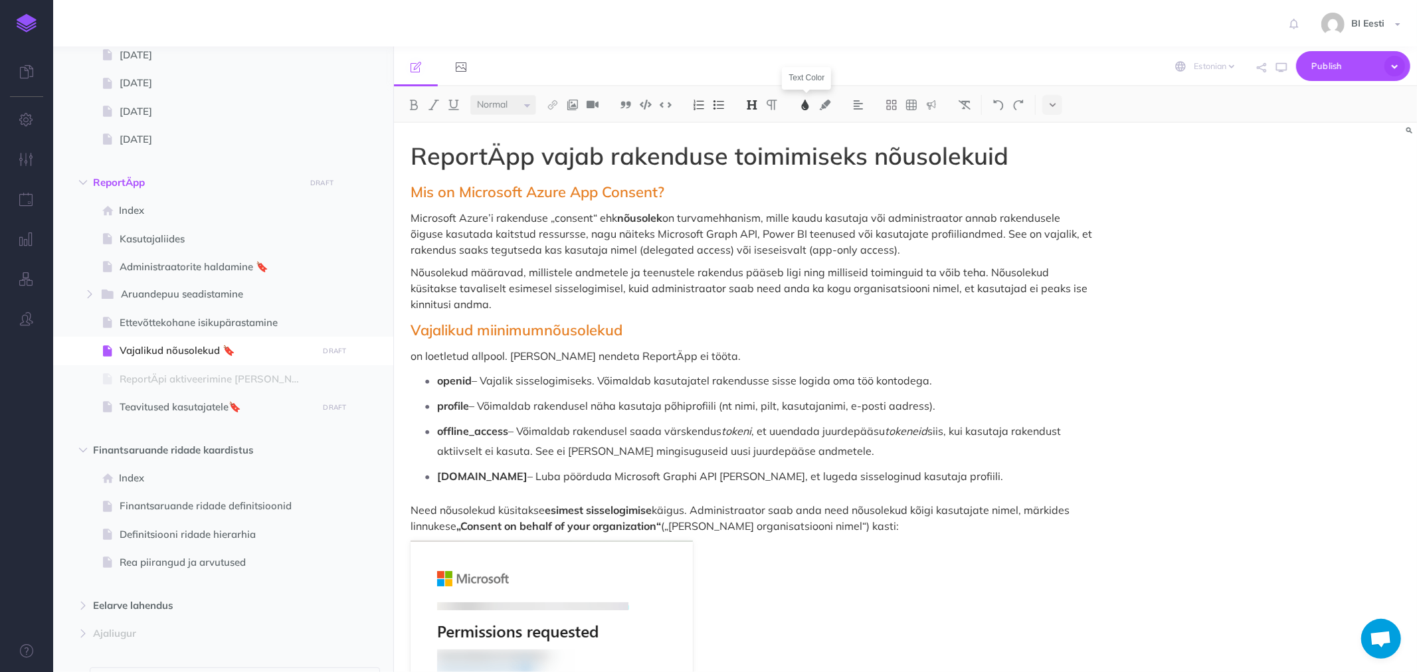
click at [811, 104] on img at bounding box center [805, 105] width 12 height 11
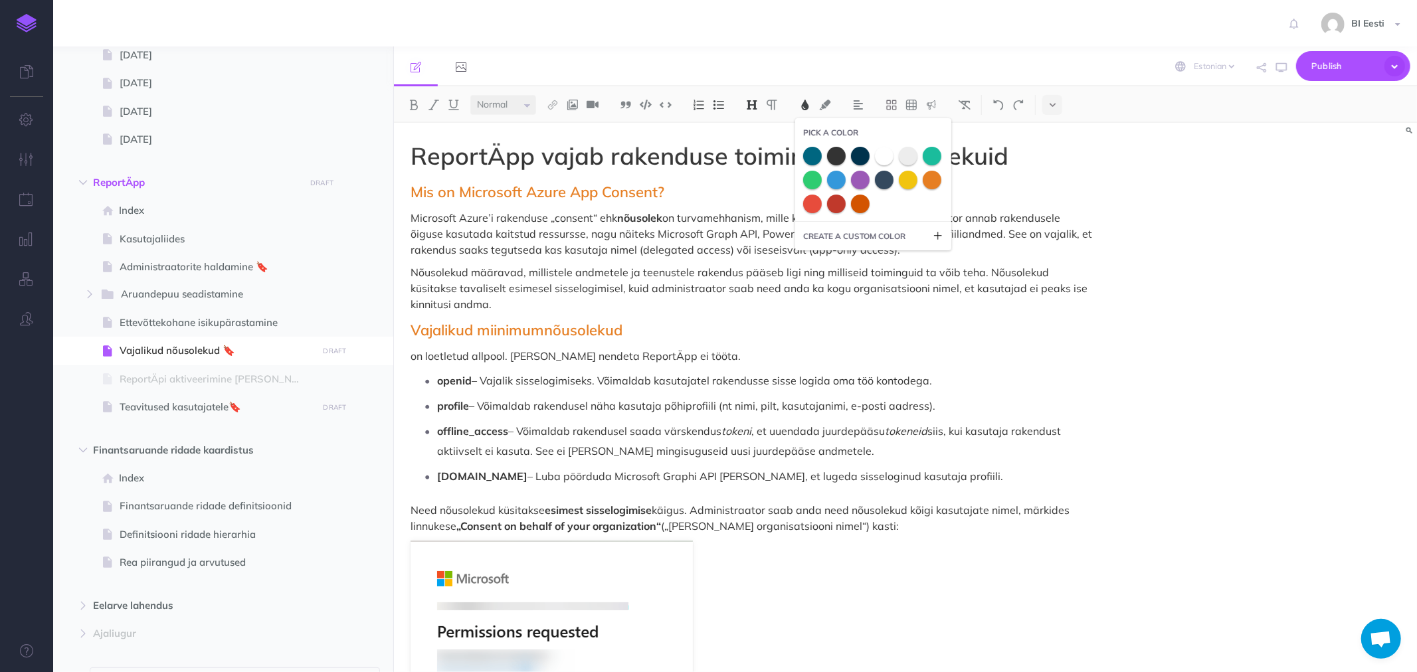
click at [940, 235] on icon at bounding box center [938, 236] width 8 height 8
click at [847, 255] on input "FF6400" at bounding box center [883, 260] width 120 height 20
click at [874, 256] on input "FF6400" at bounding box center [883, 260] width 120 height 20
type input "F"
type input "FF6400"
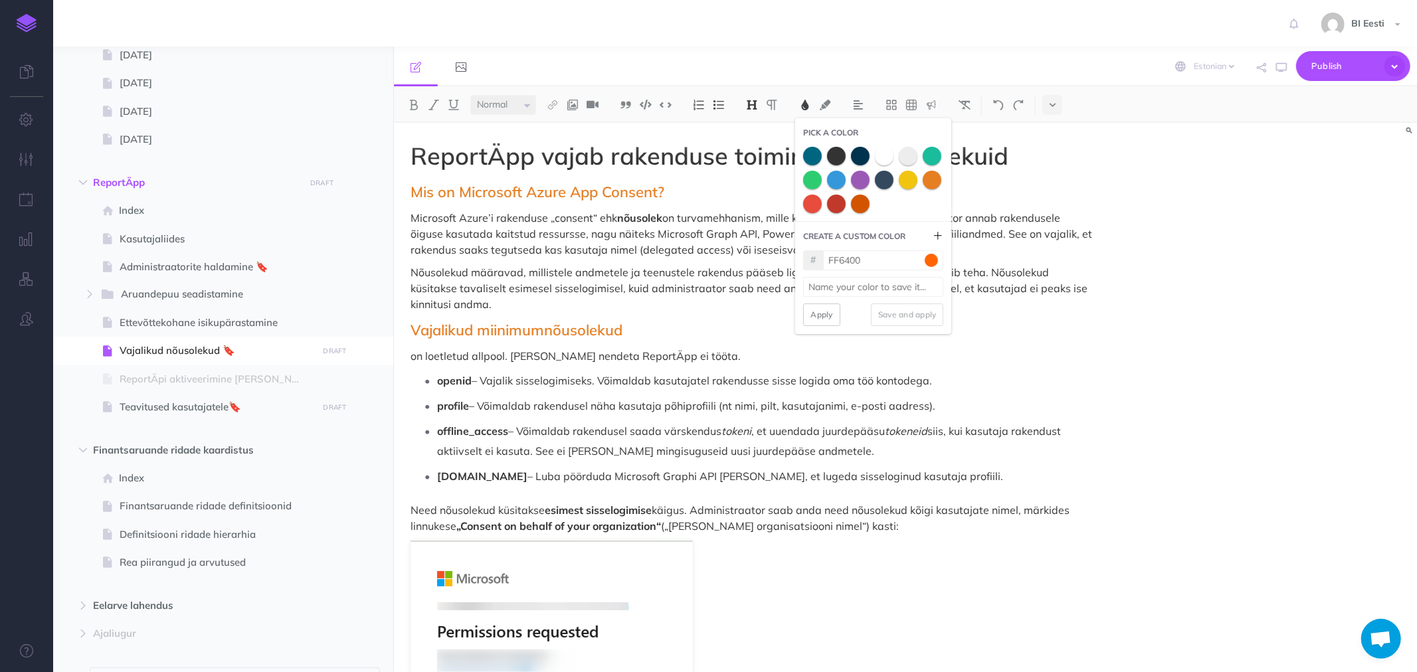
click at [842, 290] on input at bounding box center [873, 287] width 140 height 20
type input "OIXIO"
click at [919, 312] on button "Save and apply" at bounding box center [907, 315] width 73 height 23
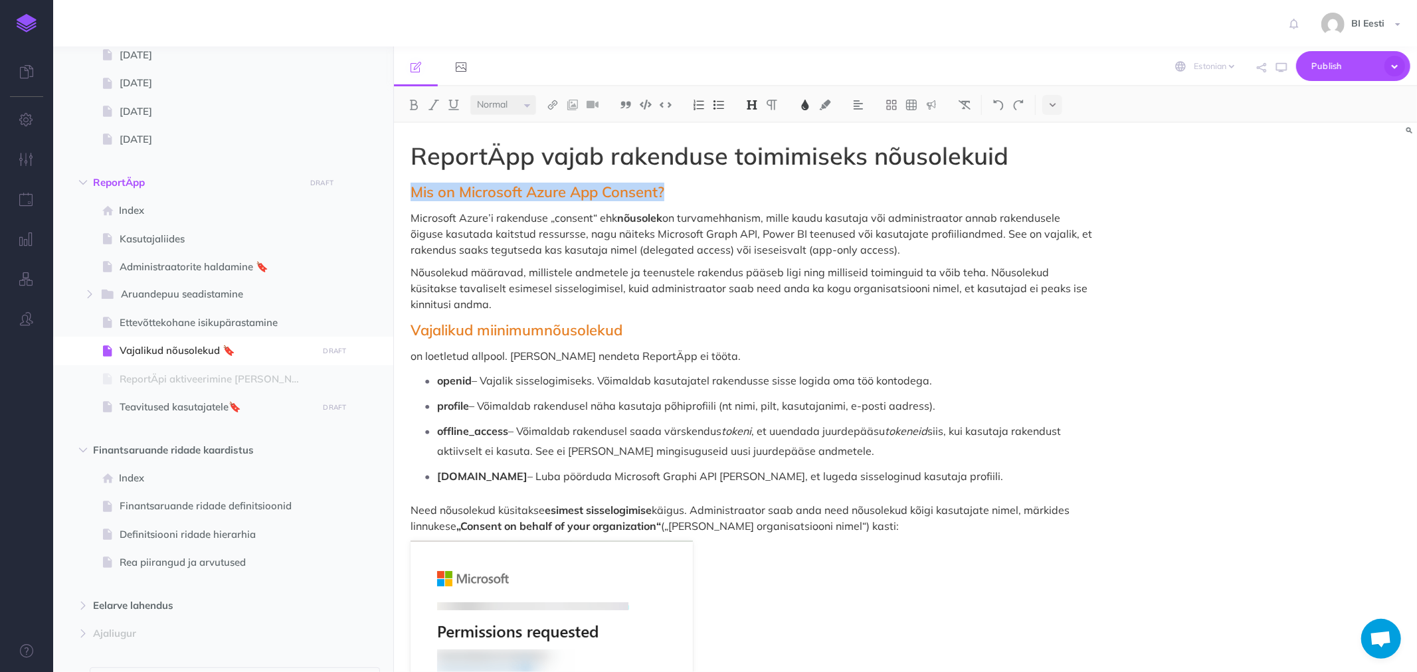
drag, startPoint x: 415, startPoint y: 191, endPoint x: 672, endPoint y: 195, distance: 257.2
click at [672, 195] on h2 "Mis on Microsoft Azure App Consent?" at bounding box center [752, 192] width 683 height 16
click at [807, 109] on img at bounding box center [805, 105] width 12 height 11
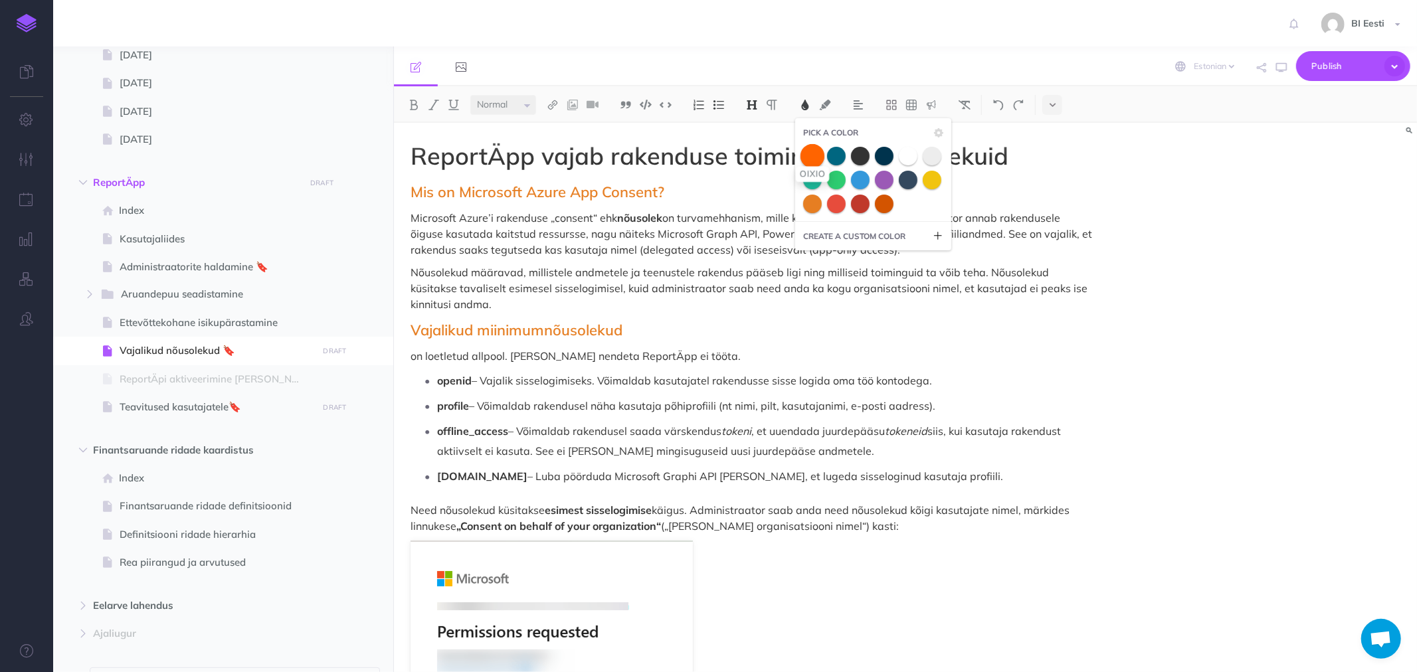
click at [813, 156] on span at bounding box center [813, 156] width 24 height 24
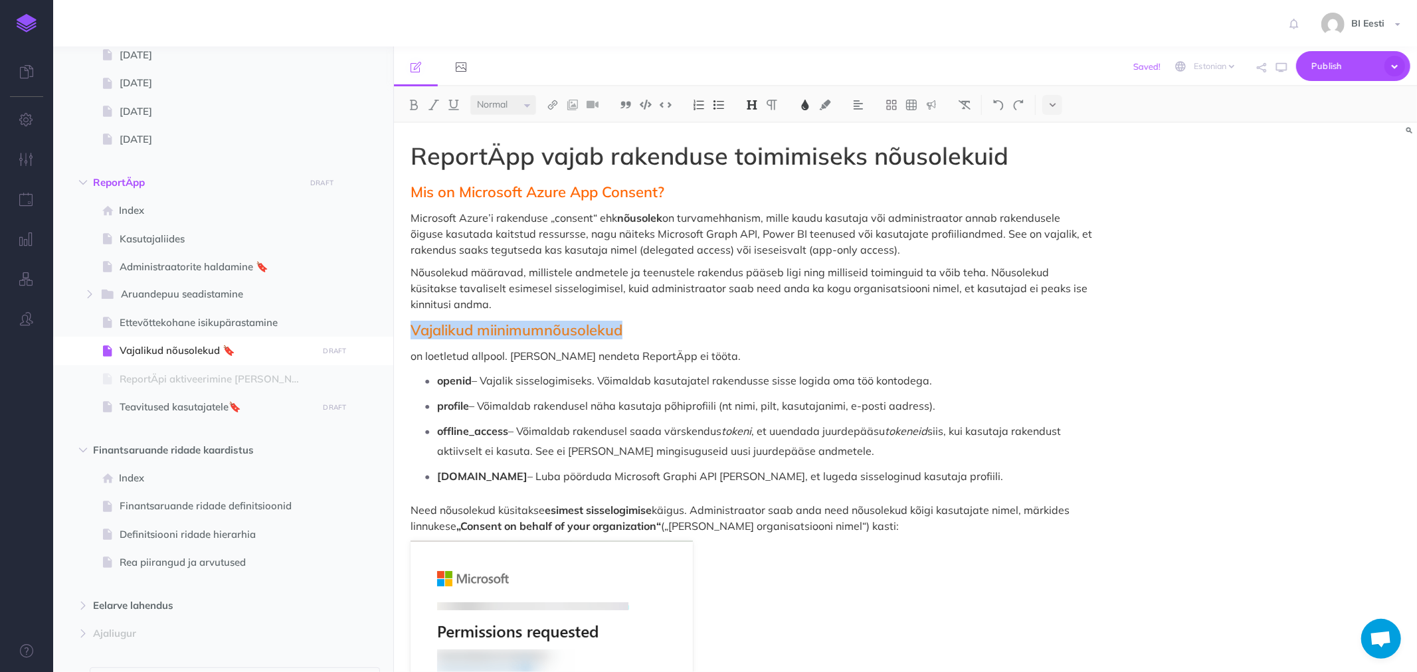
drag, startPoint x: 409, startPoint y: 332, endPoint x: 627, endPoint y: 331, distance: 217.9
click at [805, 105] on img at bounding box center [805, 105] width 12 height 11
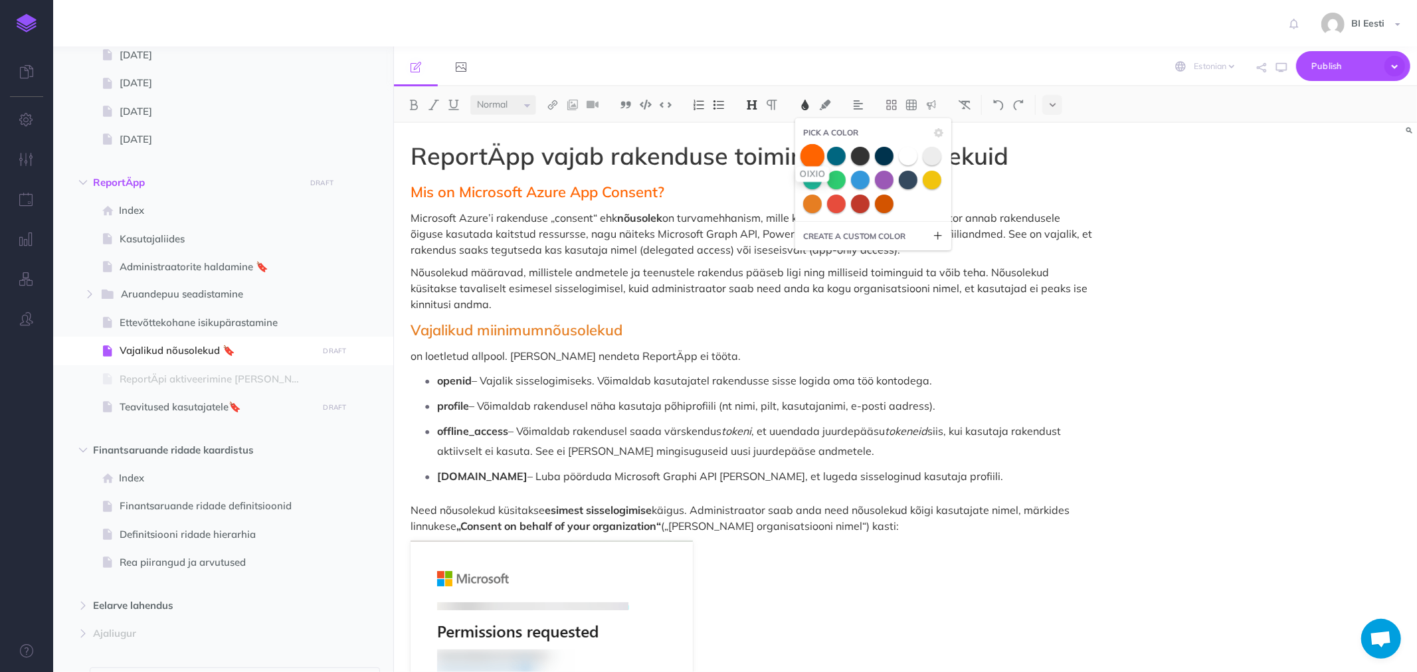
click at [811, 155] on span at bounding box center [813, 156] width 24 height 24
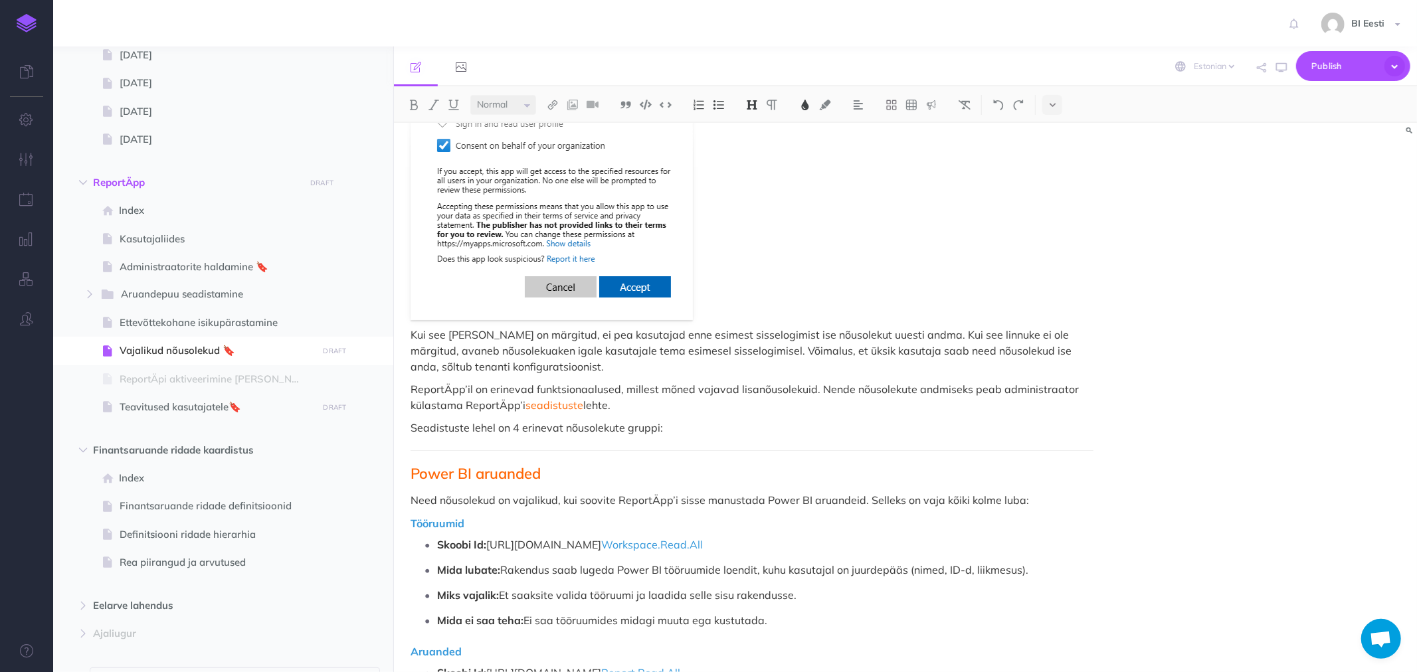
scroll to position [812, 0]
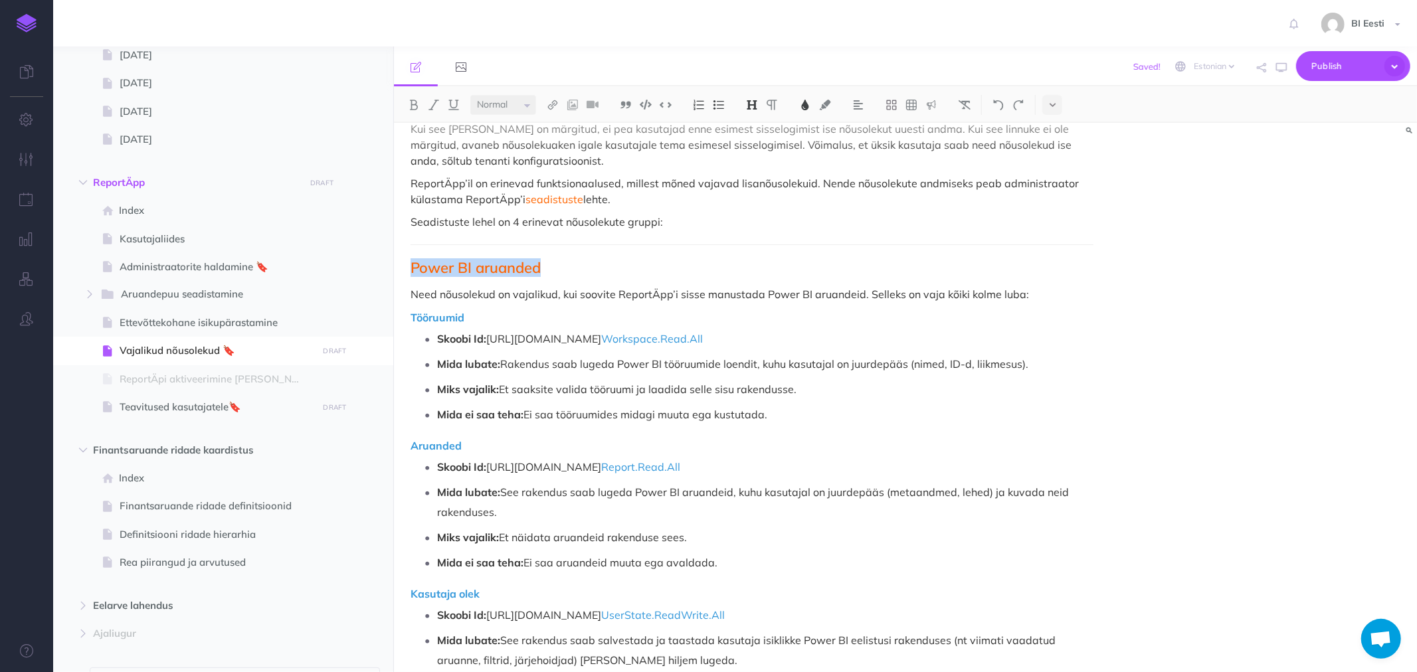
drag, startPoint x: 412, startPoint y: 268, endPoint x: 547, endPoint y: 266, distance: 135.6
click at [547, 266] on h2 "Power BI aruanded" at bounding box center [752, 268] width 683 height 16
click at [809, 100] on img at bounding box center [805, 105] width 12 height 11
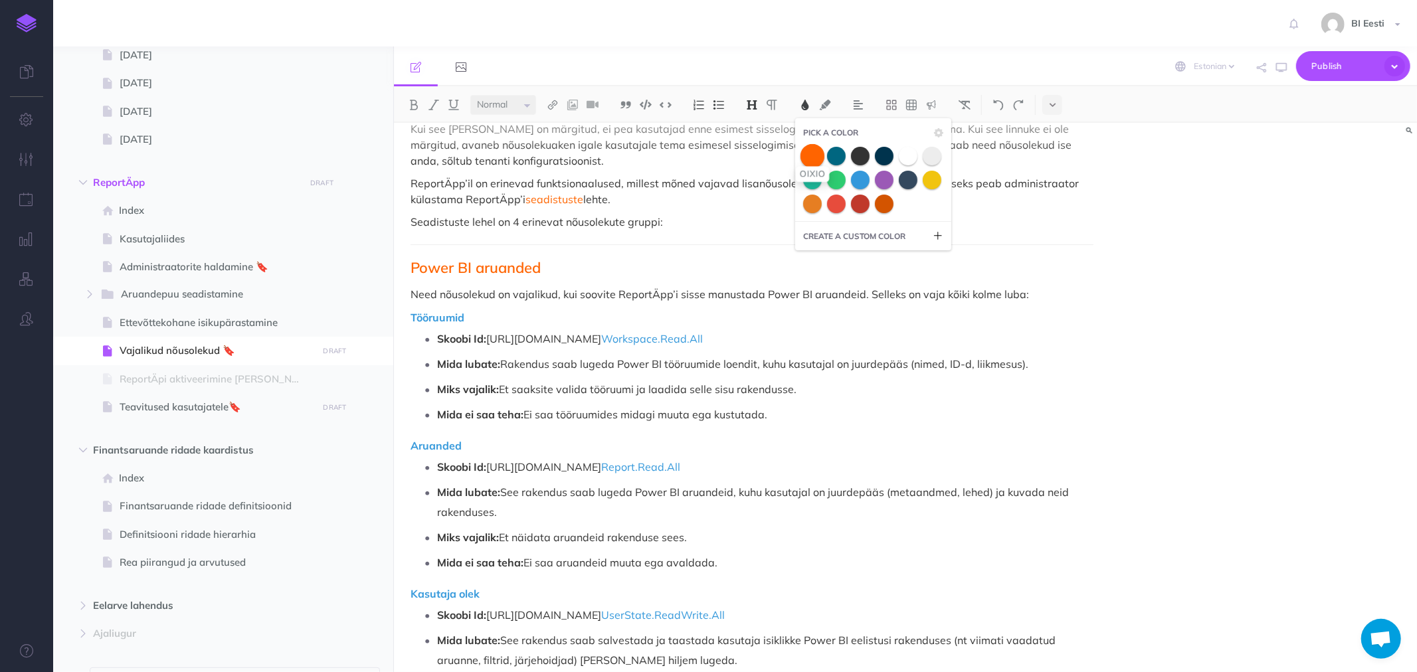
click at [820, 156] on span at bounding box center [813, 156] width 24 height 24
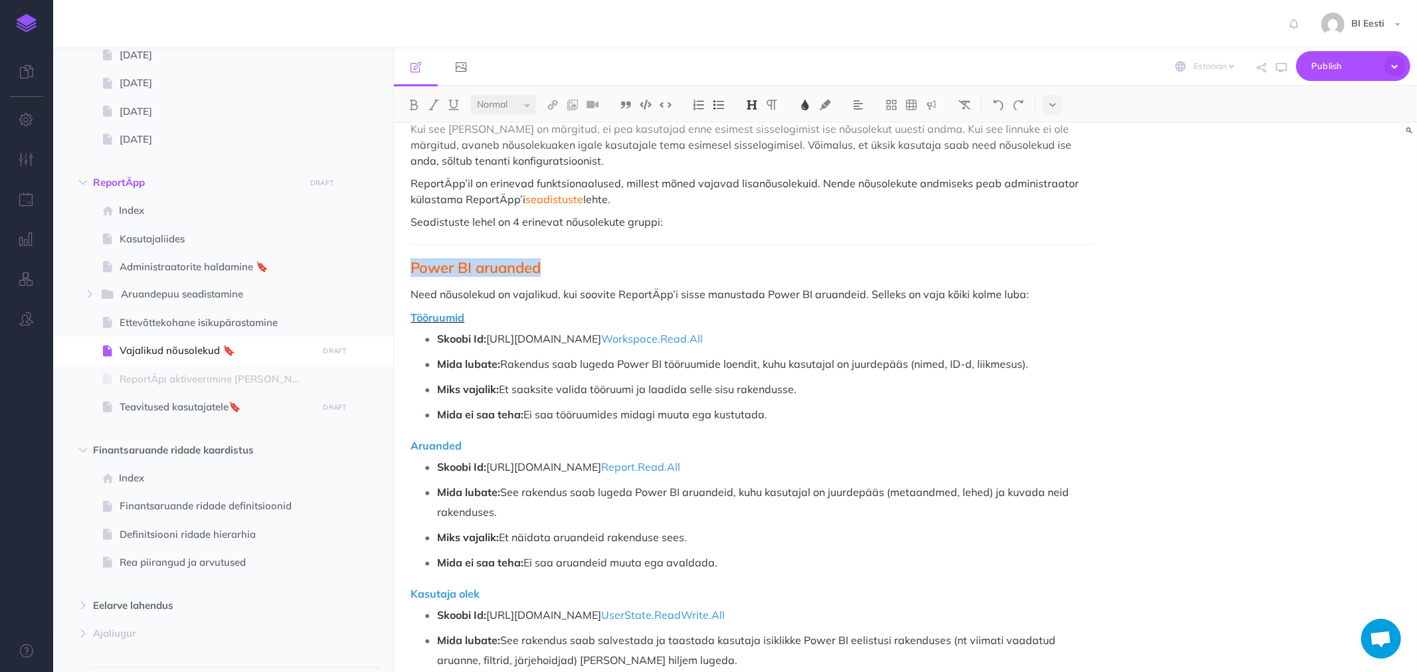
click at [427, 318] on span "Tööruumid" at bounding box center [438, 317] width 54 height 13
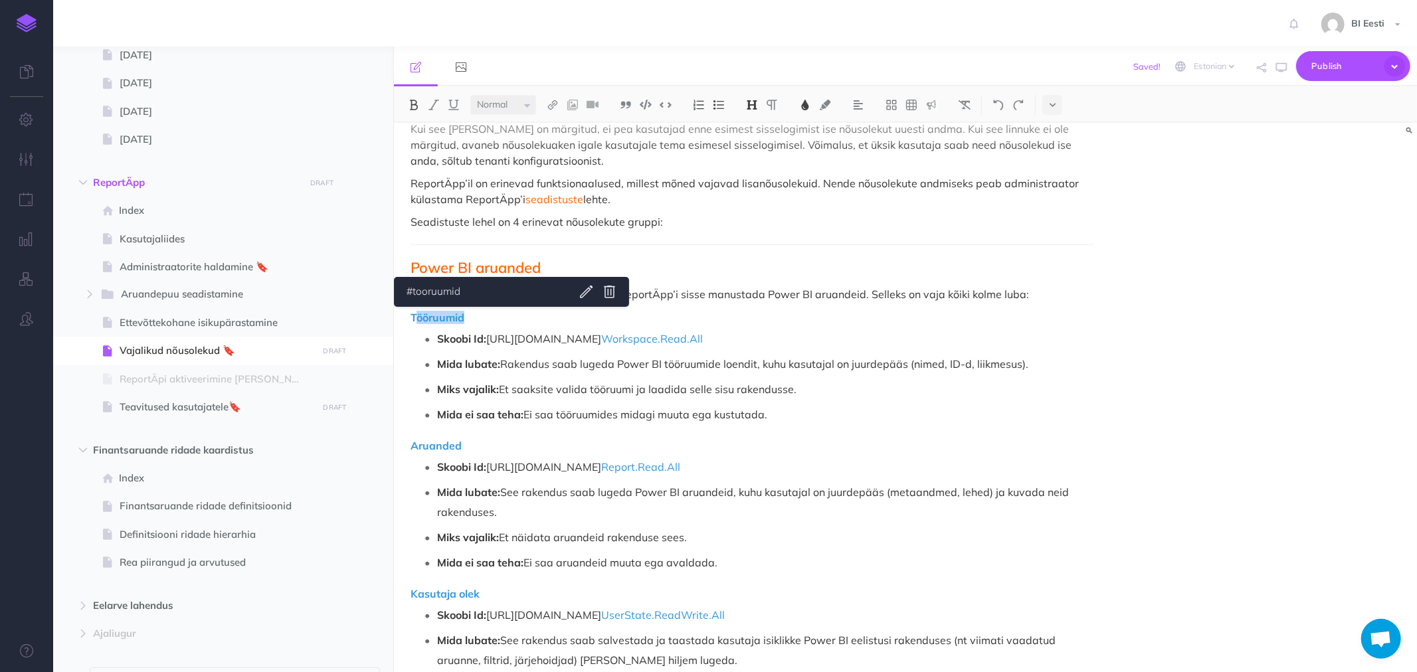
drag, startPoint x: 414, startPoint y: 316, endPoint x: 476, endPoint y: 316, distance: 62.5
click at [476, 316] on h4 "Tööruumid" at bounding box center [752, 318] width 683 height 12
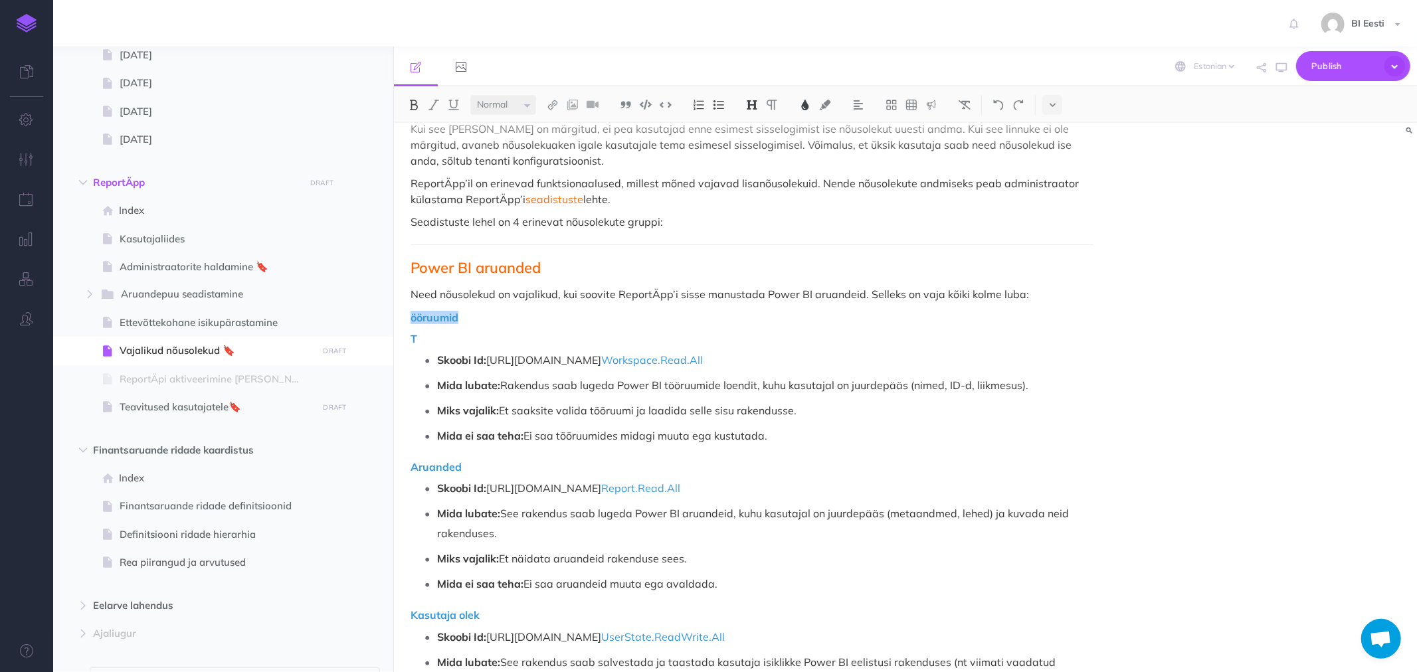
click at [514, 323] on h4 "ööruumid" at bounding box center [752, 318] width 683 height 12
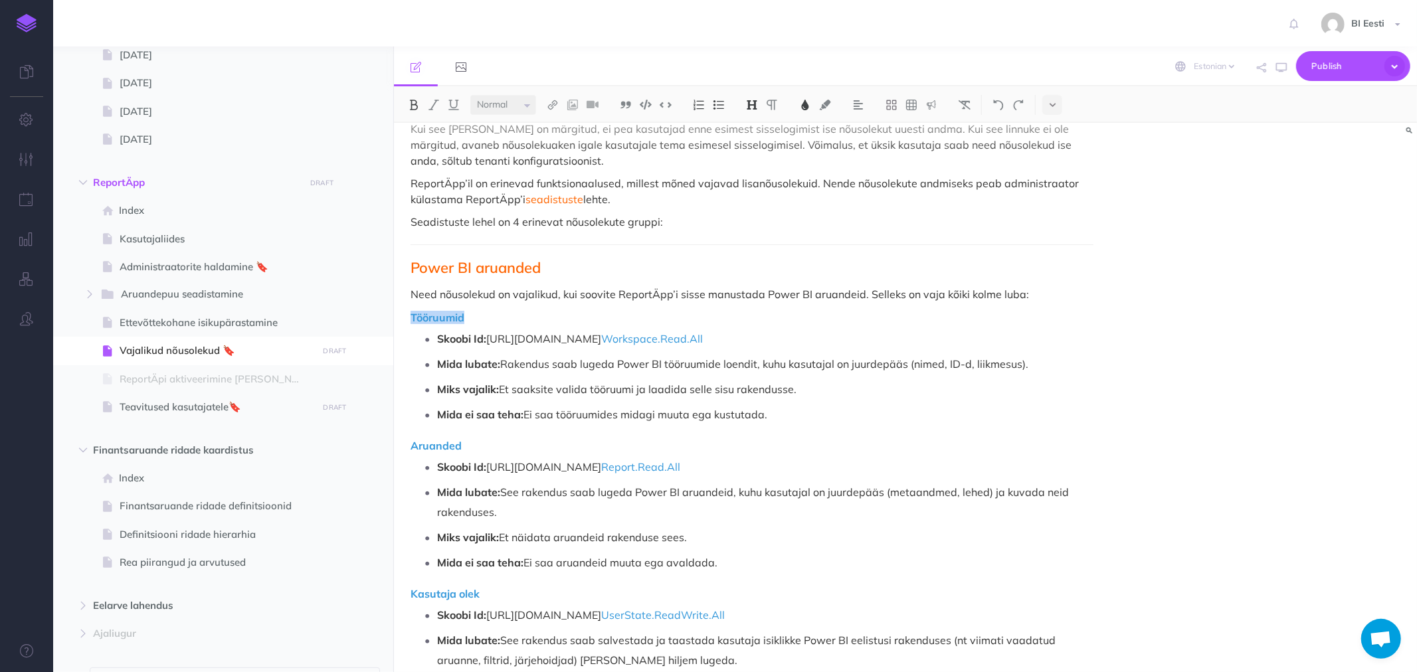
drag, startPoint x: 403, startPoint y: 315, endPoint x: 472, endPoint y: 315, distance: 69.1
click at [472, 315] on div "ReportÄpp vajab rakenduse toimimiseks nõusolekuid Mis on Microsoft Azure App Co…" at bounding box center [752, 413] width 716 height 2205
click at [805, 104] on img at bounding box center [805, 105] width 12 height 11
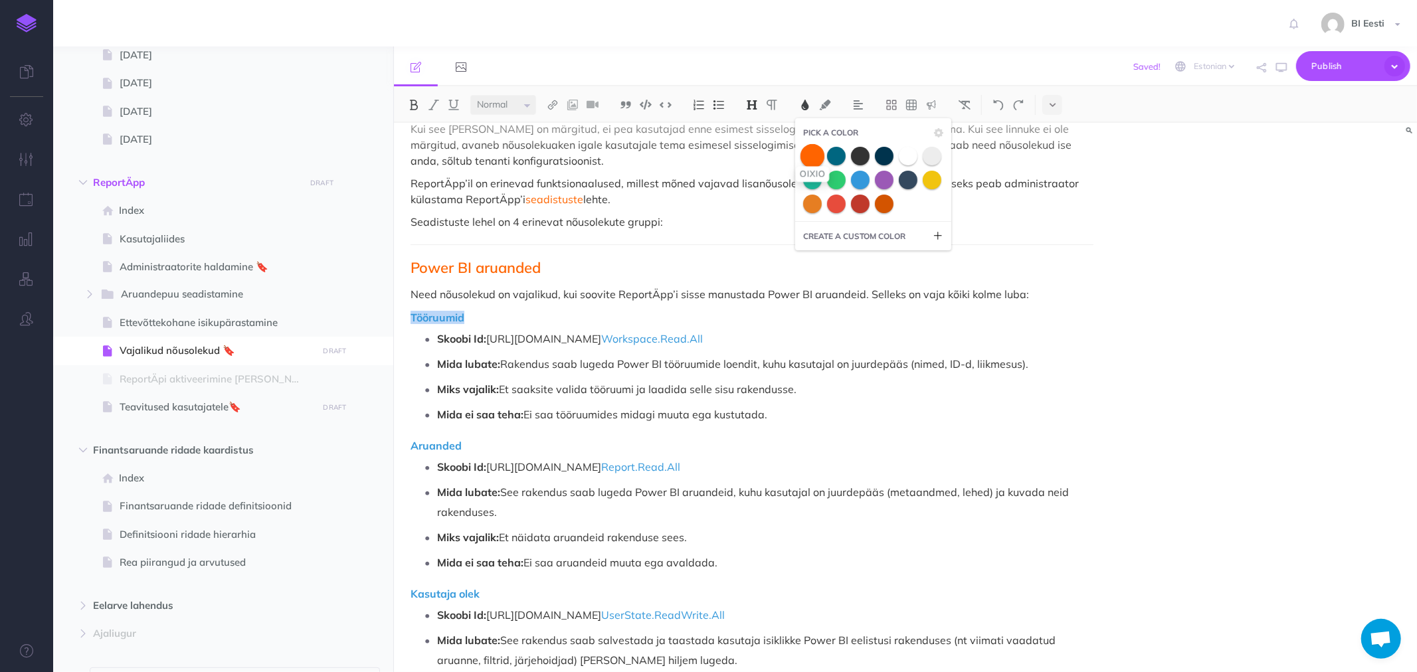
click at [808, 156] on span at bounding box center [813, 156] width 24 height 24
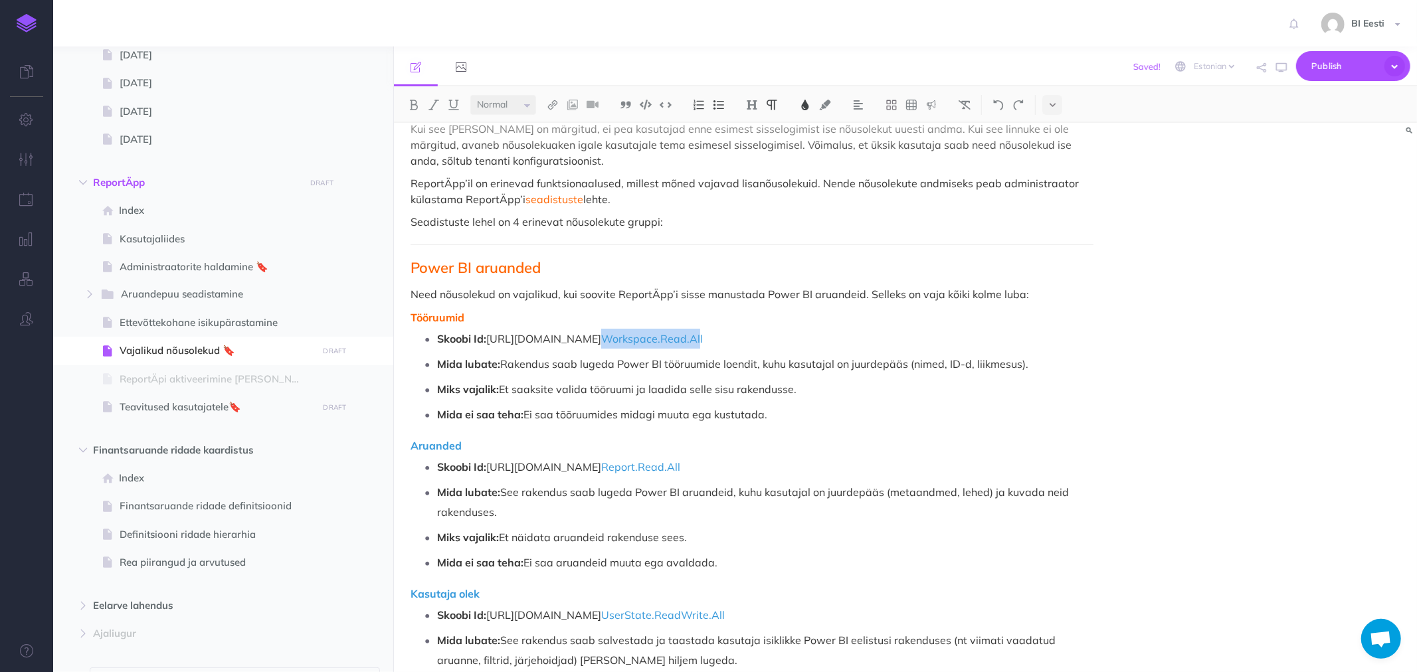
drag, startPoint x: 699, startPoint y: 336, endPoint x: 791, endPoint y: 268, distance: 114.0
click at [703, 333] on span "Workspace.Read.All" at bounding box center [652, 338] width 102 height 13
click at [805, 102] on img at bounding box center [805, 105] width 12 height 11
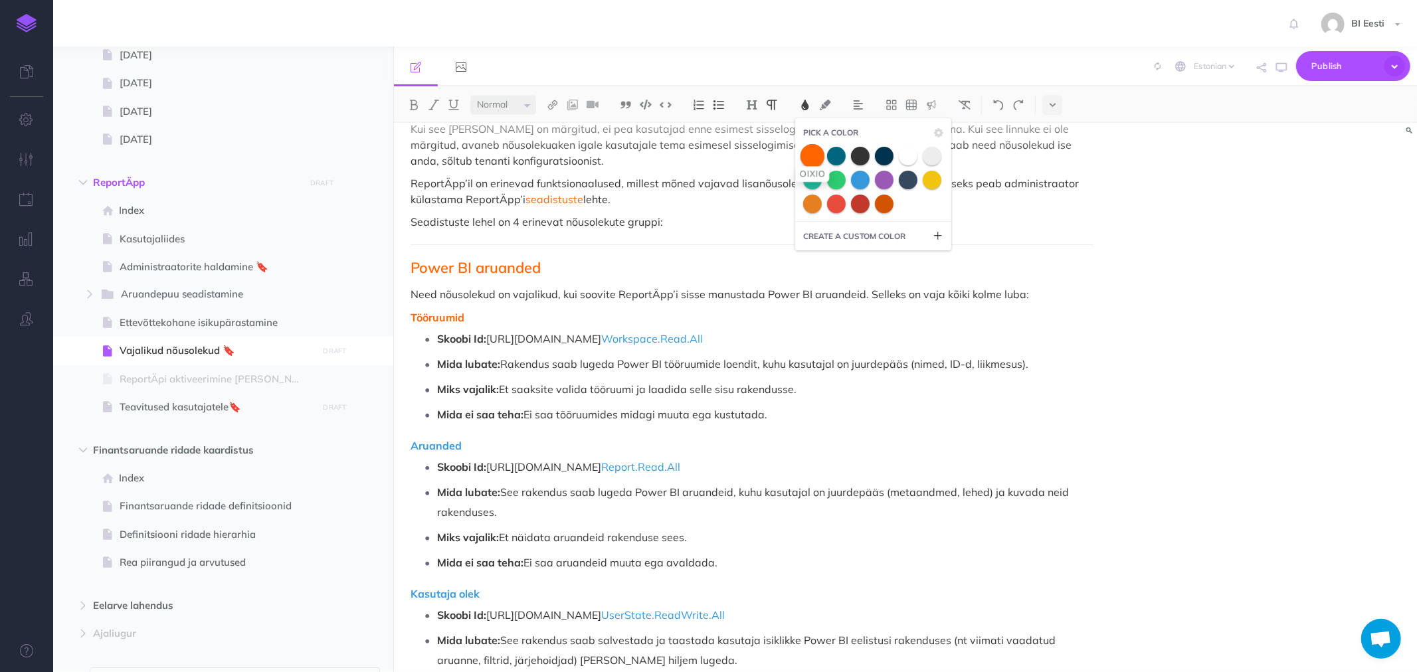
click at [815, 153] on span at bounding box center [813, 156] width 24 height 24
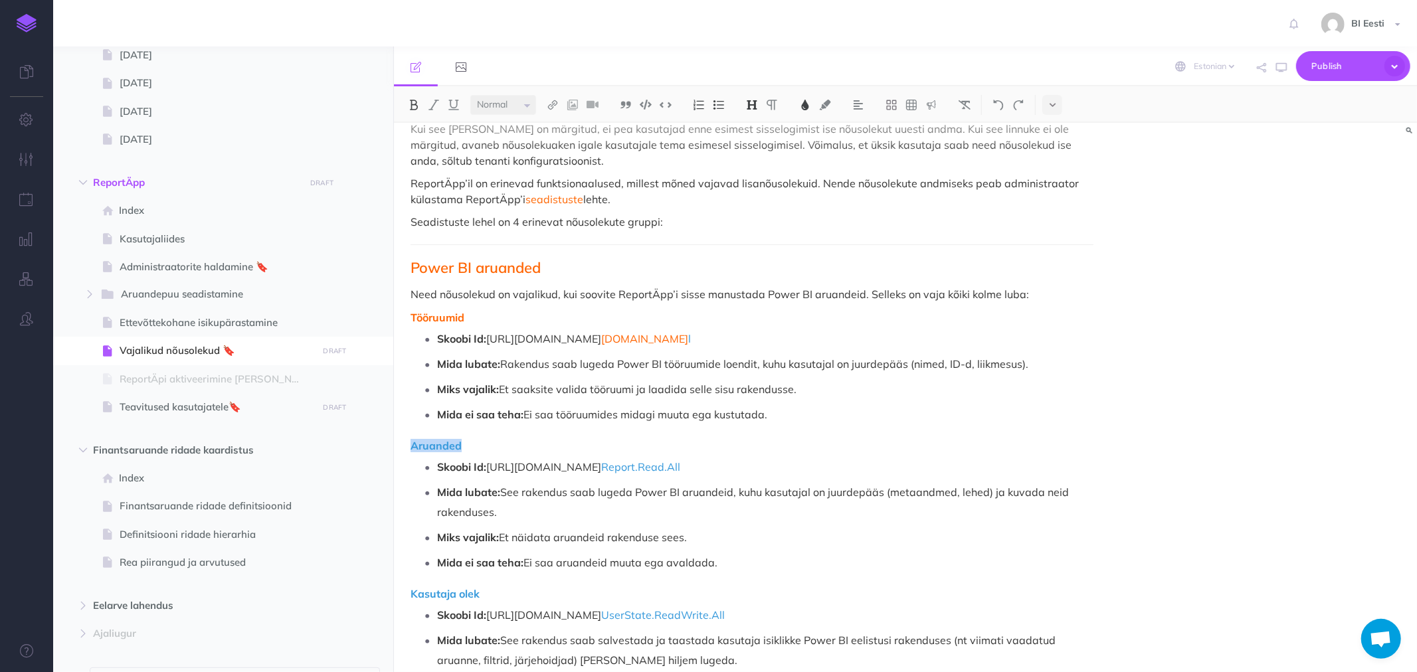
drag, startPoint x: 481, startPoint y: 444, endPoint x: 526, endPoint y: 402, distance: 61.6
click at [485, 443] on div "ReportÄpp vajab rakenduse toimimiseks nõusolekuid Mis on Microsoft Azure App Co…" at bounding box center [752, 413] width 716 height 2205
click at [755, 105] on img at bounding box center [752, 105] width 12 height 11
click at [806, 105] on img at bounding box center [805, 105] width 12 height 11
click at [813, 157] on span at bounding box center [813, 156] width 24 height 24
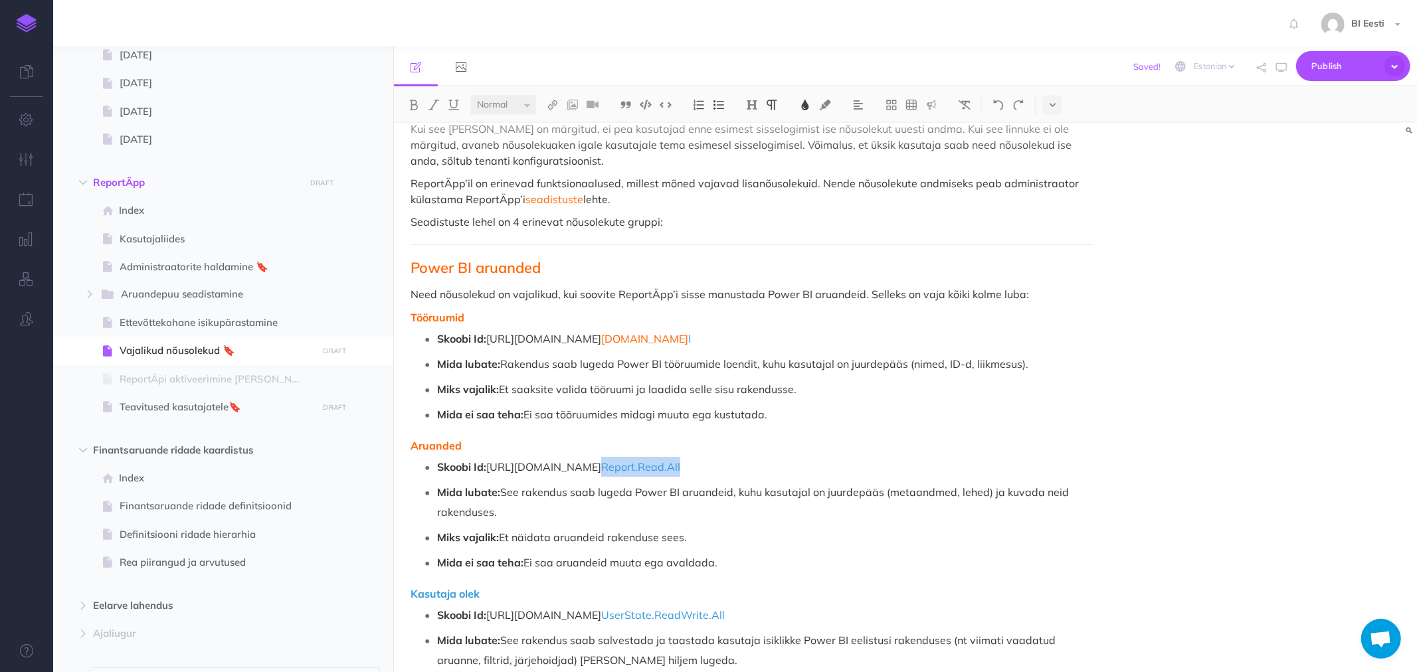
drag, startPoint x: 692, startPoint y: 468, endPoint x: 772, endPoint y: 464, distance: 79.8
click at [772, 464] on p "Skoobi Id: https://analysis.windows.net/powerbi/api/ Report.Read.All" at bounding box center [765, 467] width 656 height 20
click at [805, 108] on img at bounding box center [805, 105] width 12 height 11
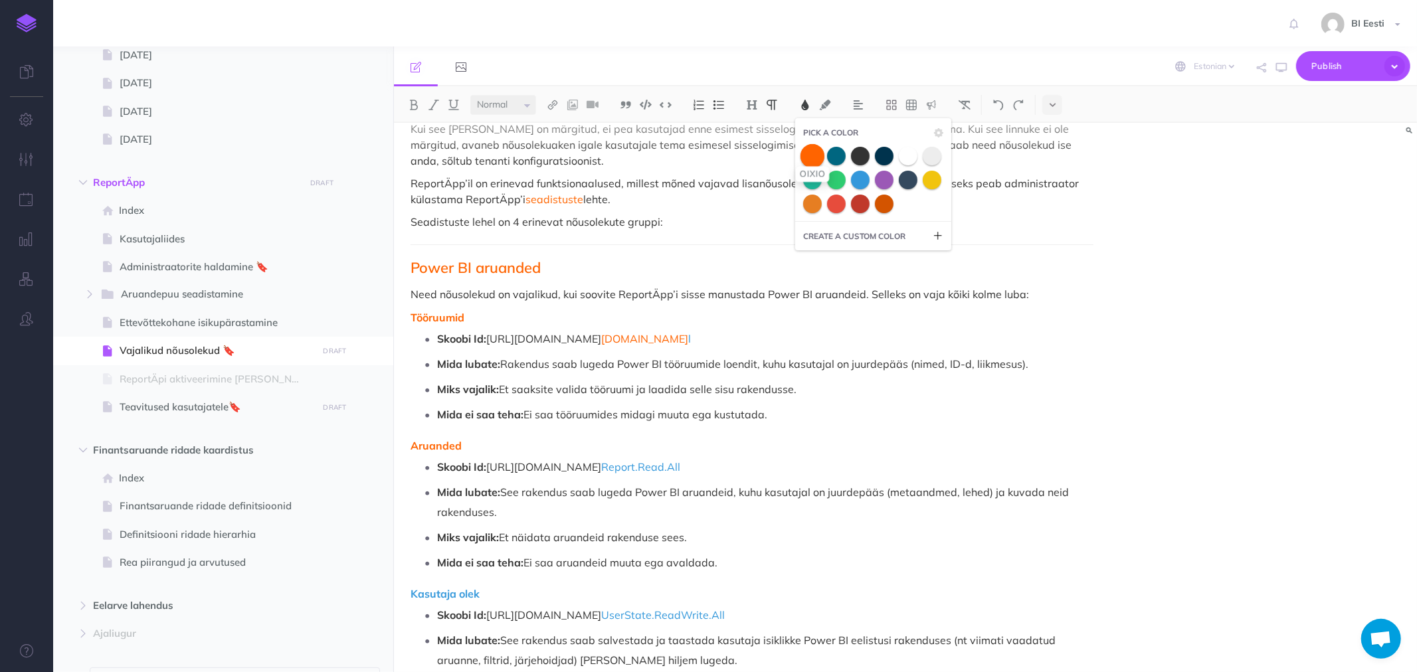
click at [816, 161] on div at bounding box center [873, 180] width 140 height 66
click at [816, 161] on span at bounding box center [813, 156] width 24 height 24
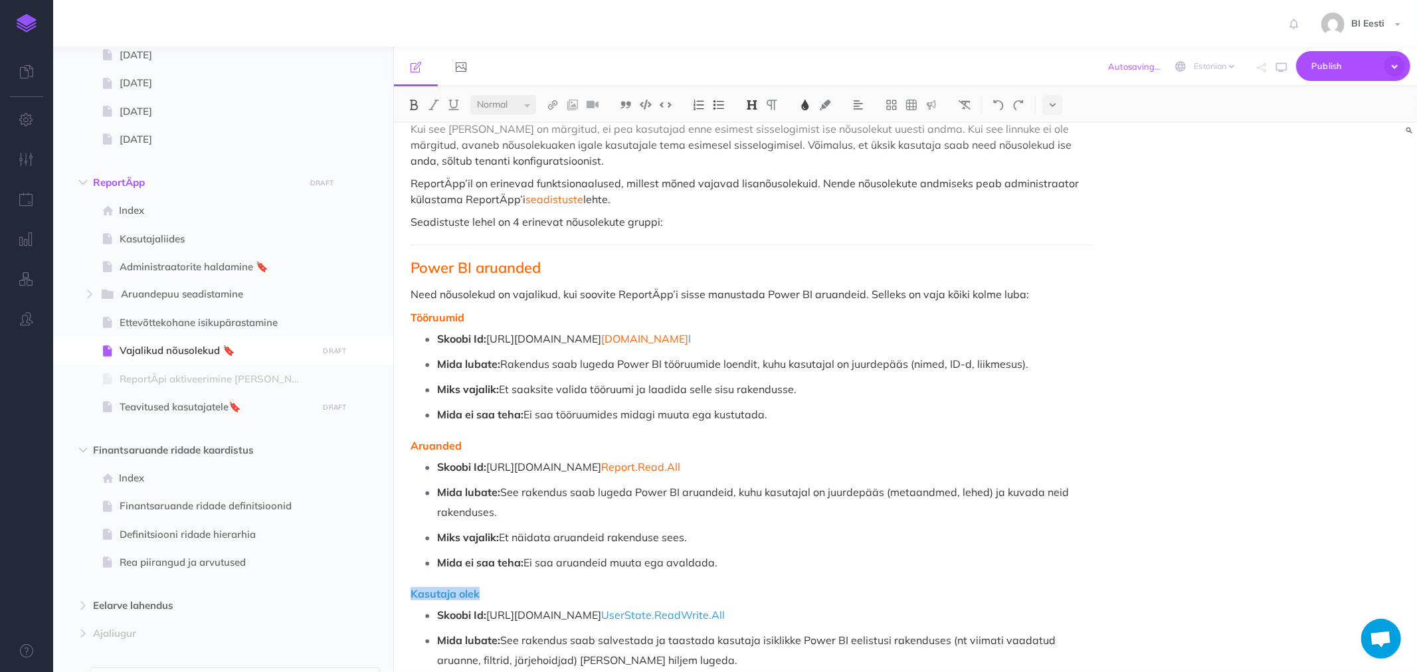
drag, startPoint x: 433, startPoint y: 593, endPoint x: 480, endPoint y: 593, distance: 47.8
click at [480, 593] on div "ReportÄpp vajab rakenduse toimimiseks nõusolekuid Mis on Microsoft Azure App Co…" at bounding box center [752, 413] width 716 height 2205
click at [802, 104] on img at bounding box center [805, 105] width 12 height 11
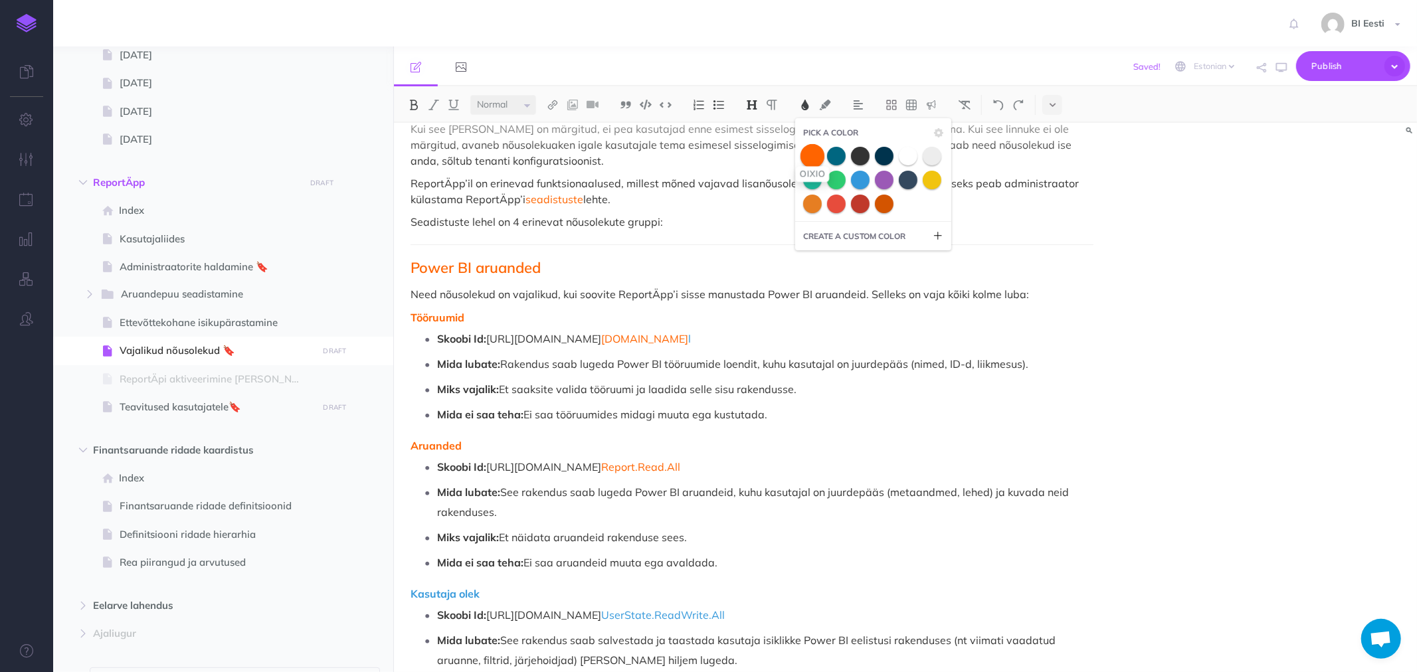
click at [811, 154] on span at bounding box center [813, 156] width 24 height 24
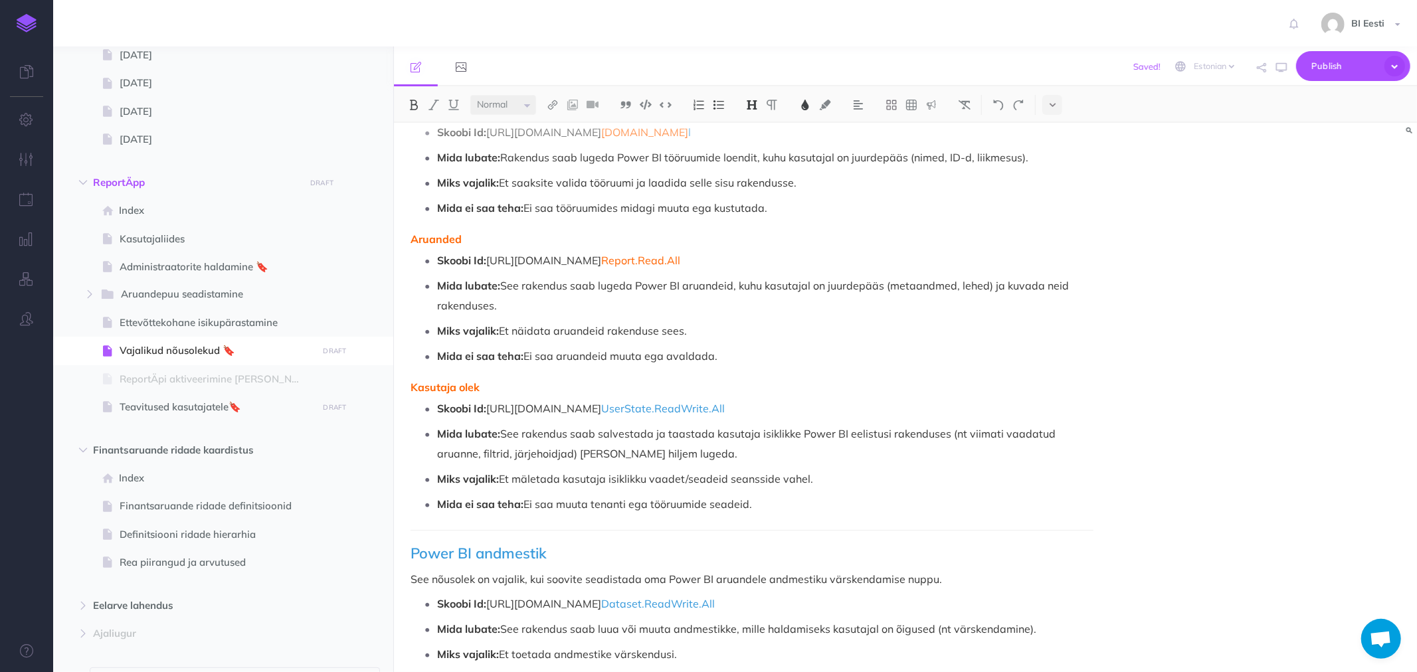
scroll to position [1254, 0]
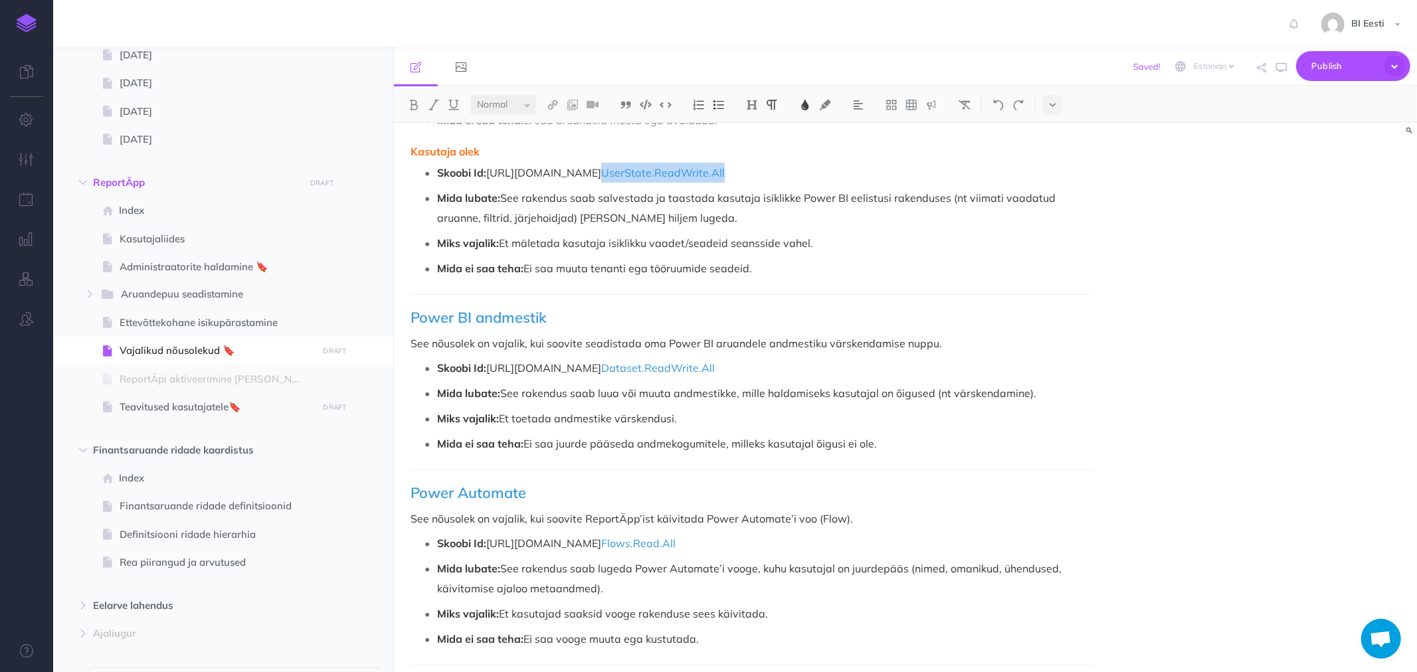
drag, startPoint x: 804, startPoint y: 173, endPoint x: 692, endPoint y: 176, distance: 112.3
click at [692, 176] on p "Skoobi Id: https://analysis.windows.net/powerbi/api/ UserState.ReadWrite.All" at bounding box center [765, 173] width 656 height 20
click at [814, 103] on button at bounding box center [805, 105] width 20 height 20
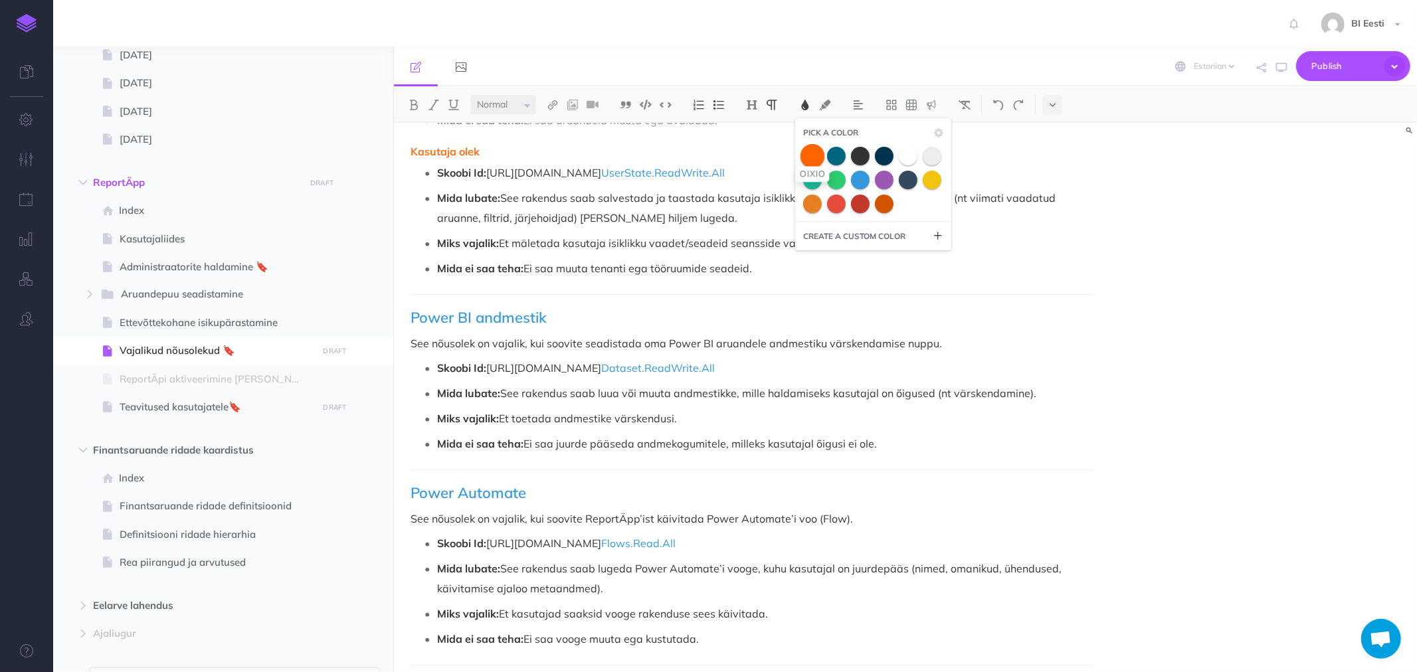
drag, startPoint x: 813, startPoint y: 148, endPoint x: 814, endPoint y: 164, distance: 16.6
click at [813, 148] on span at bounding box center [813, 156] width 24 height 24
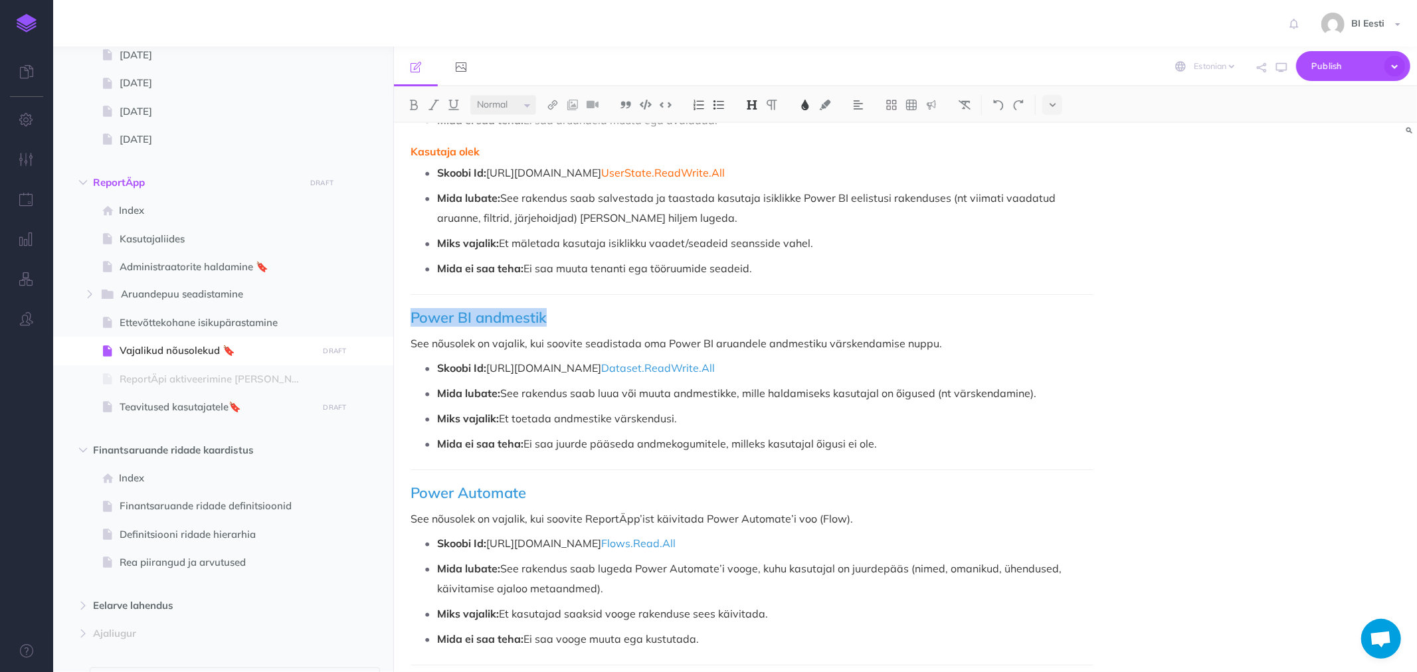
drag, startPoint x: 490, startPoint y: 320, endPoint x: 395, endPoint y: 320, distance: 95.0
click at [799, 100] on button at bounding box center [805, 105] width 20 height 20
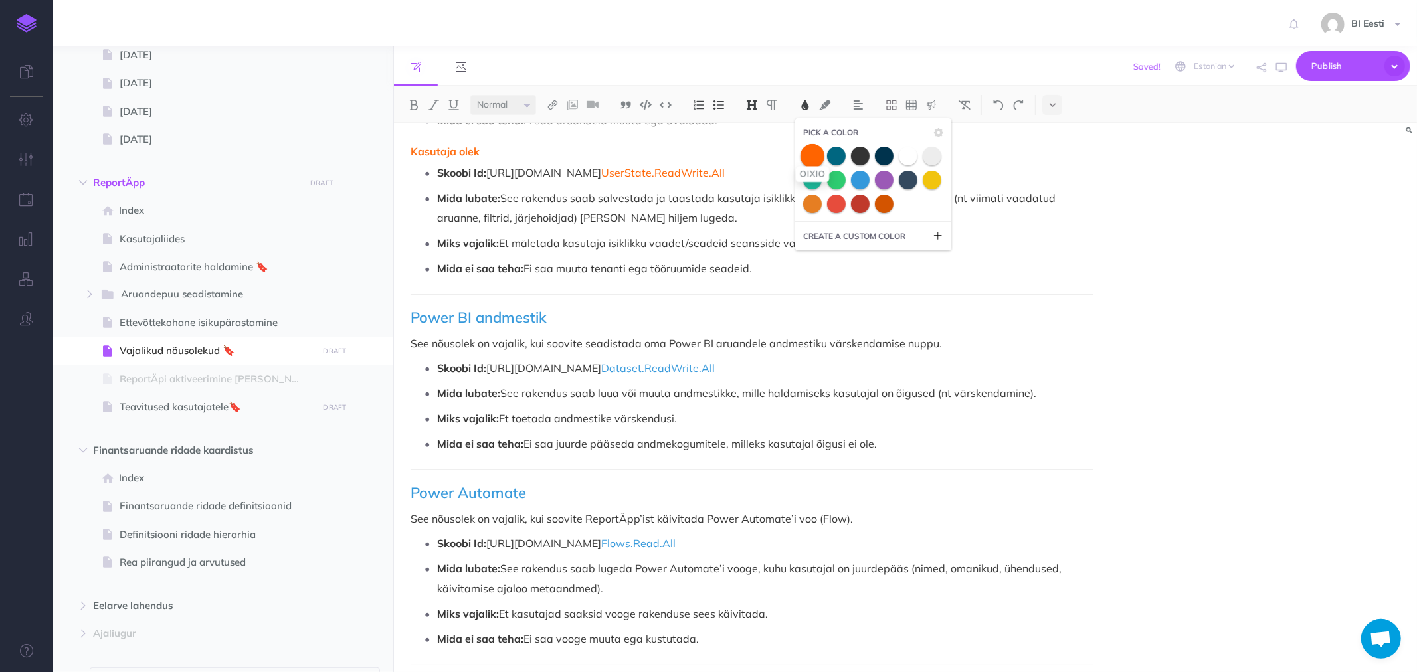
click at [811, 151] on span at bounding box center [813, 156] width 24 height 24
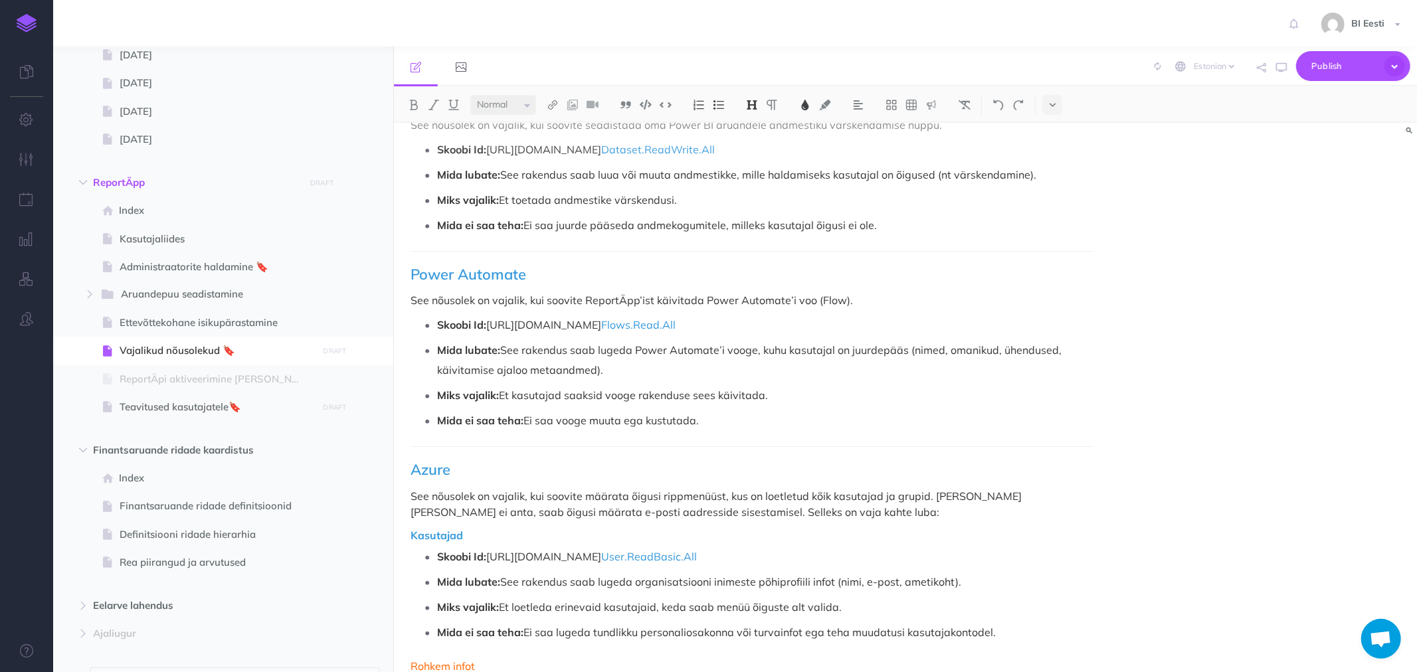
scroll to position [1403, 0]
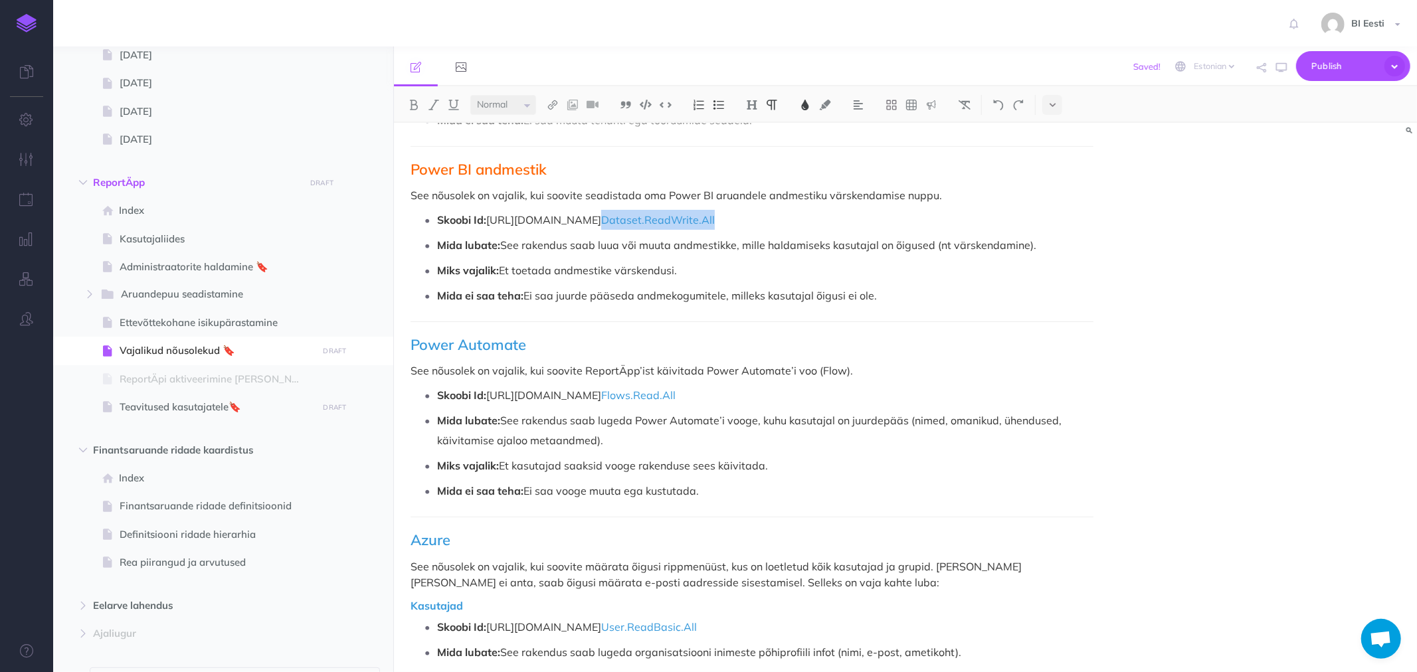
drag, startPoint x: 795, startPoint y: 223, endPoint x: 692, endPoint y: 222, distance: 102.3
click at [692, 222] on p "Skoobi Id: https://analysis.windows.net/powerbi/api/ Dataset.ReadWrite.All" at bounding box center [765, 220] width 656 height 20
click at [805, 100] on img at bounding box center [805, 105] width 12 height 11
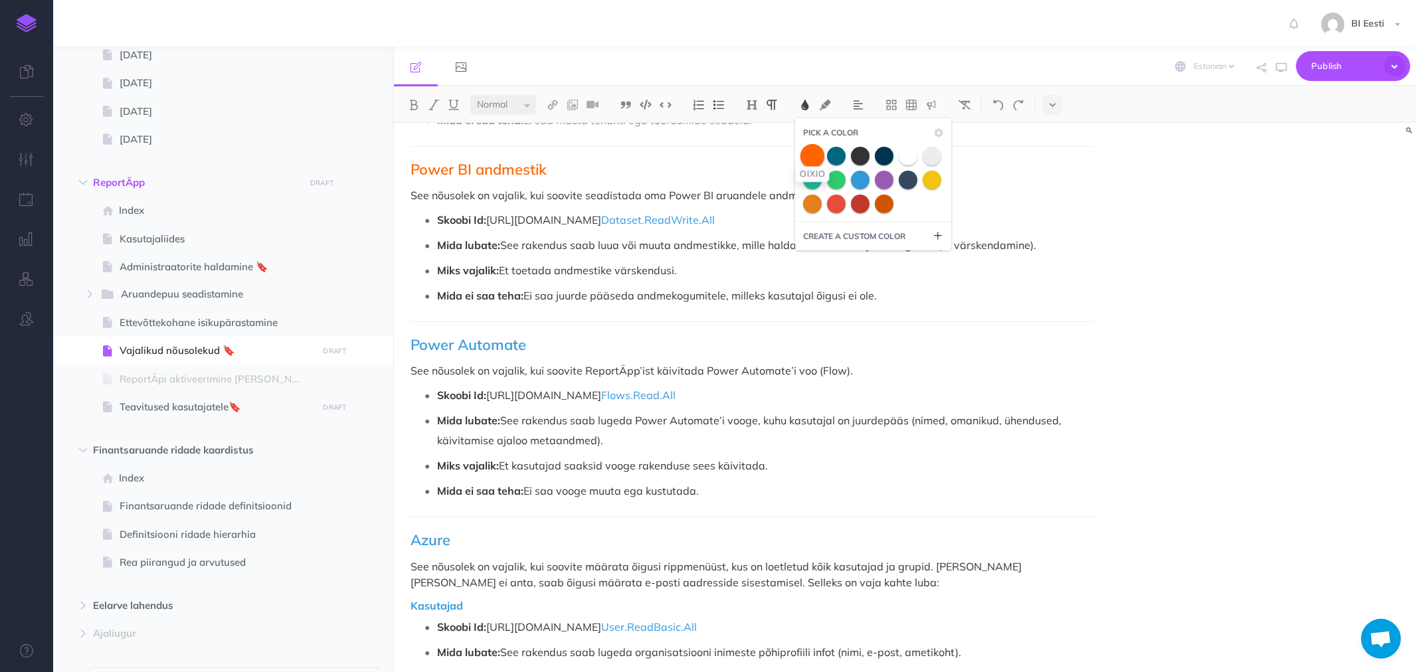
click at [811, 158] on span at bounding box center [813, 156] width 24 height 24
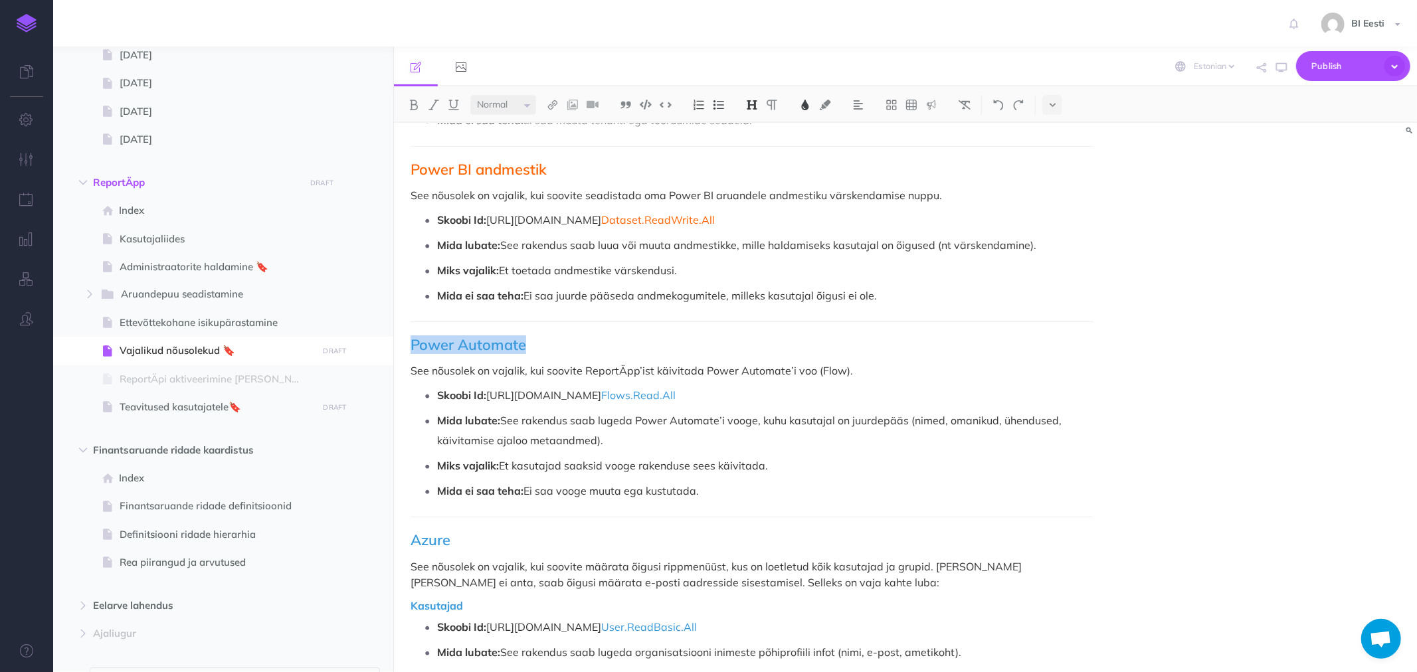
drag, startPoint x: 488, startPoint y: 346, endPoint x: 401, endPoint y: 330, distance: 88.0
click at [804, 110] on button at bounding box center [805, 105] width 20 height 20
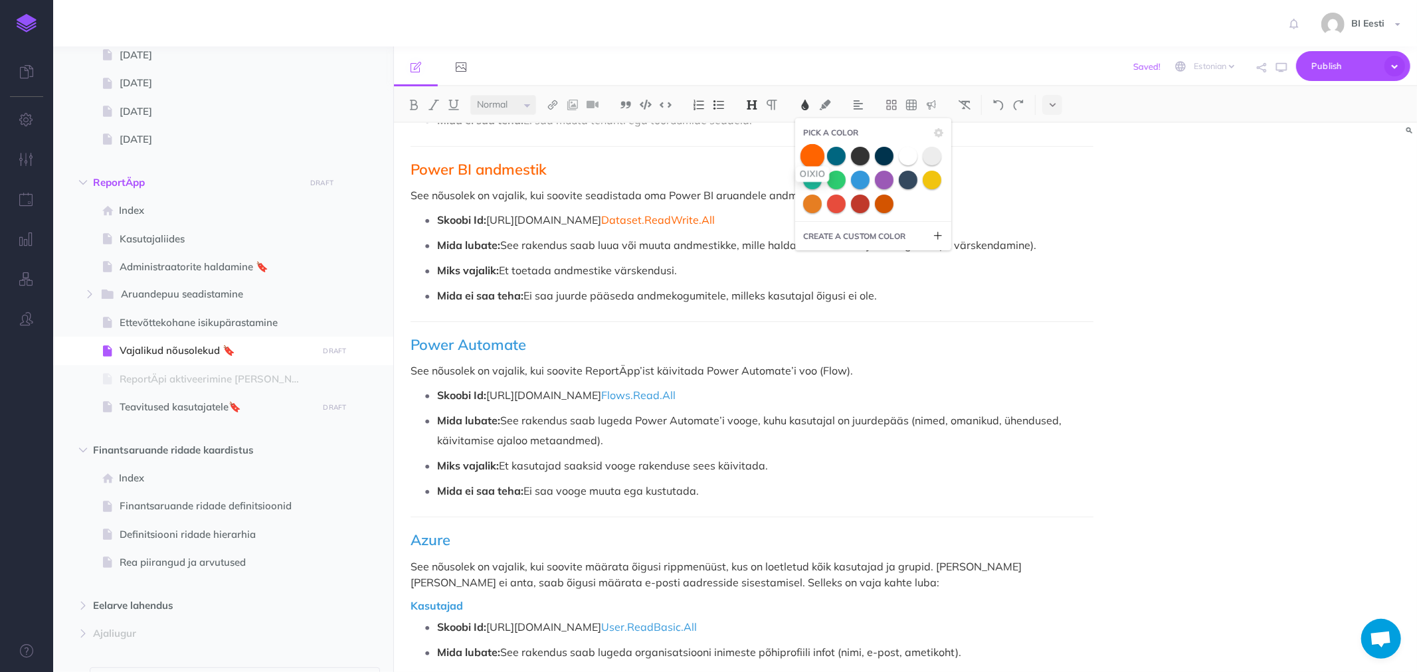
click at [812, 157] on span at bounding box center [813, 156] width 24 height 24
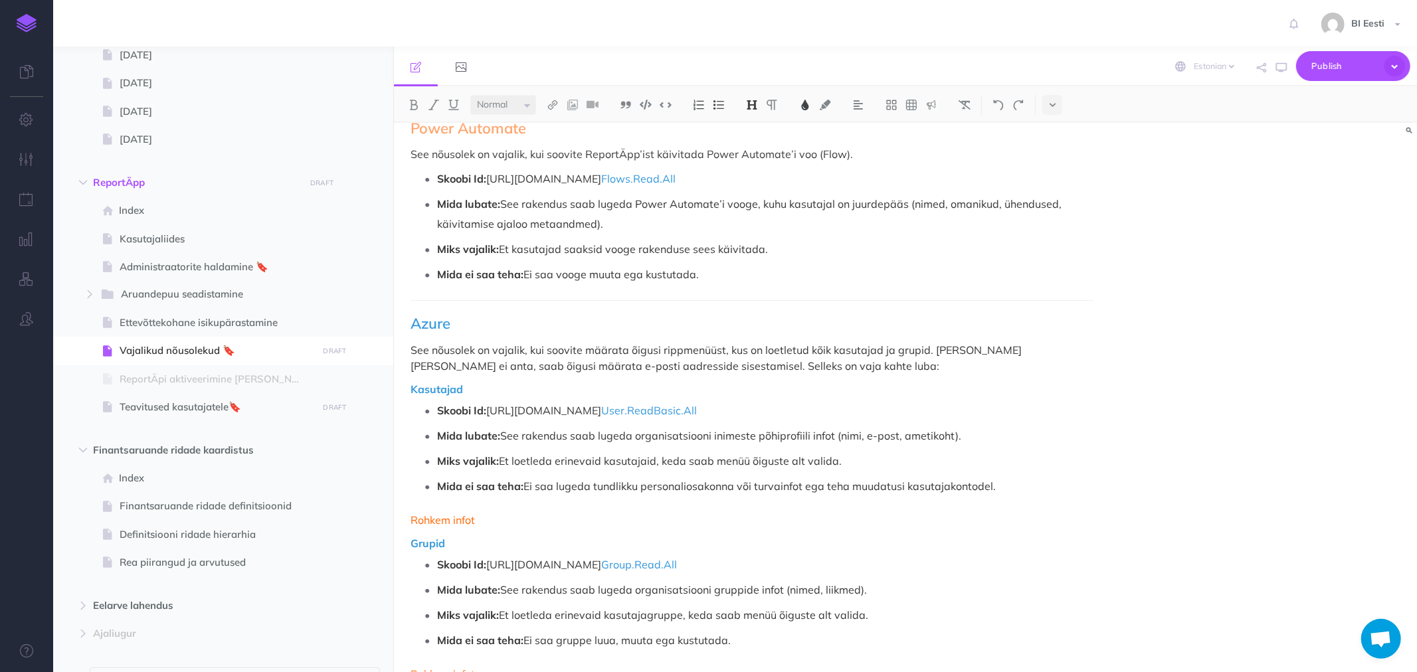
scroll to position [1624, 0]
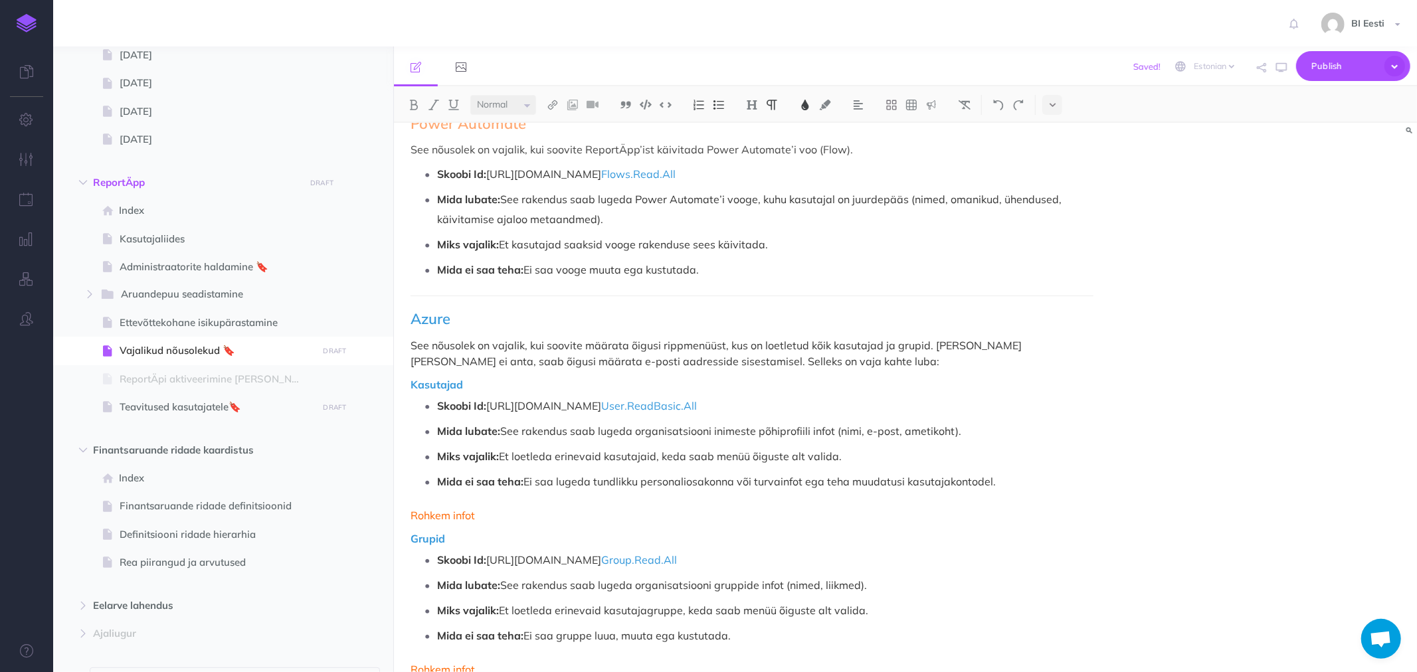
drag, startPoint x: 718, startPoint y: 169, endPoint x: 652, endPoint y: 168, distance: 65.8
click at [652, 168] on p "Skoobi Id: https://service.flow.microsoft.com/ Flows.Read.All" at bounding box center [765, 174] width 656 height 20
click at [806, 101] on img at bounding box center [805, 105] width 12 height 11
click at [813, 155] on span at bounding box center [813, 156] width 24 height 24
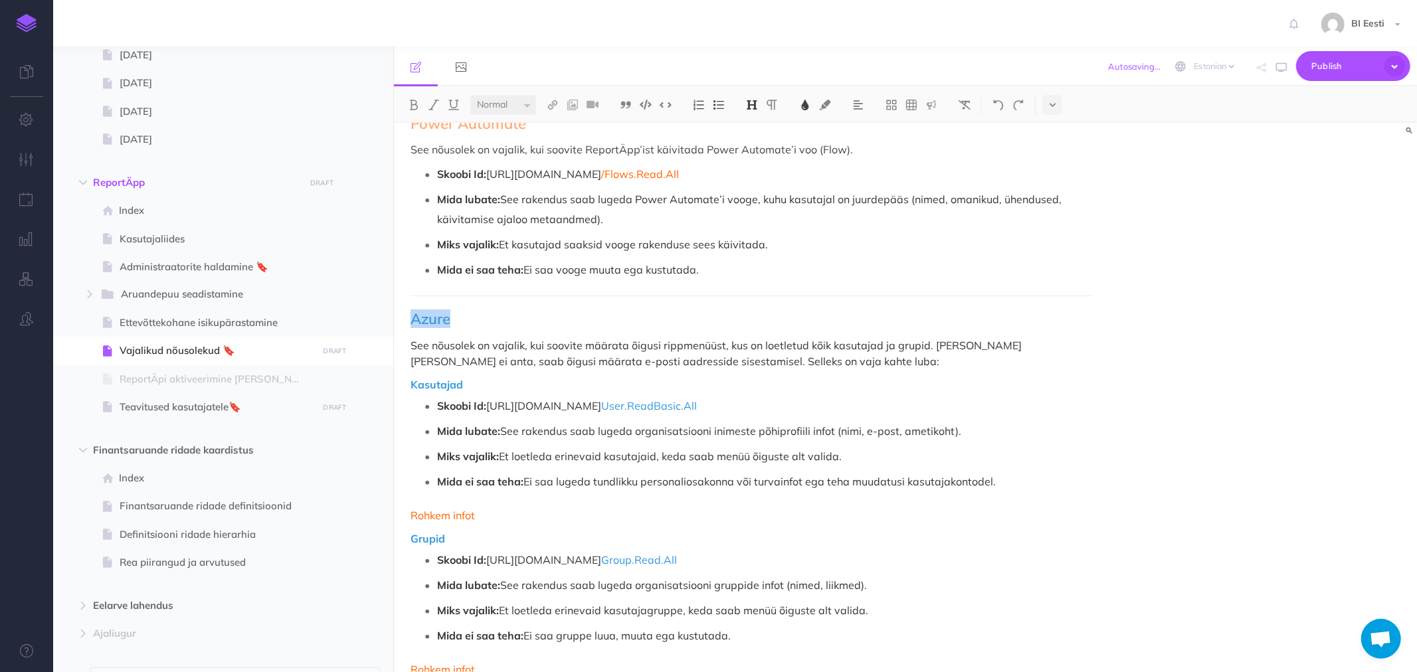
click at [806, 103] on img at bounding box center [805, 105] width 12 height 11
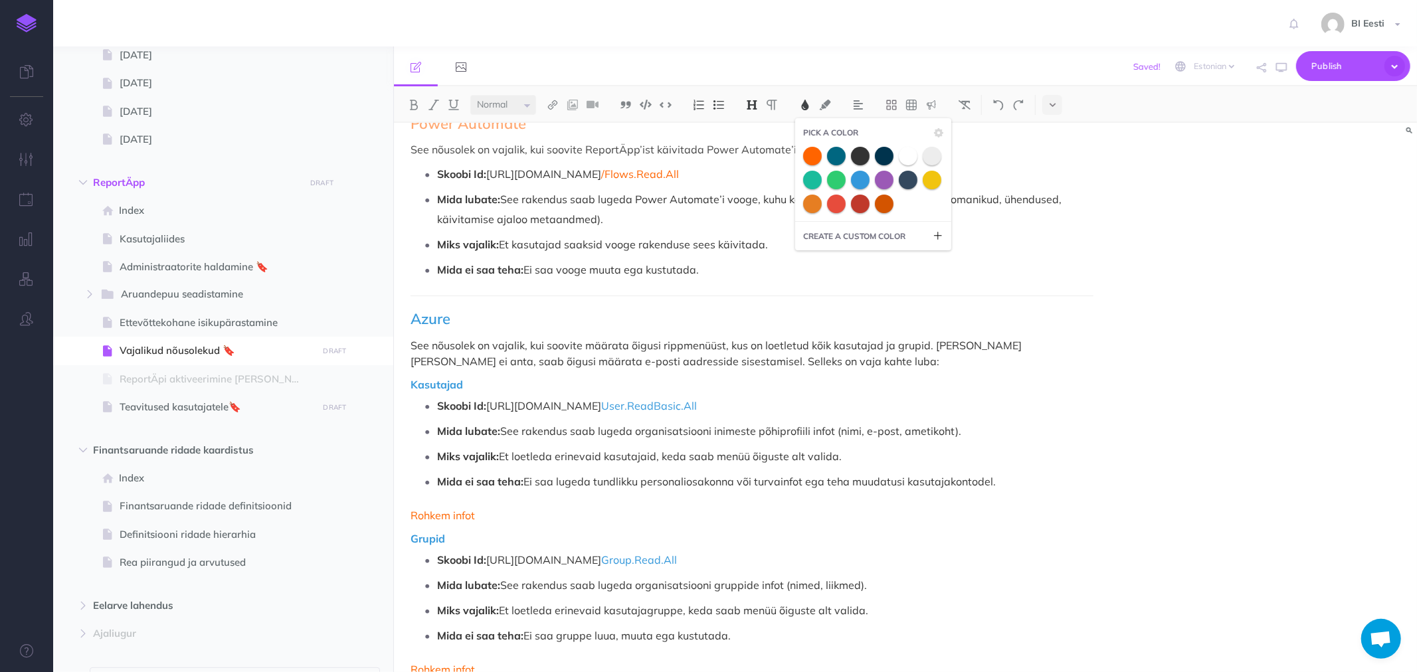
click at [818, 157] on span at bounding box center [812, 156] width 19 height 19
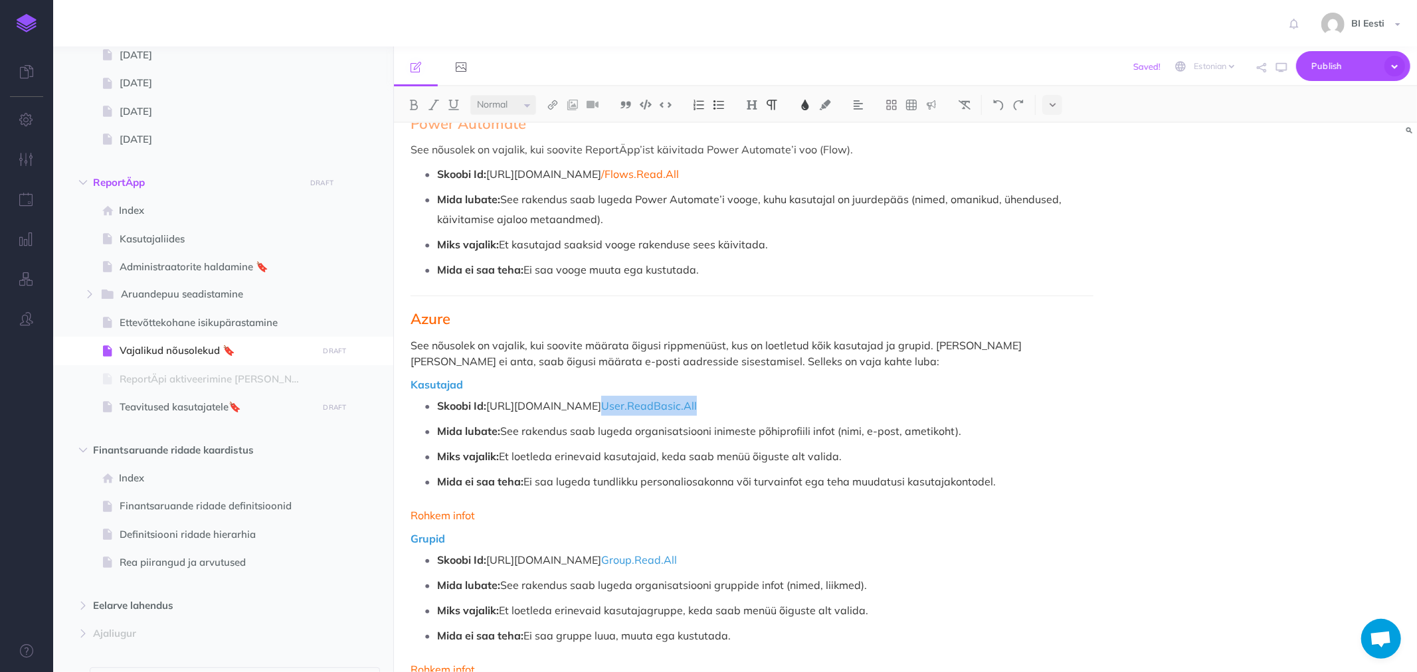
drag, startPoint x: 719, startPoint y: 405, endPoint x: 629, endPoint y: 400, distance: 89.9
click at [629, 400] on p "Skoobi Id: https://graph.microsoft.com/ User.ReadBasic.All" at bounding box center [765, 406] width 656 height 20
click at [807, 106] on img at bounding box center [805, 105] width 12 height 11
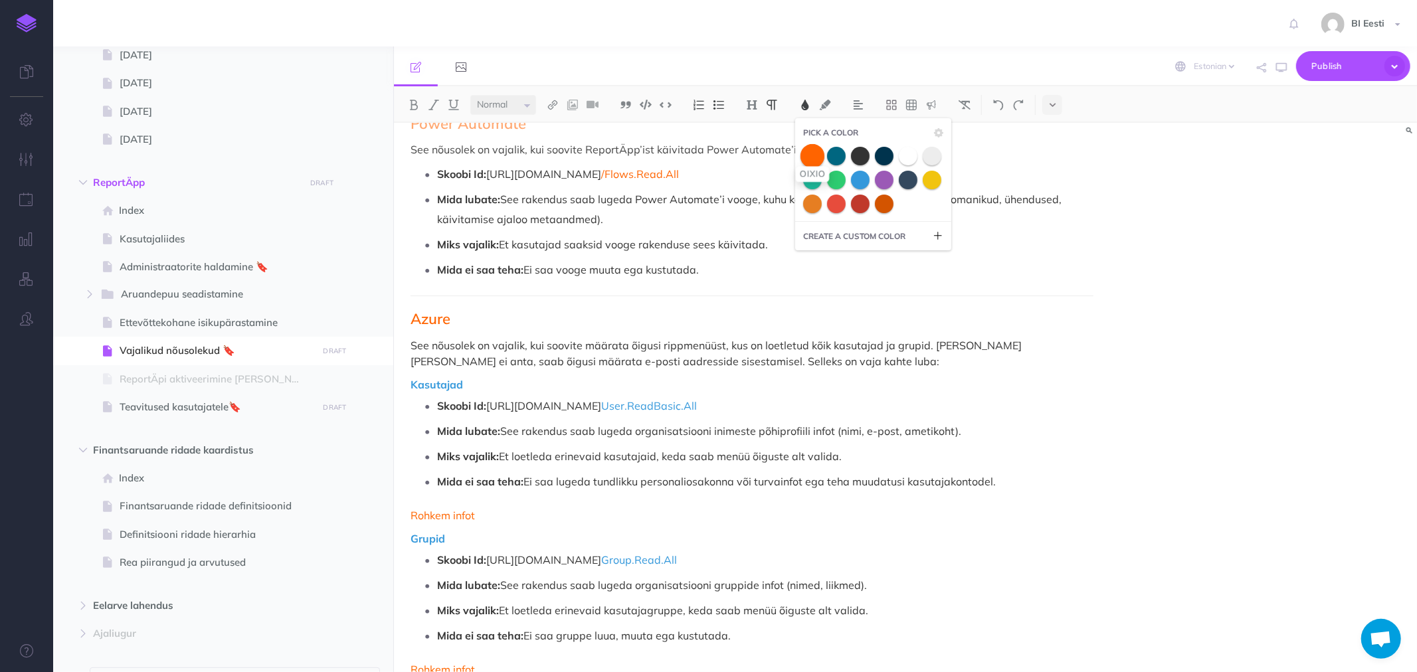
click at [815, 155] on span at bounding box center [813, 156] width 24 height 24
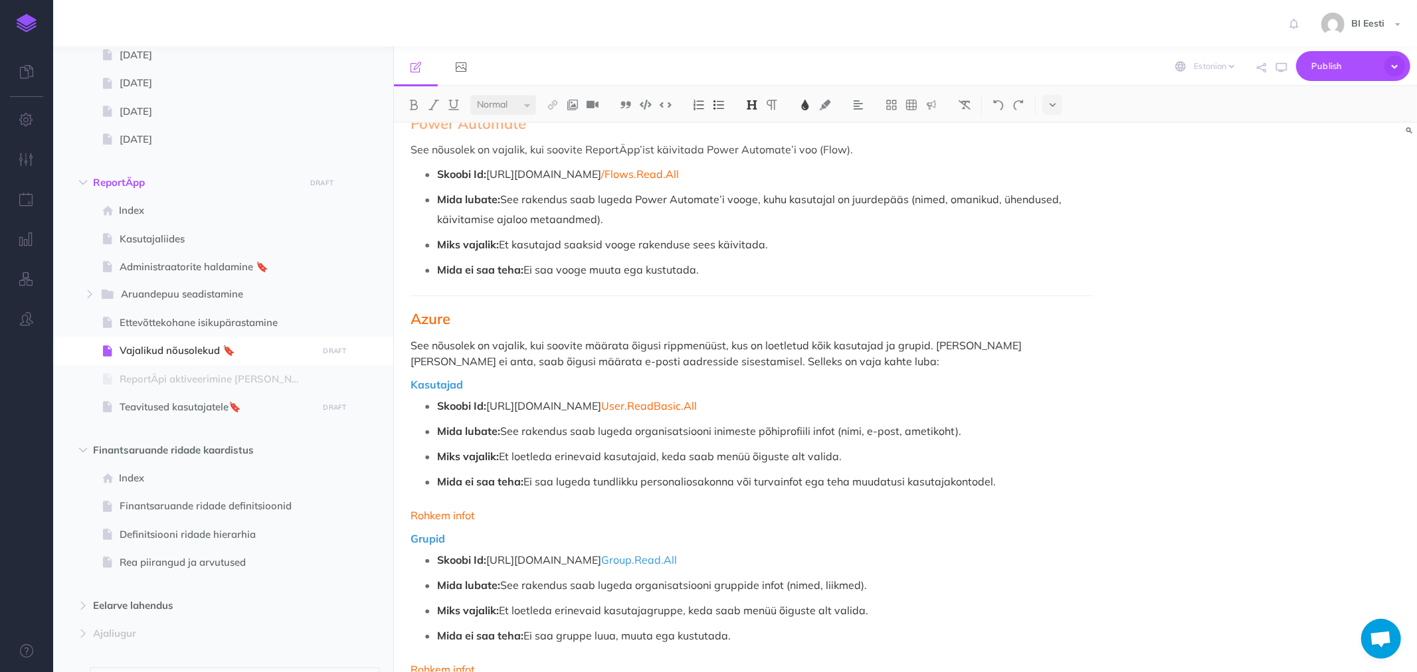
click at [463, 323] on h2 "Azure" at bounding box center [752, 319] width 683 height 16
drag, startPoint x: 447, startPoint y: 383, endPoint x: 409, endPoint y: 363, distance: 43.7
click at [389, 383] on div "Admin kasutaja juhendid Collapse all Expand all Expand to root folders https://…" at bounding box center [735, 360] width 1364 height 626
click at [809, 104] on img at bounding box center [805, 105] width 12 height 11
click at [813, 160] on span at bounding box center [813, 156] width 24 height 24
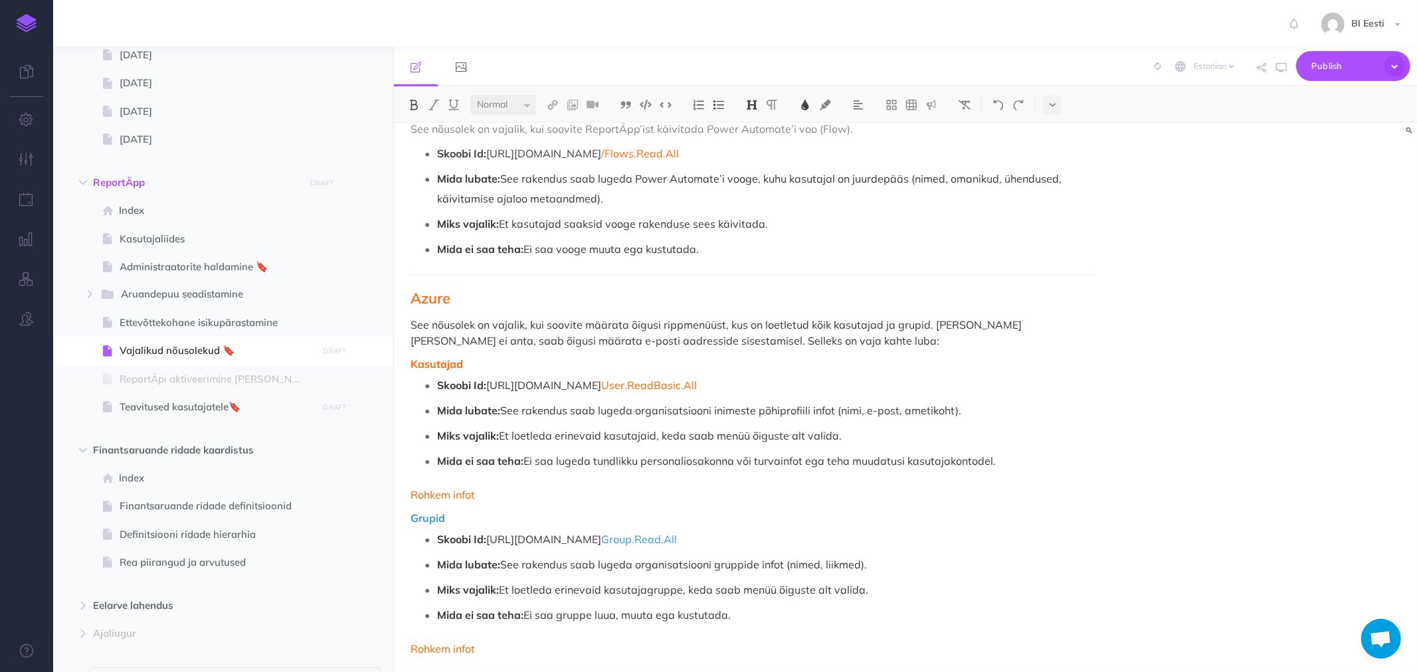
scroll to position [1655, 0]
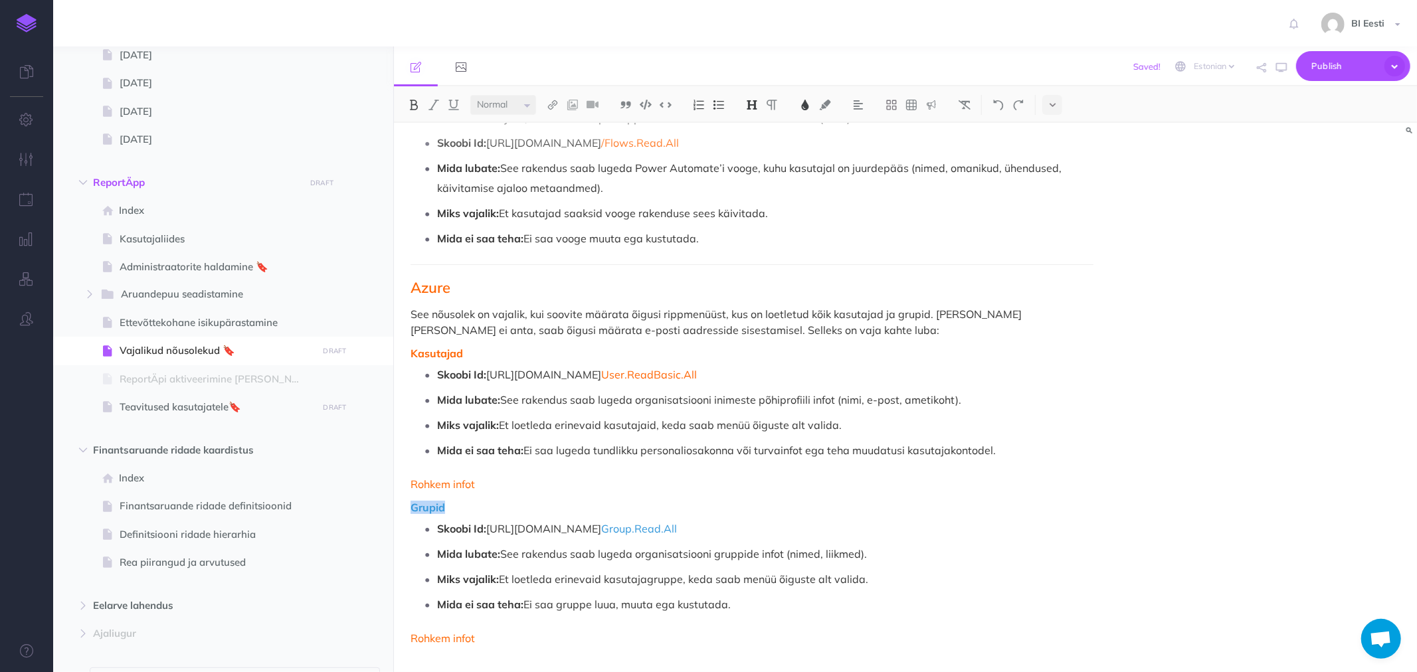
drag, startPoint x: 461, startPoint y: 507, endPoint x: 399, endPoint y: 507, distance: 62.5
click at [806, 106] on img at bounding box center [805, 105] width 12 height 11
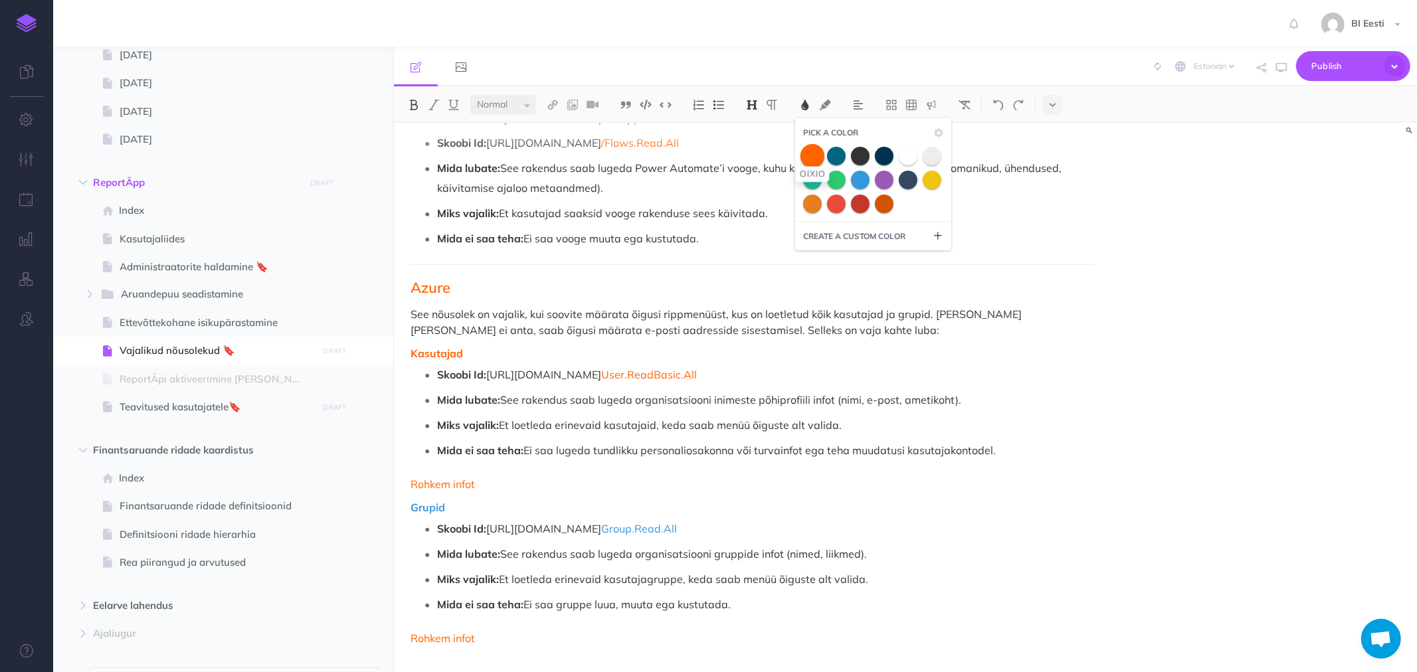
click at [813, 149] on span at bounding box center [813, 156] width 24 height 24
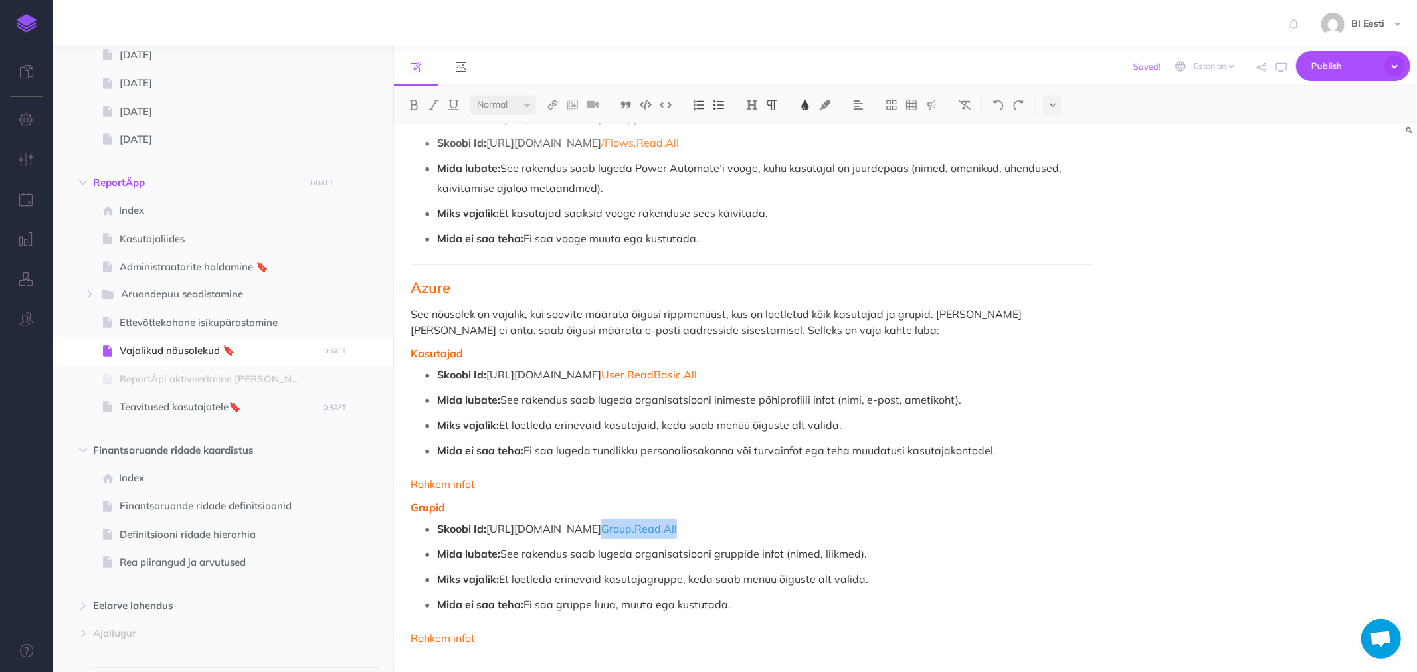
drag, startPoint x: 673, startPoint y: 527, endPoint x: 628, endPoint y: 529, distance: 45.2
click at [628, 529] on p "Skoobi Id: https://graph.microsoft.com/ Group.Read.All" at bounding box center [765, 529] width 656 height 20
click at [811, 105] on img at bounding box center [805, 105] width 12 height 11
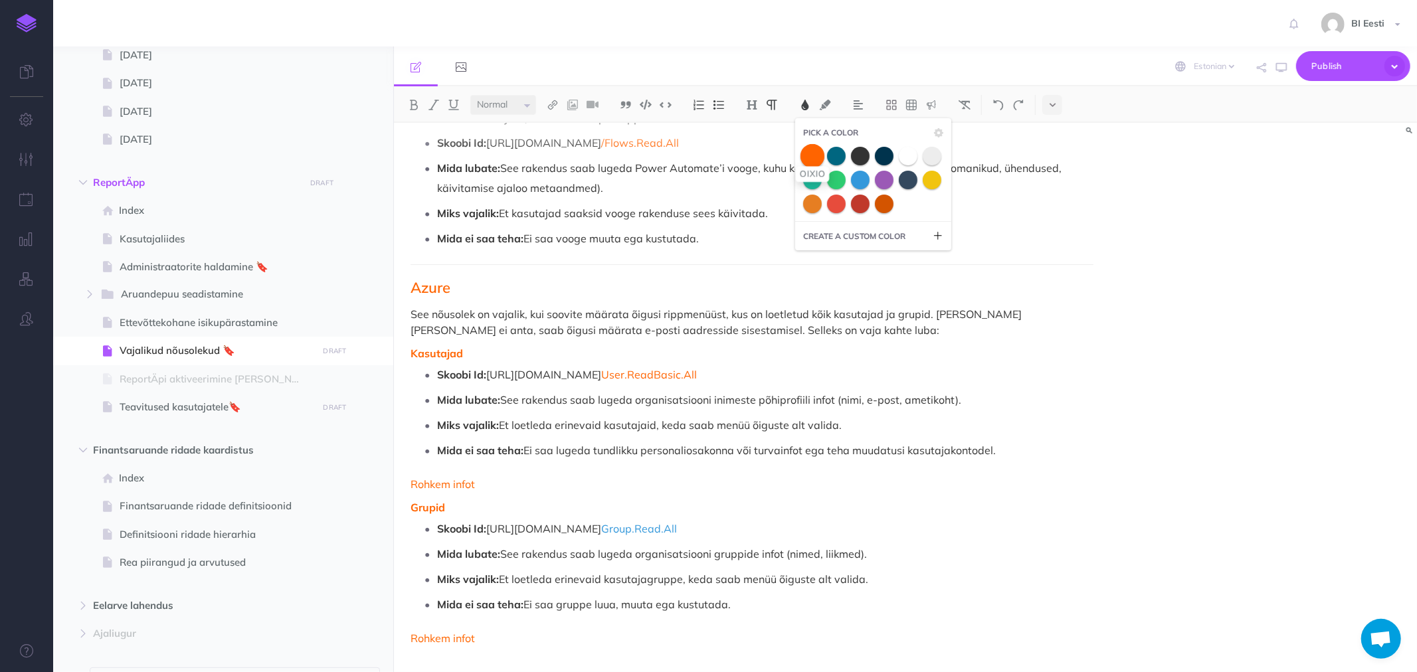
click at [812, 157] on span at bounding box center [813, 156] width 24 height 24
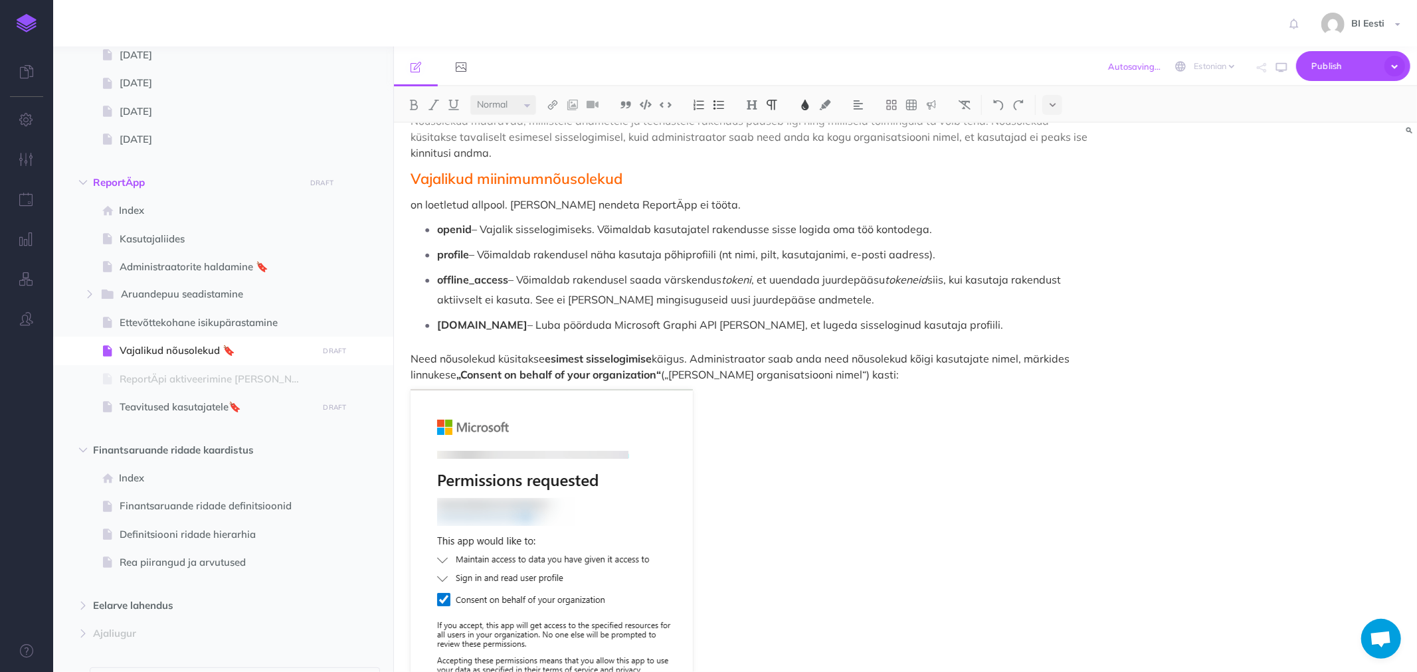
scroll to position [0, 0]
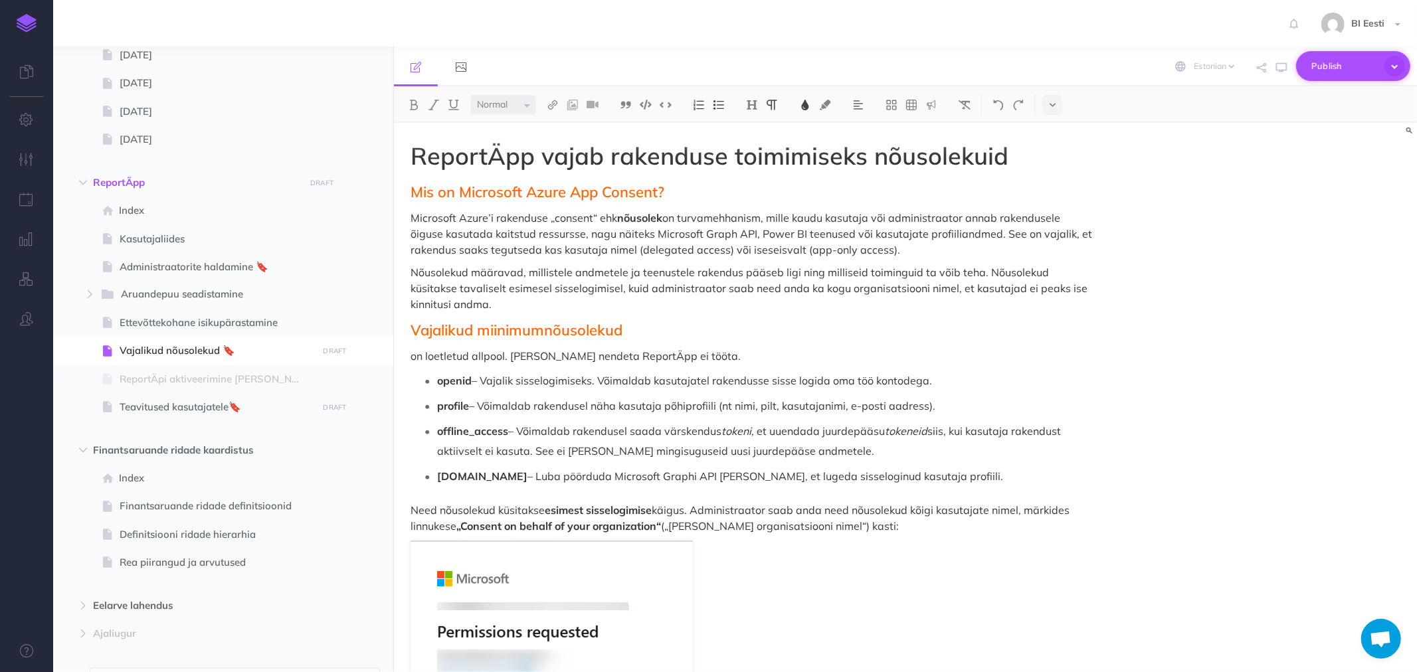
click at [1322, 64] on span "Publish" at bounding box center [1345, 66] width 66 height 21
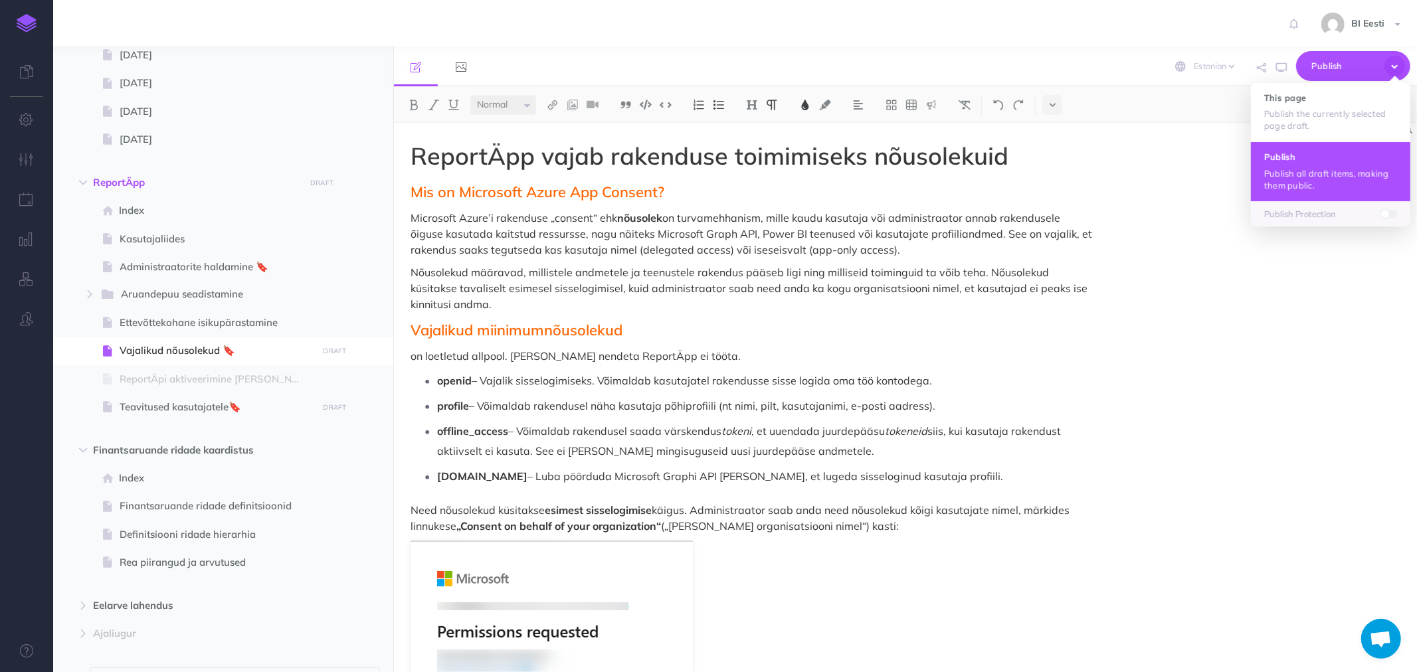
click at [1311, 157] on h4 "Publish" at bounding box center [1330, 156] width 133 height 9
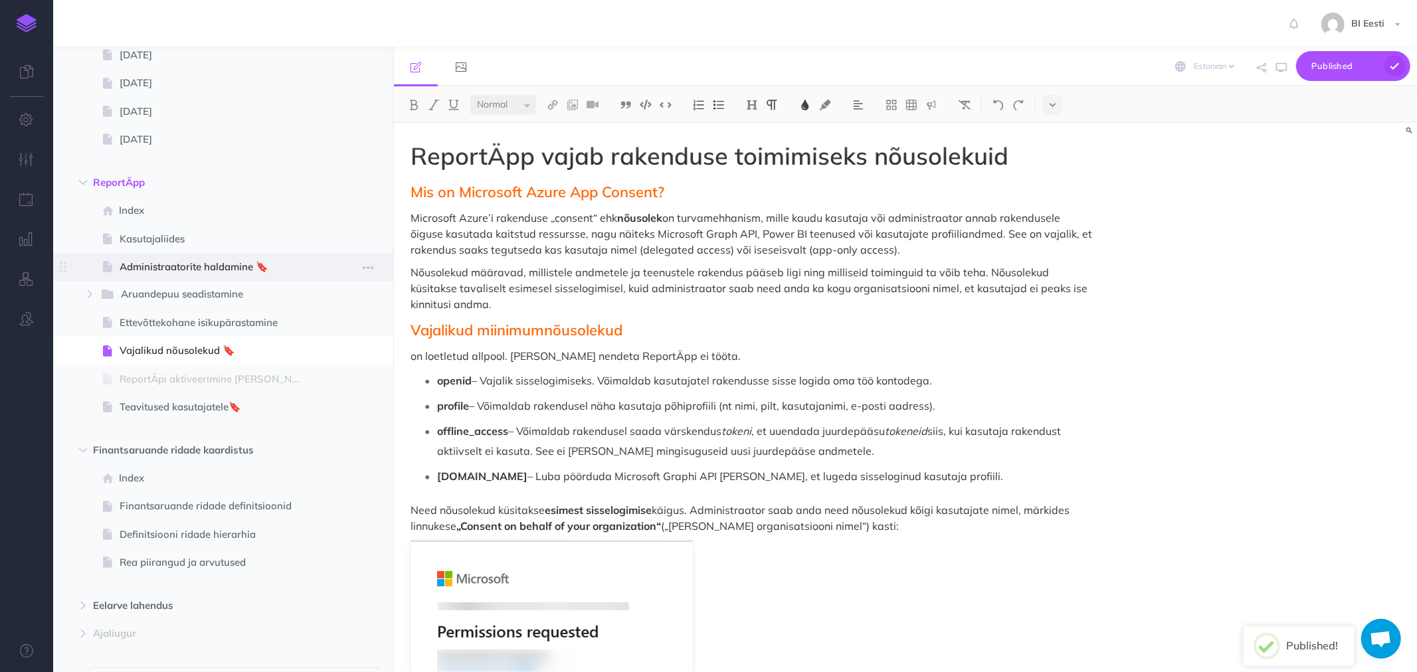
click at [184, 263] on span "Administraatorite haldamine 🔖" at bounding box center [217, 267] width 194 height 16
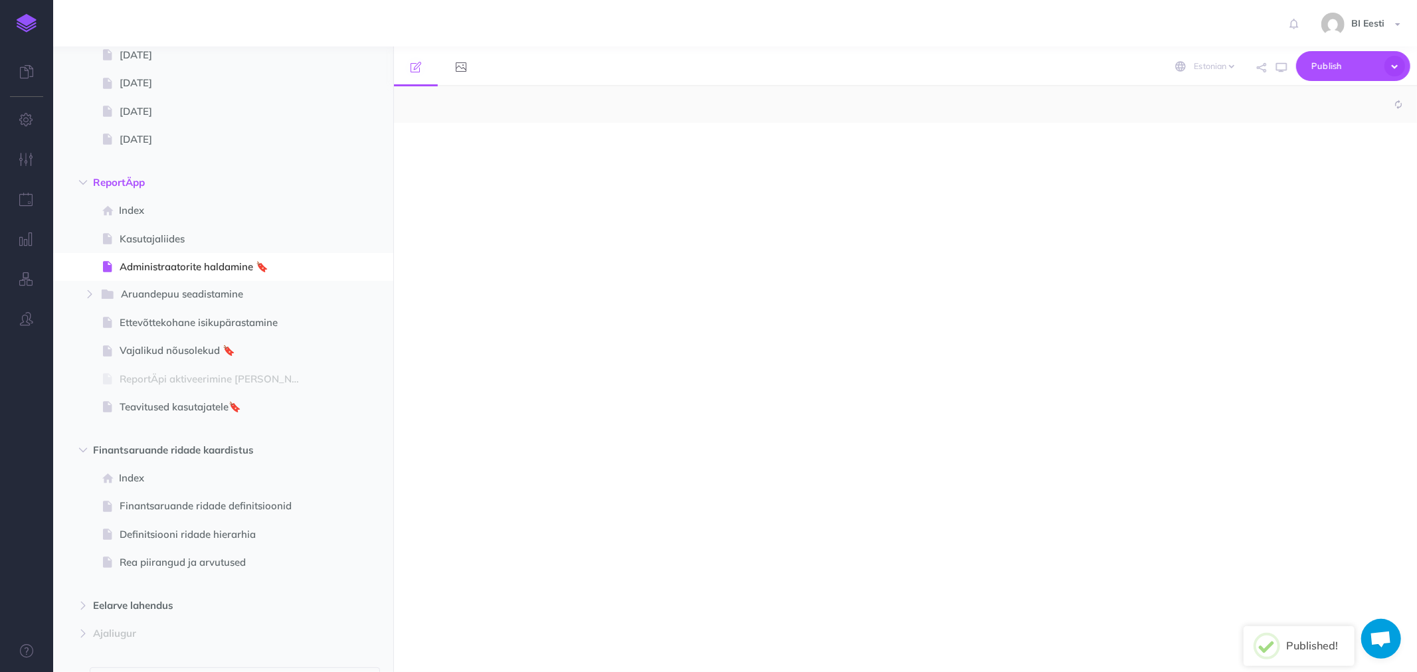
select select "null"
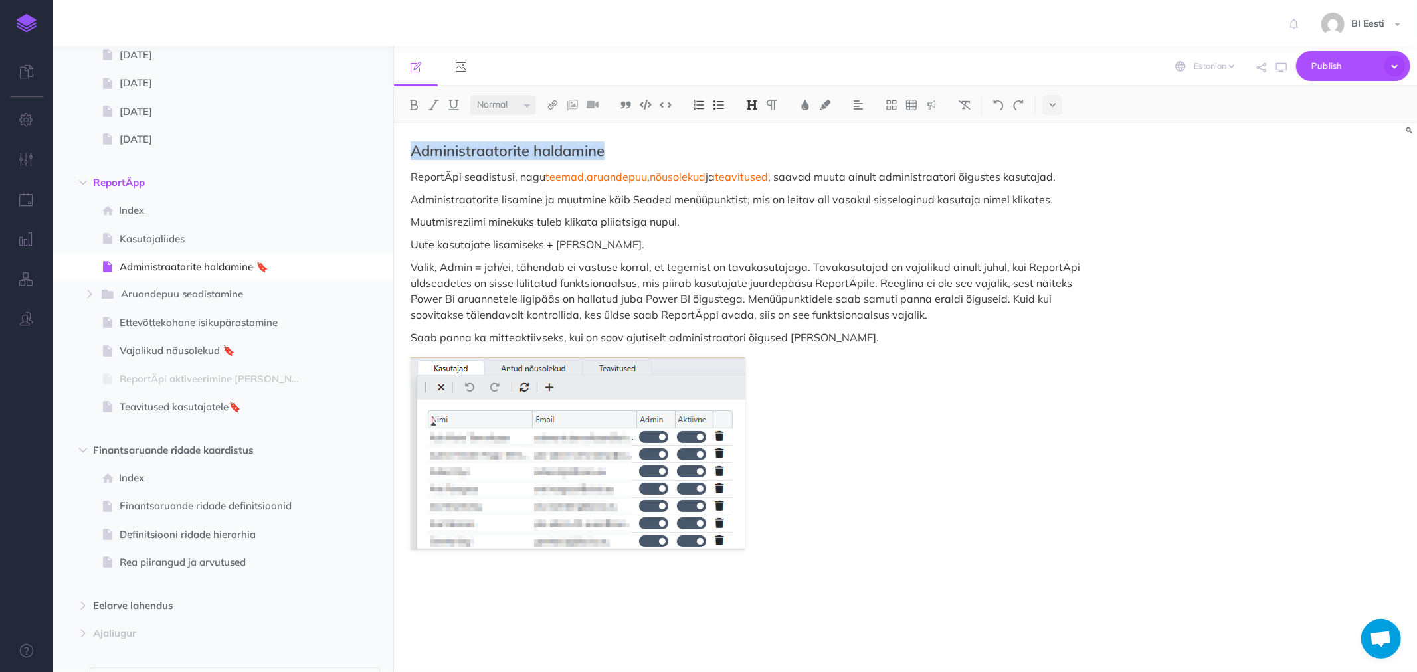
drag, startPoint x: 496, startPoint y: 157, endPoint x: 620, endPoint y: 142, distance: 125.1
click at [620, 142] on div "Administraatorite haldamine ReportÄpi seadistusi, nagu teemad , aruandepuu , nõ…" at bounding box center [752, 391] width 716 height 536
click at [808, 105] on img at bounding box center [805, 105] width 12 height 11
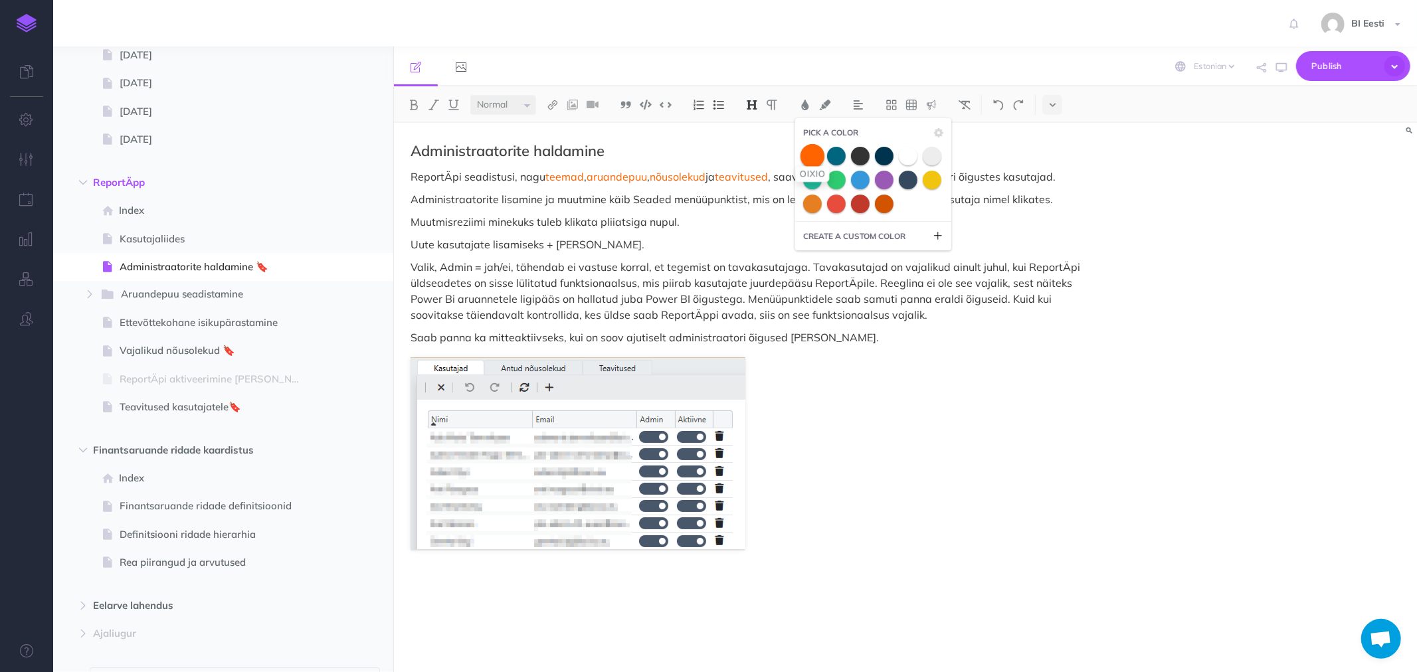
click at [815, 147] on span at bounding box center [813, 156] width 24 height 24
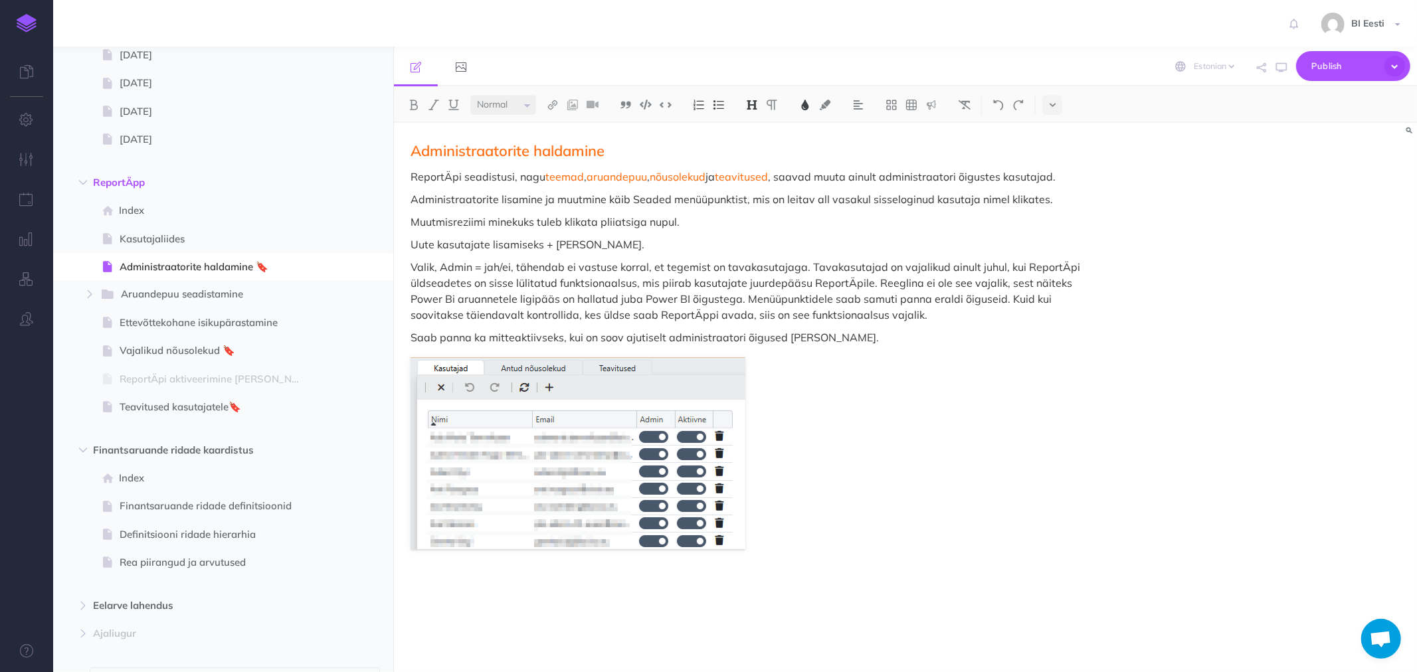
click at [610, 229] on p "Muutmisreziimi minekuks tuleb klikata pliiatsiga nupul." at bounding box center [752, 222] width 683 height 16
click at [1342, 68] on span "Publish" at bounding box center [1345, 66] width 66 height 21
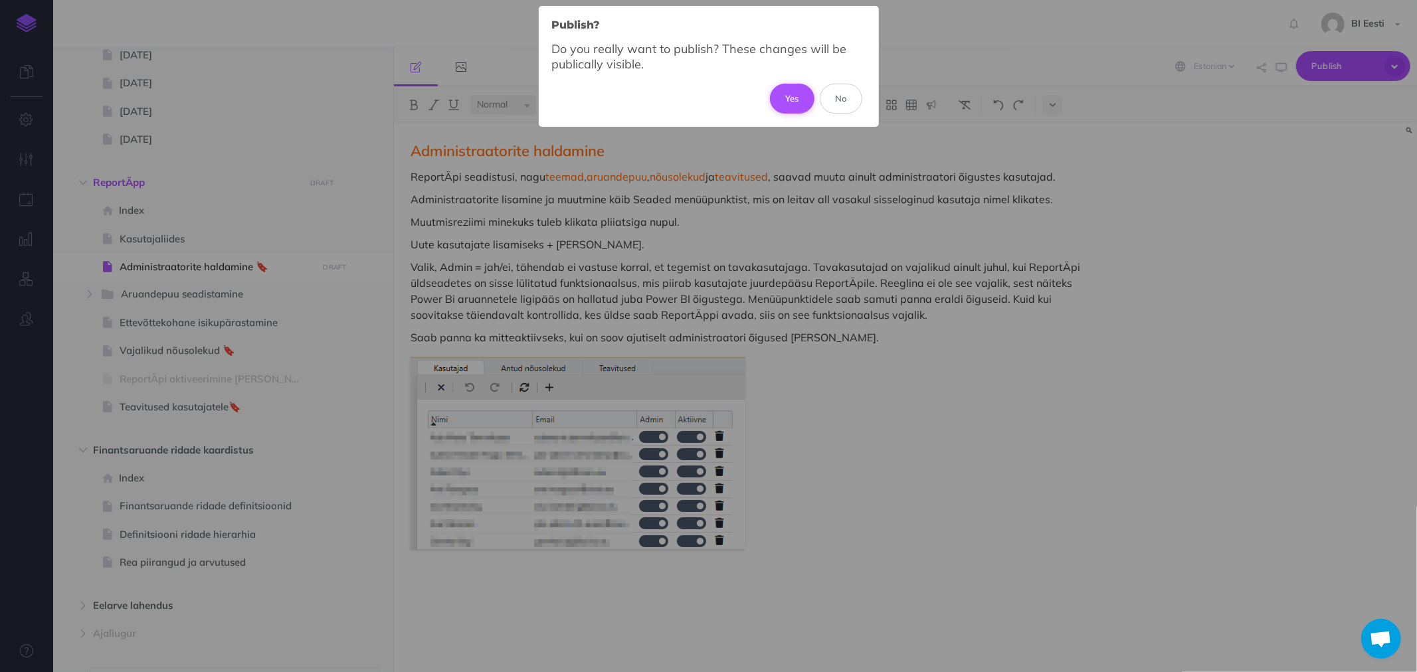
click at [779, 100] on button "Yes" at bounding box center [792, 98] width 45 height 29
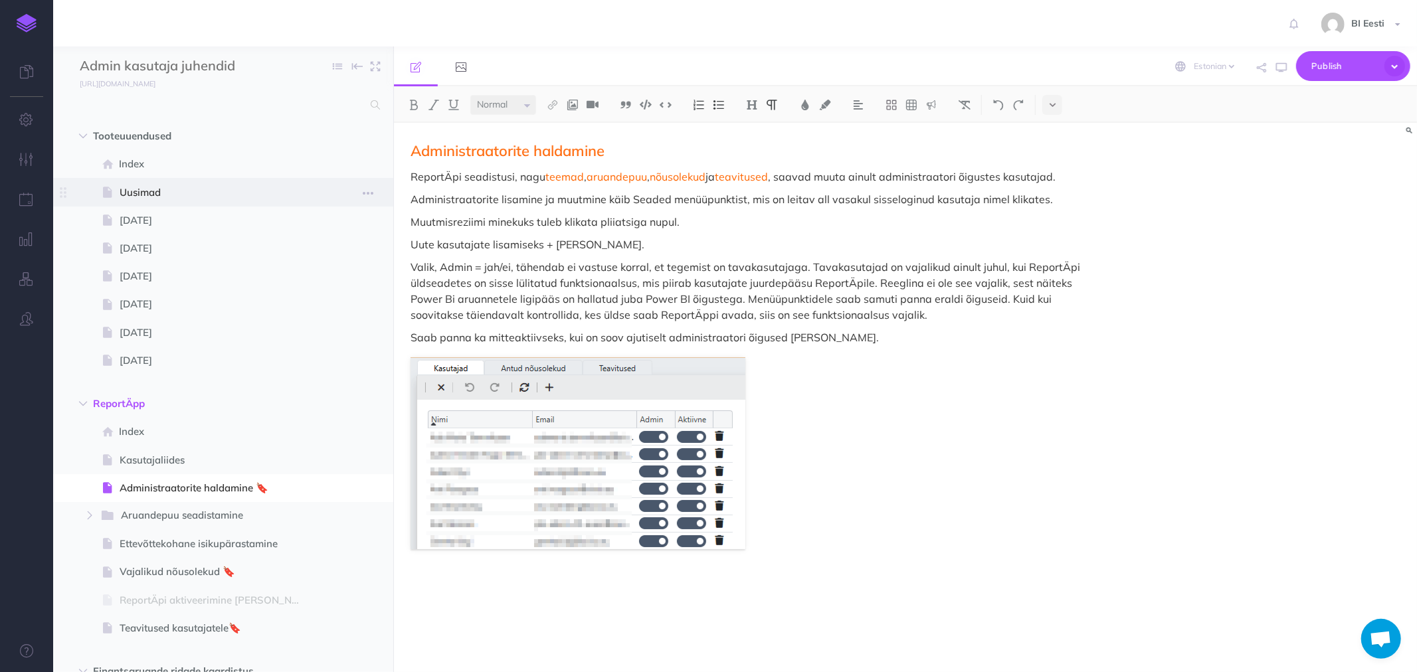
click at [147, 189] on span "Uusimad" at bounding box center [217, 193] width 194 height 16
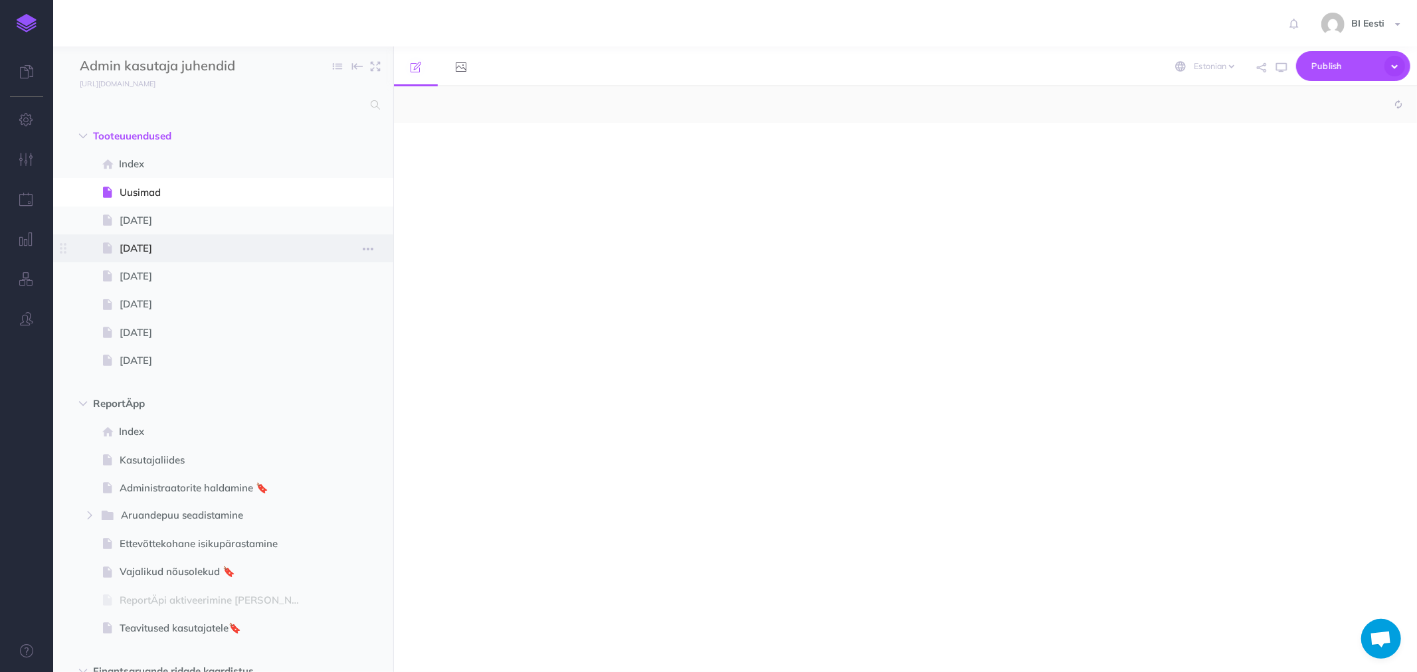
select select "null"
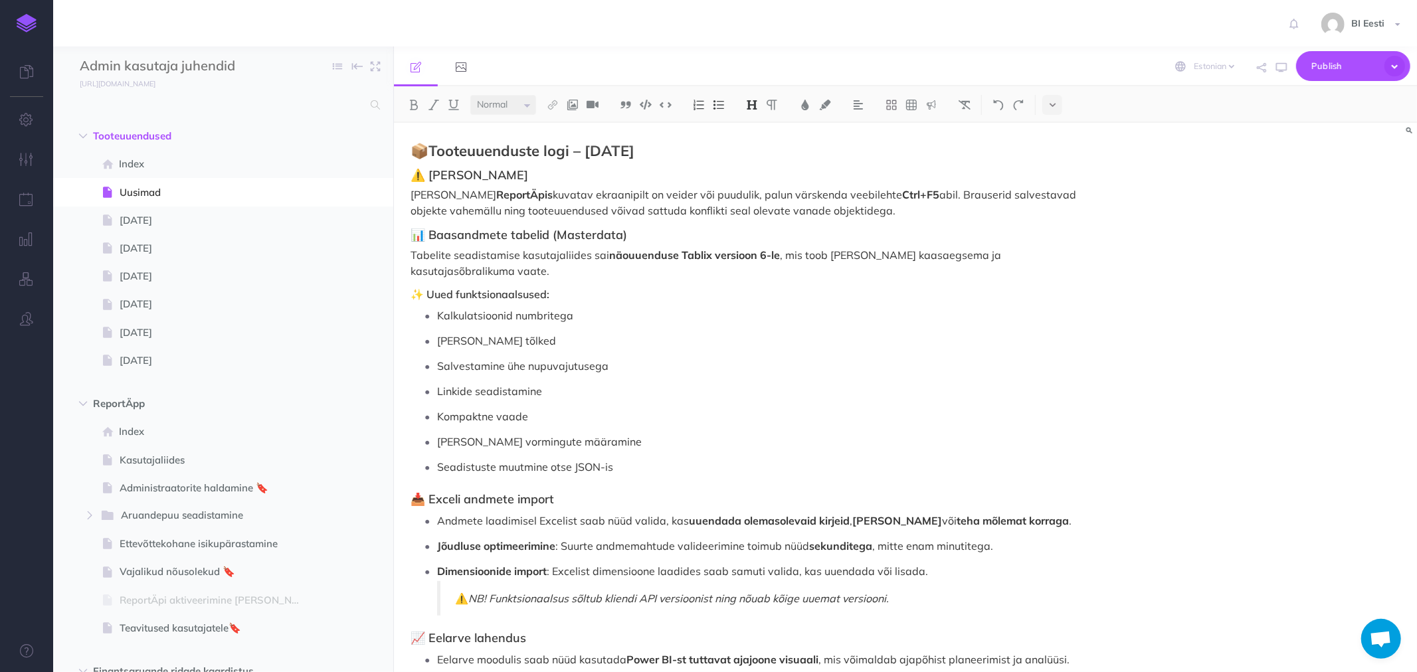
click at [429, 171] on h3 "⚠️ Üldine märkus" at bounding box center [752, 175] width 683 height 13
click at [433, 235] on h3 "📊 Baasandmete tabelid (Masterdata)" at bounding box center [752, 235] width 683 height 13
drag, startPoint x: 498, startPoint y: 171, endPoint x: 394, endPoint y: 168, distance: 104.3
click at [394, 168] on div "📦 Tooteuuenduste logi – September 2025 Üldine märkus Kui ReportÄpis kuvatav ekr…" at bounding box center [752, 639] width 716 height 1033
click at [807, 108] on img at bounding box center [805, 105] width 12 height 11
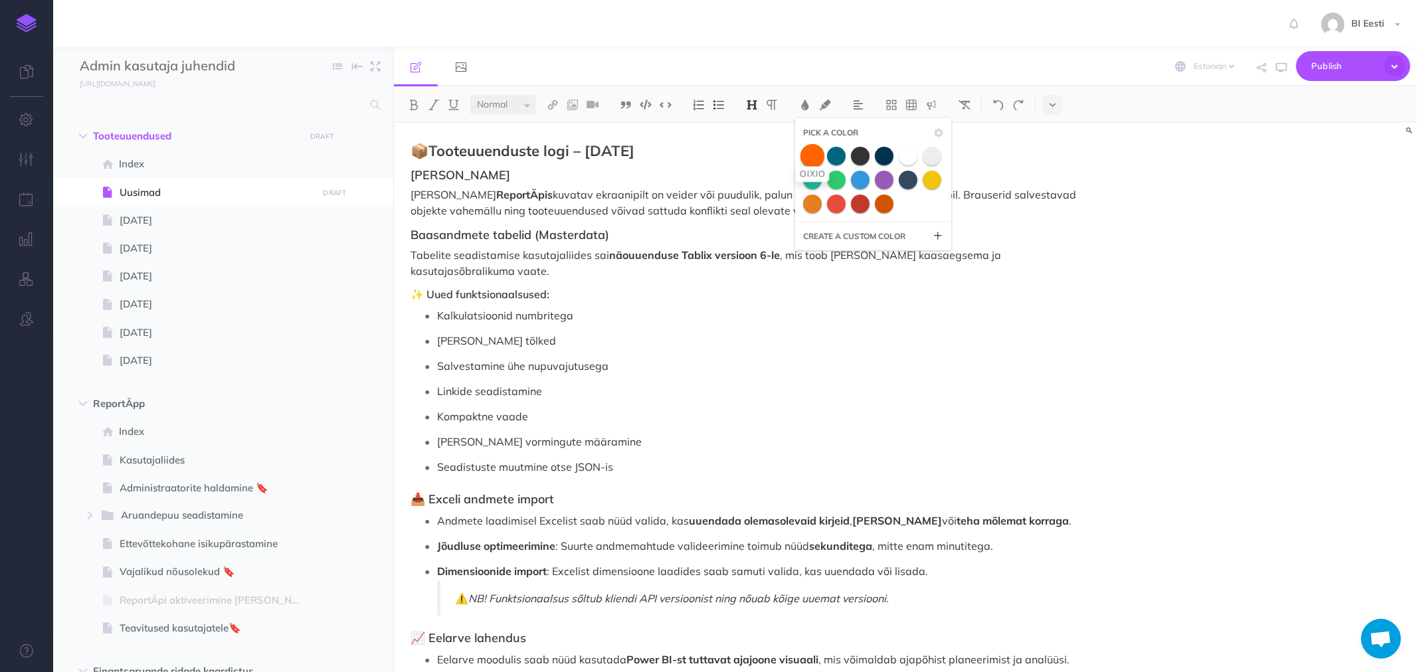
click at [818, 151] on span at bounding box center [813, 156] width 24 height 24
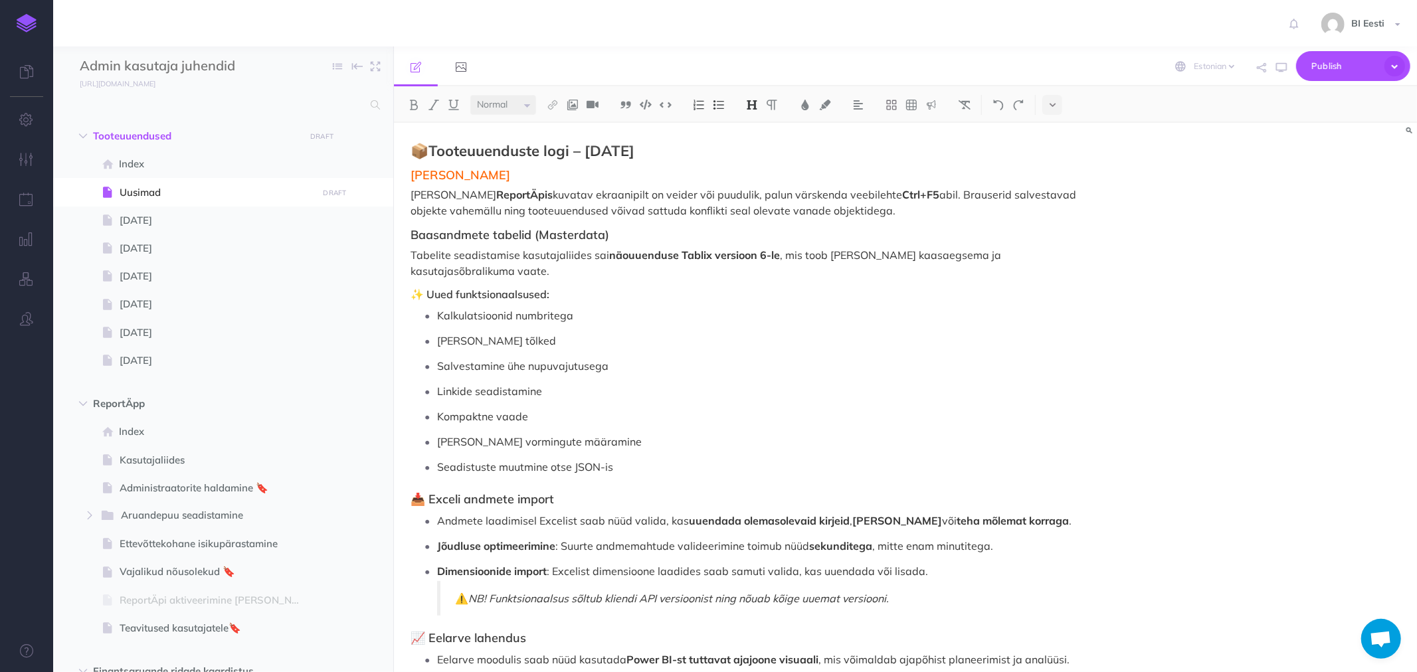
click at [631, 237] on h3 "Baasandmete tabelid (Masterdata)" at bounding box center [752, 235] width 683 height 13
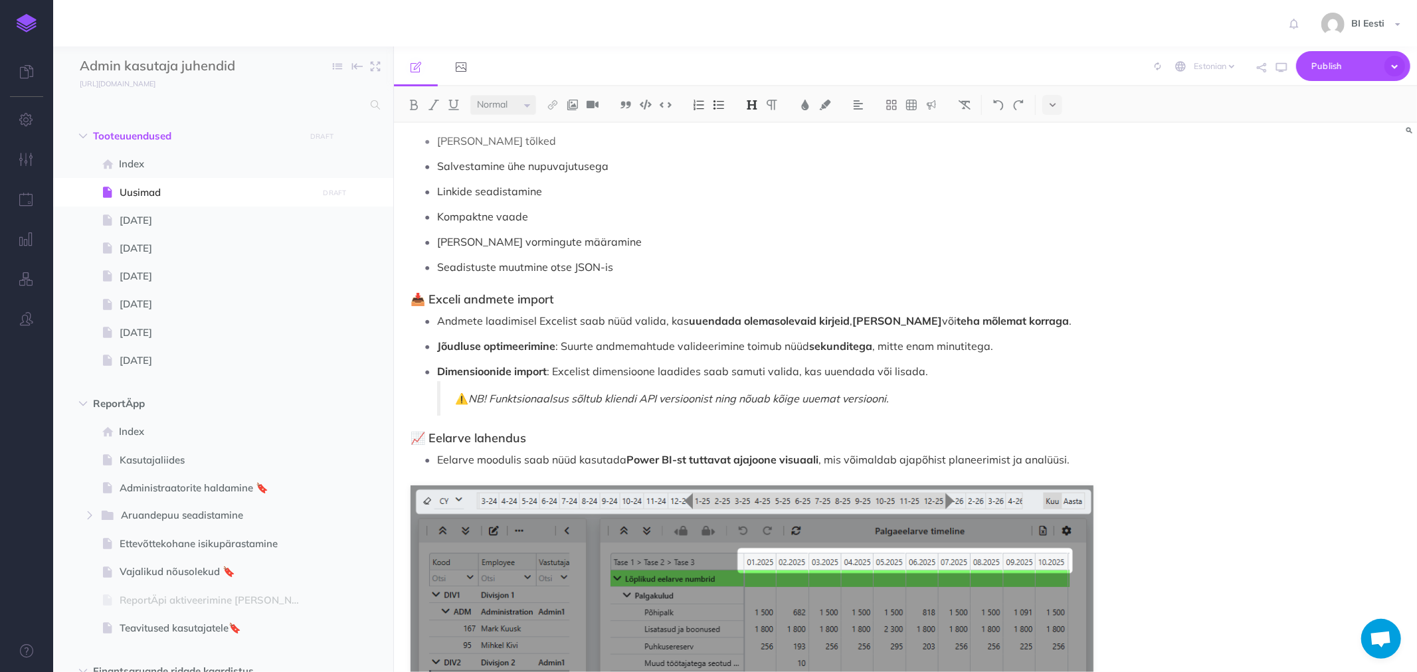
scroll to position [221, 0]
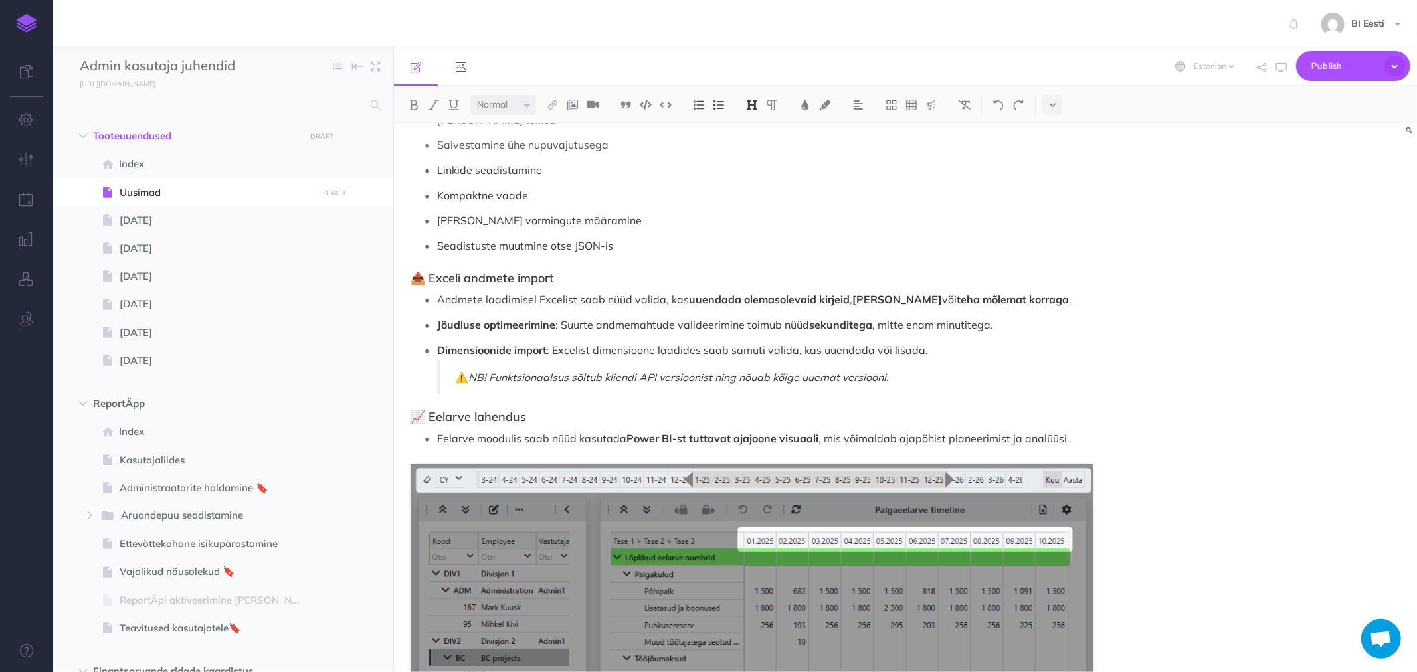
click at [429, 272] on h3 "📥 Exceli andmete import" at bounding box center [752, 278] width 683 height 13
drag, startPoint x: 433, startPoint y: 401, endPoint x: 440, endPoint y: 399, distance: 7.8
click at [432, 411] on h3 "📈 Eelarve lahendus" at bounding box center [752, 417] width 683 height 13
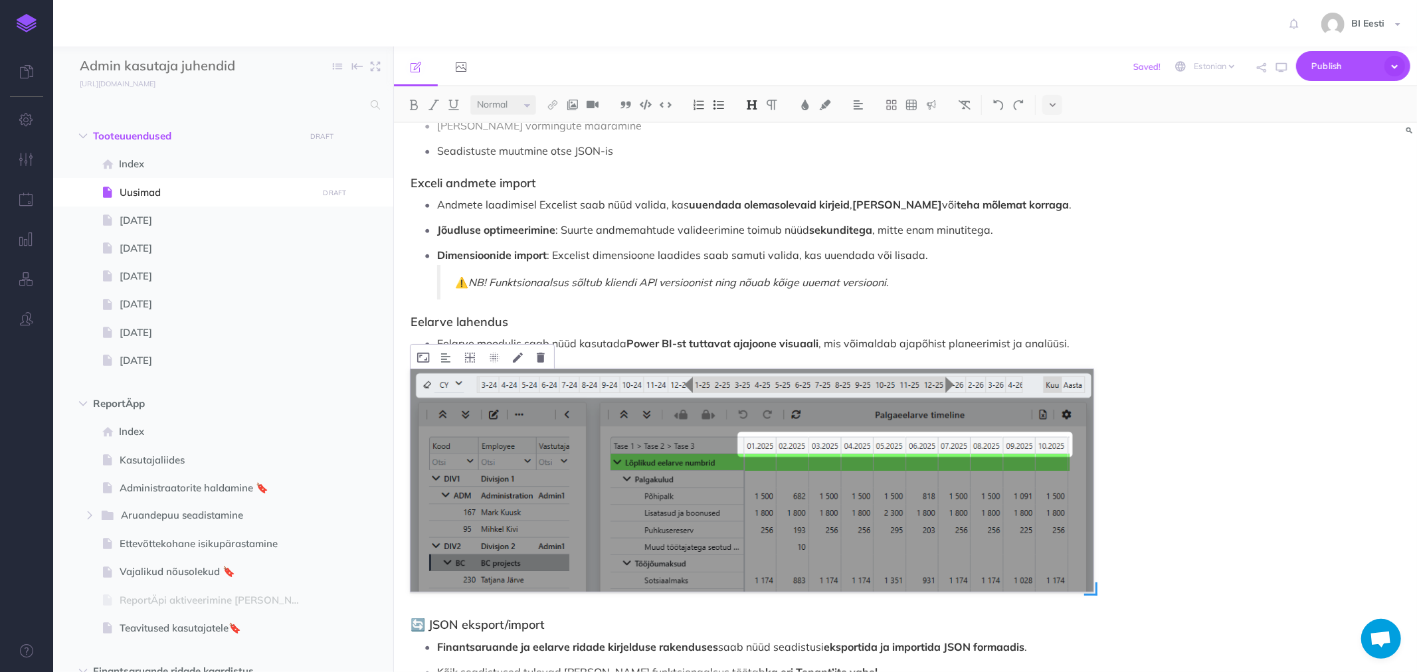
scroll to position [447, 0]
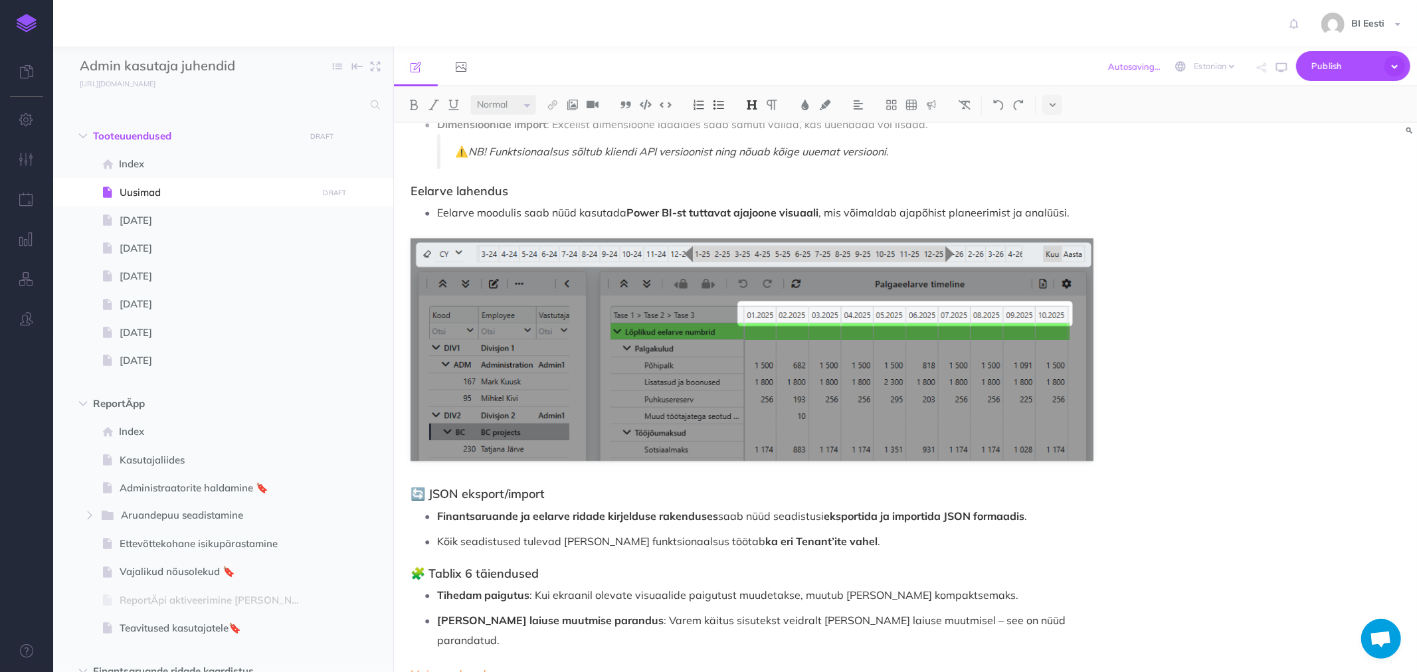
click at [432, 488] on h3 "🔄 JSON eksport/import" at bounding box center [752, 494] width 683 height 13
click at [433, 567] on h3 "🧩 Tablix 6 täiendused" at bounding box center [752, 573] width 683 height 13
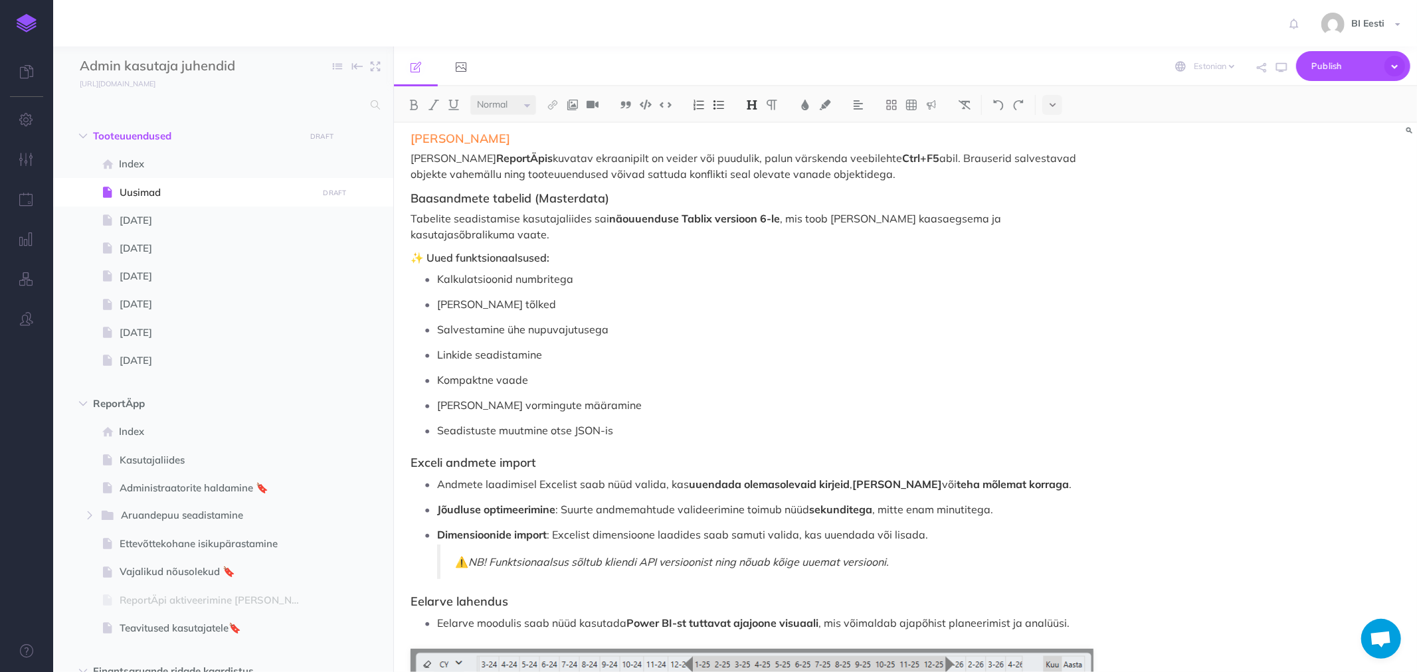
scroll to position [0, 0]
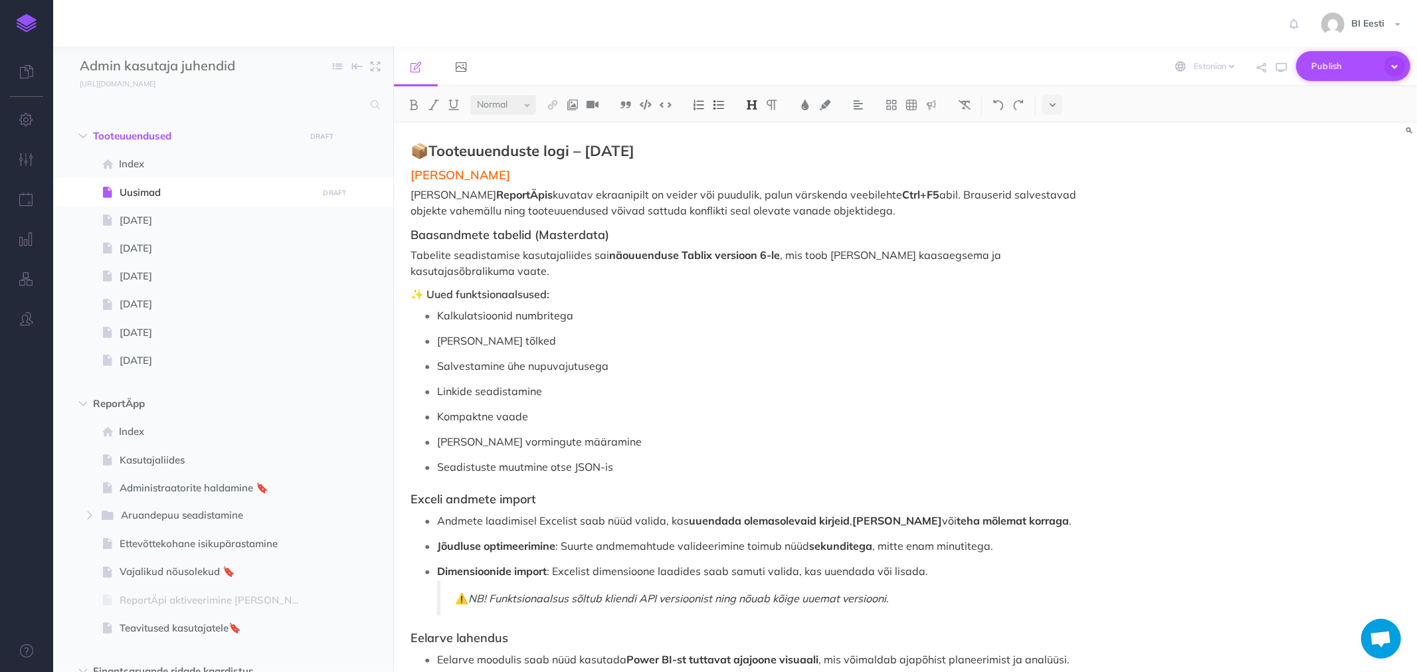
click at [1329, 68] on span "Publish" at bounding box center [1345, 66] width 66 height 21
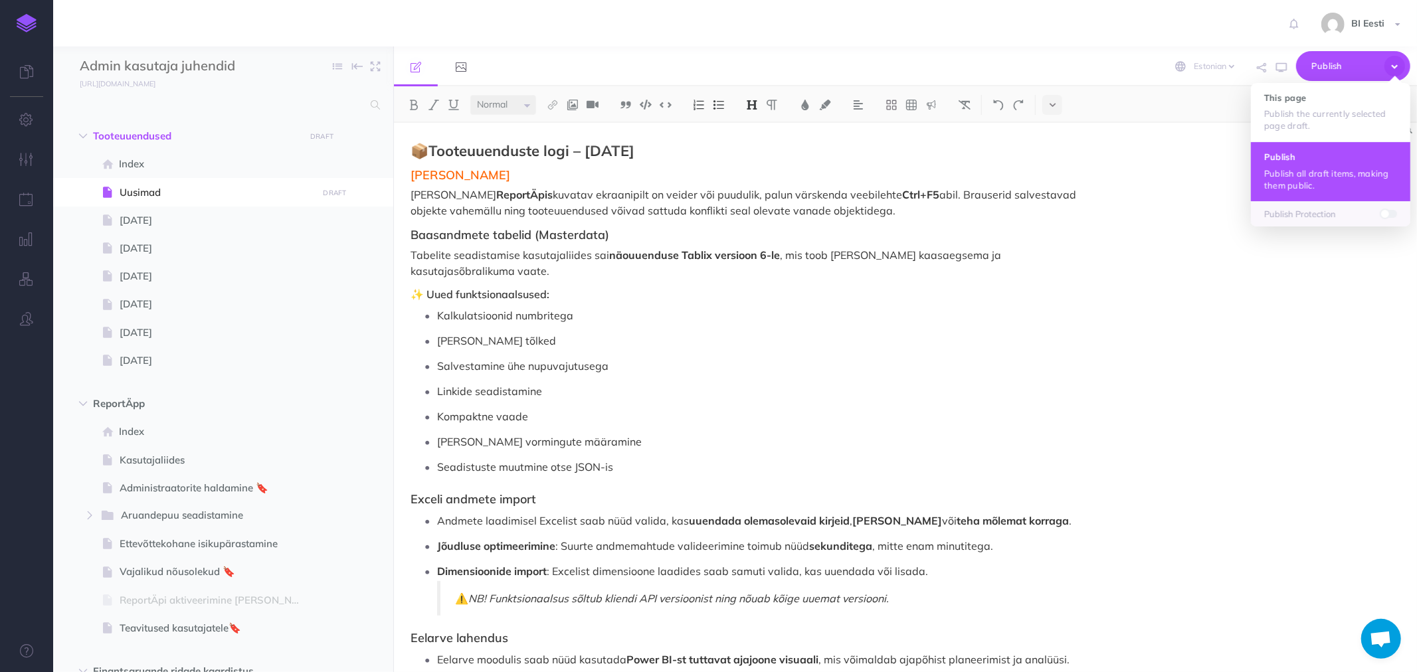
drag, startPoint x: 1307, startPoint y: 110, endPoint x: 1308, endPoint y: 158, distance: 48.5
click at [1308, 158] on ul "This page Publish the currently selected page draft. Publish Publish all draft …" at bounding box center [1330, 155] width 159 height 144
click at [1308, 161] on h4 "Publish" at bounding box center [1330, 156] width 133 height 9
